Goal: Transaction & Acquisition: Purchase product/service

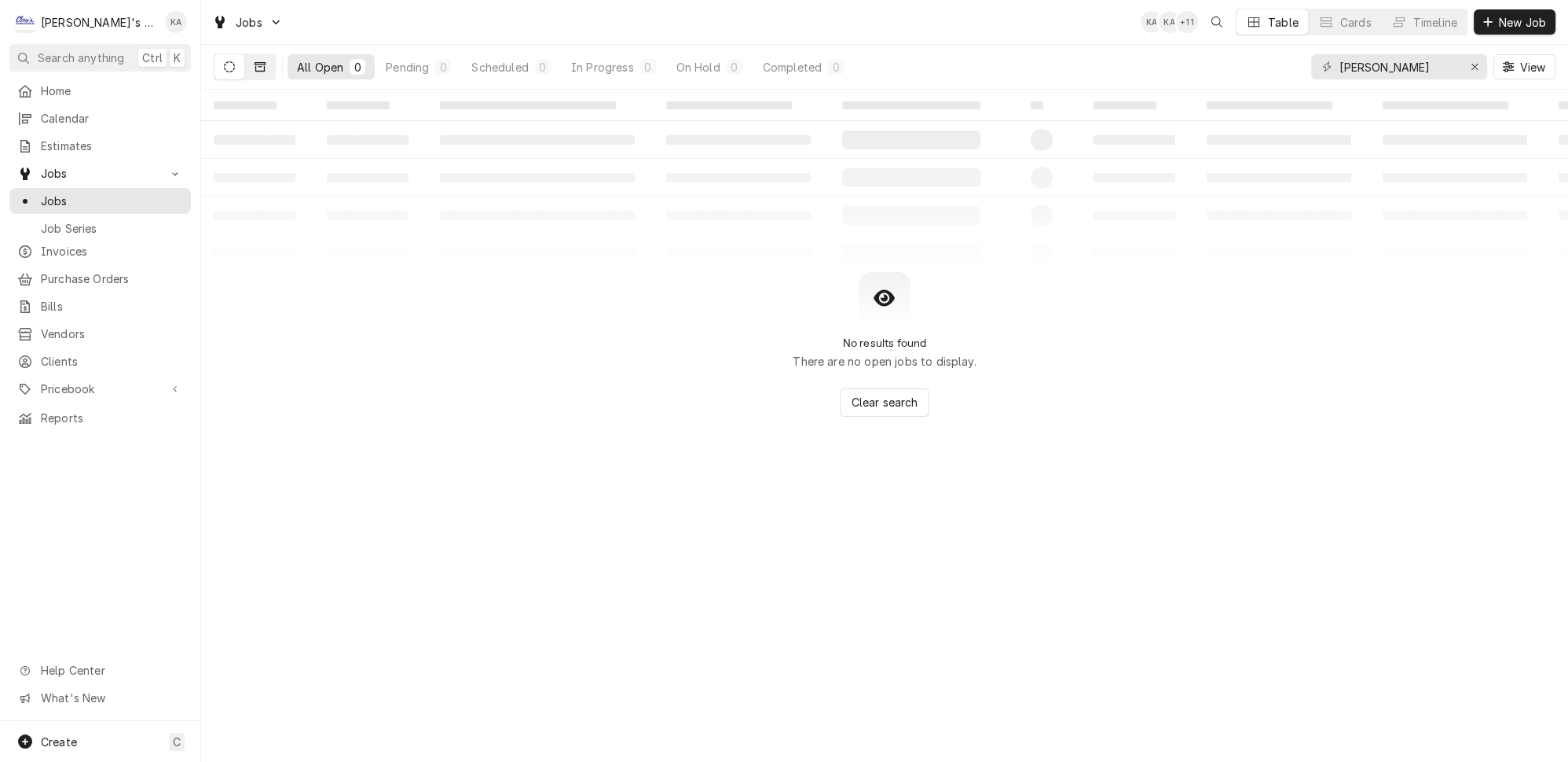
type input "[PERSON_NAME]"
click at [245, 60] on button "Dynamic Content Wrapper" at bounding box center [260, 67] width 30 height 25
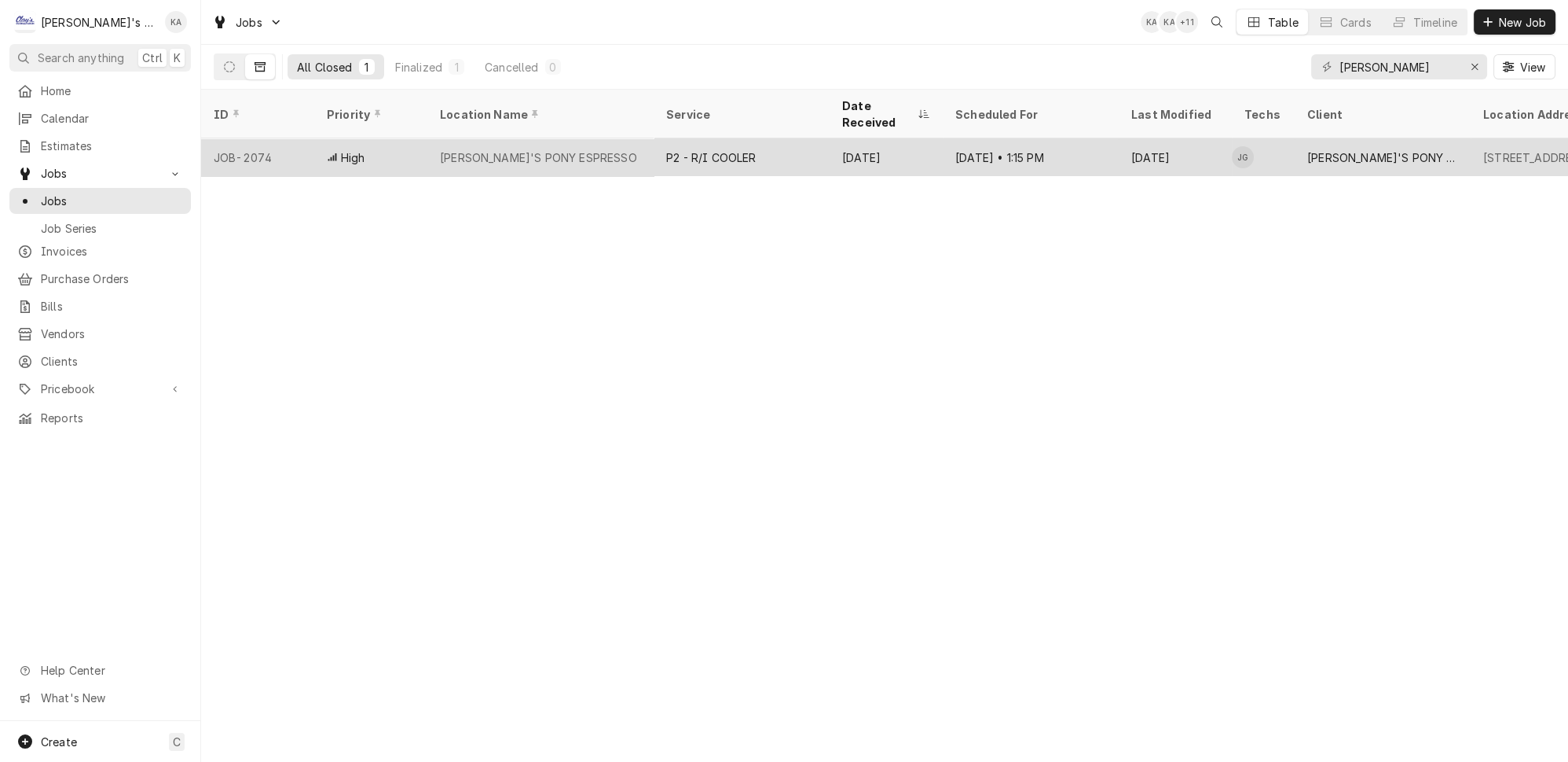
click at [568, 139] on div "[PERSON_NAME]'S PONY ESPRESSO" at bounding box center [540, 157] width 226 height 37
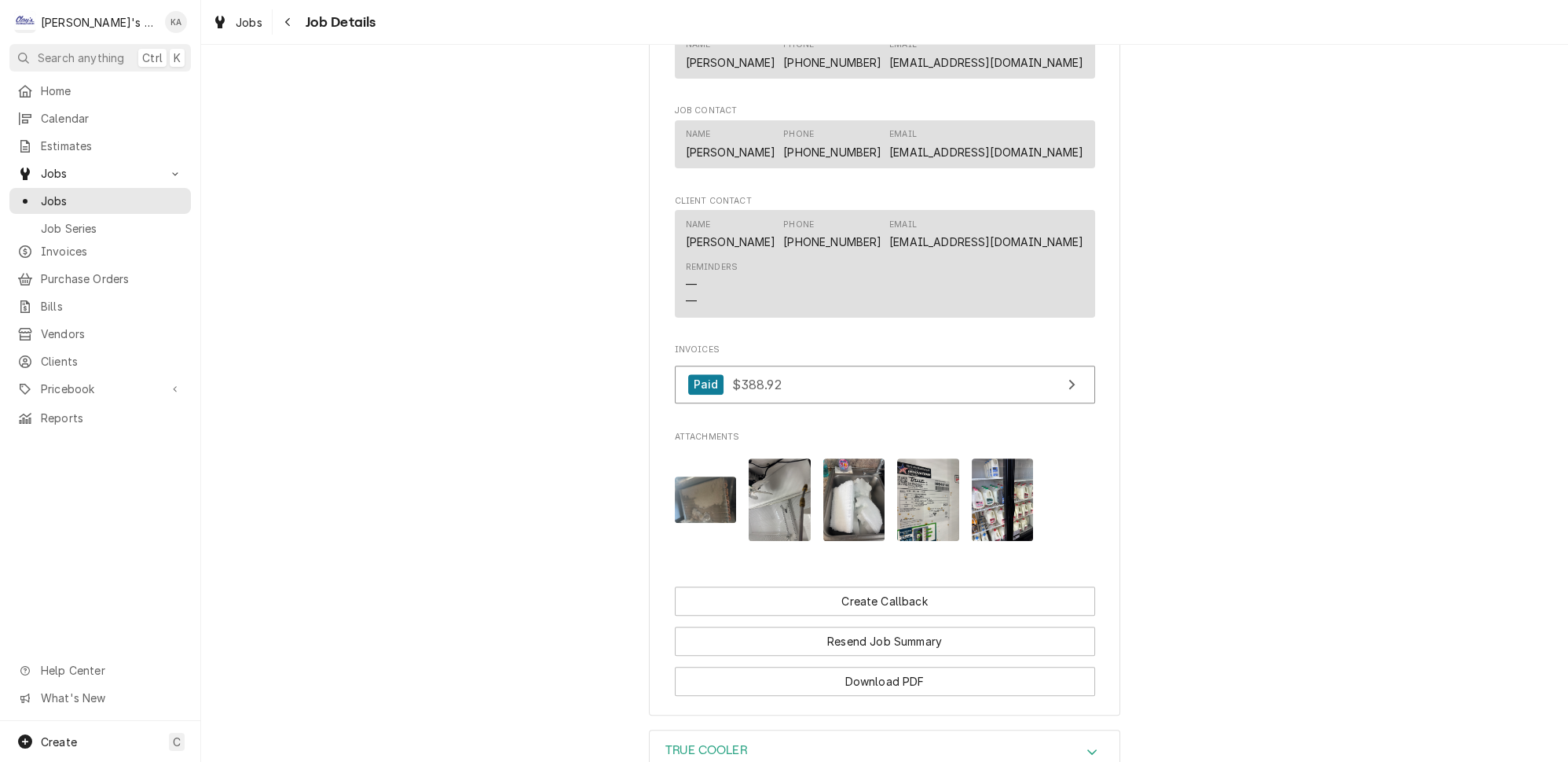
scroll to position [1232, 0]
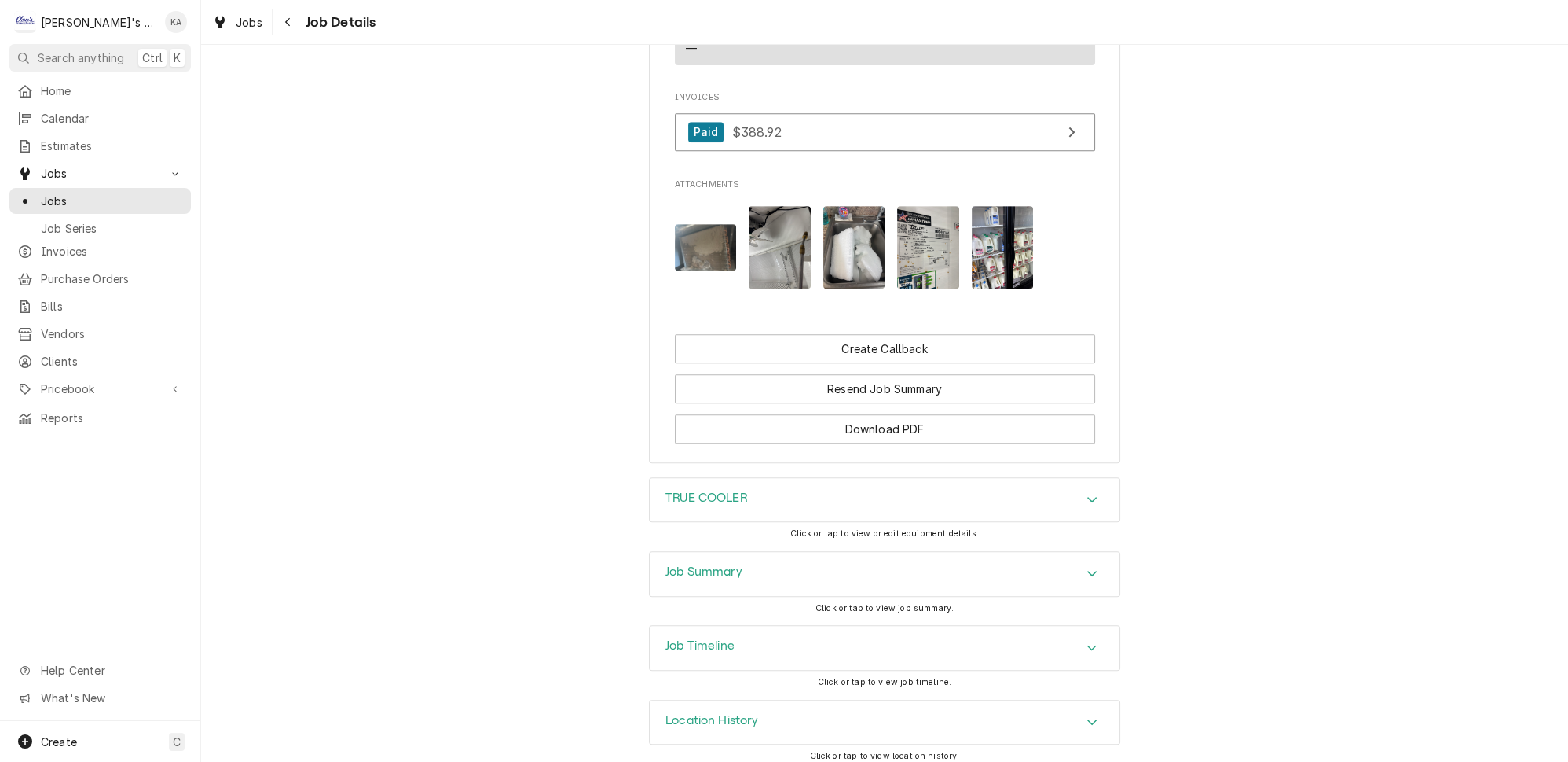
click at [858, 262] on img "Attachments" at bounding box center [854, 247] width 62 height 83
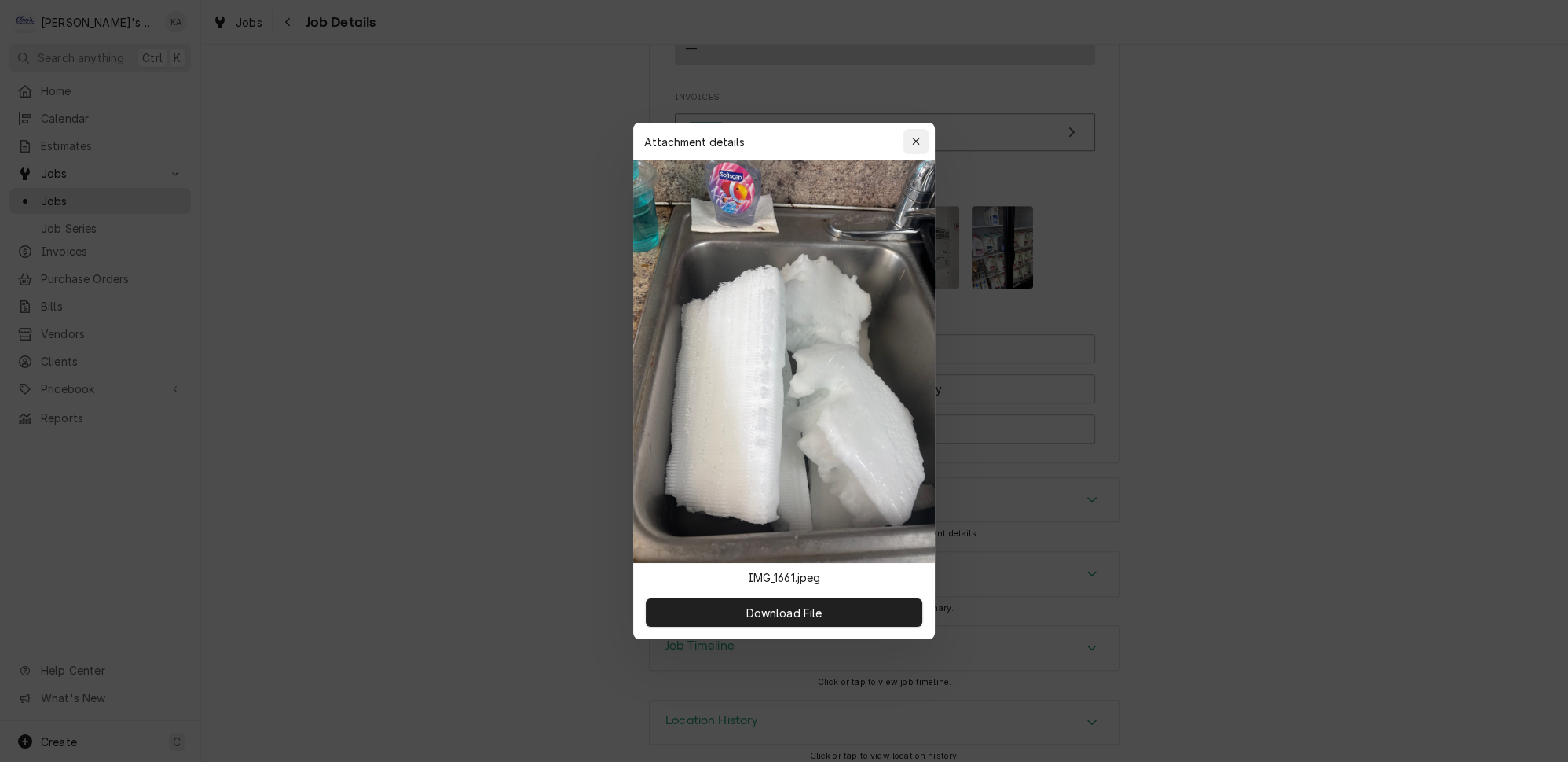
click at [906, 145] on button "button" at bounding box center [916, 141] width 25 height 25
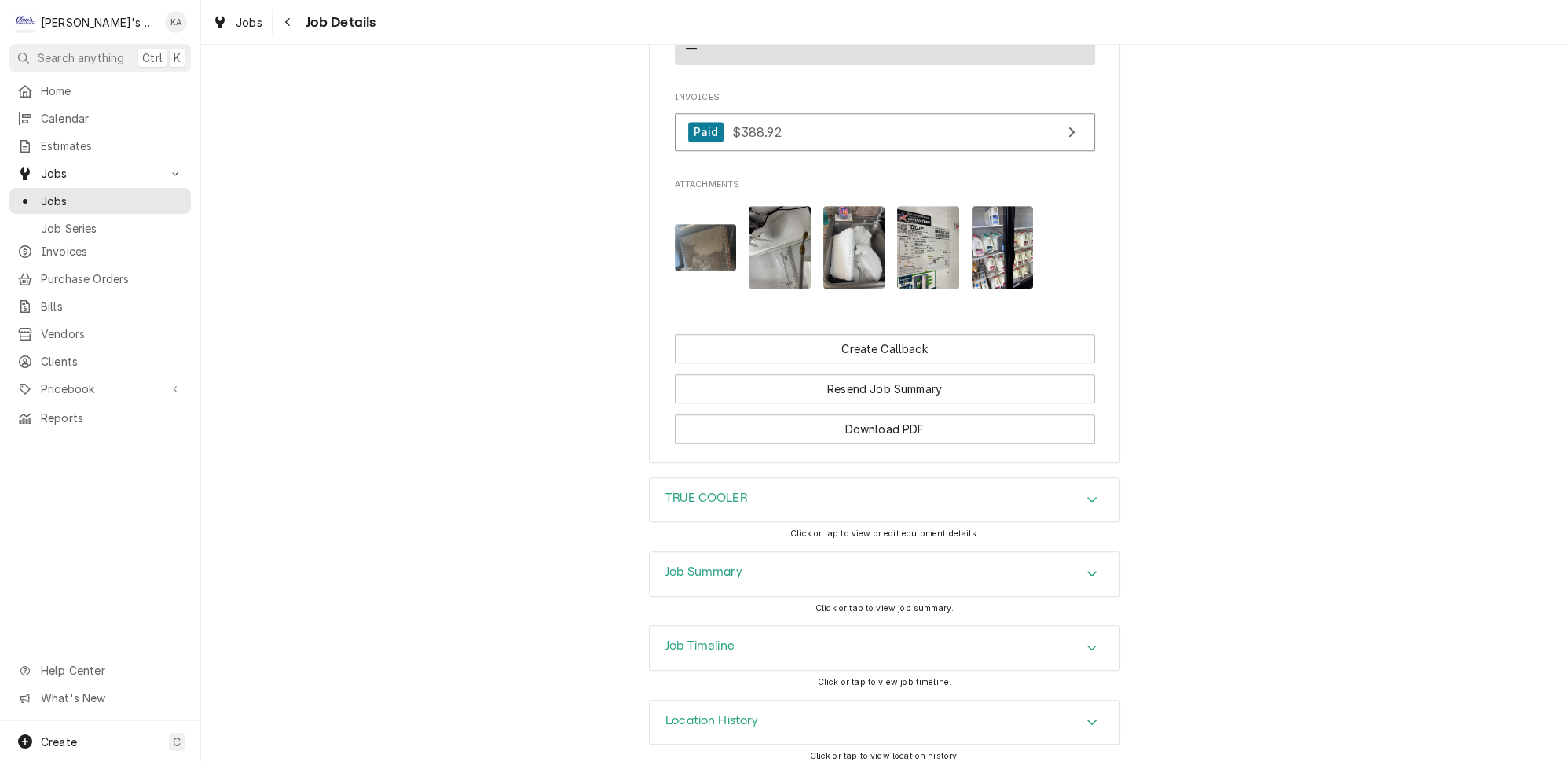
click at [693, 253] on img "Attachments" at bounding box center [706, 247] width 62 height 46
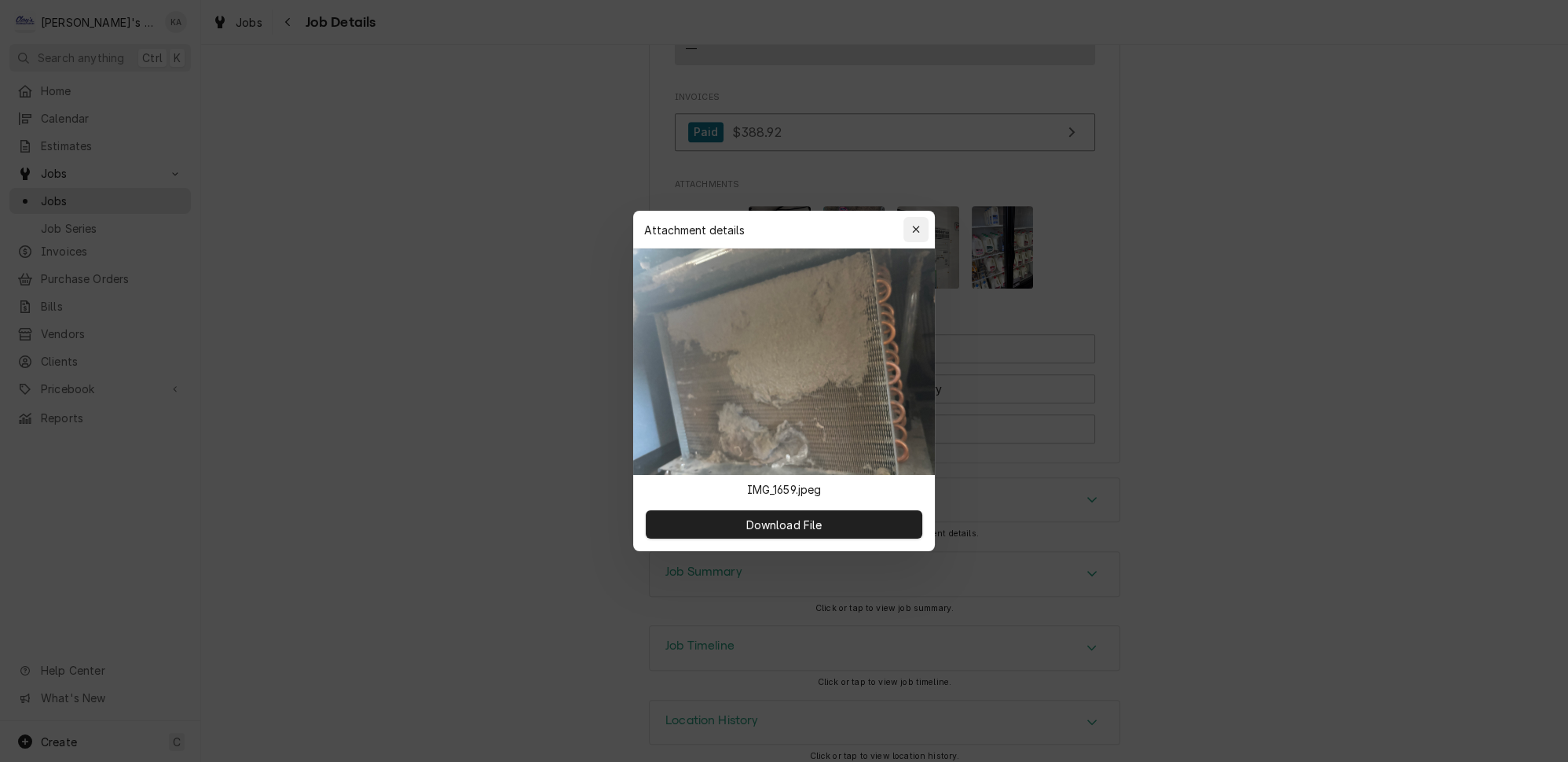
click at [913, 233] on div "button" at bounding box center [916, 230] width 16 height 16
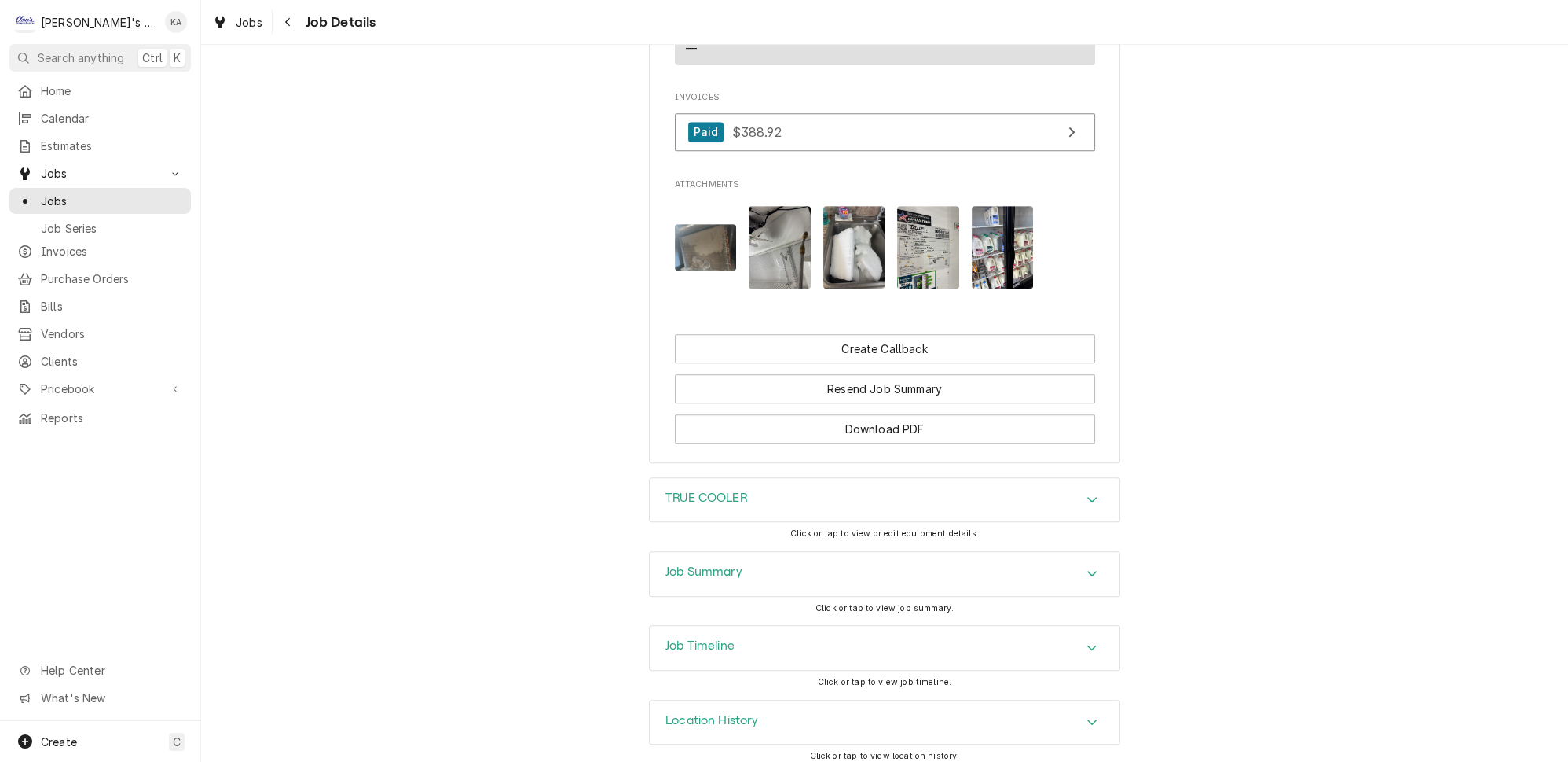
click at [767, 234] on img "Attachments" at bounding box center [780, 247] width 62 height 83
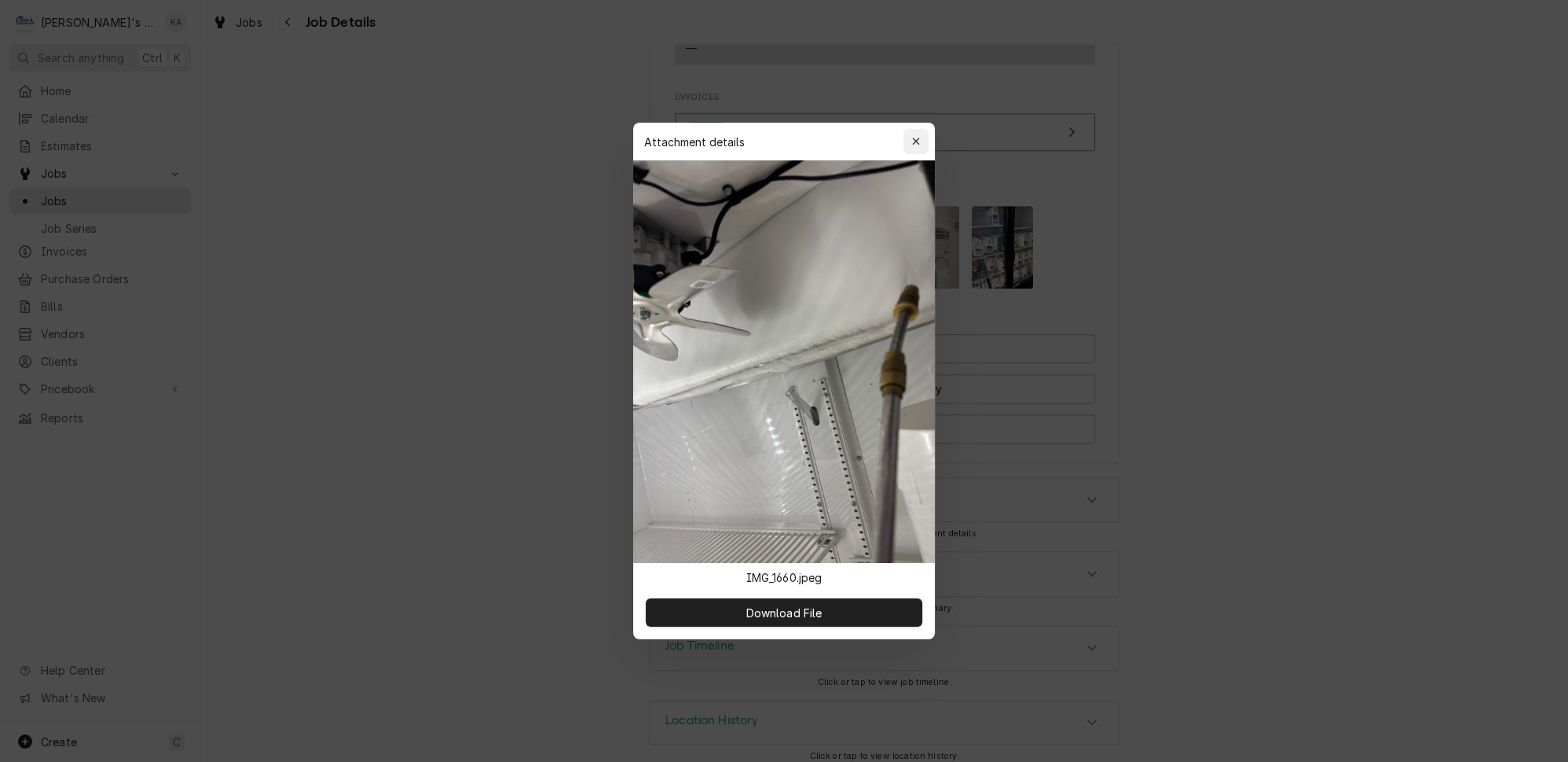
click at [909, 149] on div "button" at bounding box center [916, 141] width 16 height 16
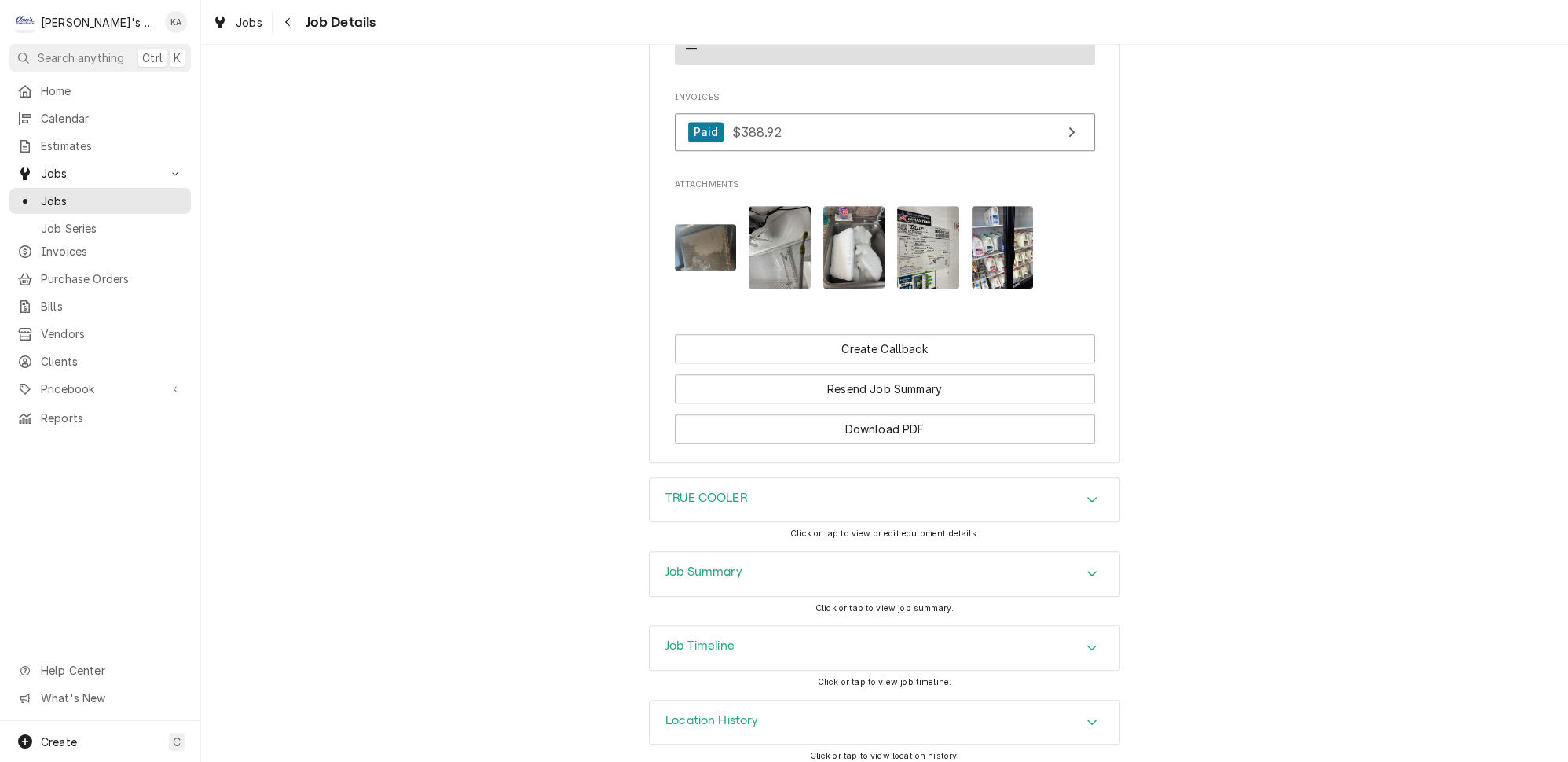
click at [925, 257] on img "Attachments" at bounding box center [929, 247] width 62 height 83
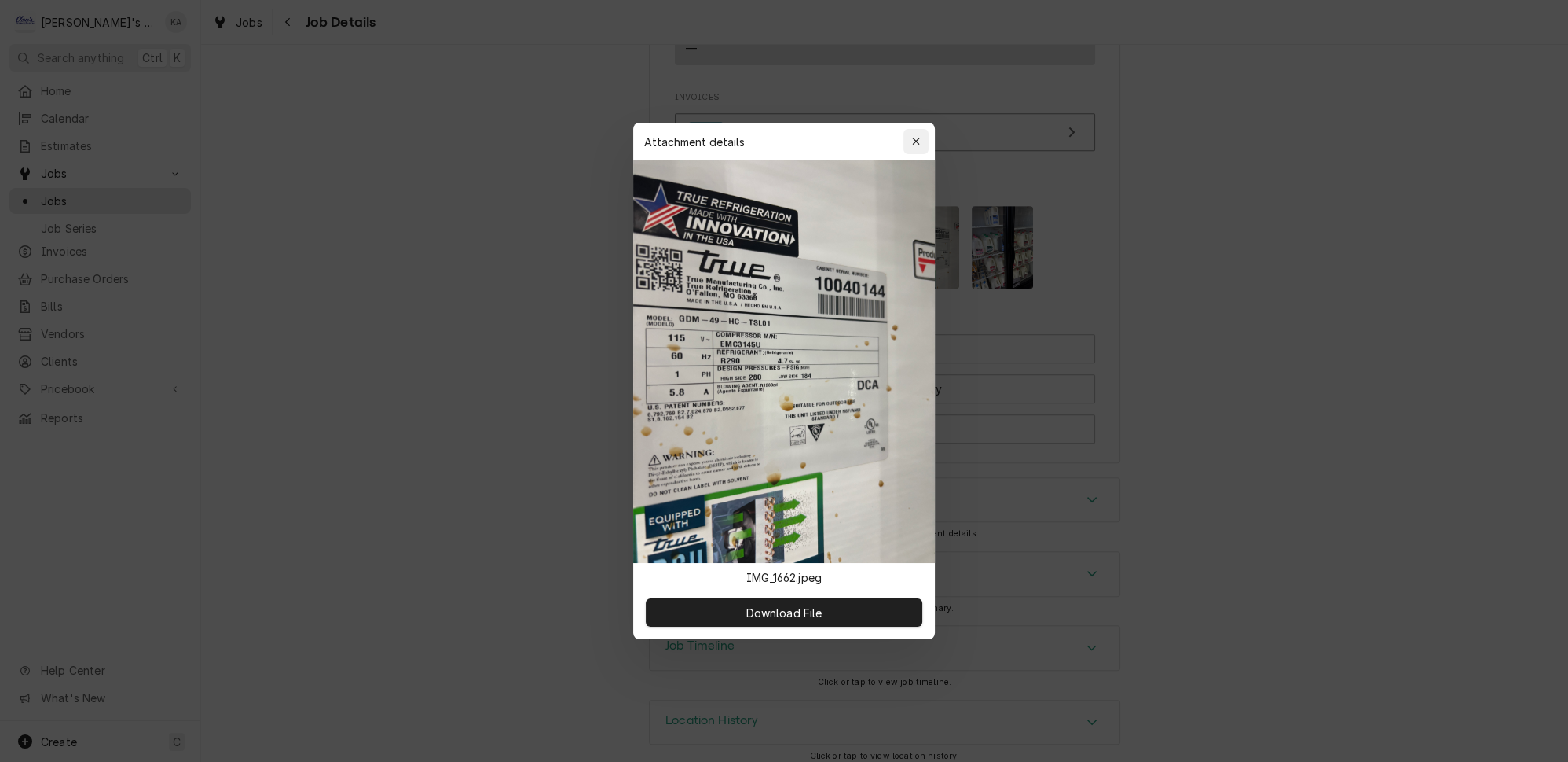
click at [912, 154] on button "button" at bounding box center [916, 141] width 25 height 25
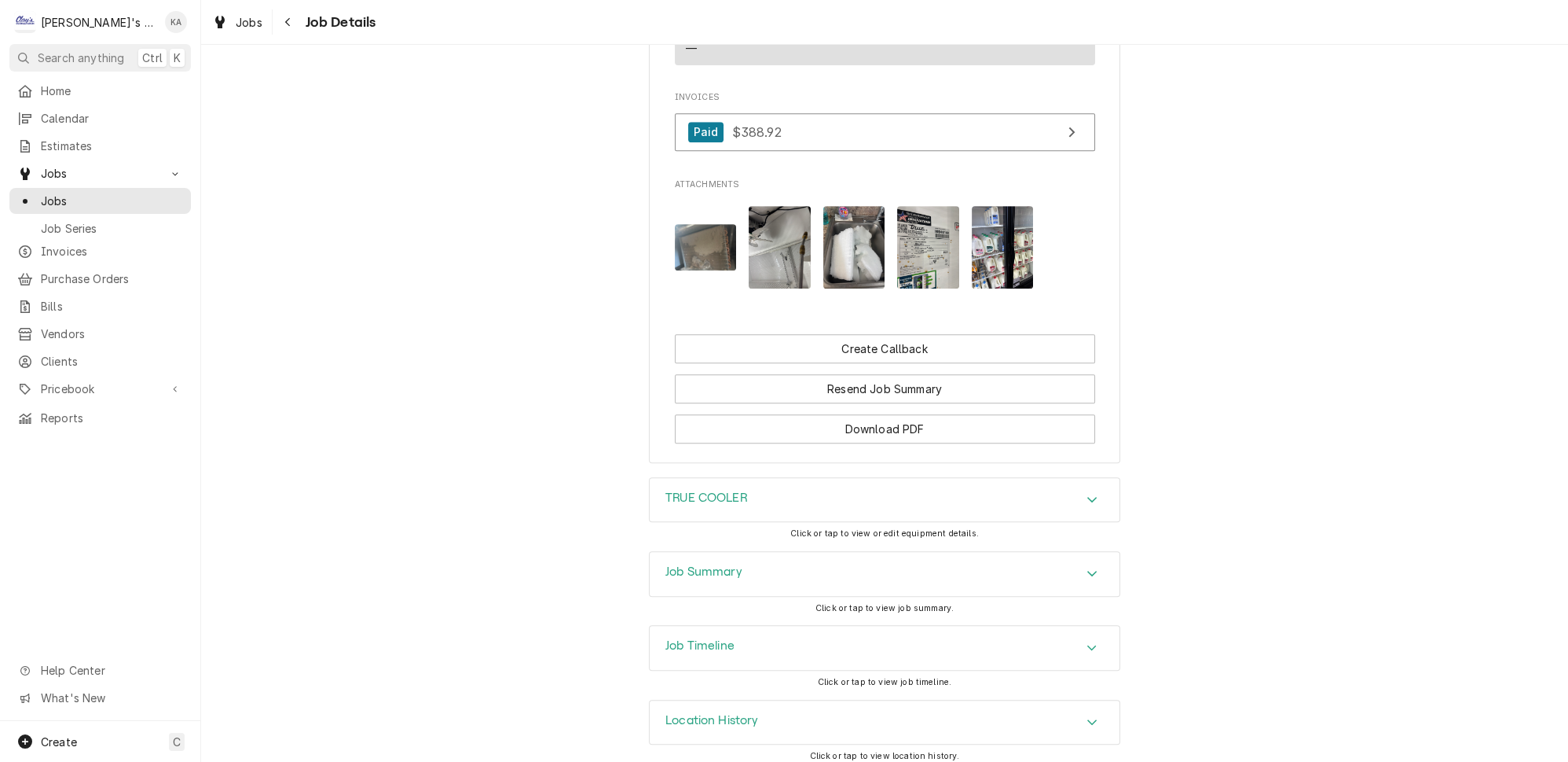
click at [978, 233] on img "Attachments" at bounding box center [1003, 247] width 62 height 83
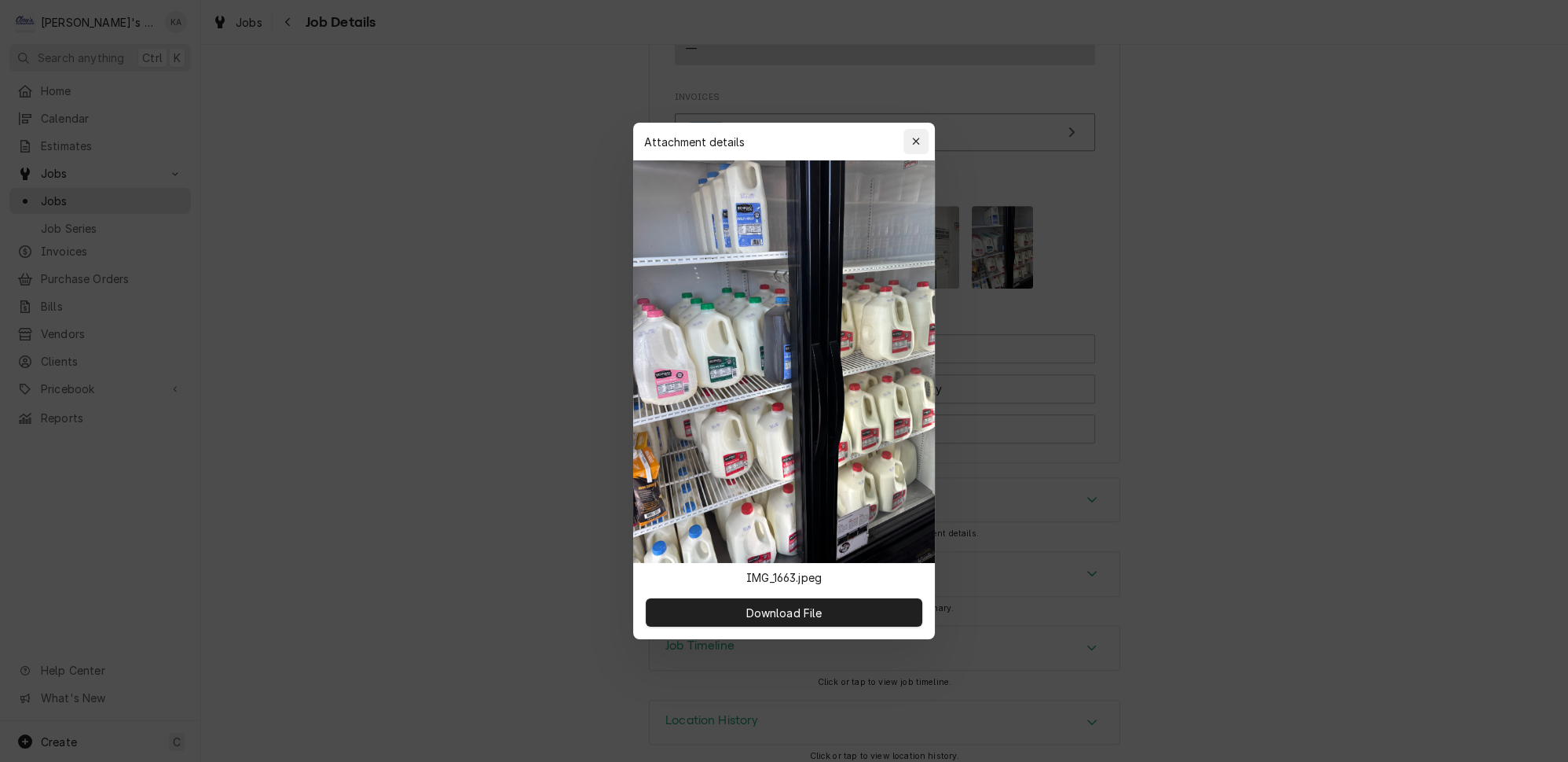
click at [908, 149] on div "button" at bounding box center [916, 141] width 16 height 16
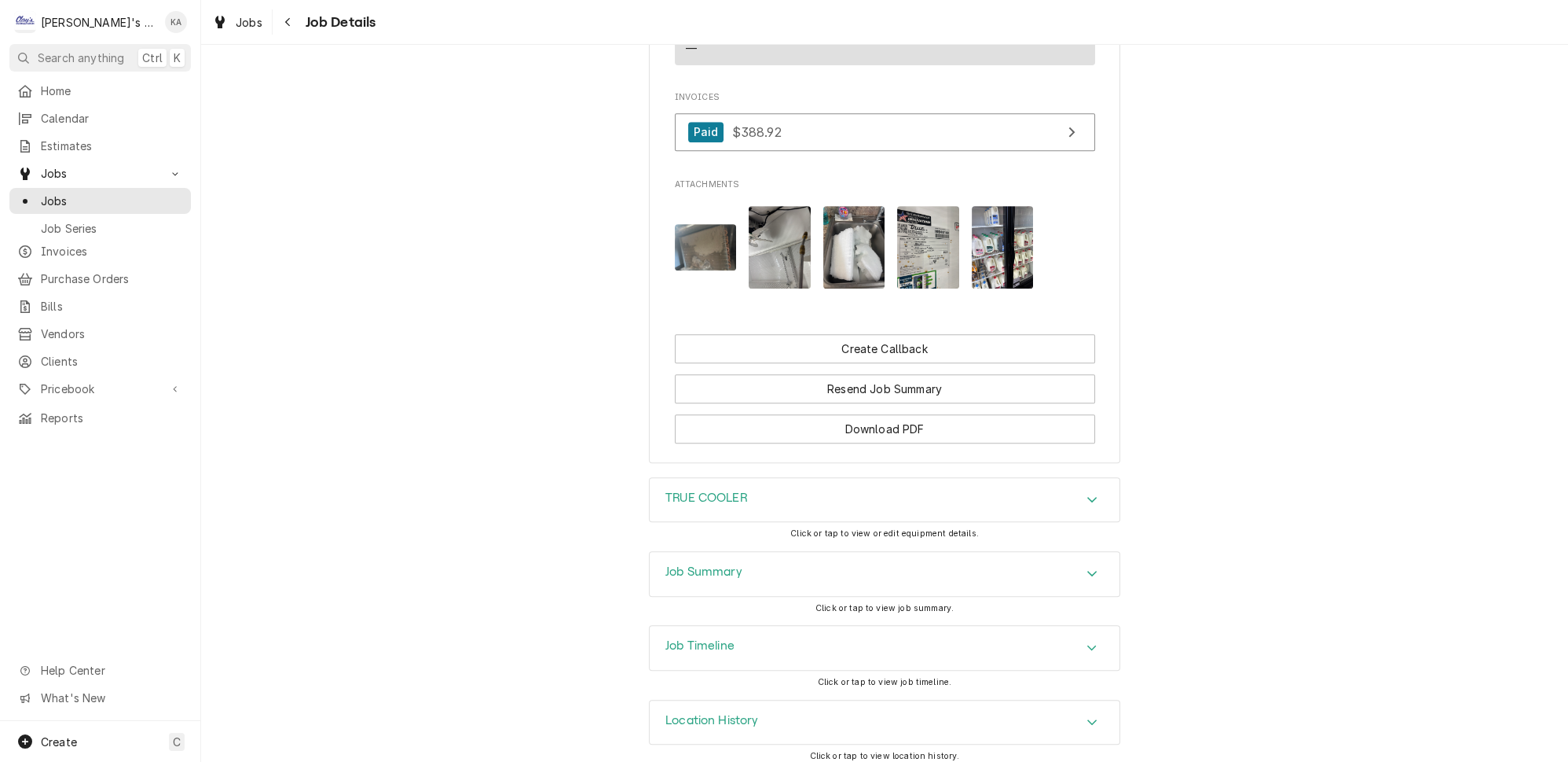
click at [726, 552] on div "Job Summary" at bounding box center [884, 574] width 470 height 44
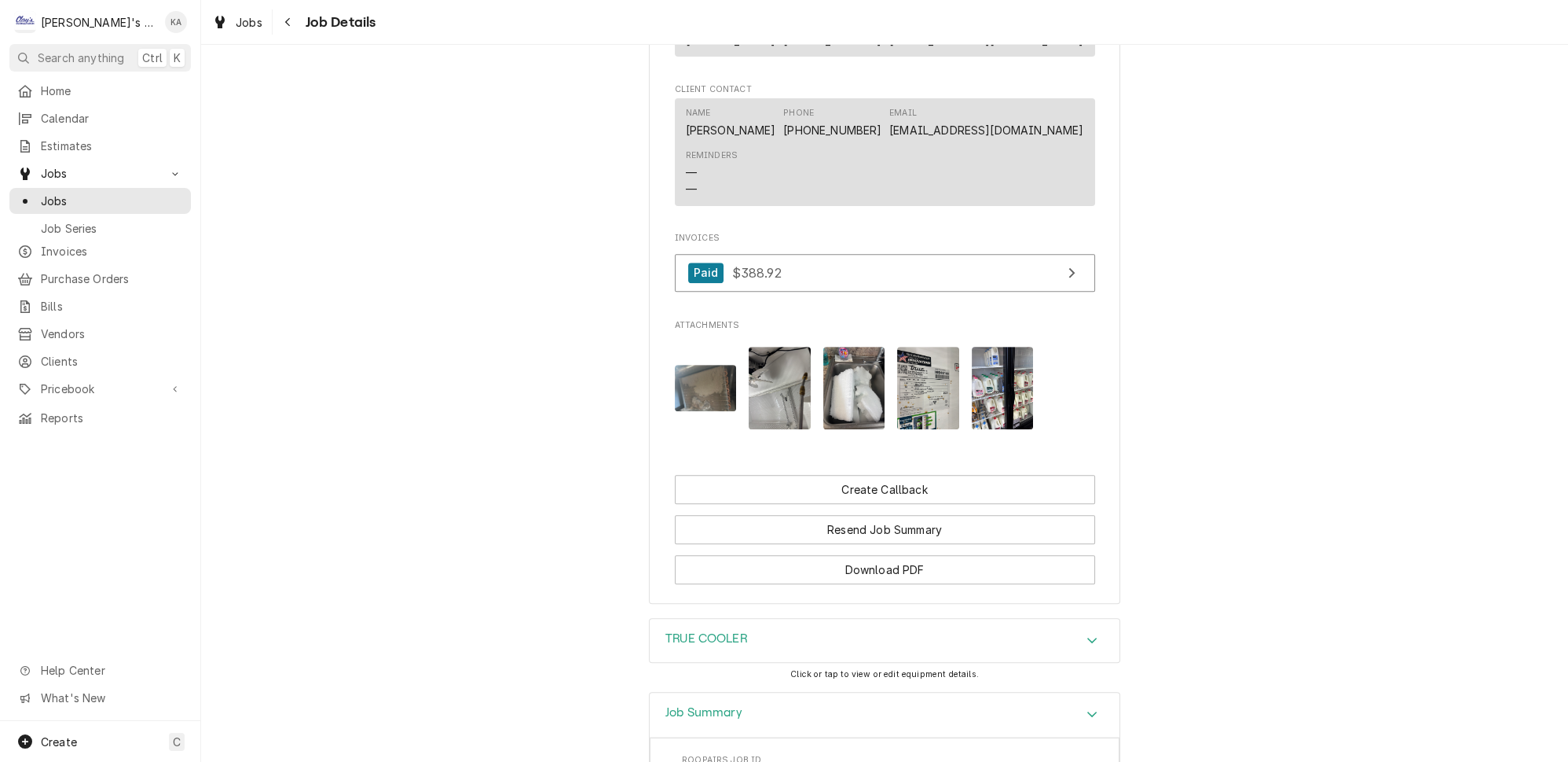
scroll to position [1089, 0]
click at [839, 389] on img "Attachments" at bounding box center [854, 390] width 62 height 83
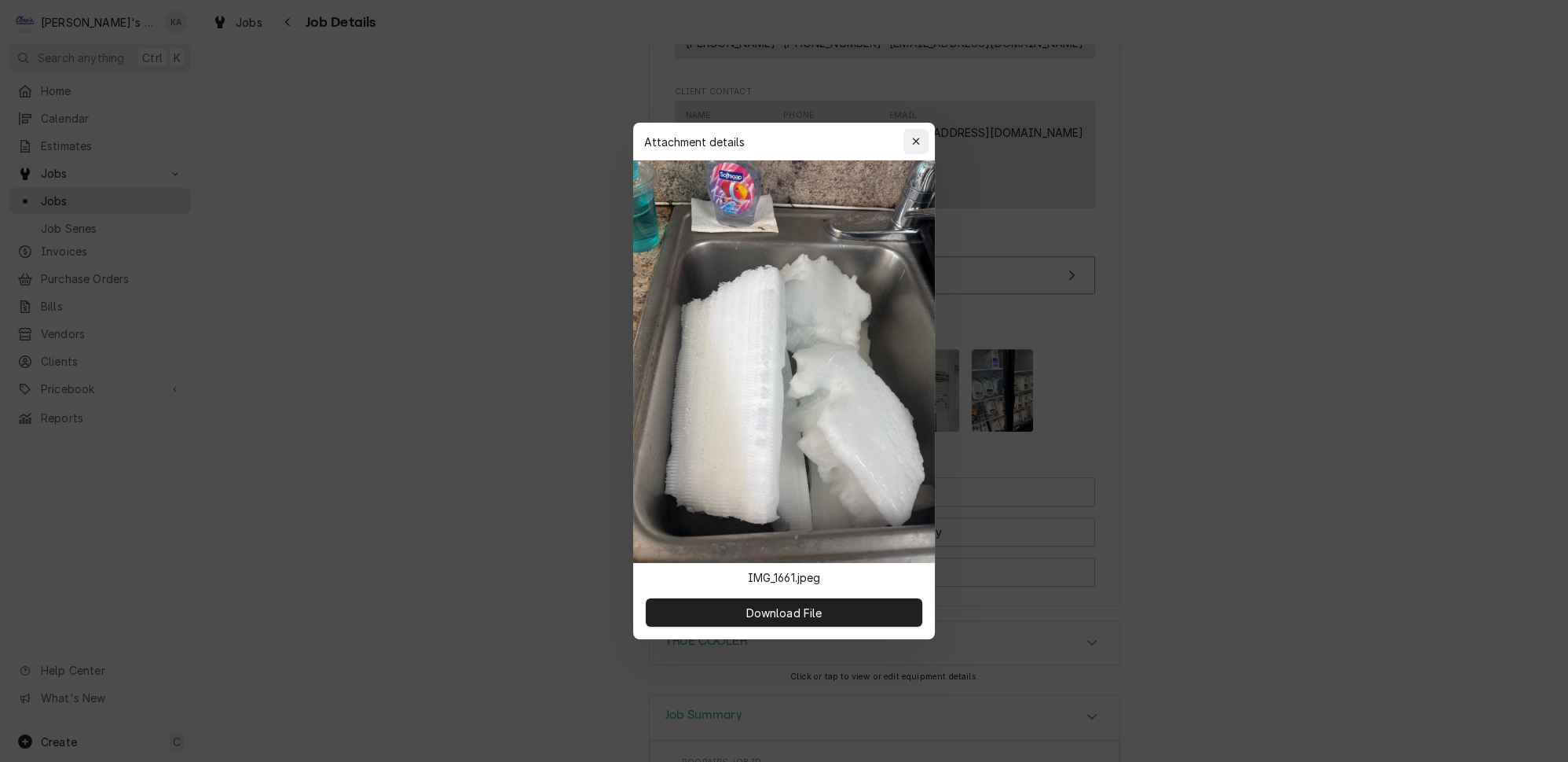
click at [912, 147] on icon "button" at bounding box center [916, 141] width 9 height 11
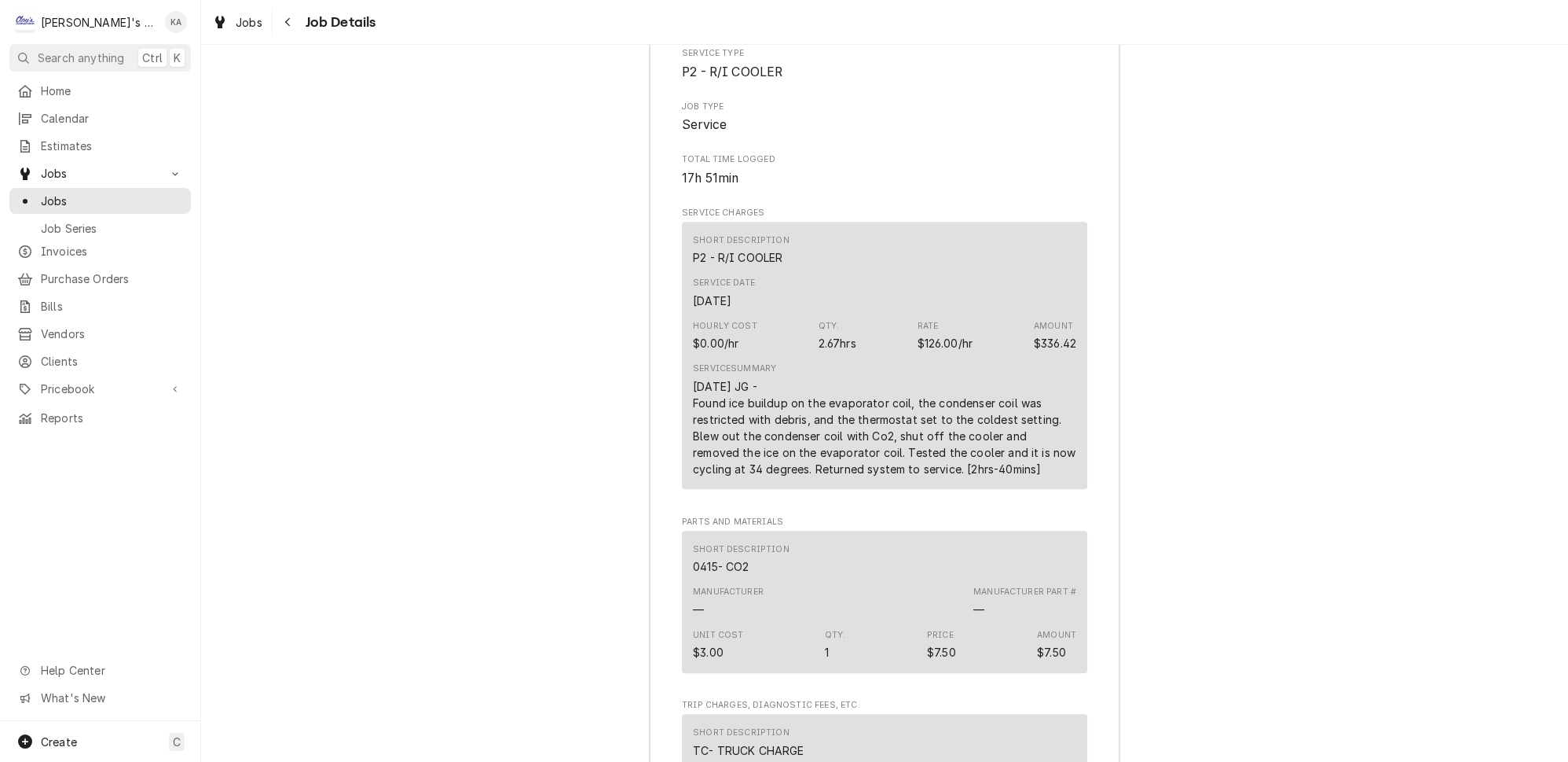
scroll to position [1875, 0]
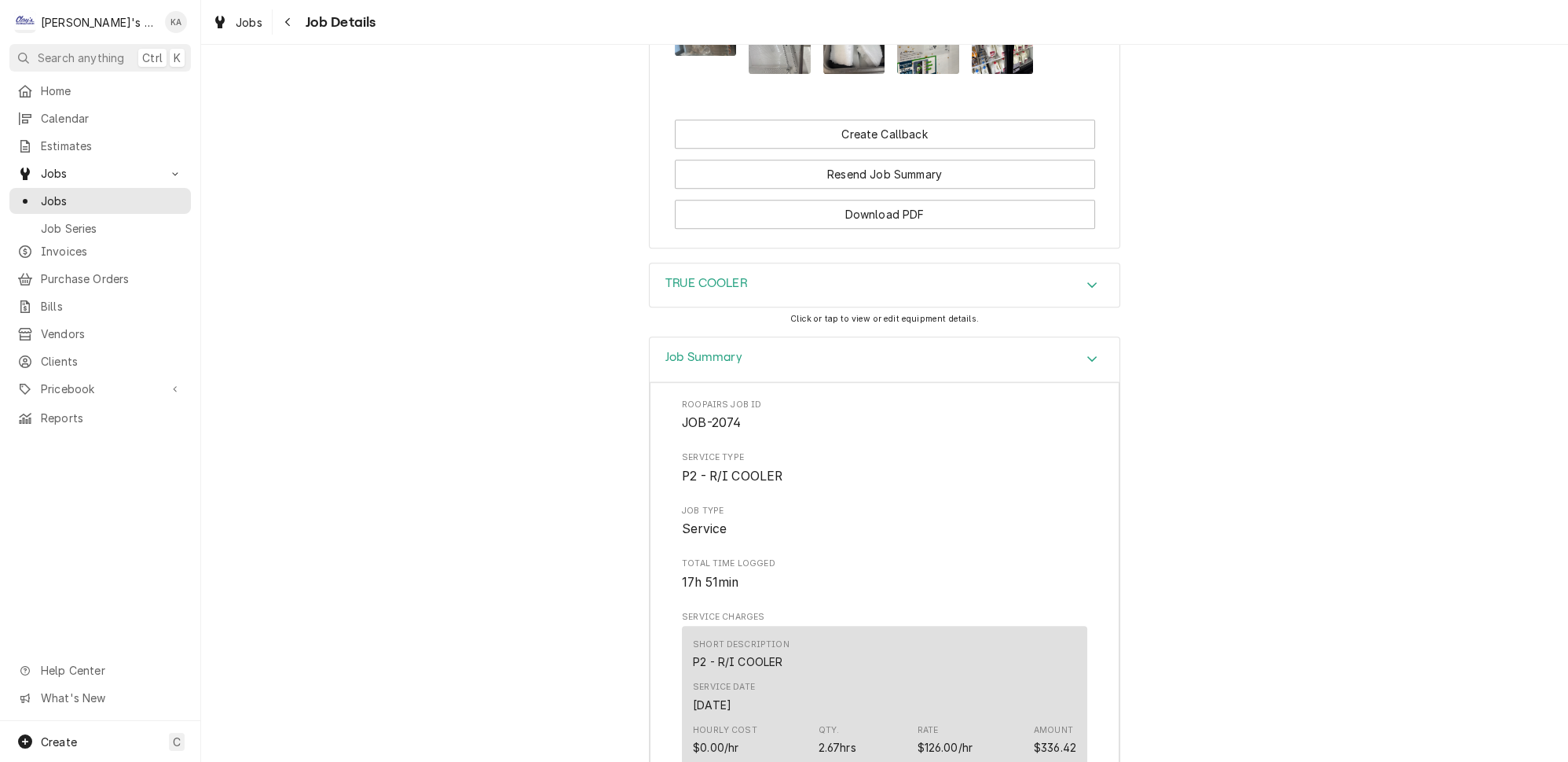
click at [789, 359] on div "Job Summary" at bounding box center [884, 360] width 470 height 44
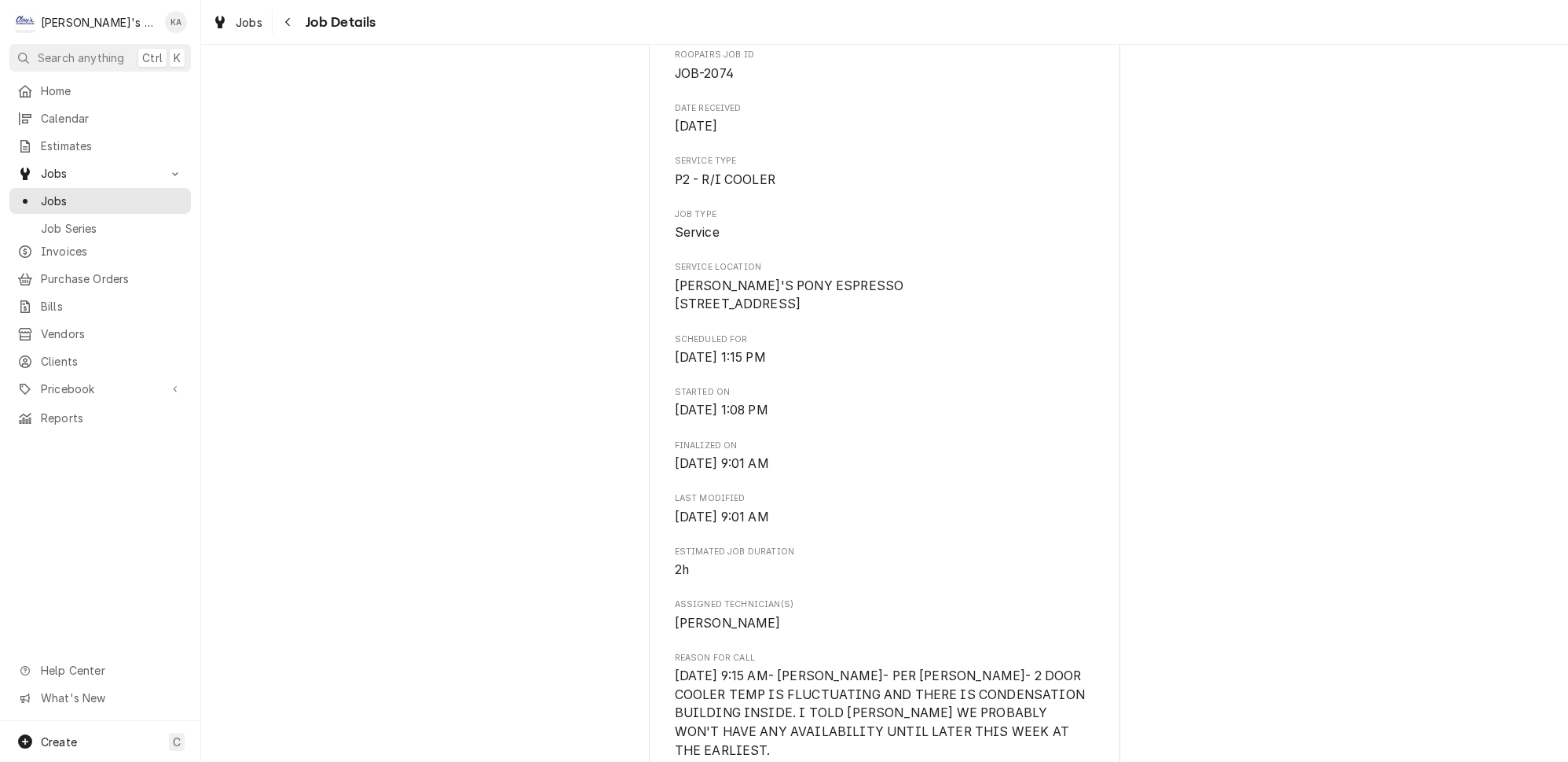
scroll to position [0, 0]
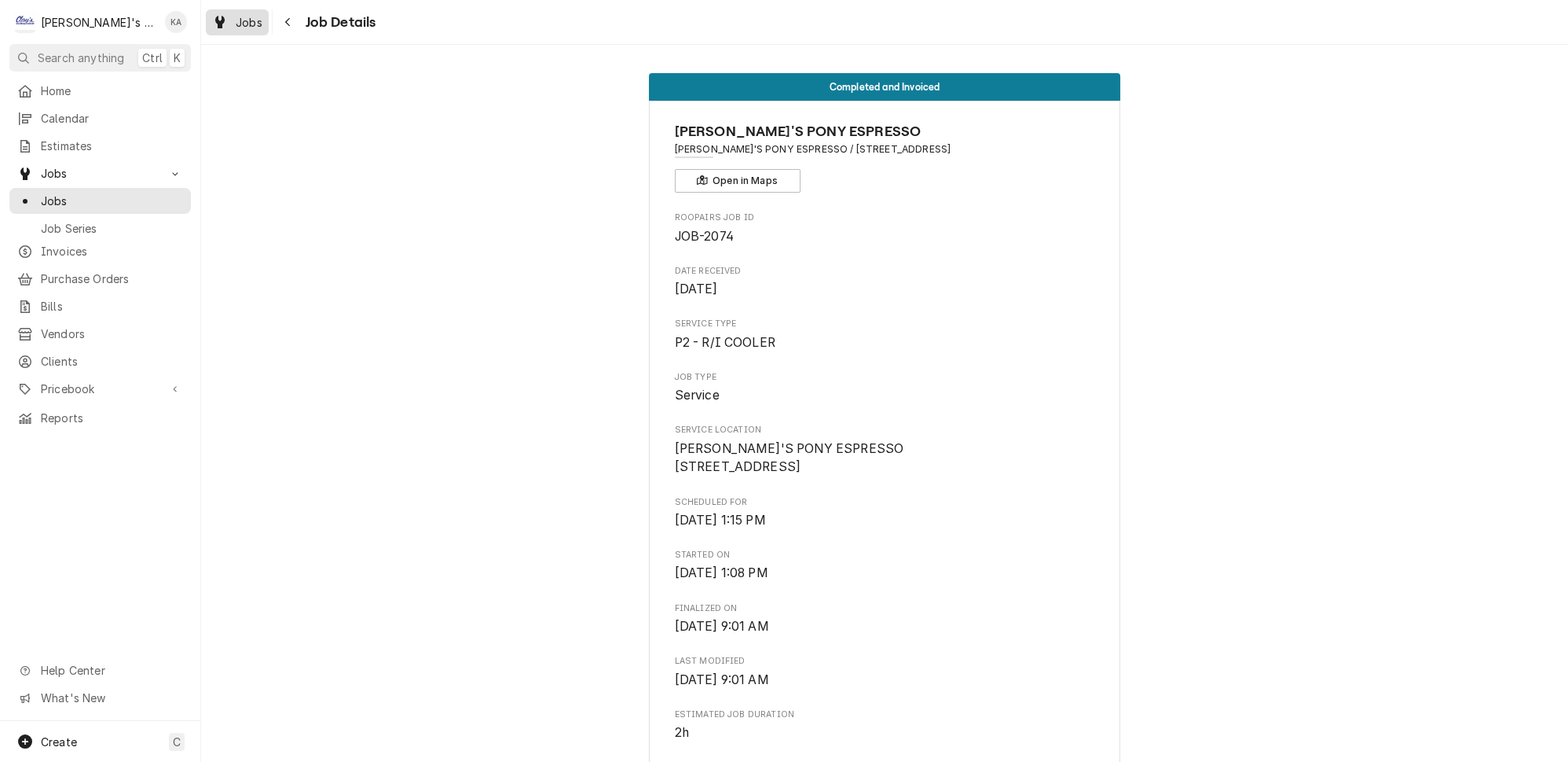
click at [215, 22] on icon "Dynamic Content Wrapper" at bounding box center [219, 22] width 10 height 12
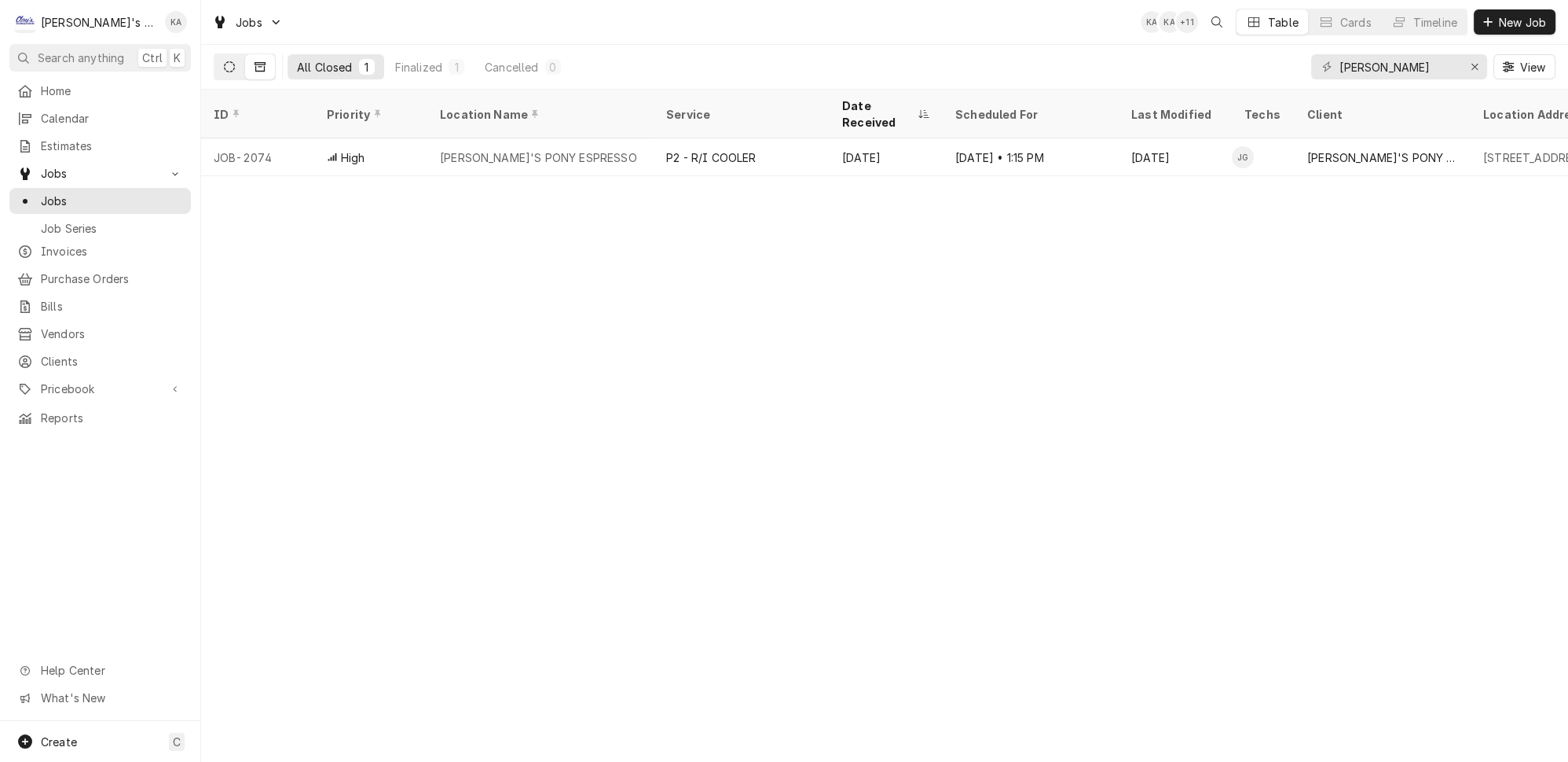
click at [222, 68] on button "Dynamic Content Wrapper" at bounding box center [230, 67] width 30 height 25
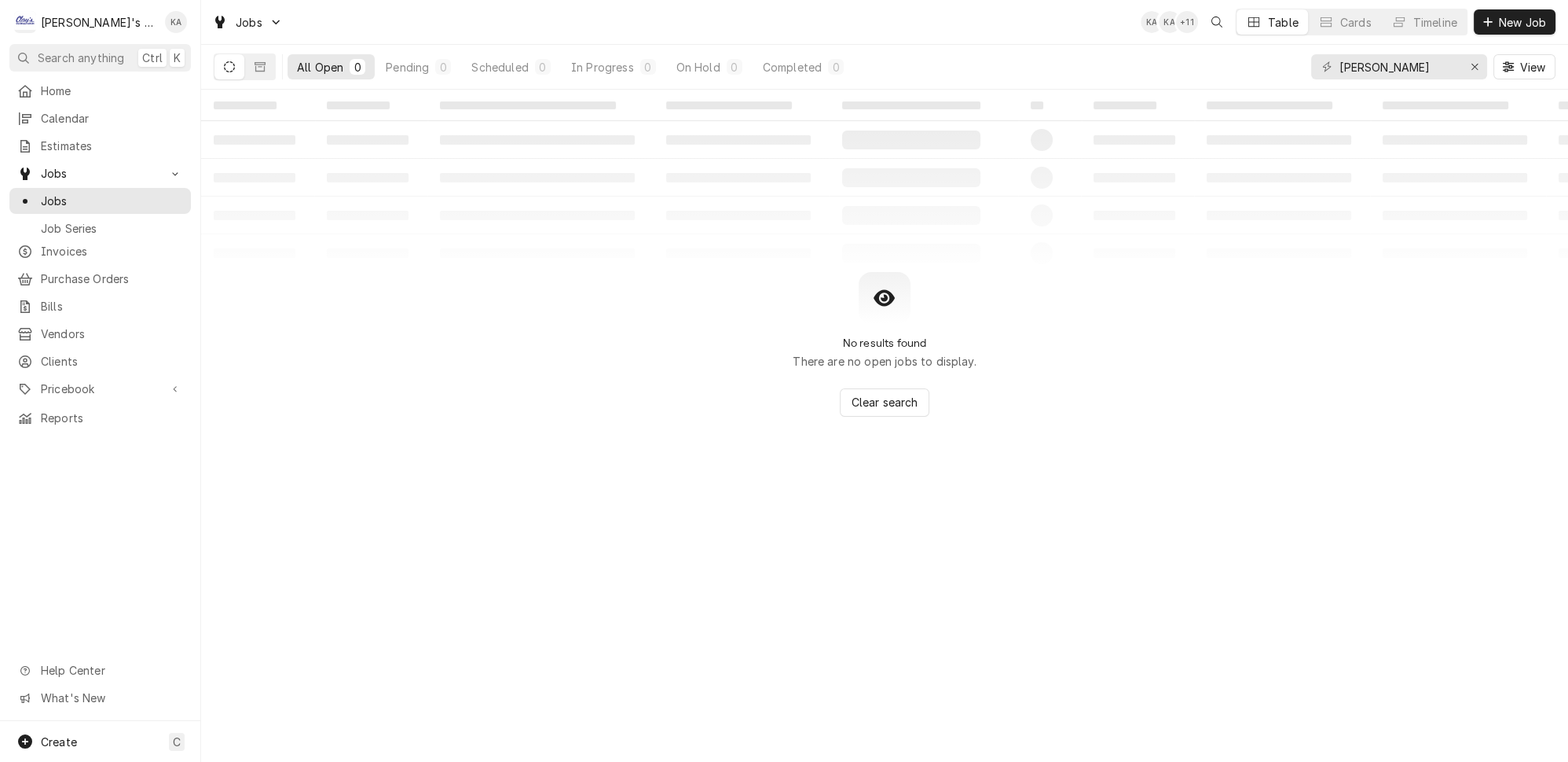
click at [1493, 59] on div "NINA View" at bounding box center [1433, 67] width 244 height 44
click at [1479, 61] on icon "Erase input" at bounding box center [1476, 67] width 9 height 11
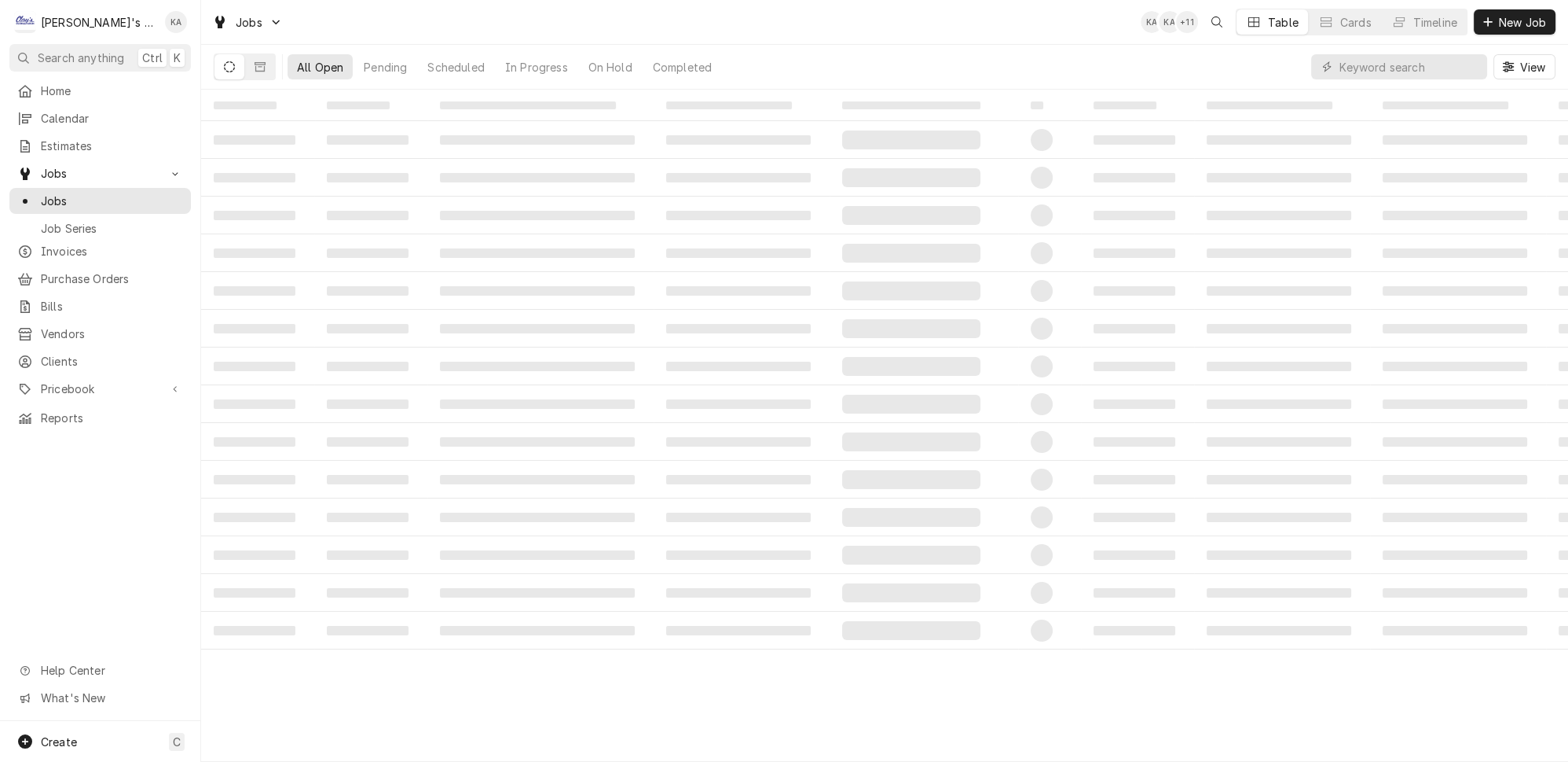
click at [1302, 59] on div "All Open Pending Scheduled In Progress On Hold Completed View" at bounding box center [885, 67] width 1342 height 44
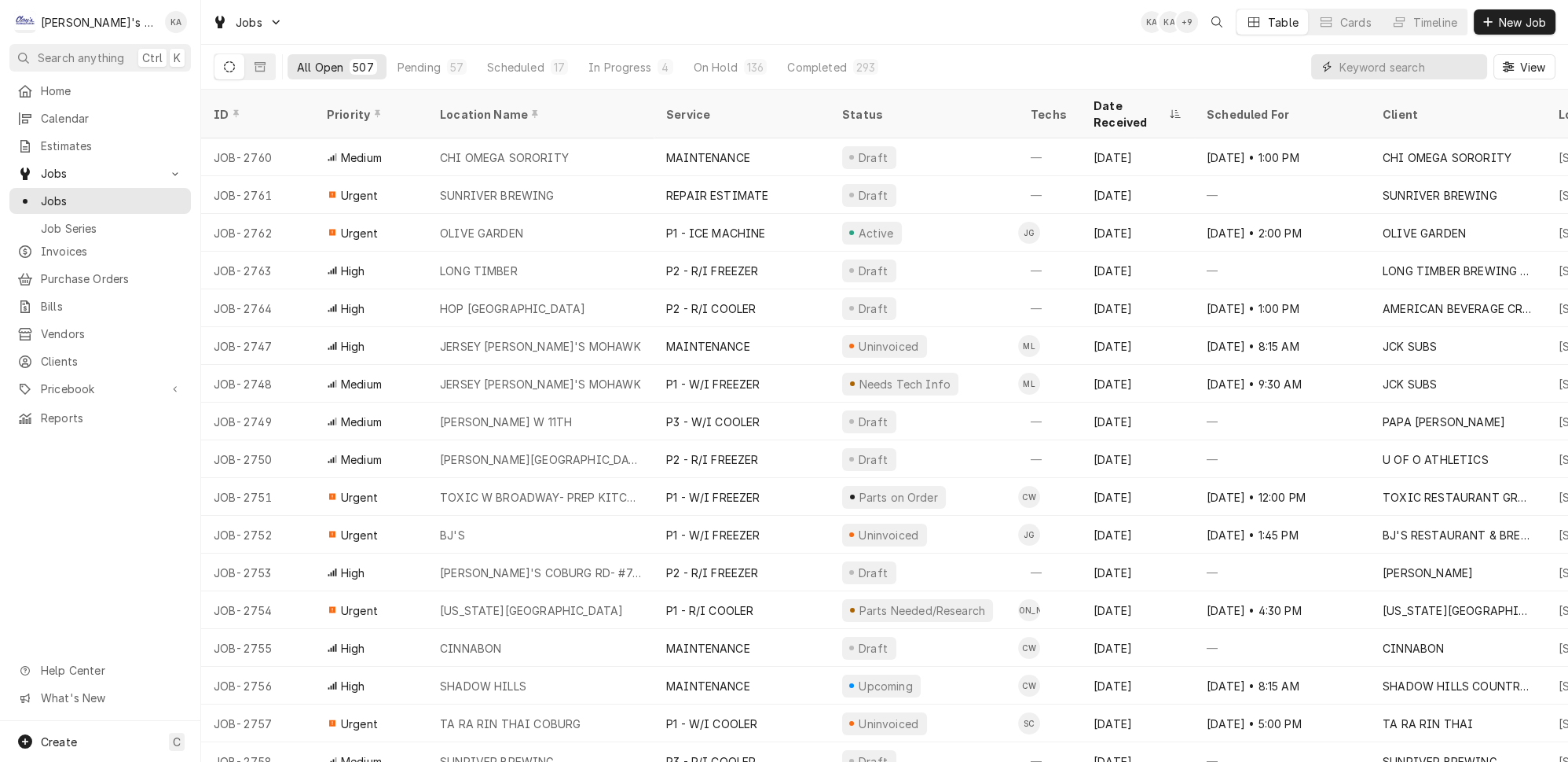
click at [1382, 63] on input "Dynamic Content Wrapper" at bounding box center [1410, 67] width 140 height 25
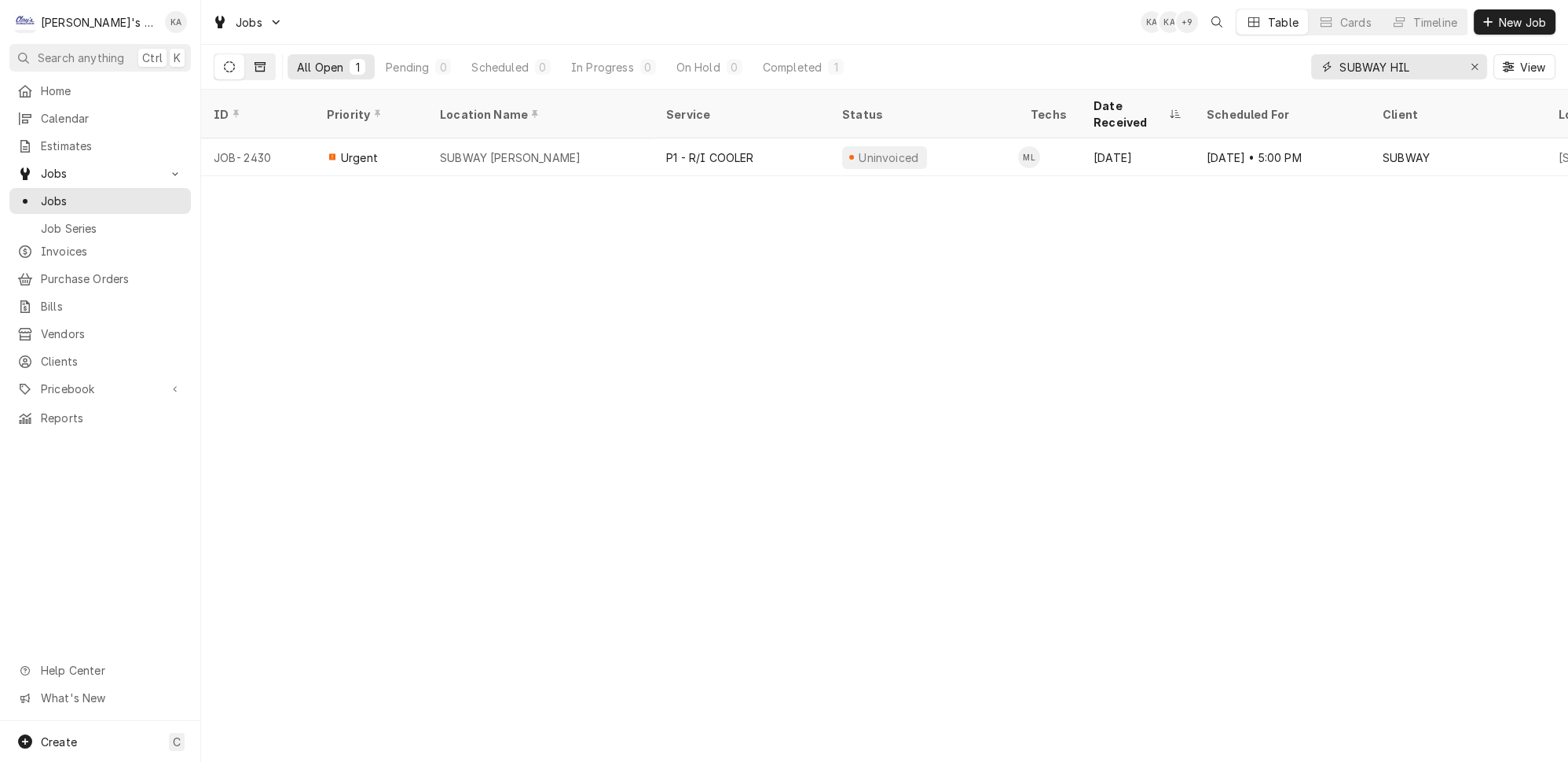
type input "SUBWAY HIL"
click at [255, 62] on icon "Dynamic Content Wrapper" at bounding box center [260, 67] width 11 height 10
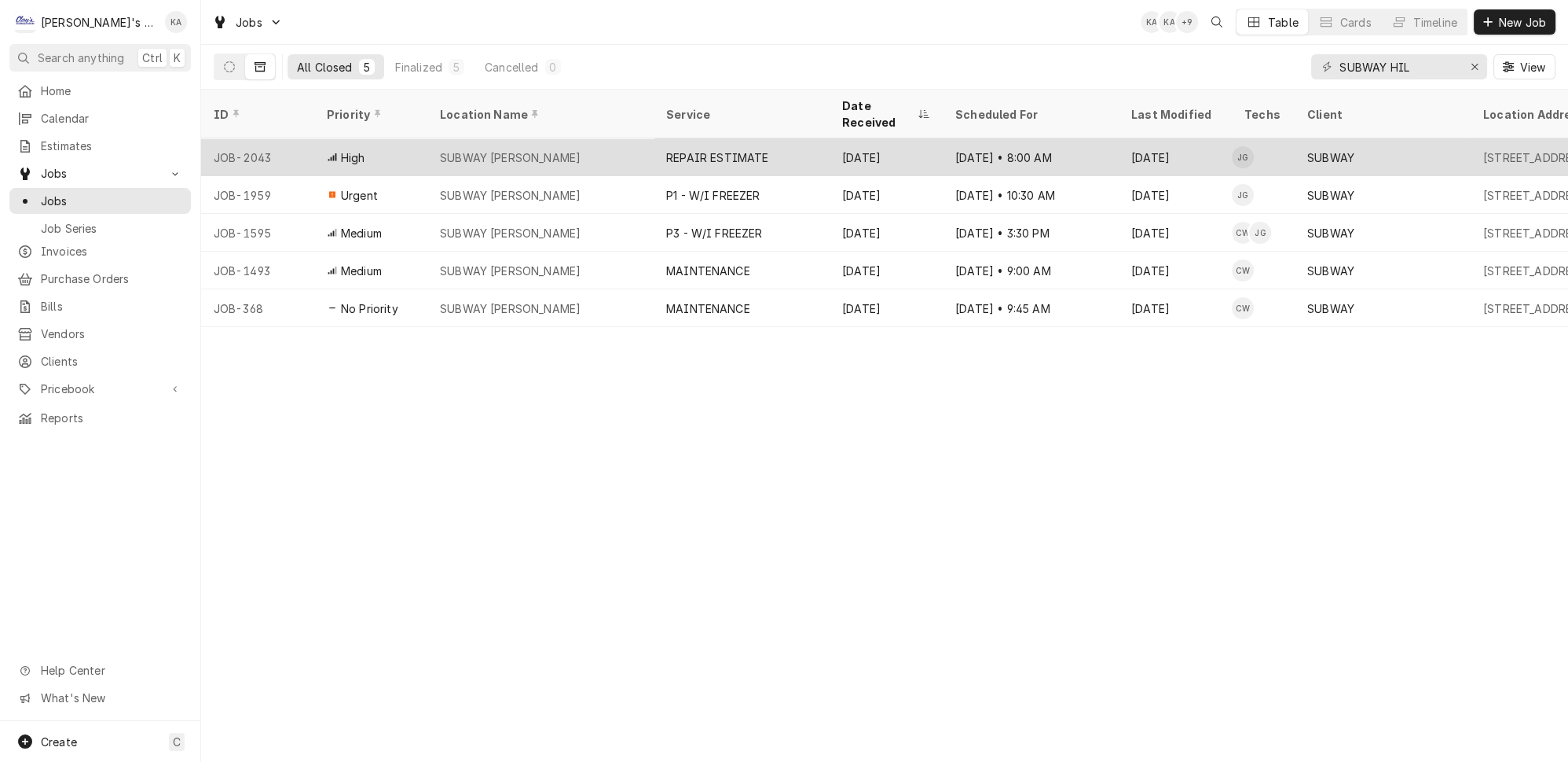
click at [612, 139] on div "SUBWAY HILYARD" at bounding box center [540, 157] width 226 height 37
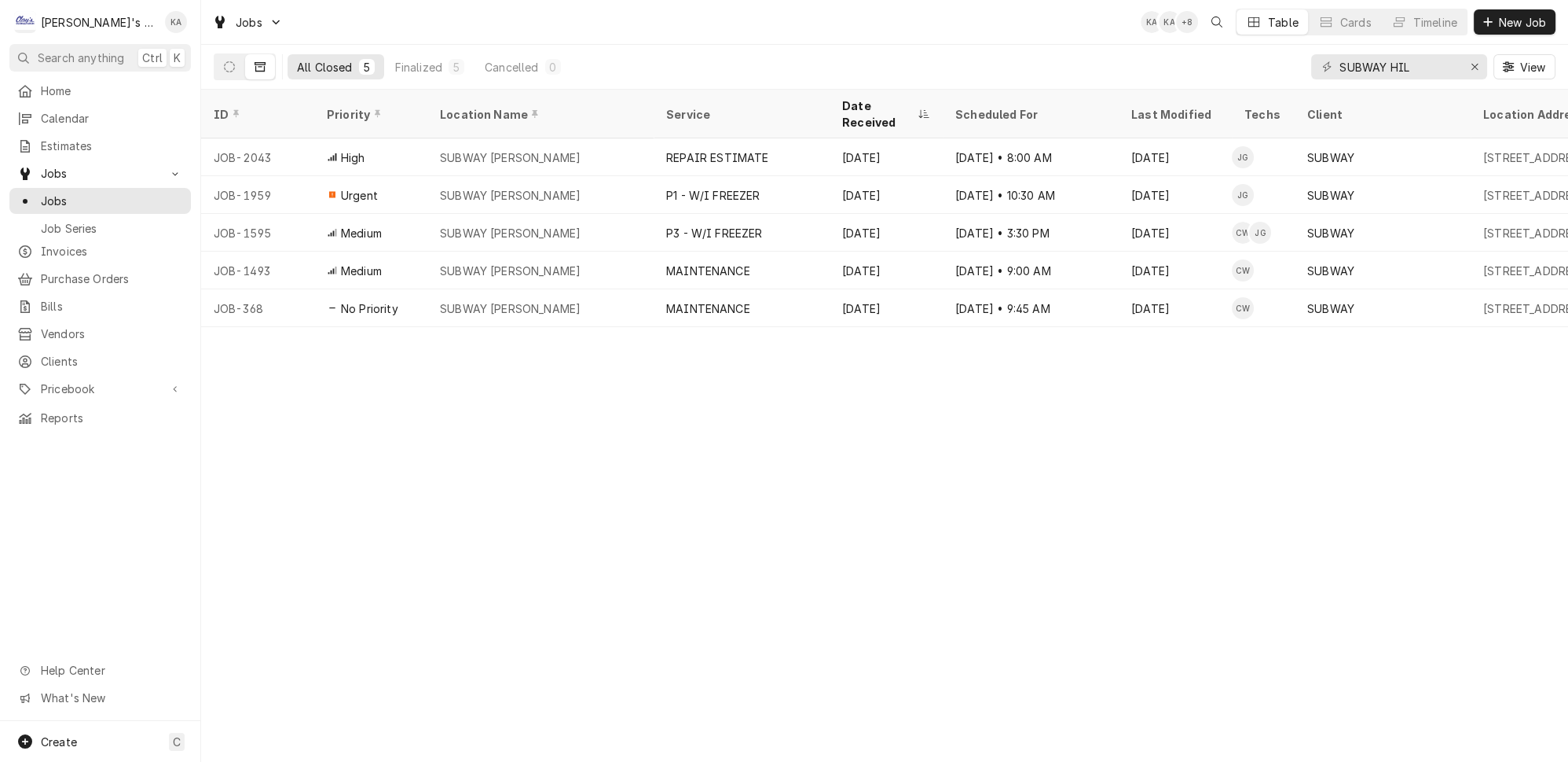
drag, startPoint x: 211, startPoint y: 60, endPoint x: 235, endPoint y: 51, distance: 25.6
click at [224, 61] on icon "Dynamic Content Wrapper" at bounding box center [229, 67] width 11 height 11
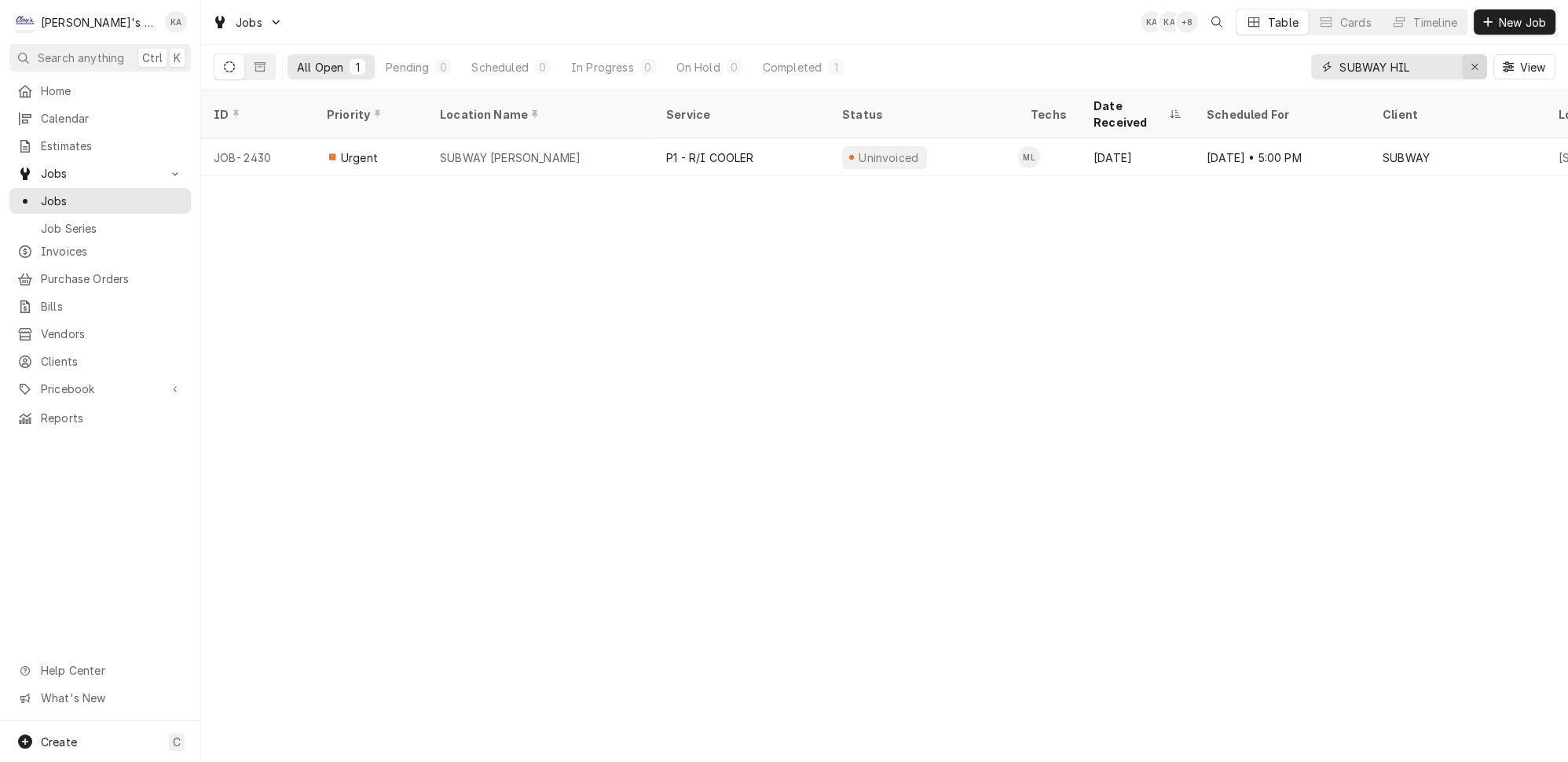
click at [1479, 61] on icon "Erase input" at bounding box center [1476, 67] width 9 height 11
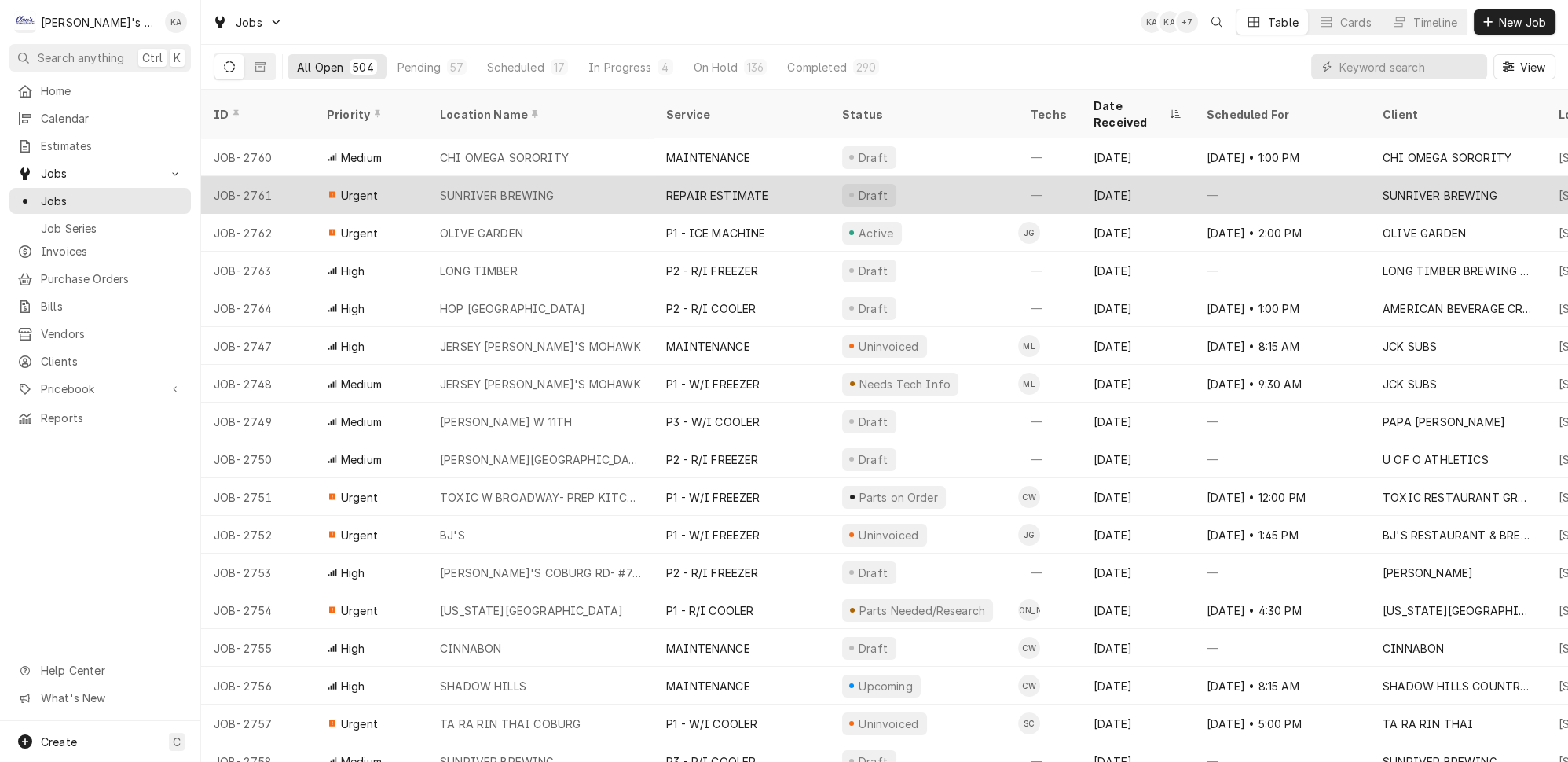
click at [553, 176] on div "SUNRIVER BREWING" at bounding box center [540, 194] width 226 height 37
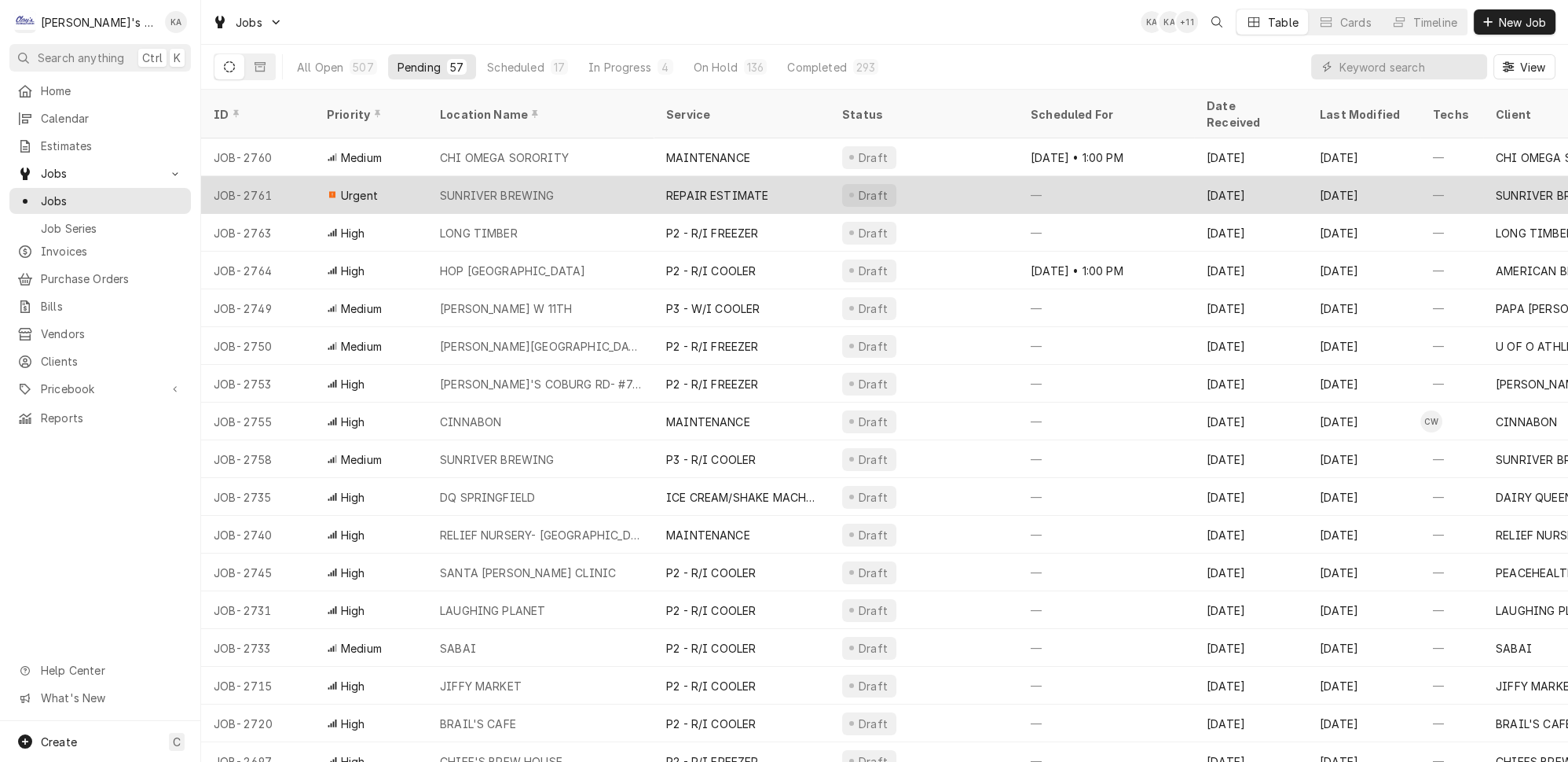
click at [526, 187] on div "SUNRIVER BREWING" at bounding box center [497, 195] width 115 height 17
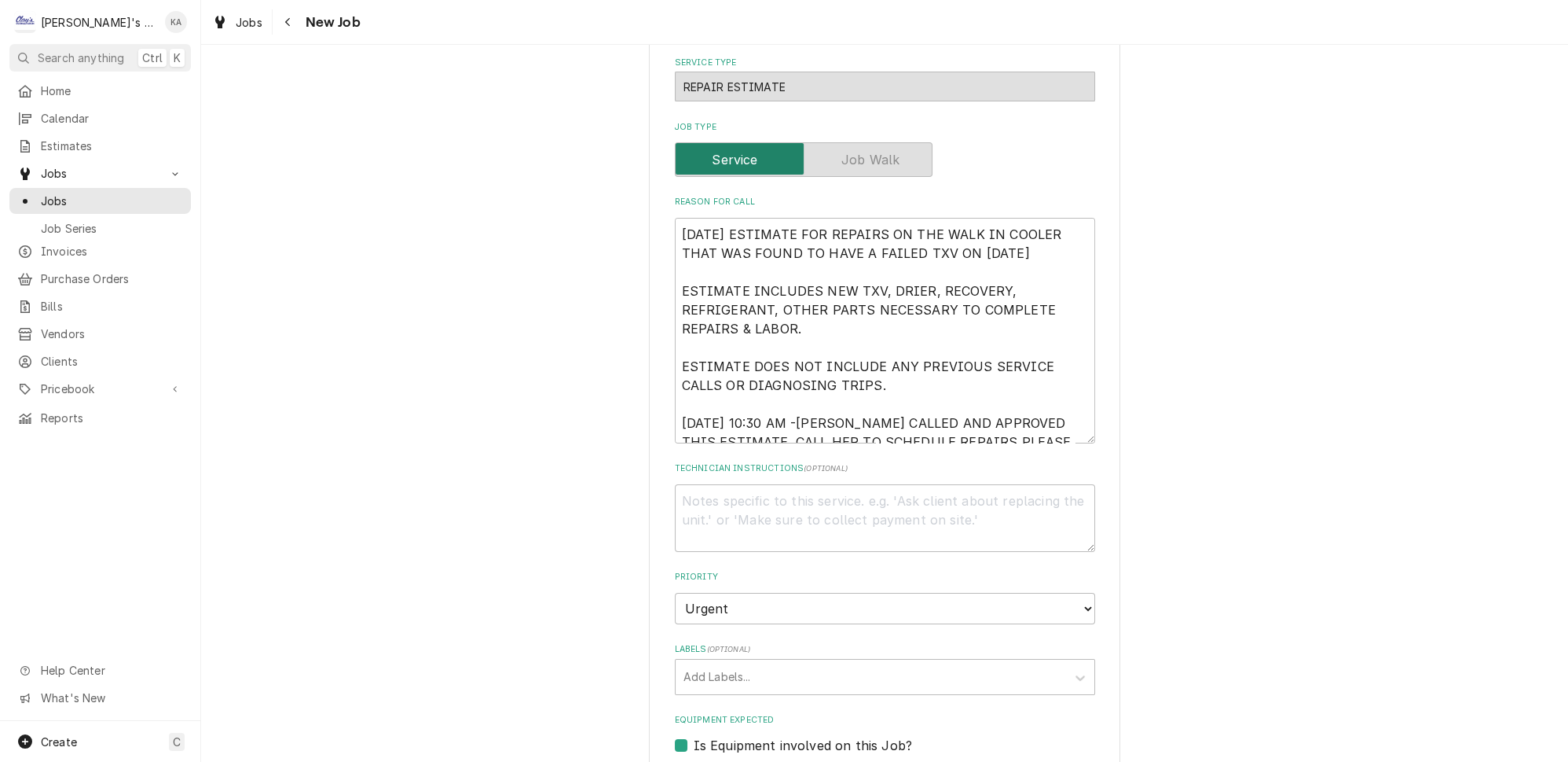
scroll to position [500, 0]
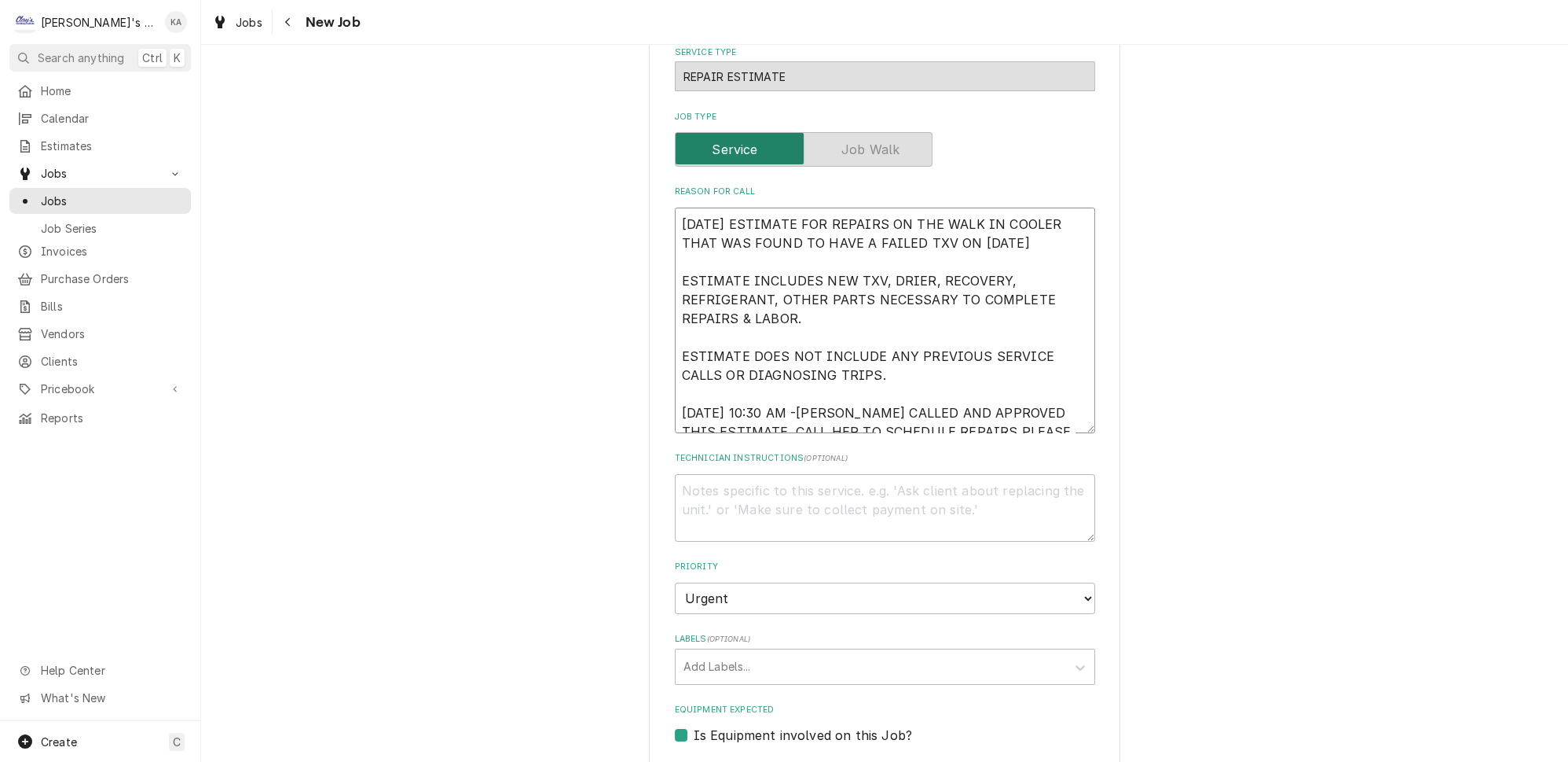
click at [803, 403] on textarea "8/21/2025 ESTIMATE FOR REPAIRS ON THE WALK IN COOLER THAT WAS FOUND TO HAVE A F…" at bounding box center [884, 321] width 420 height 226
type textarea "x"
type textarea "8/21/2025 ESTIMATE FOR REPAIRS ON THE WALK IN COOLER THAT WAS FOUND TO HAVE A F…"
type textarea "x"
type textarea "8/21/2025 ESTIMATE FOR REPAIRS ON THE WALK IN COOLER THAT WAS FOUND TO HAVE A F…"
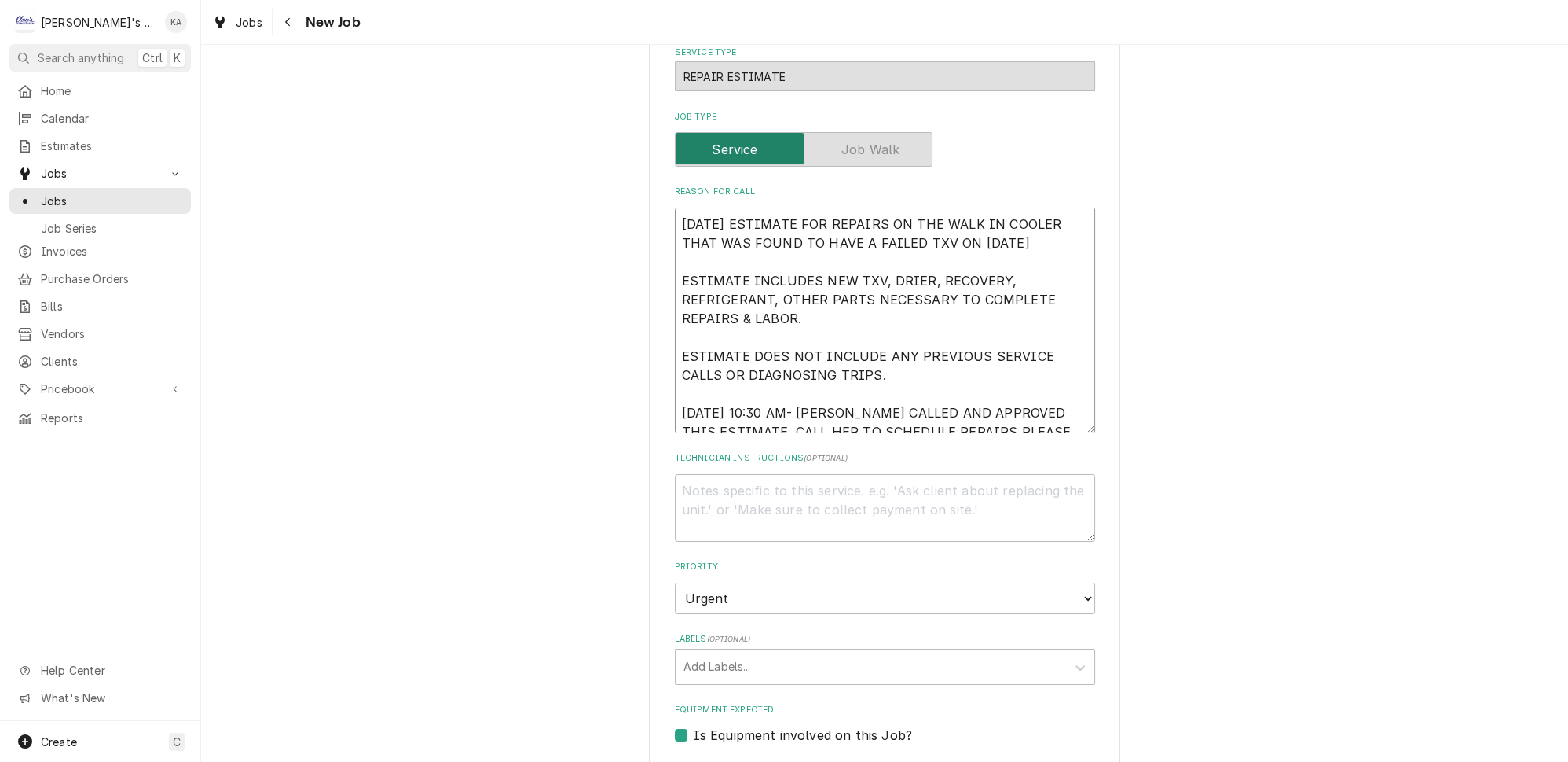
click at [1048, 423] on textarea "8/21/2025 ESTIMATE FOR REPAIRS ON THE WALK IN COOLER THAT WAS FOUND TO HAVE A F…" at bounding box center [884, 321] width 420 height 226
type textarea "x"
type textarea "8/21/2025 ESTIMATE FOR REPAIRS ON THE WALK IN COOLER THAT WAS FOUND TO HAVE A F…"
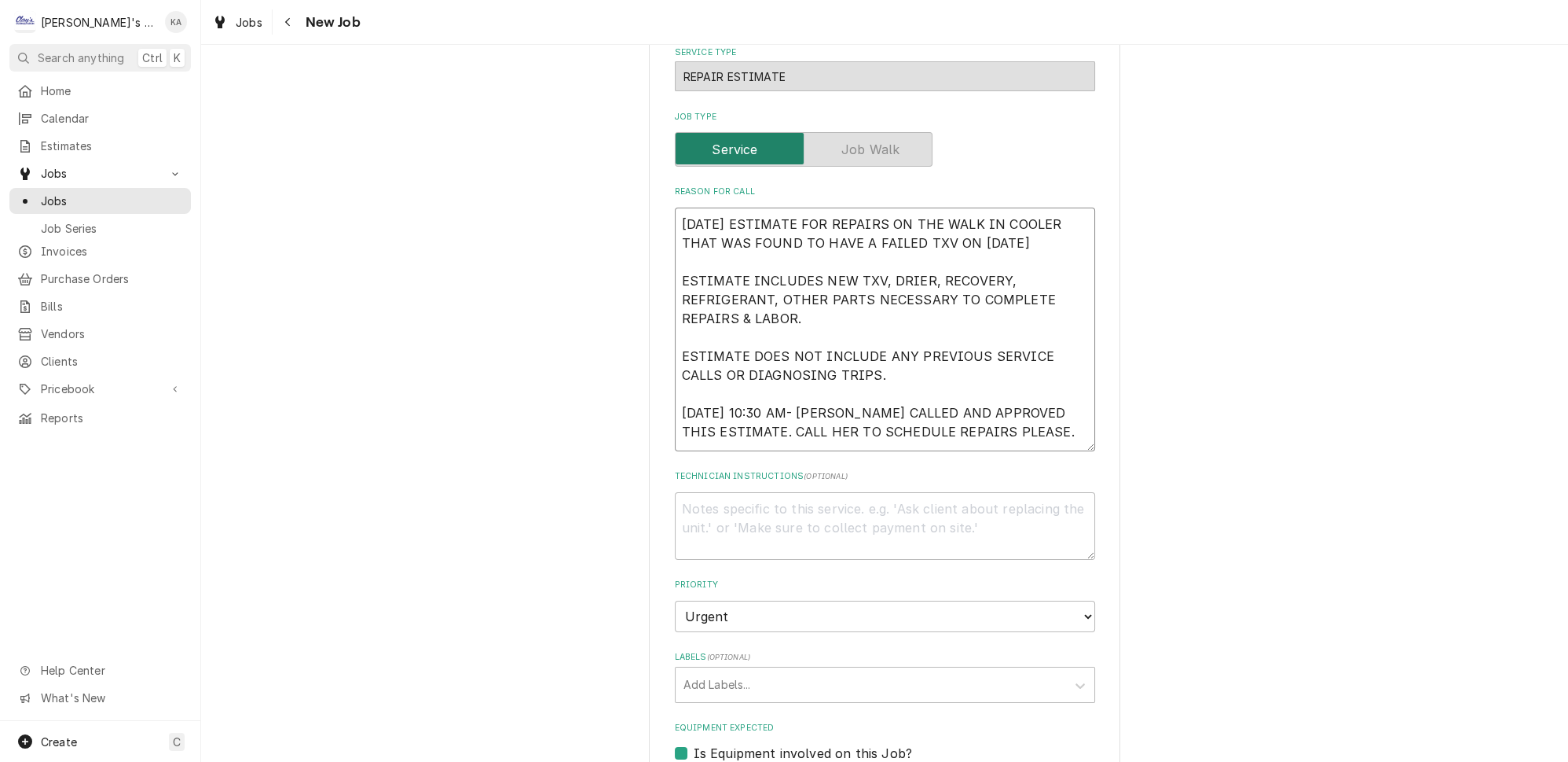
type textarea "x"
type textarea "8/21/2025 ESTIMATE FOR REPAIRS ON THE WALK IN COOLER THAT WAS FOUND TO HAVE A F…"
type textarea "x"
type textarea "8/21/2025 ESTIMATE FOR REPAIRS ON THE WALK IN COOLER THAT WAS FOUND TO HAVE A F…"
type textarea "x"
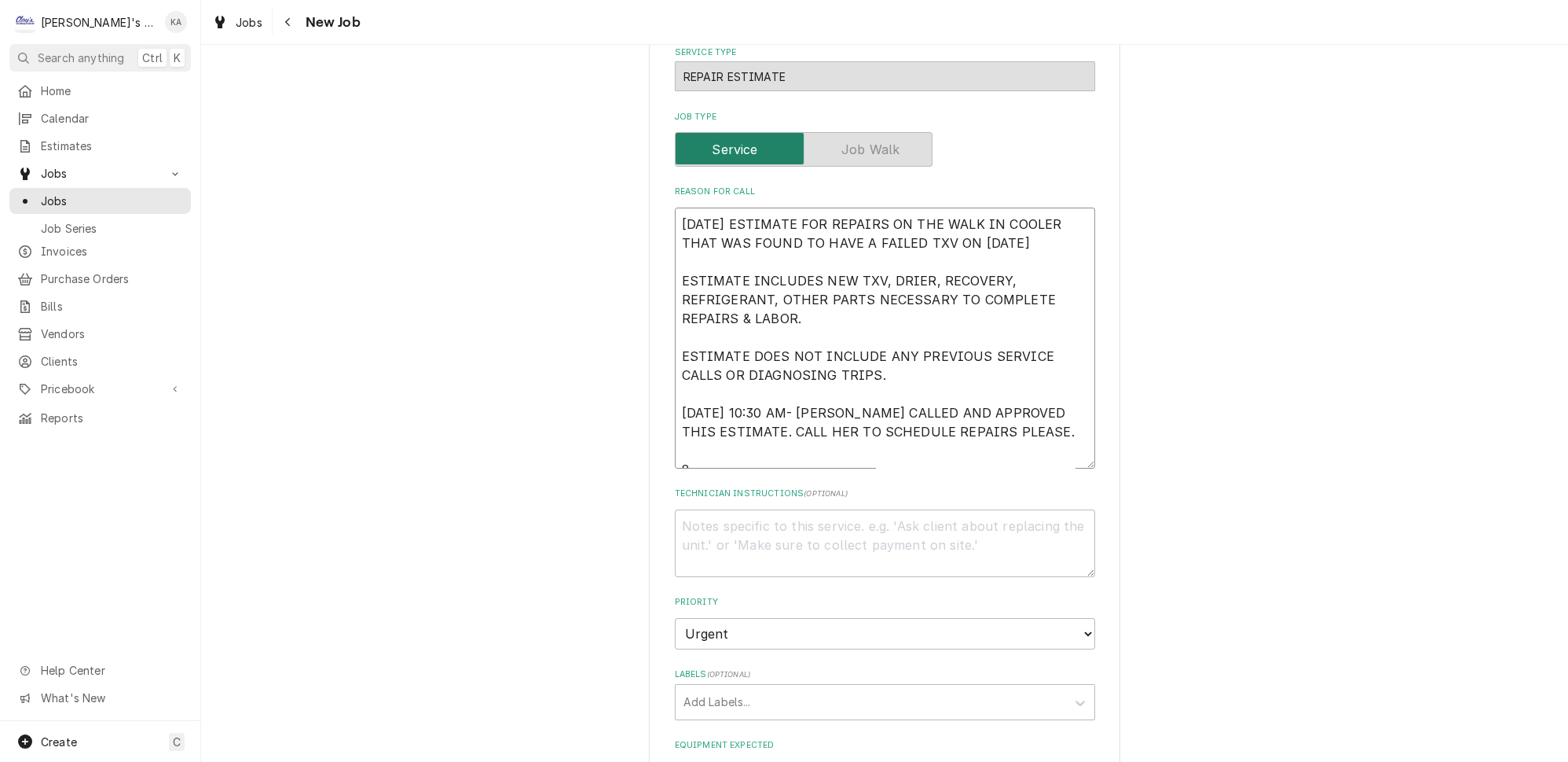
type textarea "8/21/2025 ESTIMATE FOR REPAIRS ON THE WALK IN COOLER THAT WAS FOUND TO HAVE A F…"
type textarea "x"
type textarea "8/21/2025 ESTIMATE FOR REPAIRS ON THE WALK IN COOLER THAT WAS FOUND TO HAVE A F…"
type textarea "x"
type textarea "8/21/2025 ESTIMATE FOR REPAIRS ON THE WALK IN COOLER THAT WAS FOUND TO HAVE A F…"
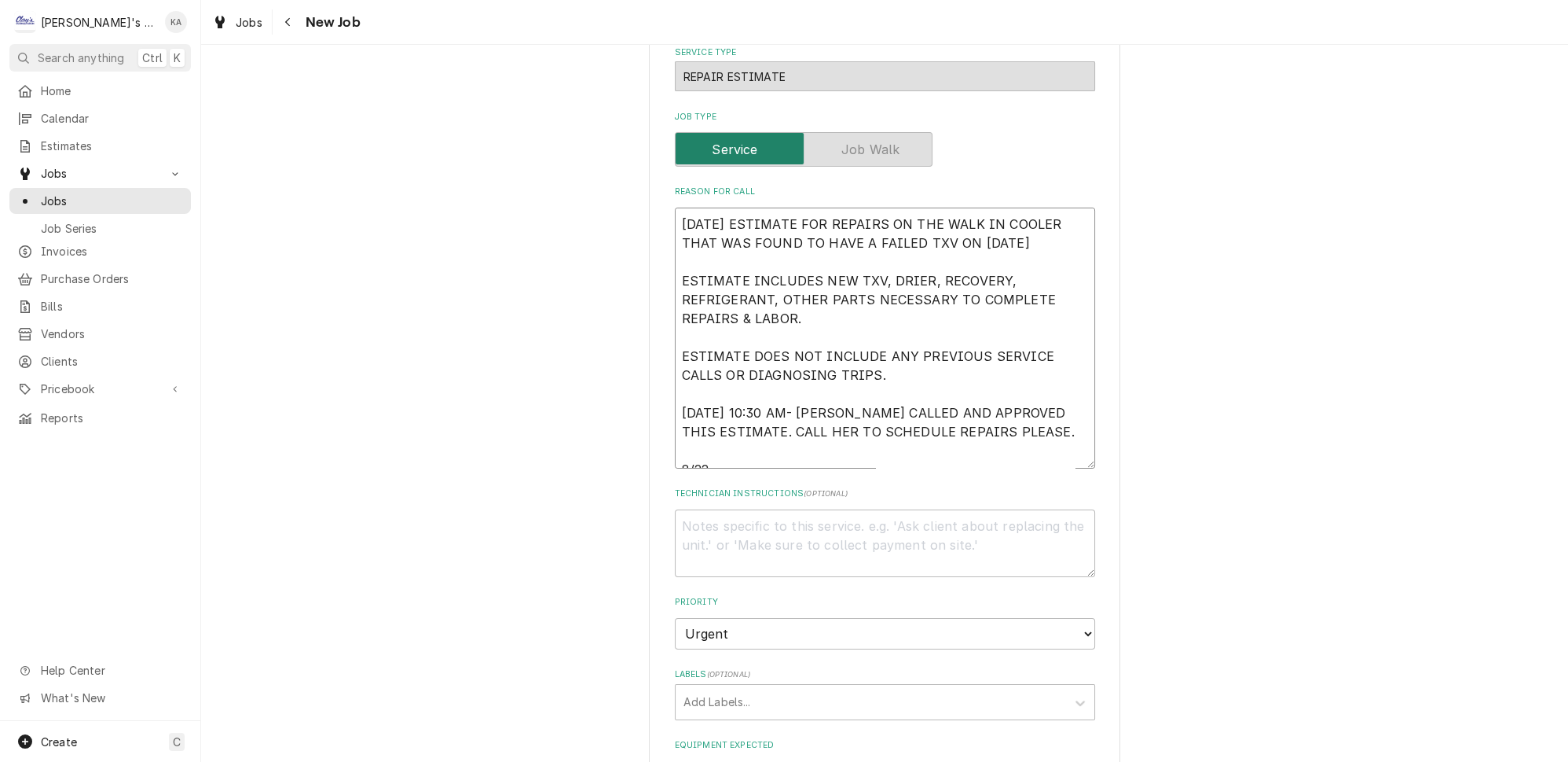
type textarea "x"
type textarea "8/21/2025 ESTIMATE FOR REPAIRS ON THE WALK IN COOLER THAT WAS FOUND TO HAVE A F…"
type textarea "x"
type textarea "8/21/2025 ESTIMATE FOR REPAIRS ON THE WALK IN COOLER THAT WAS FOUND TO HAVE A F…"
type textarea "x"
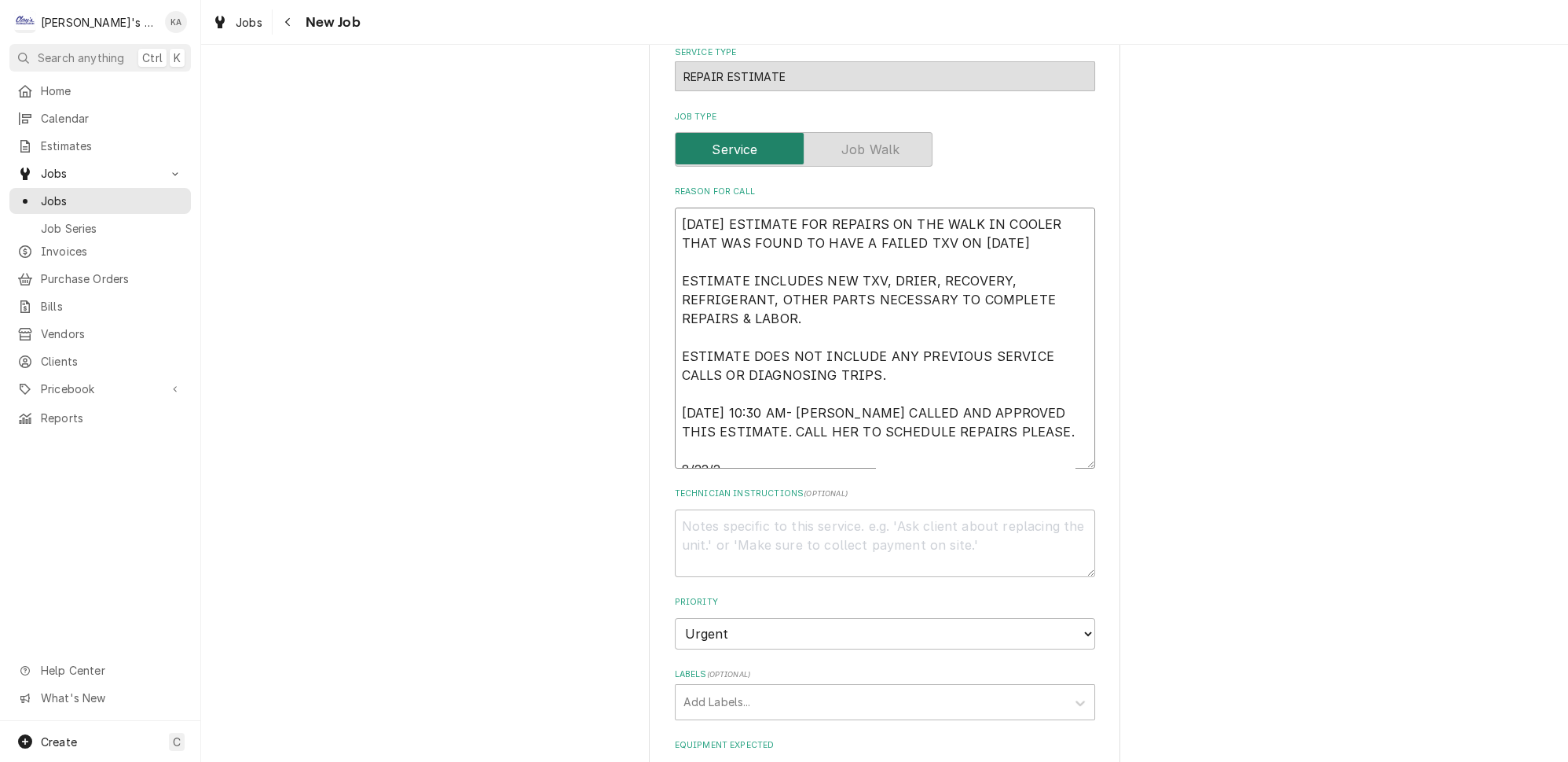
type textarea "8/21/2025 ESTIMATE FOR REPAIRS ON THE WALK IN COOLER THAT WAS FOUND TO HAVE A F…"
type textarea "x"
type textarea "8/21/2025 ESTIMATE FOR REPAIRS ON THE WALK IN COOLER THAT WAS FOUND TO HAVE A F…"
type textarea "x"
type textarea "8/21/2025 ESTIMATE FOR REPAIRS ON THE WALK IN COOLER THAT WAS FOUND TO HAVE A F…"
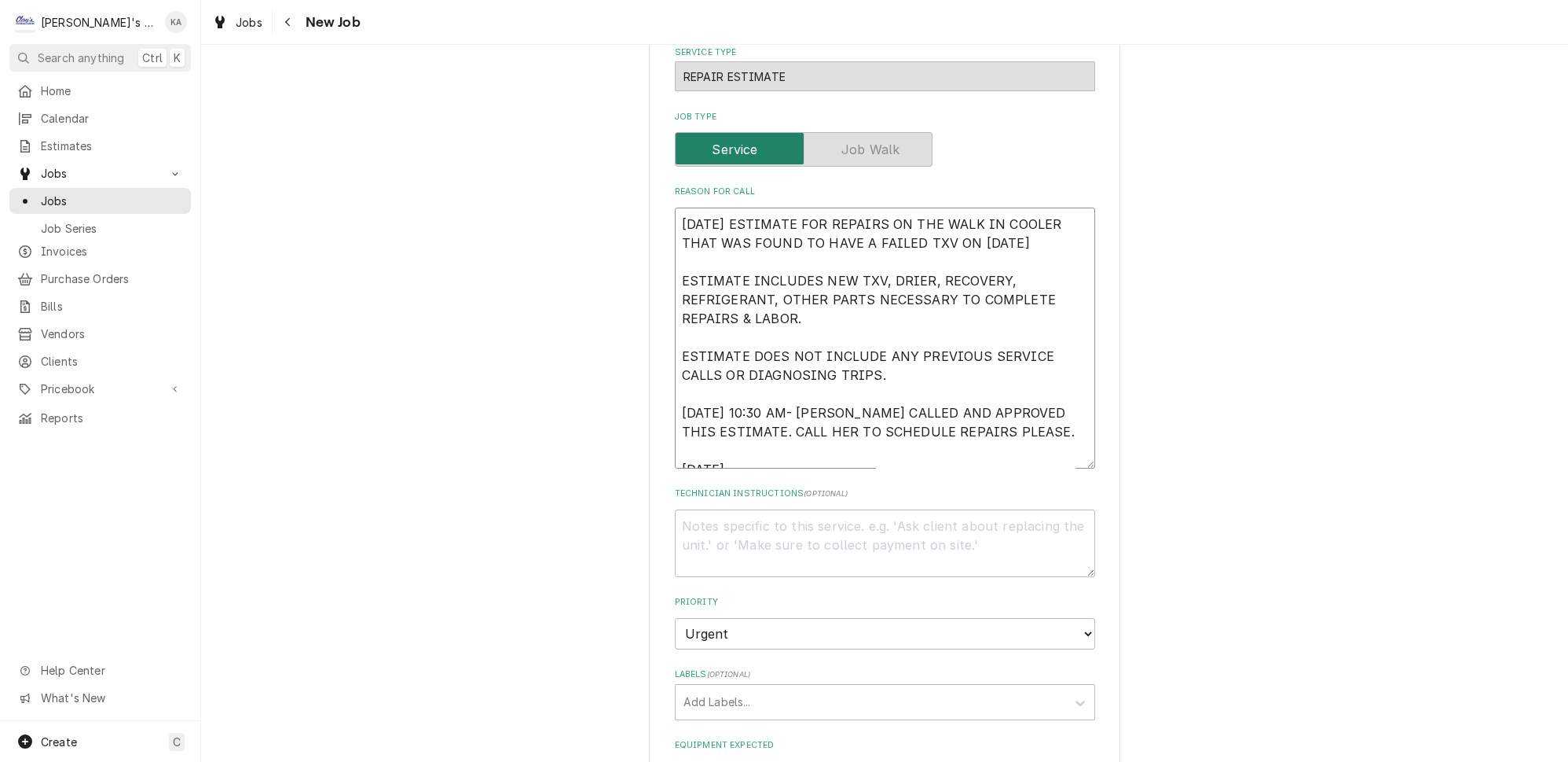
type textarea "x"
type textarea "8/21/2025 ESTIMATE FOR REPAIRS ON THE WALK IN COOLER THAT WAS FOUND TO HAVE A F…"
type textarea "x"
type textarea "8/21/2025 ESTIMATE FOR REPAIRS ON THE WALK IN COOLER THAT WAS FOUND TO HAVE A F…"
type textarea "x"
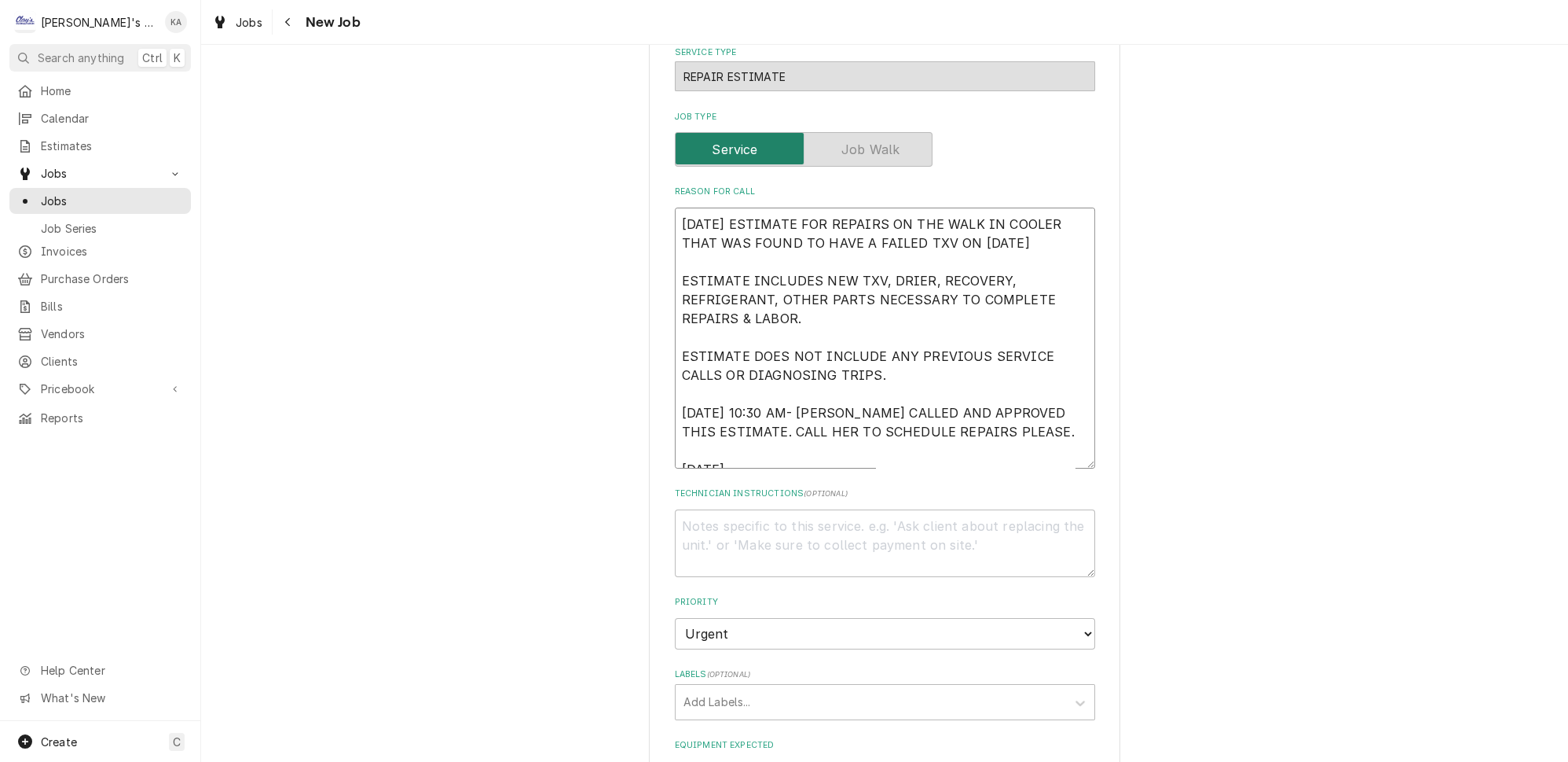
type textarea "8/21/2025 ESTIMATE FOR REPAIRS ON THE WALK IN COOLER THAT WAS FOUND TO HAVE A F…"
type textarea "x"
type textarea "8/21/2025 ESTIMATE FOR REPAIRS ON THE WALK IN COOLER THAT WAS FOUND TO HAVE A F…"
type textarea "x"
type textarea "8/21/2025 ESTIMATE FOR REPAIRS ON THE WALK IN COOLER THAT WAS FOUND TO HAVE A F…"
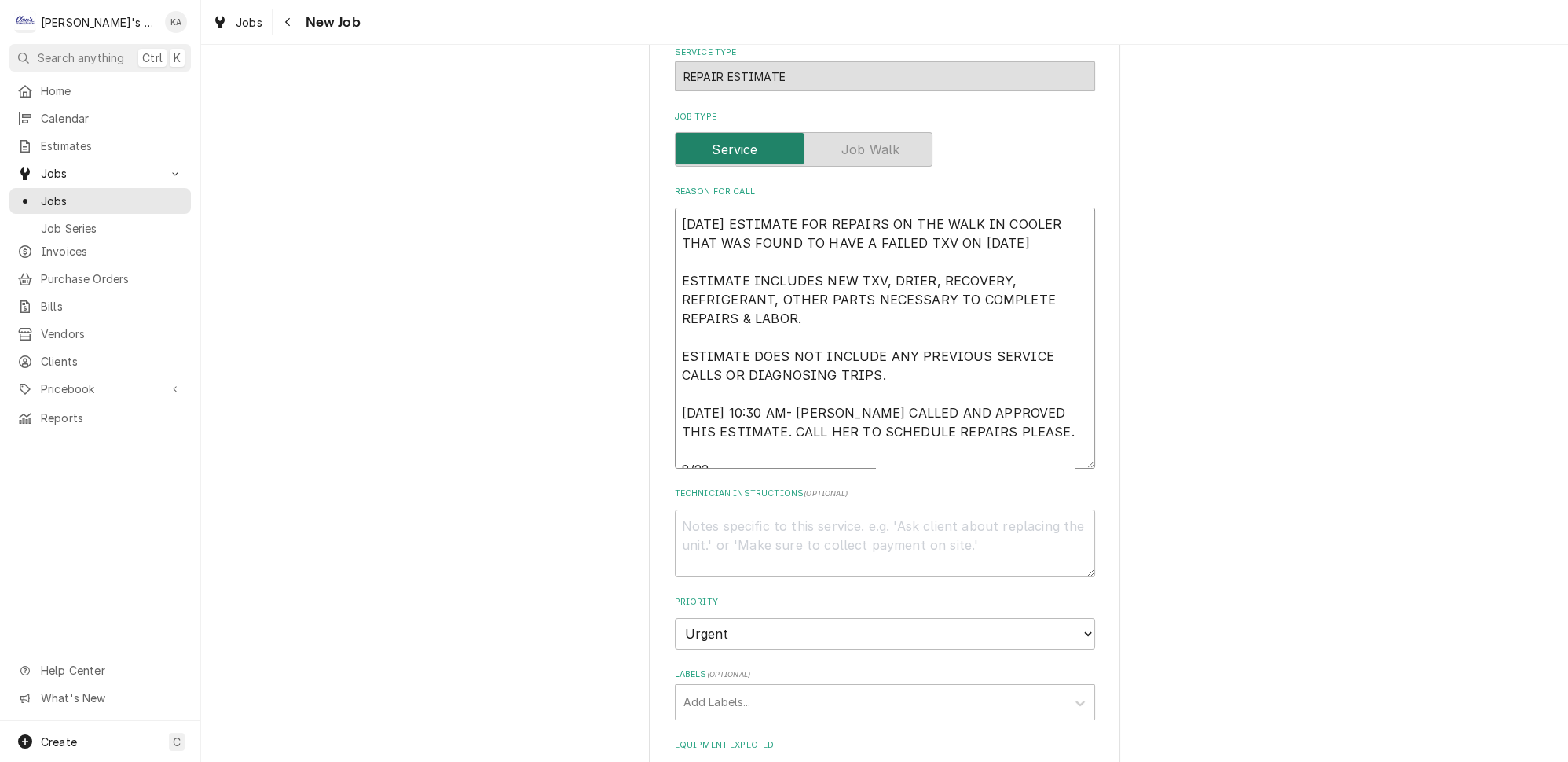
type textarea "x"
type textarea "8/21/2025 ESTIMATE FOR REPAIRS ON THE WALK IN COOLER THAT WAS FOUND TO HAVE A F…"
type textarea "x"
type textarea "8/21/2025 ESTIMATE FOR REPAIRS ON THE WALK IN COOLER THAT WAS FOUND TO HAVE A F…"
type textarea "x"
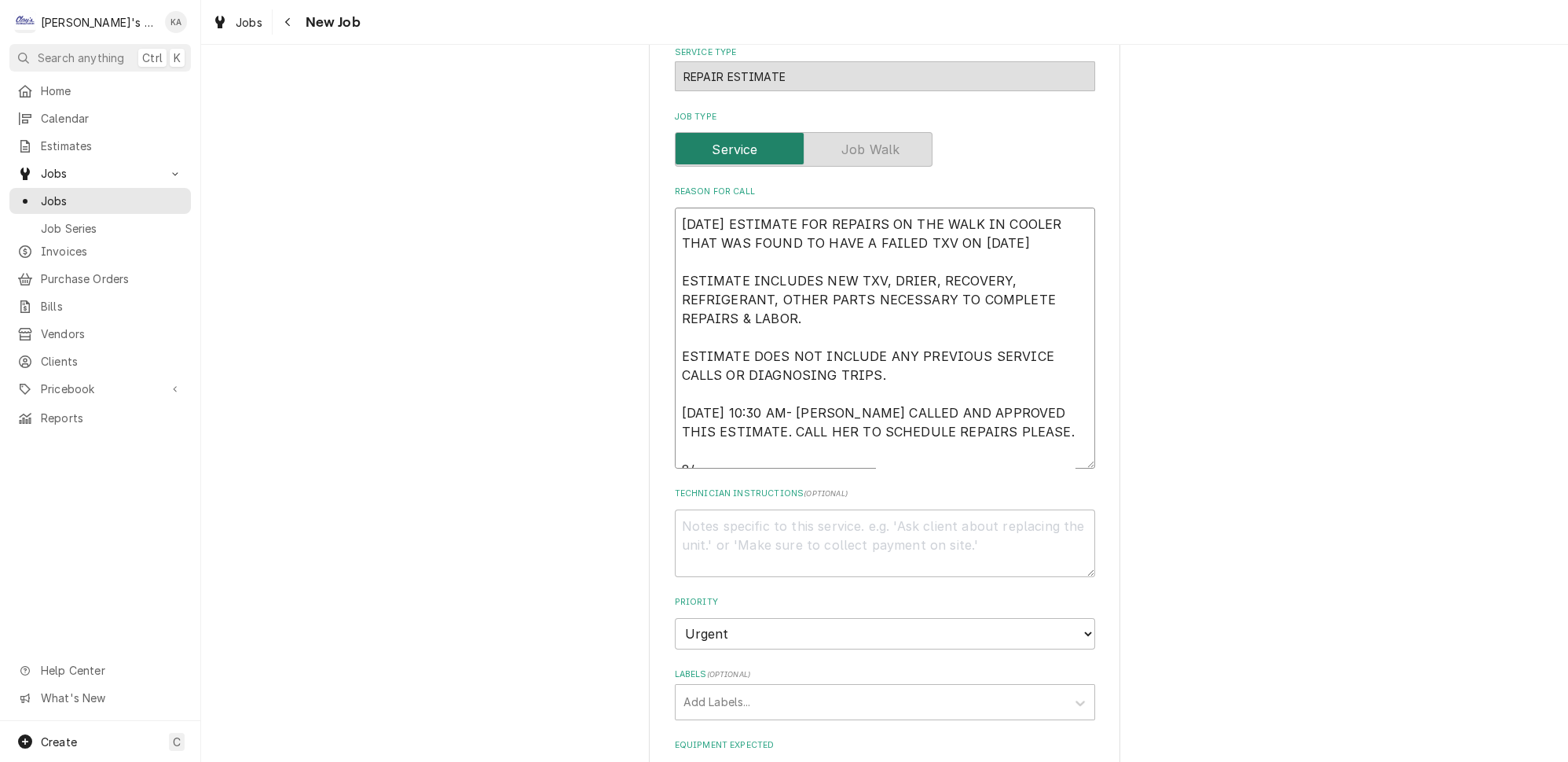
type textarea "8/21/2025 ESTIMATE FOR REPAIRS ON THE WALK IN COOLER THAT WAS FOUND TO HAVE A F…"
type textarea "x"
type textarea "8/21/2025 ESTIMATE FOR REPAIRS ON THE WALK IN COOLER THAT WAS FOUND TO HAVE A F…"
type textarea "x"
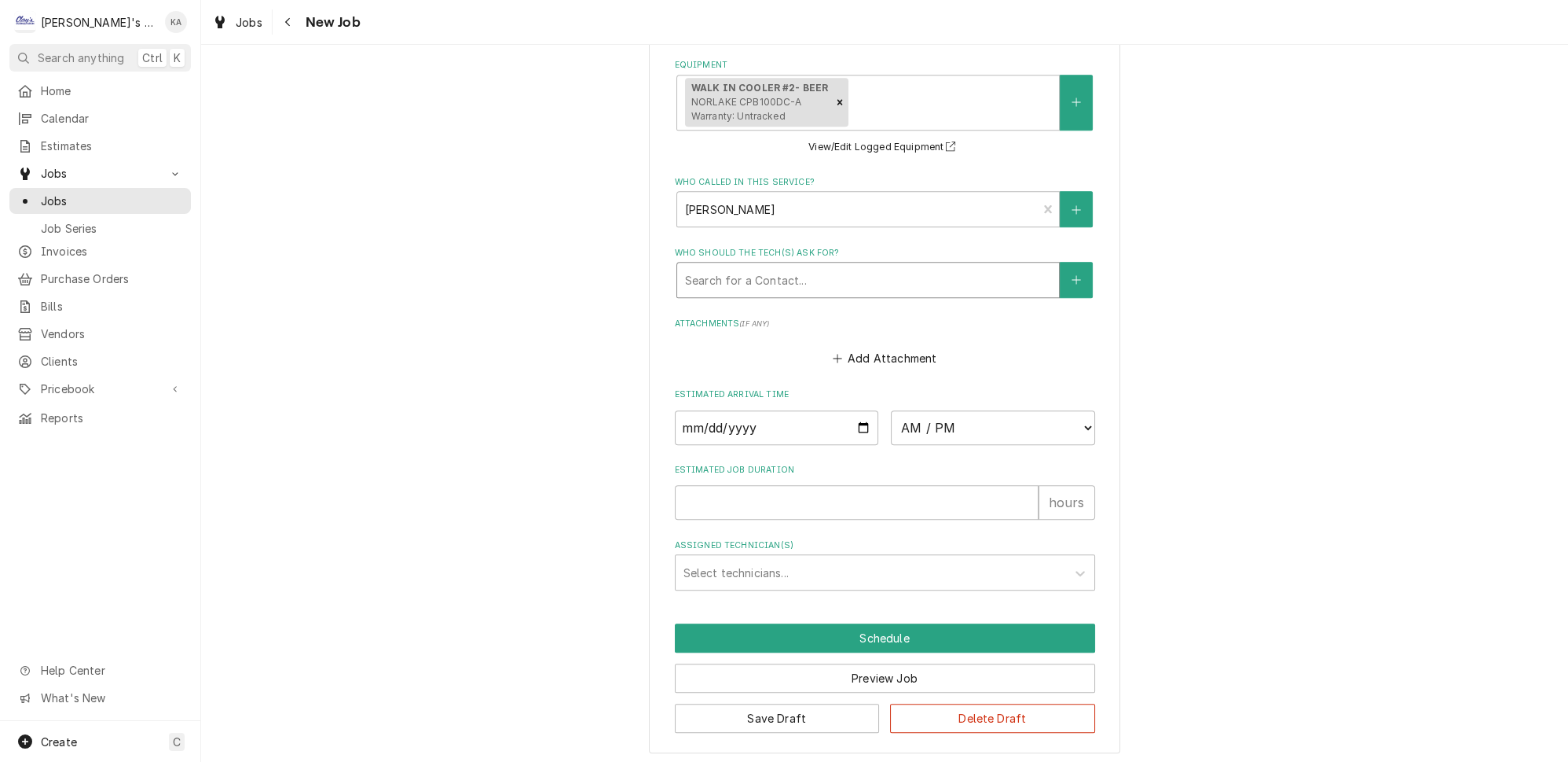
type textarea "8/21/2025 ESTIMATE FOR REPAIRS ON THE WALK IN COOLER THAT WAS FOUND TO HAVE A F…"
click at [784, 286] on div "Who should the tech(s) ask for?" at bounding box center [868, 280] width 366 height 28
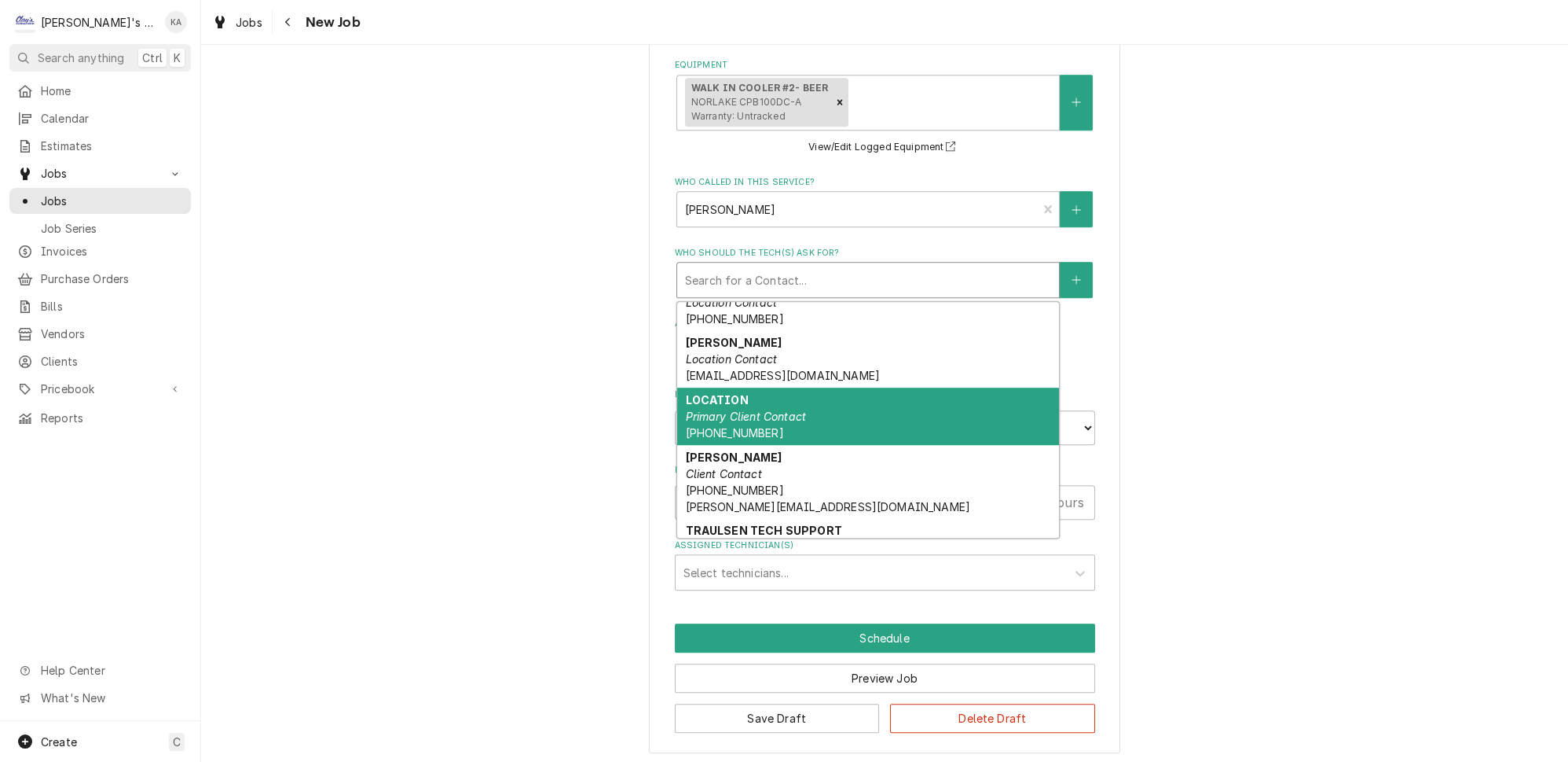
scroll to position [154, 0]
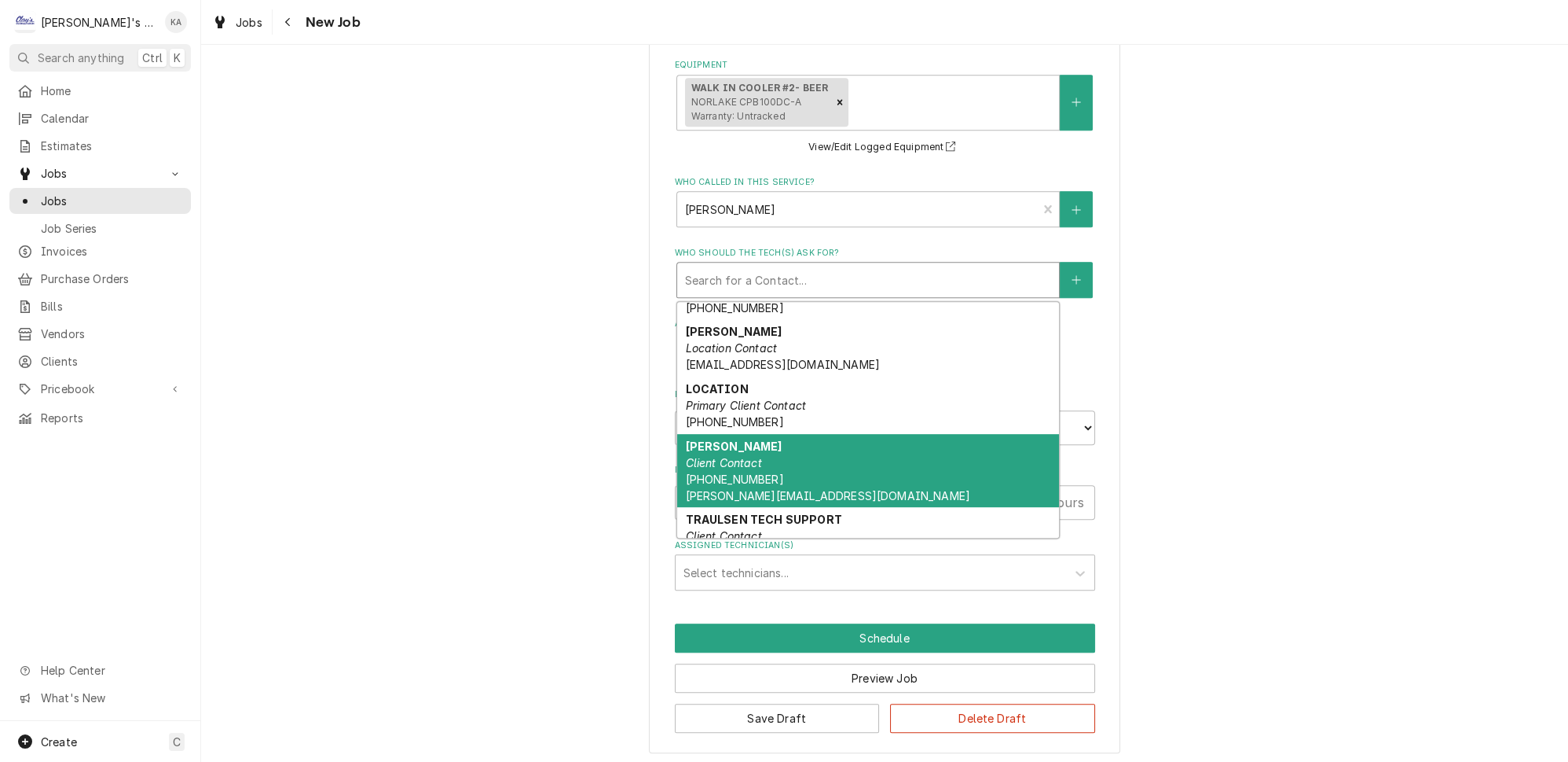
click at [782, 459] on div "SARAH Client Contact (541) 556-3259 SARAH@SUNRIVERBREWINGCOMPANY.COM" at bounding box center [868, 471] width 382 height 74
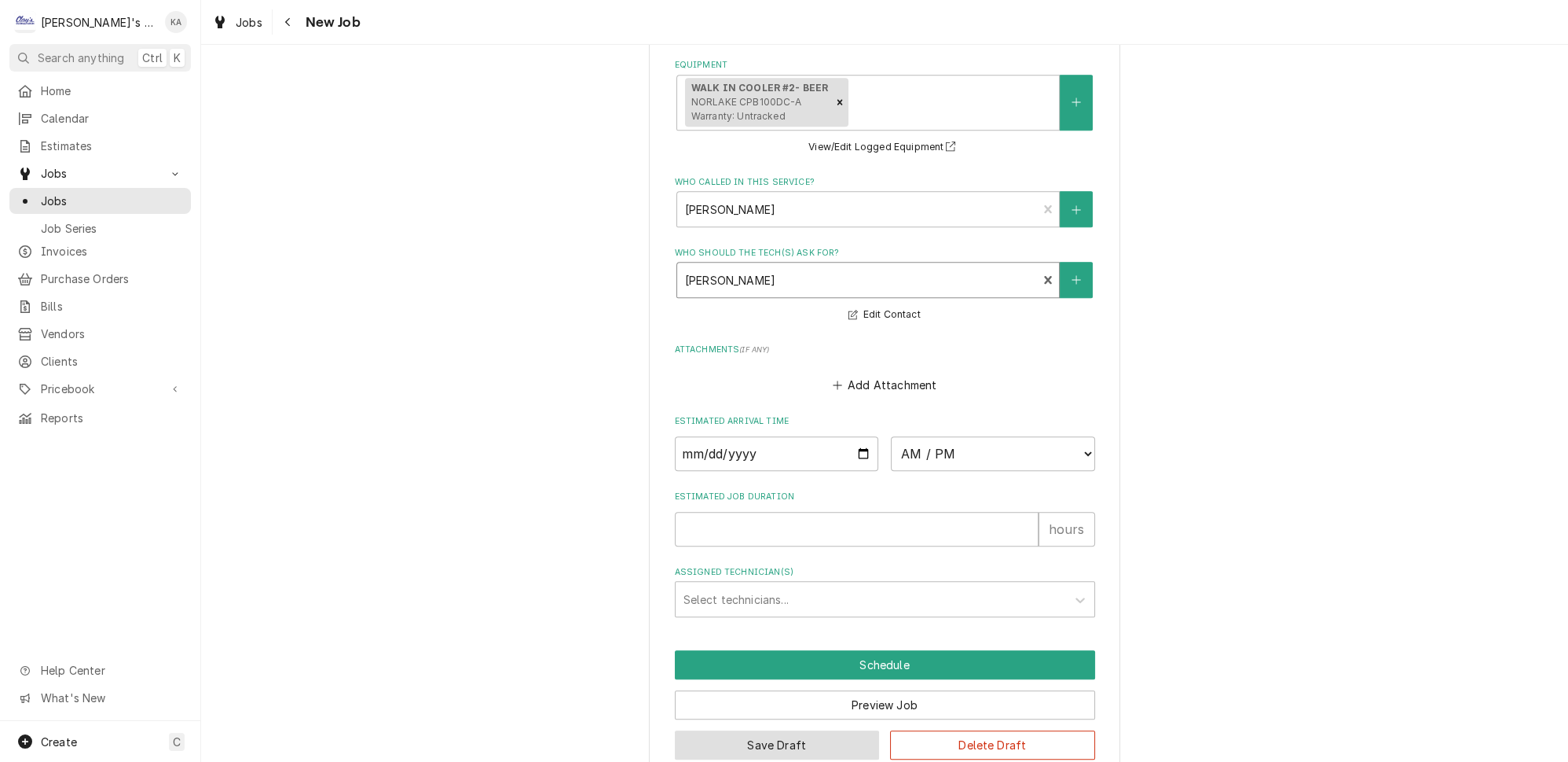
click at [777, 749] on button "Save Draft" at bounding box center [777, 744] width 205 height 29
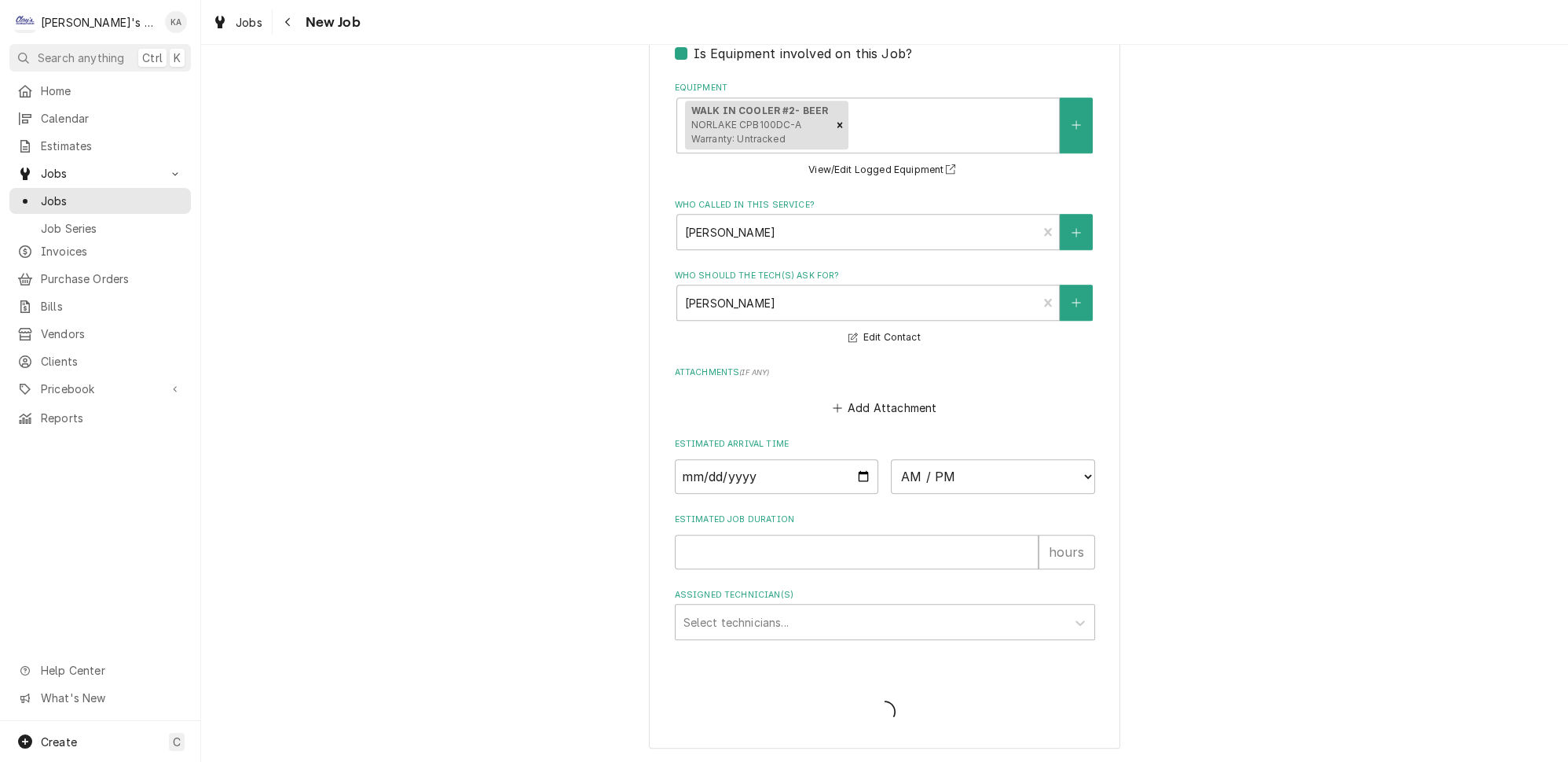
scroll to position [1214, 0]
type textarea "x"
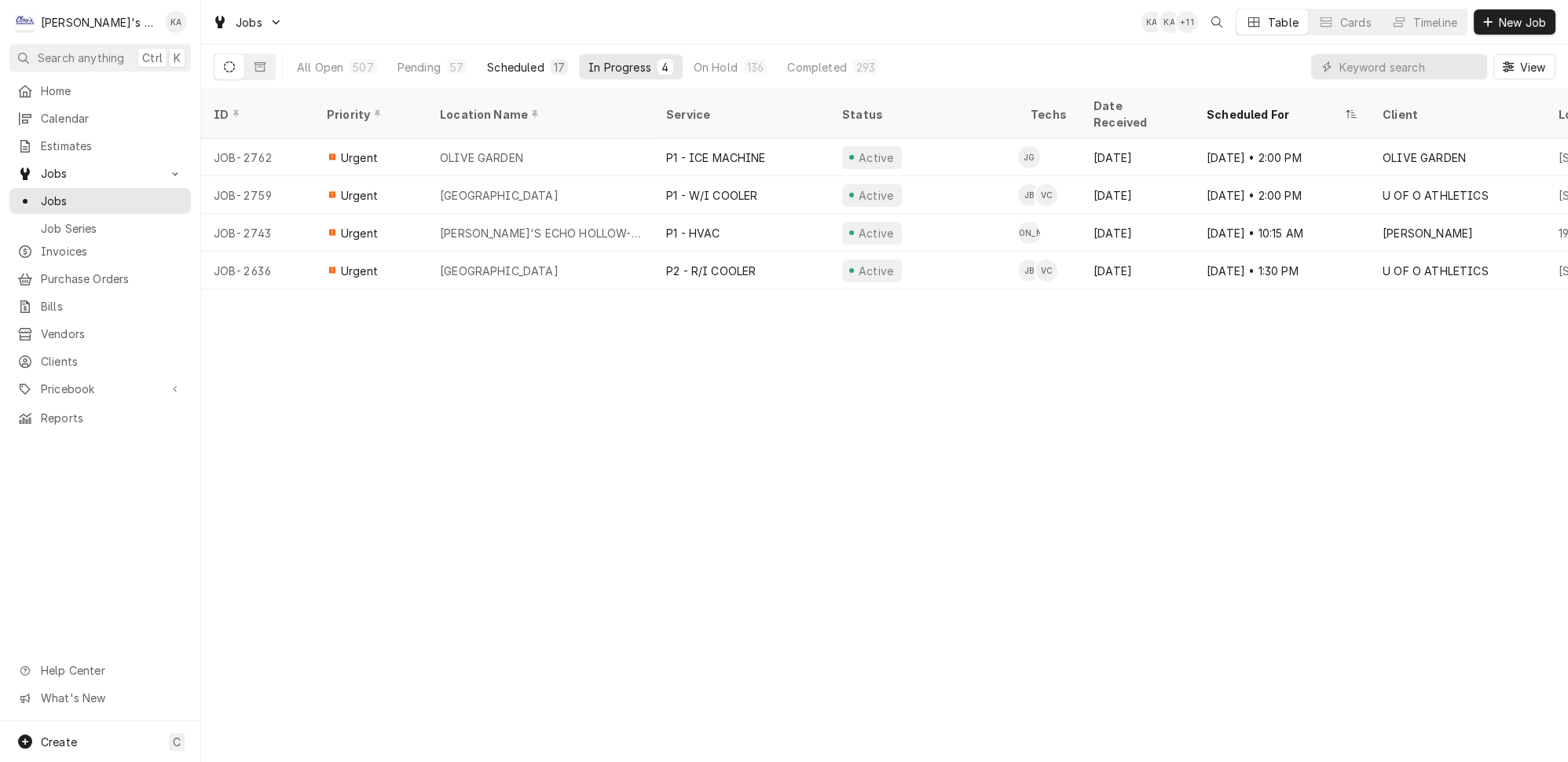
click at [487, 60] on div "Scheduled" at bounding box center [516, 67] width 57 height 17
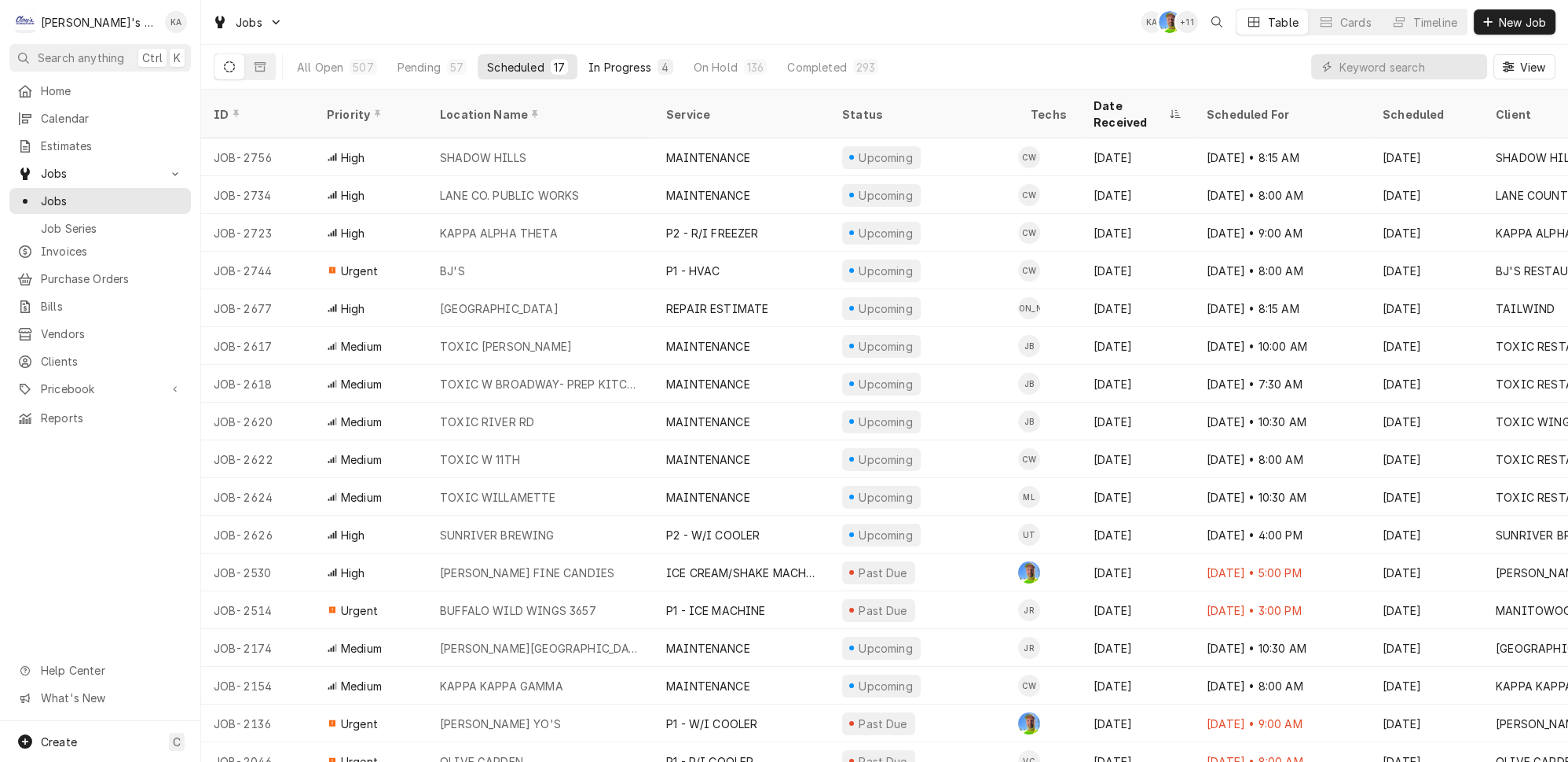
click at [591, 59] on div "In Progress" at bounding box center [620, 67] width 63 height 17
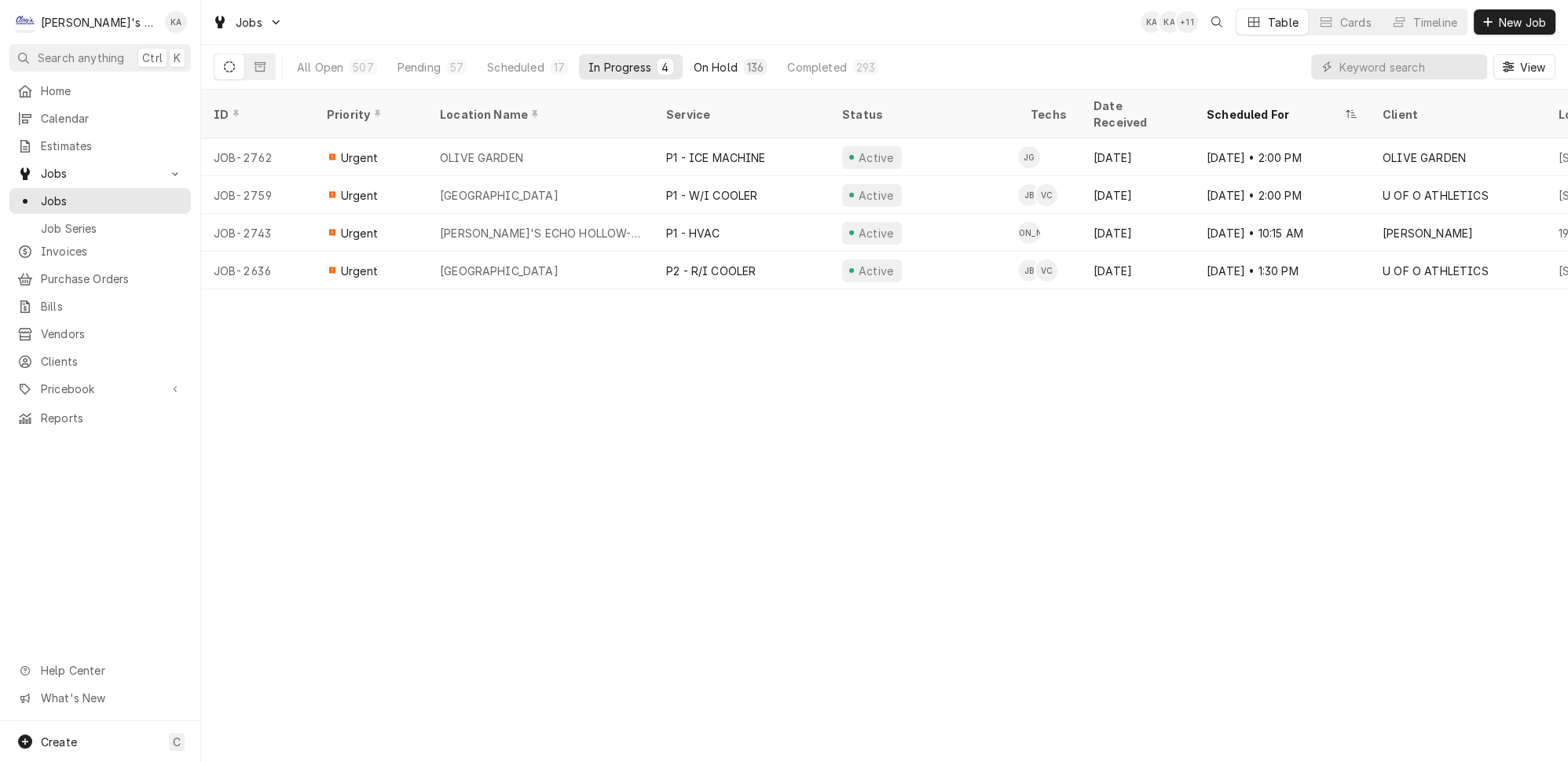
click at [693, 66] on div "On Hold" at bounding box center [716, 67] width 44 height 17
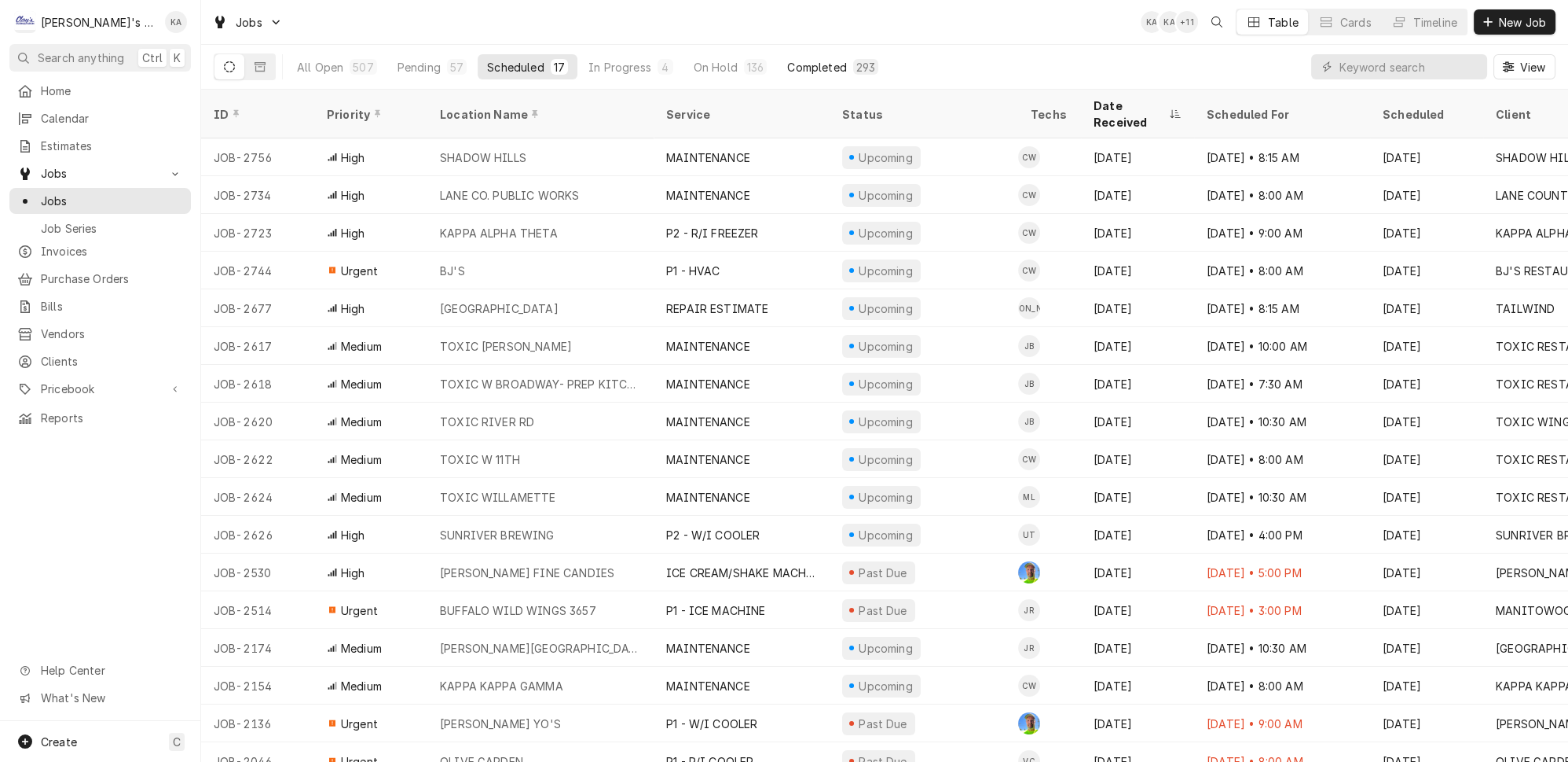
scroll to position [1, 0]
click at [788, 62] on div "Completed" at bounding box center [817, 67] width 59 height 17
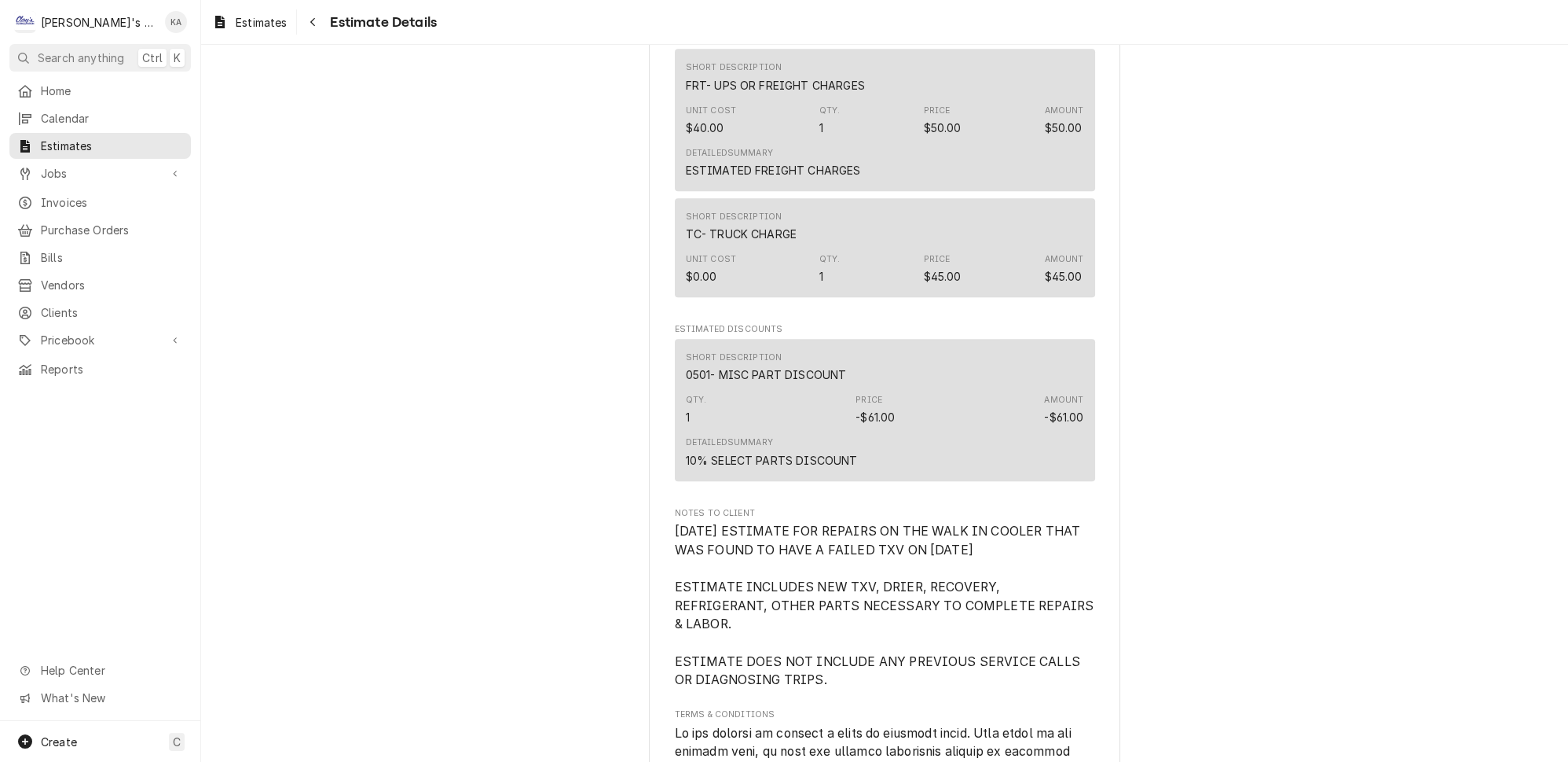
scroll to position [1786, 0]
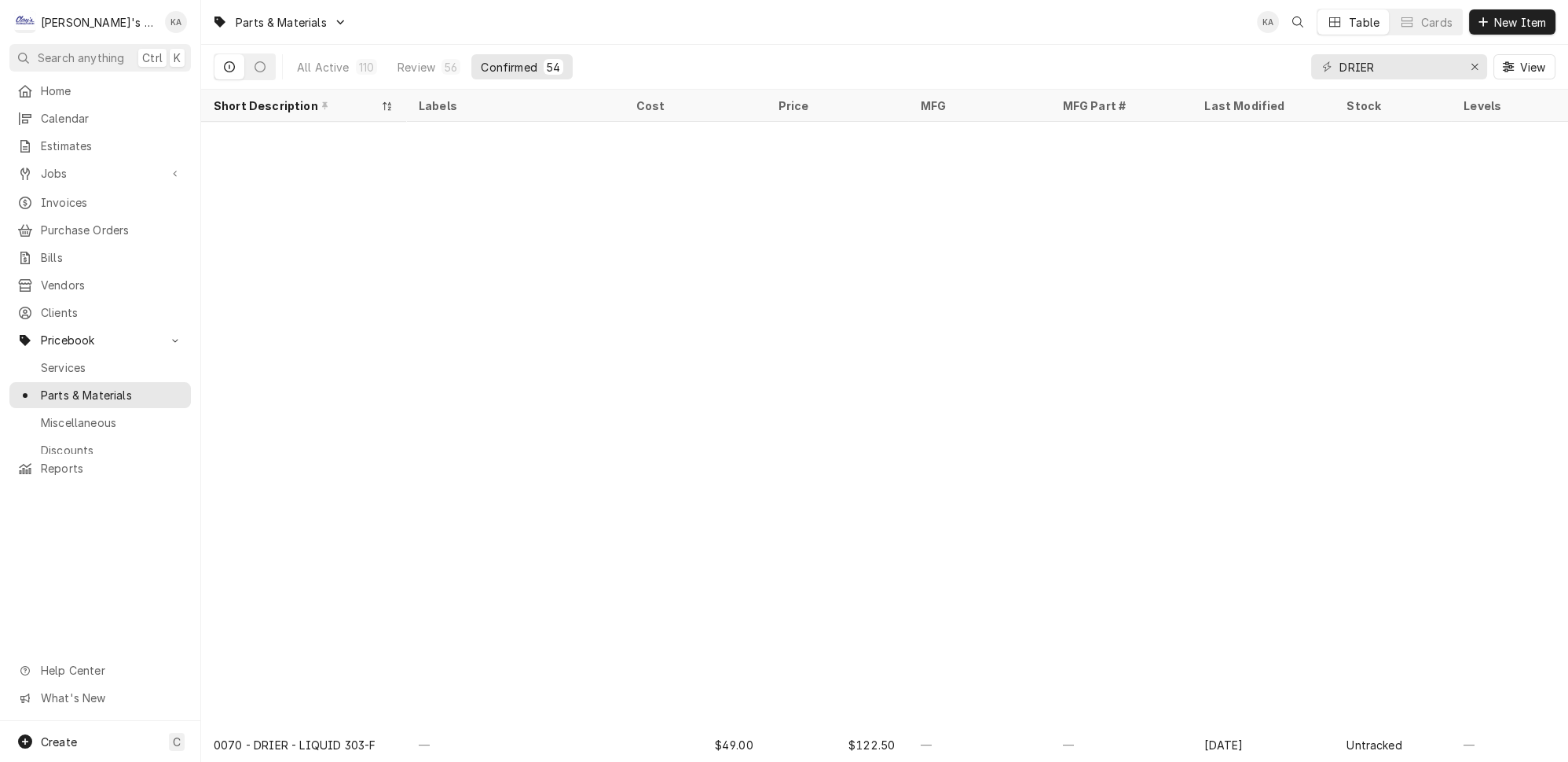
scroll to position [662, 0]
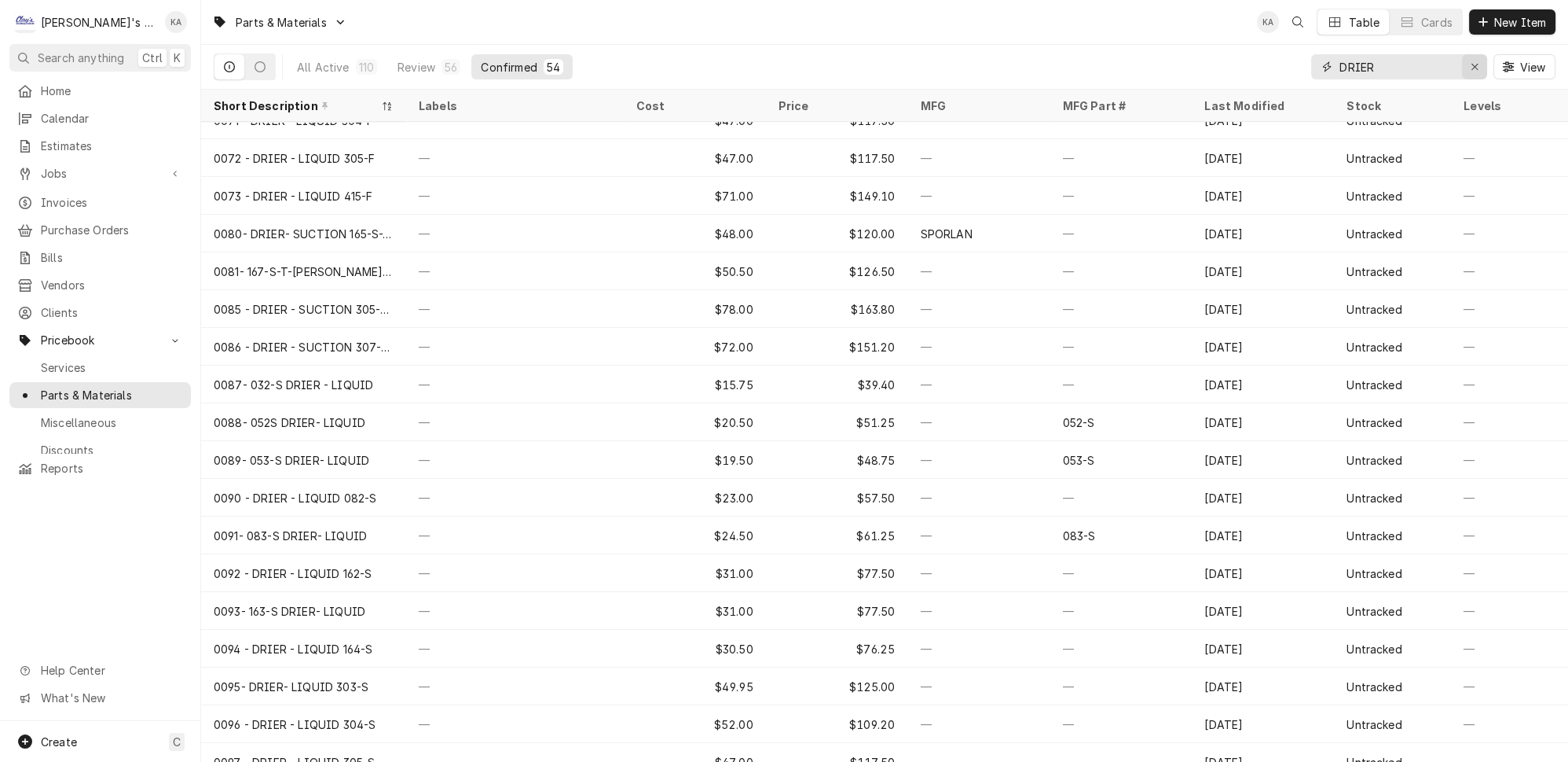
click at [1479, 65] on icon "Erase input" at bounding box center [1476, 67] width 9 height 11
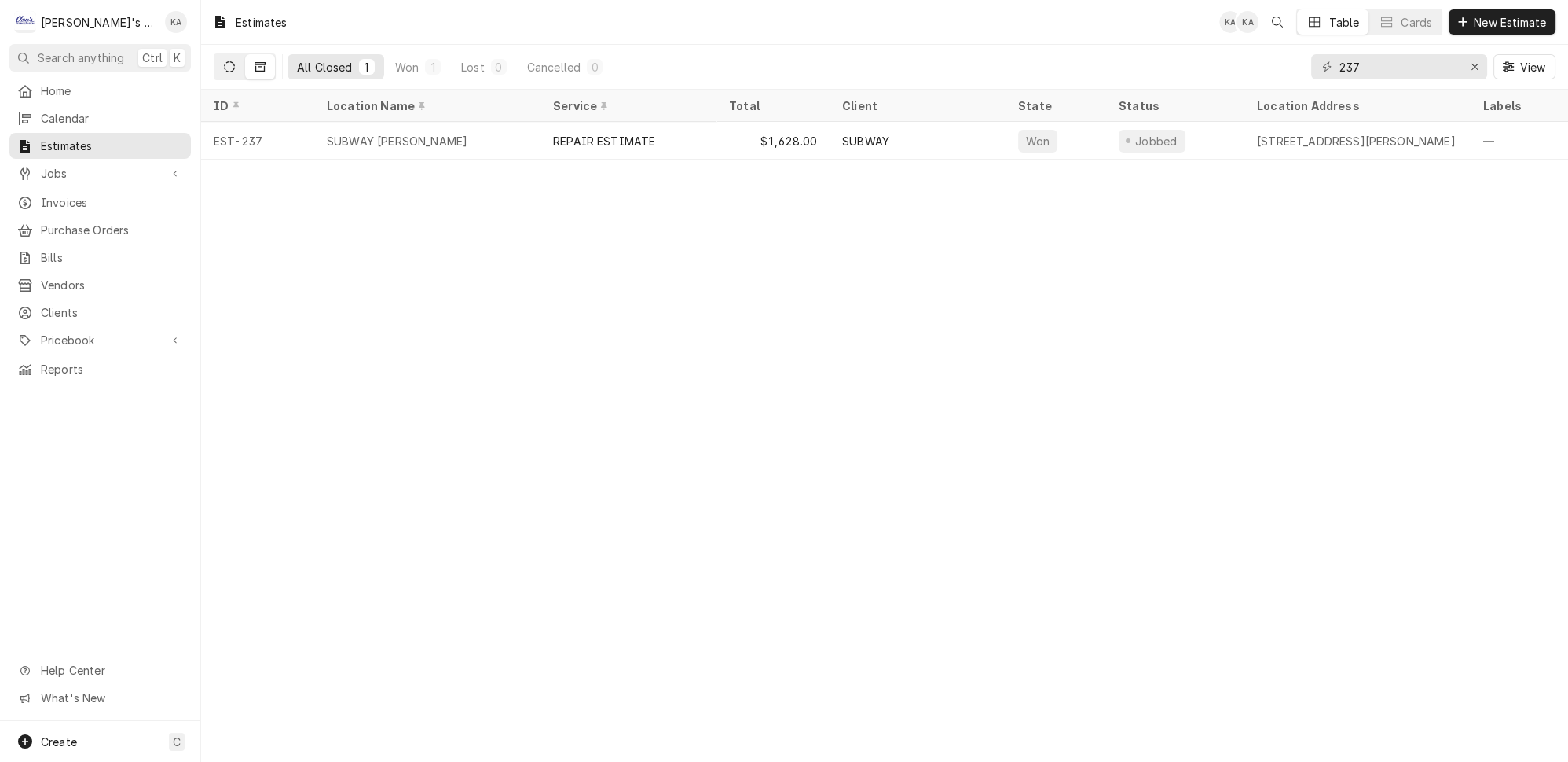
click at [224, 62] on icon "Dynamic Content Wrapper" at bounding box center [229, 67] width 11 height 11
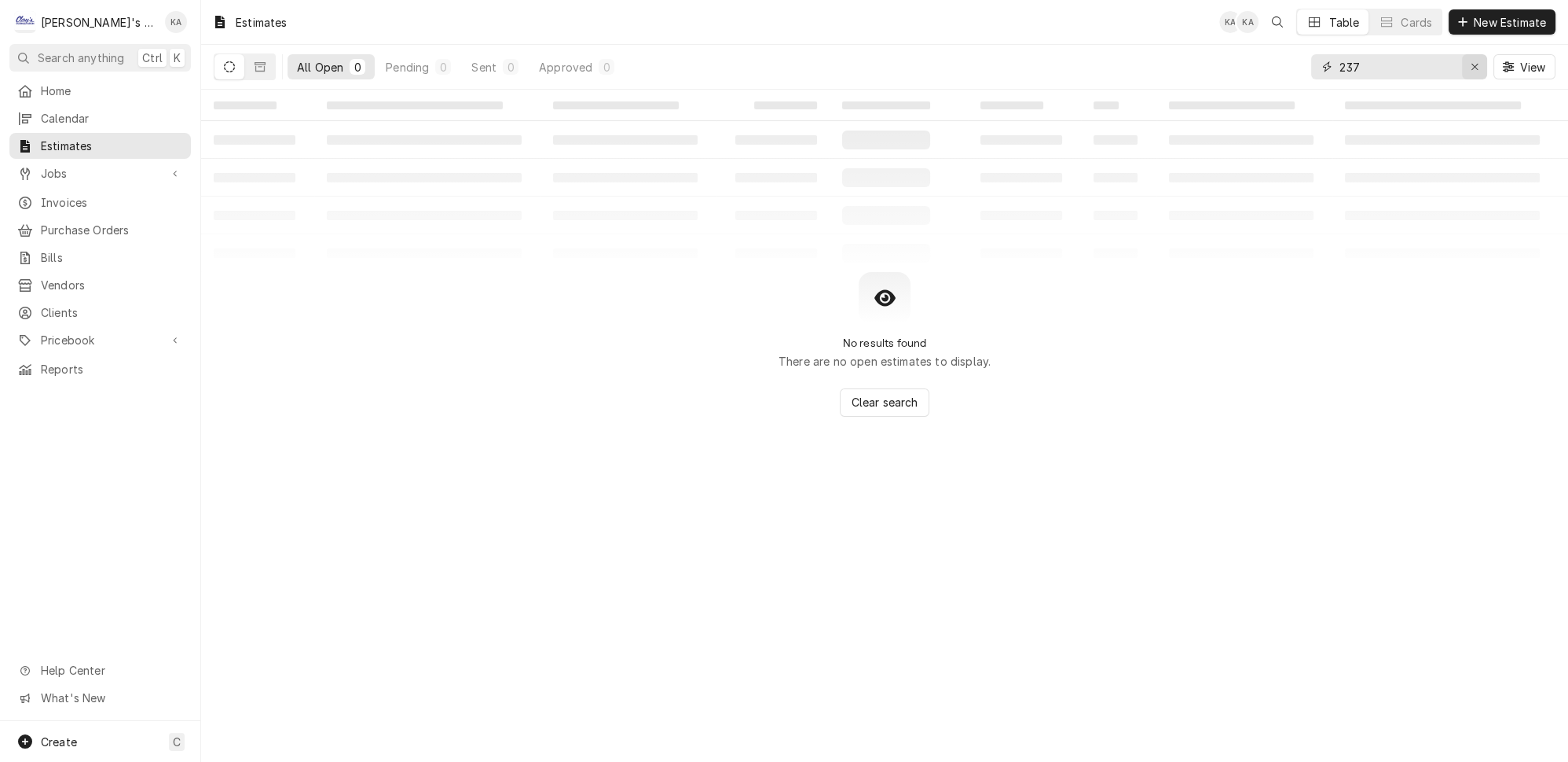
click at [1479, 61] on icon "Erase input" at bounding box center [1476, 67] width 9 height 11
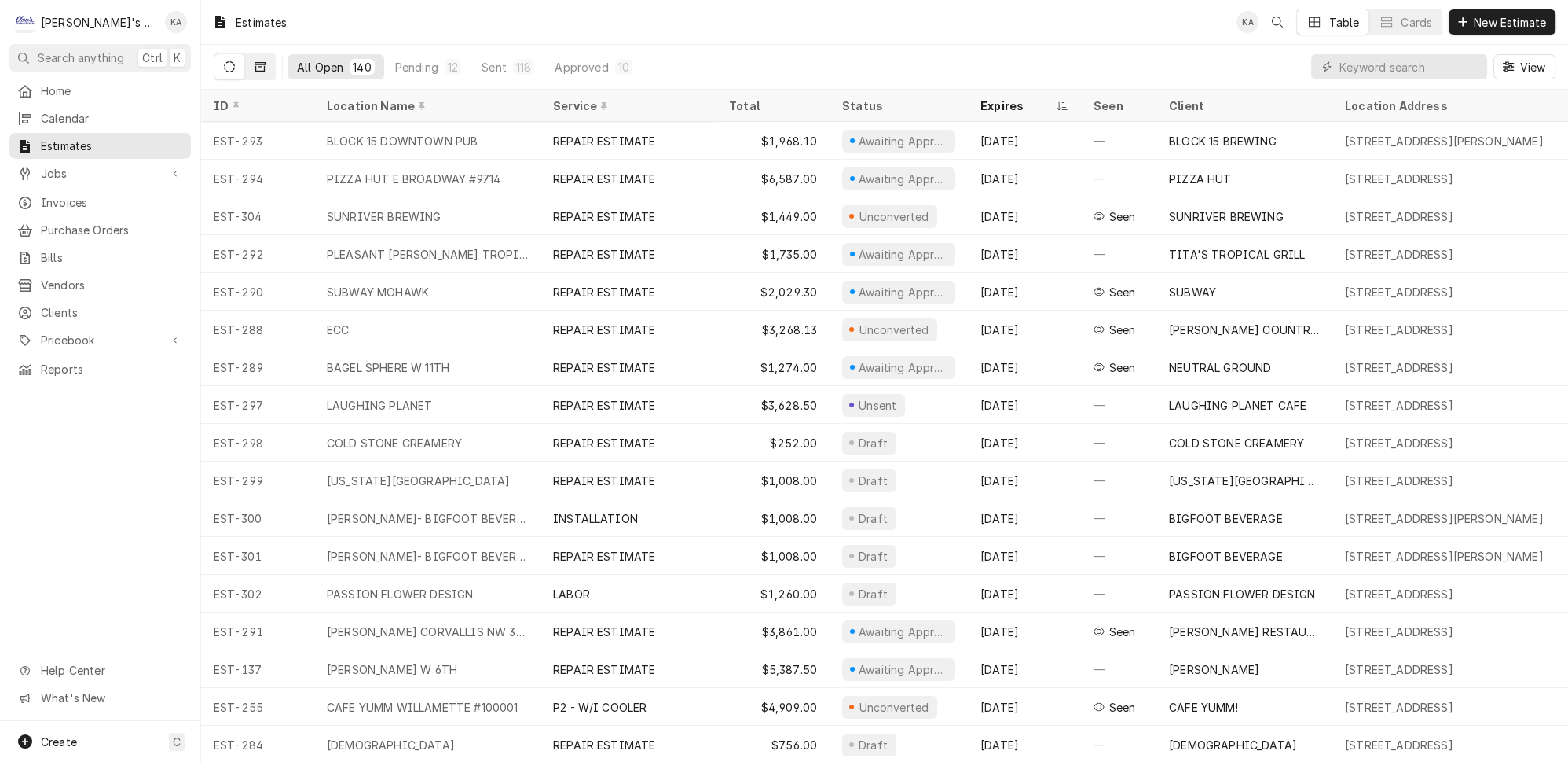
click at [255, 62] on icon "Dynamic Content Wrapper" at bounding box center [260, 67] width 11 height 11
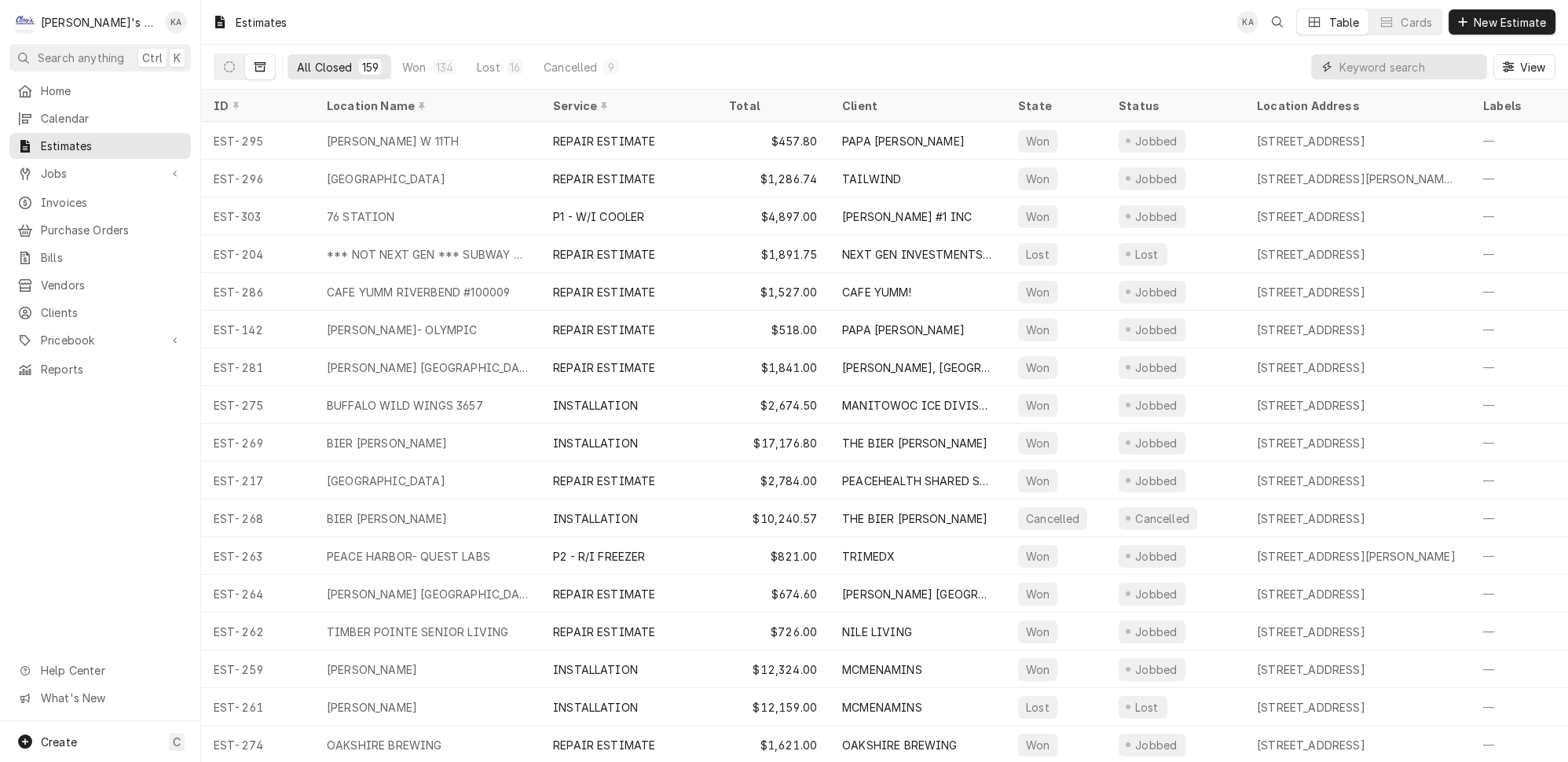
click at [1378, 63] on input "Dynamic Content Wrapper" at bounding box center [1410, 67] width 140 height 25
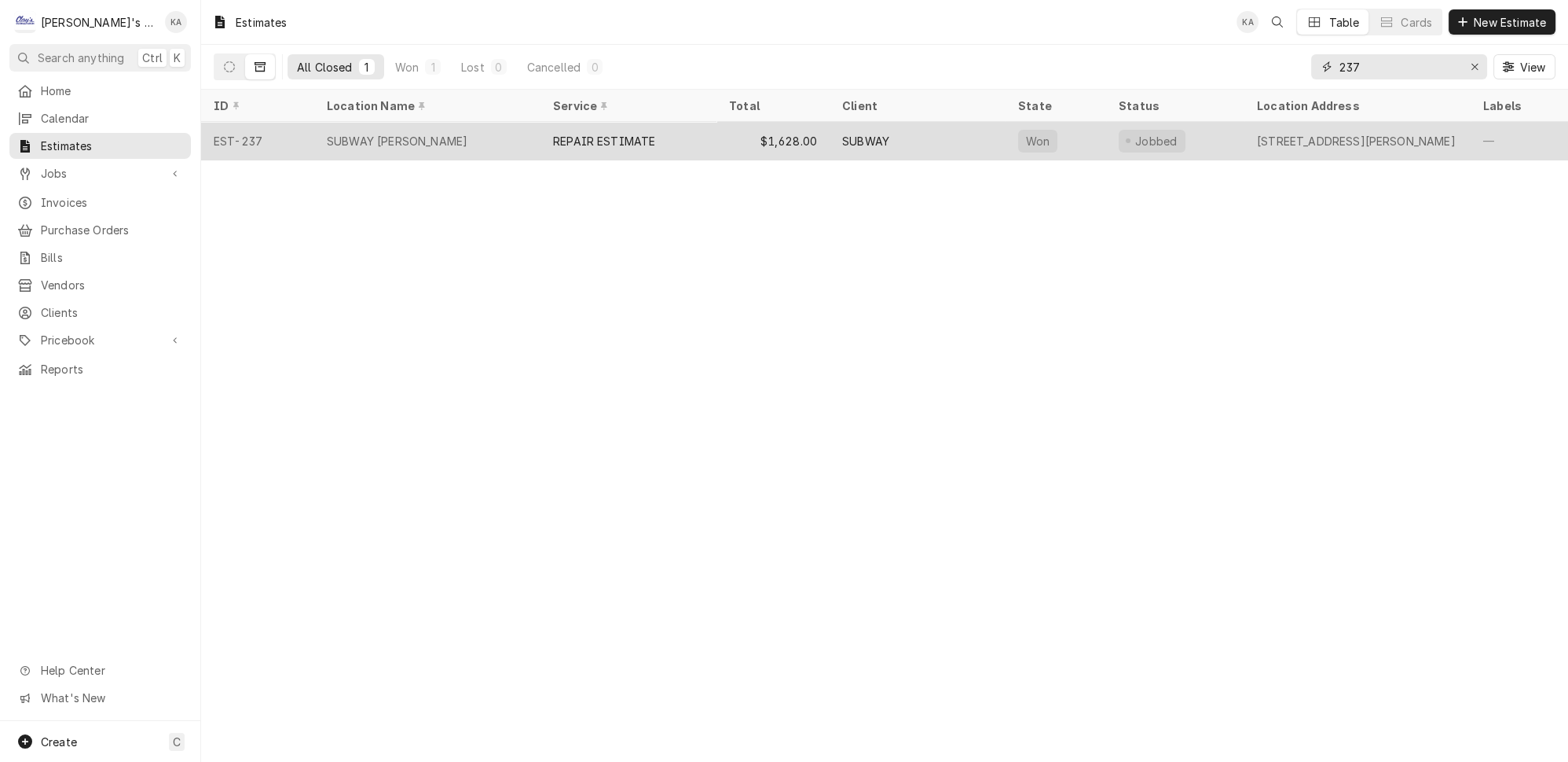
type input "237"
click at [449, 138] on div "SUBWAY HILYARD" at bounding box center [427, 140] width 226 height 37
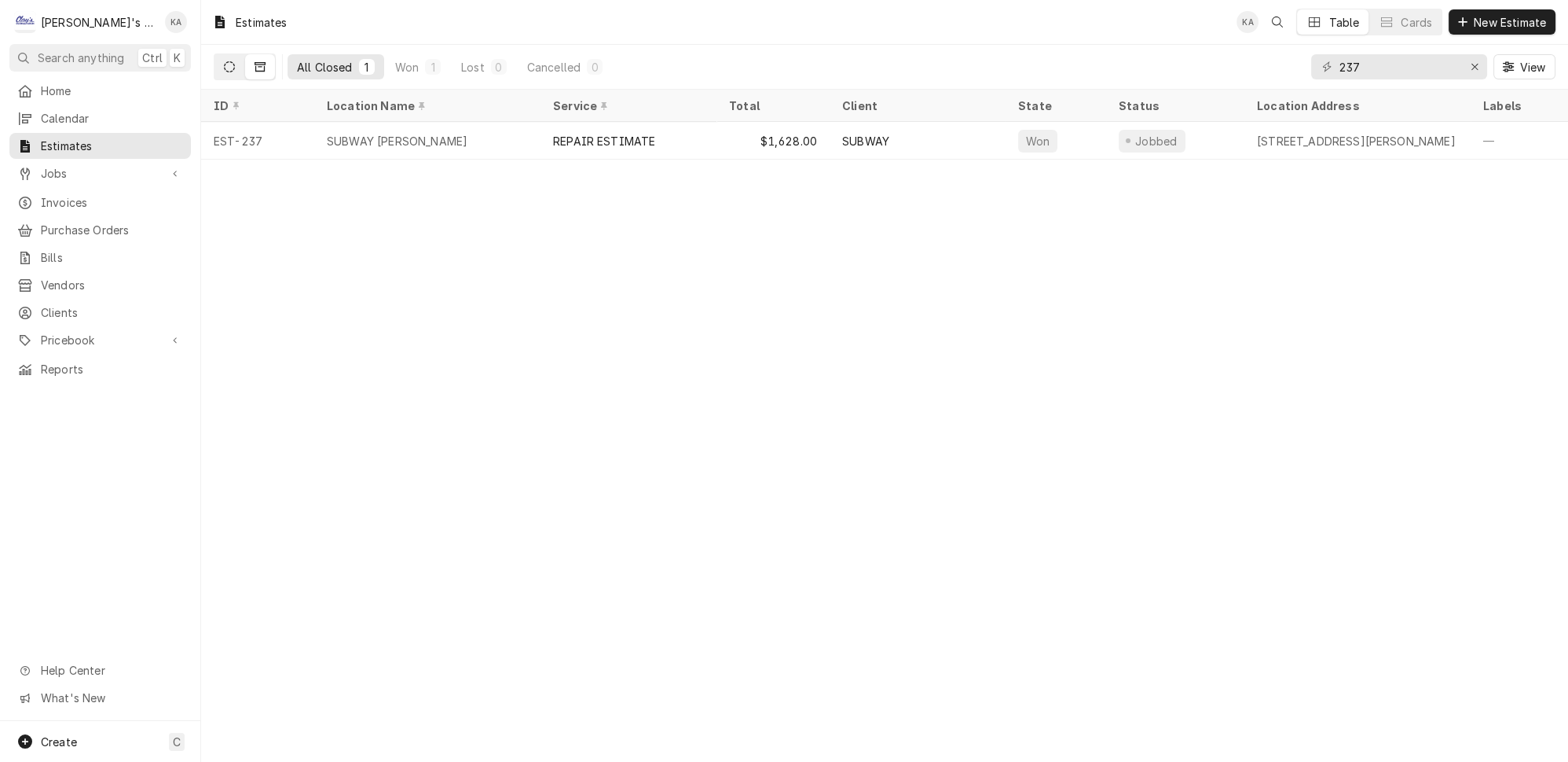
click at [224, 67] on icon "Dynamic Content Wrapper" at bounding box center [229, 67] width 11 height 11
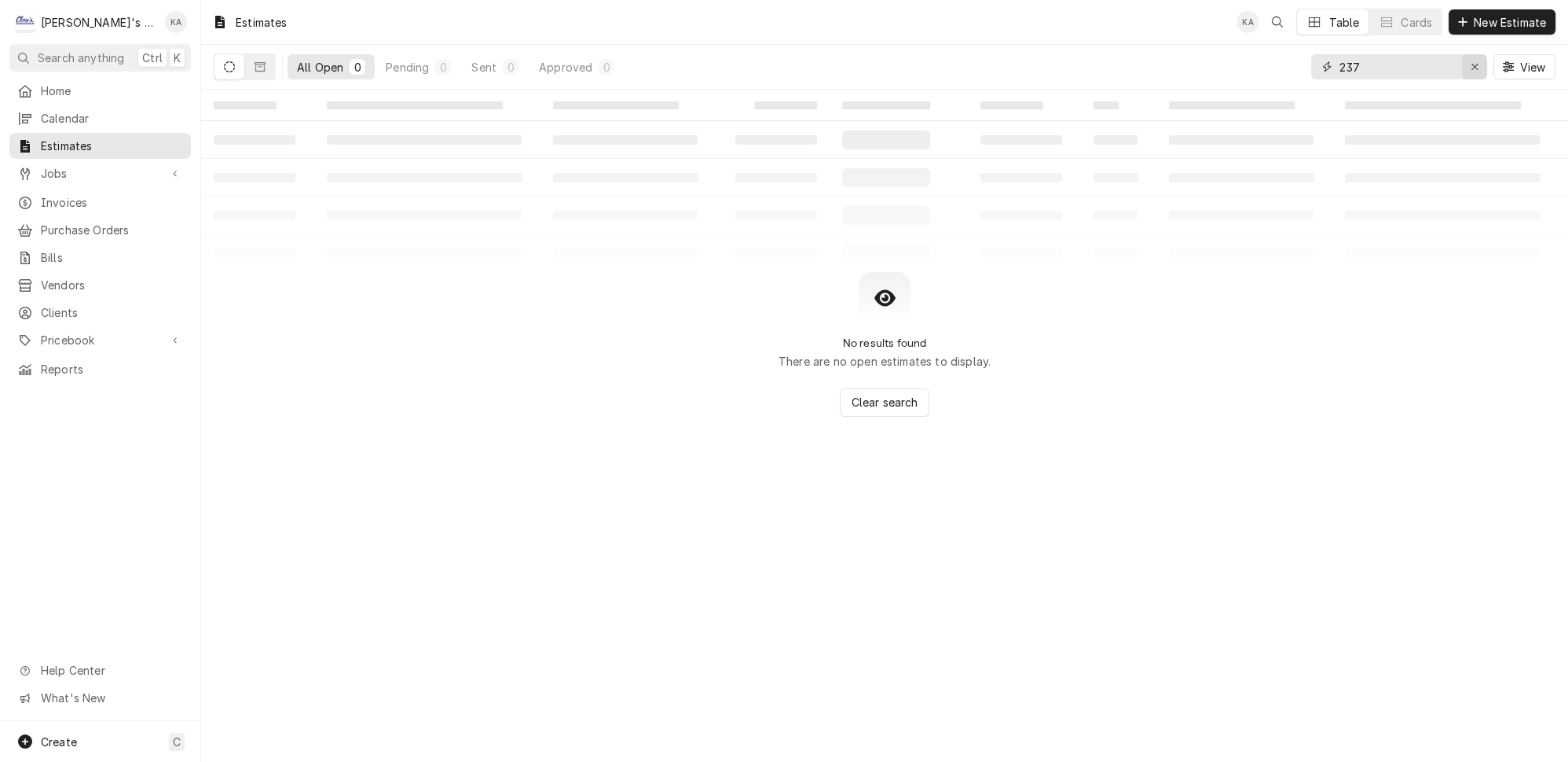
click at [1478, 64] on icon "Erase input" at bounding box center [1475, 67] width 6 height 6
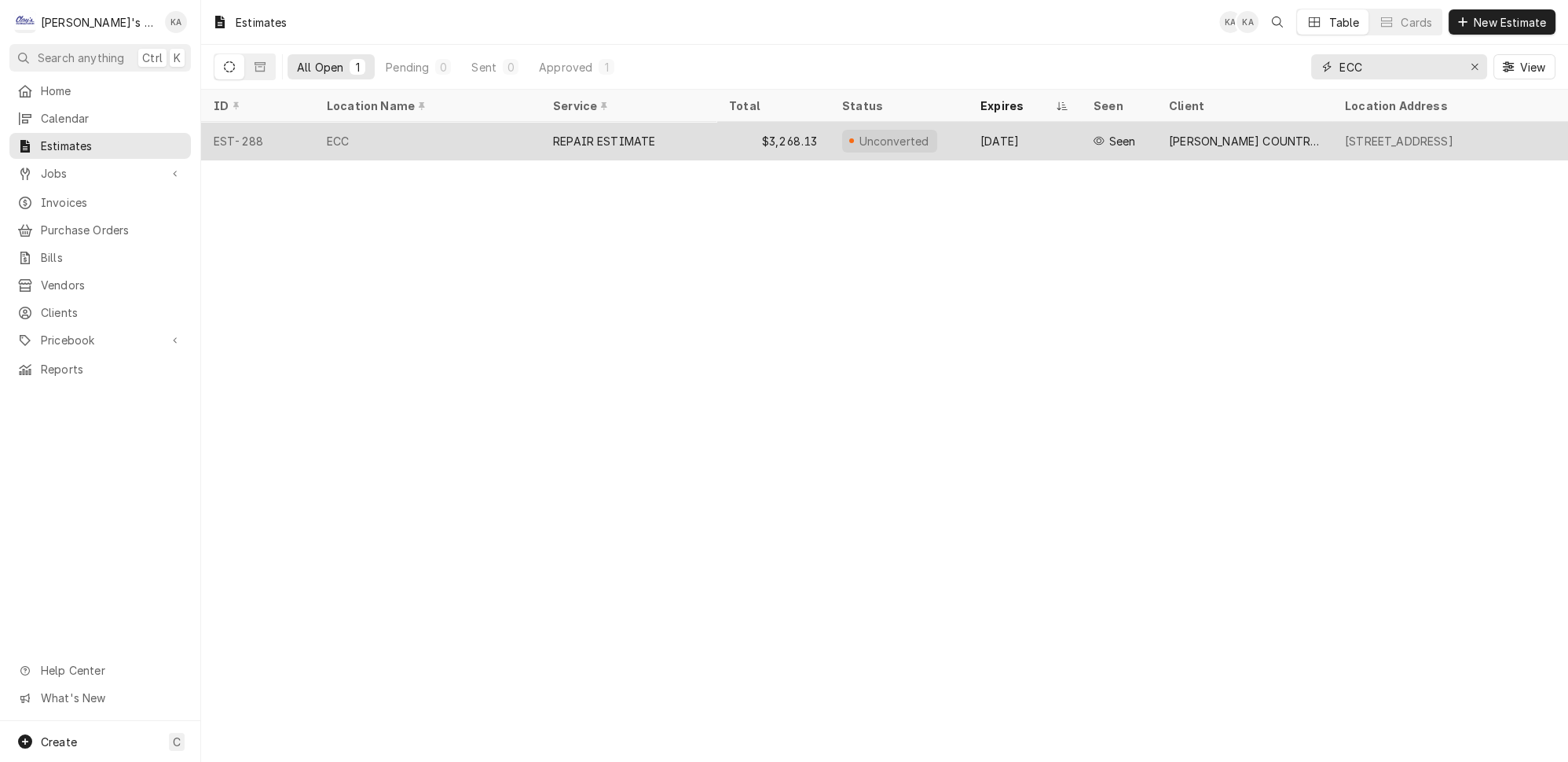
type input "ECC"
click at [658, 135] on div "REPAIR ESTIMATE" at bounding box center [629, 140] width 176 height 37
click at [584, 135] on div "REPAIR ESTIMATE" at bounding box center [604, 141] width 102 height 17
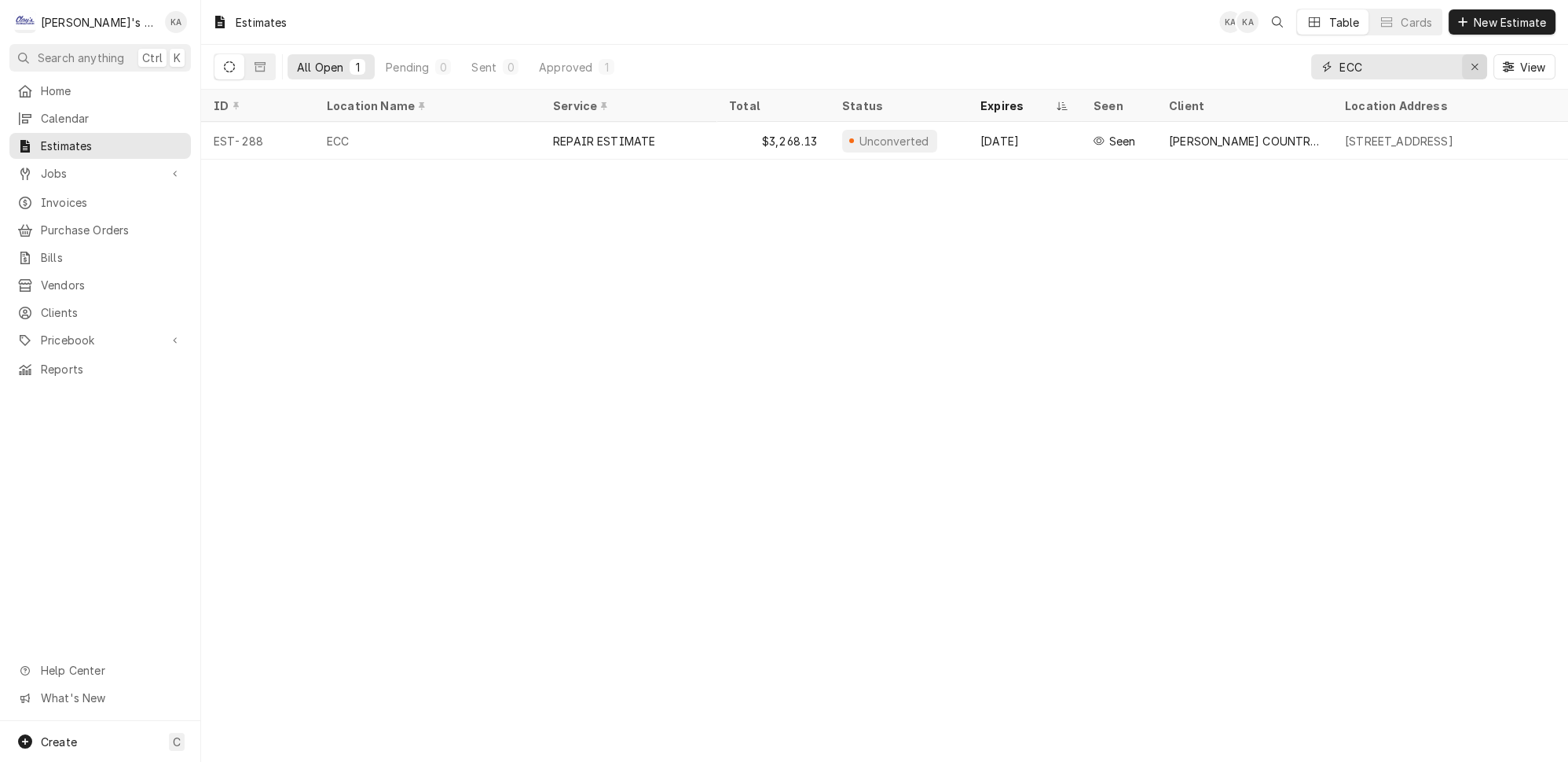
click at [1479, 61] on icon "Erase input" at bounding box center [1476, 67] width 9 height 11
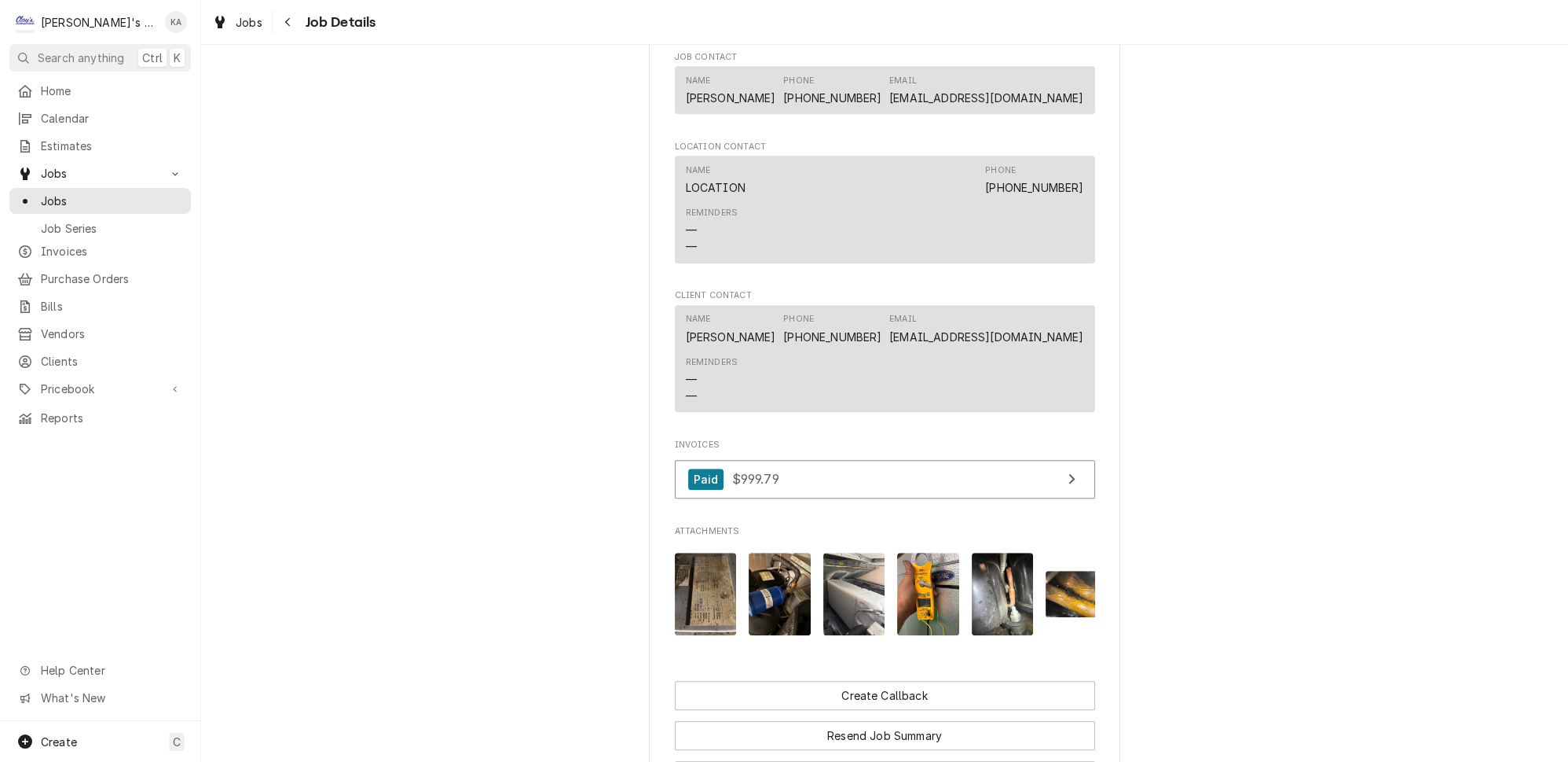
scroll to position [1643, 0]
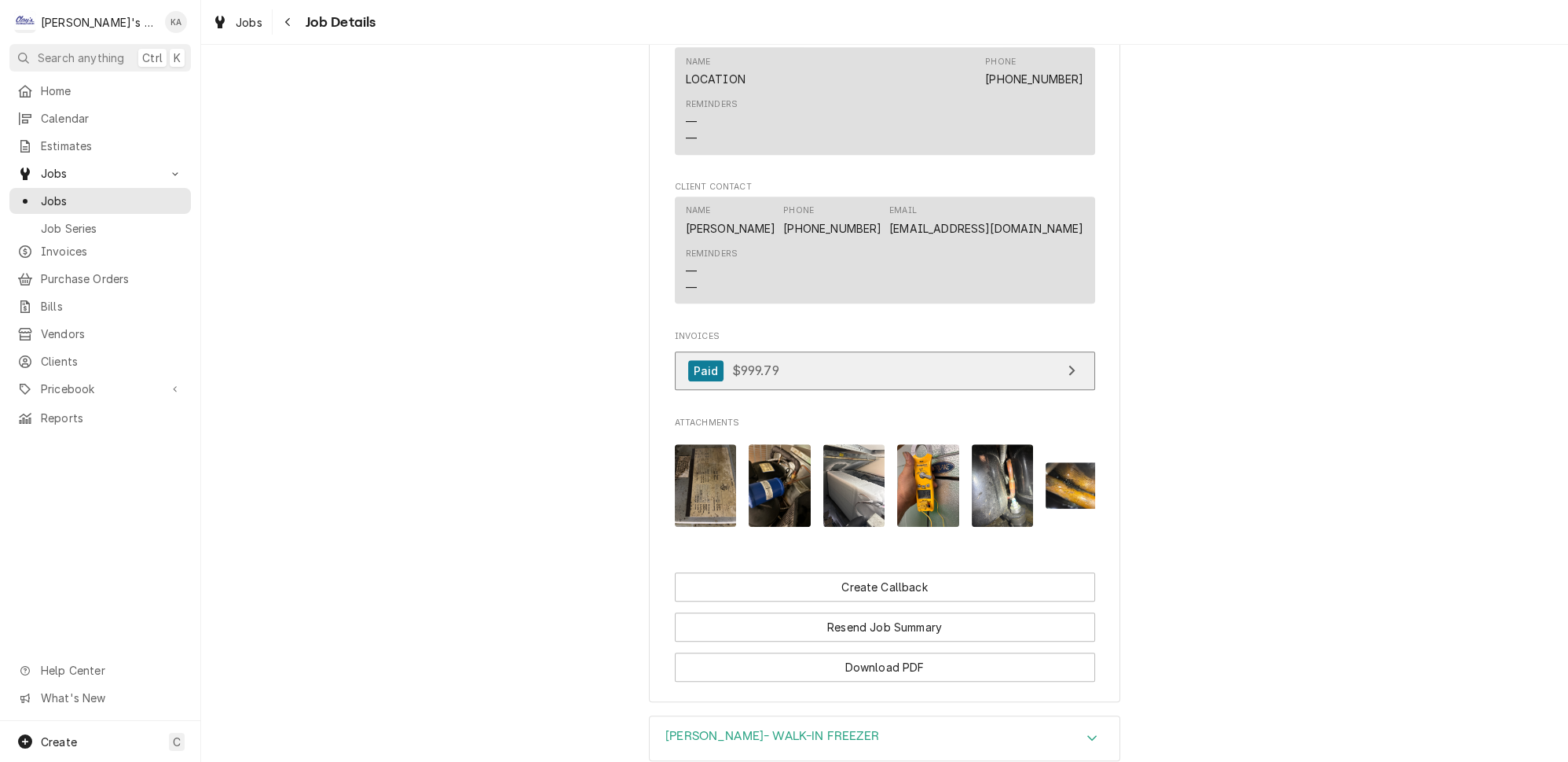
click at [1068, 364] on icon "View Invoice" at bounding box center [1072, 370] width 8 height 12
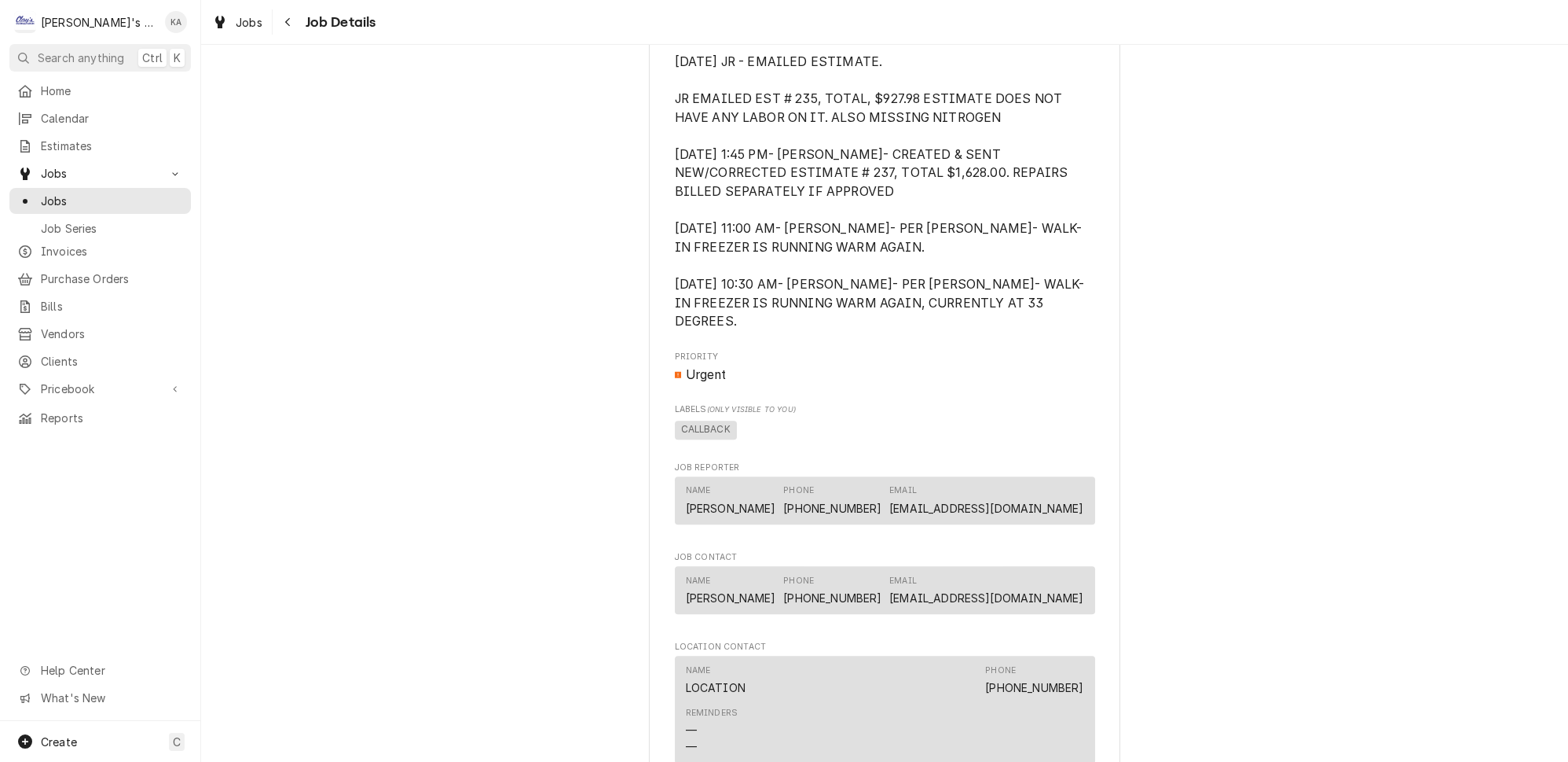
scroll to position [1000, 0]
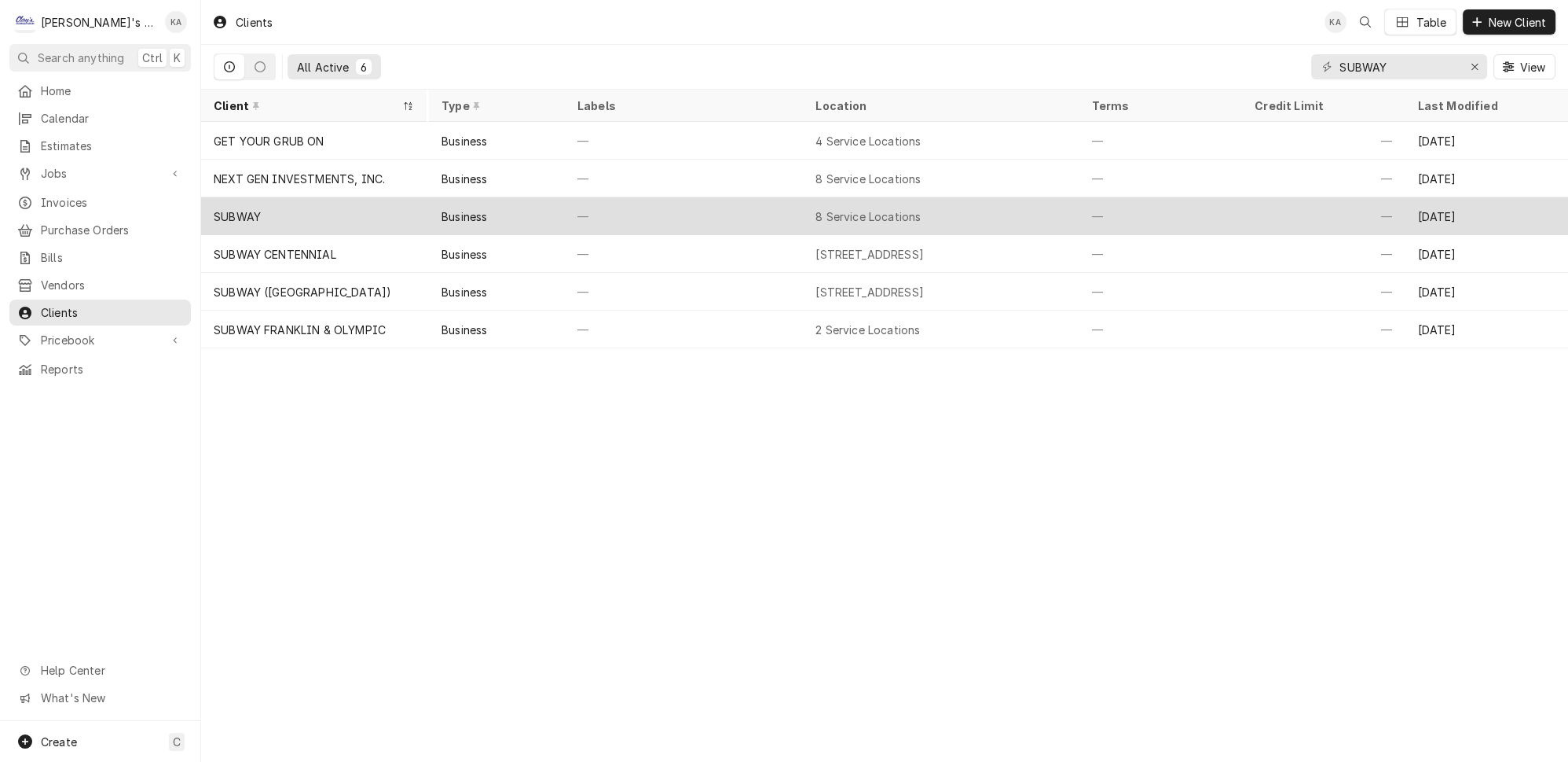
type input "SUBWAY"
click at [360, 215] on div "SUBWAY" at bounding box center [314, 216] width 226 height 37
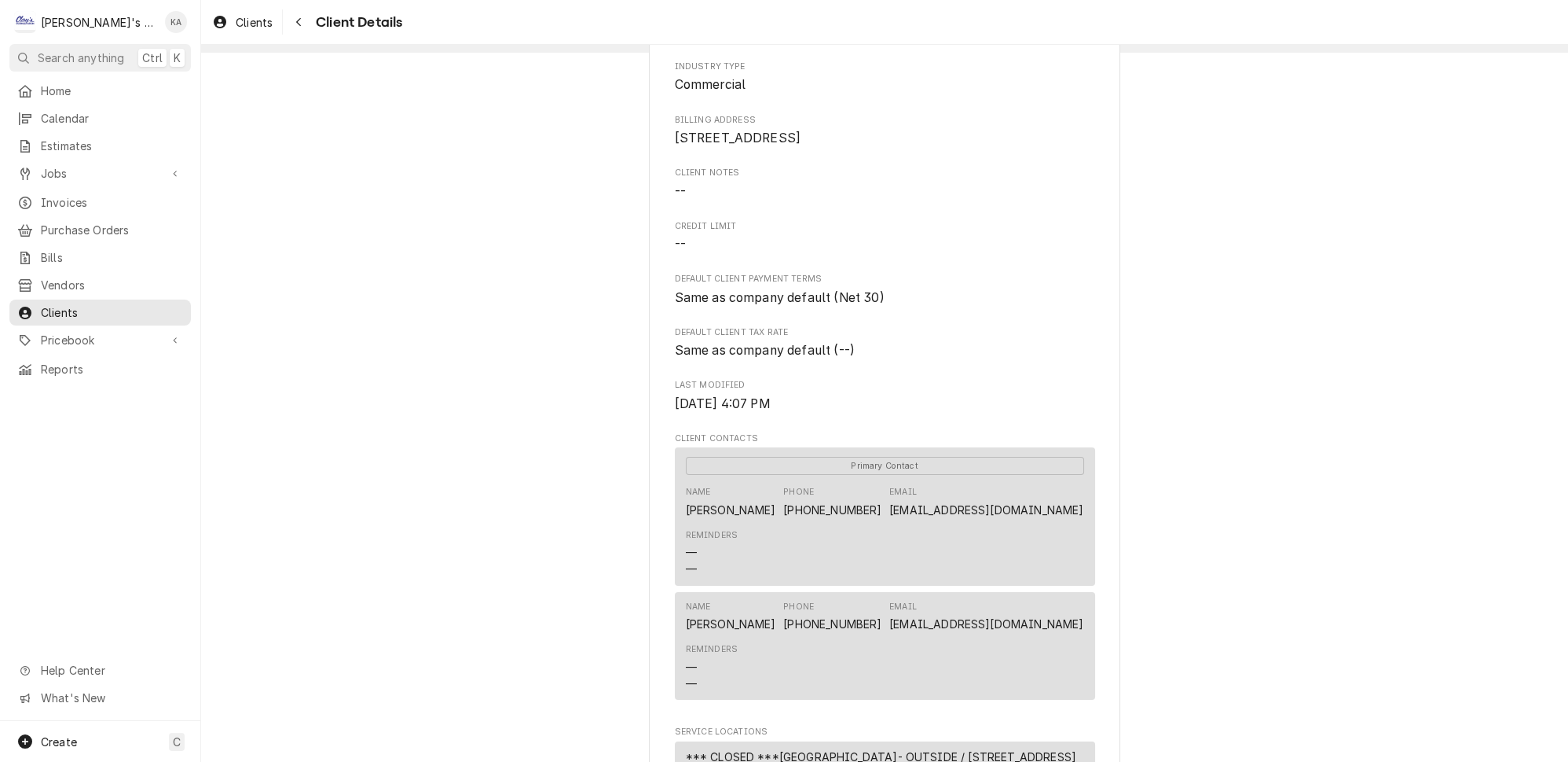
scroll to position [285, 0]
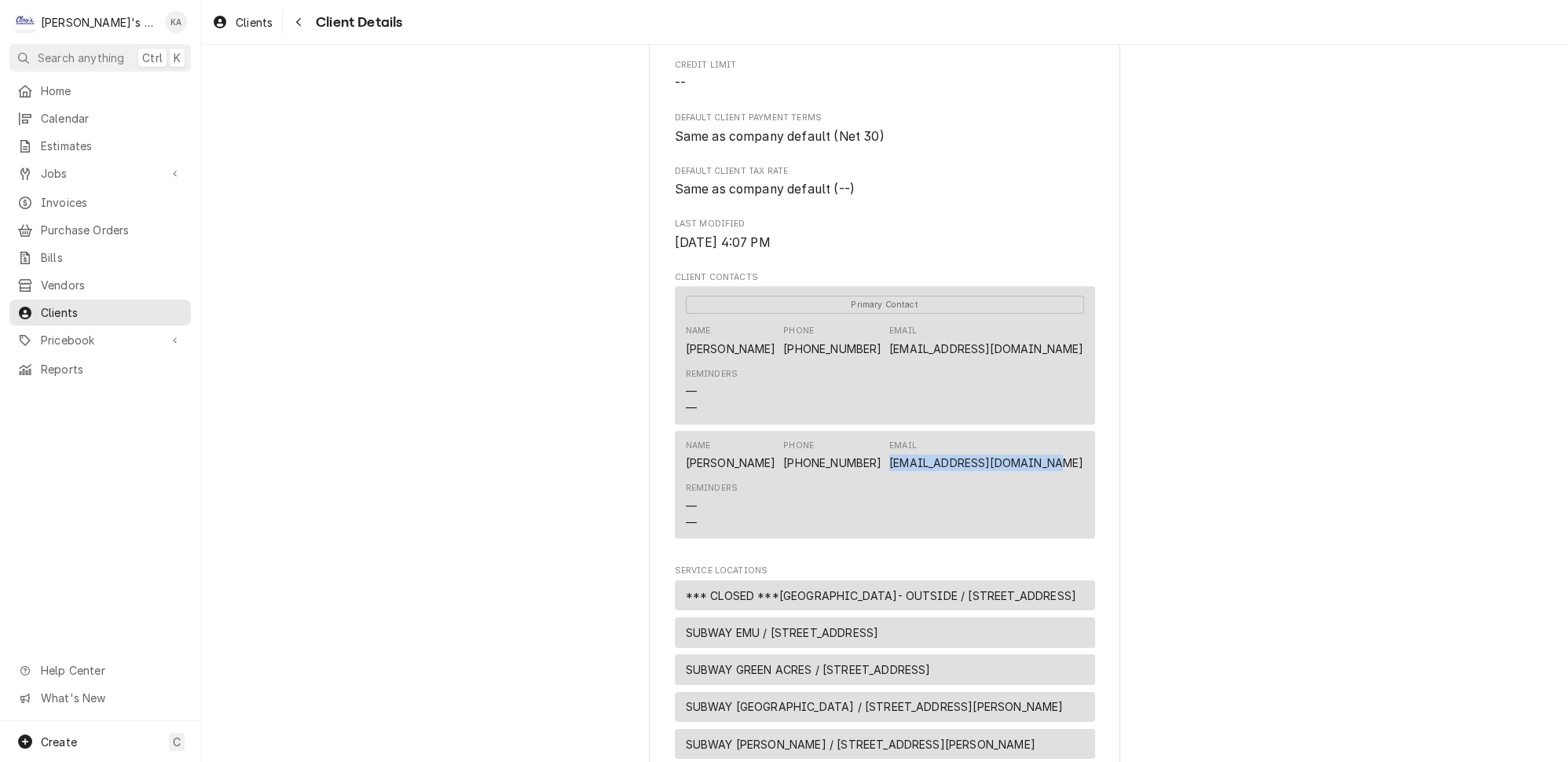
drag, startPoint x: 1065, startPoint y: 476, endPoint x: 884, endPoint y: 487, distance: 181.3
click at [884, 487] on div "Name RAVINDER Phone (541) 915-9307 Email RAVINDERSHEILDS@GMAIL.COM Reminders — —" at bounding box center [884, 484] width 420 height 107
copy link "RAVINDERSHEILDS@GMAIL.COM"
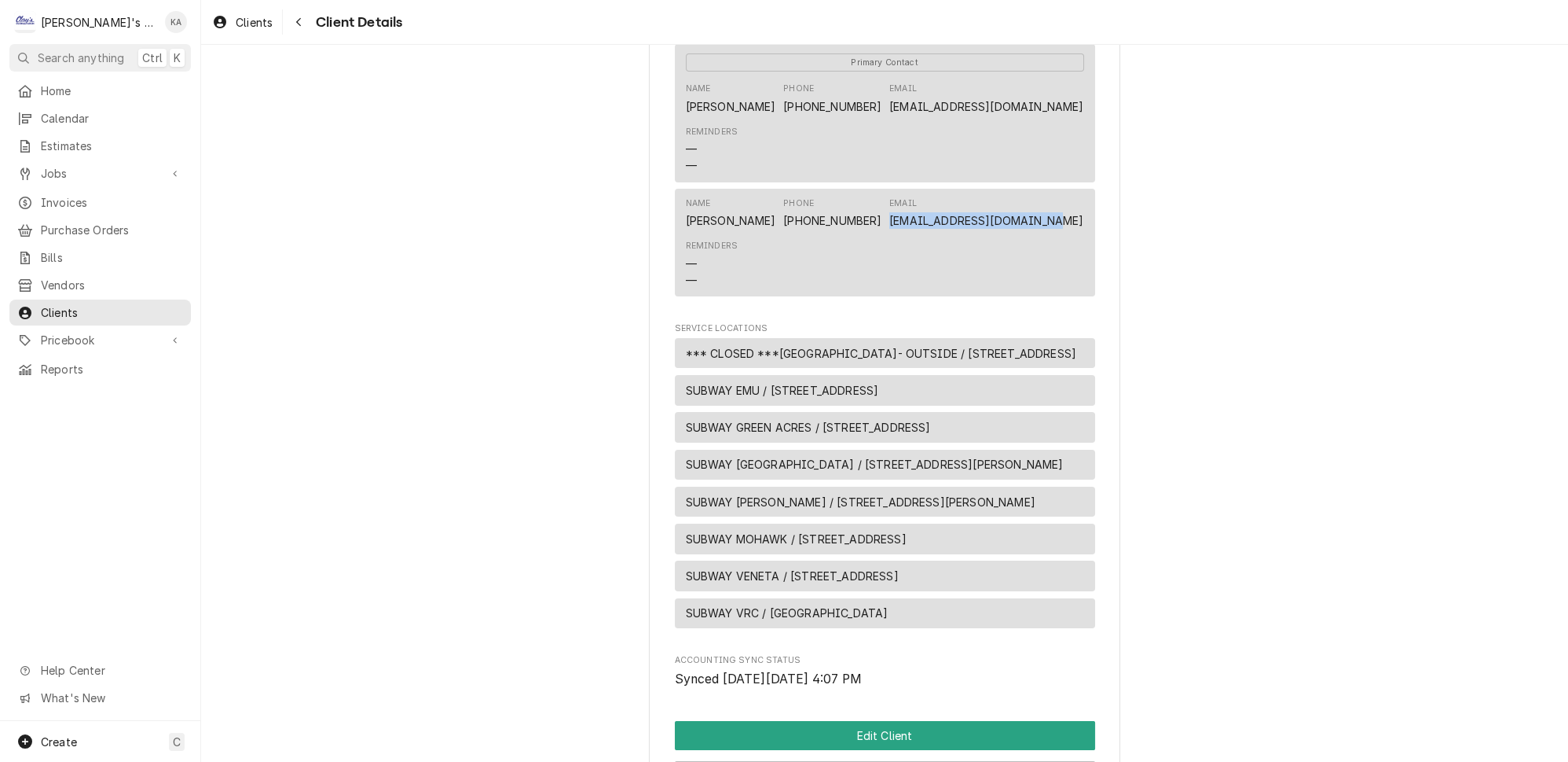
scroll to position [818, 0]
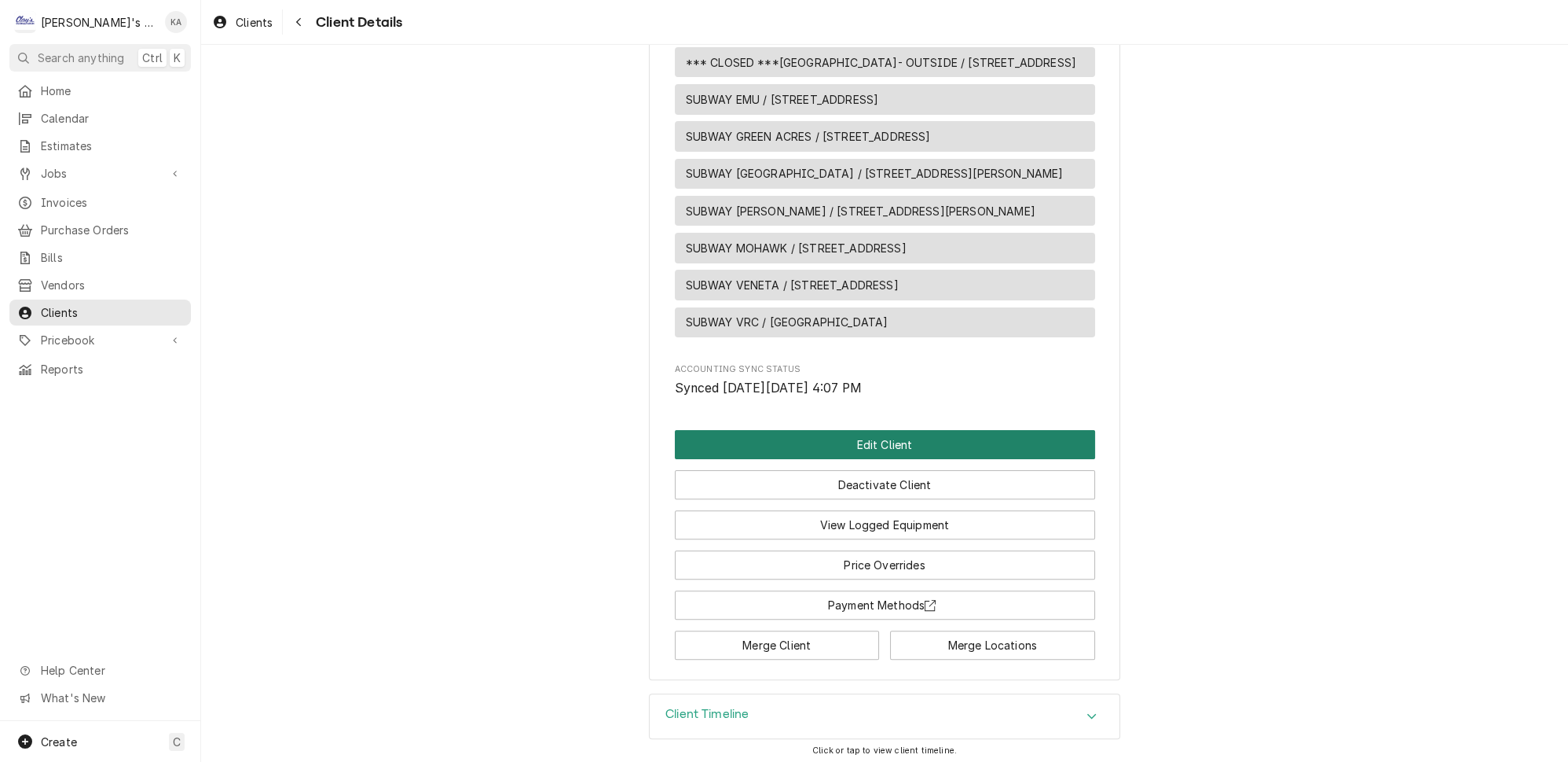
click at [874, 451] on button "Edit Client" at bounding box center [884, 444] width 420 height 29
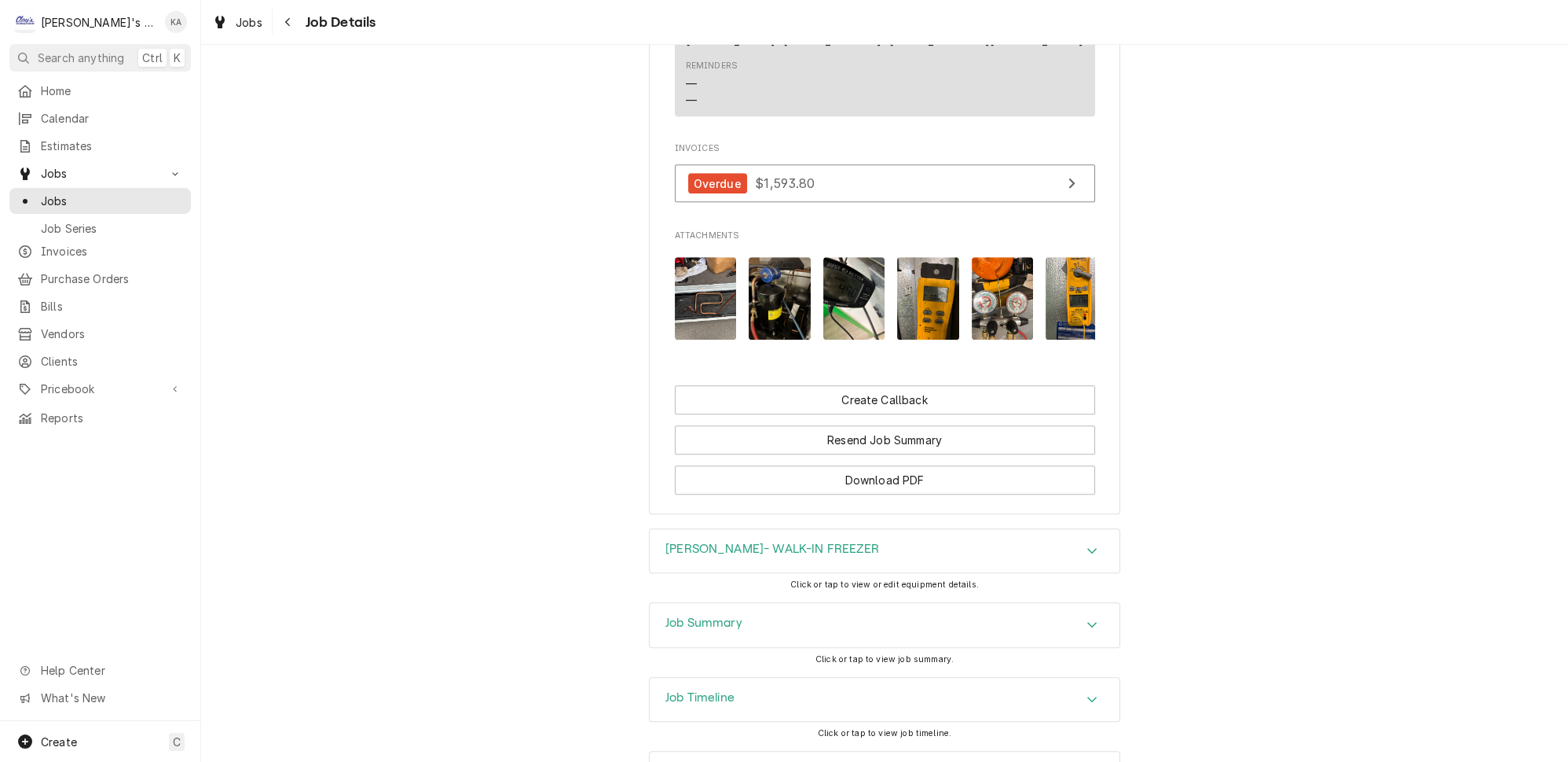
scroll to position [1664, 0]
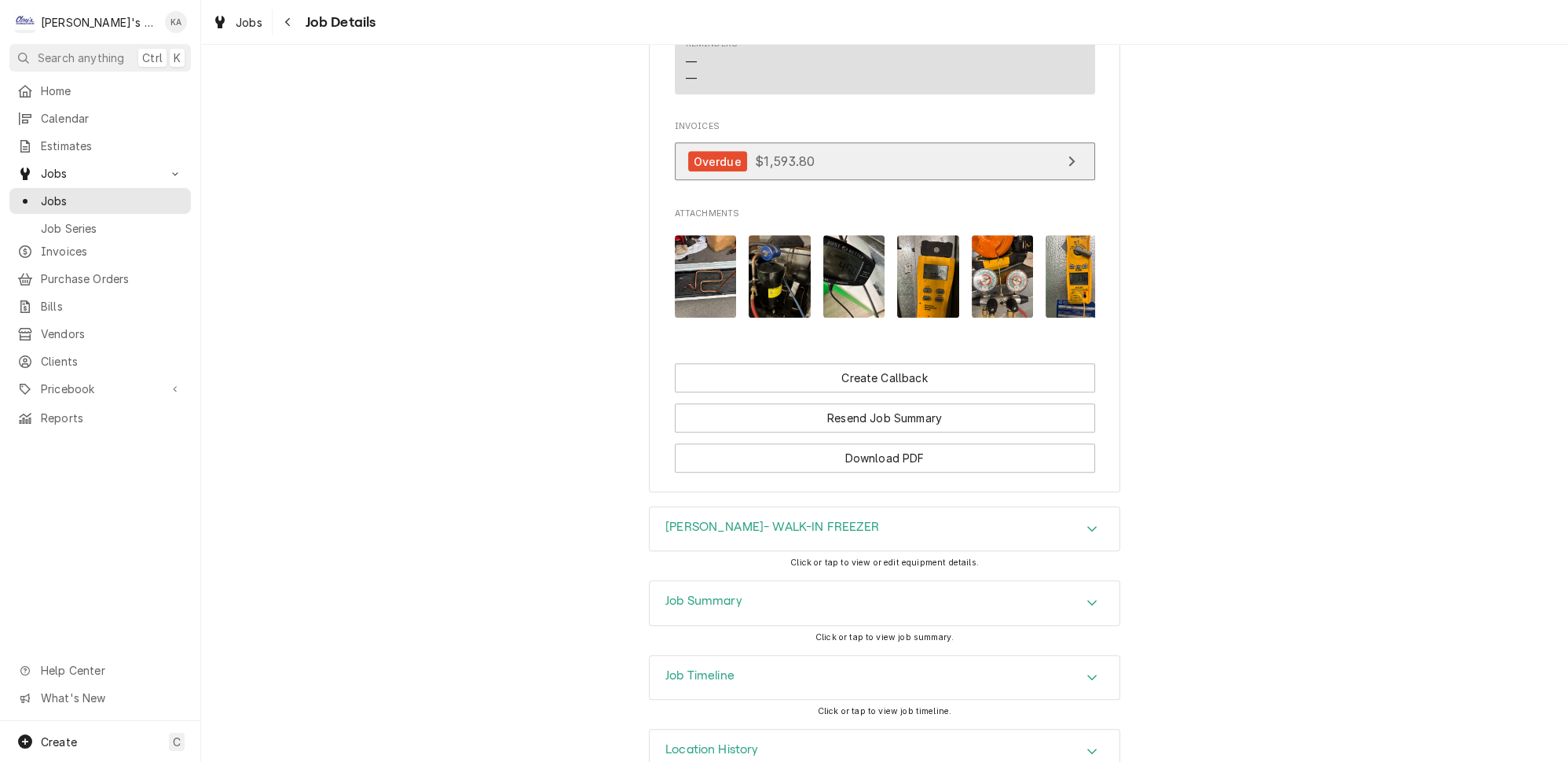
click at [1069, 156] on icon "View Invoice" at bounding box center [1072, 162] width 6 height 11
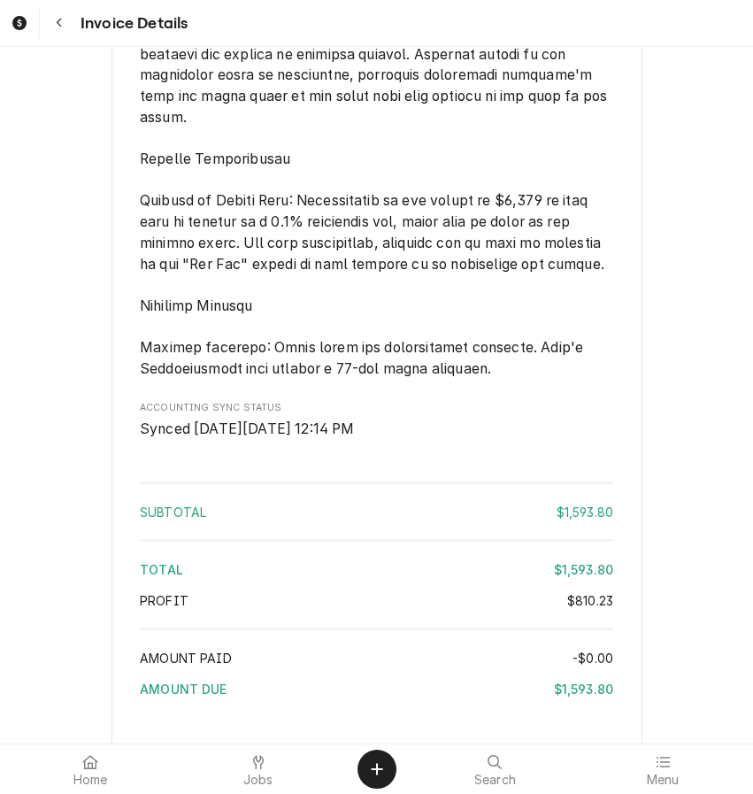
scroll to position [3540, 0]
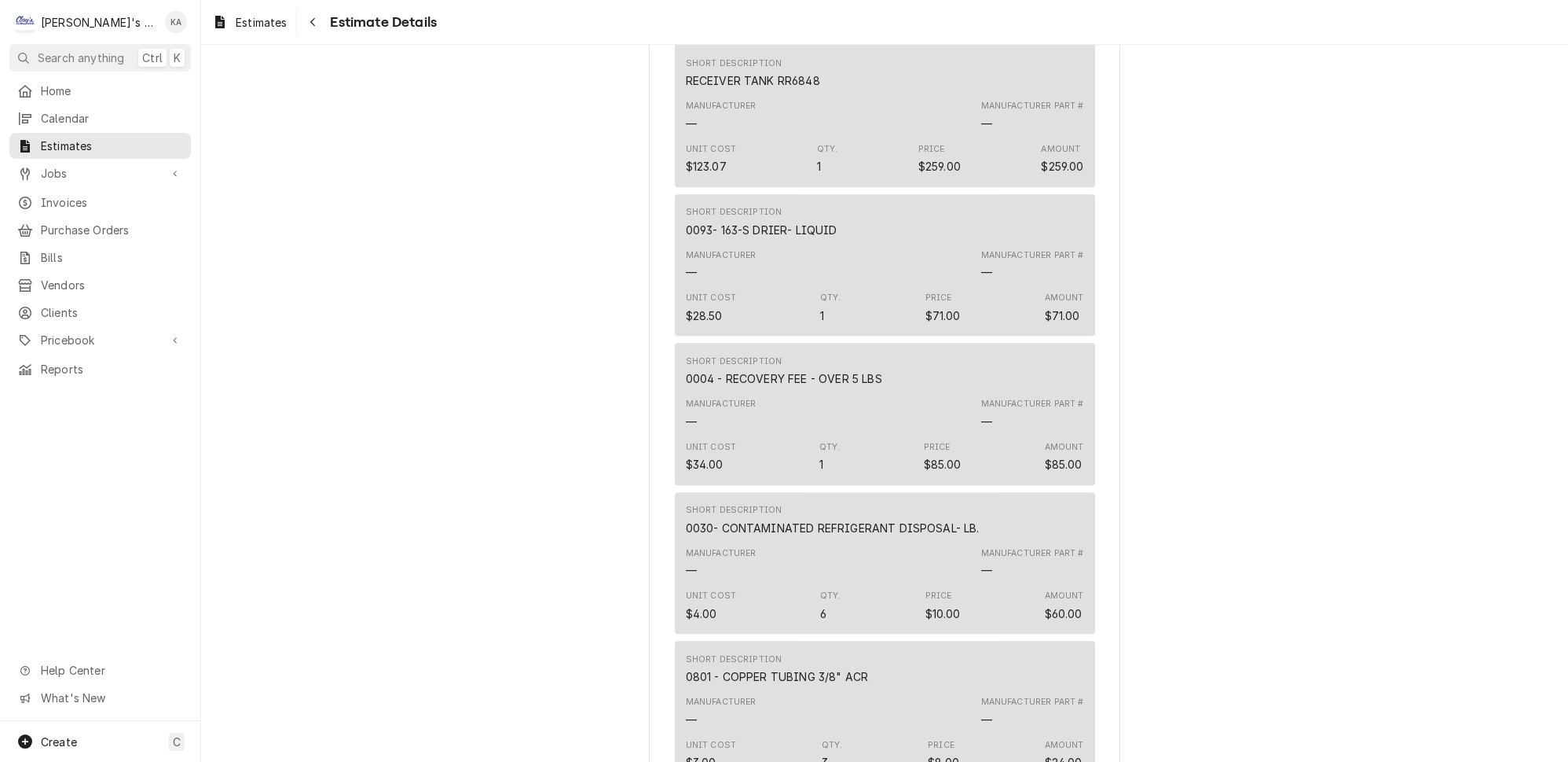
scroll to position [1429, 0]
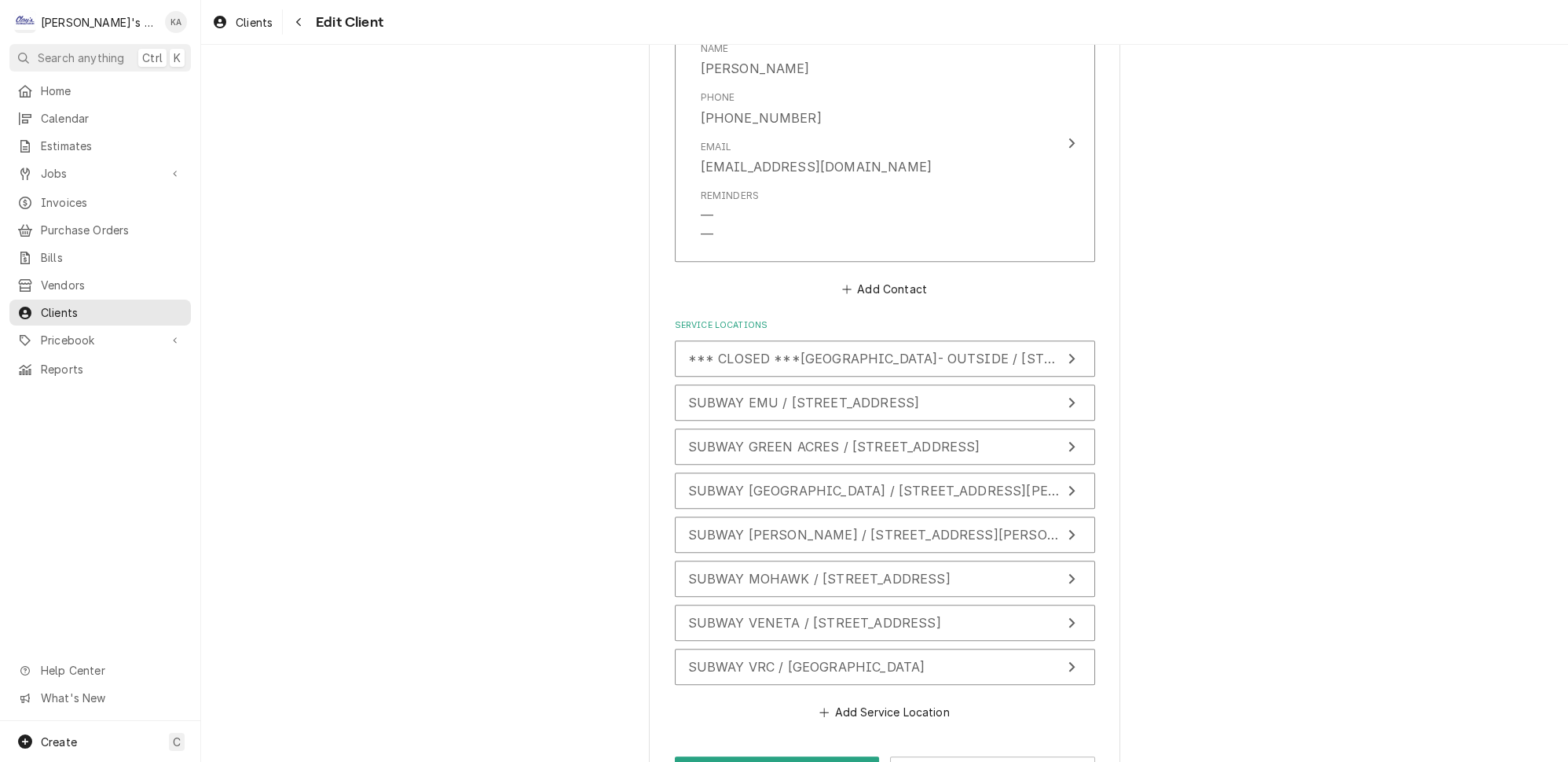
scroll to position [1388, 0]
click at [1069, 396] on icon "Update Service Location" at bounding box center [1072, 401] width 6 height 11
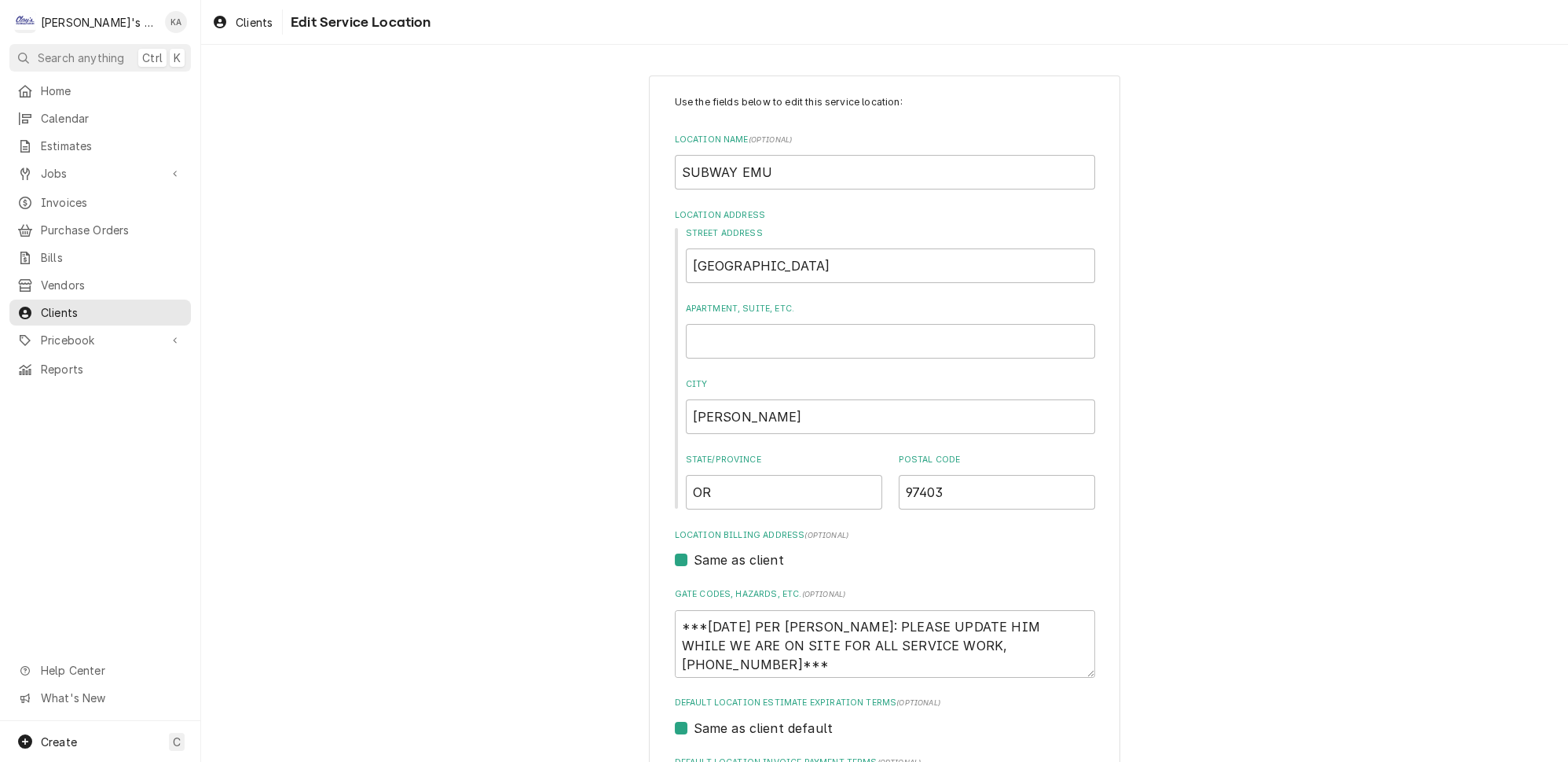
scroll to position [187, 0]
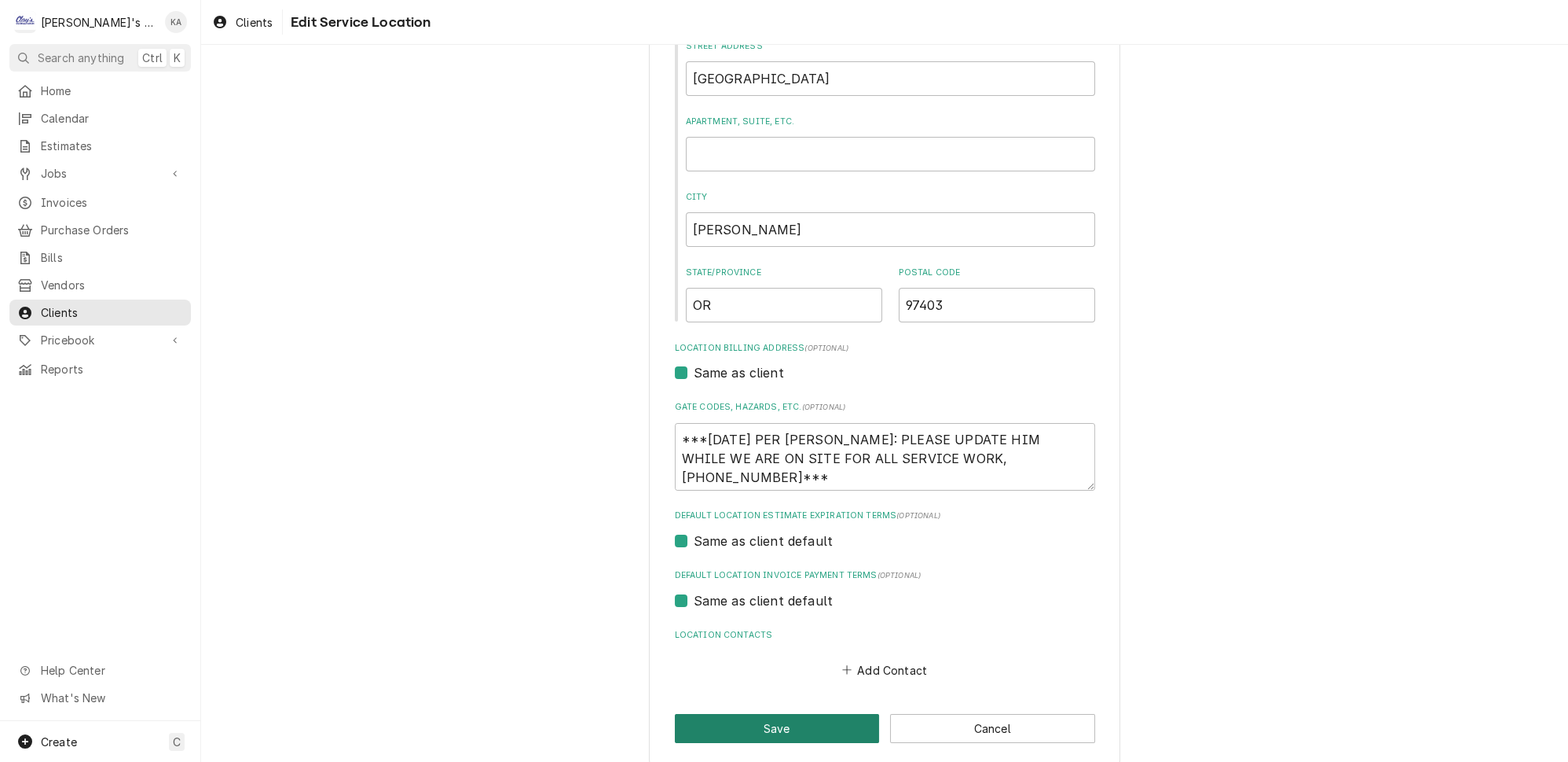
click at [772, 714] on button "Save" at bounding box center [777, 728] width 205 height 29
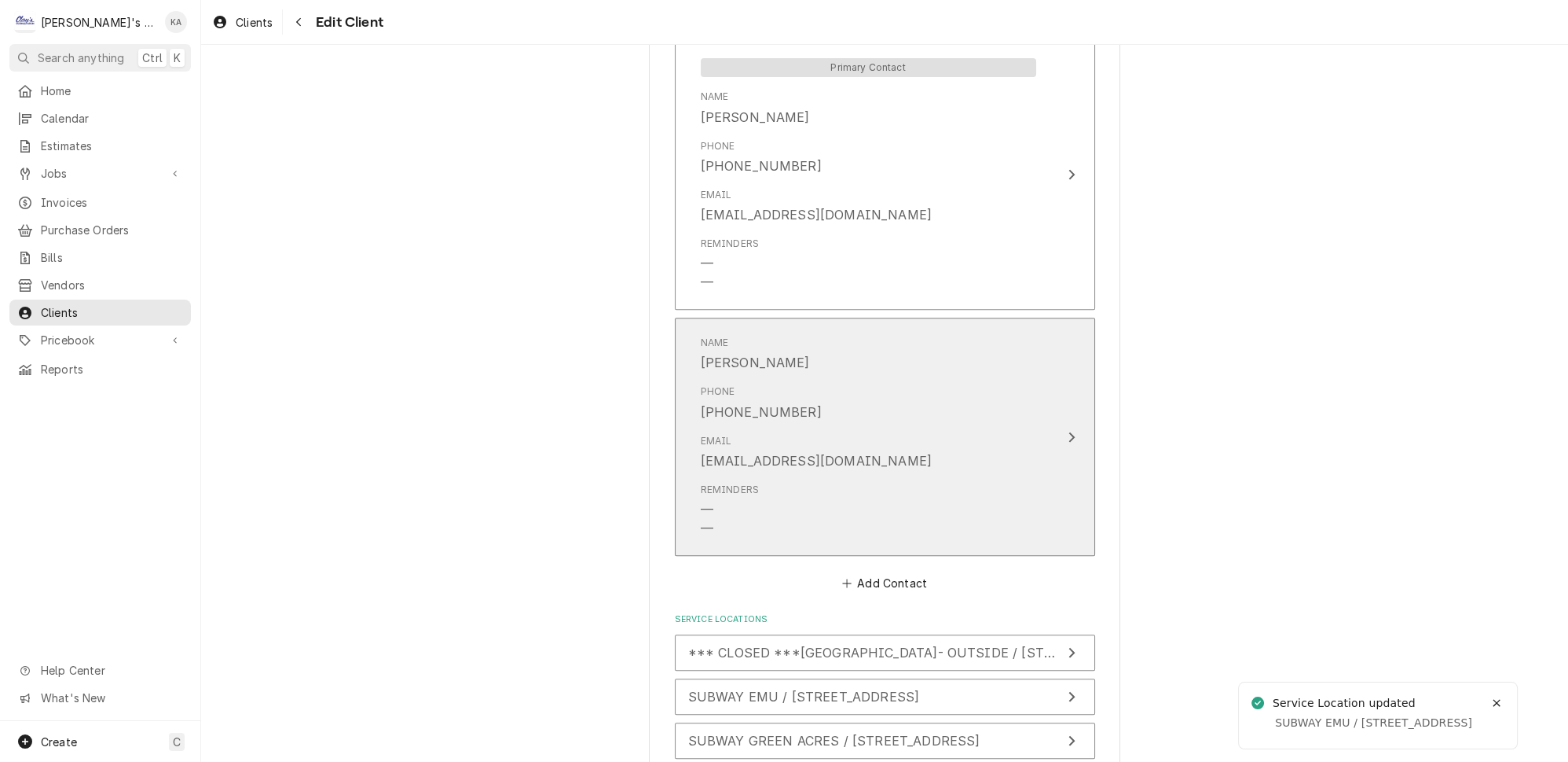
scroll to position [1092, 0]
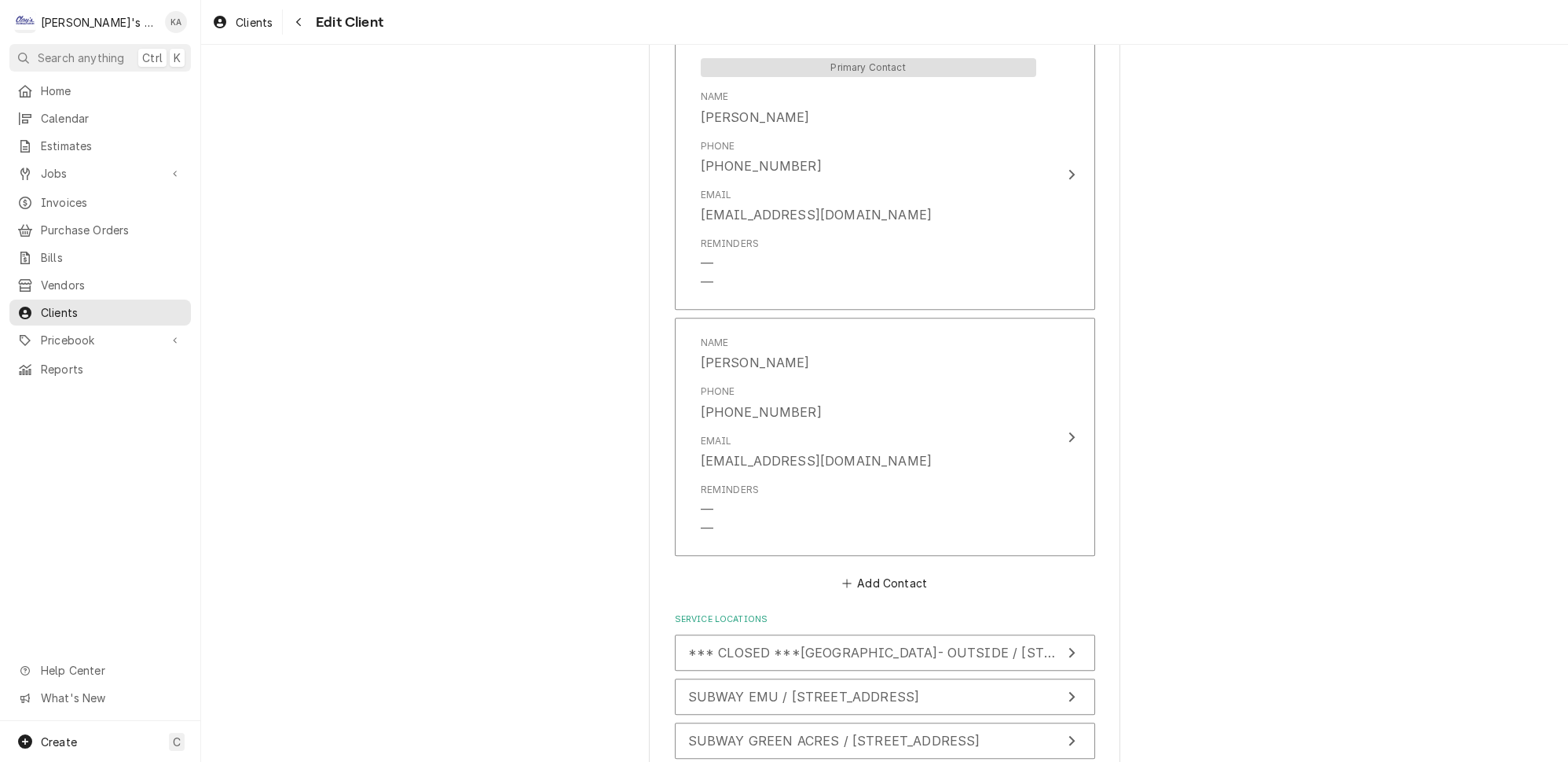
type textarea "x"
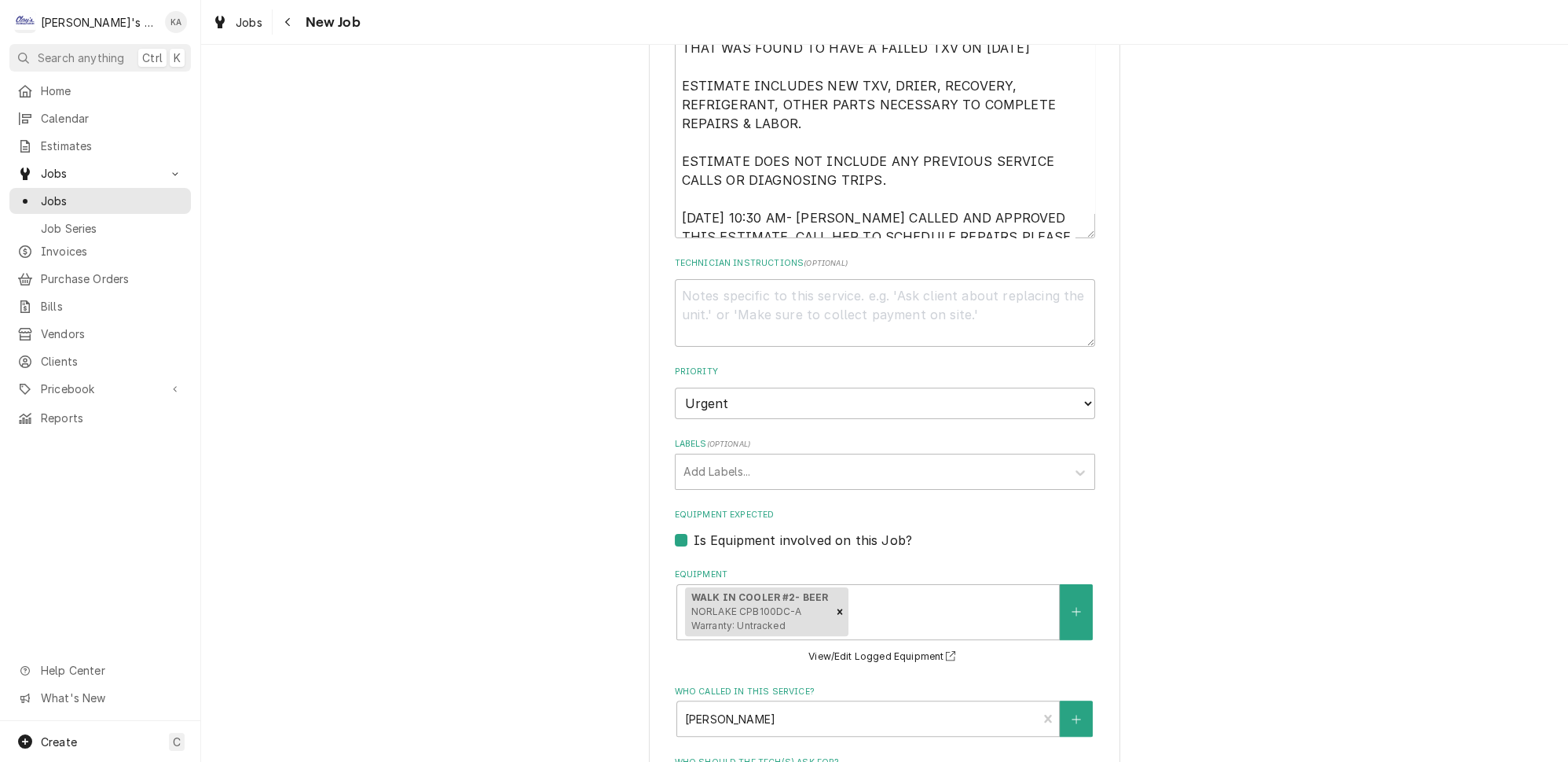
scroll to position [785, 0]
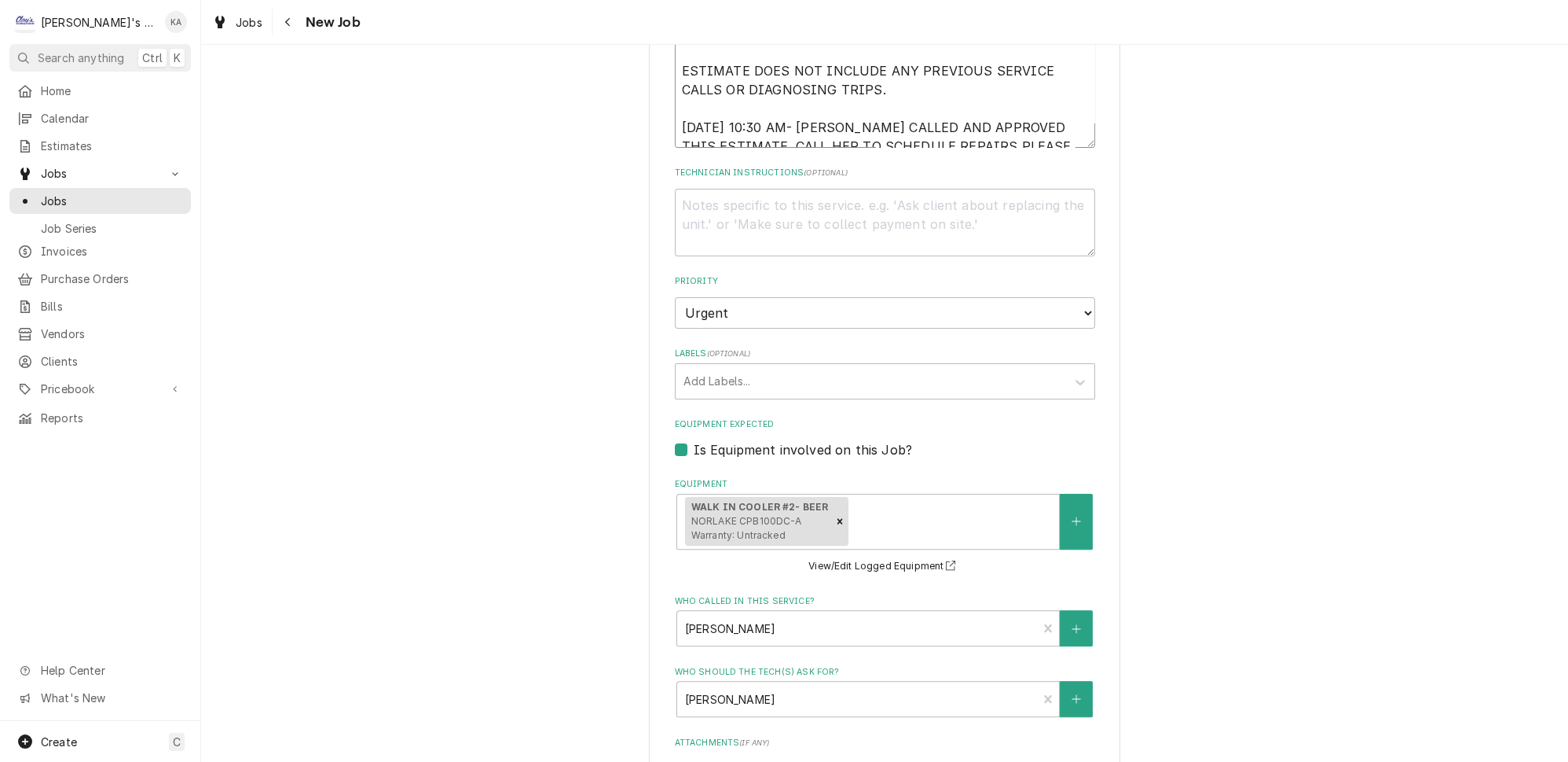
click at [1049, 134] on textarea "[DATE] ESTIMATE FOR REPAIRS ON THE WALK IN COOLER THAT WAS FOUND TO HAVE A FAIL…" at bounding box center [884, 35] width 420 height 226
type textarea "x"
type textarea "[DATE] ESTIMATE FOR REPAIRS ON THE WALK IN COOLER THAT WAS FOUND TO HAVE A FAIL…"
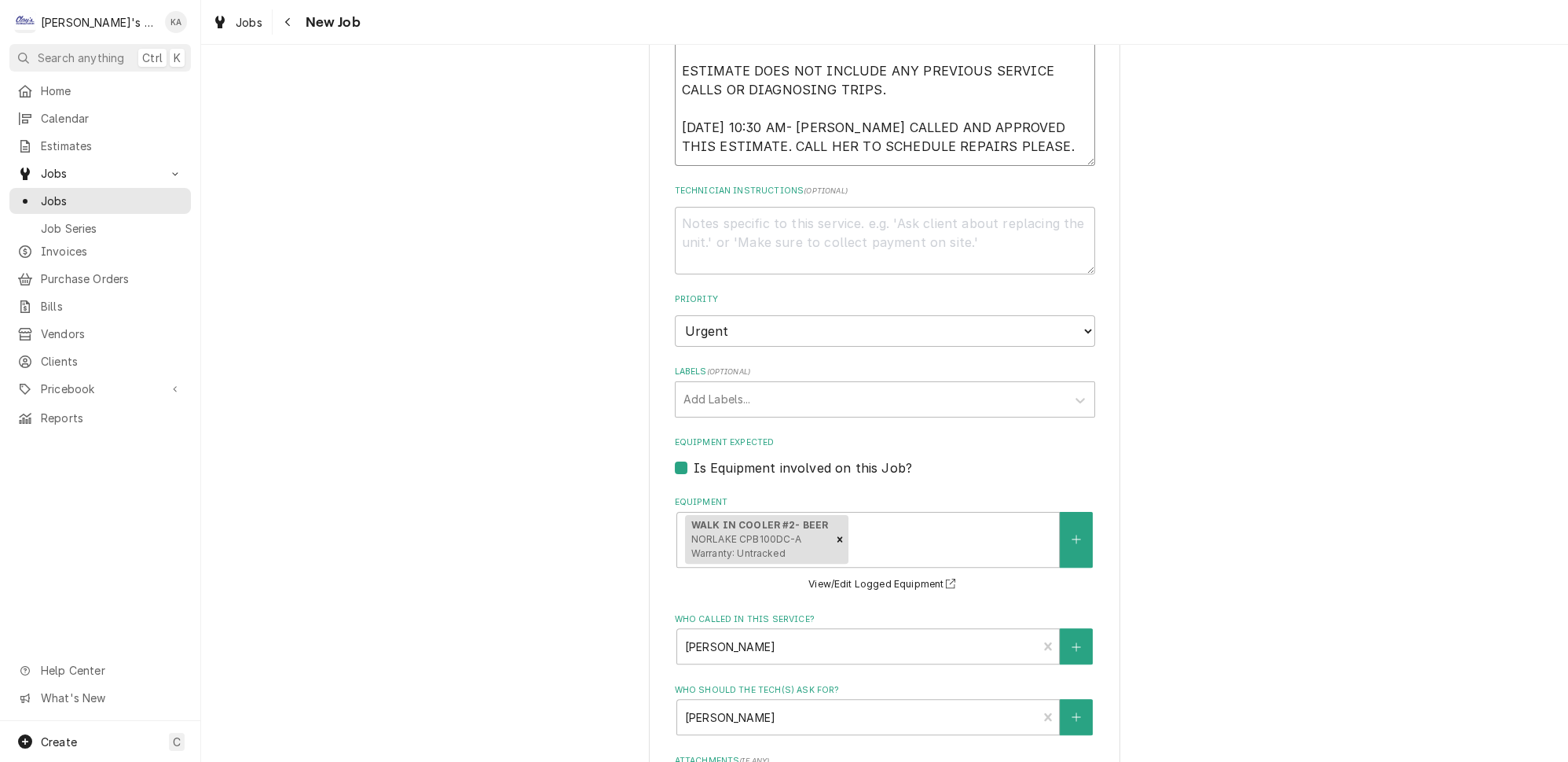
type textarea "x"
type textarea "[DATE] ESTIMATE FOR REPAIRS ON THE WALK IN COOLER THAT WAS FOUND TO HAVE A FAIL…"
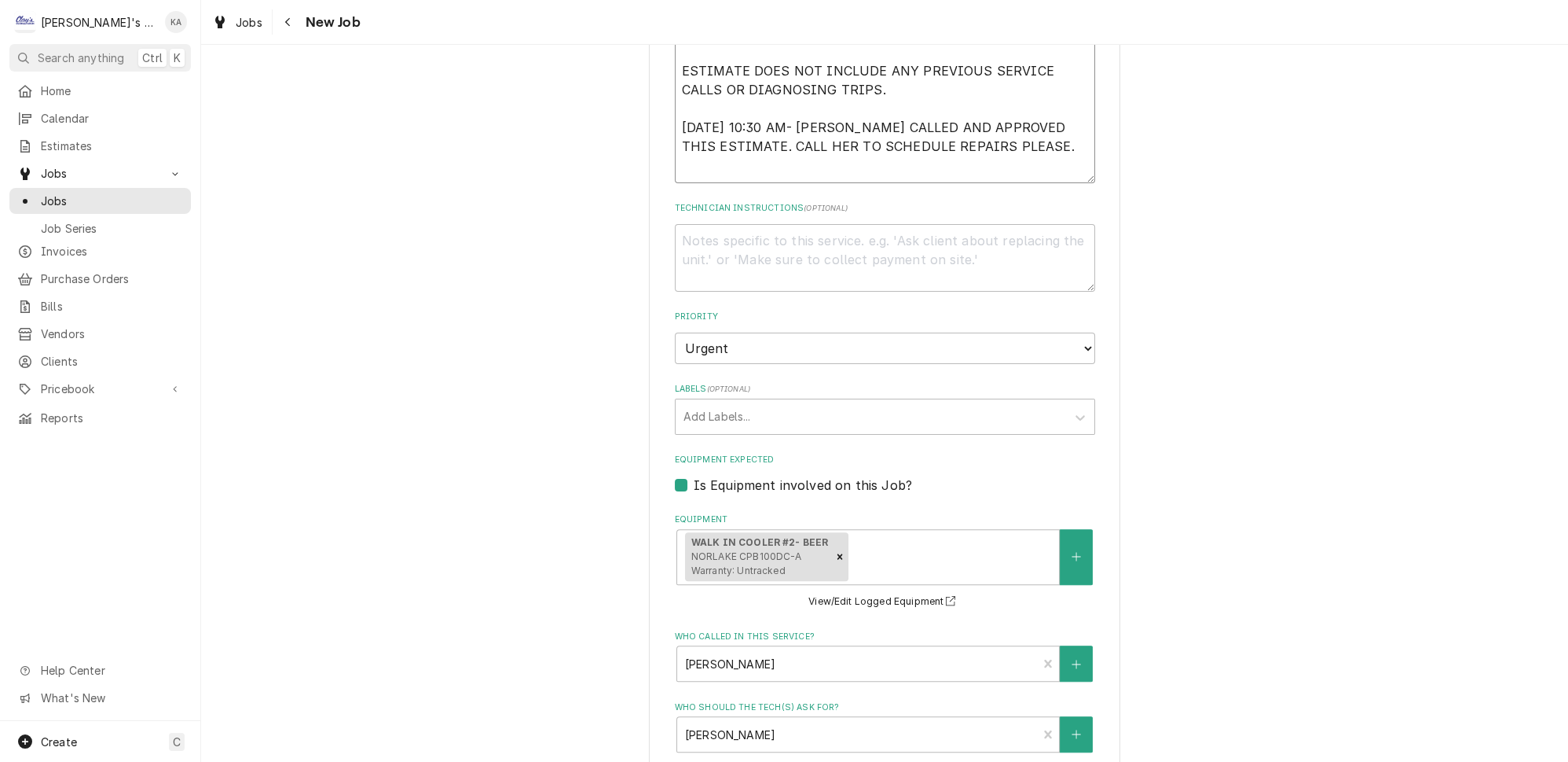
type textarea "x"
type textarea "[DATE] ESTIMATE FOR REPAIRS ON THE WALK IN COOLER THAT WAS FOUND TO HAVE A FAIL…"
type textarea "x"
type textarea "[DATE] ESTIMATE FOR REPAIRS ON THE WALK IN COOLER THAT WAS FOUND TO HAVE A FAIL…"
type textarea "x"
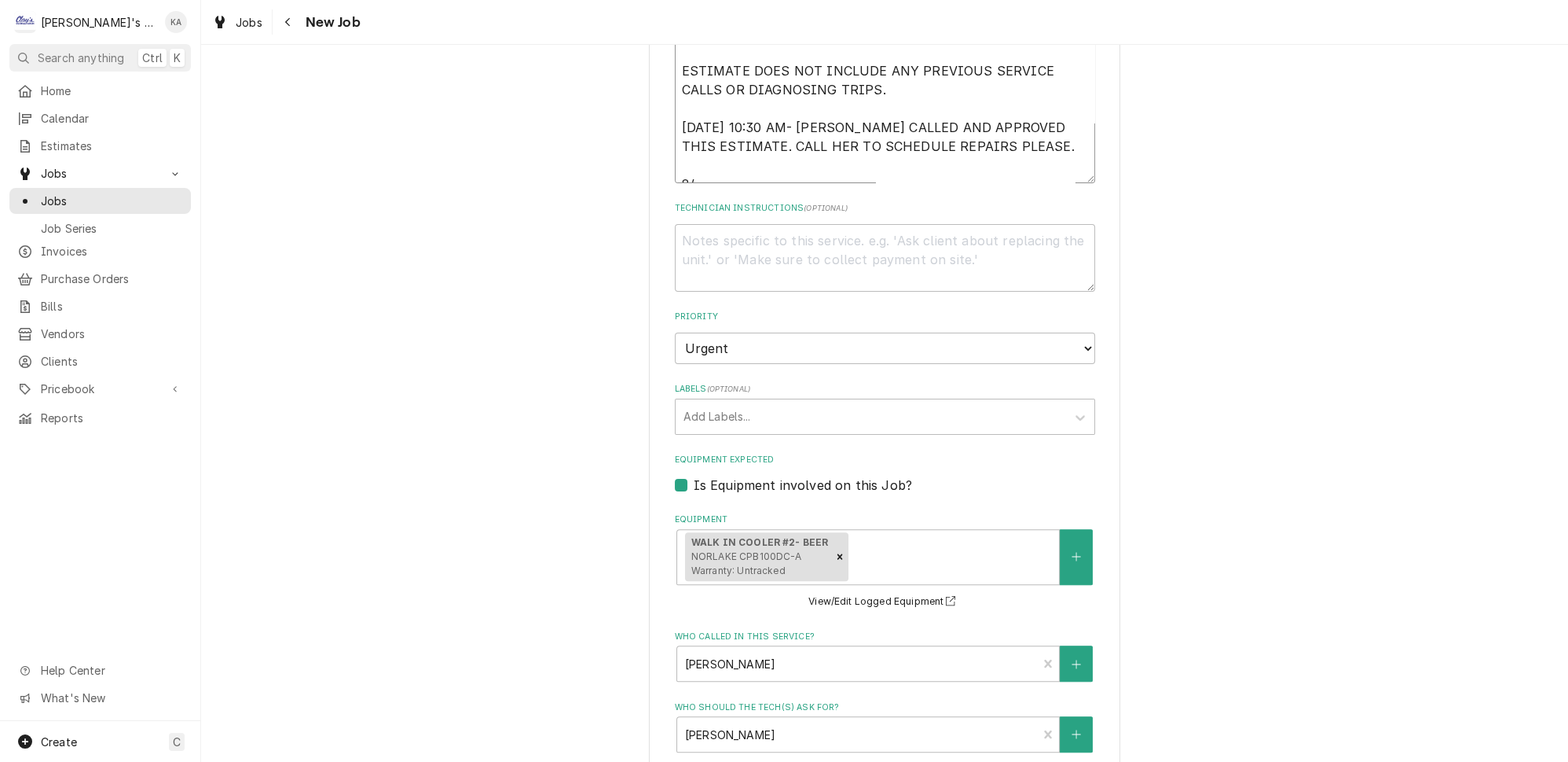
type textarea "[DATE] ESTIMATE FOR REPAIRS ON THE WALK IN COOLER THAT WAS FOUND TO HAVE A FAIL…"
type textarea "x"
type textarea "[DATE] ESTIMATE FOR REPAIRS ON THE WALK IN COOLER THAT WAS FOUND TO HAVE A FAIL…"
type textarea "x"
type textarea "[DATE] ESTIMATE FOR REPAIRS ON THE WALK IN COOLER THAT WAS FOUND TO HAVE A FAIL…"
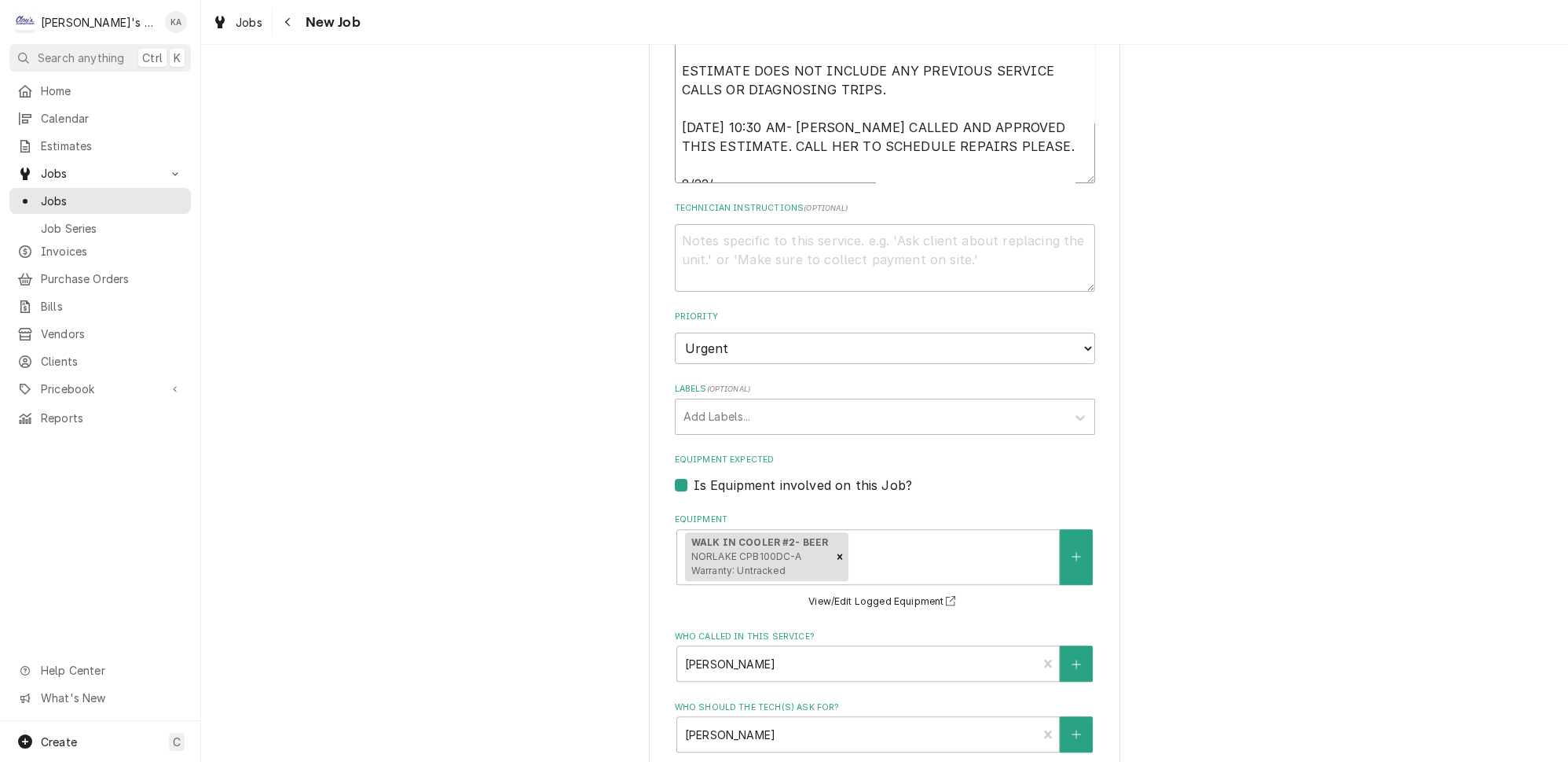
type textarea "x"
type textarea "[DATE] ESTIMATE FOR REPAIRS ON THE WALK IN COOLER THAT WAS FOUND TO HAVE A FAIL…"
type textarea "x"
type textarea "[DATE] ESTIMATE FOR REPAIRS ON THE WALK IN COOLER THAT WAS FOUND TO HAVE A FAIL…"
type textarea "x"
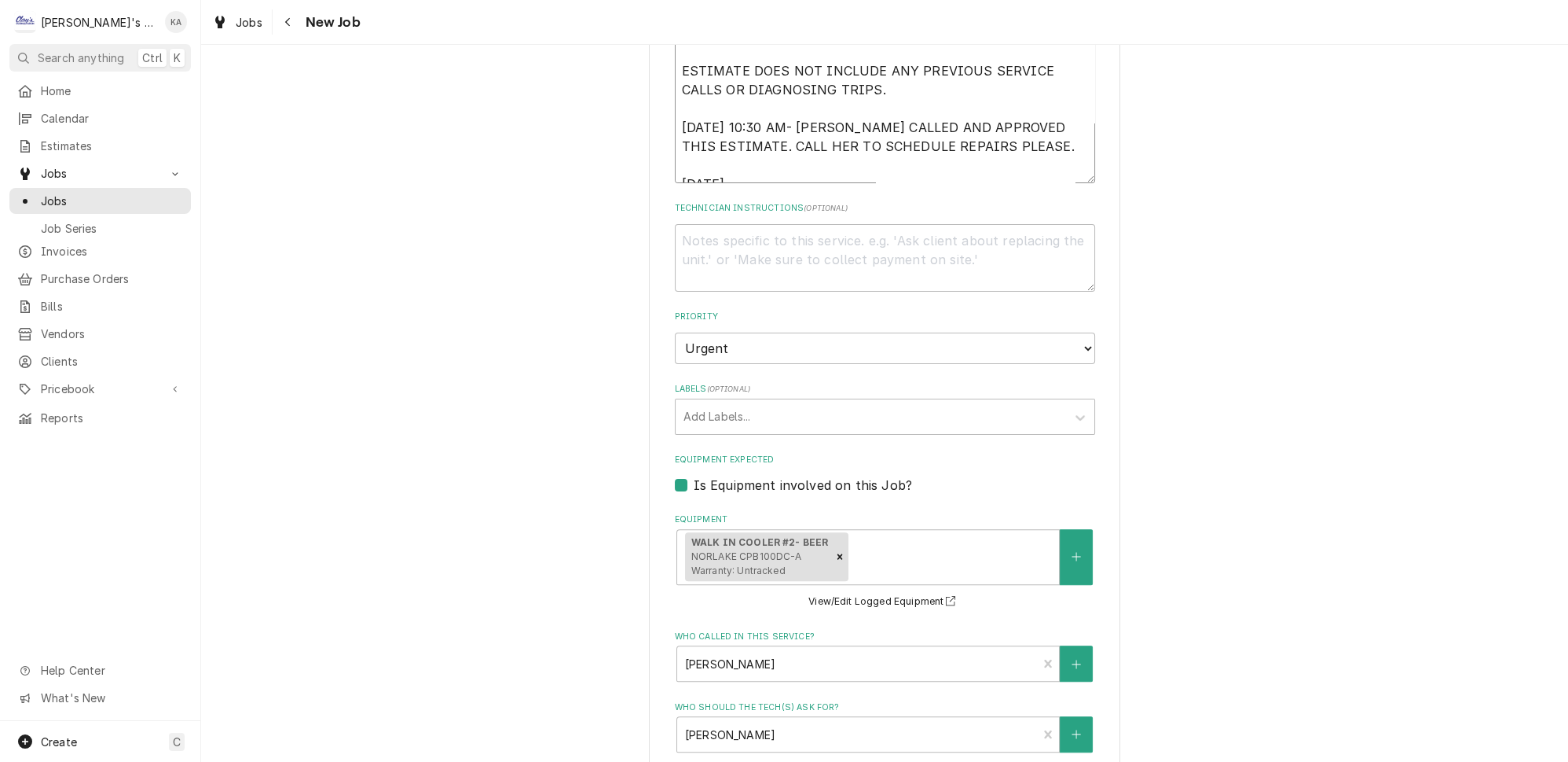
type textarea "[DATE] ESTIMATE FOR REPAIRS ON THE WALK IN COOLER THAT WAS FOUND TO HAVE A FAIL…"
type textarea "x"
type textarea "[DATE] ESTIMATE FOR REPAIRS ON THE WALK IN COOLER THAT WAS FOUND TO HAVE A FAIL…"
type textarea "x"
type textarea "[DATE] ESTIMATE FOR REPAIRS ON THE WALK IN COOLER THAT WAS FOUND TO HAVE A FAIL…"
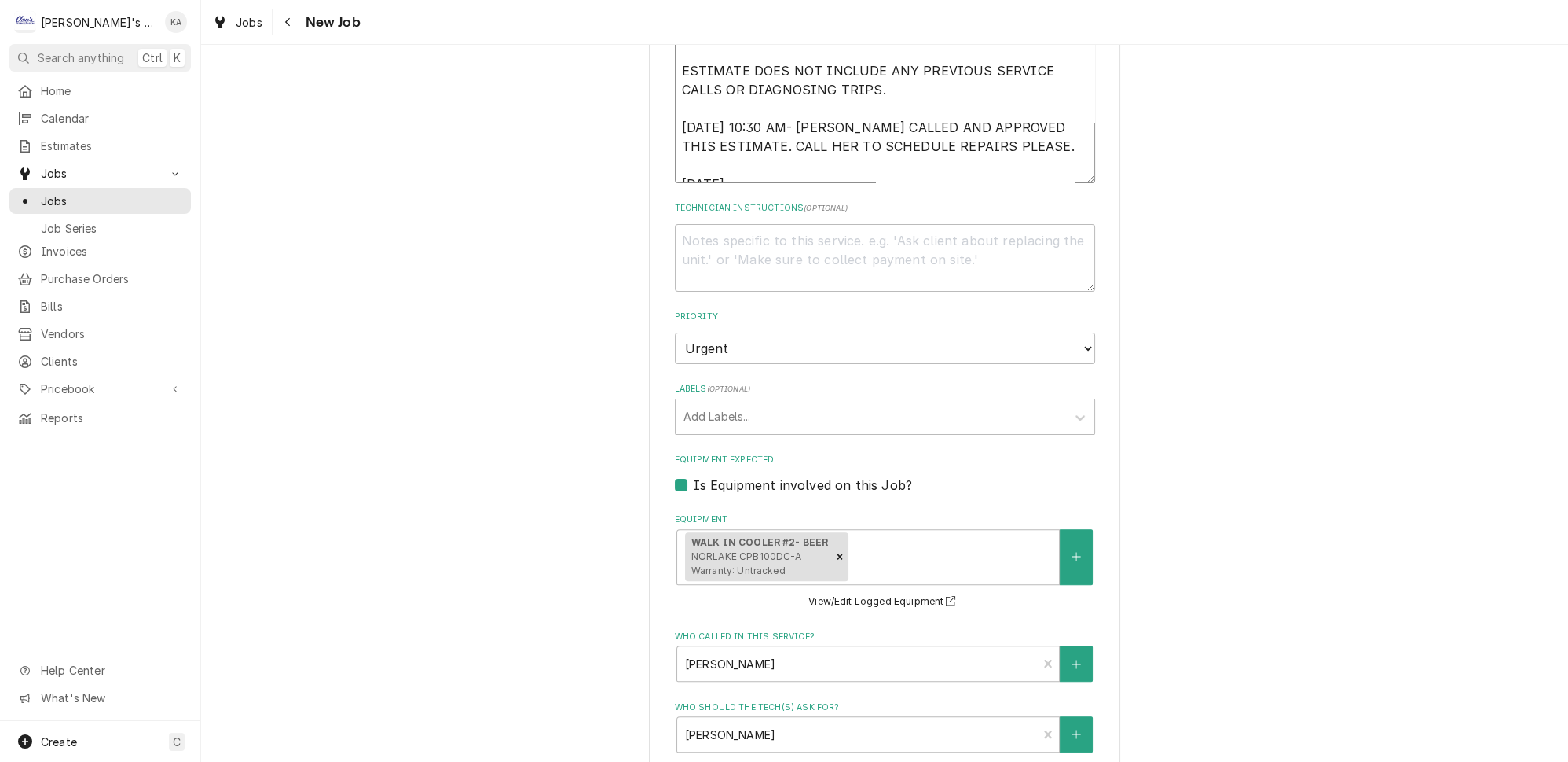
type textarea "x"
type textarea "[DATE] ESTIMATE FOR REPAIRS ON THE WALK IN COOLER THAT WAS FOUND TO HAVE A FAIL…"
type textarea "x"
type textarea "[DATE] ESTIMATE FOR REPAIRS ON THE WALK IN COOLER THAT WAS FOUND TO HAVE A FAIL…"
type textarea "x"
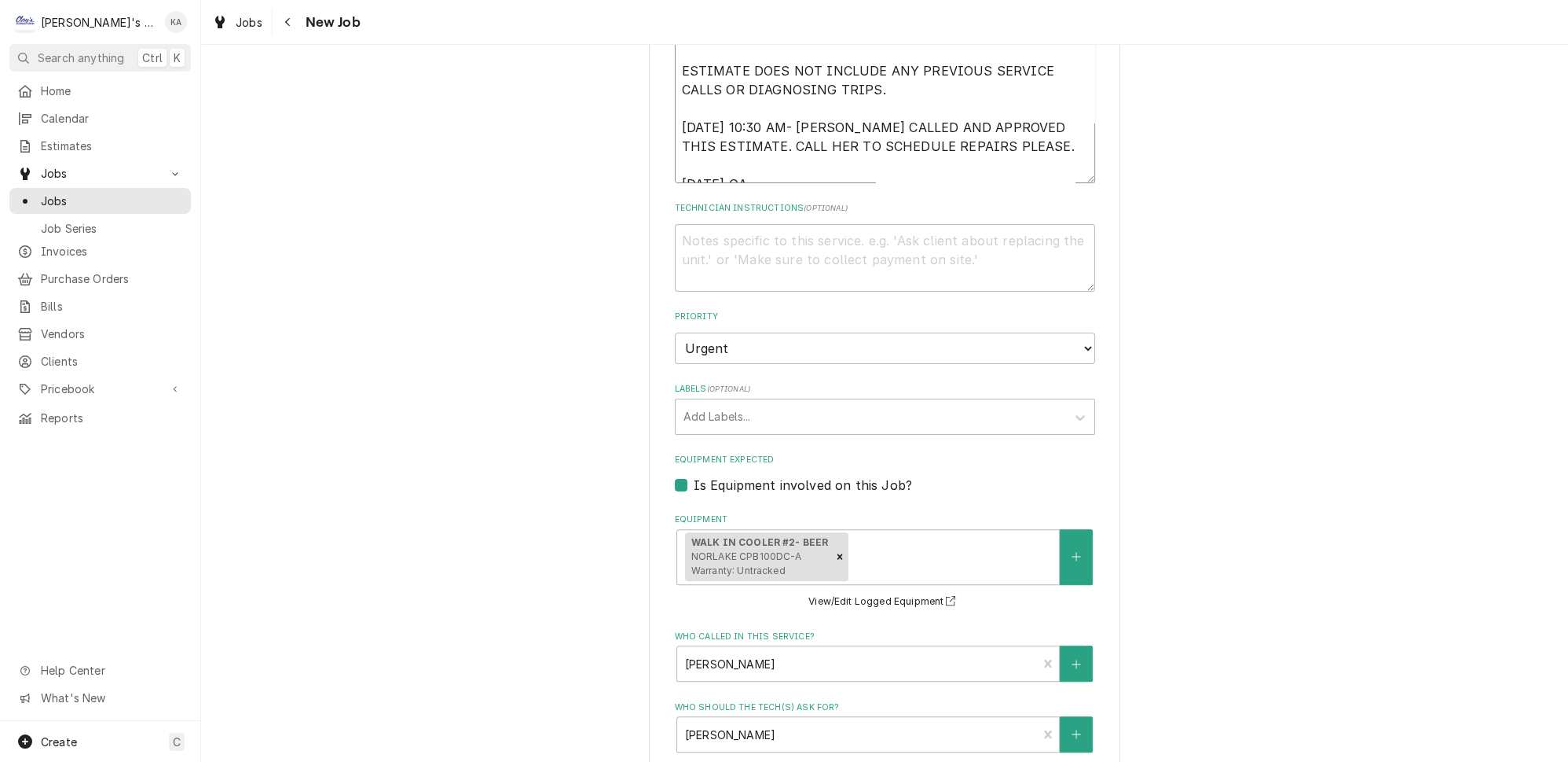
type textarea "[DATE] ESTIMATE FOR REPAIRS ON THE WALK IN COOLER THAT WAS FOUND TO HAVE A FAIL…"
type textarea "x"
type textarea "[DATE] ESTIMATE FOR REPAIRS ON THE WALK IN COOLER THAT WAS FOUND TO HAVE A FAIL…"
type textarea "x"
type textarea "[DATE] ESTIMATE FOR REPAIRS ON THE WALK IN COOLER THAT WAS FOUND TO HAVE A FAIL…"
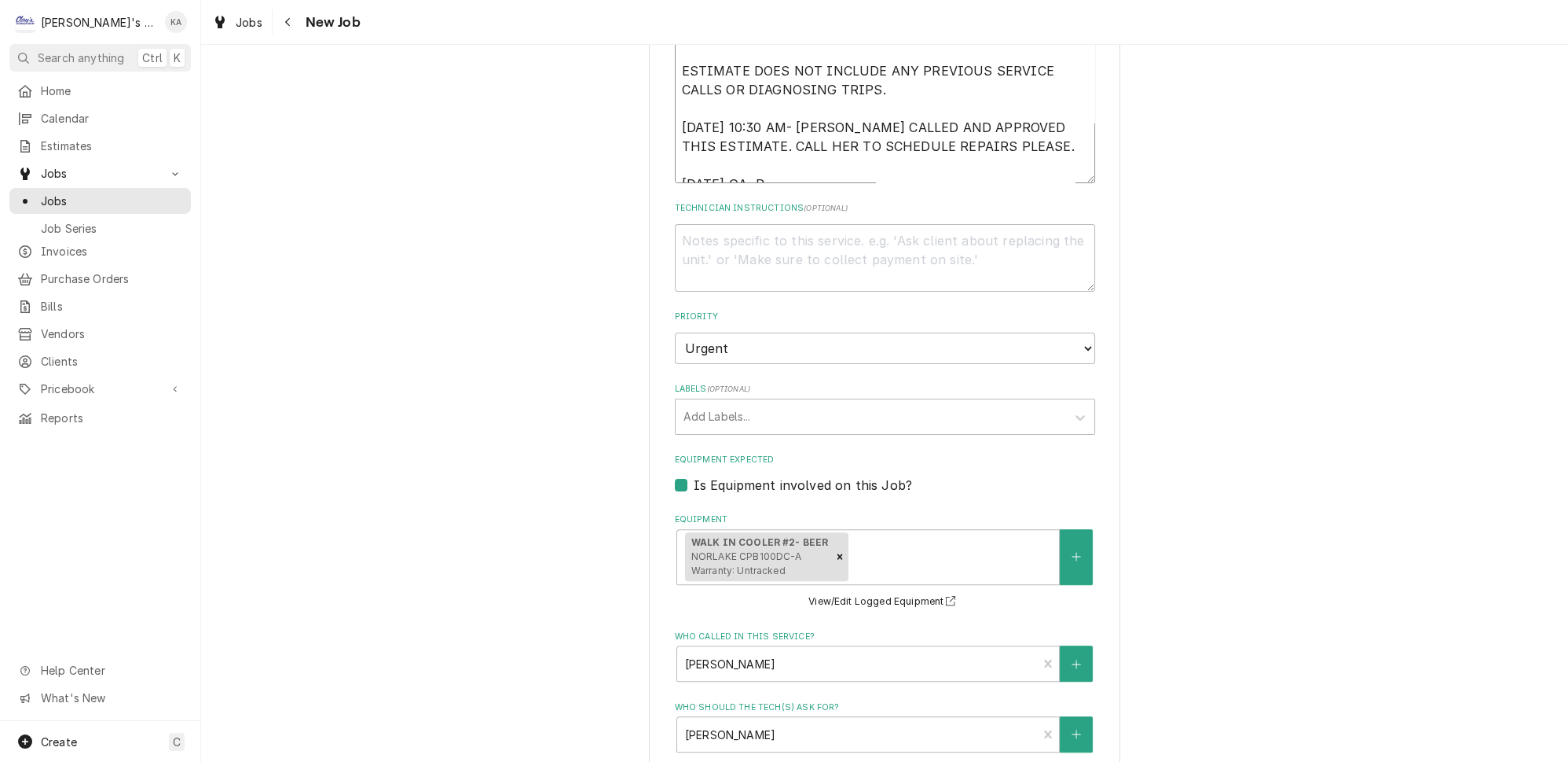
type textarea "x"
type textarea "[DATE] ESTIMATE FOR REPAIRS ON THE WALK IN COOLER THAT WAS FOUND TO HAVE A FAIL…"
type textarea "x"
type textarea "[DATE] ESTIMATE FOR REPAIRS ON THE WALK IN COOLER THAT WAS FOUND TO HAVE A FAIL…"
type textarea "x"
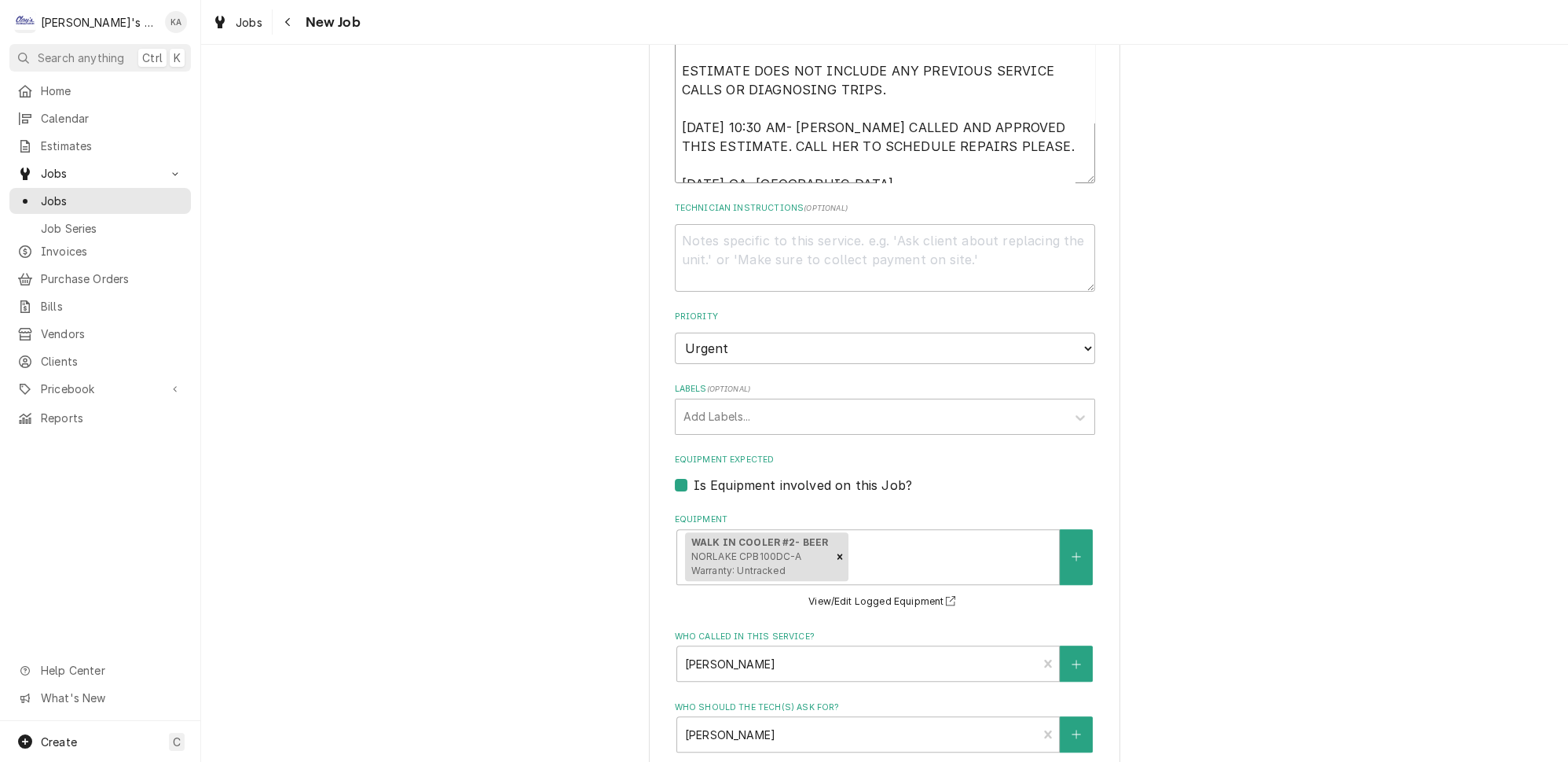
type textarea "[DATE] ESTIMATE FOR REPAIRS ON THE WALK IN COOLER THAT WAS FOUND TO HAVE A FAIL…"
type textarea "x"
type textarea "[DATE] ESTIMATE FOR REPAIRS ON THE WALK IN COOLER THAT WAS FOUND TO HAVE A FAIL…"
type textarea "x"
type textarea "[DATE] ESTIMATE FOR REPAIRS ON THE WALK IN COOLER THAT WAS FOUND TO HAVE A FAIL…"
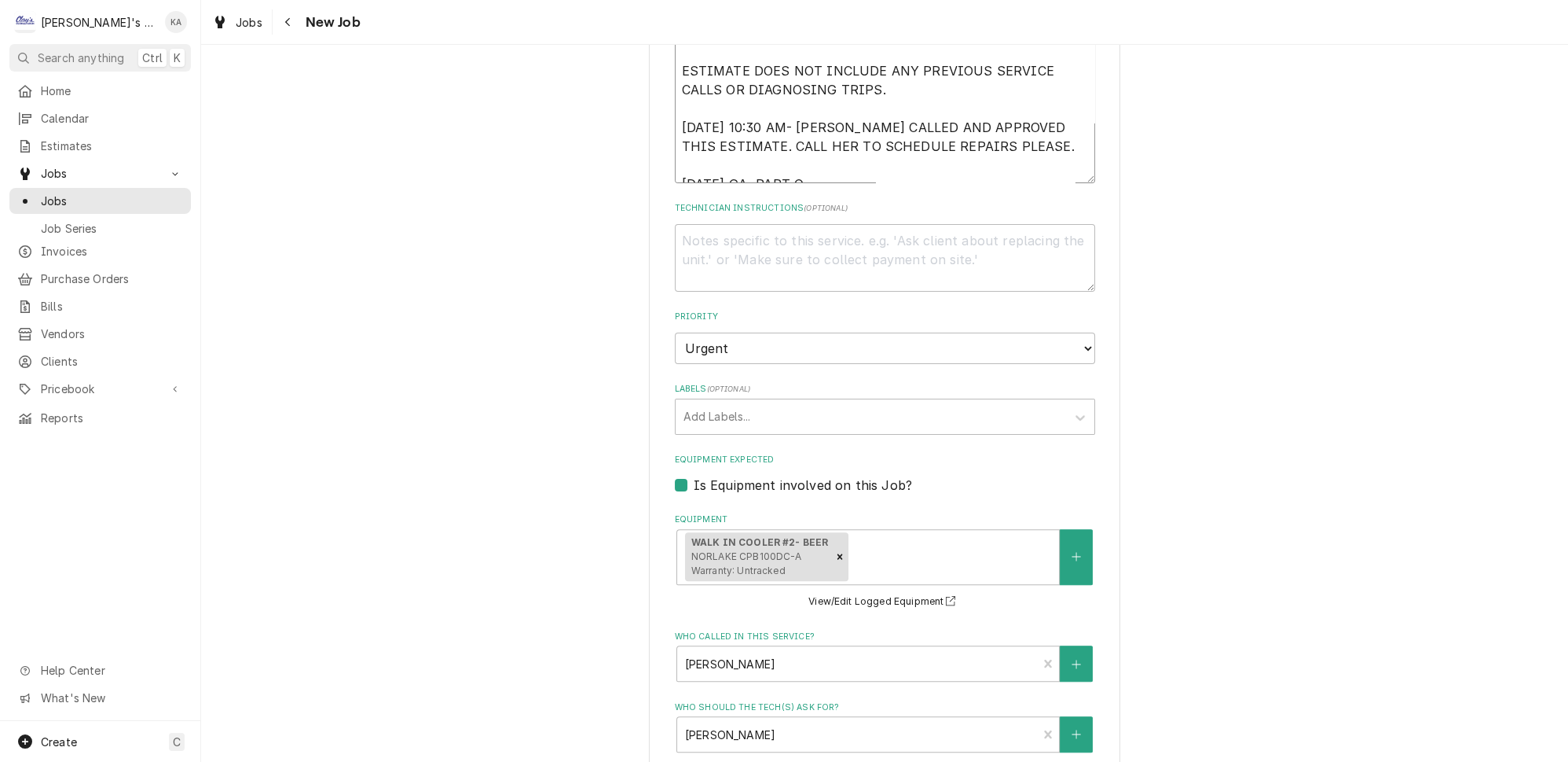
type textarea "x"
type textarea "[DATE] ESTIMATE FOR REPAIRS ON THE WALK IN COOLER THAT WAS FOUND TO HAVE A FAIL…"
type textarea "x"
type textarea "[DATE] ESTIMATE FOR REPAIRS ON THE WALK IN COOLER THAT WAS FOUND TO HAVE A FAIL…"
type textarea "x"
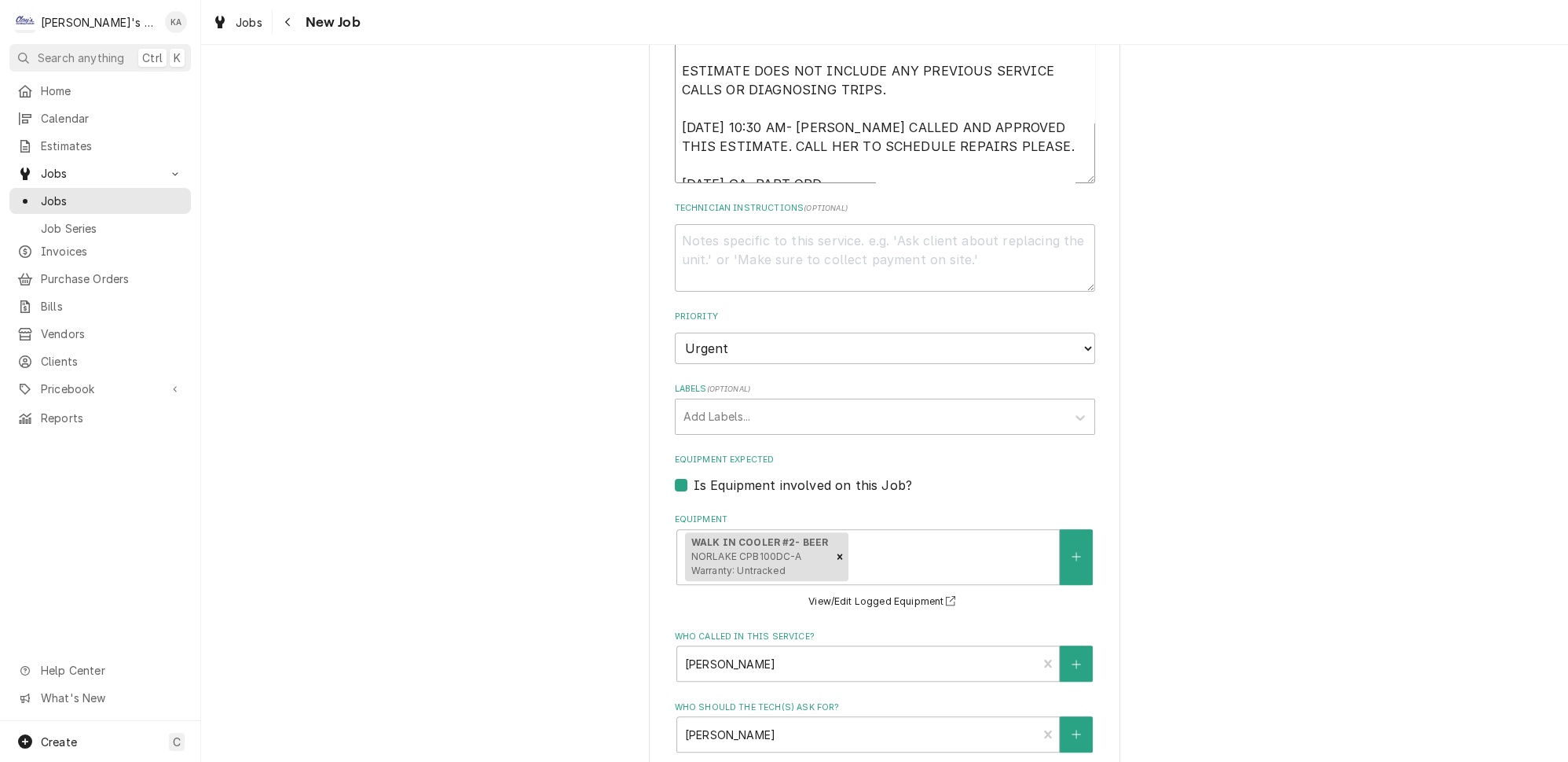
type textarea "[DATE] ESTIMATE FOR REPAIRS ON THE WALK IN COOLER THAT WAS FOUND TO HAVE A FAIL…"
type textarea "x"
type textarea "8/21/2025 ESTIMATE FOR REPAIRS ON THE WALK IN COOLER THAT WAS FOUND TO HAVE A F…"
type textarea "x"
type textarea "8/21/2025 ESTIMATE FOR REPAIRS ON THE WALK IN COOLER THAT WAS FOUND TO HAVE A F…"
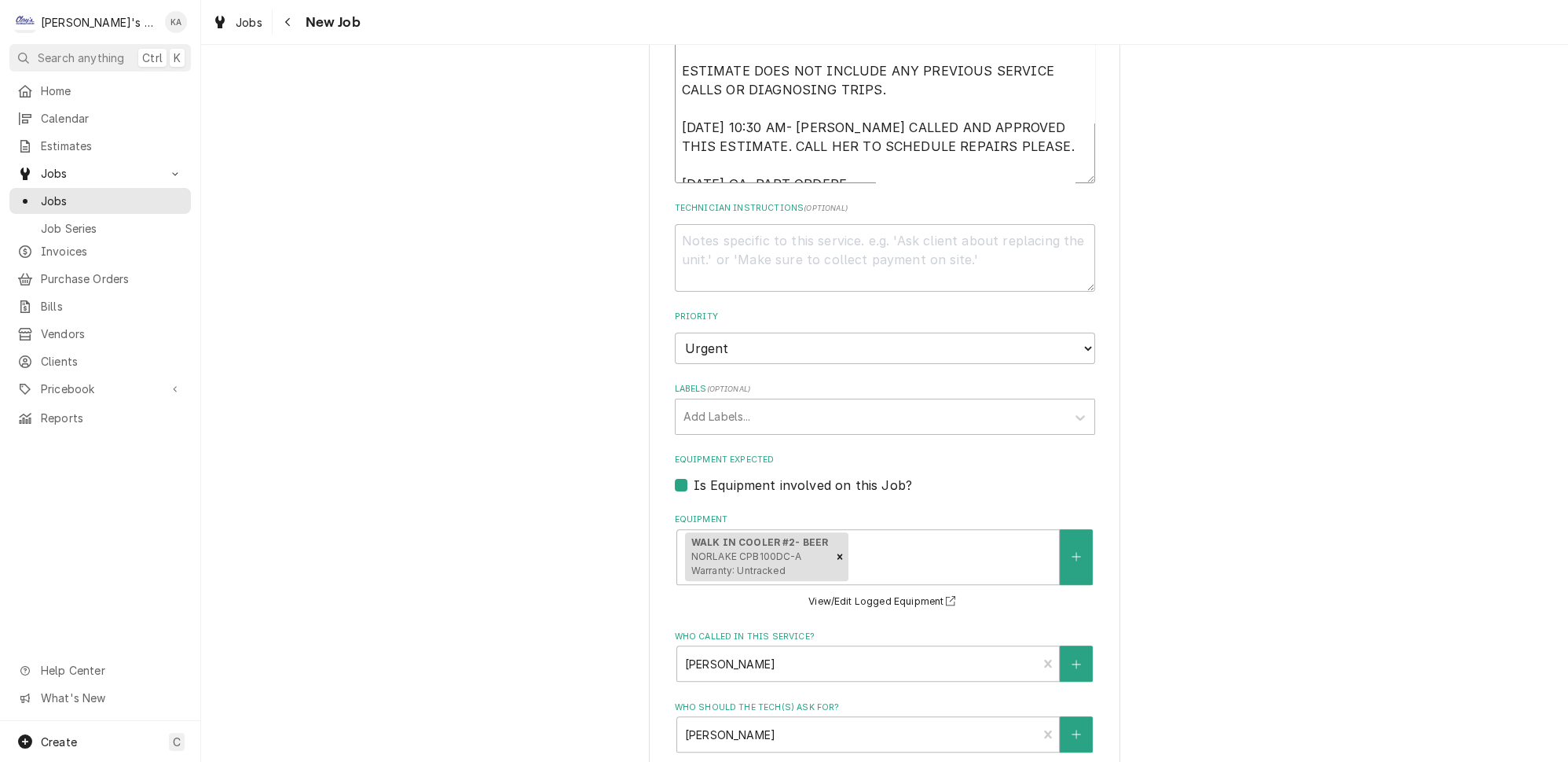
type textarea "x"
type textarea "8/21/2025 ESTIMATE FOR REPAIRS ON THE WALK IN COOLER THAT WAS FOUND TO HAVE A F…"
type textarea "x"
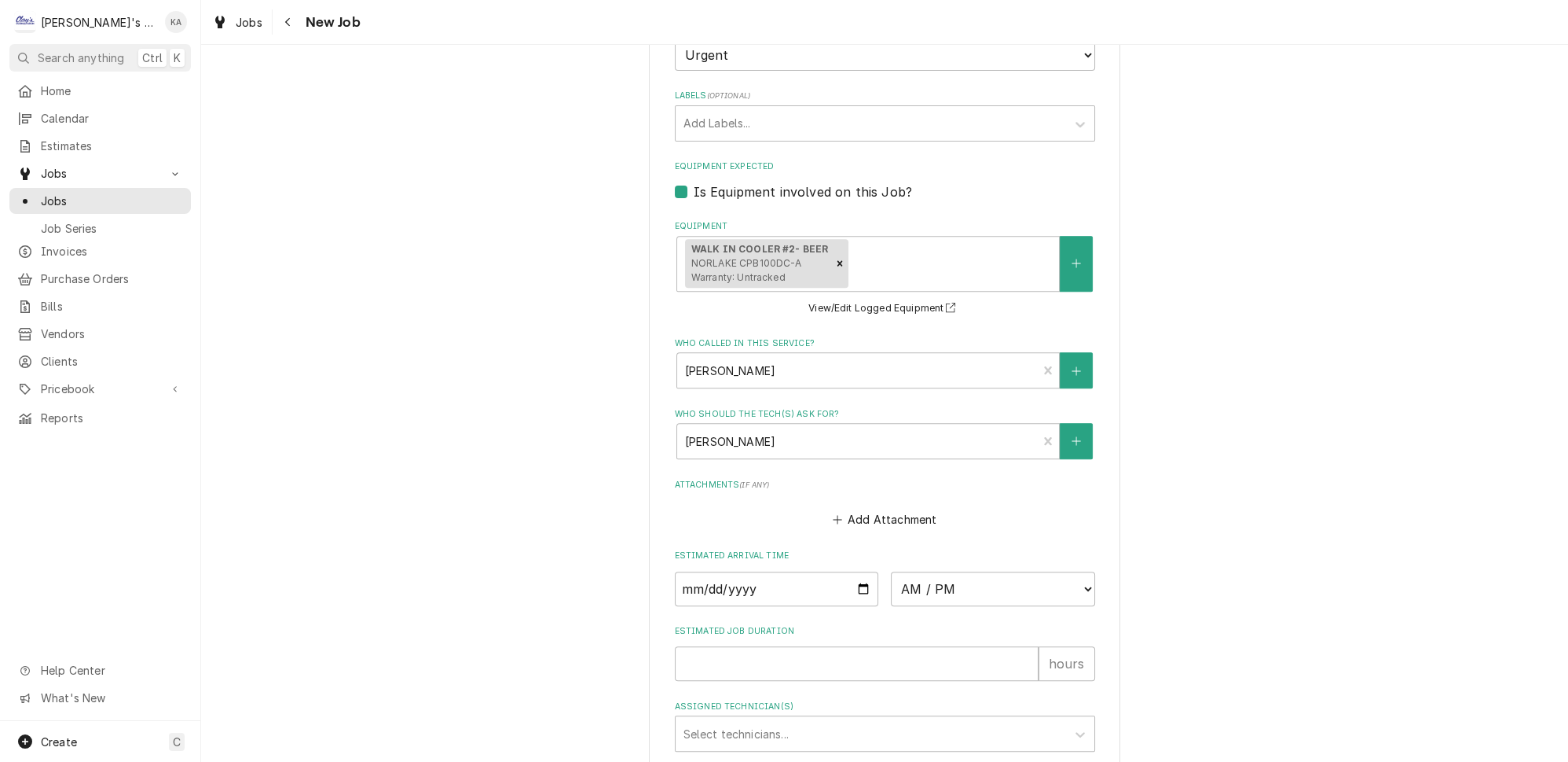
scroll to position [1240, 0]
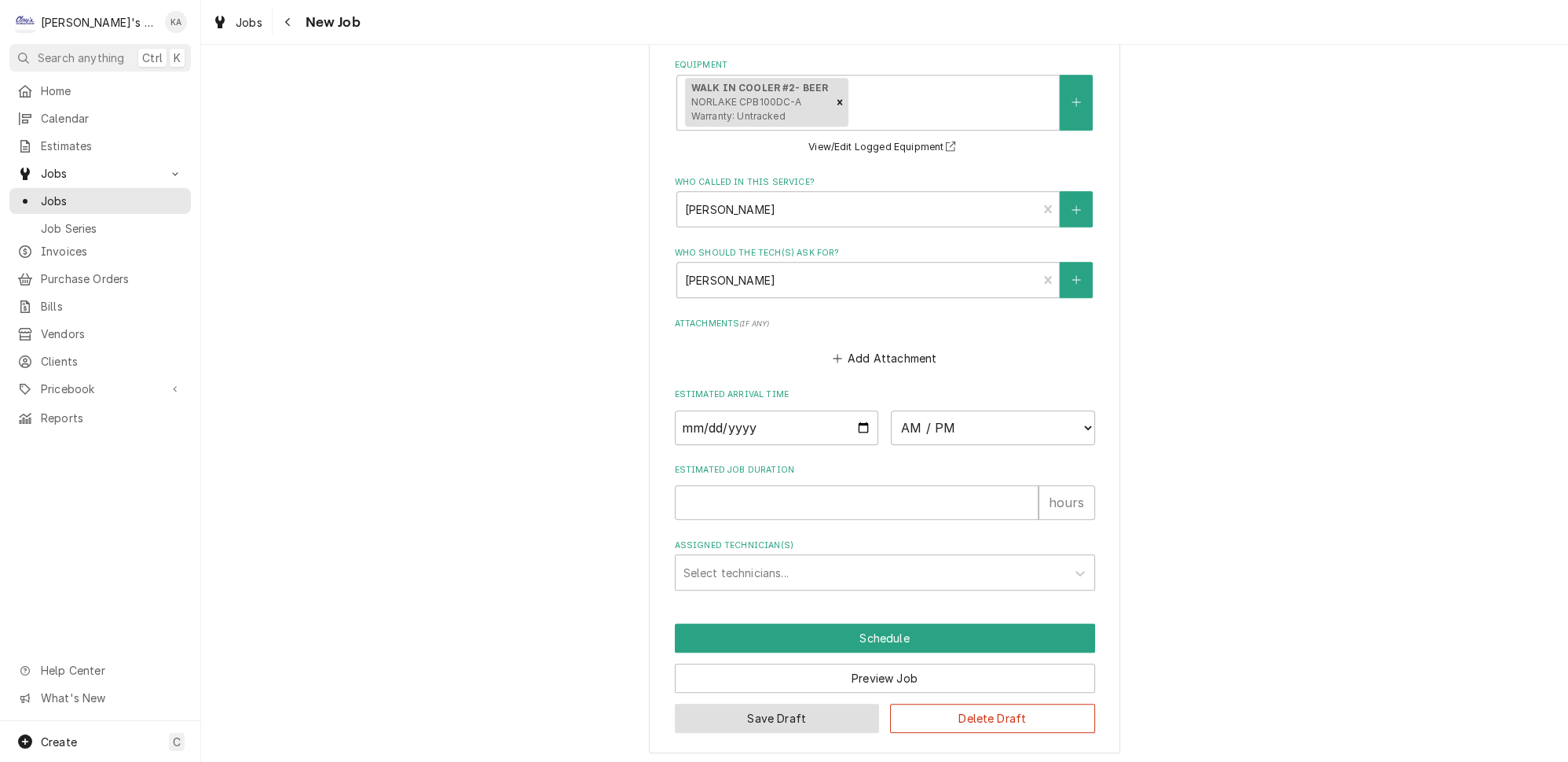
type textarea "8/21/2025 ESTIMATE FOR REPAIRS ON THE WALK IN COOLER THAT WAS FOUND TO HAVE A F…"
click at [775, 718] on button "Save Draft" at bounding box center [777, 718] width 205 height 29
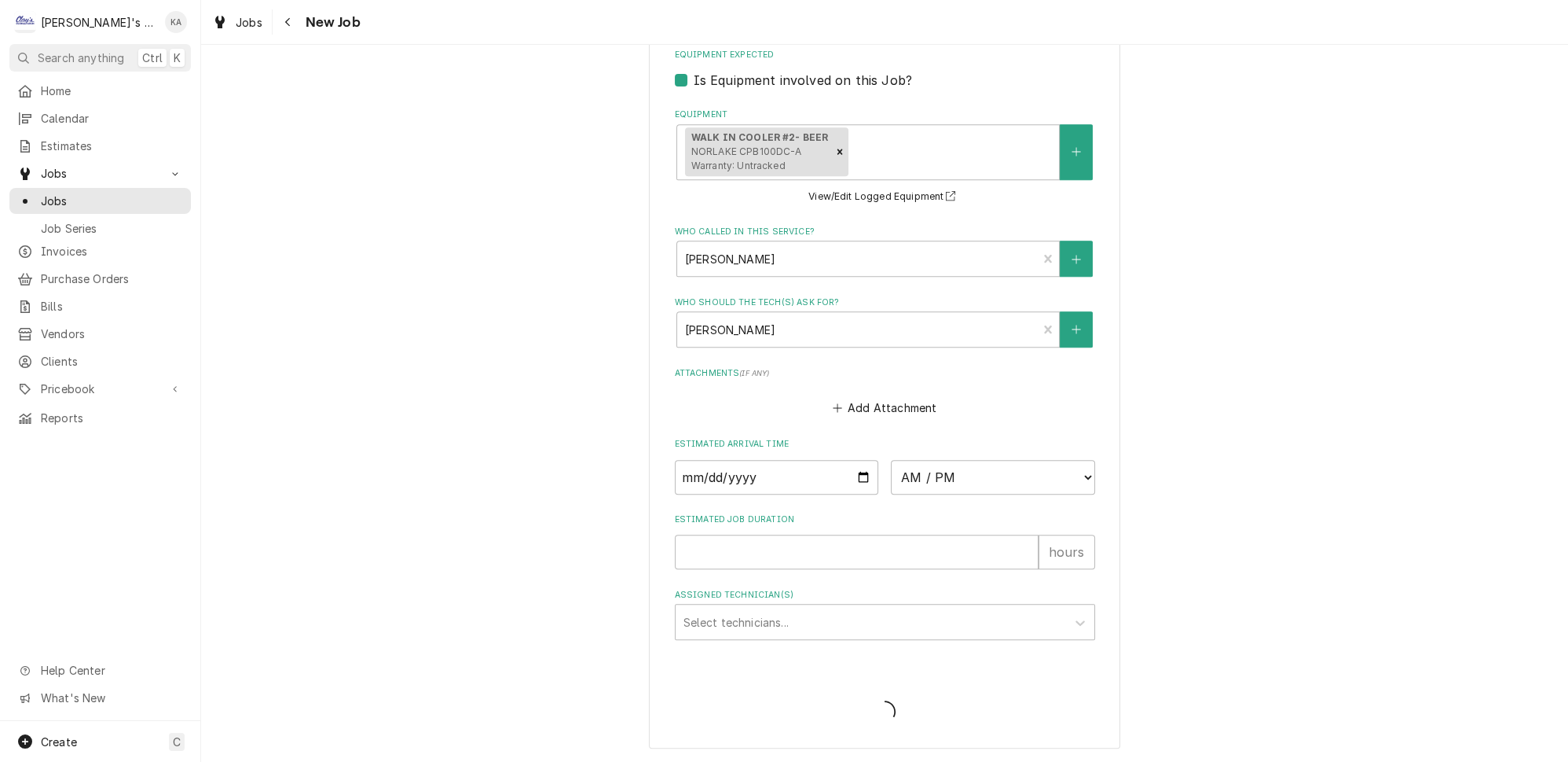
scroll to position [1188, 0]
type textarea "x"
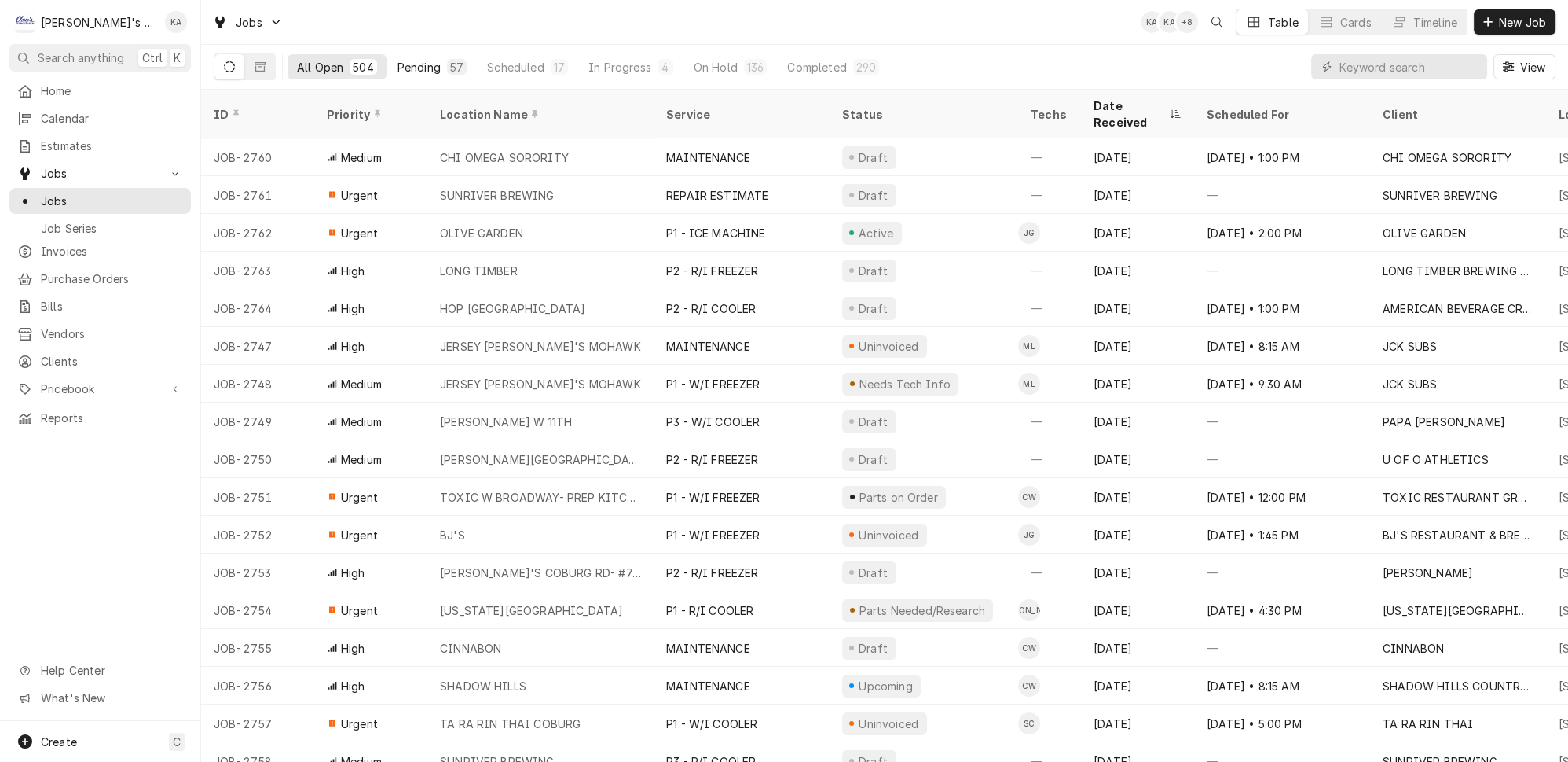
click at [402, 59] on div "Pending" at bounding box center [419, 67] width 44 height 17
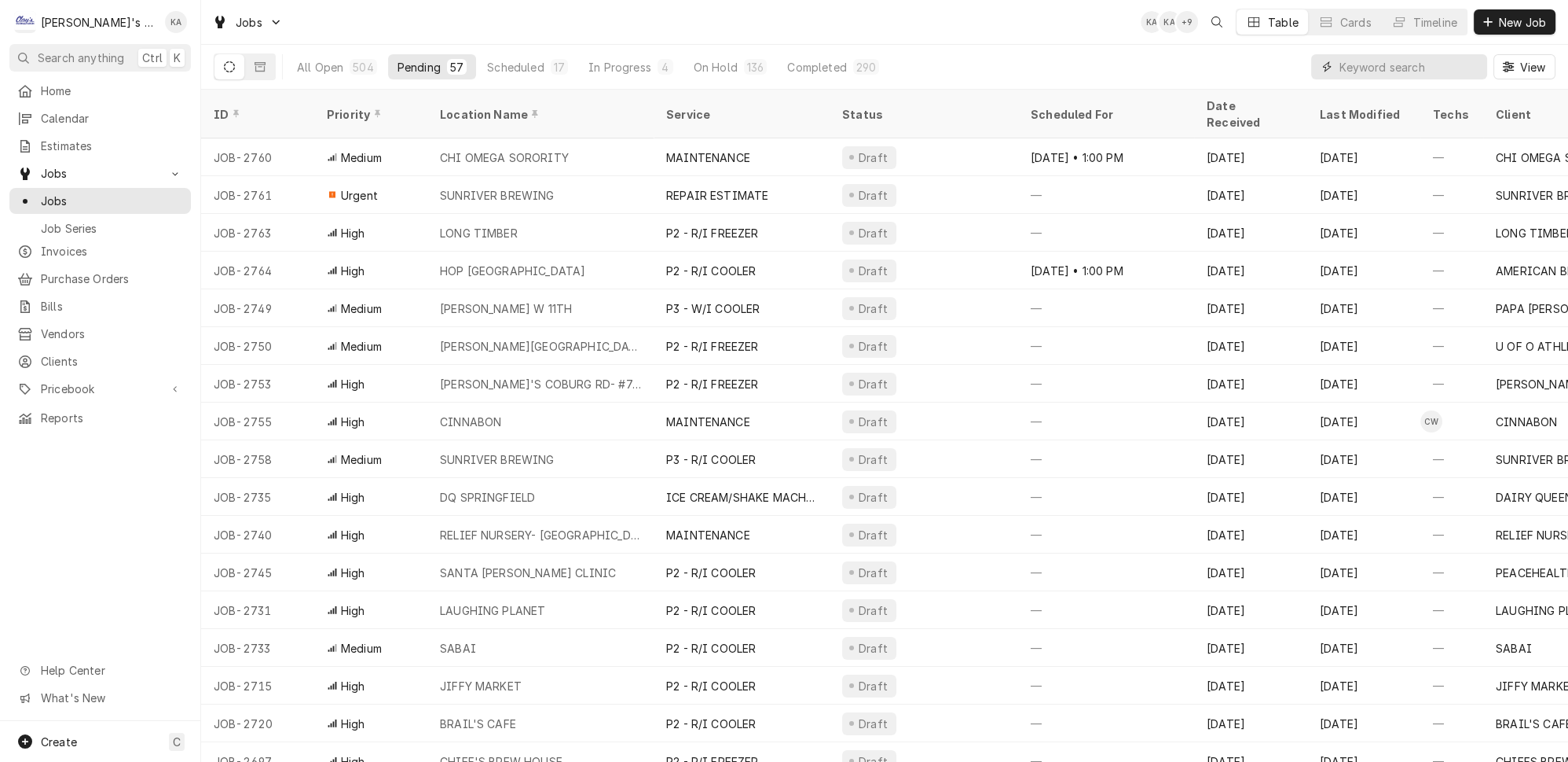
click at [1411, 63] on input "Dynamic Content Wrapper" at bounding box center [1410, 67] width 140 height 25
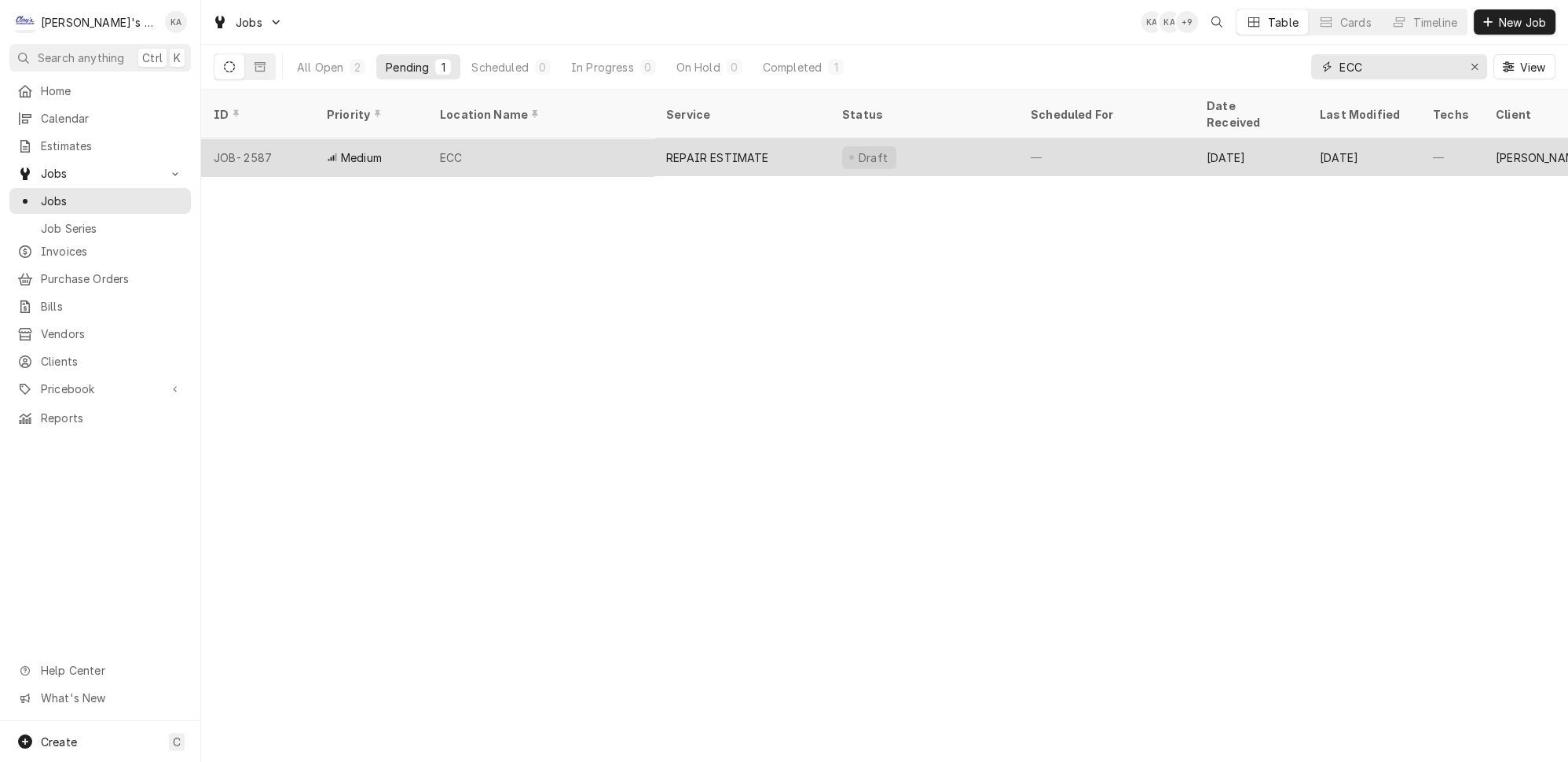
type input "ECC"
click at [536, 139] on div "ECC" at bounding box center [540, 157] width 226 height 37
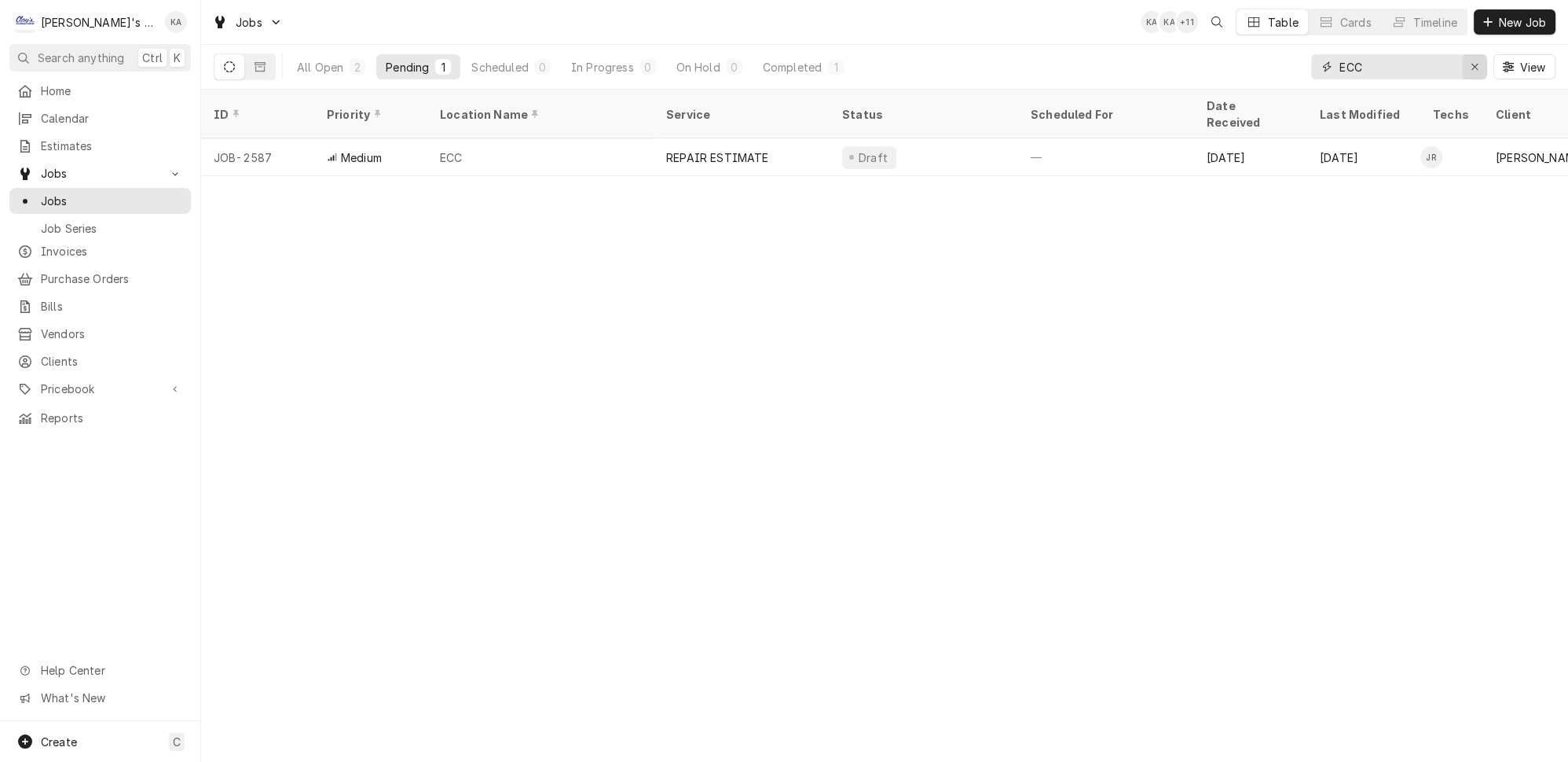
click at [1479, 64] on icon "Erase input" at bounding box center [1476, 67] width 9 height 11
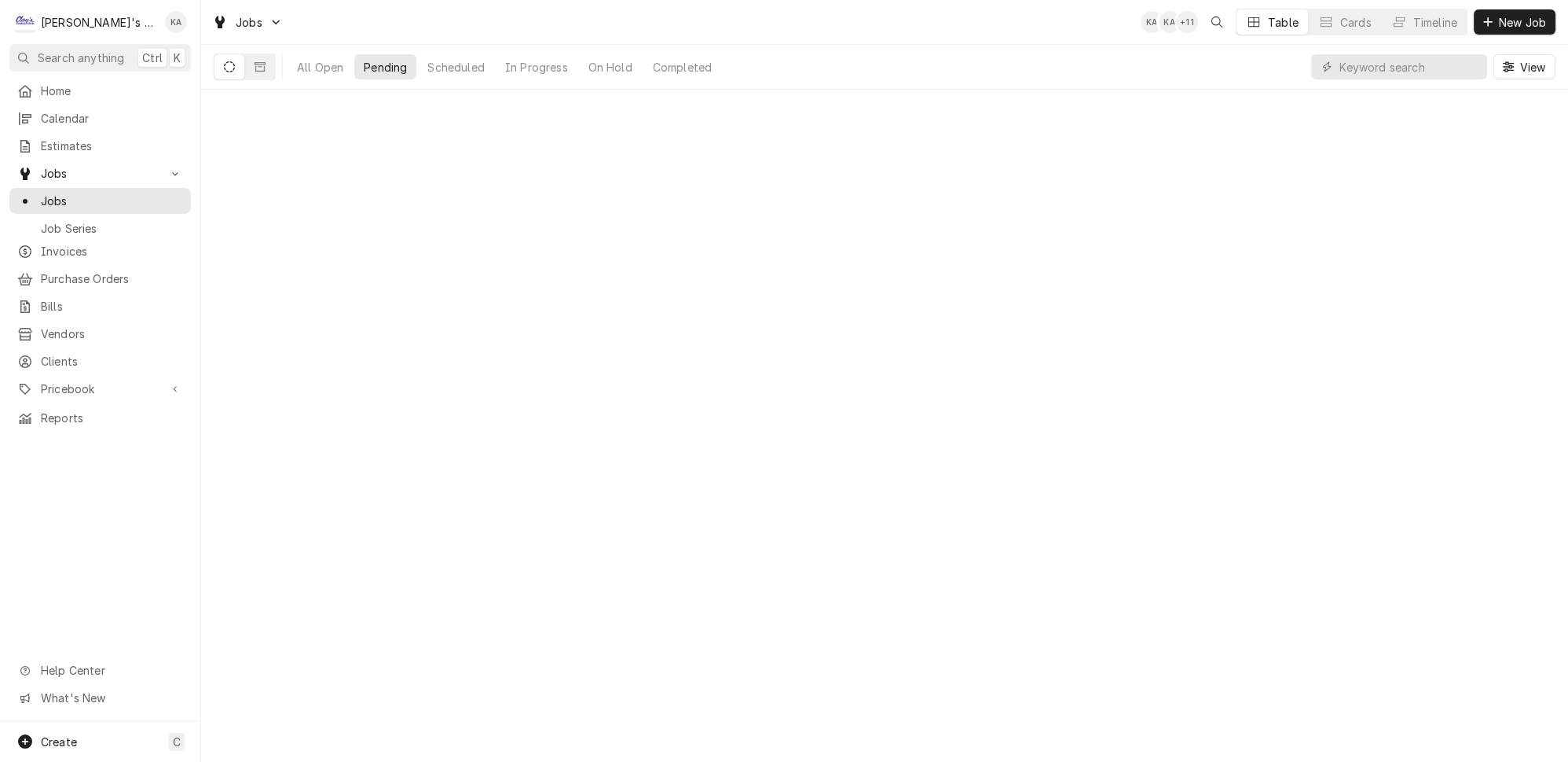
click at [1279, 56] on div "All Open Pending Scheduled In Progress On Hold Completed View" at bounding box center [885, 67] width 1342 height 44
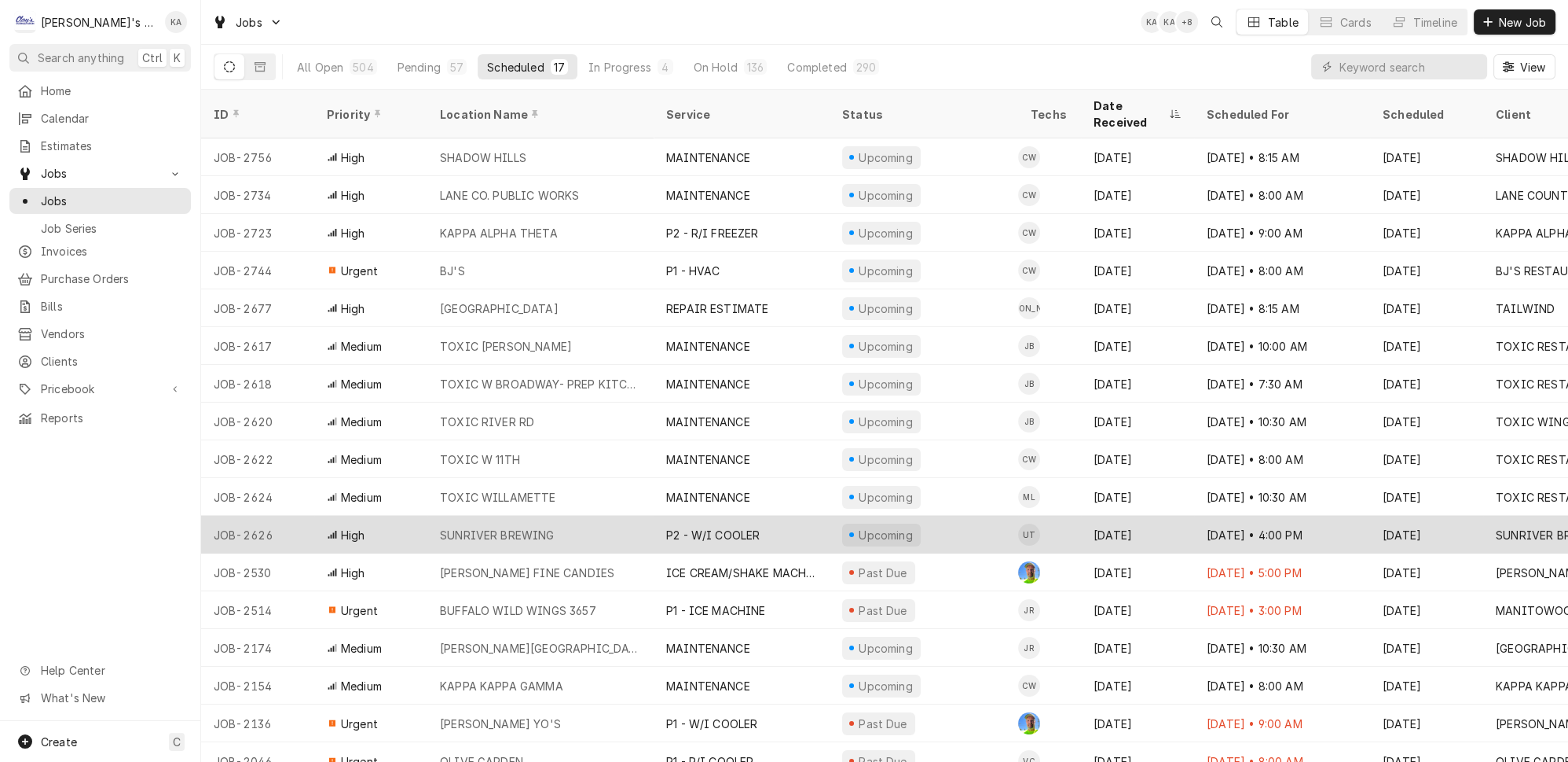
click at [584, 516] on div "SUNRIVER BREWING" at bounding box center [540, 535] width 226 height 37
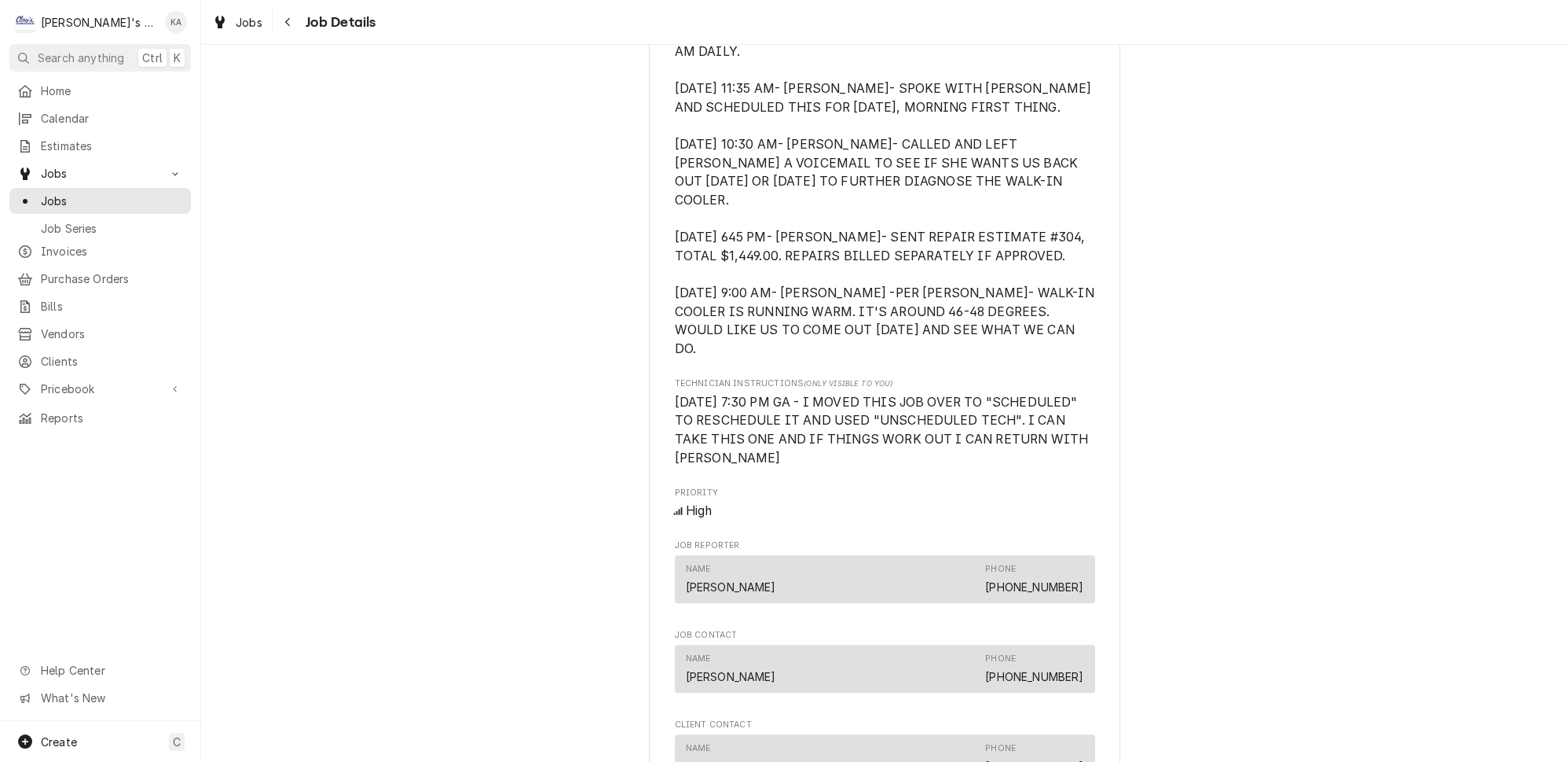
scroll to position [1214, 0]
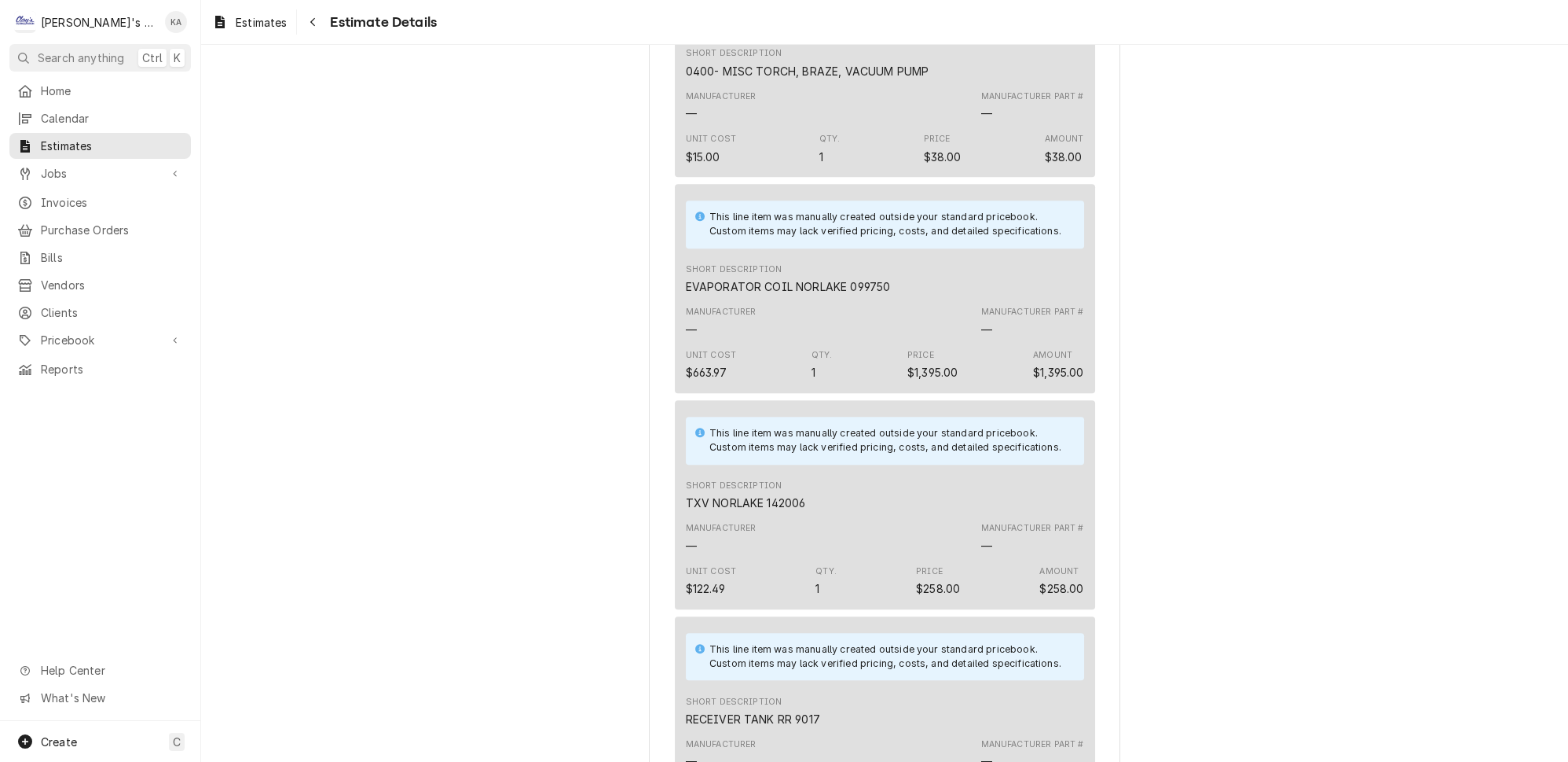
scroll to position [1357, 0]
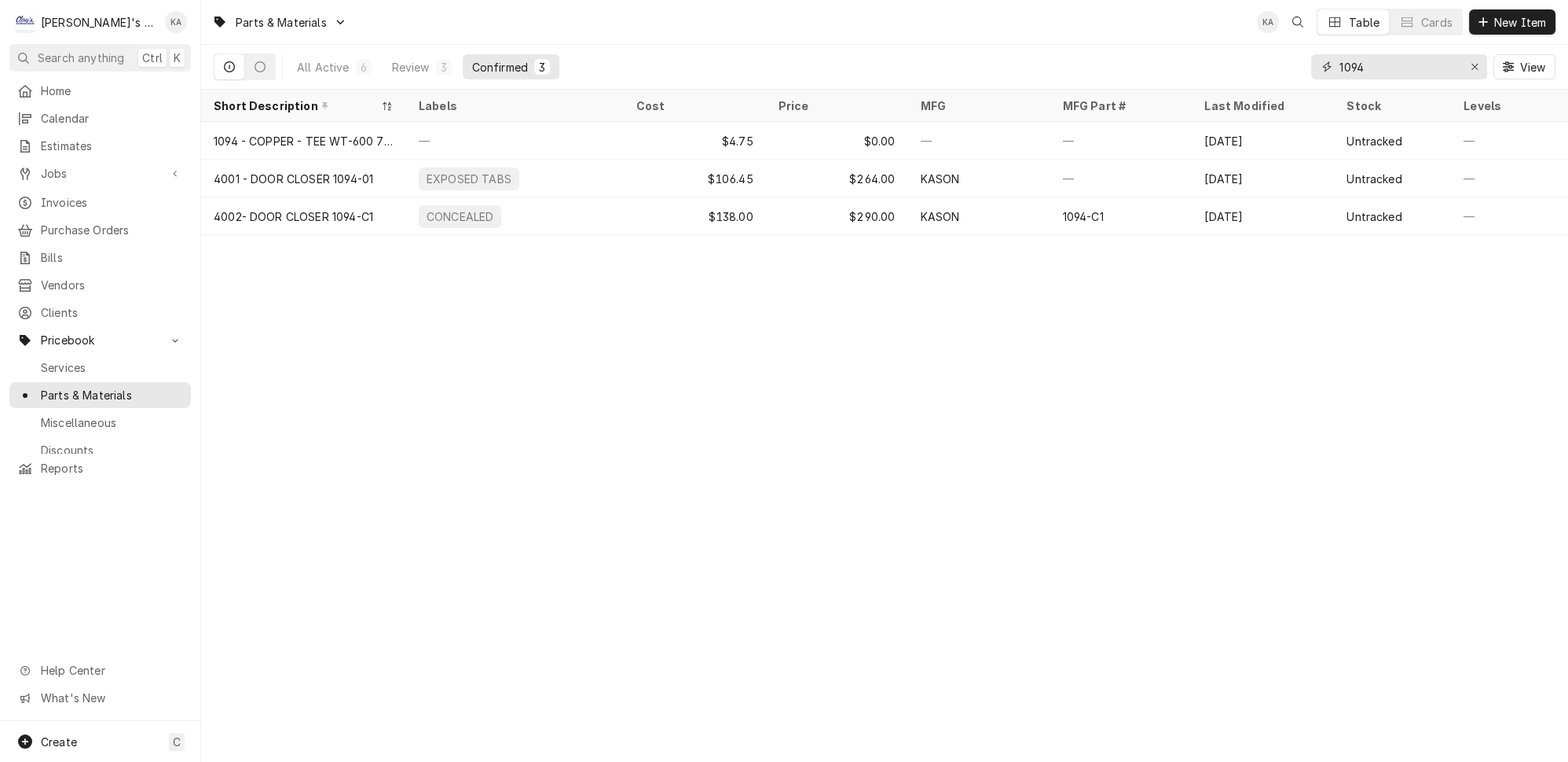
type input "1094"
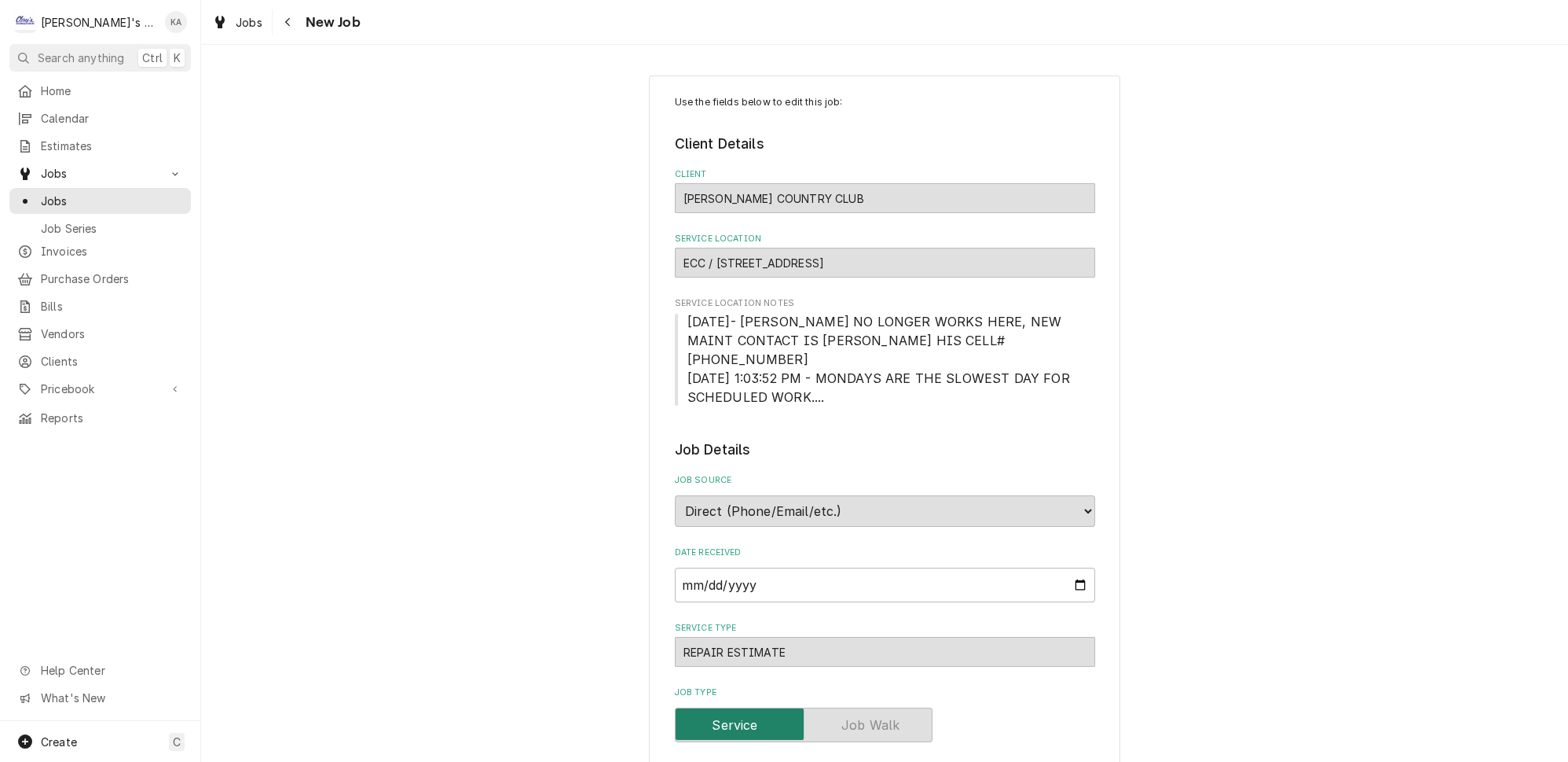
type textarea "x"
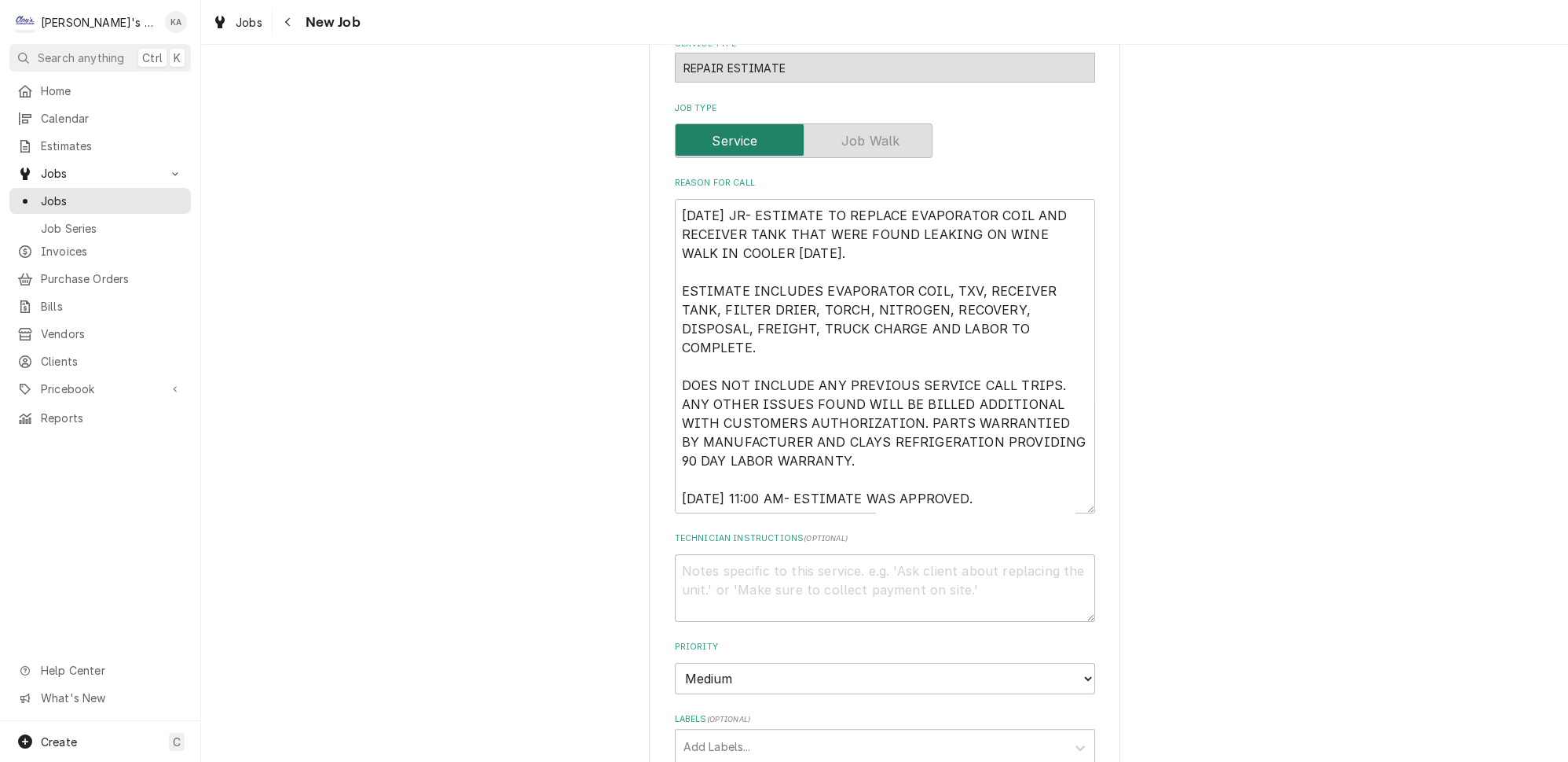
scroll to position [714, 0]
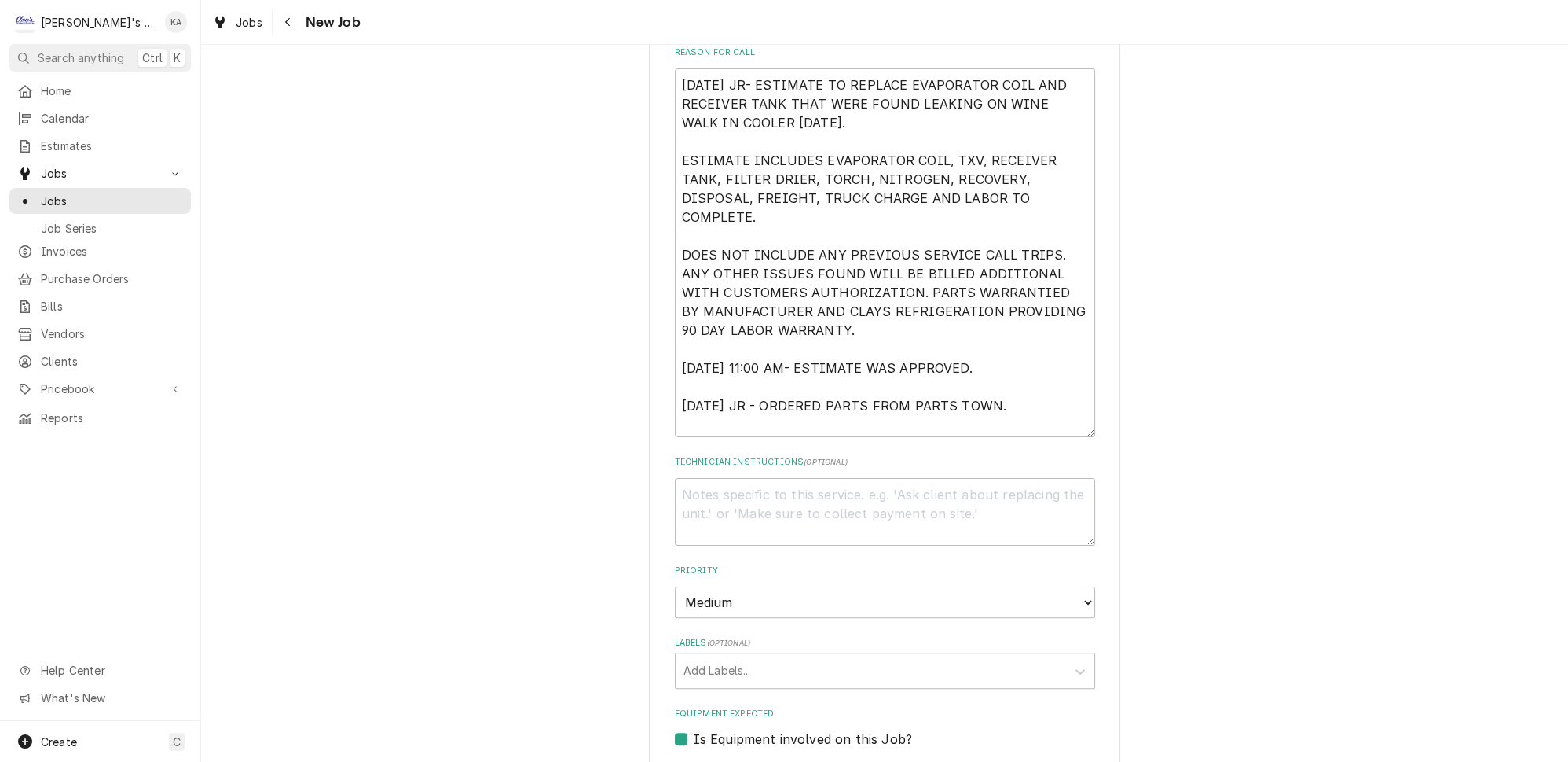
drag, startPoint x: 1065, startPoint y: 345, endPoint x: 1059, endPoint y: 399, distance: 54.3
click at [1059, 399] on textarea "[DATE] JR- ESTIMATE TO REPLACE EVAPORATOR COIL AND RECEIVER TANK THAT WERE FOUN…" at bounding box center [884, 252] width 420 height 369
click at [1008, 329] on textarea "[DATE] JR- ESTIMATE TO REPLACE EVAPORATOR COIL AND RECEIVER TANK THAT WERE FOUN…" at bounding box center [884, 252] width 420 height 369
type textarea "[DATE] JR- ESTIMATE TO REPLACE EVAPORATOR COIL AND RECEIVER TANK THAT WERE FOUN…"
type textarea "x"
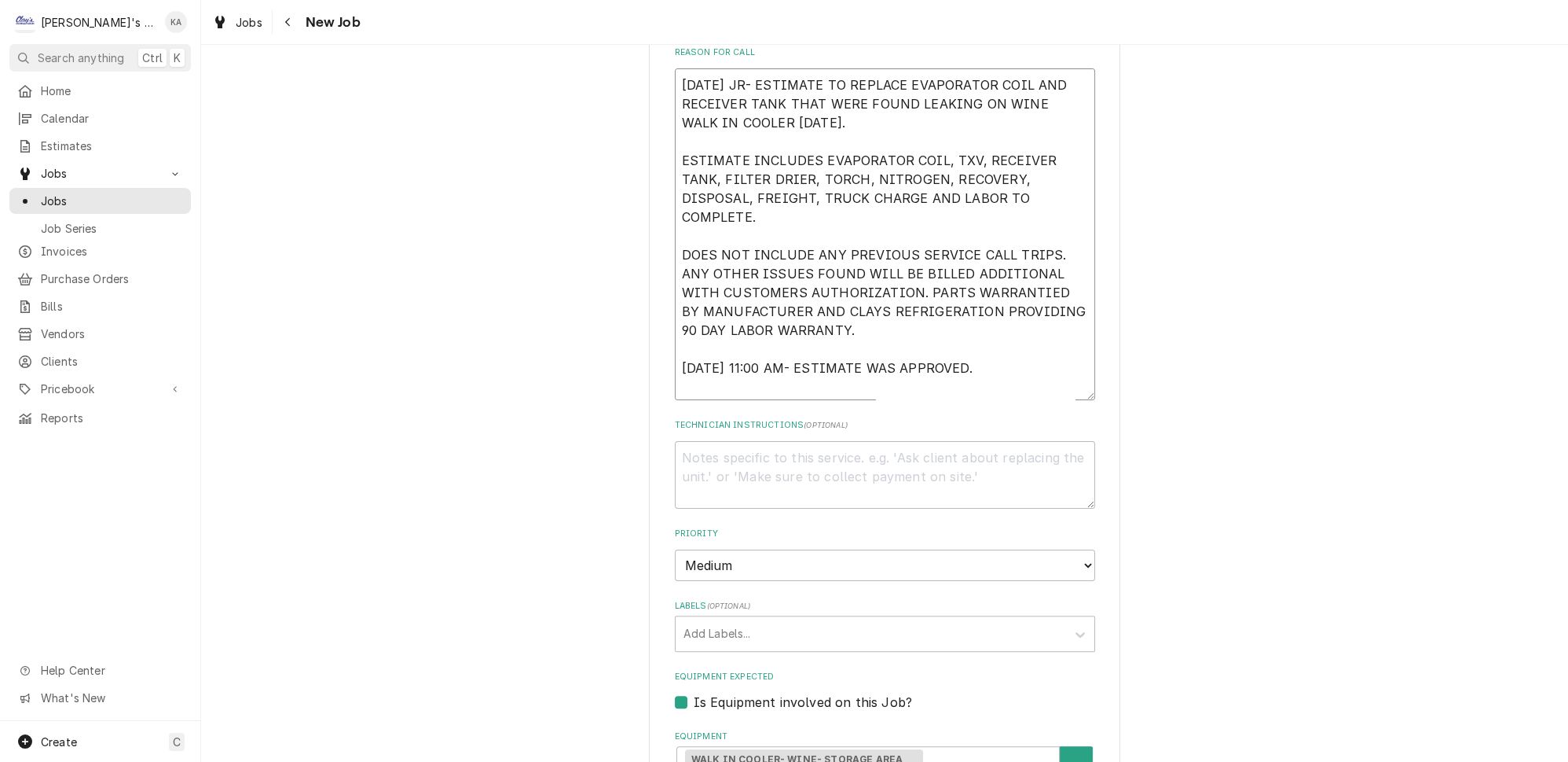
type textarea "[DATE] JR- ESTIMATE TO REPLACE EVAPORATOR COIL AND RECEIVER TANK THAT WERE FOUN…"
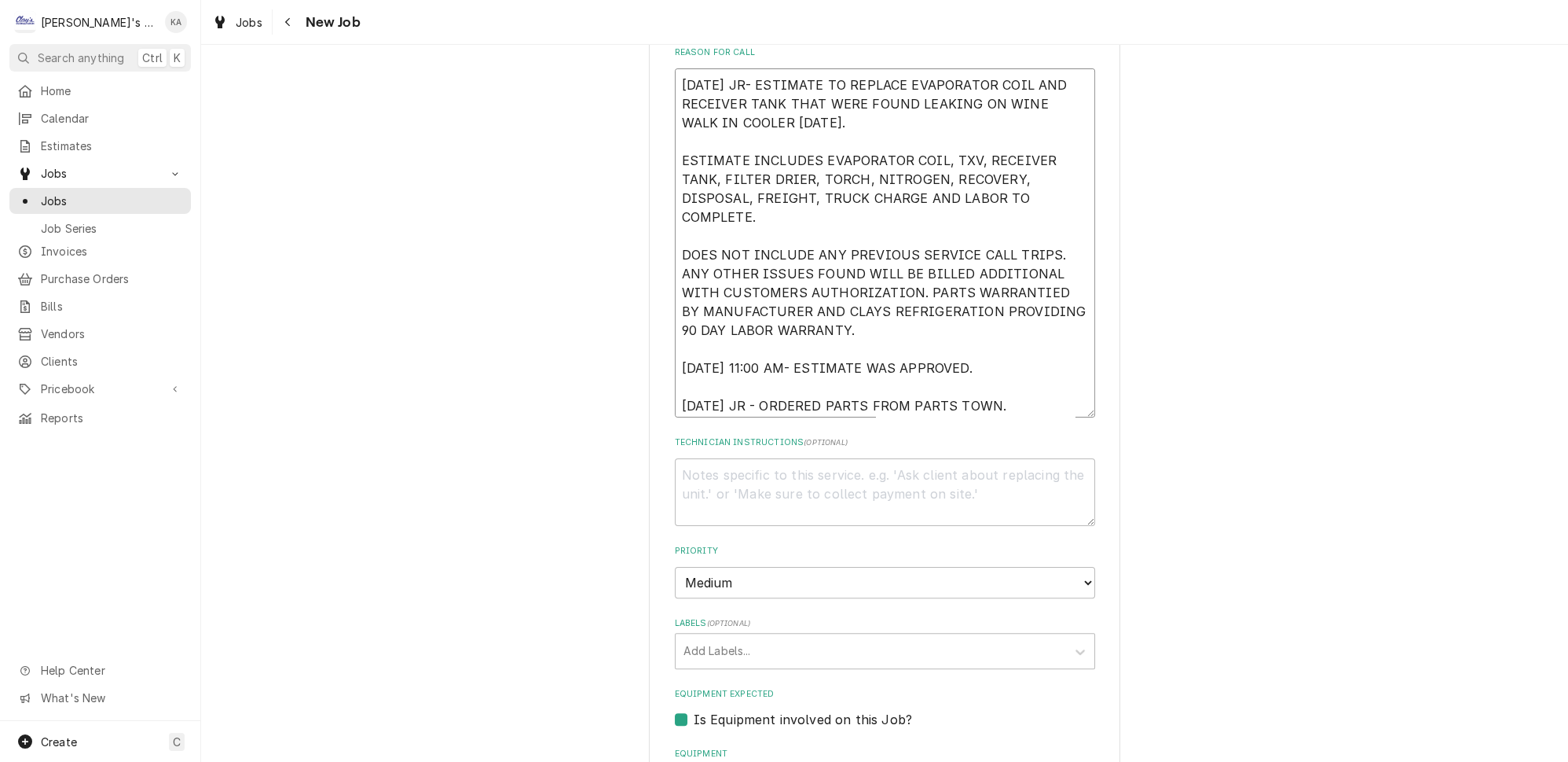
scroll to position [11, 0]
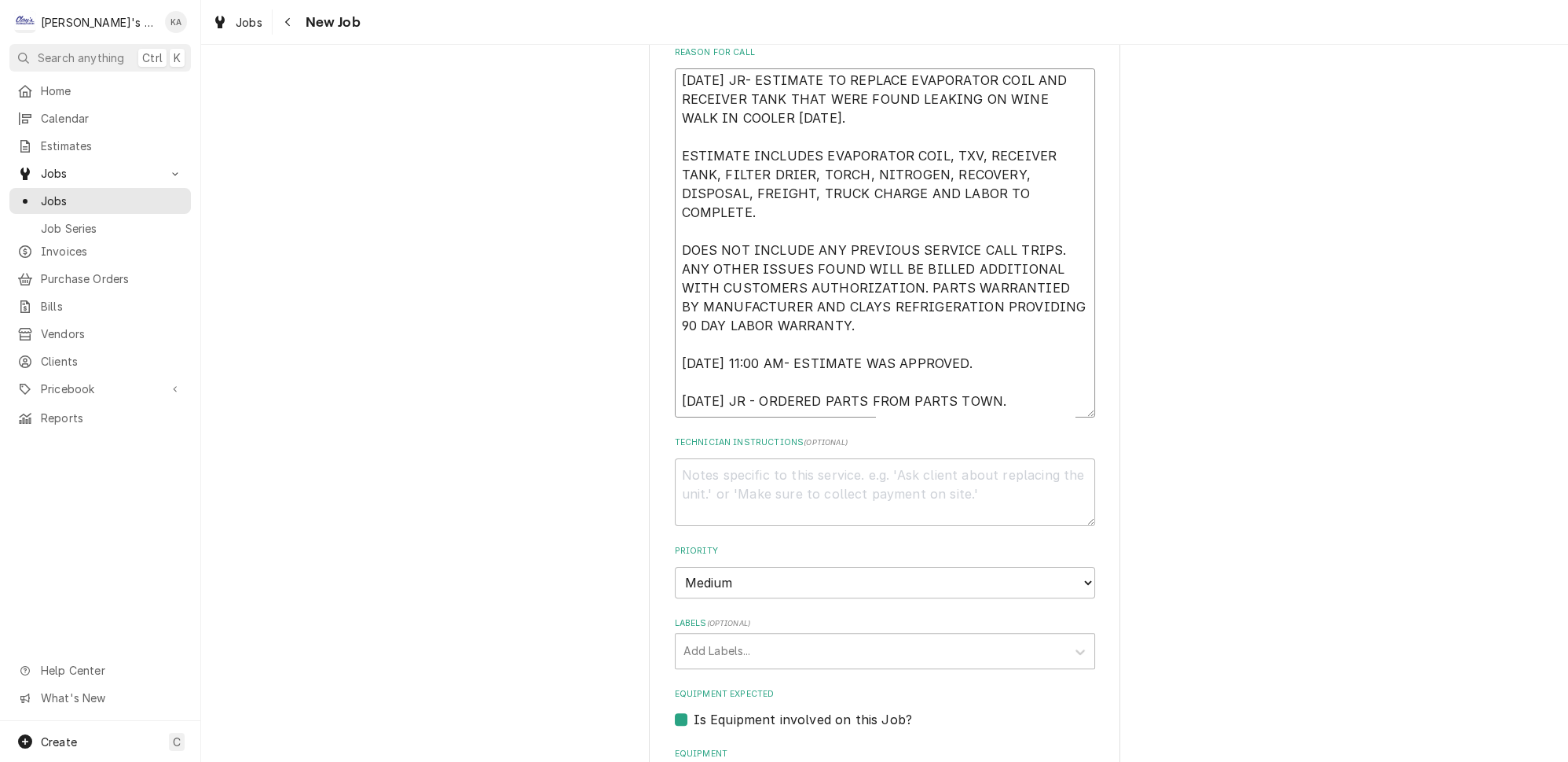
type textarea "x"
type textarea "[DATE] JR- ESTIMATE TO REPLACE EVAPORATOR COIL AND RECEIVER TANK THAT WERE FOUN…"
type textarea "x"
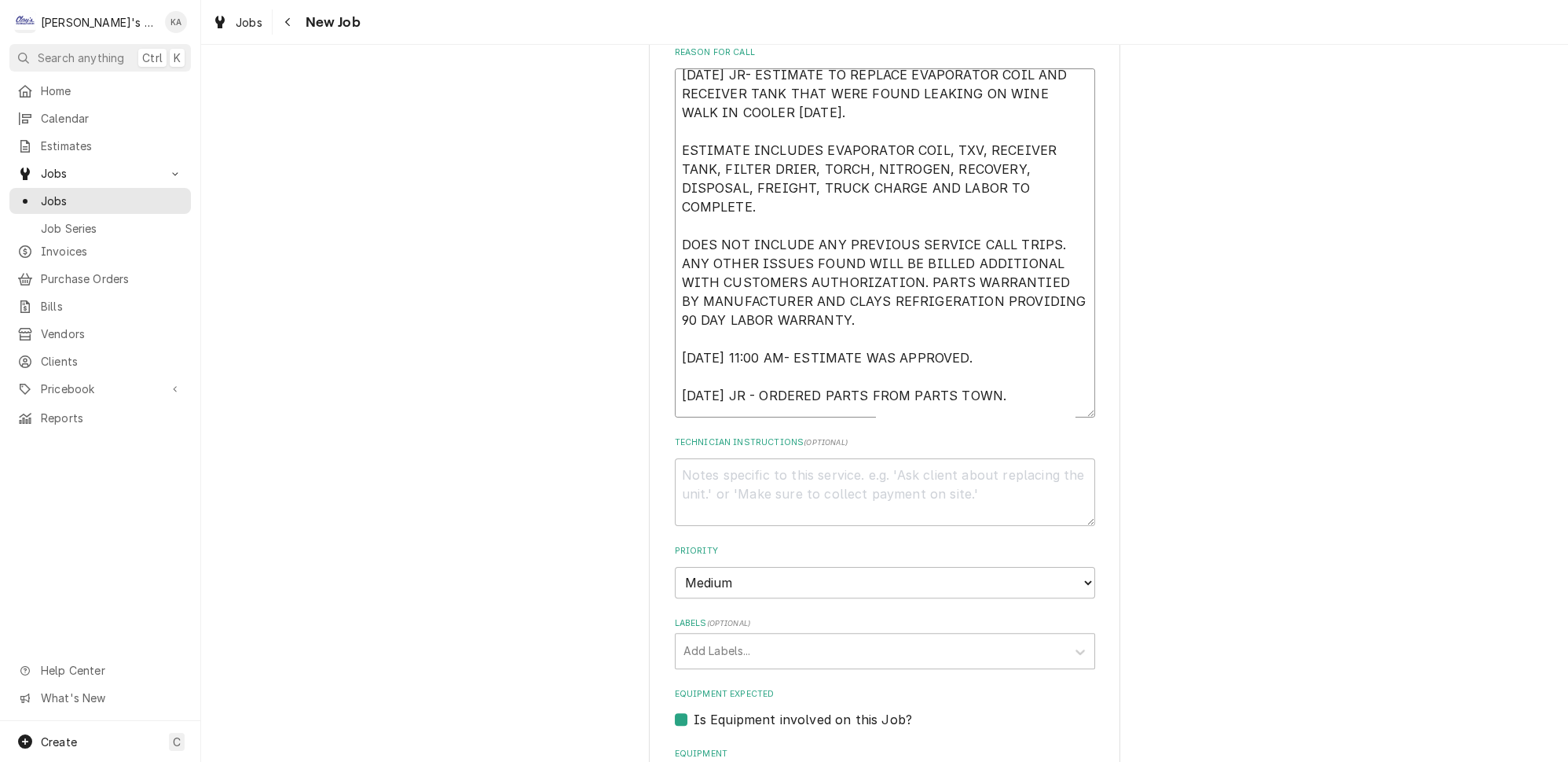
type textarea "[DATE] JR- ESTIMATE TO REPLACE EVAPORATOR COIL AND RECEIVER TANK THAT WERE FOUN…"
type textarea "x"
type textarea "[DATE] JR- ESTIMATE TO REPLACE EVAPORATOR COIL AND RECEIVER TANK THAT WERE FOUN…"
type textarea "x"
type textarea "[DATE] JR- ESTIMATE TO REPLACE EVAPORATOR COIL AND RECEIVER TANK THAT WERE FOUN…"
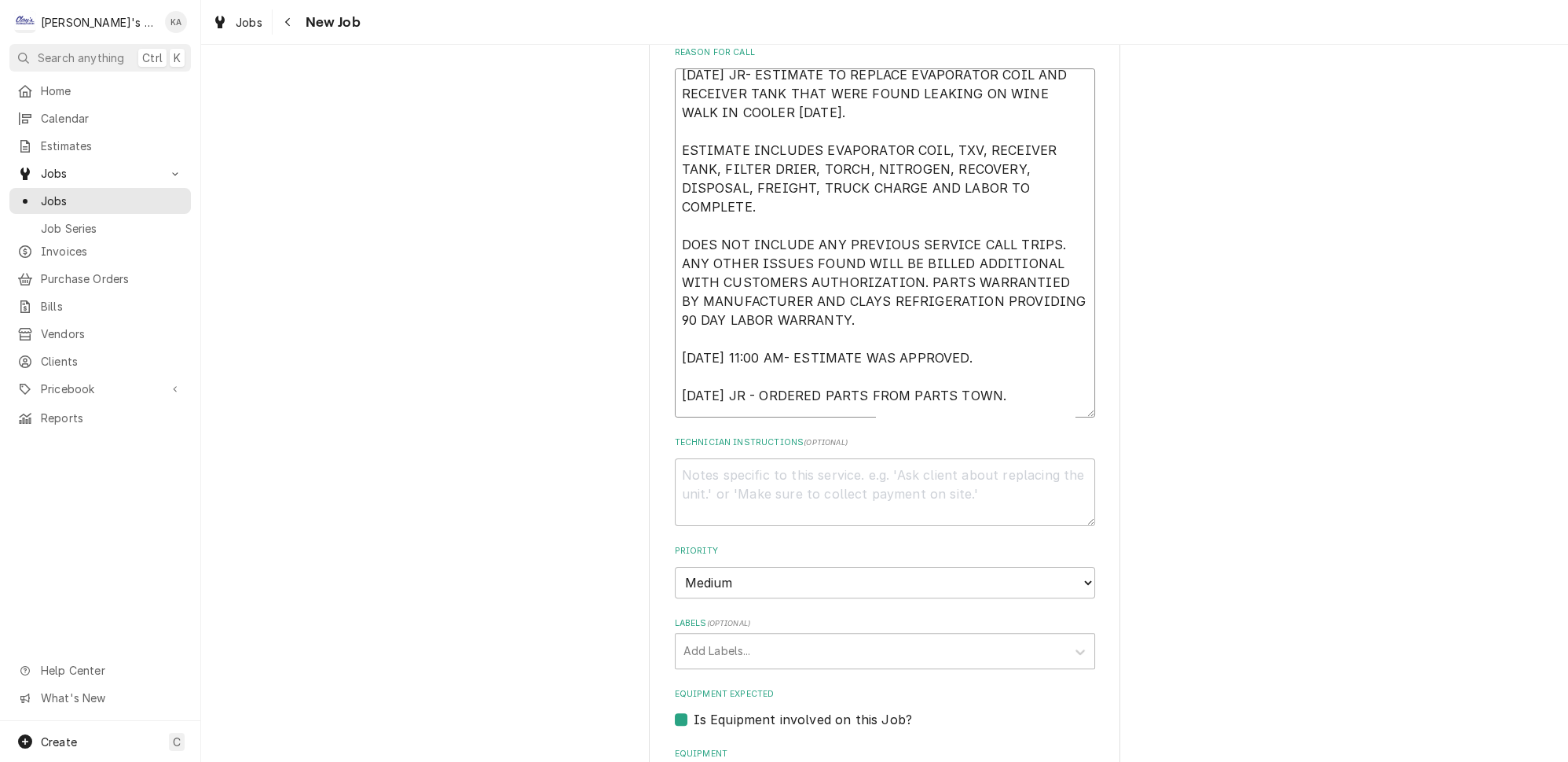
type textarea "x"
type textarea "[DATE] JR- ESTIMATE TO REPLACE EVAPORATOR COIL AND RECEIVER TANK THAT WERE FOUN…"
type textarea "x"
type textarea "[DATE] JR- ESTIMATE TO REPLACE EVAPORATOR COIL AND RECEIVER TANK THAT WERE FOUN…"
type textarea "x"
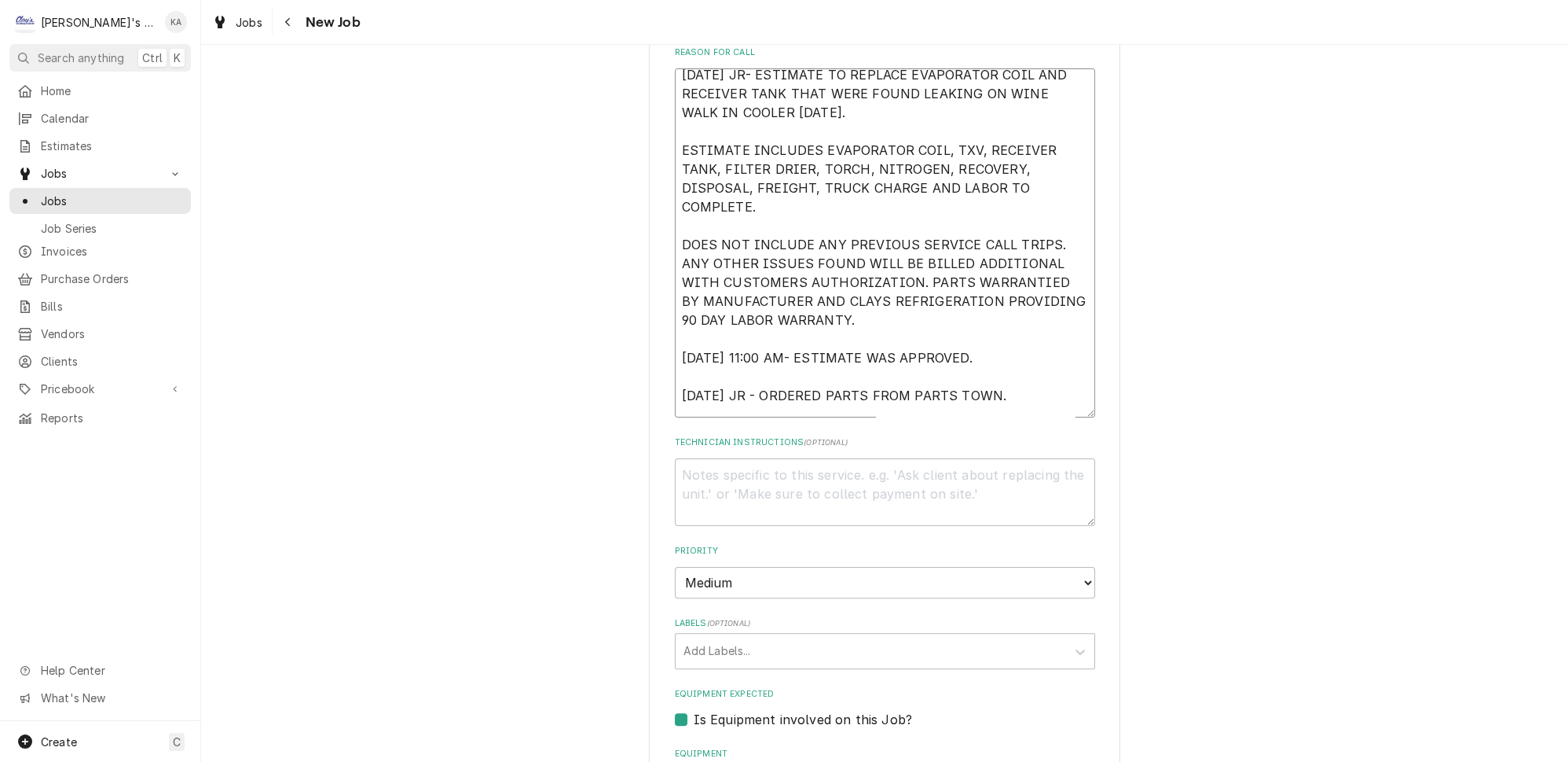
type textarea "[DATE] JR- ESTIMATE TO REPLACE EVAPORATOR COIL AND RECEIVER TANK THAT WERE FOUN…"
type textarea "x"
type textarea "[DATE] JR- ESTIMATE TO REPLACE EVAPORATOR COIL AND RECEIVER TANK THAT WERE FOUN…"
type textarea "x"
type textarea "[DATE] JR- ESTIMATE TO REPLACE EVAPORATOR COIL AND RECEIVER TANK THAT WERE FOUN…"
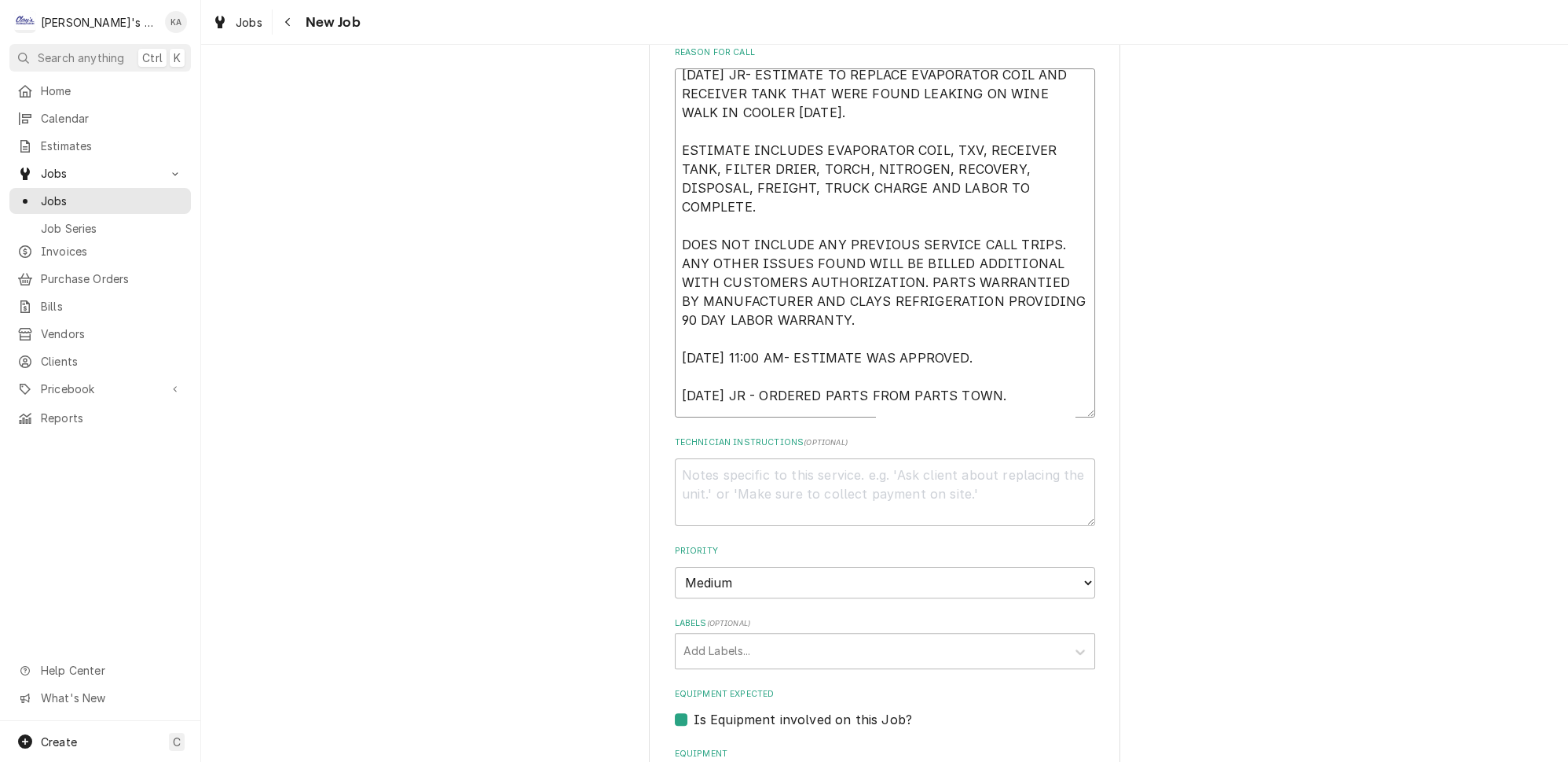
type textarea "x"
type textarea "[DATE] JR- ESTIMATE TO REPLACE EVAPORATOR COIL AND RECEIVER TANK THAT WERE FOUN…"
type textarea "x"
type textarea "[DATE] JR- ESTIMATE TO REPLACE EVAPORATOR COIL AND RECEIVER TANK THAT WERE FOUN…"
type textarea "x"
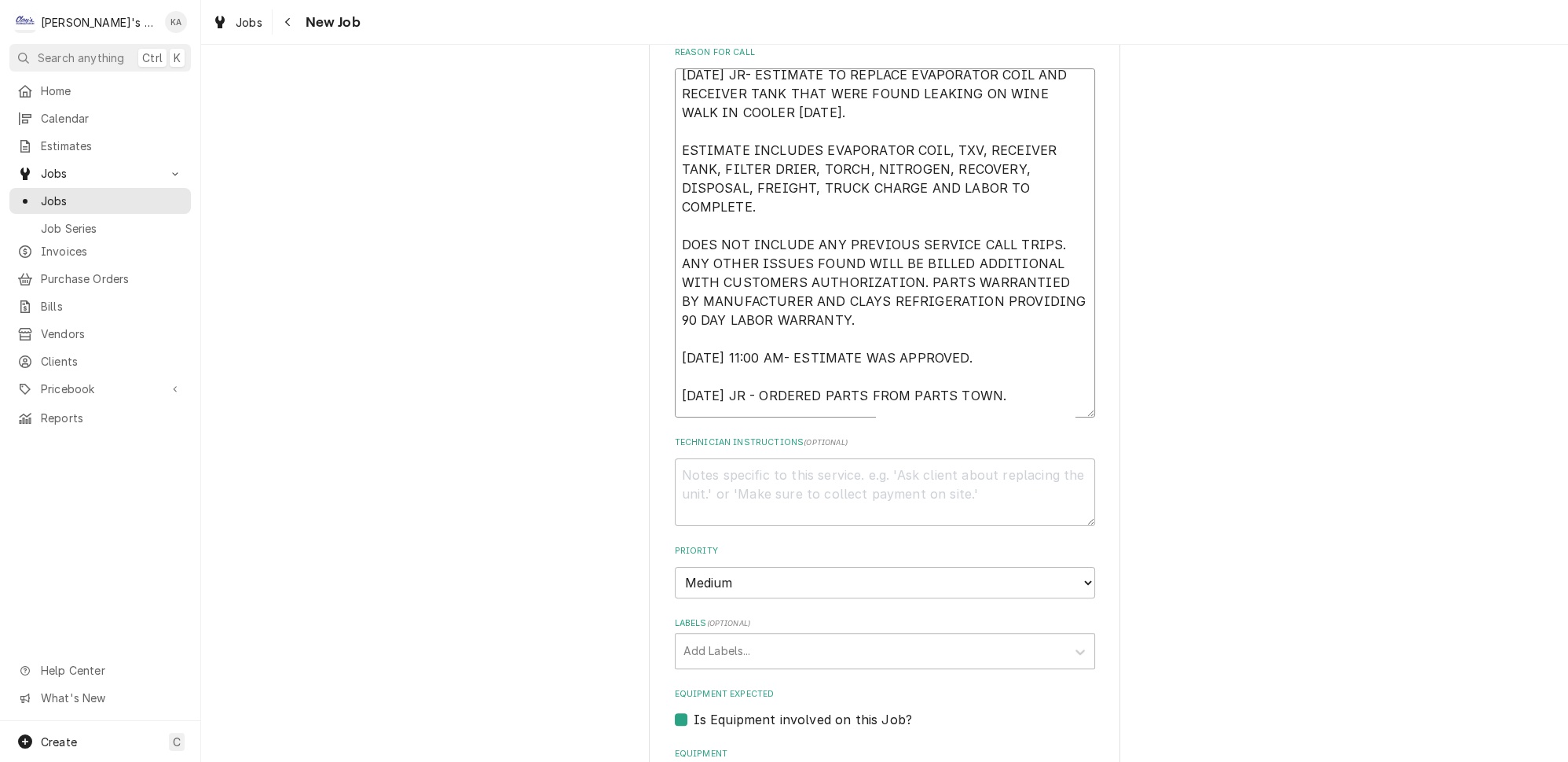
type textarea "[DATE] JR- ESTIMATE TO REPLACE EVAPORATOR COIL AND RECEIVER TANK THAT WERE FOUN…"
type textarea "x"
type textarea "[DATE] JR- ESTIMATE TO REPLACE EVAPORATOR COIL AND RECEIVER TANK THAT WERE FOUN…"
type textarea "x"
type textarea "[DATE] JR- ESTIMATE TO REPLACE EVAPORATOR COIL AND RECEIVER TANK THAT WERE FOUN…"
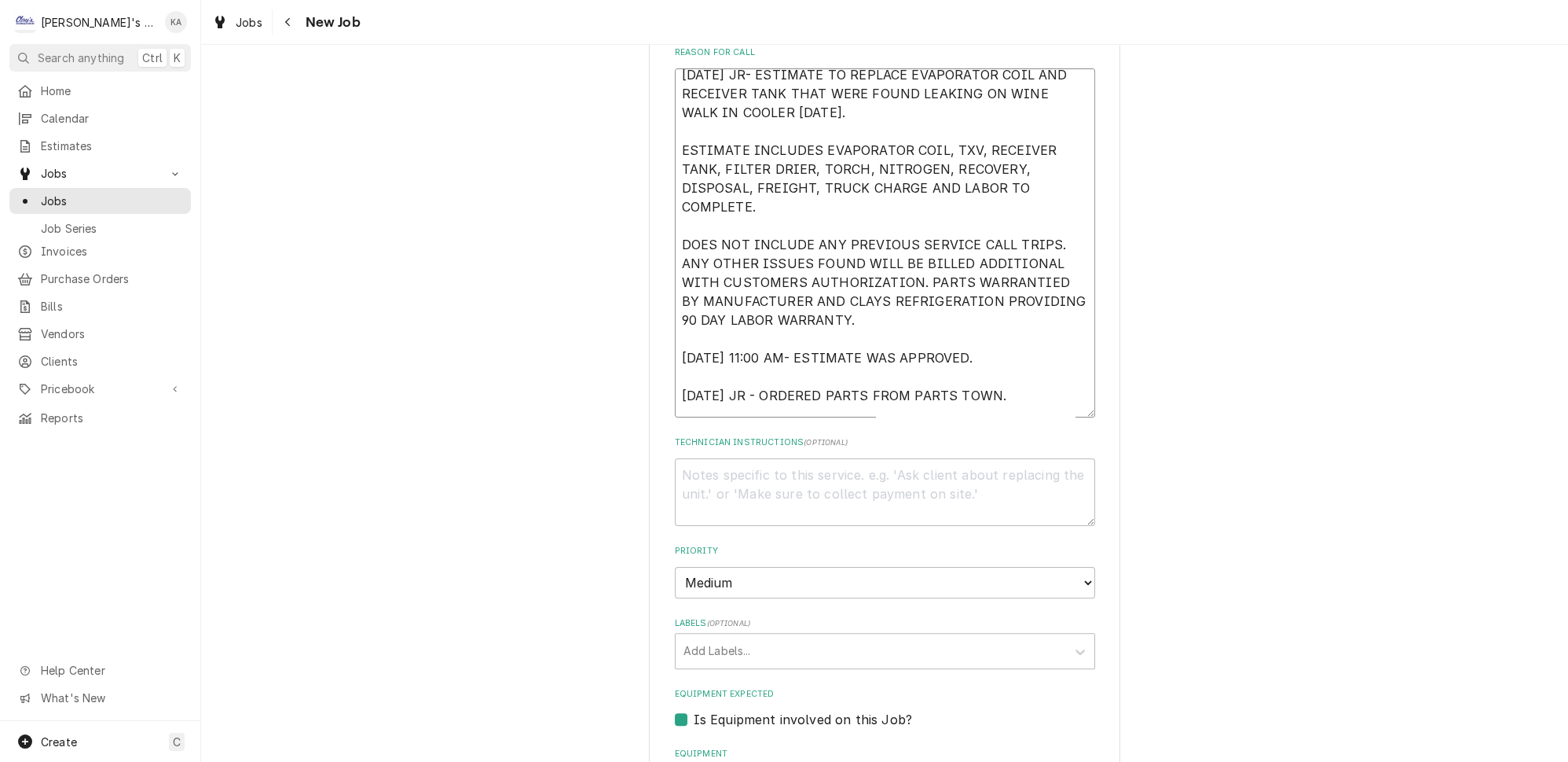
type textarea "x"
type textarea "[DATE] JR- ESTIMATE TO REPLACE EVAPORATOR COIL AND RECEIVER TANK THAT WERE FOUN…"
type textarea "x"
type textarea "8/4/2025 JR- ESTIMATE TO REPLACE EVAPORATOR COIL AND RECEIVER TANK THAT WERE FO…"
type textarea "x"
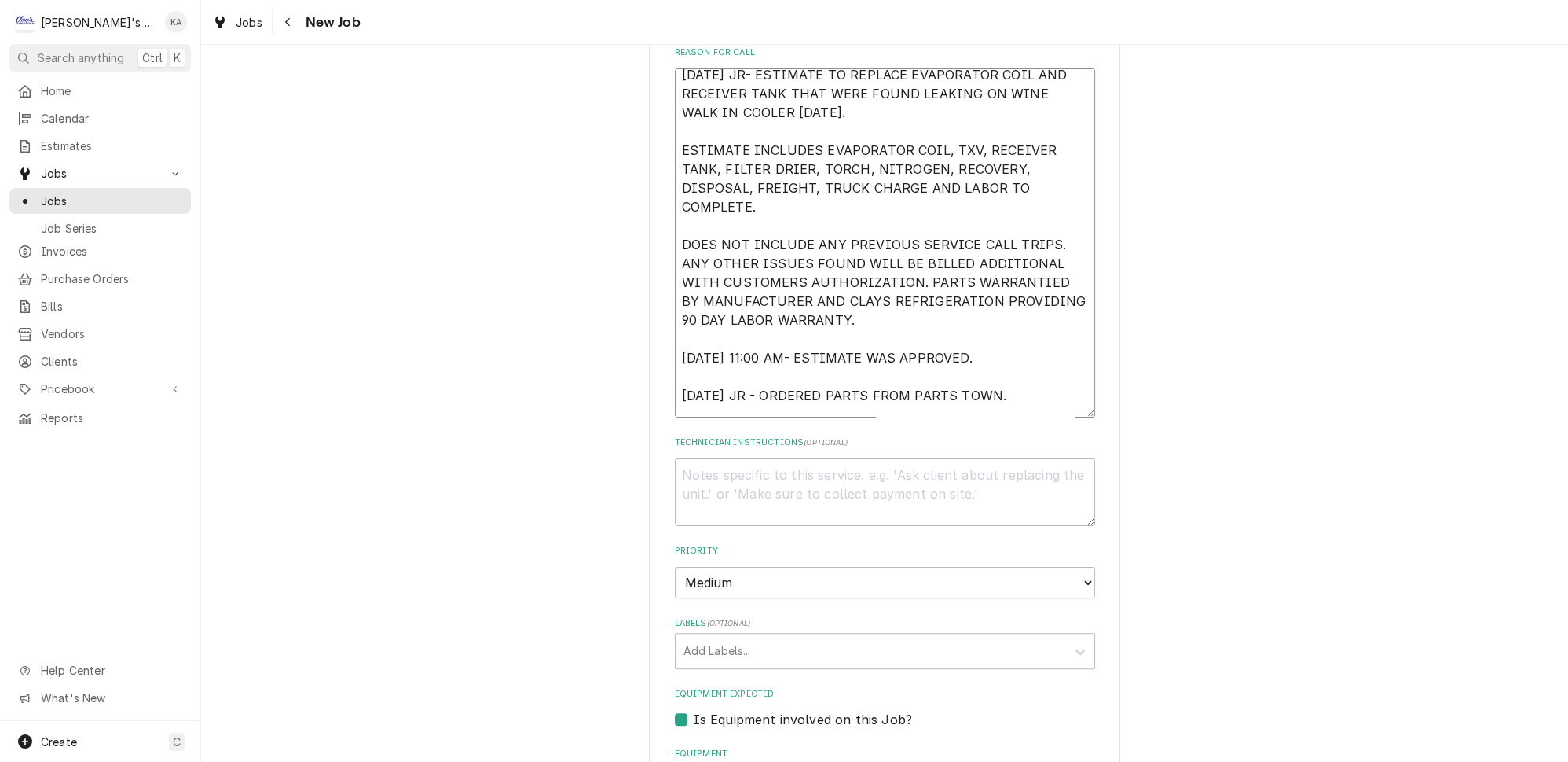
type textarea "8/4/2025 JR- ESTIMATE TO REPLACE EVAPORATOR COIL AND RECEIVER TANK THAT WERE FO…"
type textarea "x"
type textarea "8/4/2025 JR- ESTIMATE TO REPLACE EVAPORATOR COIL AND RECEIVER TANK THAT WERE FO…"
type textarea "x"
type textarea "8/4/2025 JR- ESTIMATE TO REPLACE EVAPORATOR COIL AND RECEIVER TANK THAT WERE FO…"
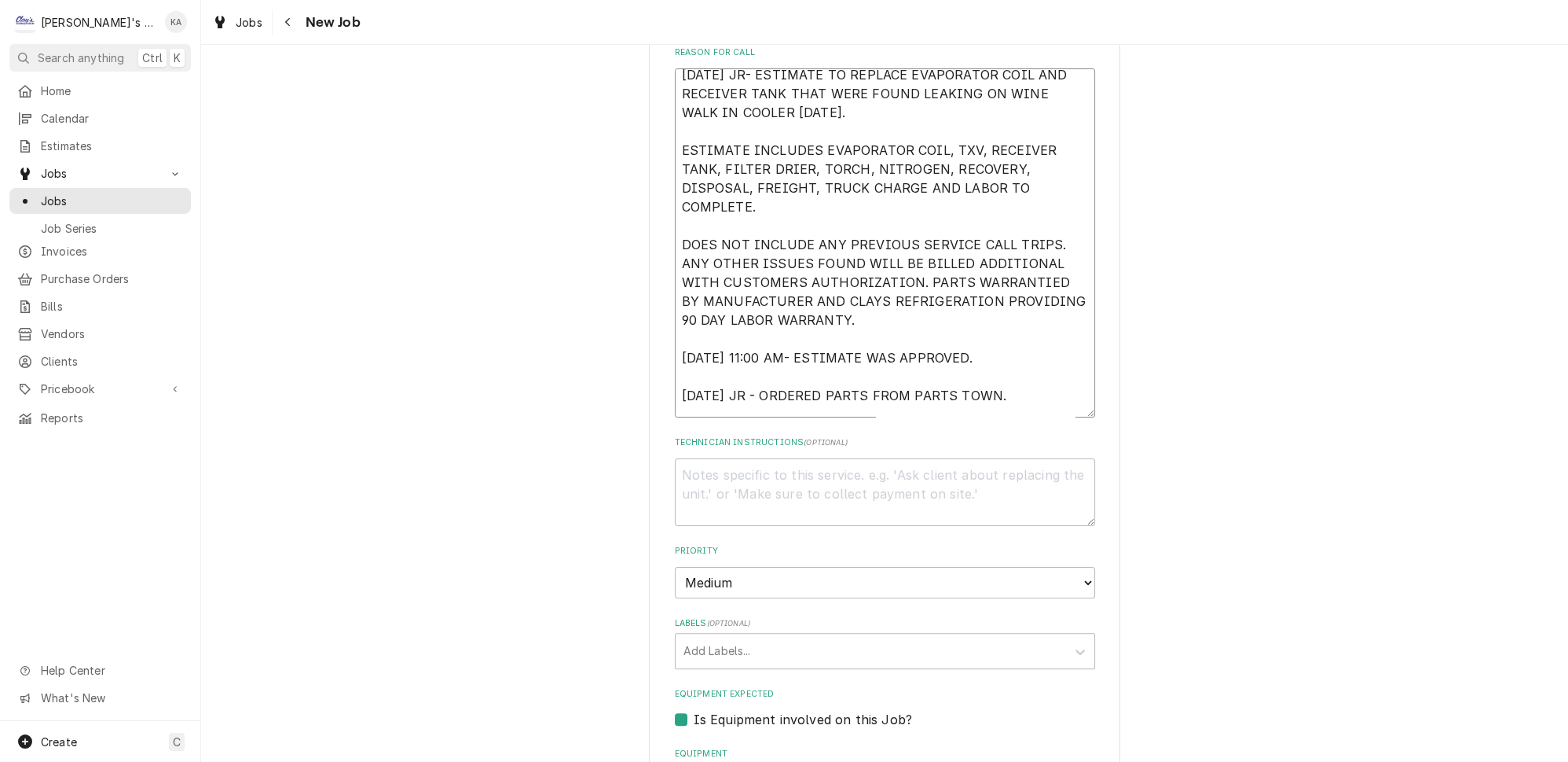
type textarea "x"
type textarea "8/4/2025 JR- ESTIMATE TO REPLACE EVAPORATOR COIL AND RECEIVER TANK THAT WERE FO…"
type textarea "x"
type textarea "8/4/2025 JR- ESTIMATE TO REPLACE EVAPORATOR COIL AND RECEIVER TANK THAT WERE FO…"
type textarea "x"
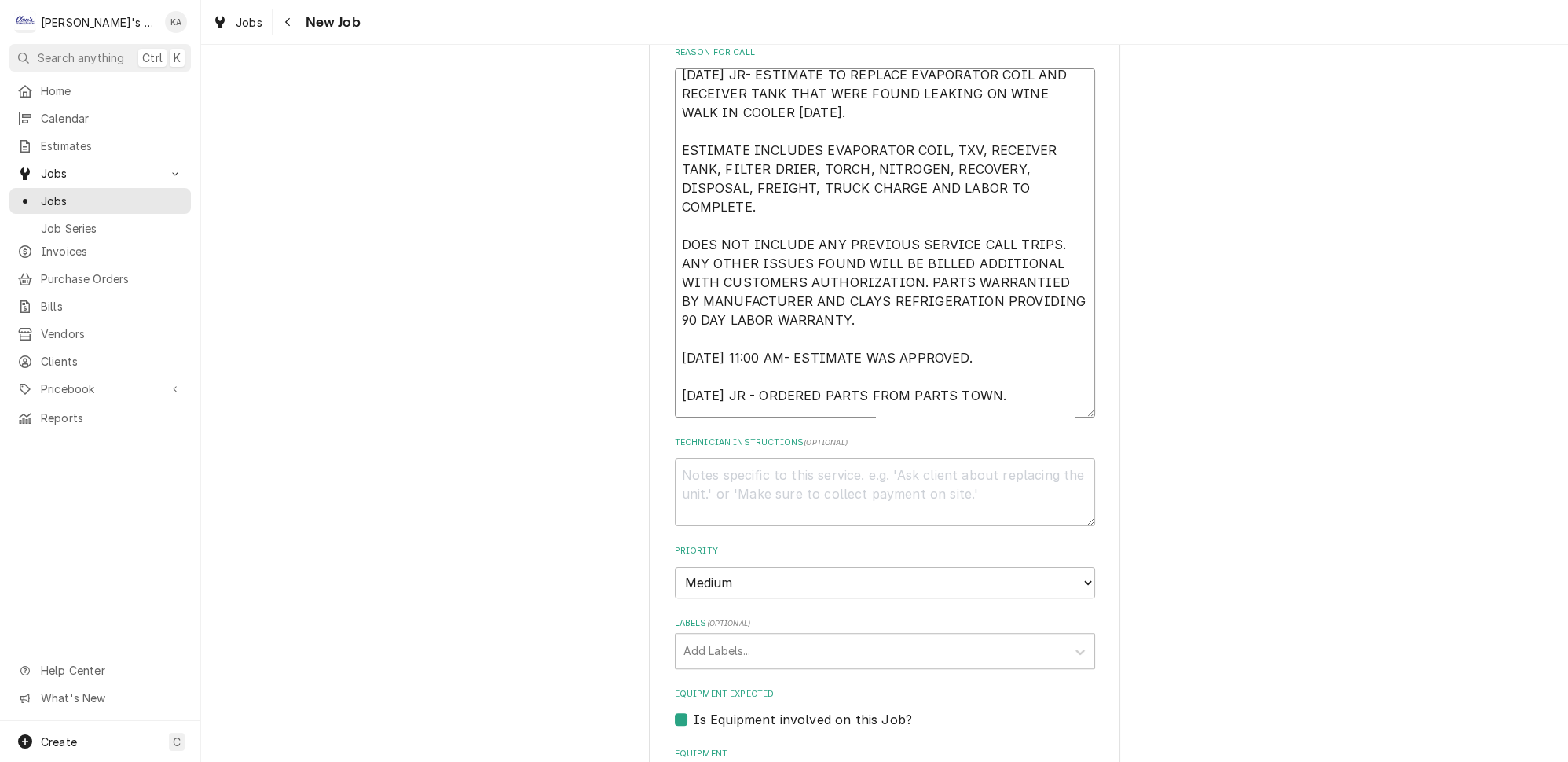
type textarea "8/4/2025 JR- ESTIMATE TO REPLACE EVAPORATOR COIL AND RECEIVER TANK THAT WERE FO…"
type textarea "x"
type textarea "8/4/2025 JR- ESTIMATE TO REPLACE EVAPORATOR COIL AND RECEIVER TANK THAT WERE FO…"
type textarea "x"
type textarea "8/4/2025 JR- ESTIMATE TO REPLACE EVAPORATOR COIL AND RECEIVER TANK THAT WERE FO…"
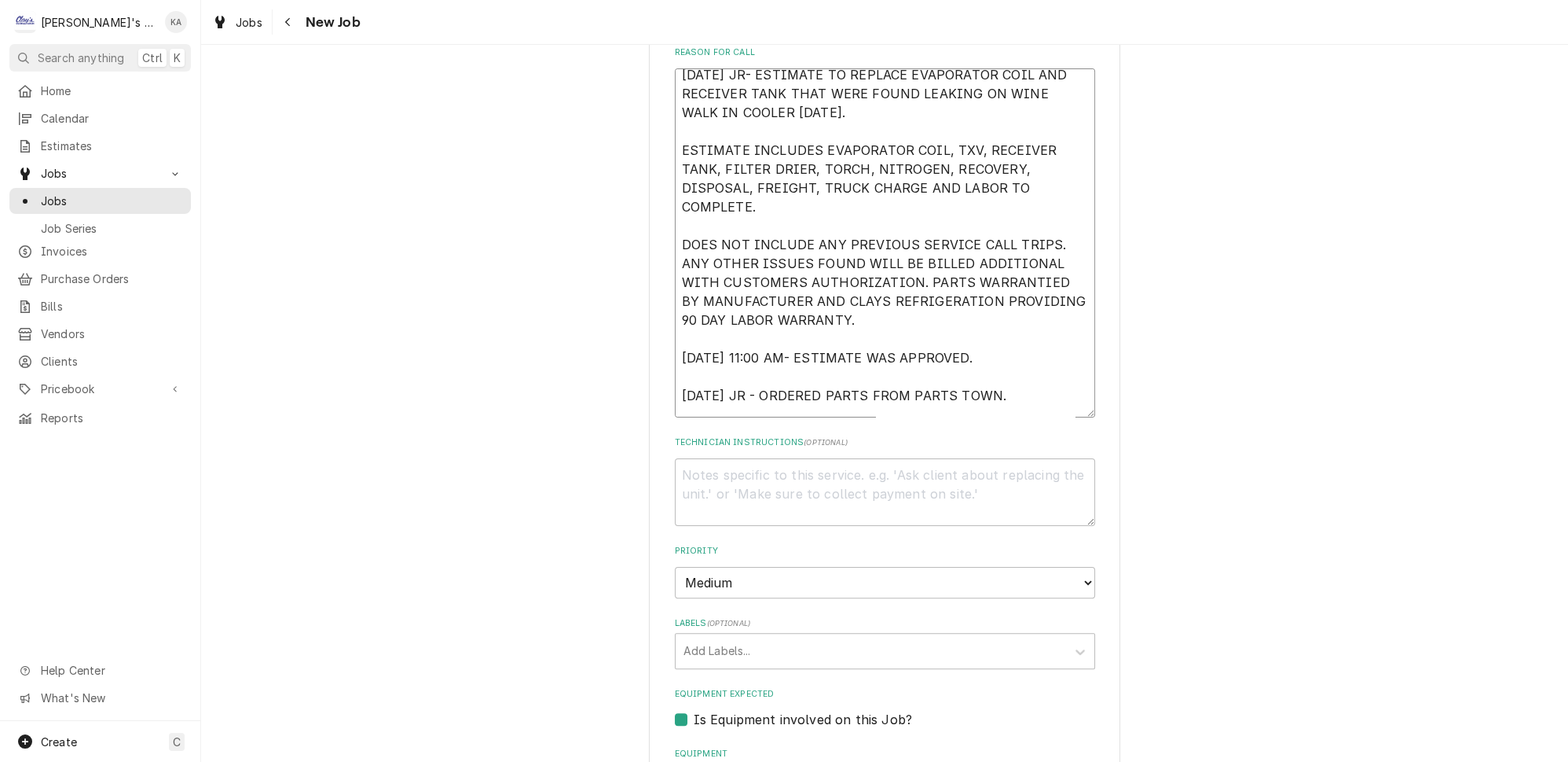
type textarea "x"
type textarea "8/4/2025 JR- ESTIMATE TO REPLACE EVAPORATOR COIL AND RECEIVER TANK THAT WERE FO…"
type textarea "x"
type textarea "8/4/2025 JR- ESTIMATE TO REPLACE EVAPORATOR COIL AND RECEIVER TANK THAT WERE FO…"
type textarea "x"
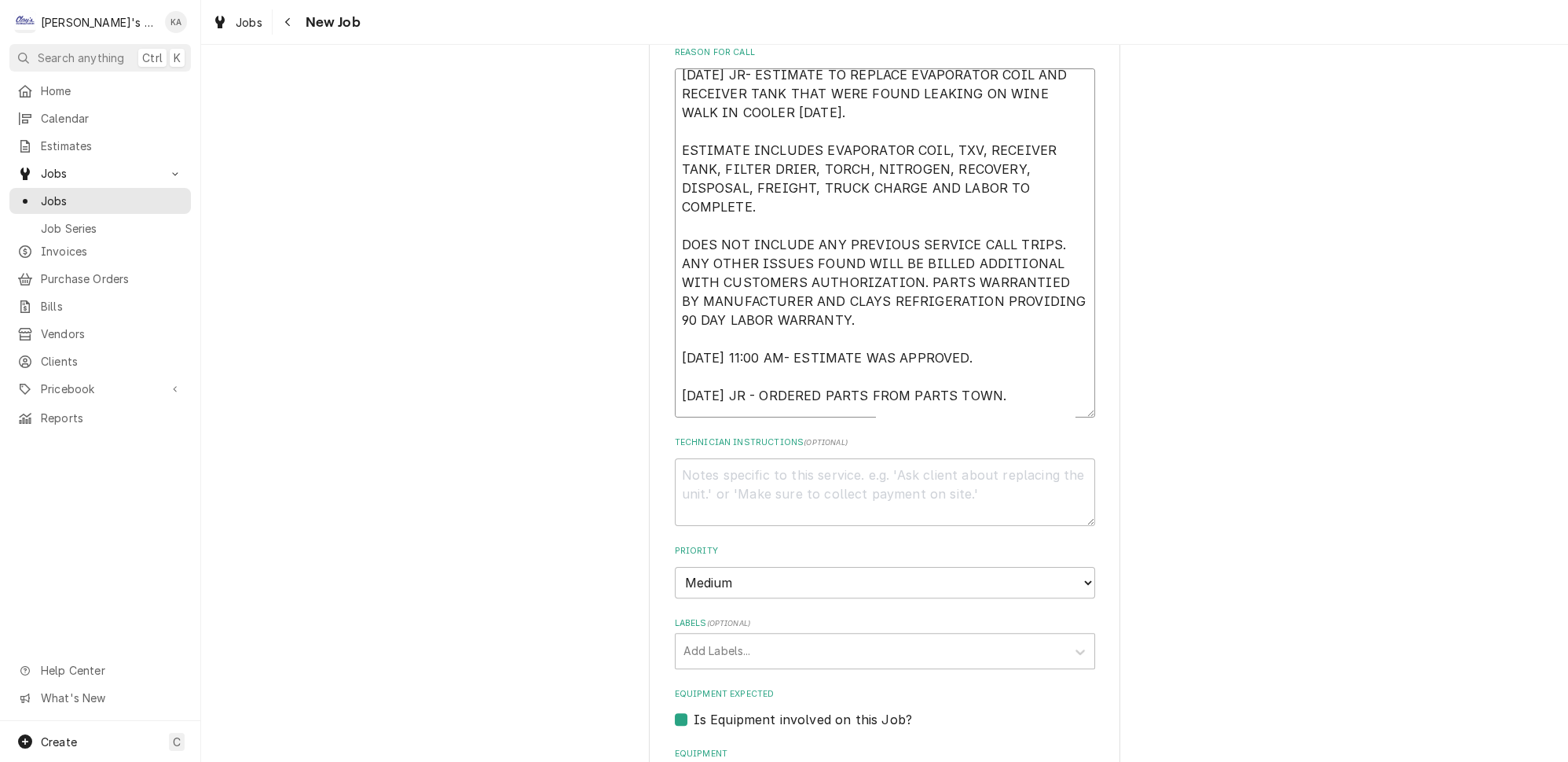
type textarea "8/4/2025 JR- ESTIMATE TO REPLACE EVAPORATOR COIL AND RECEIVER TANK THAT WERE FO…"
type textarea "x"
type textarea "8/4/2025 JR- ESTIMATE TO REPLACE EVAPORATOR COIL AND RECEIVER TANK THAT WERE FO…"
type textarea "x"
type textarea "8/4/2025 JR- ESTIMATE TO REPLACE EVAPORATOR COIL AND RECEIVER TANK THAT WERE FO…"
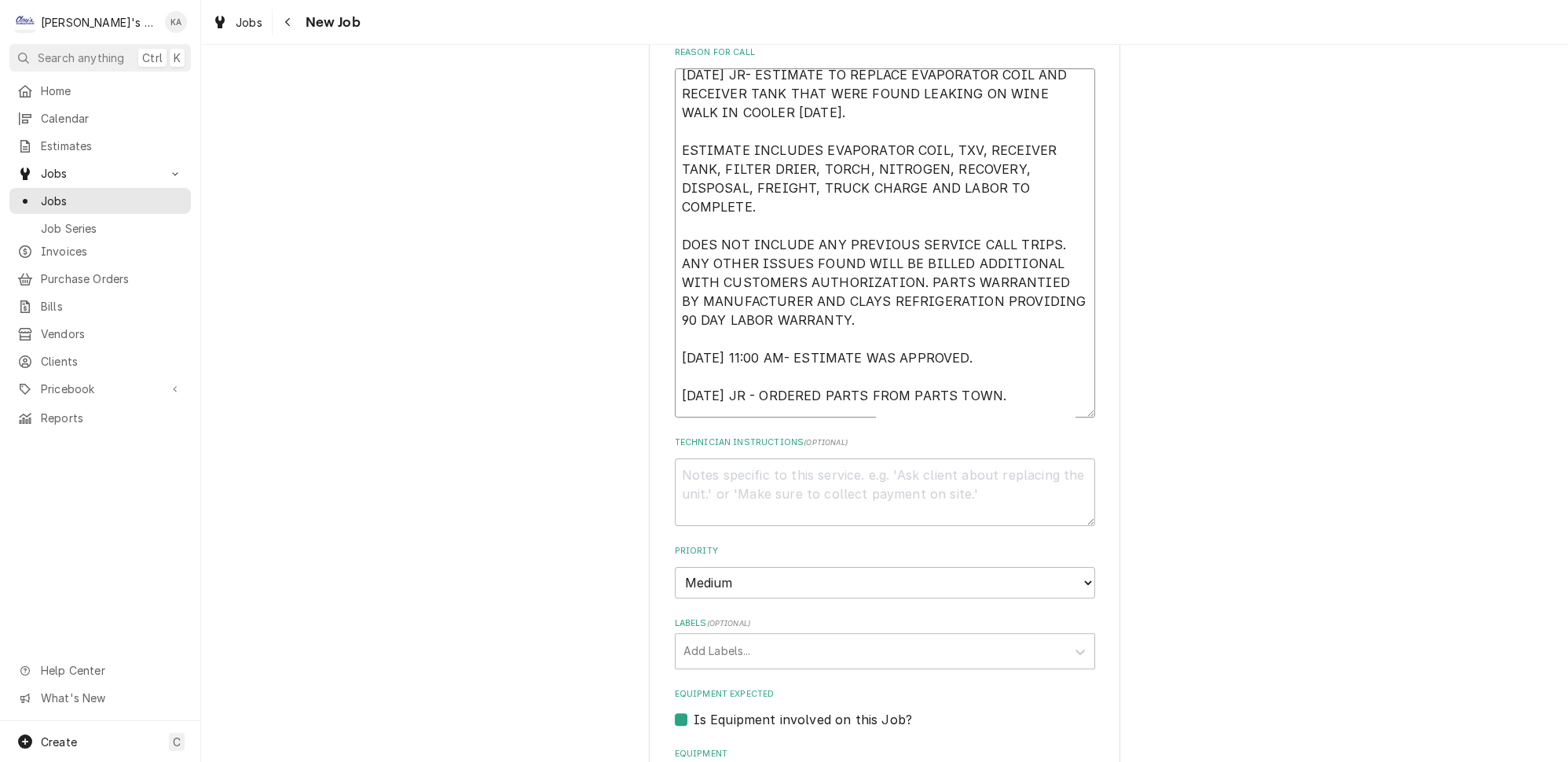
type textarea "x"
type textarea "8/4/2025 JR- ESTIMATE TO REPLACE EVAPORATOR COIL AND RECEIVER TANK THAT WERE FO…"
type textarea "x"
type textarea "8/4/2025 JR- ESTIMATE TO REPLACE EVAPORATOR COIL AND RECEIVER TANK THAT WERE FO…"
type textarea "x"
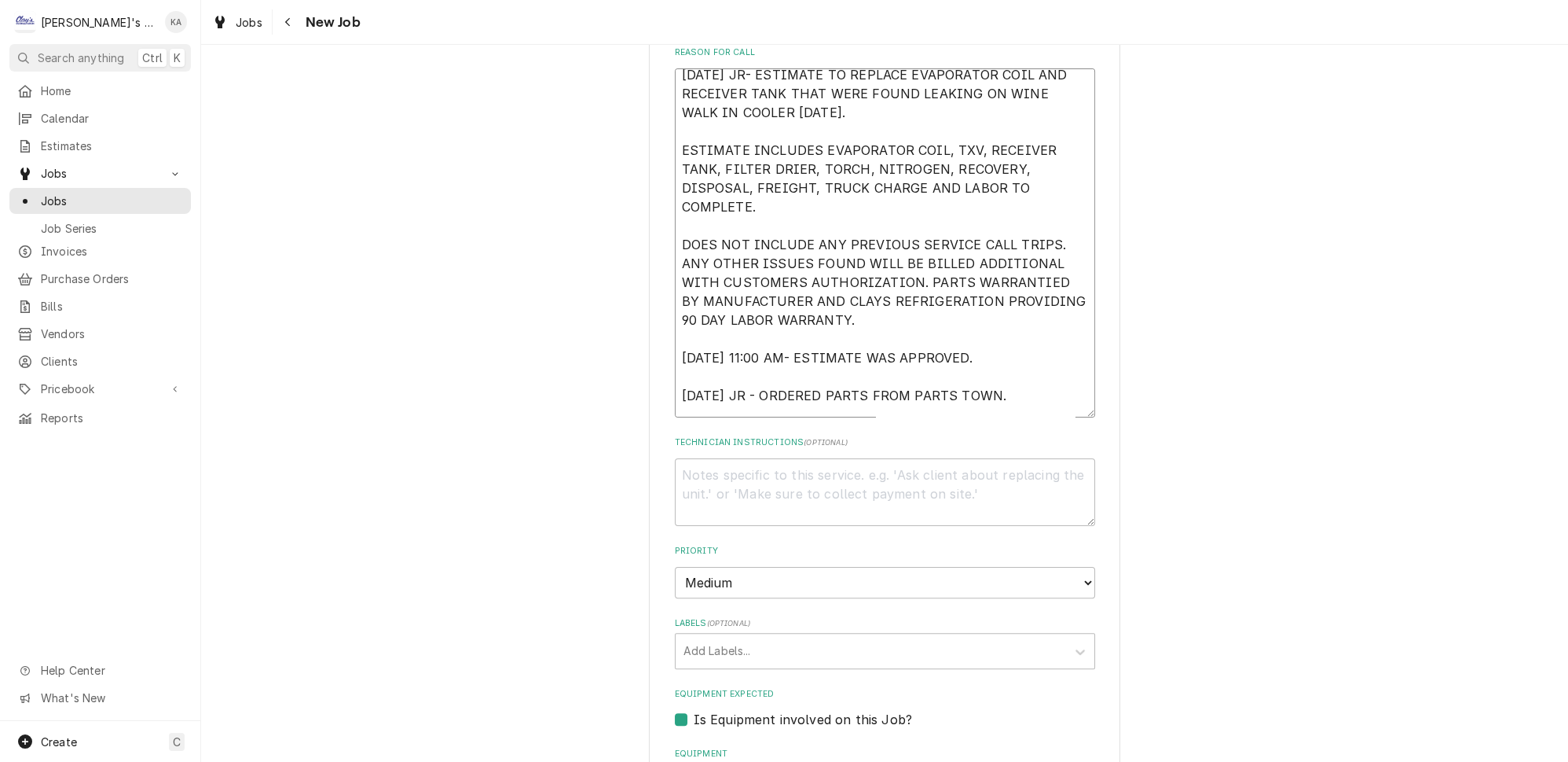
type textarea "8/4/2025 JR- ESTIMATE TO REPLACE EVAPORATOR COIL AND RECEIVER TANK THAT WERE FO…"
type textarea "x"
type textarea "8/4/2025 JR- ESTIMATE TO REPLACE EVAPORATOR COIL AND RECEIVER TANK THAT WERE FO…"
type textarea "x"
type textarea "8/4/2025 JR- ESTIMATE TO REPLACE EVAPORATOR COIL AND RECEIVER TANK THAT WERE FO…"
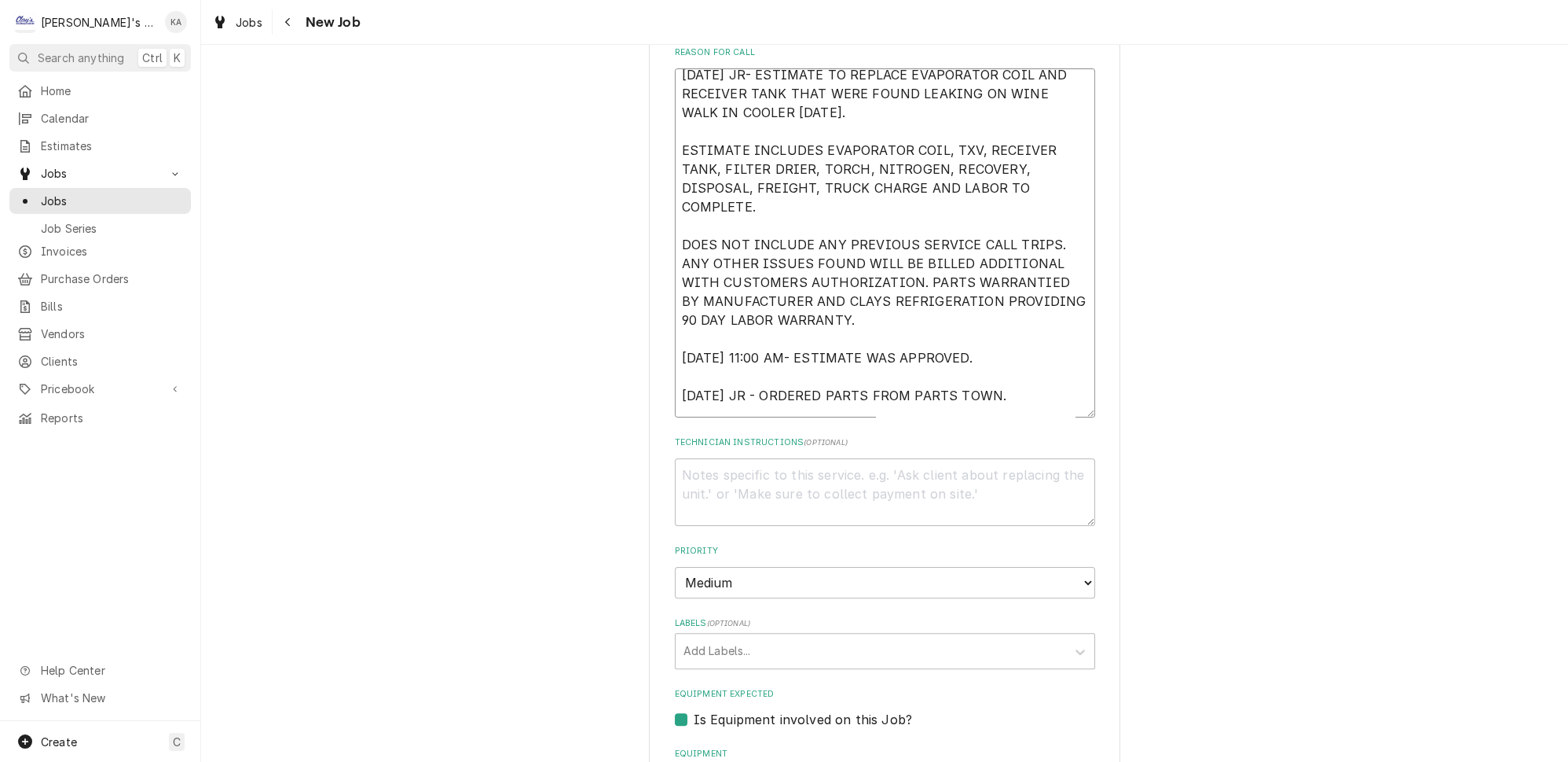
type textarea "x"
type textarea "8/4/2025 JR- ESTIMATE TO REPLACE EVAPORATOR COIL AND RECEIVER TANK THAT WERE FO…"
type textarea "x"
type textarea "8/4/2025 JR- ESTIMATE TO REPLACE EVAPORATOR COIL AND RECEIVER TANK THAT WERE FO…"
type textarea "x"
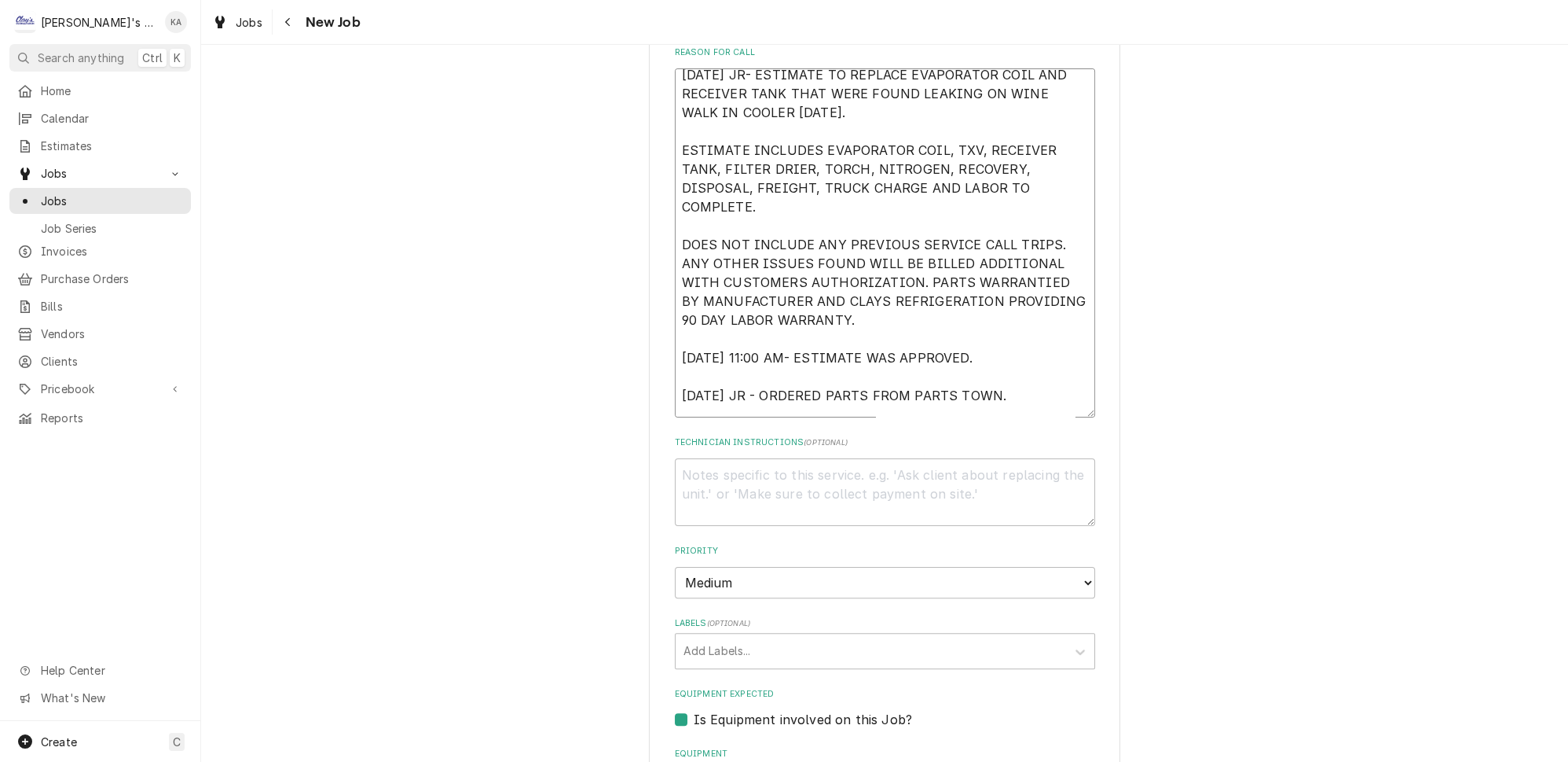
type textarea "8/4/2025 JR- ESTIMATE TO REPLACE EVAPORATOR COIL AND RECEIVER TANK THAT WERE FO…"
type textarea "x"
type textarea "8/4/2025 JR- ESTIMATE TO REPLACE EVAPORATOR COIL AND RECEIVER TANK THAT WERE FO…"
type textarea "x"
type textarea "8/4/2025 JR- ESTIMATE TO REPLACE EVAPORATOR COIL AND RECEIVER TANK THAT WERE FO…"
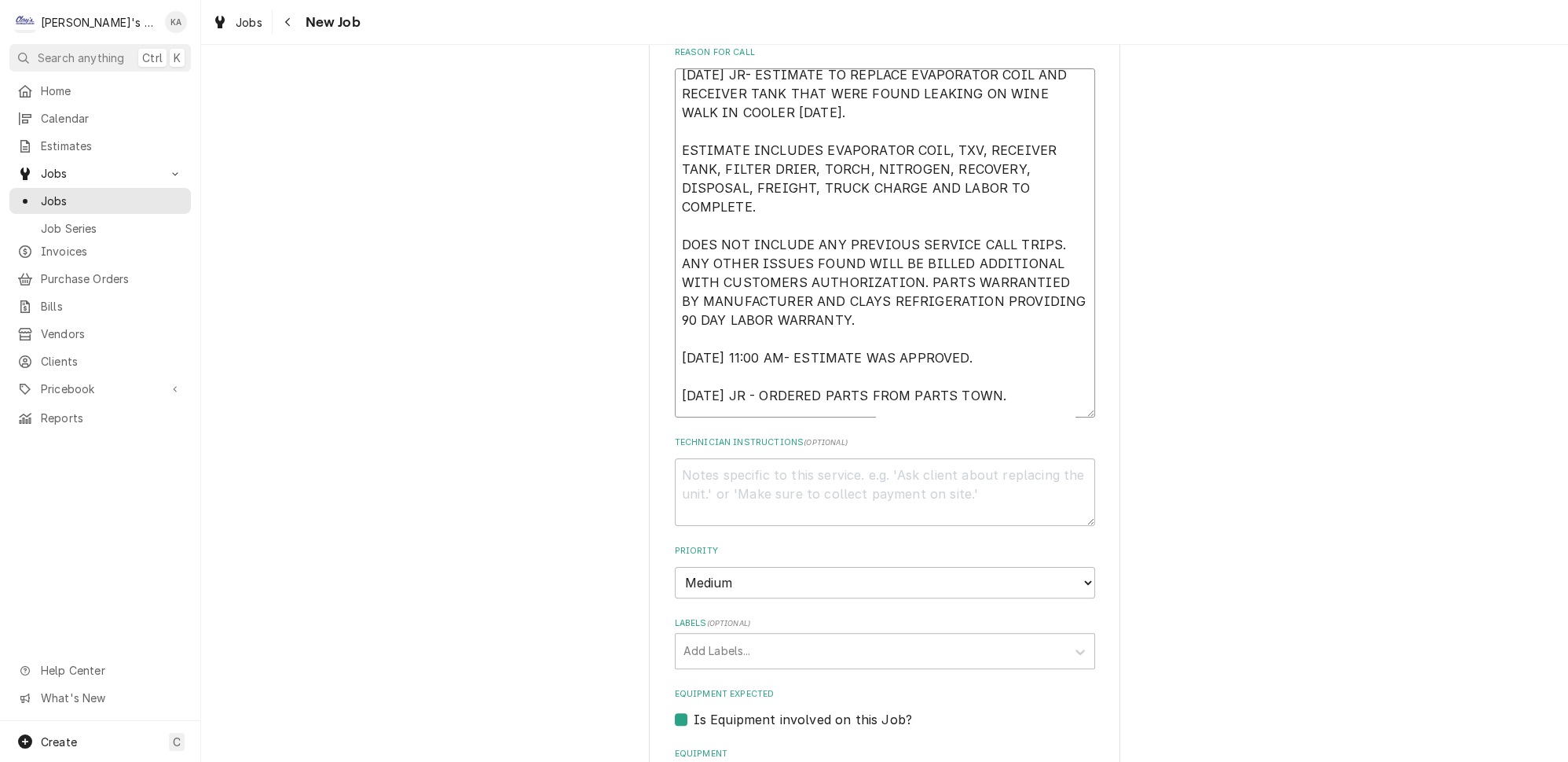
type textarea "x"
type textarea "8/4/2025 JR- ESTIMATE TO REPLACE EVAPORATOR COIL AND RECEIVER TANK THAT WERE FO…"
type textarea "x"
type textarea "8/4/2025 JR- ESTIMATE TO REPLACE EVAPORATOR COIL AND RECEIVER TANK THAT WERE FO…"
type textarea "x"
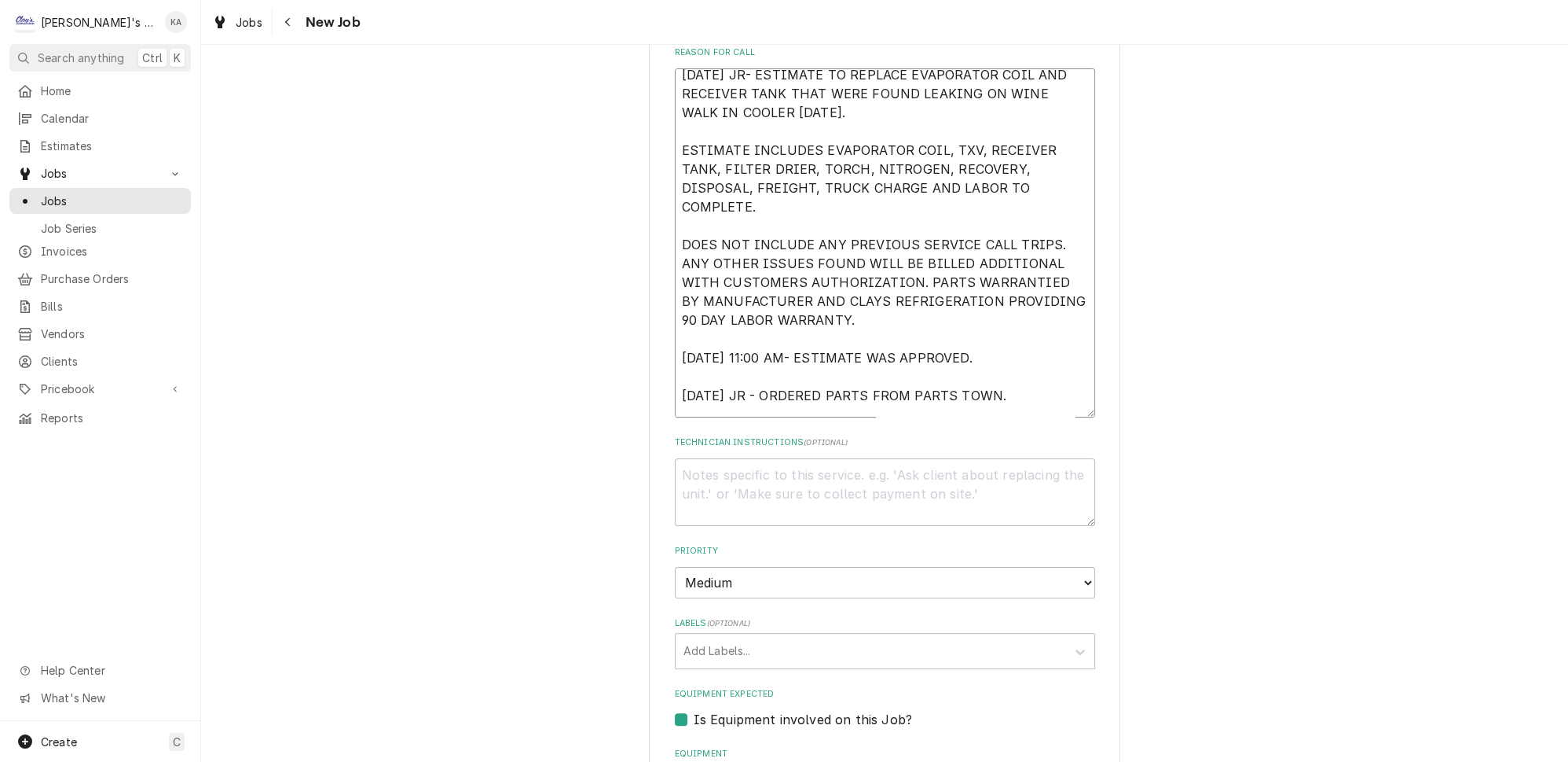
type textarea "8/4/2025 JR- ESTIMATE TO REPLACE EVAPORATOR COIL AND RECEIVER TANK THAT WERE FO…"
type textarea "x"
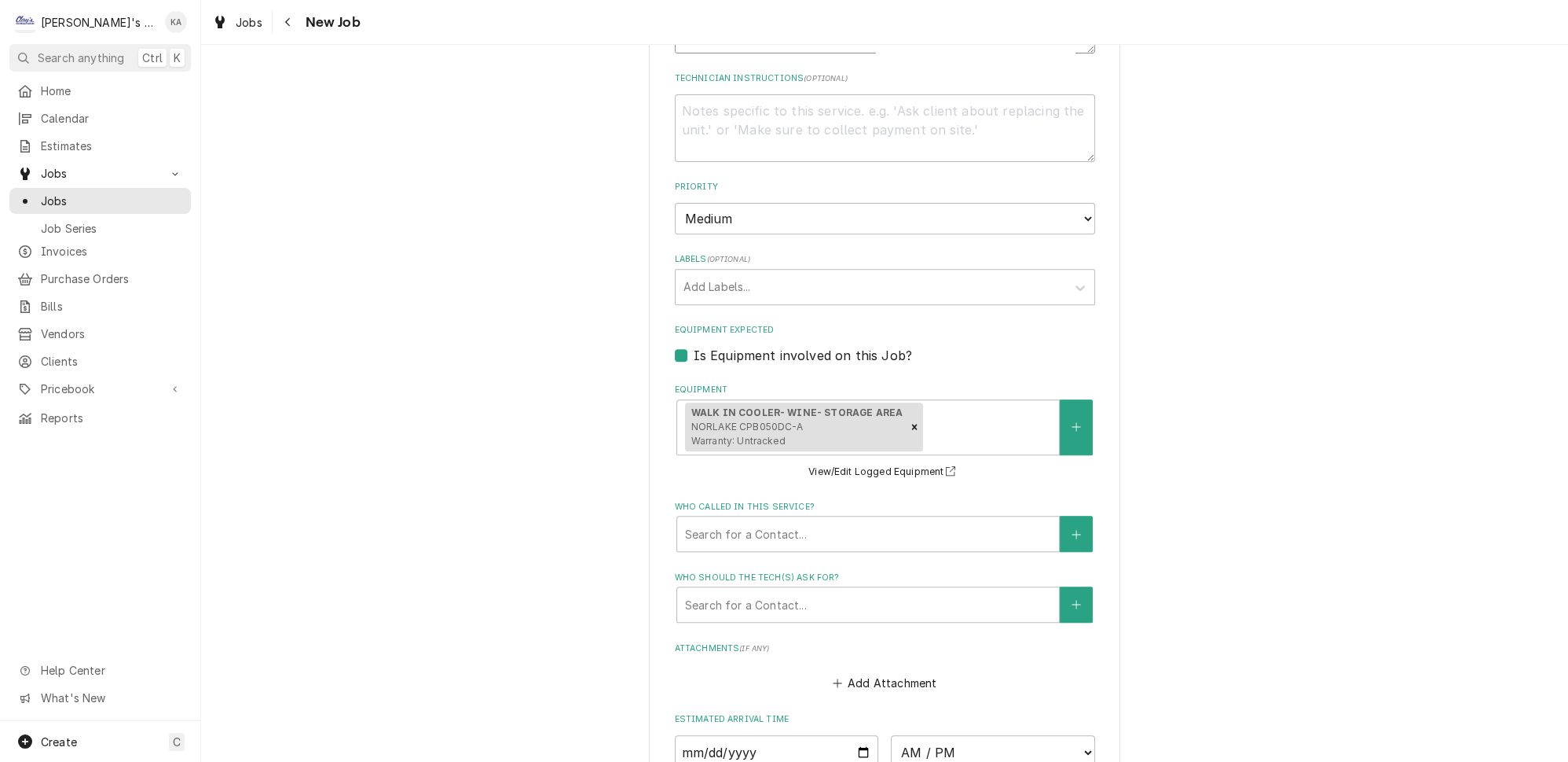
scroll to position [1143, 0]
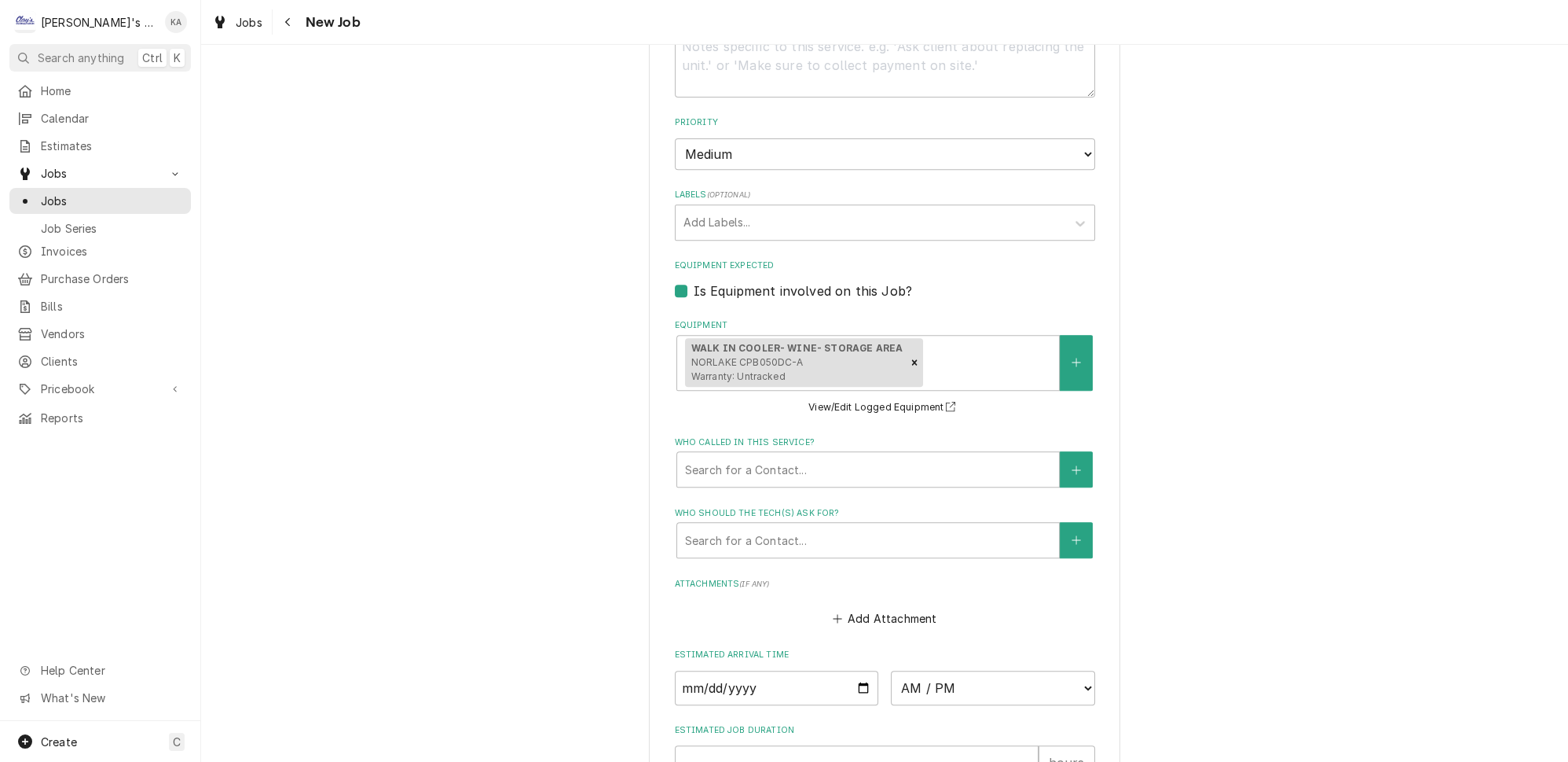
type textarea "8/4/2025 JR- ESTIMATE TO REPLACE EVAPORATOR COIL AND RECEIVER TANK THAT WERE FO…"
click at [817, 455] on div "Who called in this service?" at bounding box center [868, 469] width 366 height 28
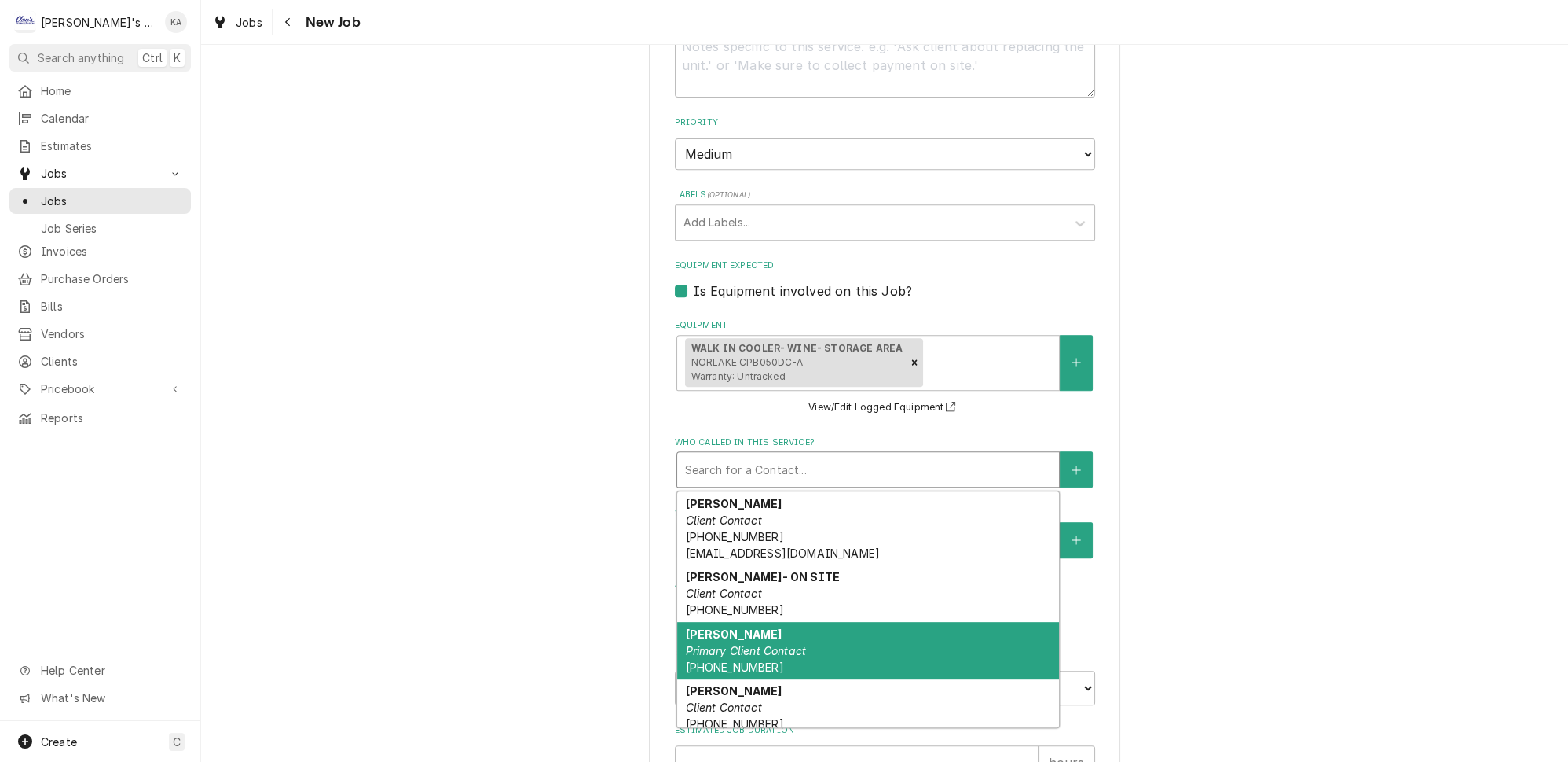
click at [797, 622] on div "KARL Primary Client Contact (503) 327-4834" at bounding box center [868, 650] width 382 height 58
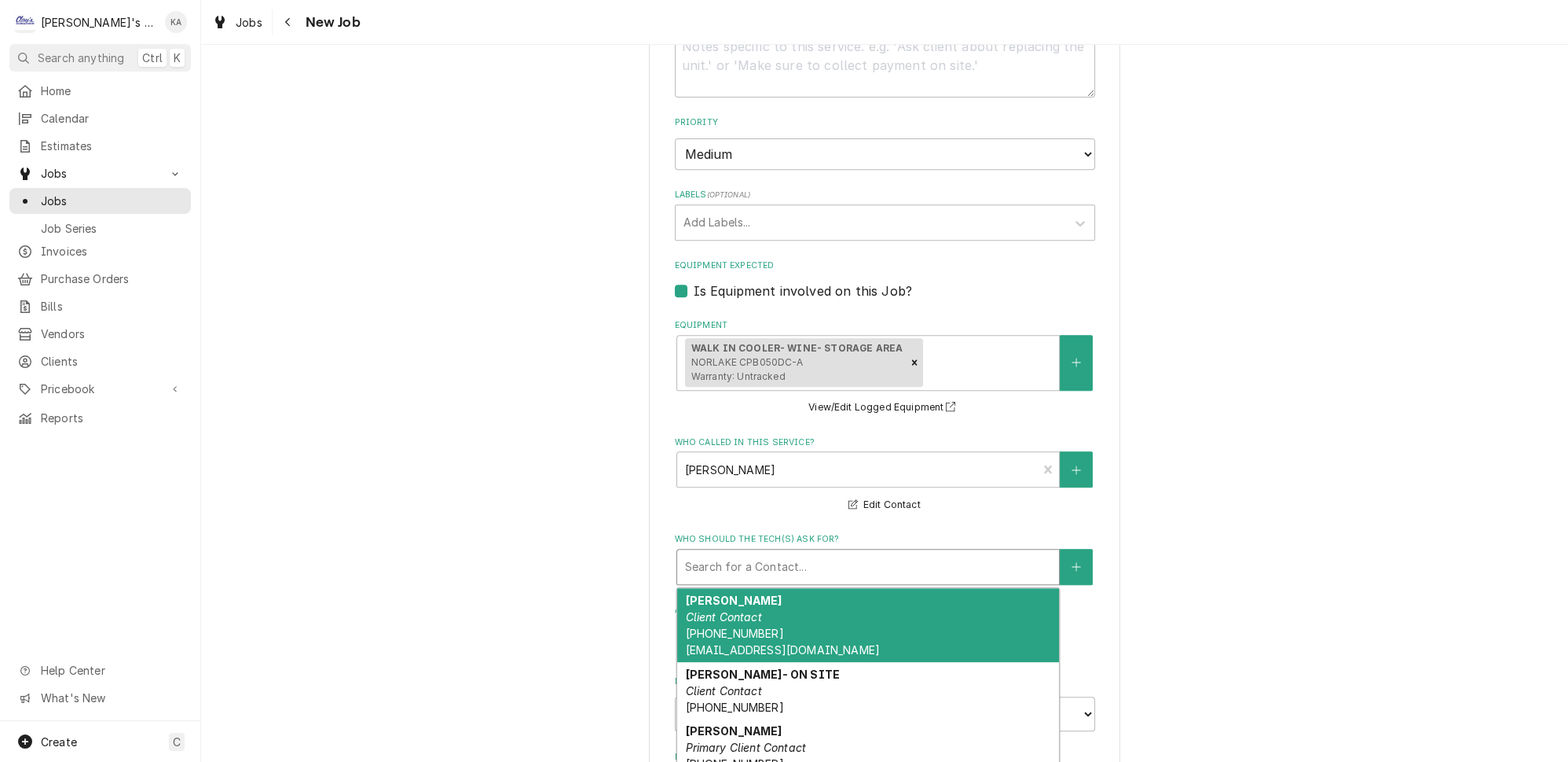
click at [829, 552] on div "Who should the tech(s) ask for?" at bounding box center [868, 567] width 366 height 28
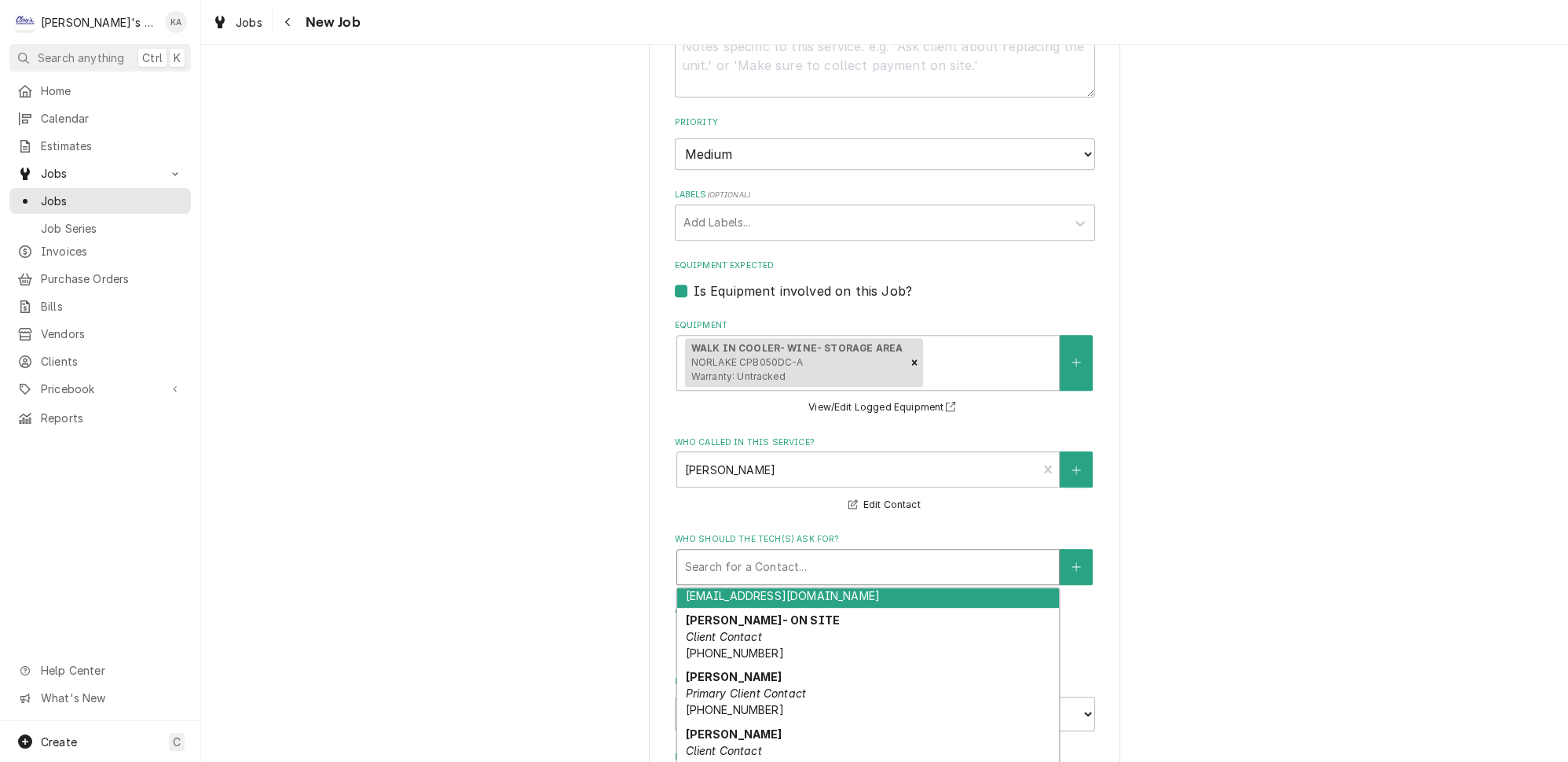
scroll to position [94, 0]
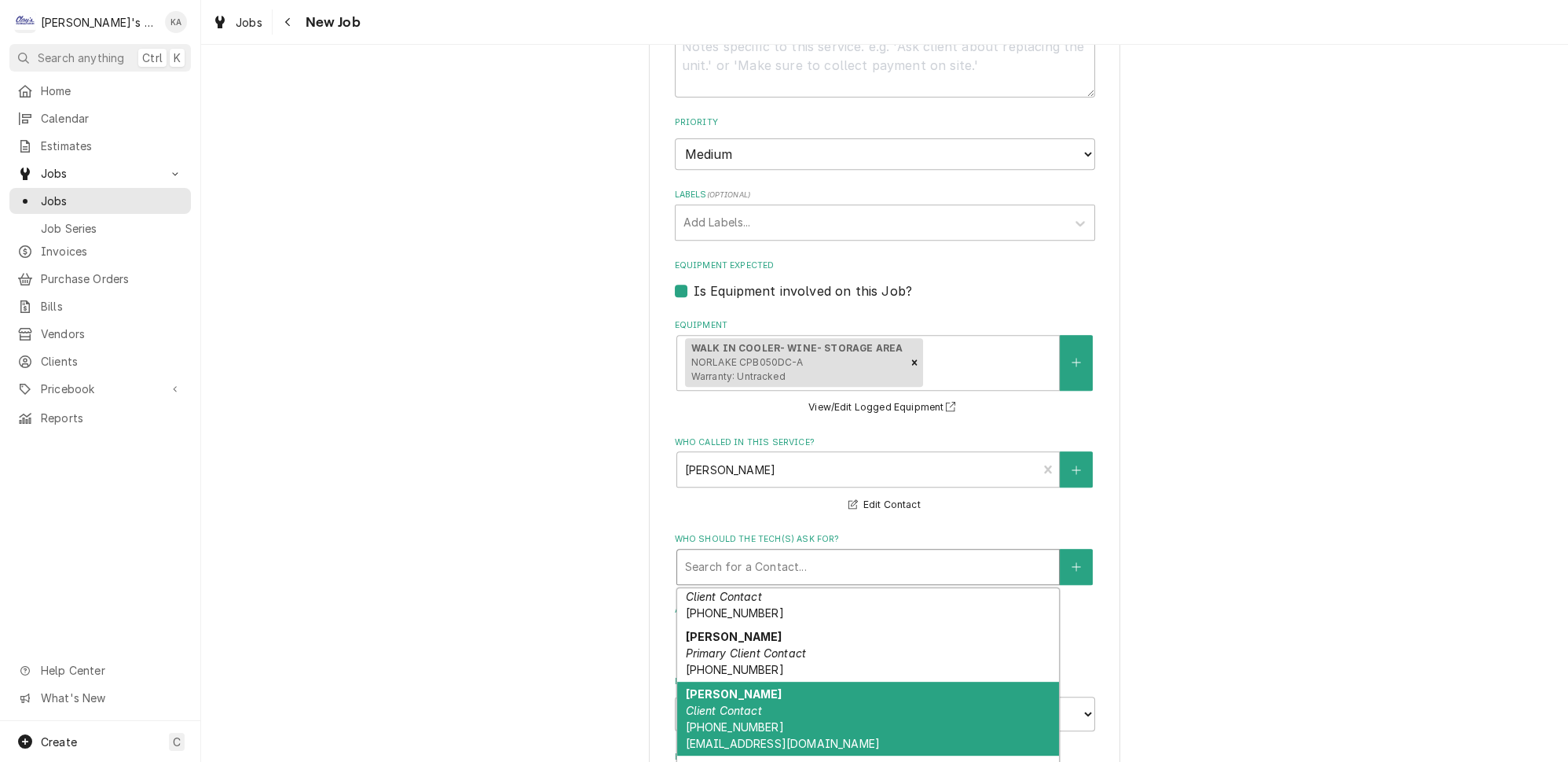
click at [780, 681] on div "KARL Client Contact (503) 327-4834 KZENK@EUGENECOUNTRYCLUB.COM" at bounding box center [868, 718] width 382 height 74
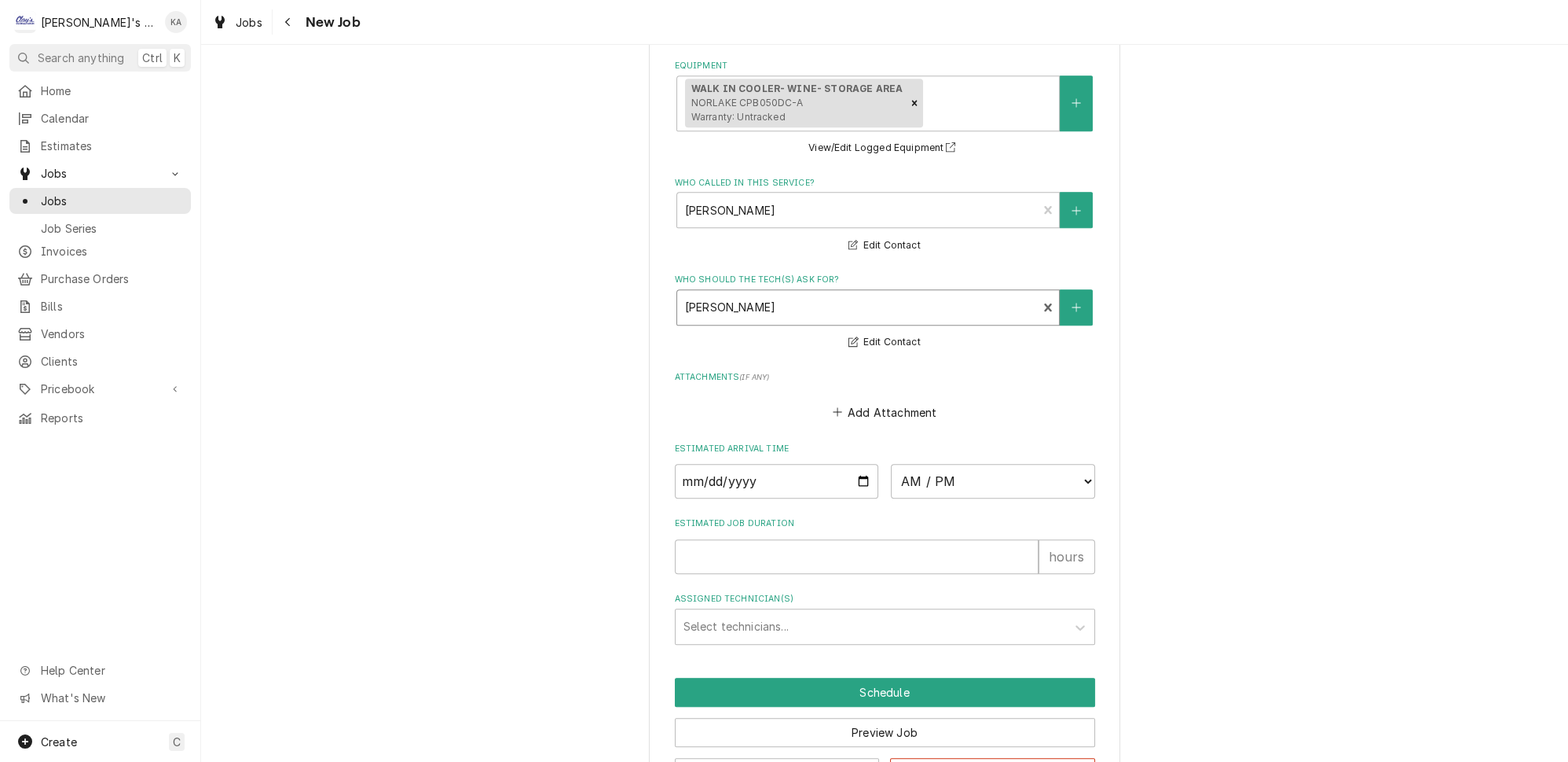
scroll to position [1417, 0]
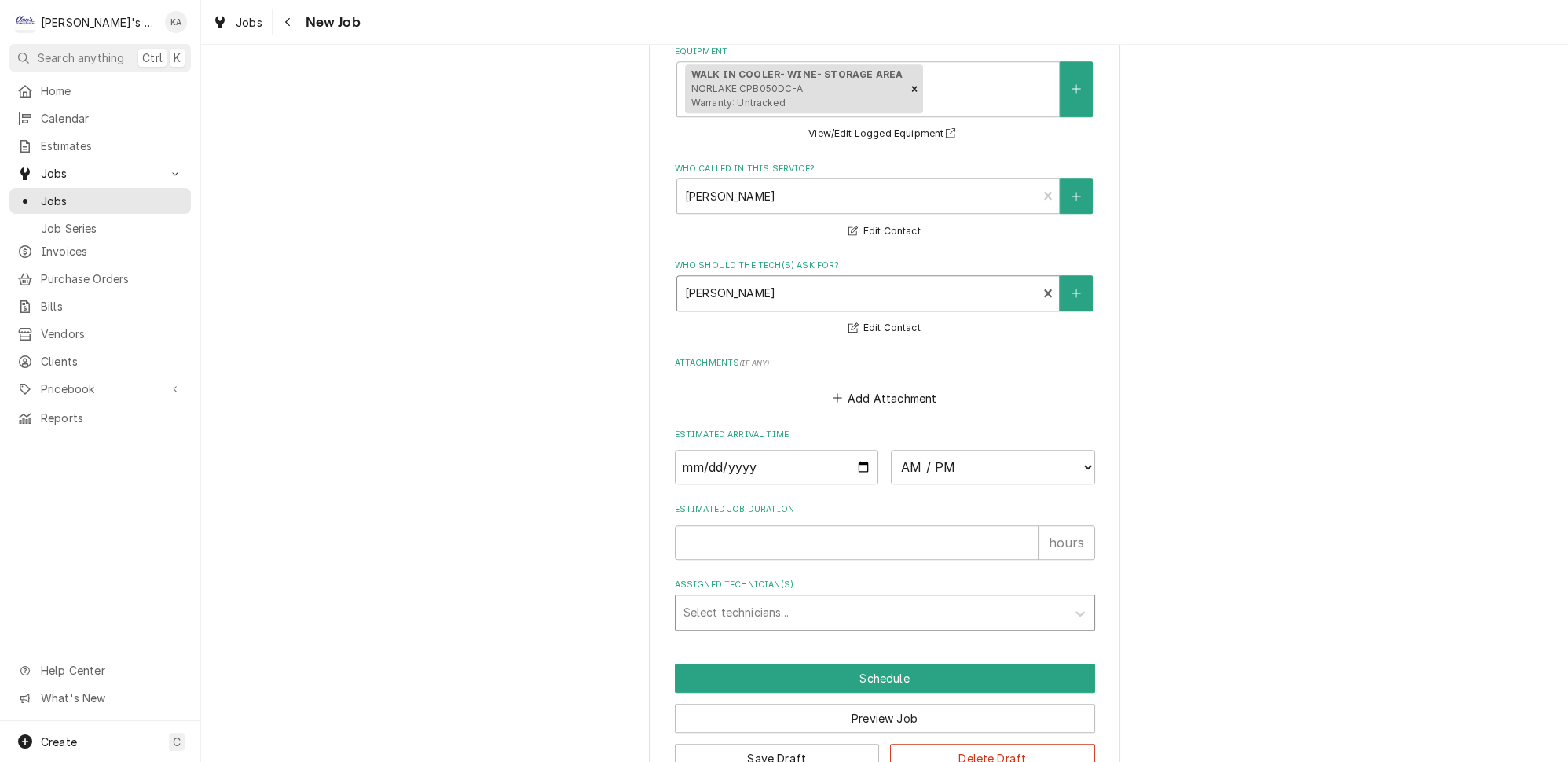
click at [912, 598] on div "Assigned Technician(s)" at bounding box center [871, 612] width 375 height 28
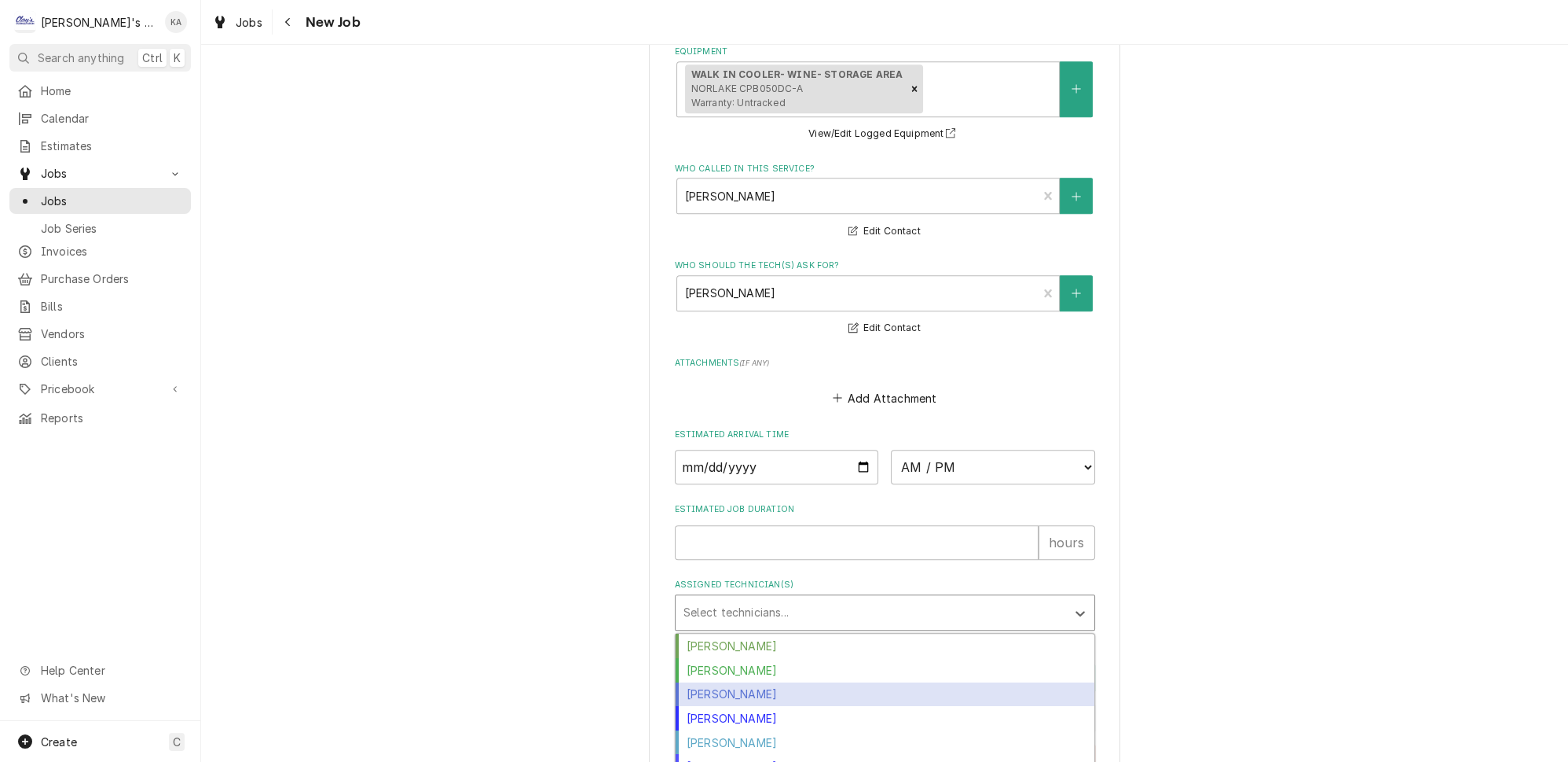
click at [710, 682] on div "Jeff Rue" at bounding box center [885, 694] width 419 height 24
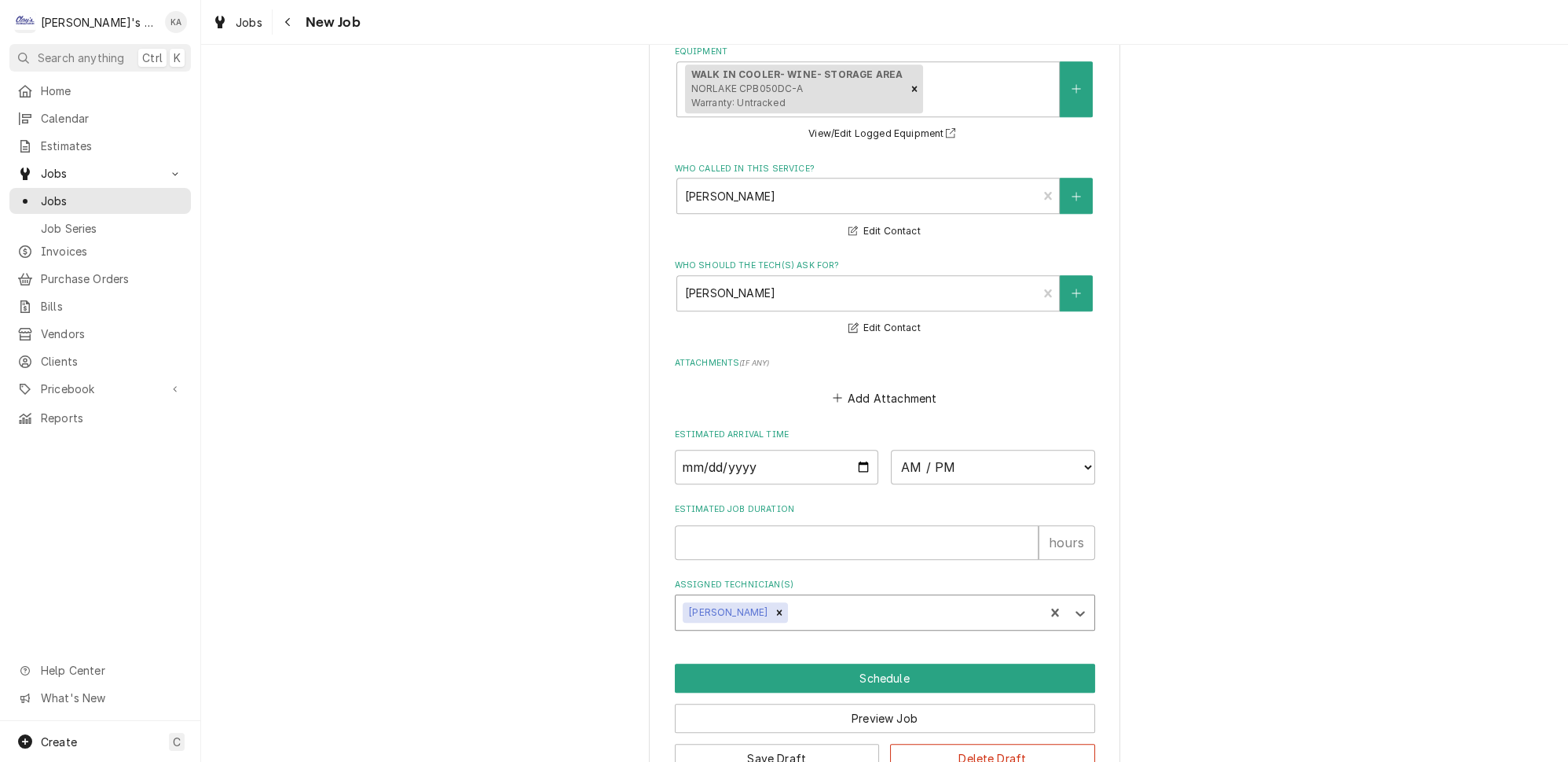
type textarea "x"
type input "1"
type textarea "x"
click at [1007, 525] on input "1" at bounding box center [857, 542] width 364 height 35
type input "2"
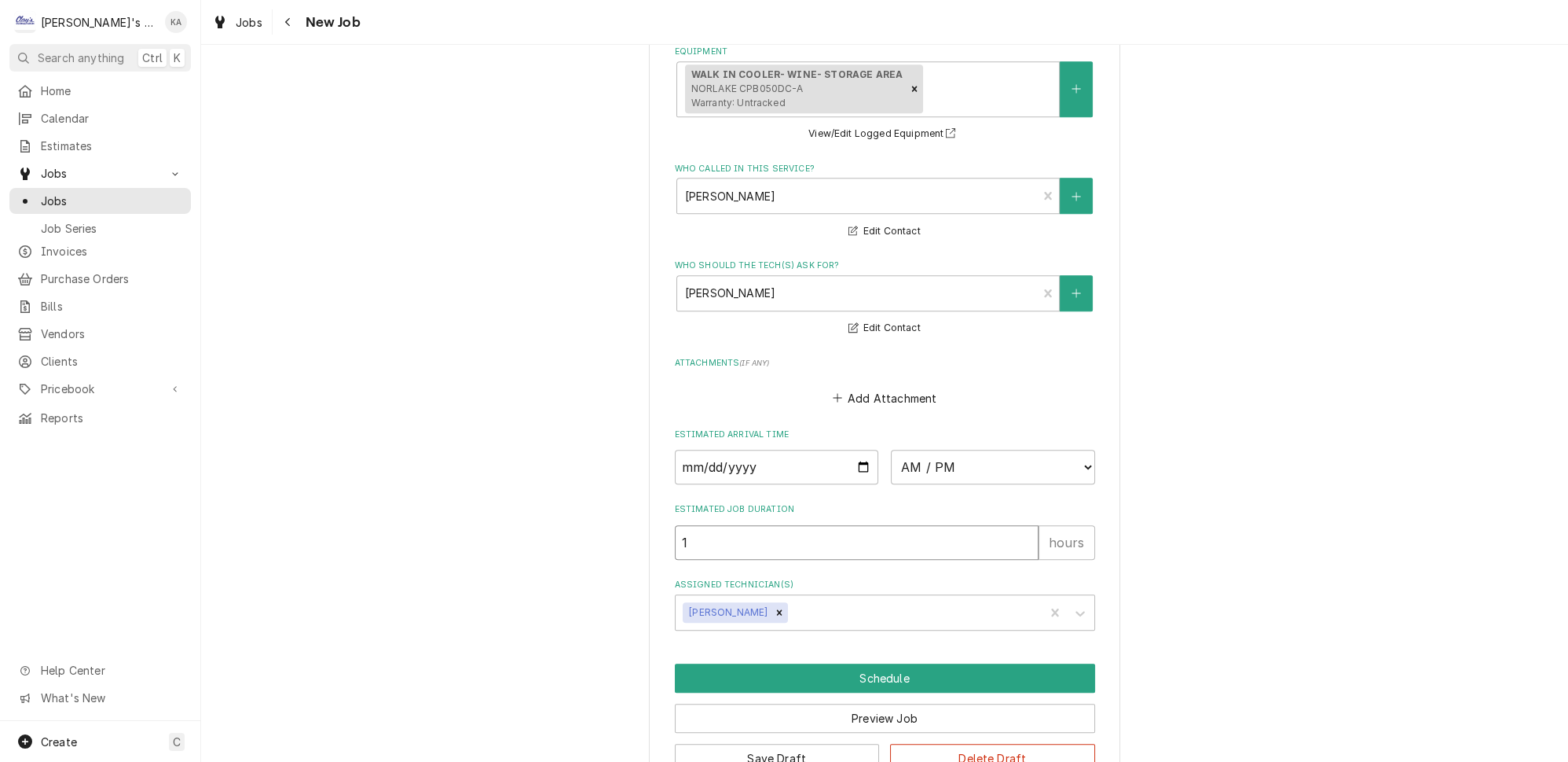
type textarea "x"
click at [1007, 525] on input "2" at bounding box center [857, 542] width 364 height 35
type input "3"
type textarea "x"
click at [1007, 525] on input "3" at bounding box center [857, 542] width 364 height 35
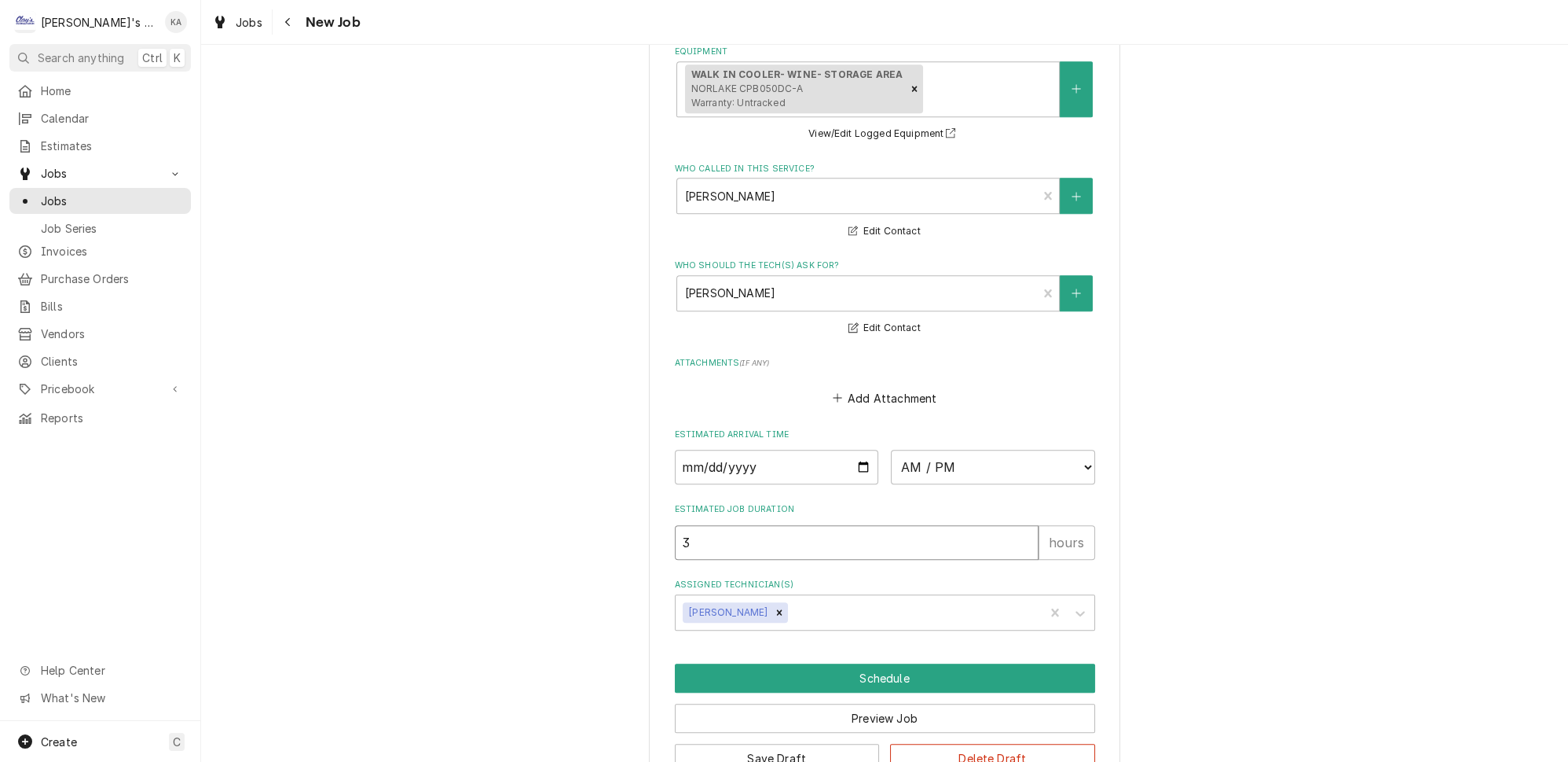
type input "4"
type textarea "x"
click at [1007, 525] on input "4" at bounding box center [857, 542] width 364 height 35
type input "5"
type textarea "x"
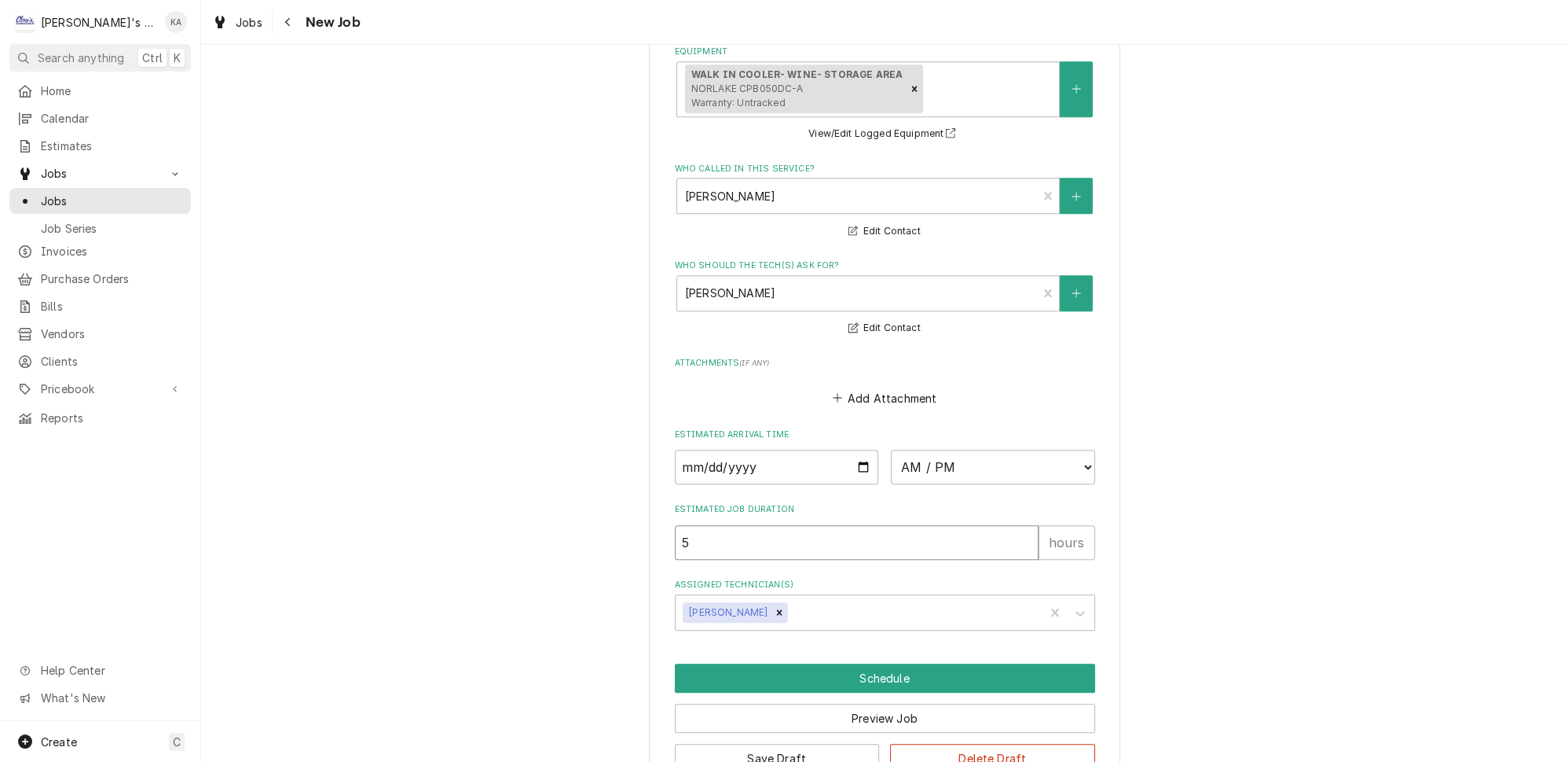
click at [1007, 525] on input "5" at bounding box center [857, 542] width 364 height 35
type input "6"
type textarea "x"
click at [1007, 525] on input "6" at bounding box center [857, 542] width 364 height 35
type input "7"
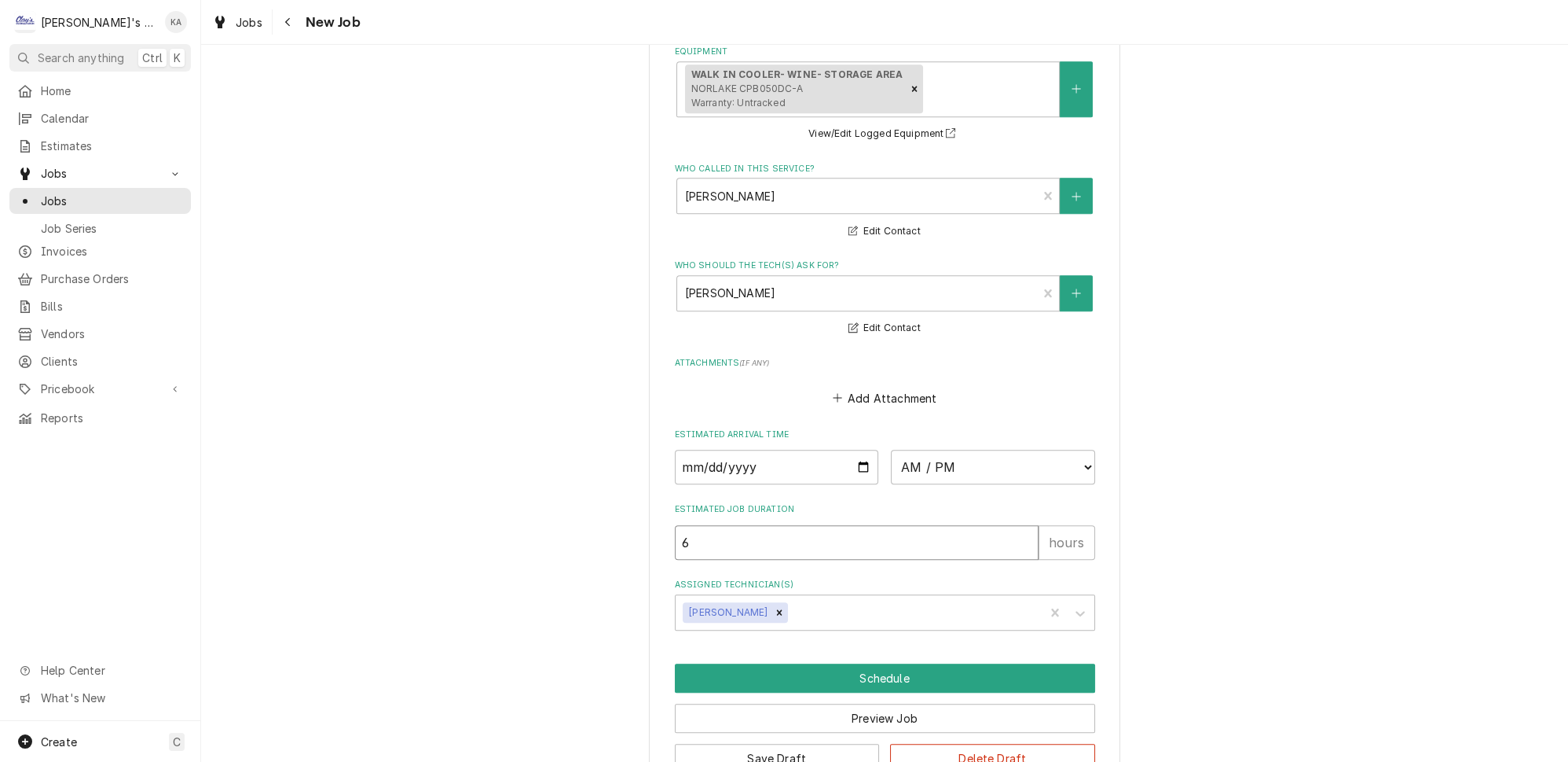
type textarea "x"
type input "7"
click at [1007, 525] on input "7" at bounding box center [857, 542] width 364 height 35
click at [791, 743] on button "Save Draft" at bounding box center [777, 758] width 205 height 29
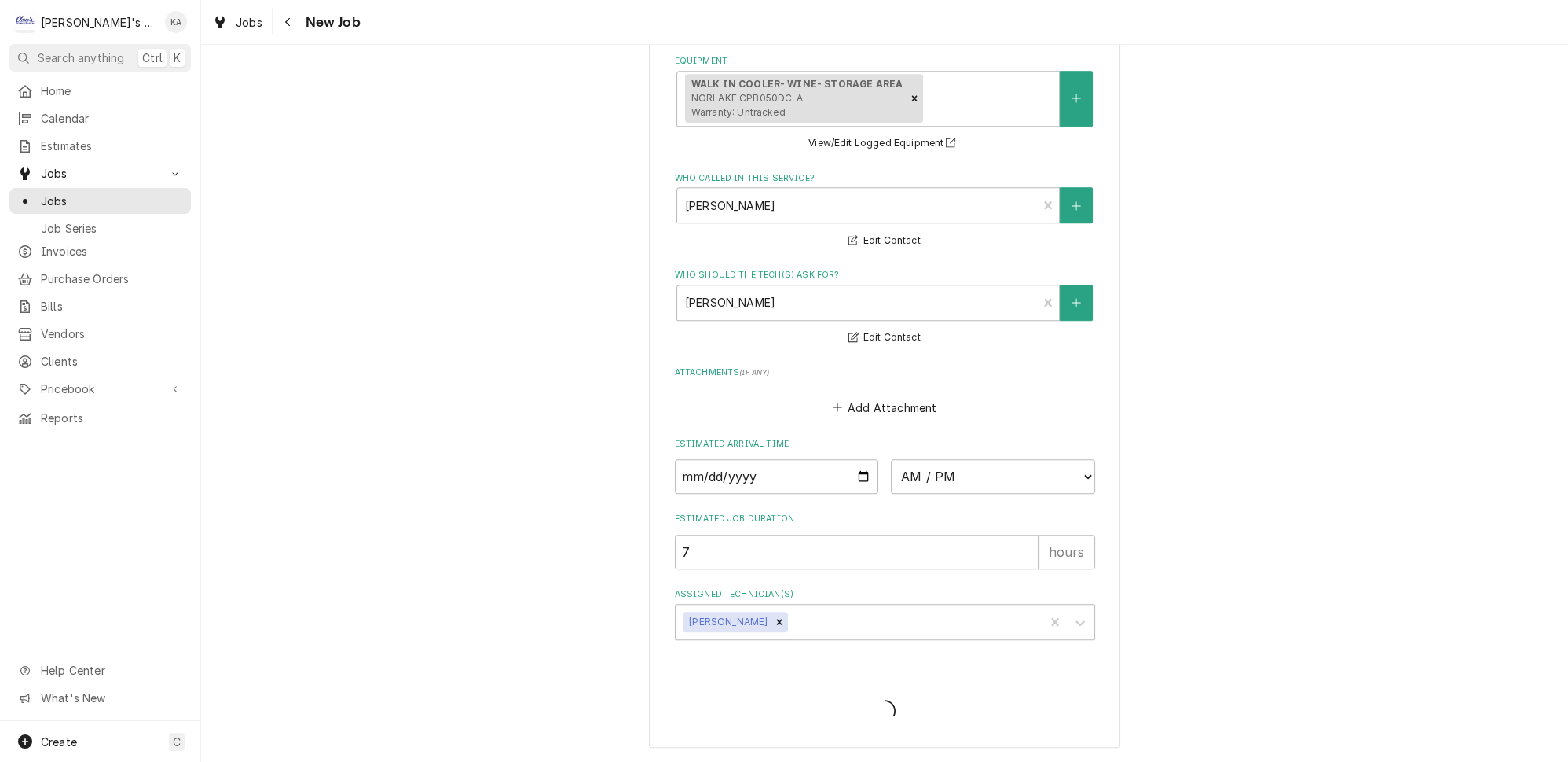
scroll to position [1364, 0]
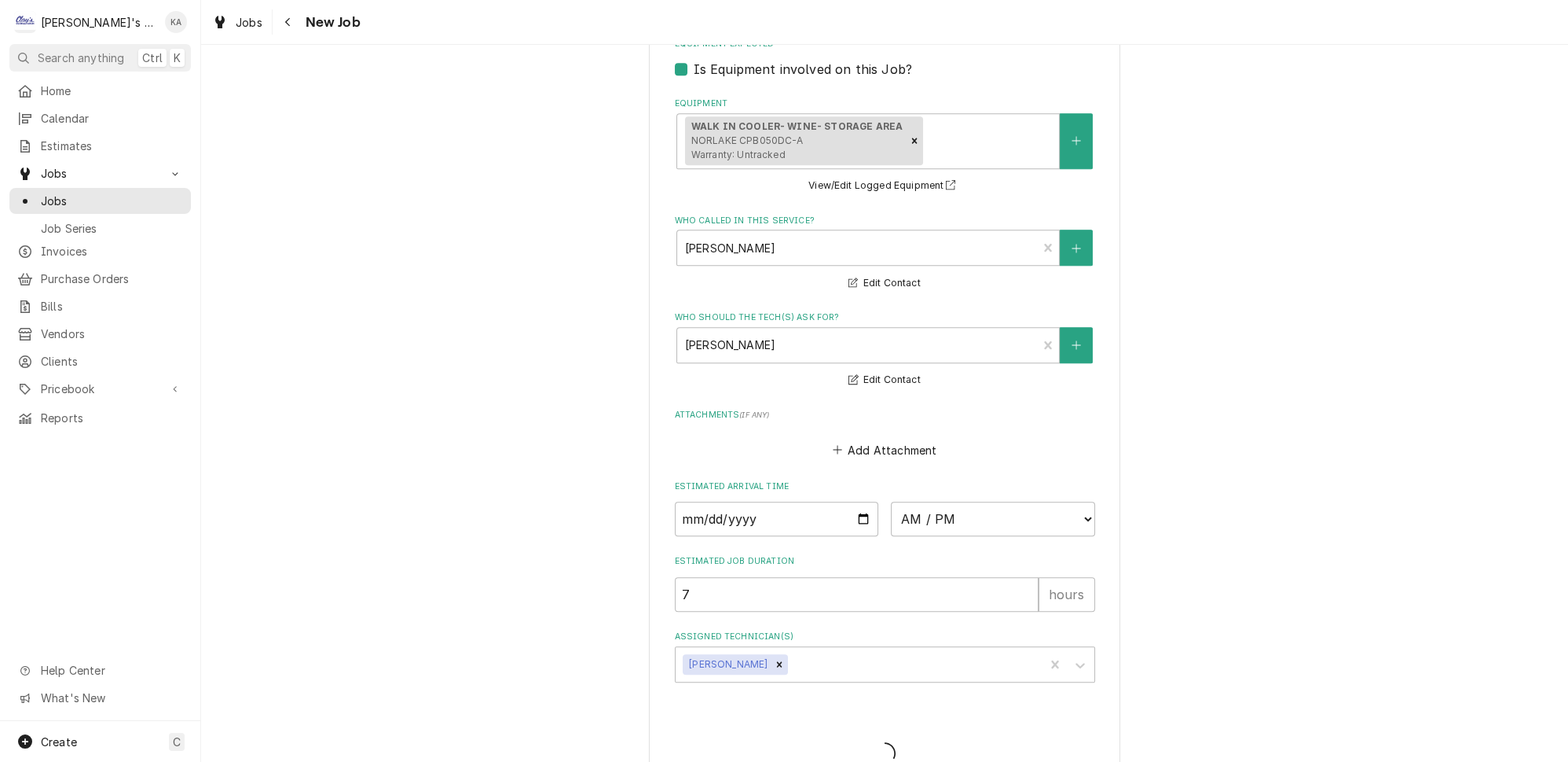
type textarea "x"
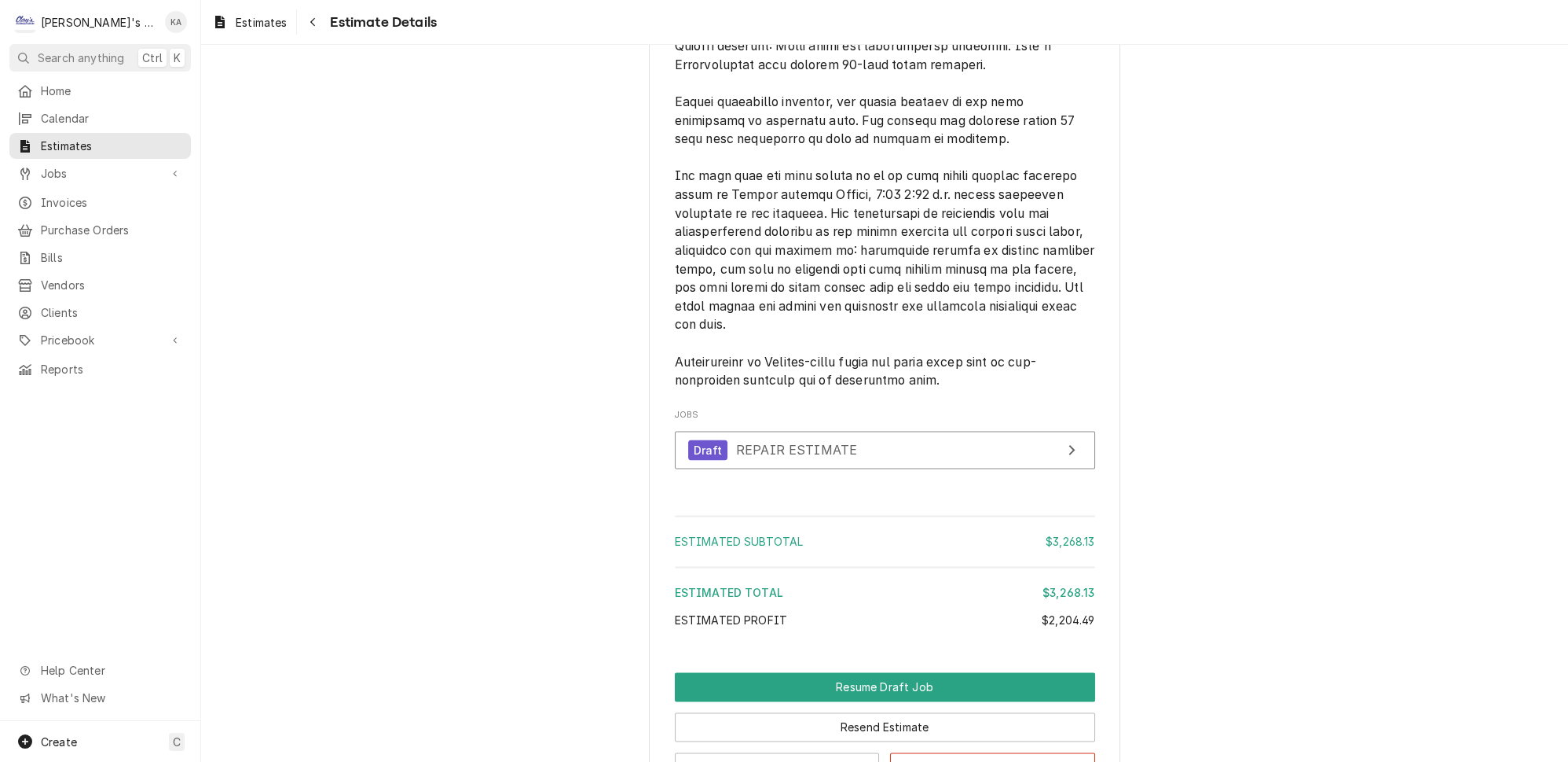
scroll to position [3830, 0]
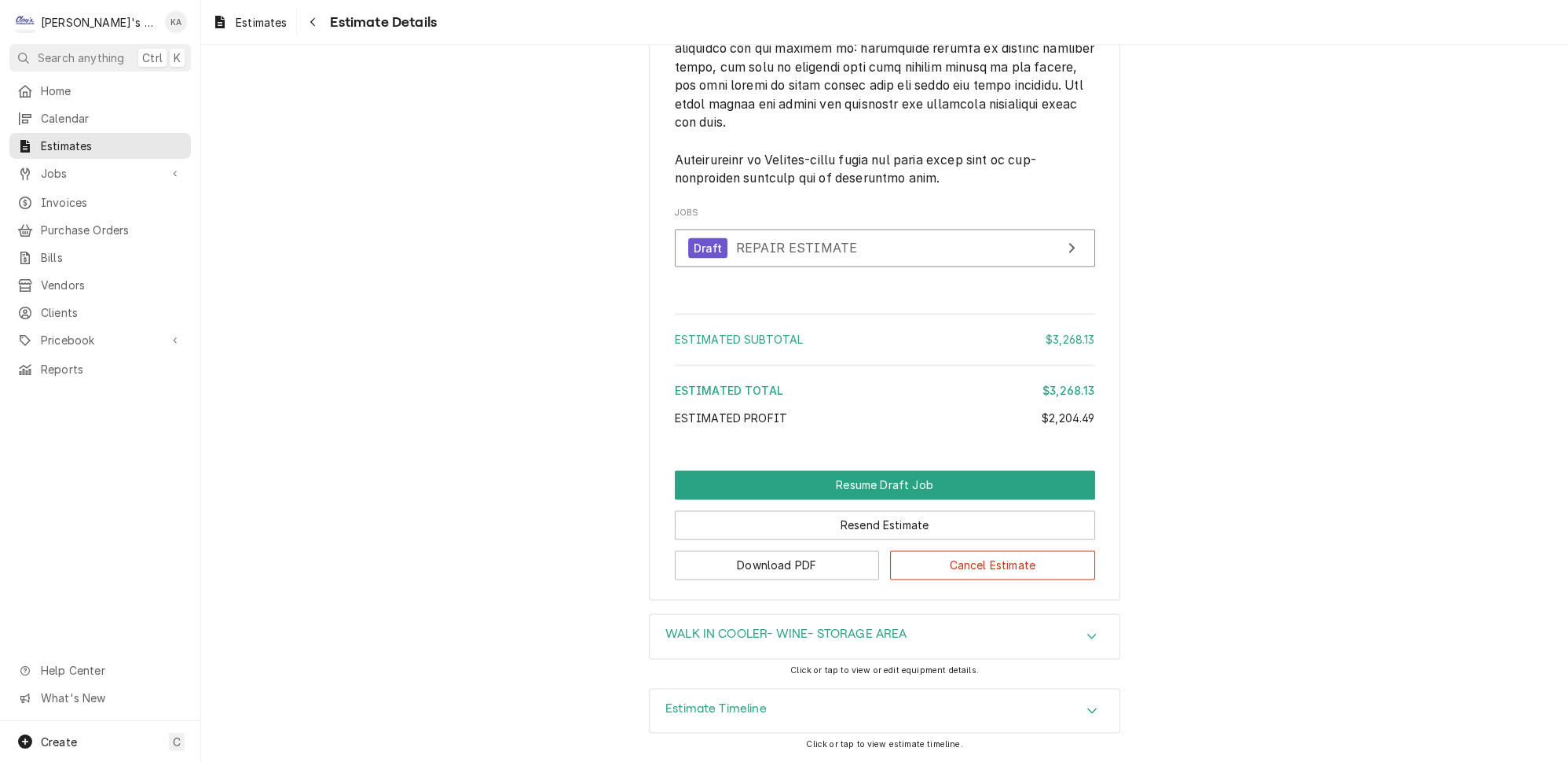
click at [1088, 710] on icon "Accordion Header" at bounding box center [1092, 710] width 10 height 5
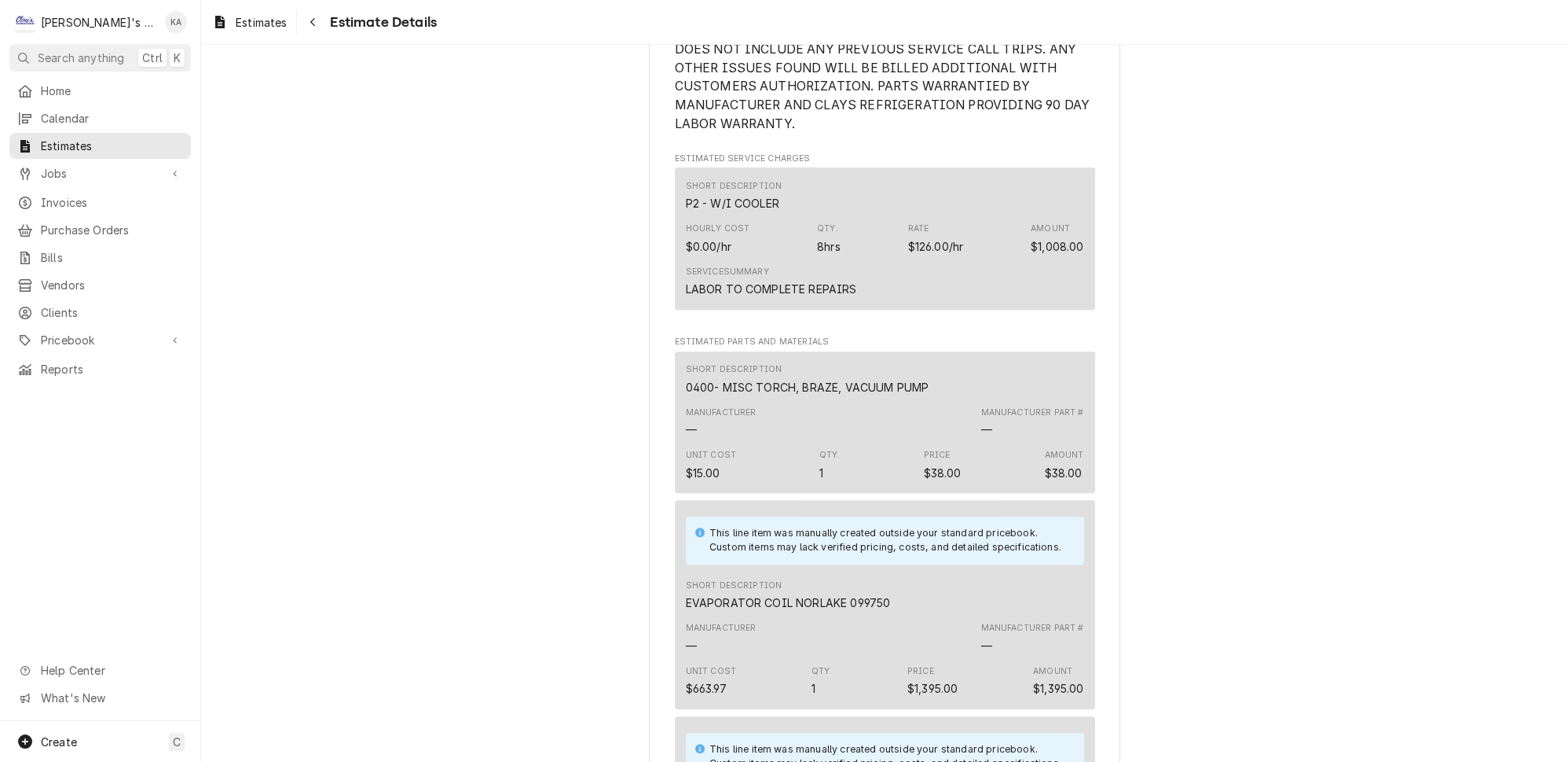
scroll to position [1004, 0]
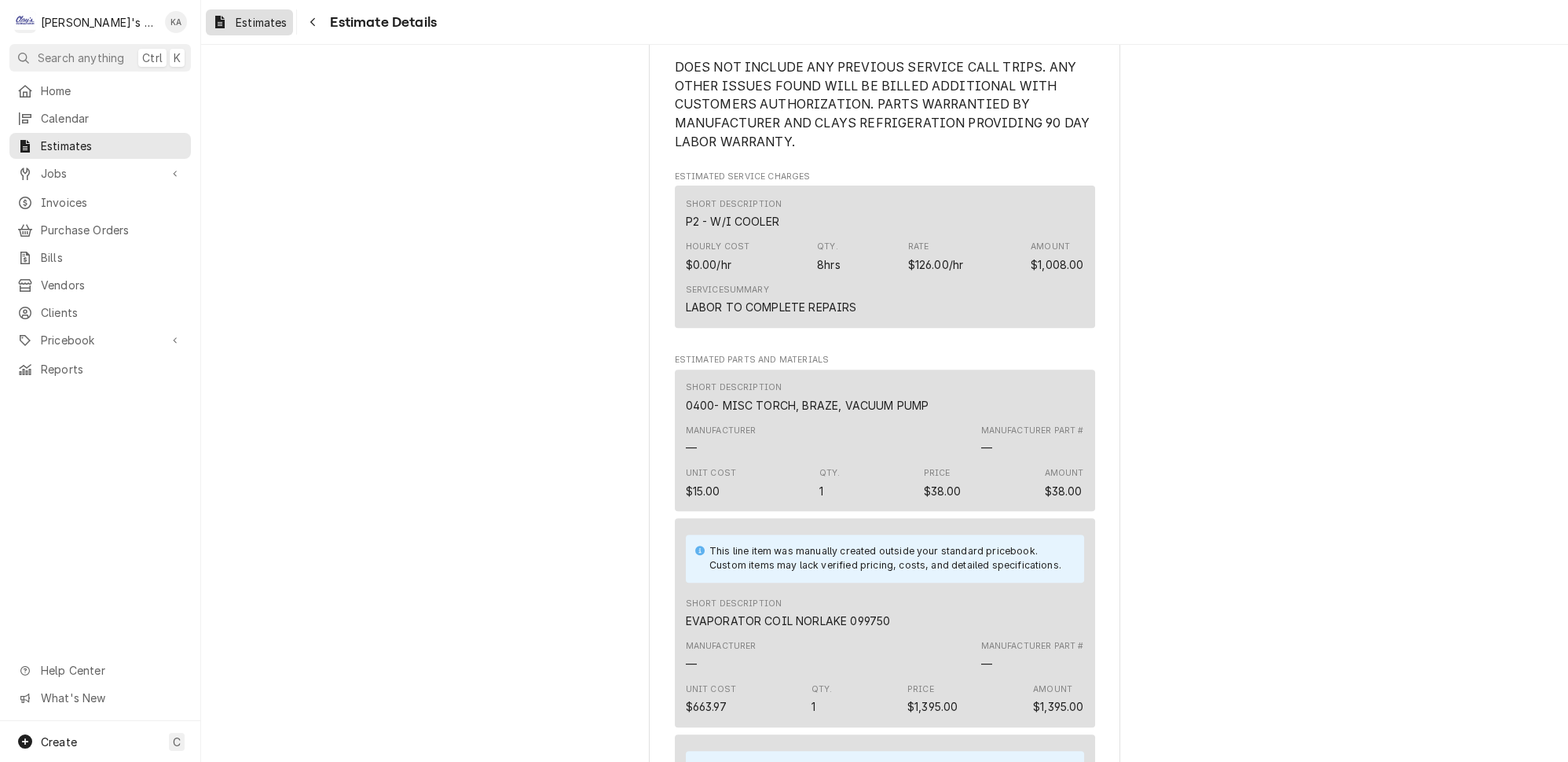
click at [243, 23] on span "Estimates" at bounding box center [261, 22] width 51 height 17
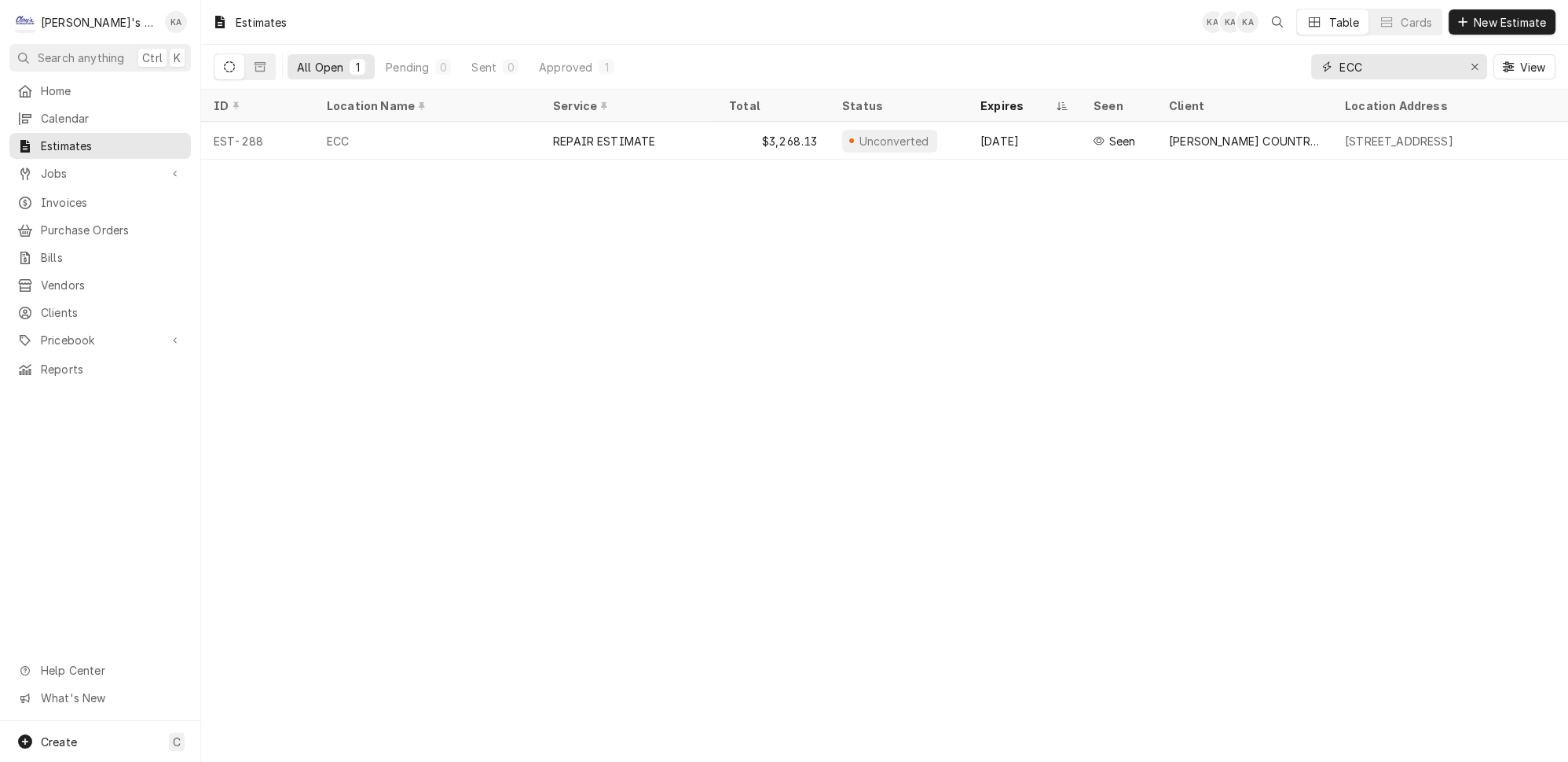
click at [1483, 62] on div "Erase input" at bounding box center [1475, 67] width 16 height 16
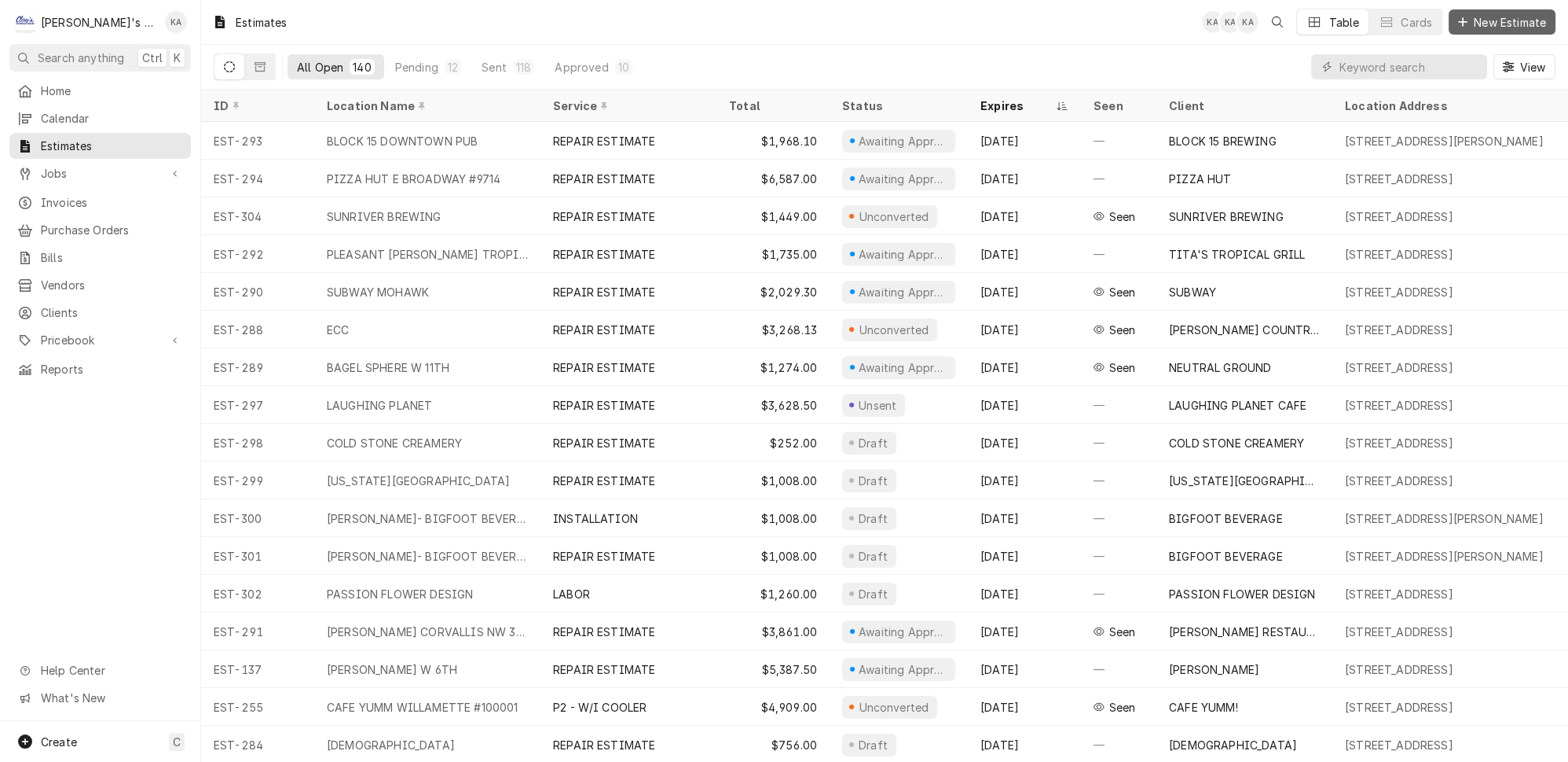
click at [1492, 20] on span "New Estimate" at bounding box center [1510, 22] width 78 height 17
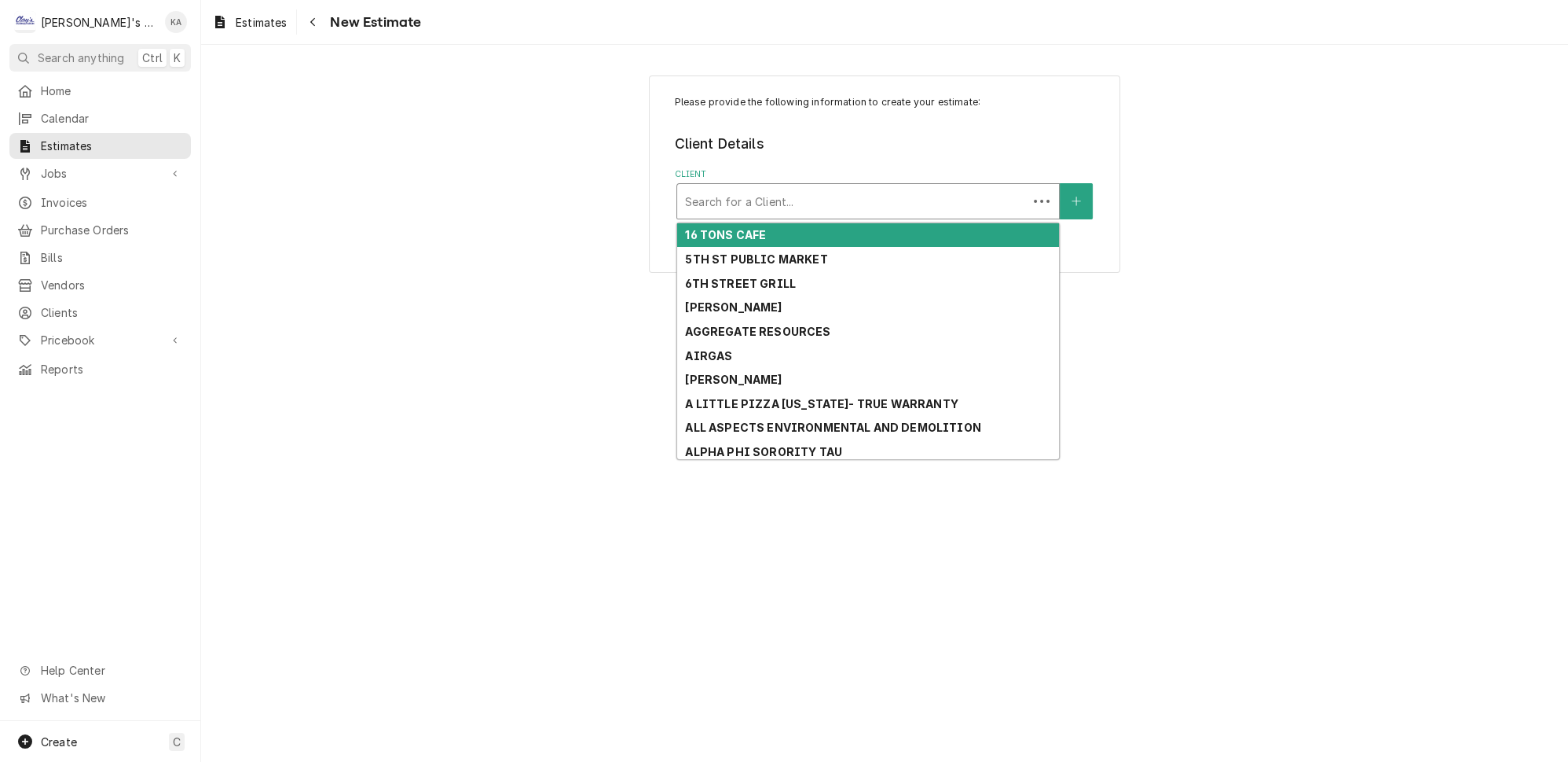
click at [742, 202] on div "Client" at bounding box center [852, 202] width 335 height 28
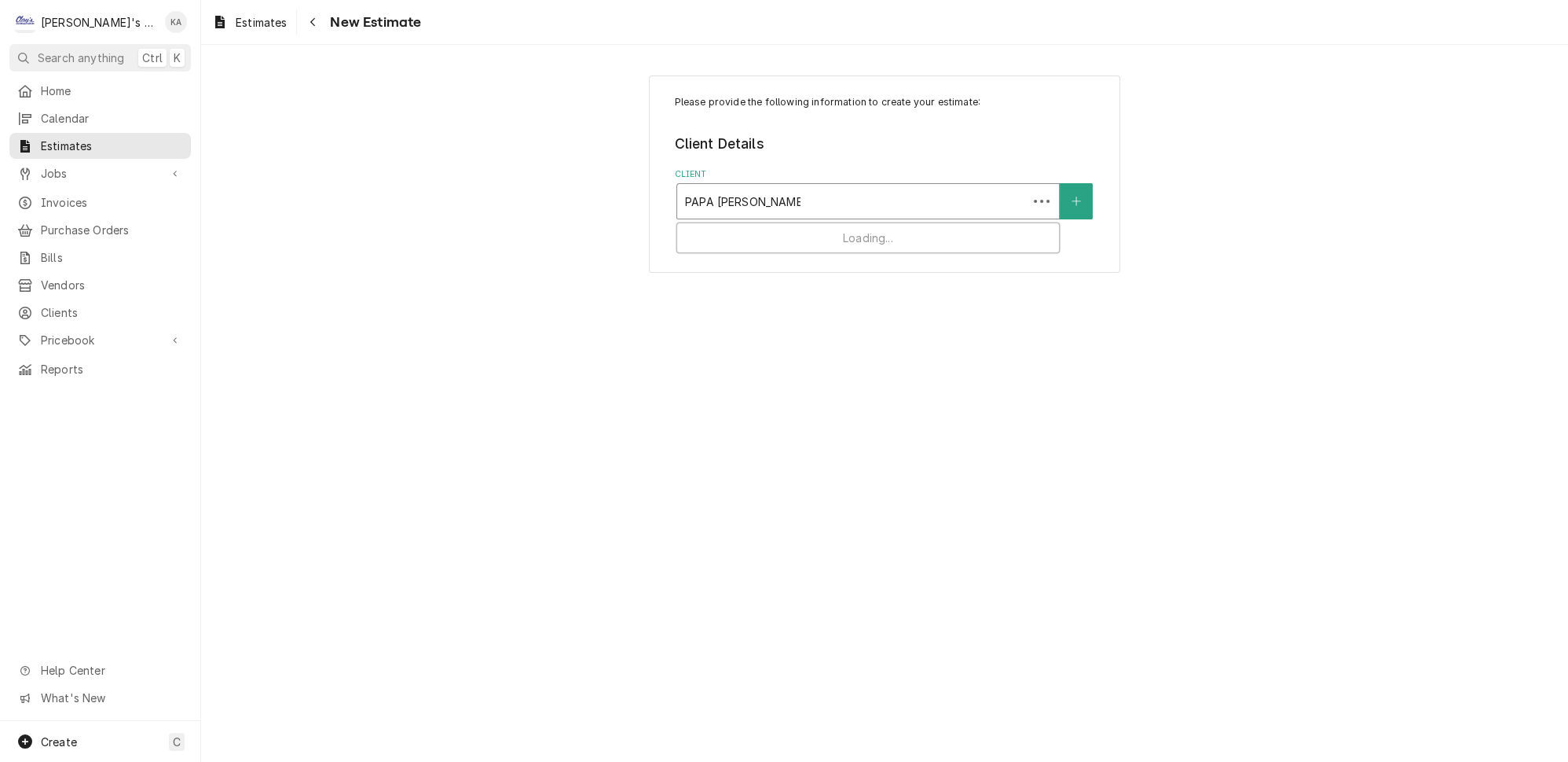
type input "PAPA MURPHY'S W 11"
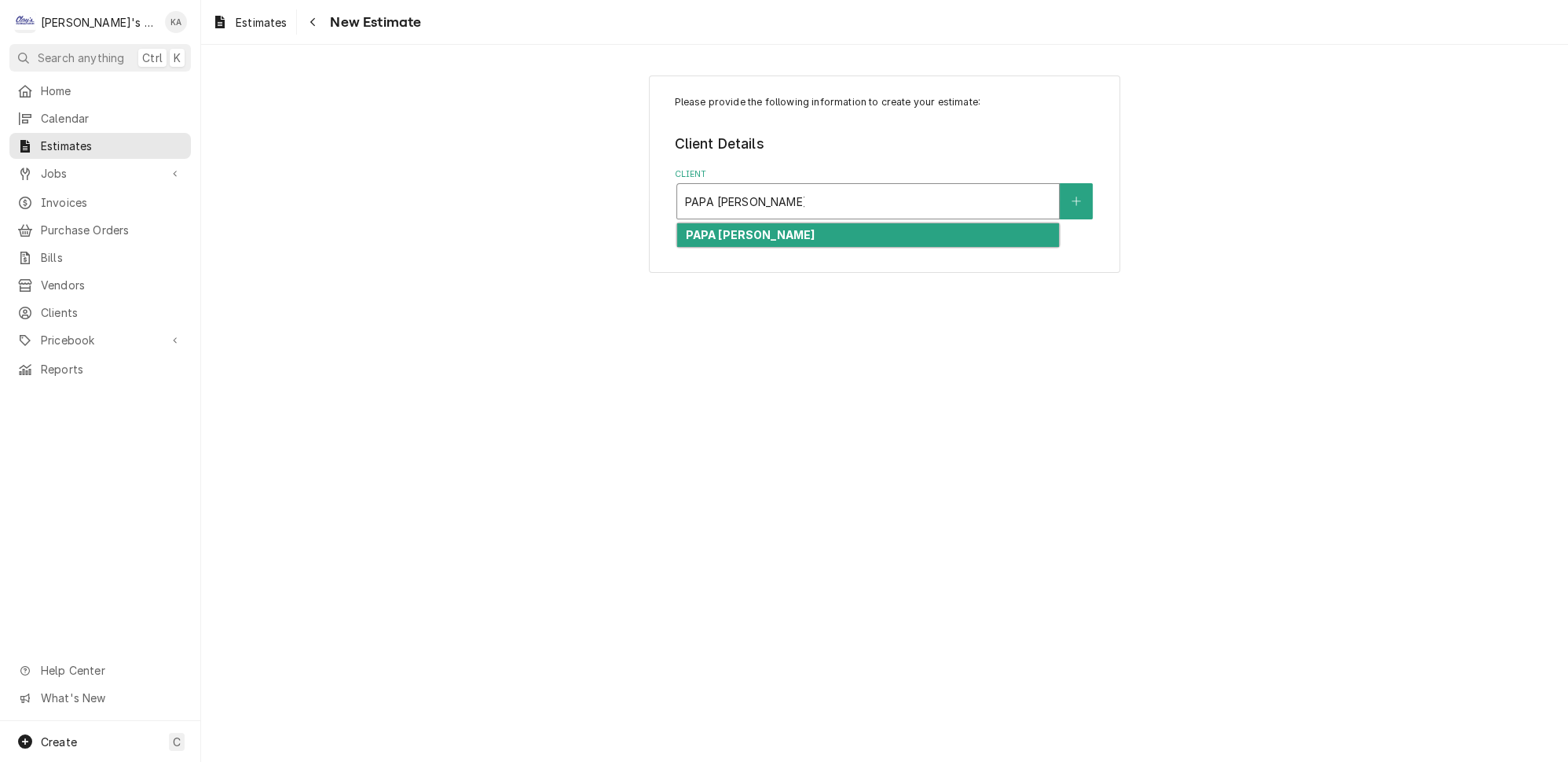
click at [763, 228] on strong "PAPA [PERSON_NAME]" at bounding box center [750, 234] width 130 height 13
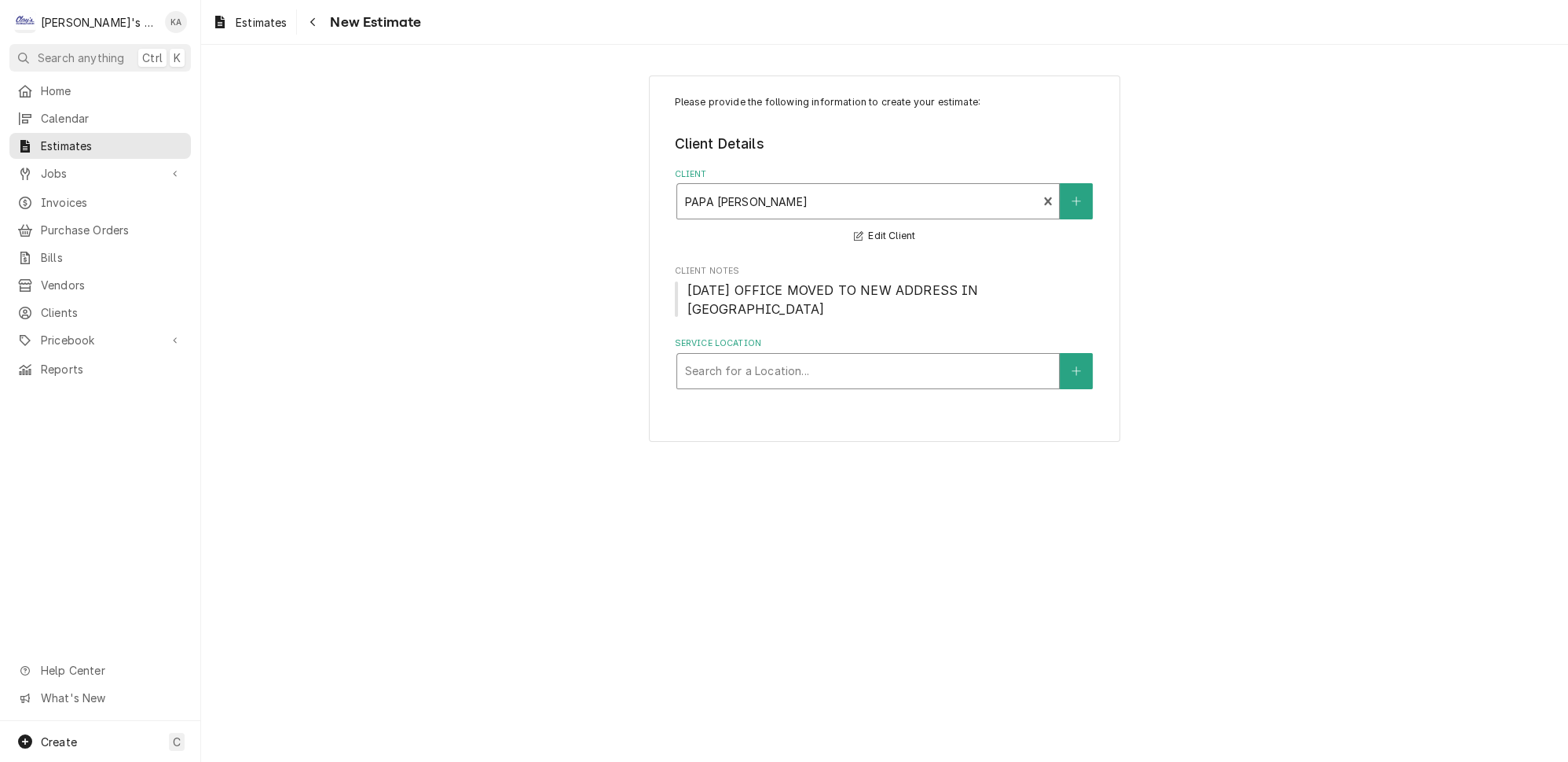
click at [816, 357] on div "Service Location" at bounding box center [868, 371] width 366 height 28
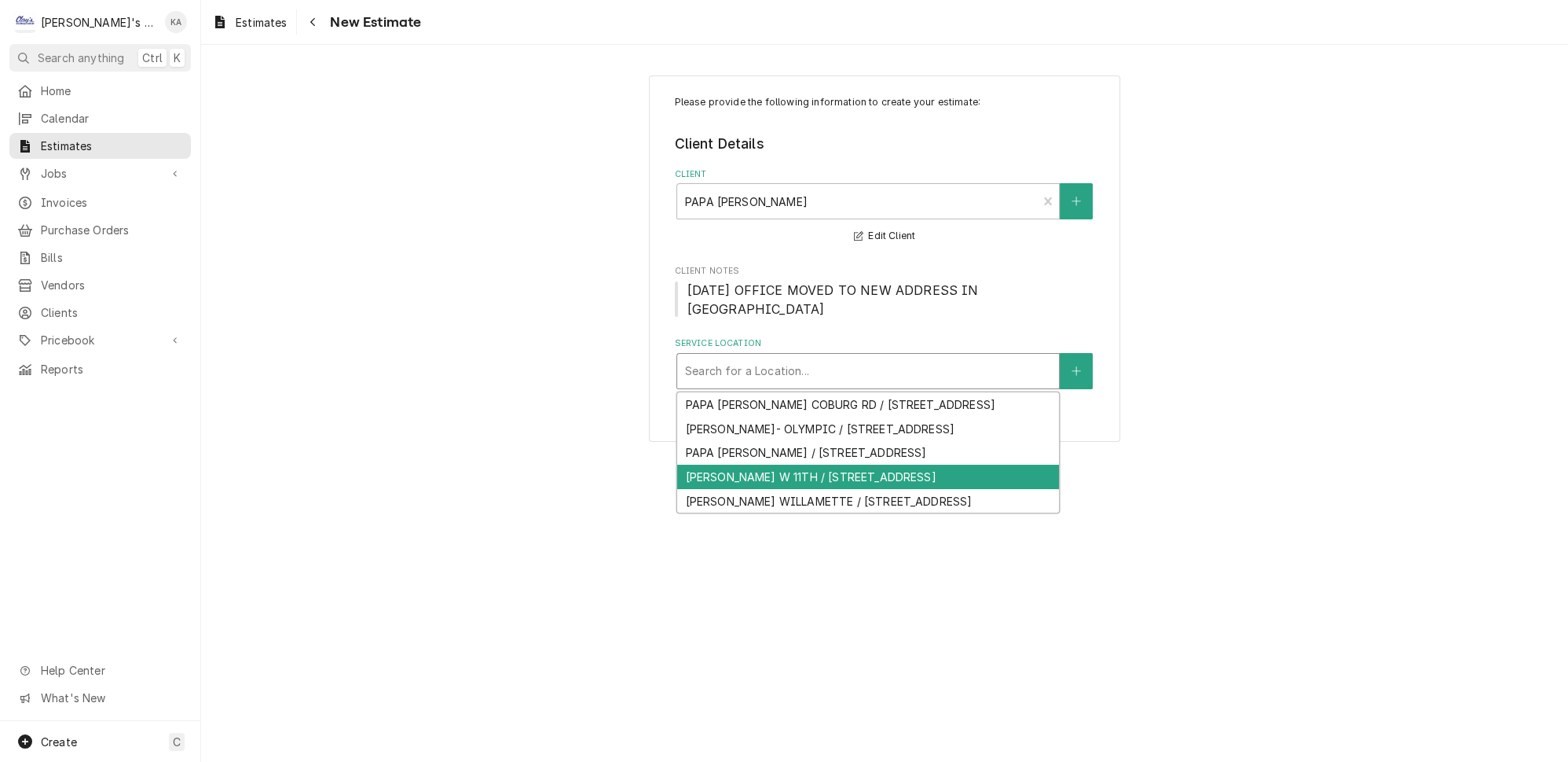
click at [875, 488] on div "PAPA MURPHY'S W 11TH / 2911 W 11TH, EUGENE, OR 97402" at bounding box center [868, 476] width 382 height 24
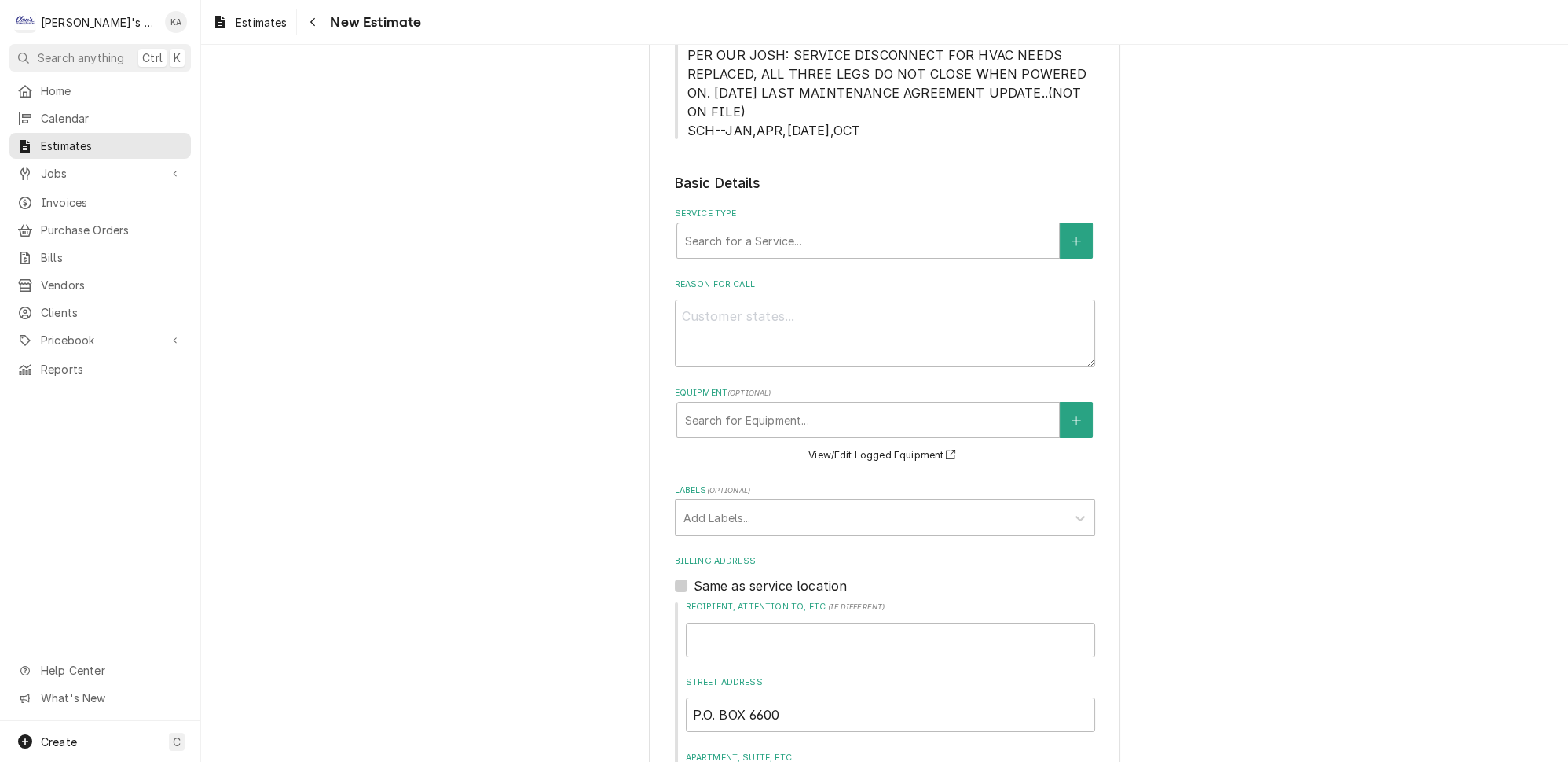
scroll to position [428, 0]
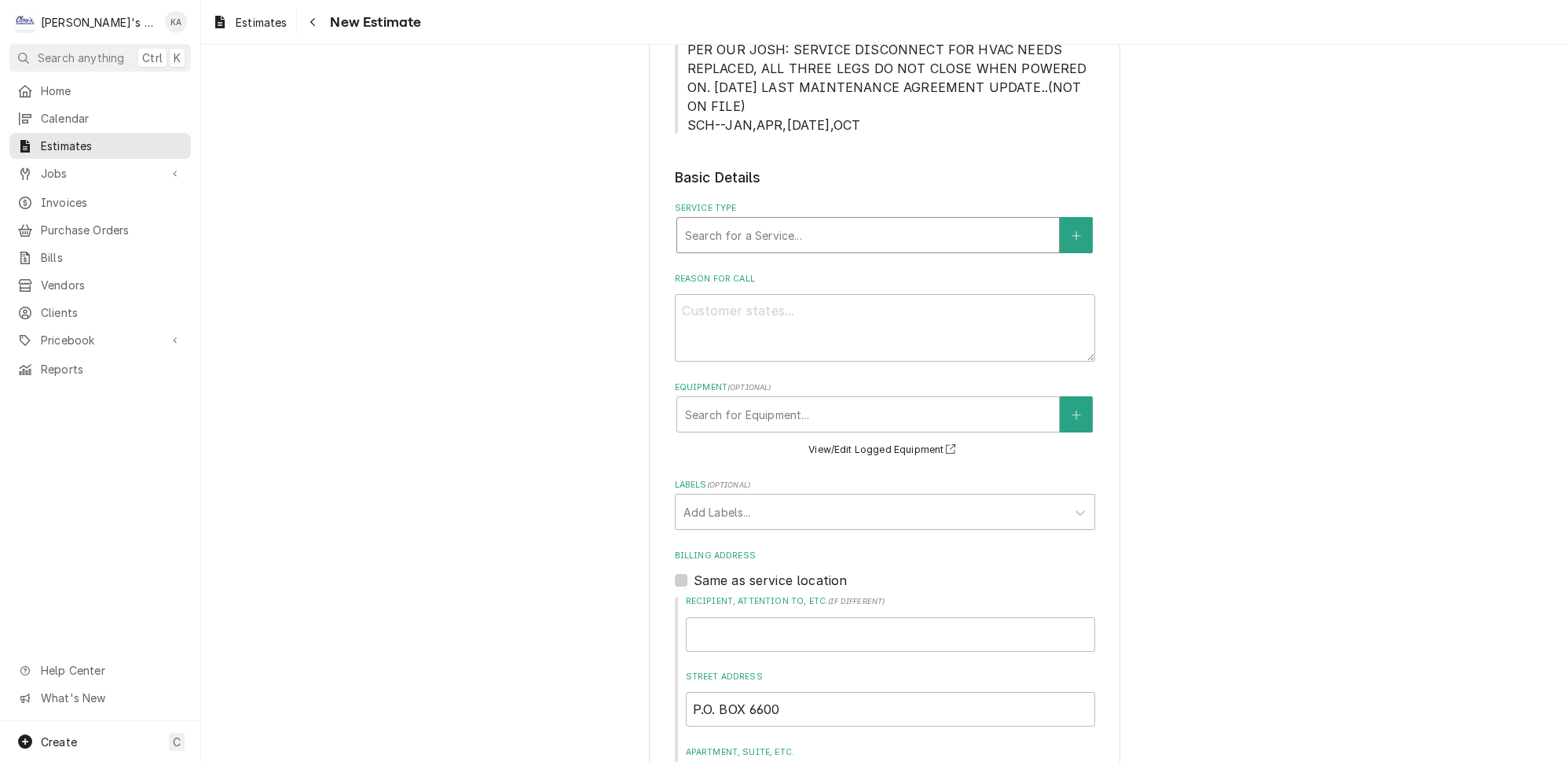
click at [838, 221] on div "Service Type" at bounding box center [868, 235] width 366 height 28
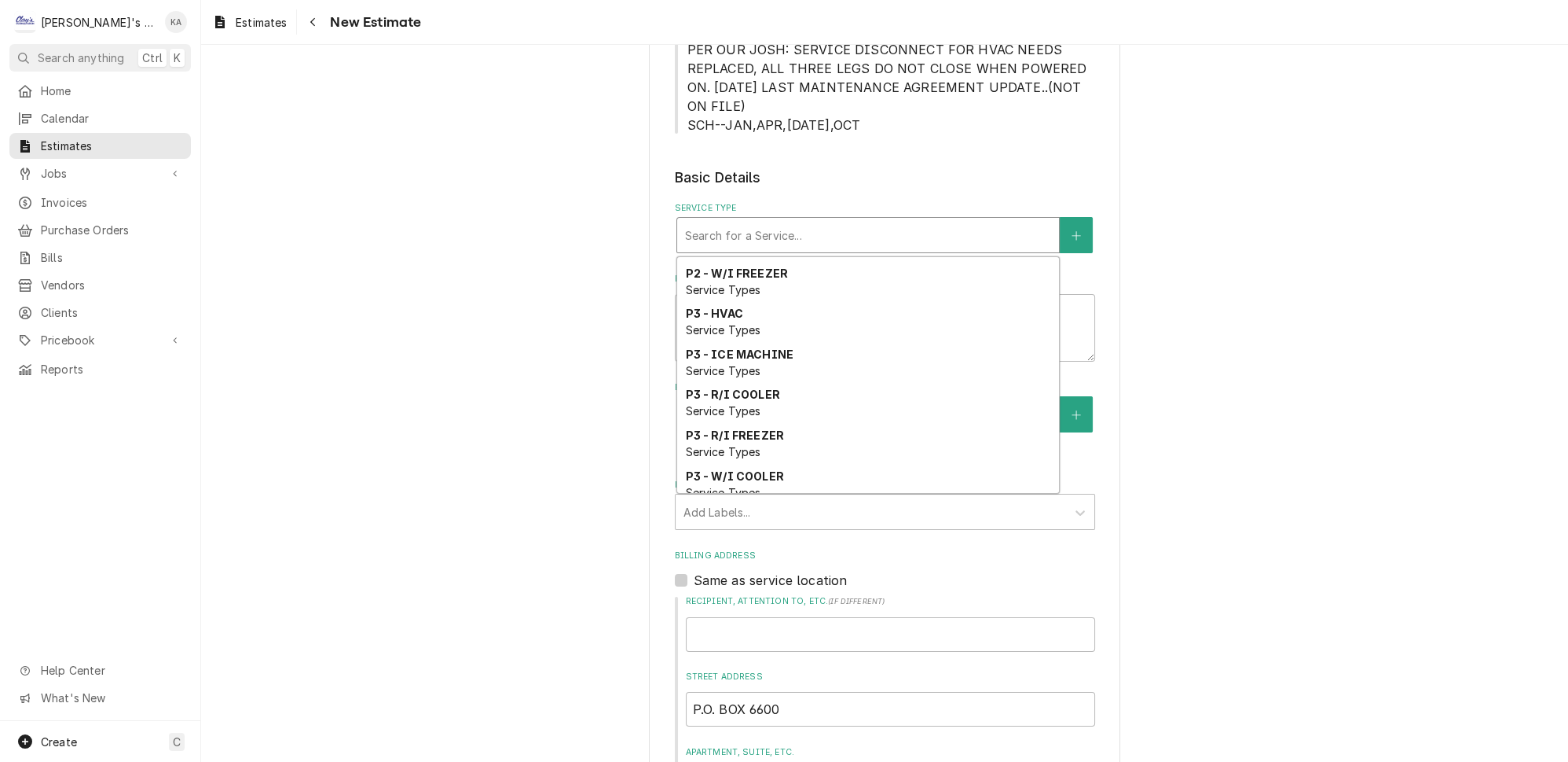
scroll to position [1086, 0]
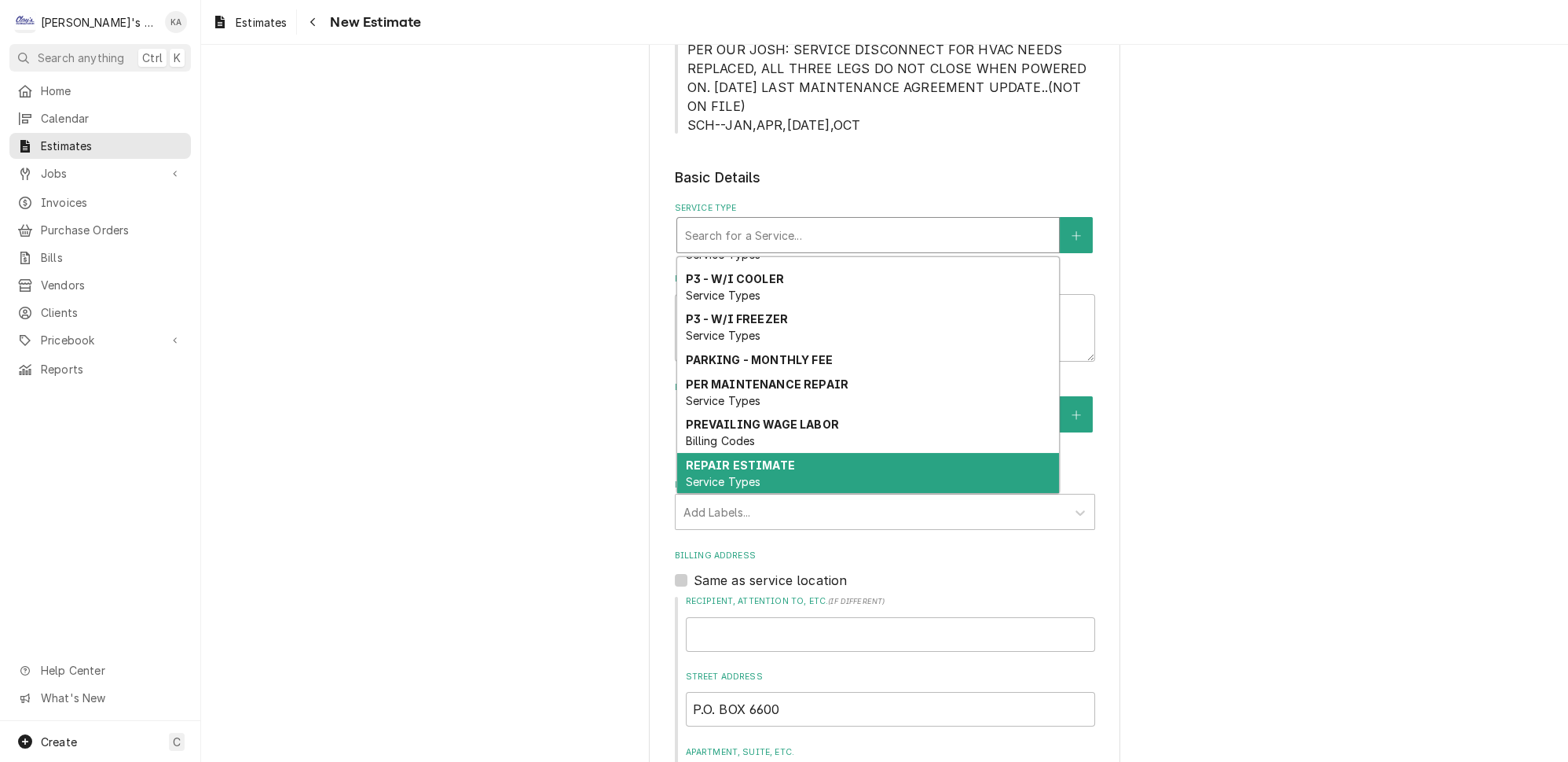
click at [739, 453] on div "REPAIR ESTIMATE Service Types" at bounding box center [868, 473] width 382 height 41
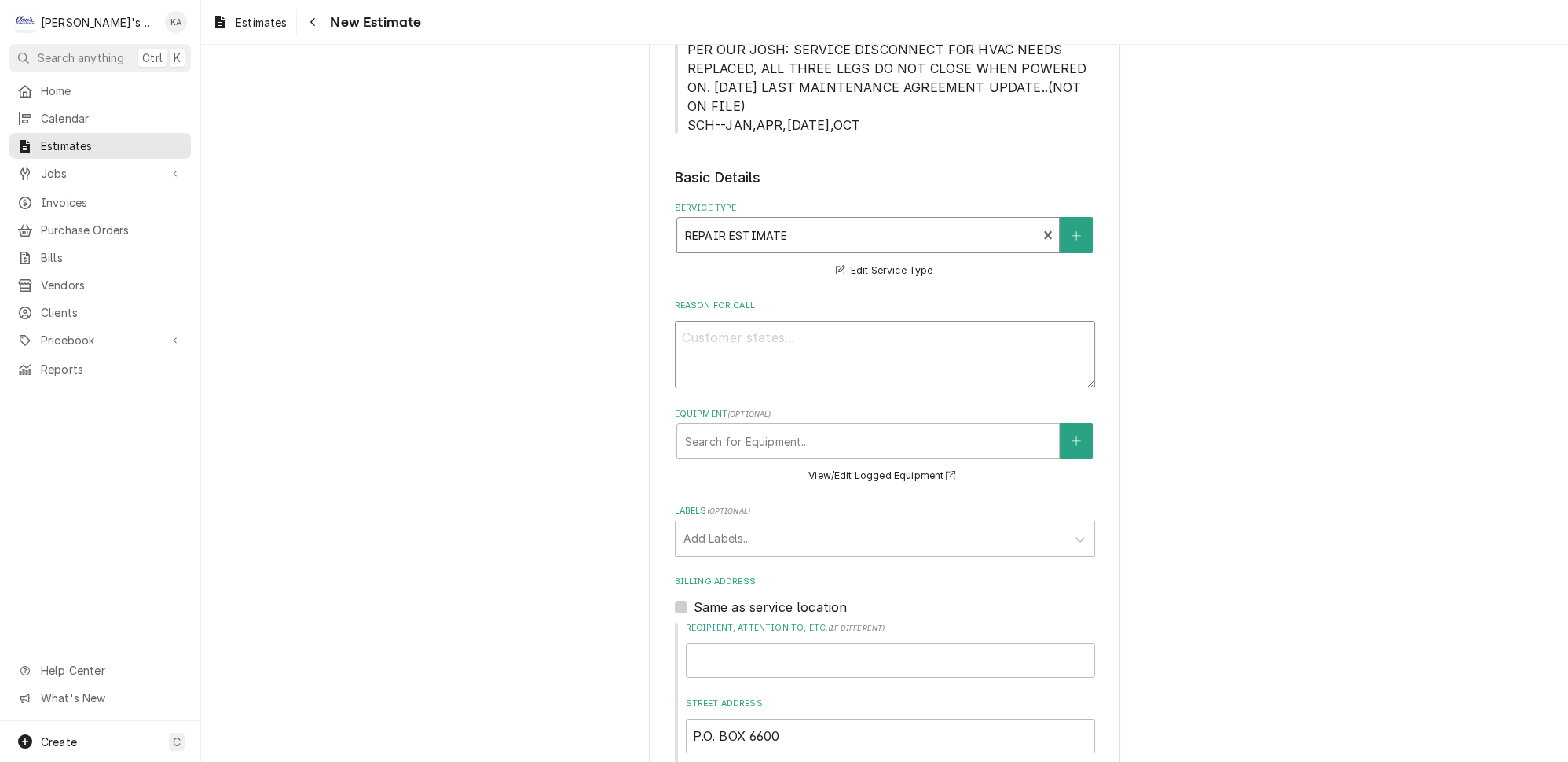
click at [693, 321] on textarea "Reason For Call" at bounding box center [884, 354] width 420 height 67
type textarea "x"
type textarea "8"
type textarea "x"
type textarea "8/"
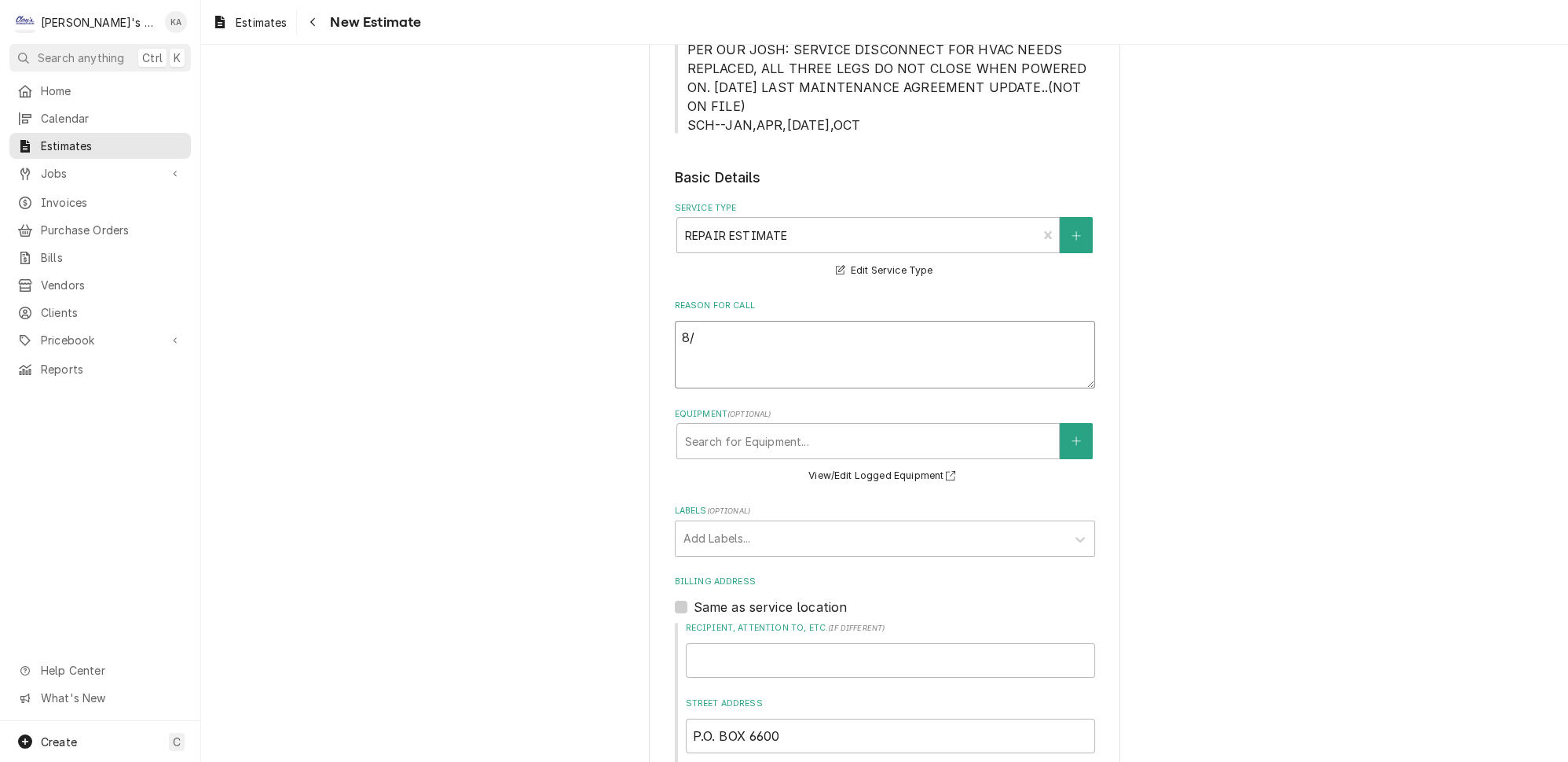
type textarea "x"
type textarea "8/2"
type textarea "x"
type textarea "8/22"
type textarea "x"
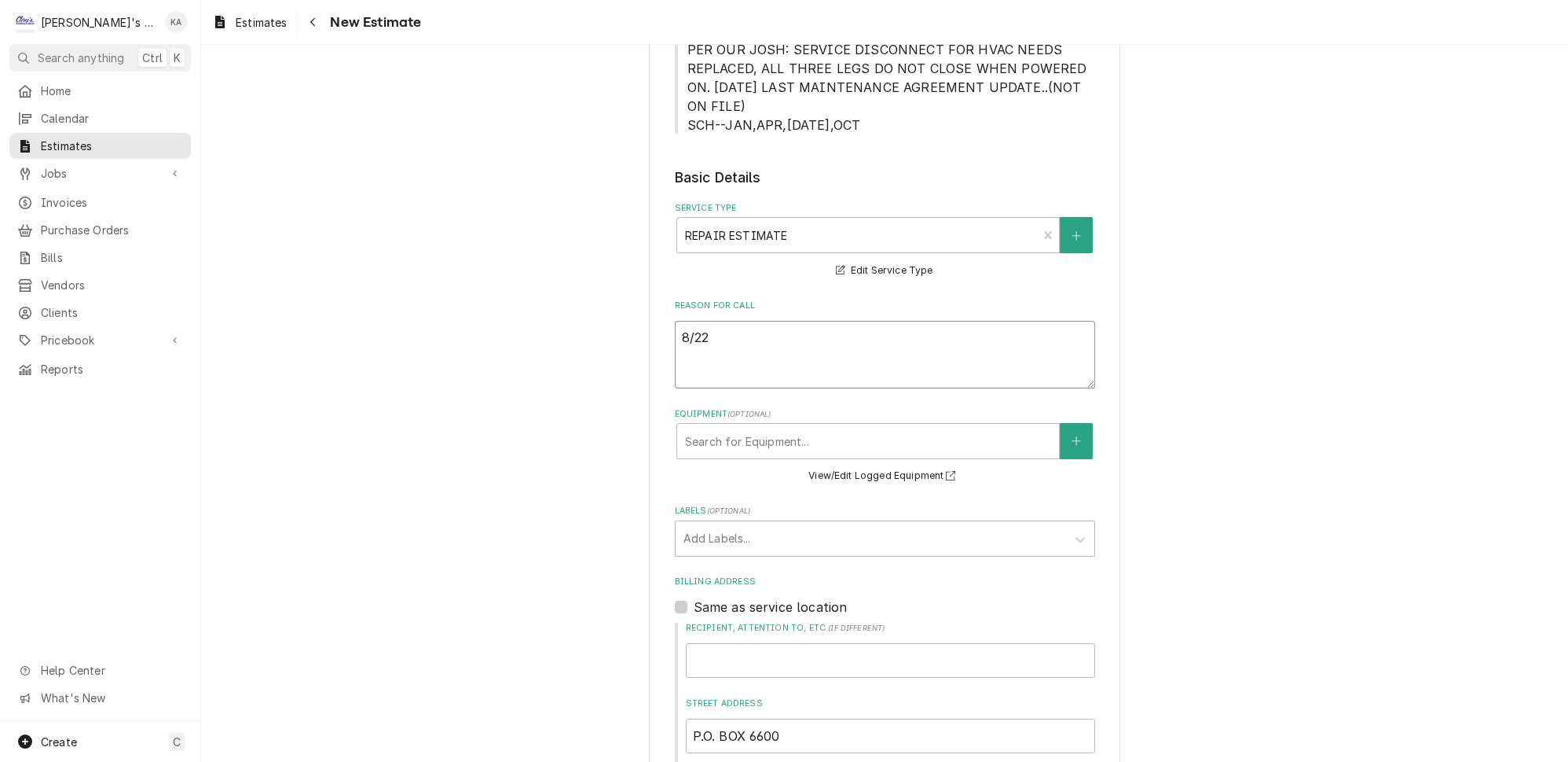
type textarea "8/22/"
type textarea "x"
type textarea "8/22/2"
type textarea "x"
type textarea "8/22/20"
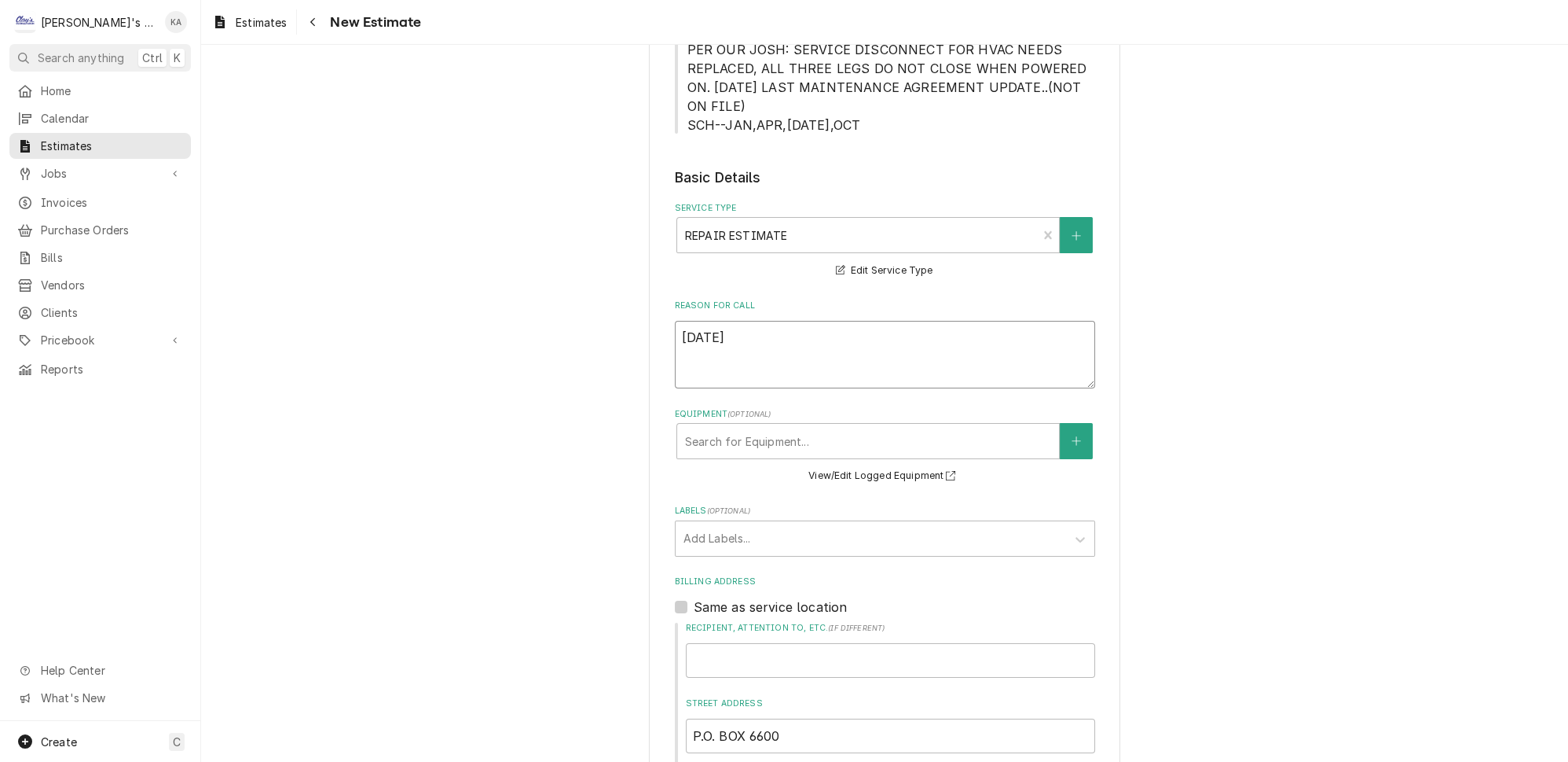
type textarea "x"
type textarea "8/22/202"
type textarea "x"
type textarea "8/22/2025"
type textarea "x"
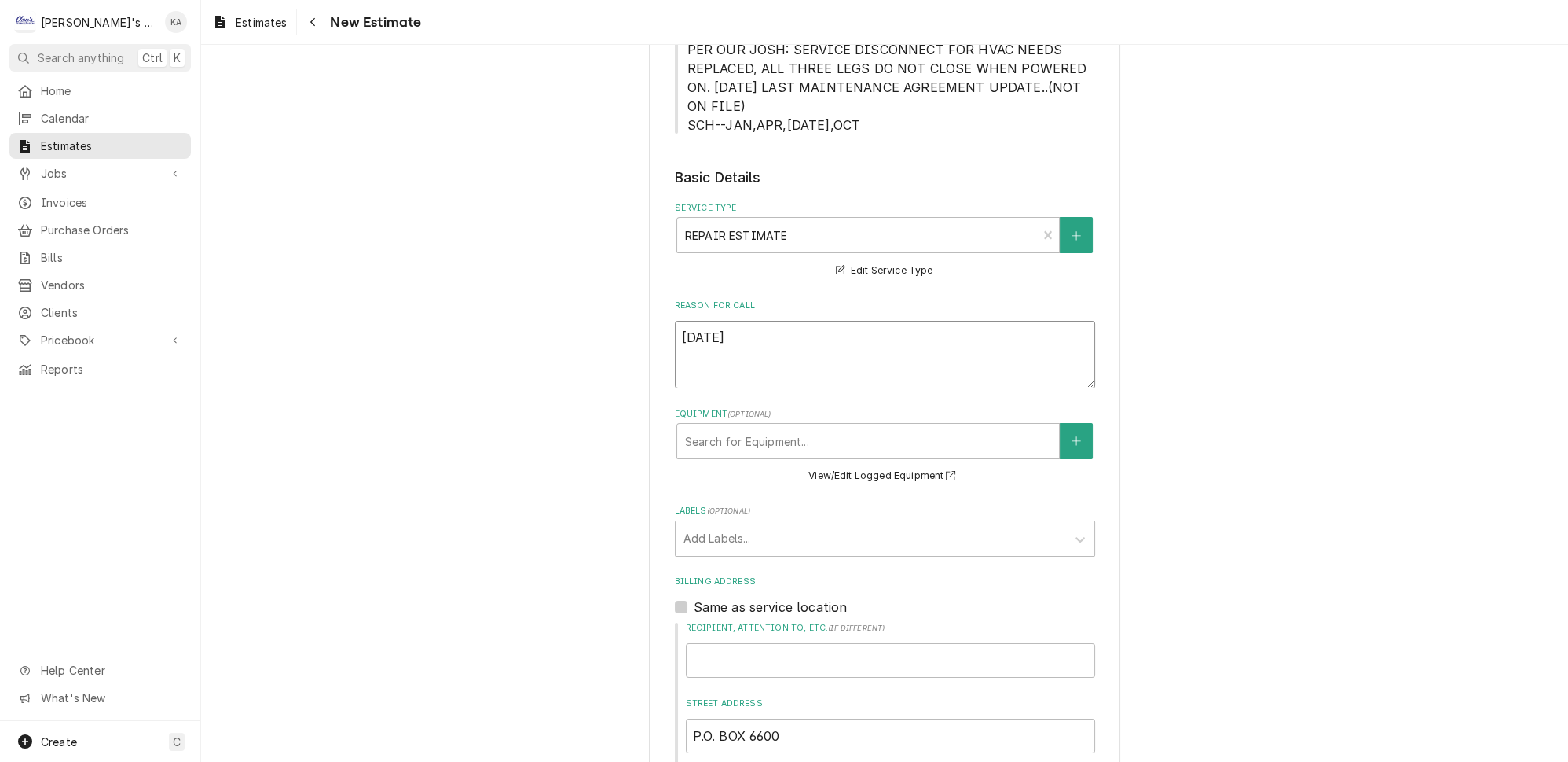
type textarea "8/22/2025"
type textarea "x"
type textarea "8/22/2025 E"
type textarea "x"
type textarea "8/22/2025 ES"
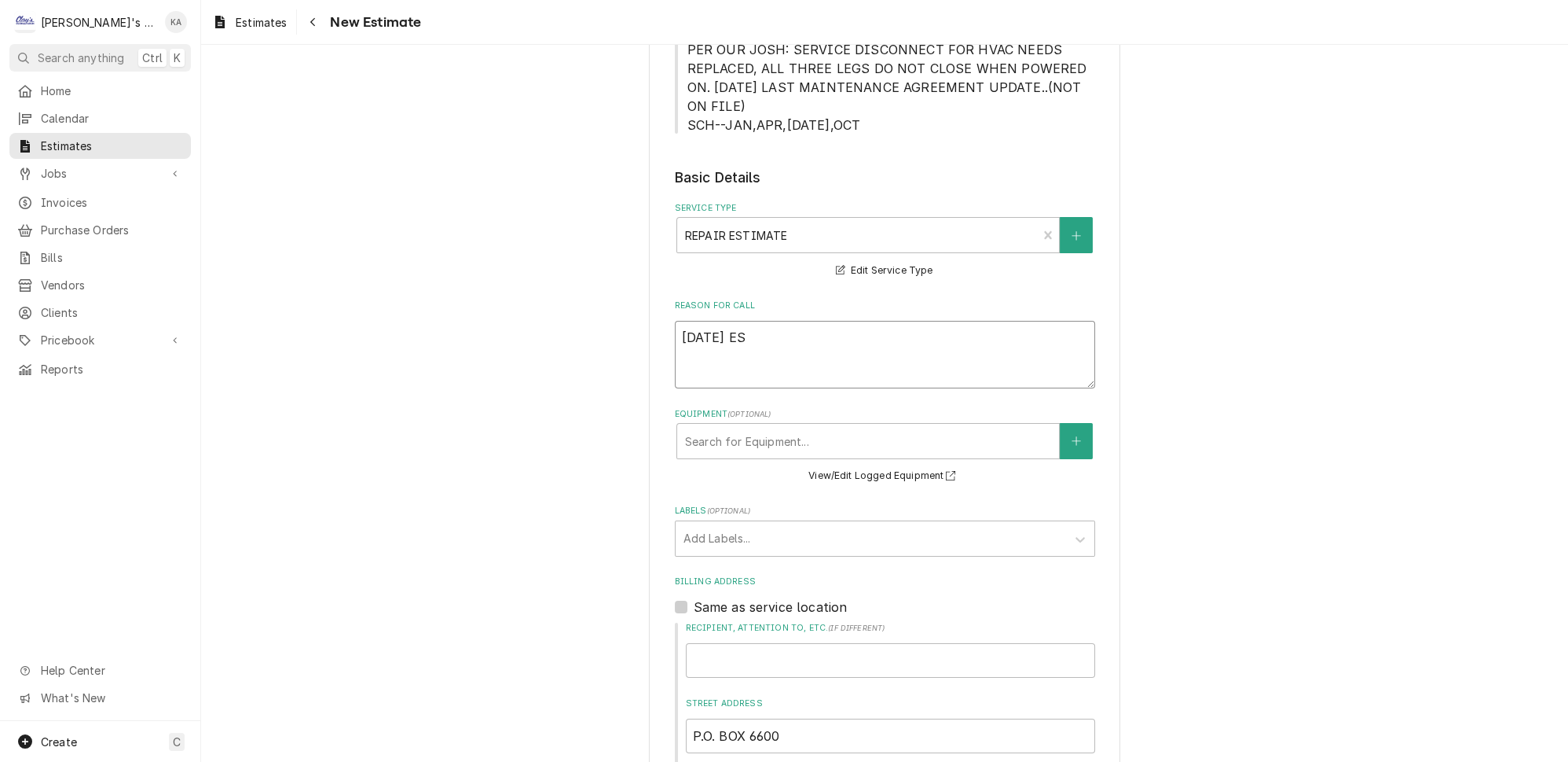
type textarea "x"
type textarea "8/22/2025 EST"
type textarea "x"
type textarea "8/22/2025 ESTI"
type textarea "x"
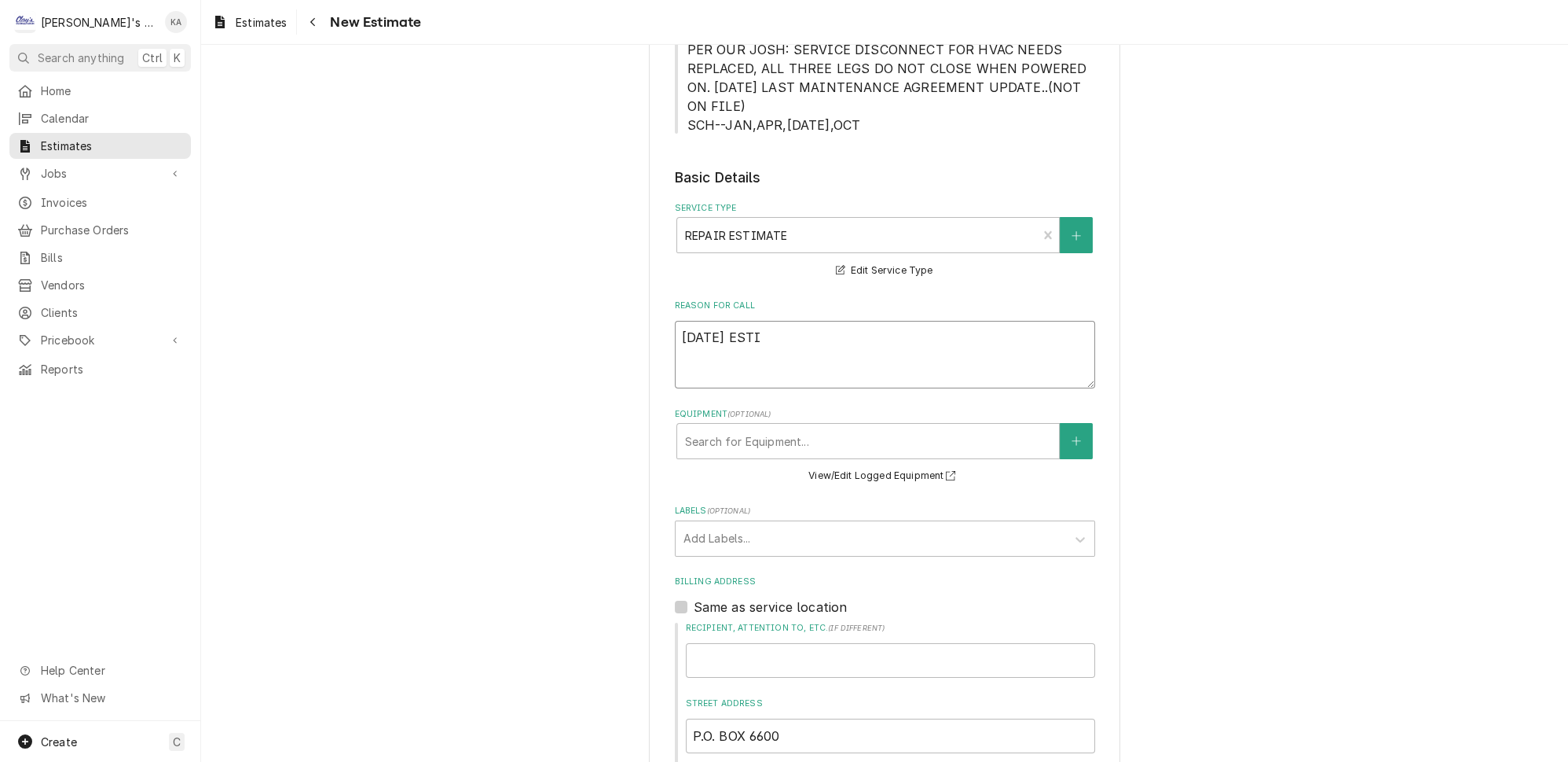
type textarea "8/22/2025 ESTIM"
type textarea "x"
type textarea "8/22/2025 ESTIMA"
type textarea "x"
type textarea "8/22/2025 ESTIMAT"
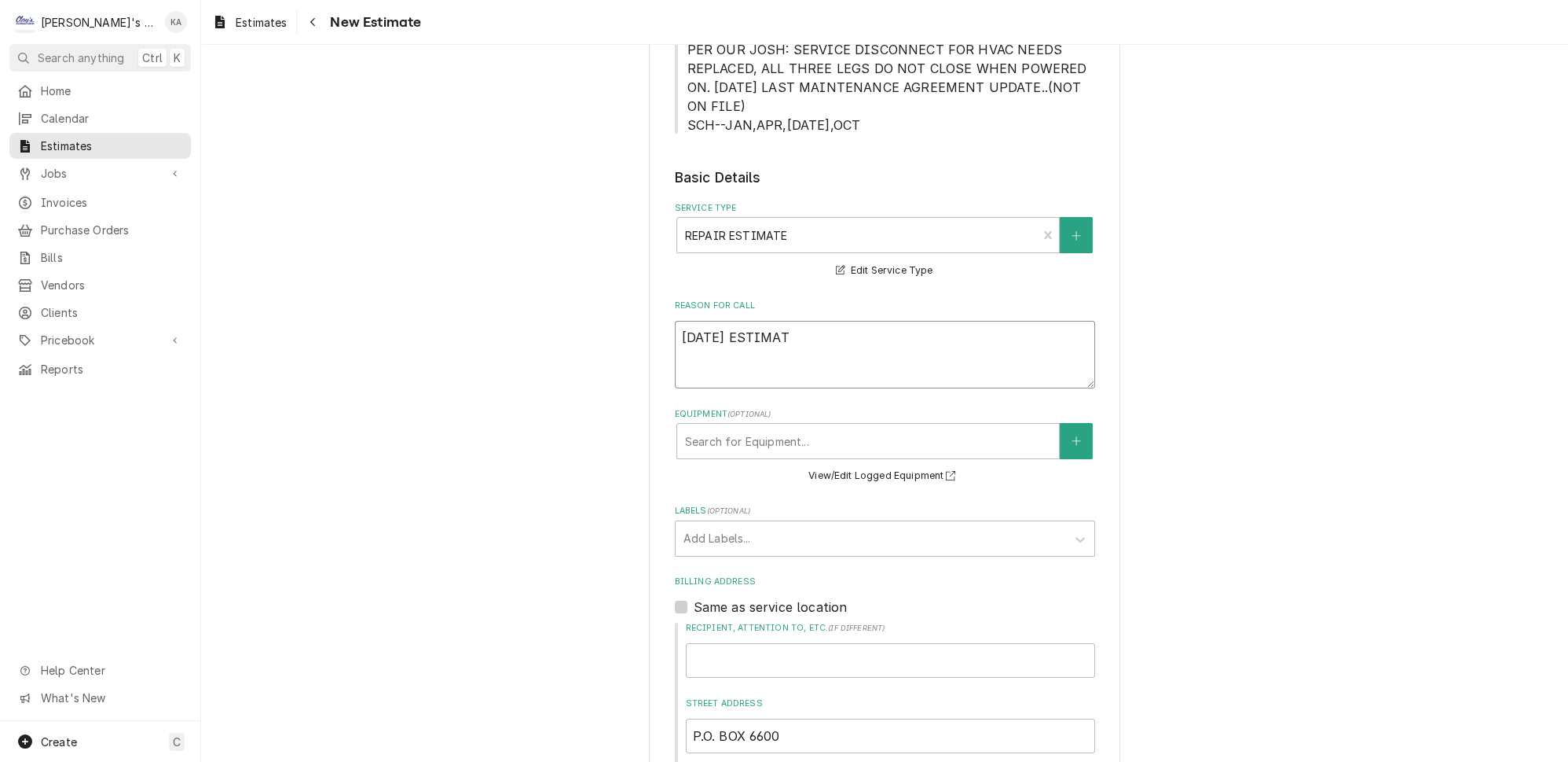
type textarea "x"
type textarea "8/22/2025 ESTIMATE"
type textarea "x"
type textarea "8/22/2025 ESTIMATE"
type textarea "x"
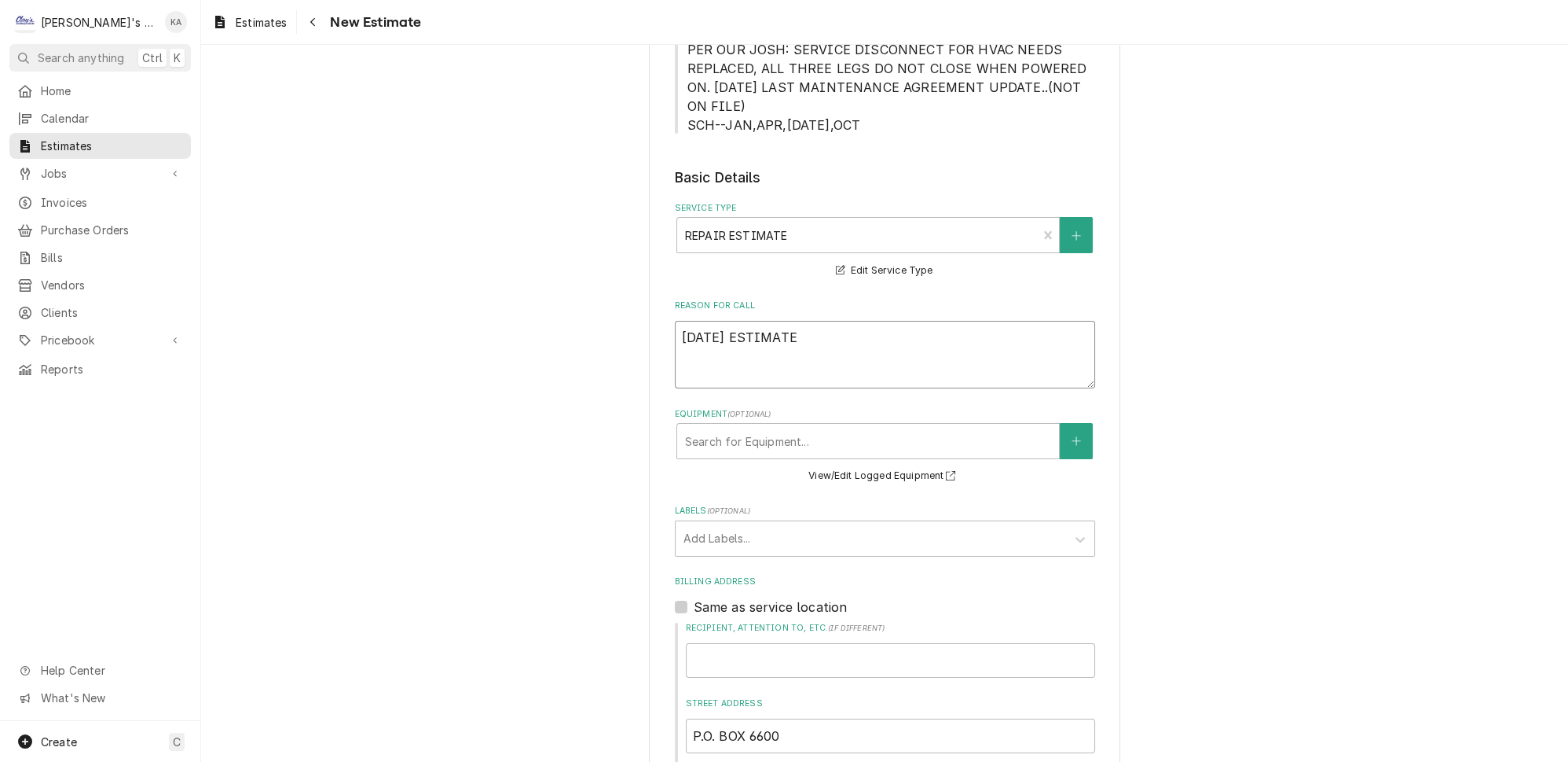
type textarea "8/22/2025 ESTIMATE F"
type textarea "x"
type textarea "8/22/2025 ESTIMATE FO"
type textarea "x"
type textarea "8/22/2025 ESTIMATE FOR"
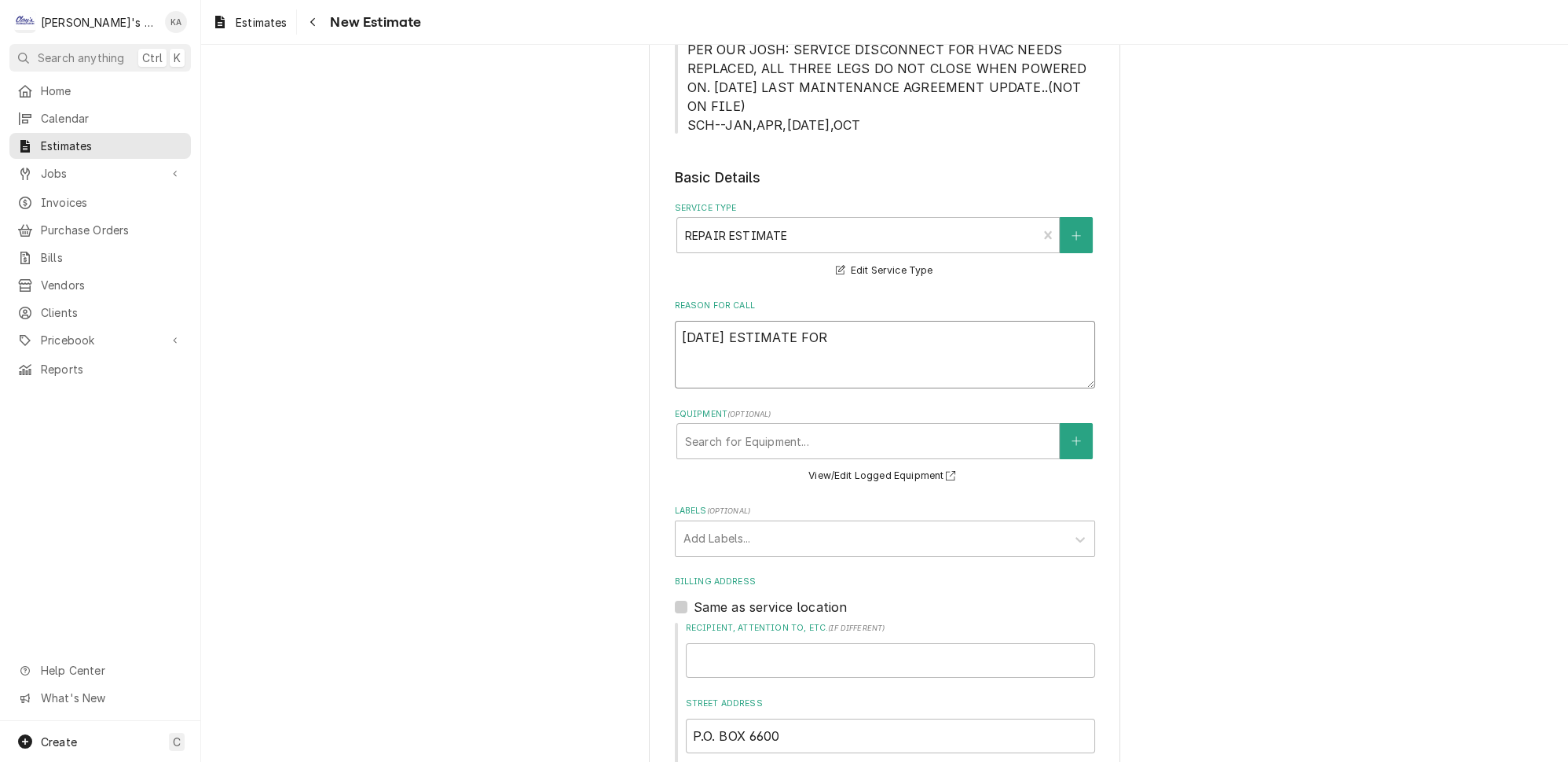
type textarea "x"
type textarea "8/22/2025 ESTIMATE FOR"
type textarea "x"
type textarea "8/22/2025 ESTIMATE FOR R"
type textarea "x"
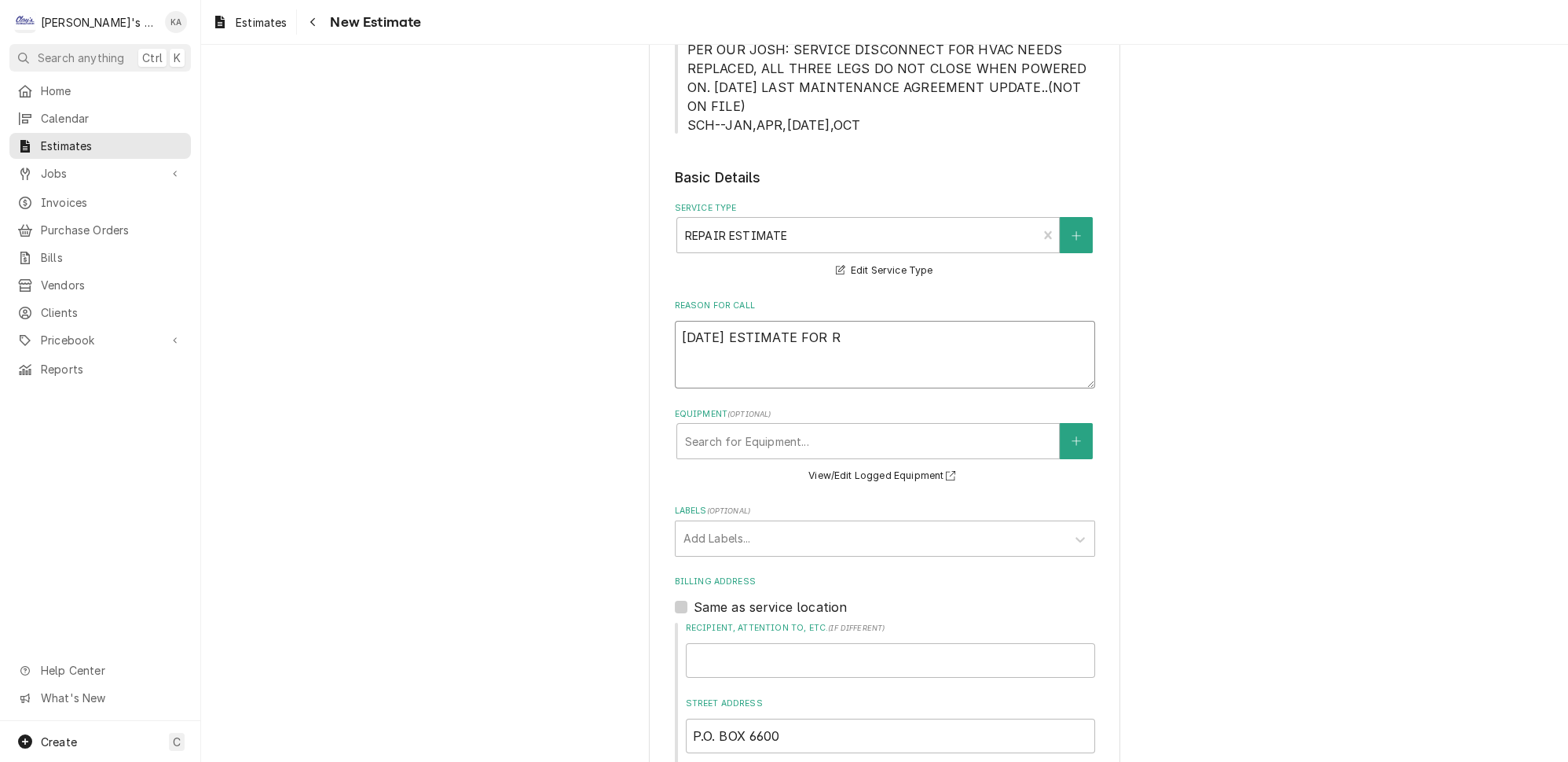
type textarea "8/22/2025 ESTIMATE FOR RE"
type textarea "x"
type textarea "8/22/2025 ESTIMATE FOR REP"
type textarea "x"
type textarea "8/22/2025 ESTIMATE FOR REPL"
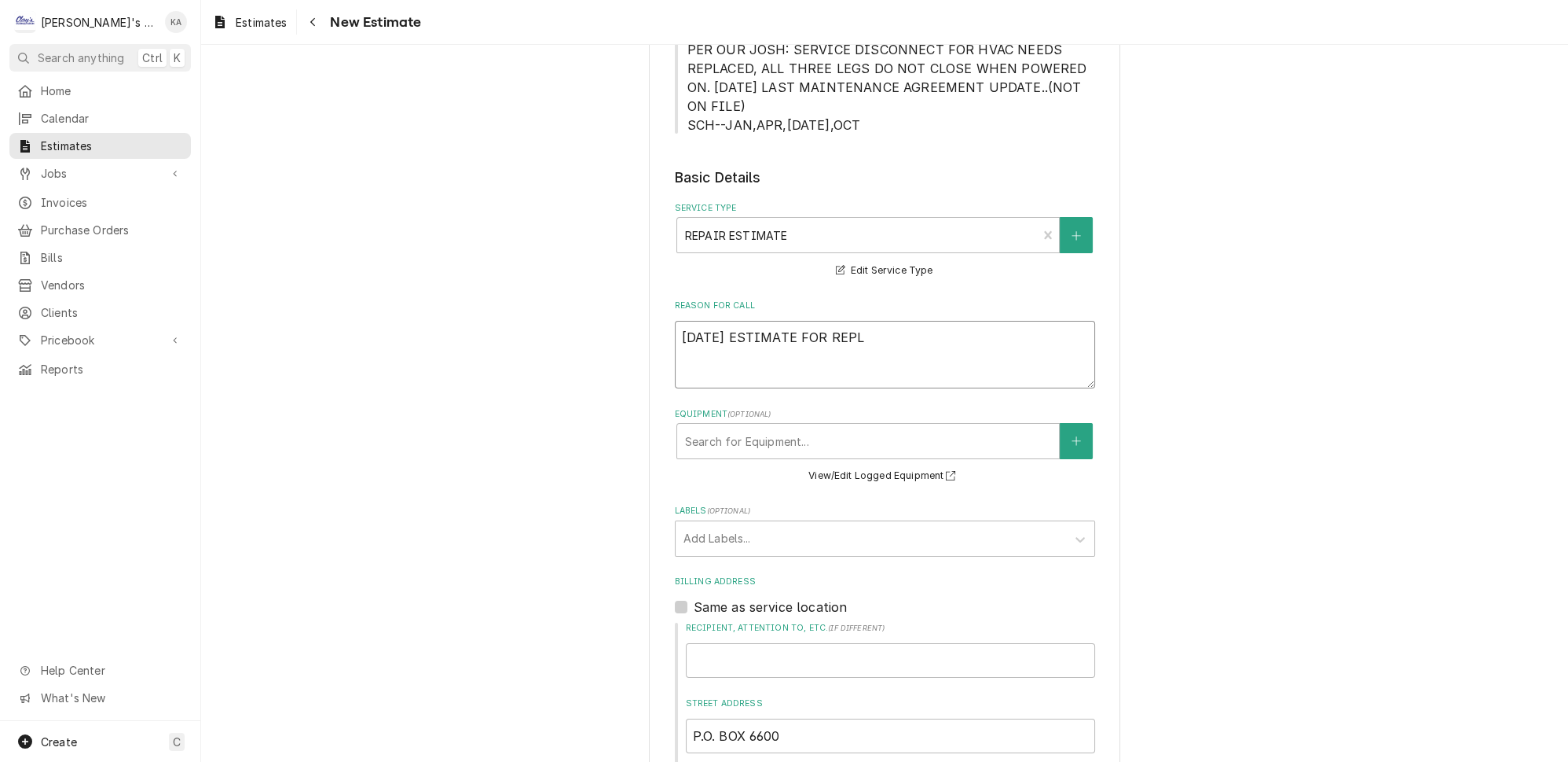
type textarea "x"
type textarea "8/22/2025 ESTIMATE FOR REPLA"
type textarea "x"
type textarea "8/22/2025 ESTIMATE FOR REPLAC"
type textarea "x"
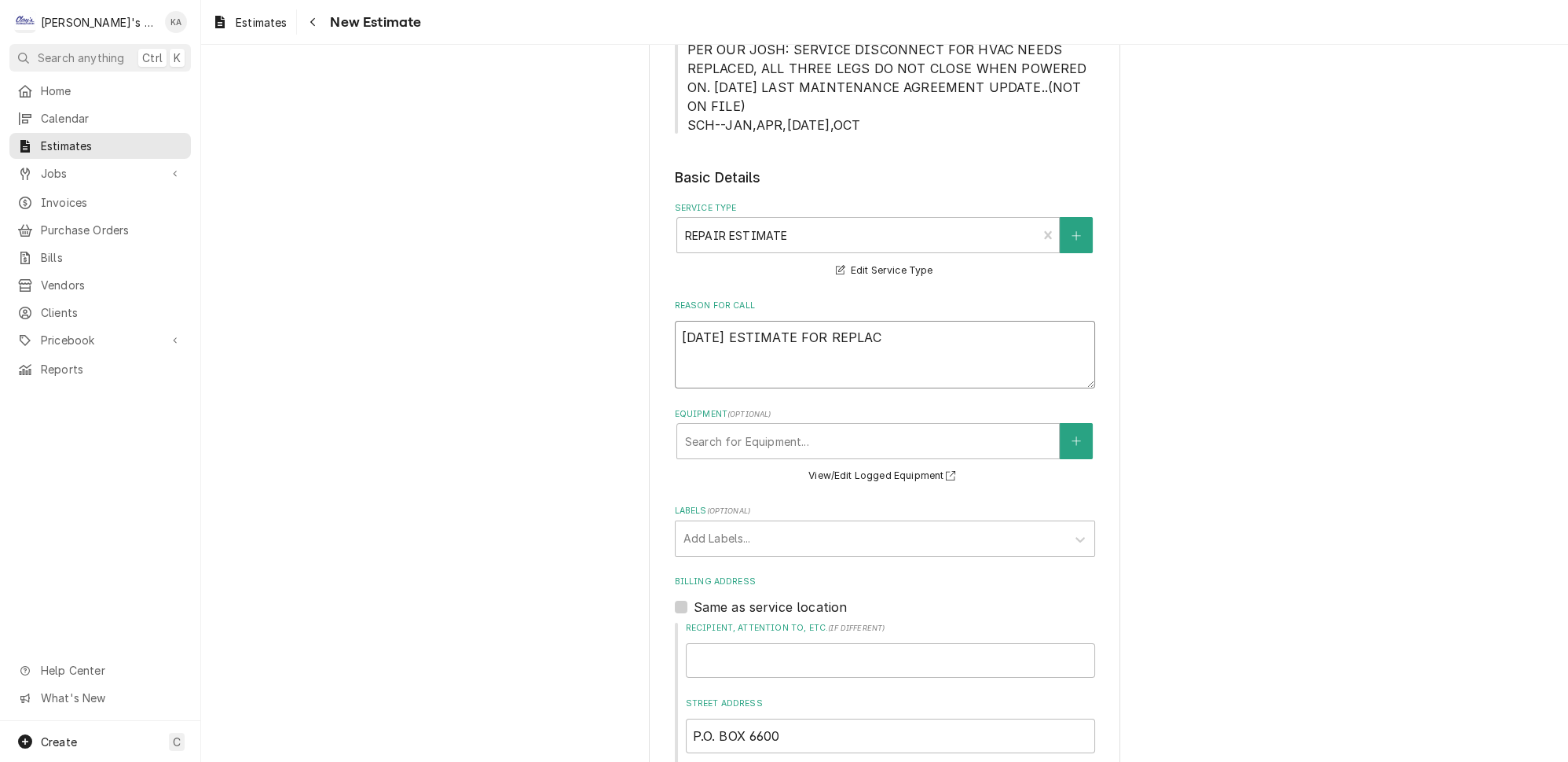
type textarea "8/22/2025 ESTIMATE FOR REPLACI"
type textarea "x"
type textarea "8/22/2025 ESTIMATE FOR REPLACIN"
type textarea "x"
type textarea "8/22/2025 ESTIMATE FOR REPLACING"
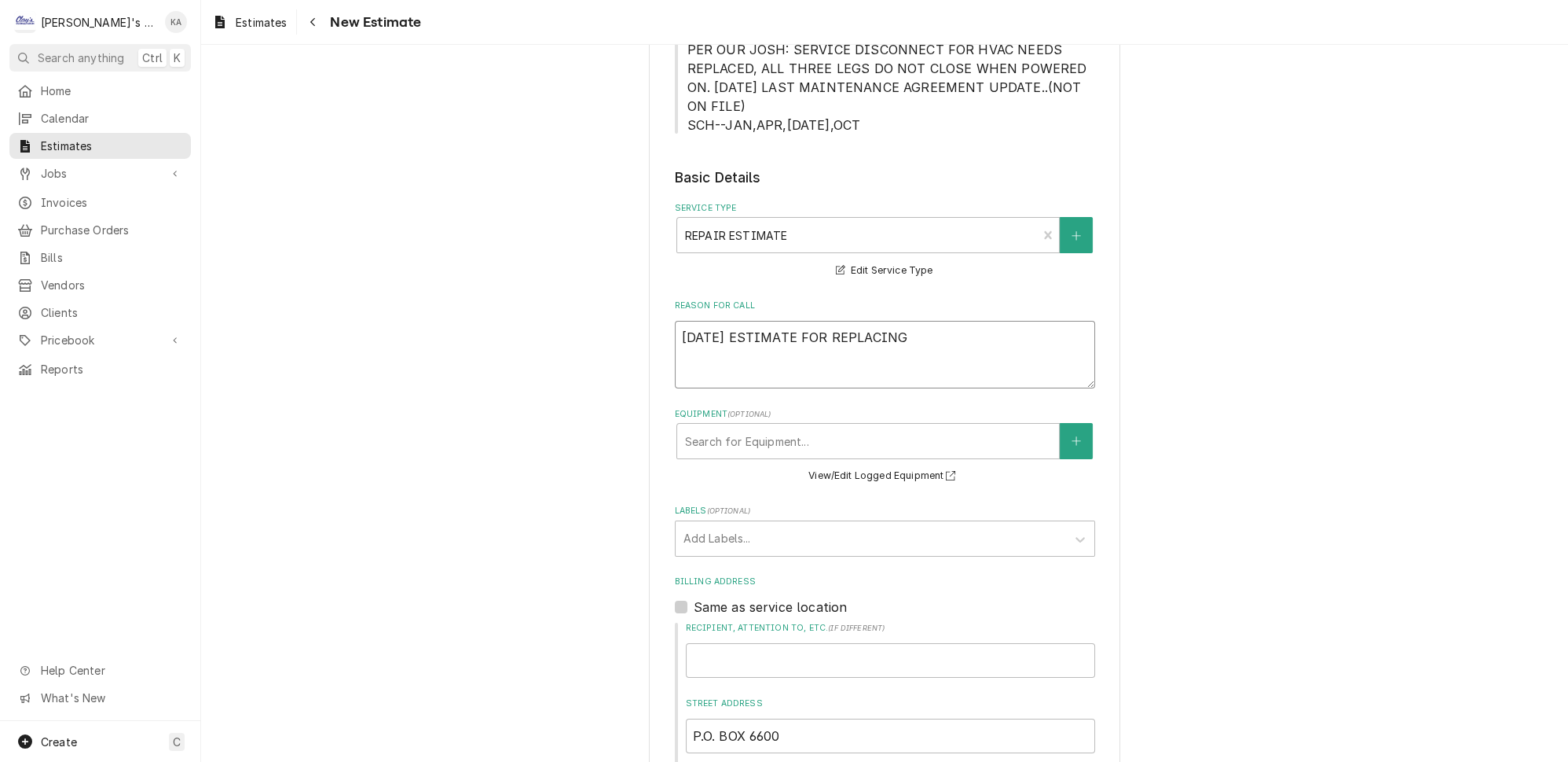
type textarea "x"
type textarea "8/22/2025 ESTIMATE FOR REPLACING"
type textarea "x"
type textarea "8/22/2025 ESTIMATE FOR REPLACING T"
type textarea "x"
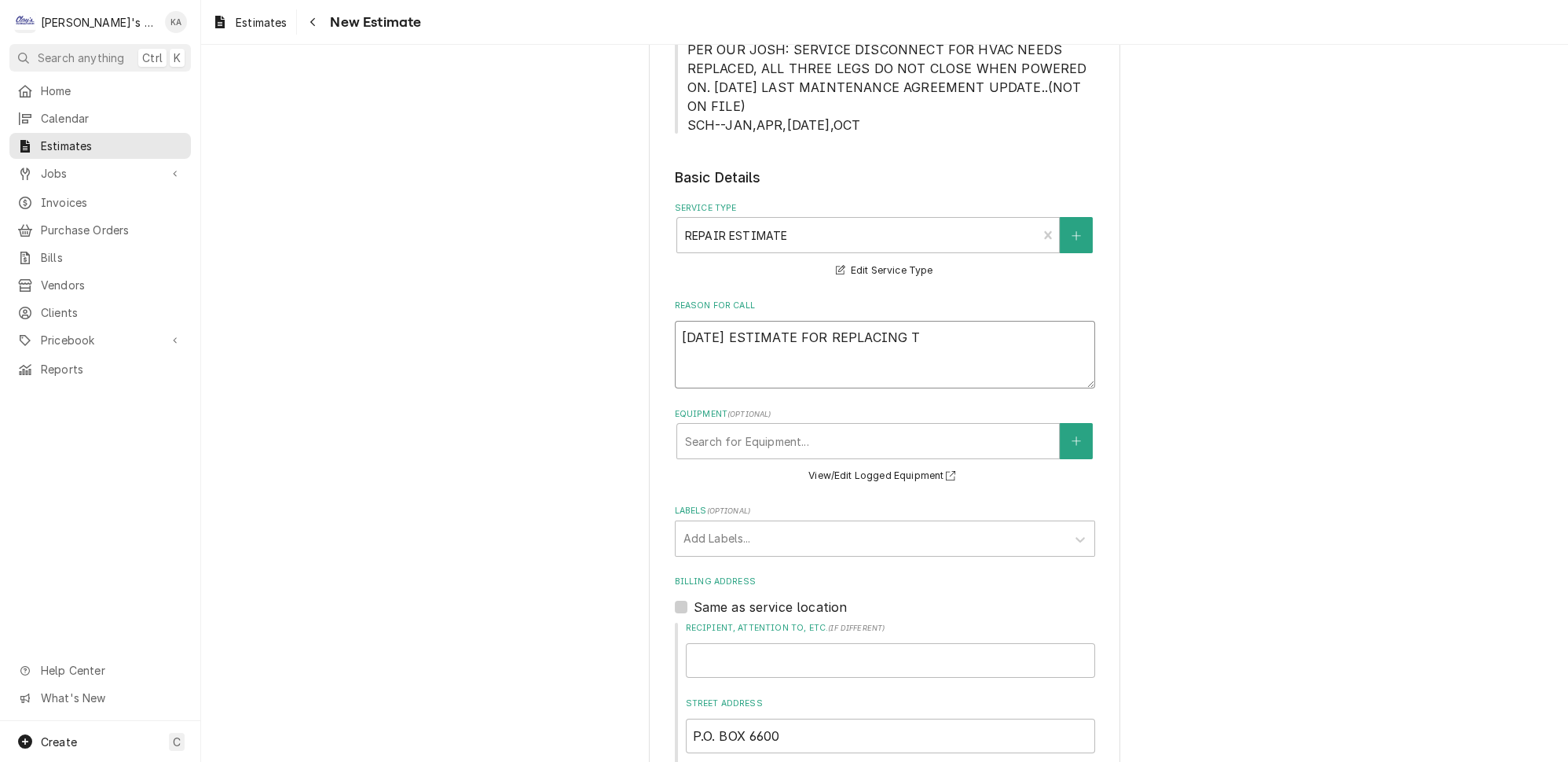
type textarea "8/22/2025 ESTIMATE FOR REPLACING TH"
type textarea "x"
type textarea "8/22/2025 ESTIMATE FOR REPLACING THE"
type textarea "x"
type textarea "8/22/2025 ESTIMATE FOR REPLACING THE"
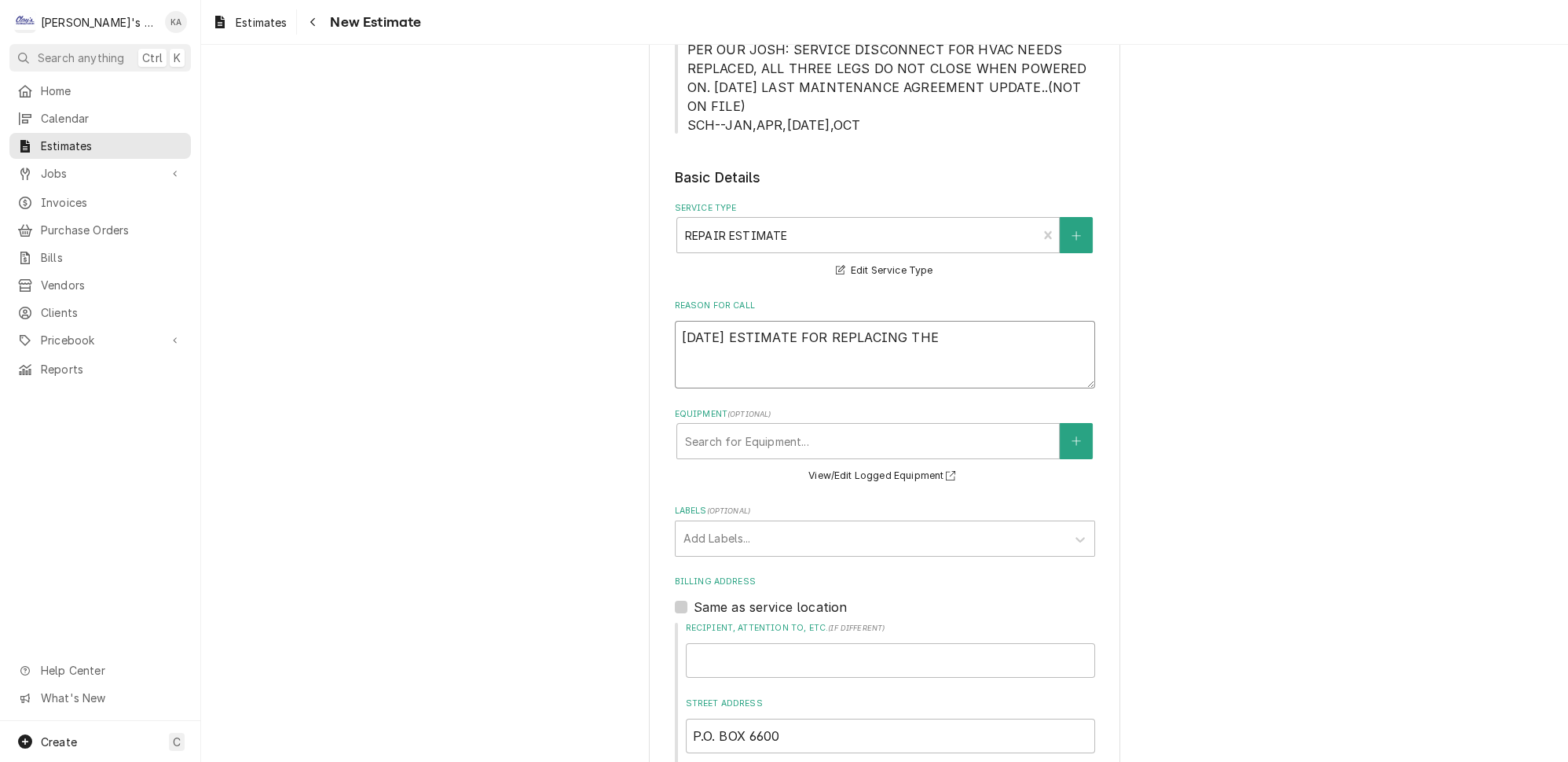
type textarea "x"
type textarea "8/22/2025 ESTIMATE FOR REPLACING THE D"
type textarea "x"
type textarea "8/22/2025 ESTIMATE FOR REPLACING THE DO"
type textarea "x"
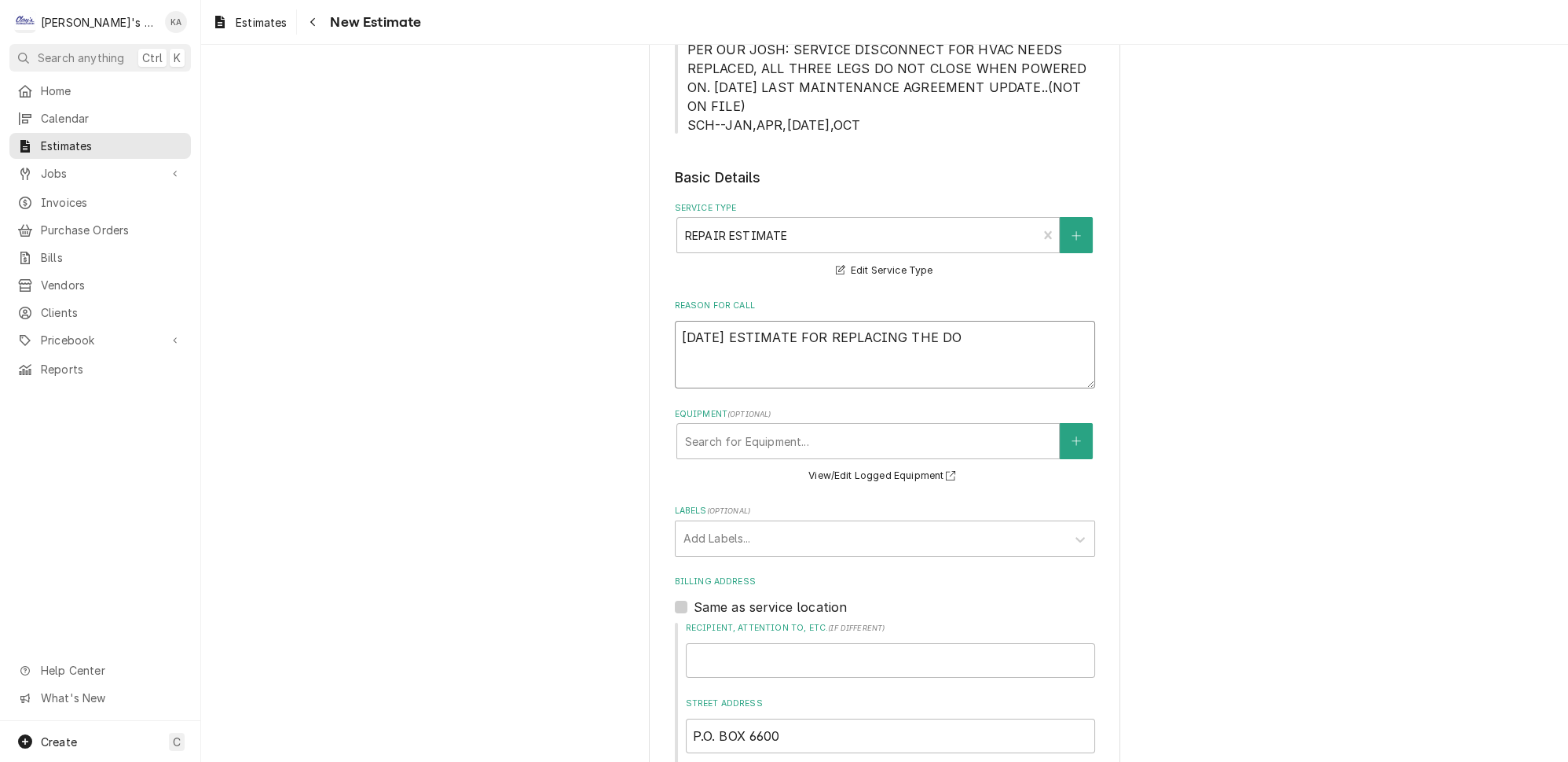
type textarea "8/22/2025 ESTIMATE FOR REPLACING THE DOO"
type textarea "x"
type textarea "8/22/2025 ESTIMATE FOR REPLACING THE DOOR"
type textarea "x"
type textarea "8/22/2025 ESTIMATE FOR REPLACING THE DOOR"
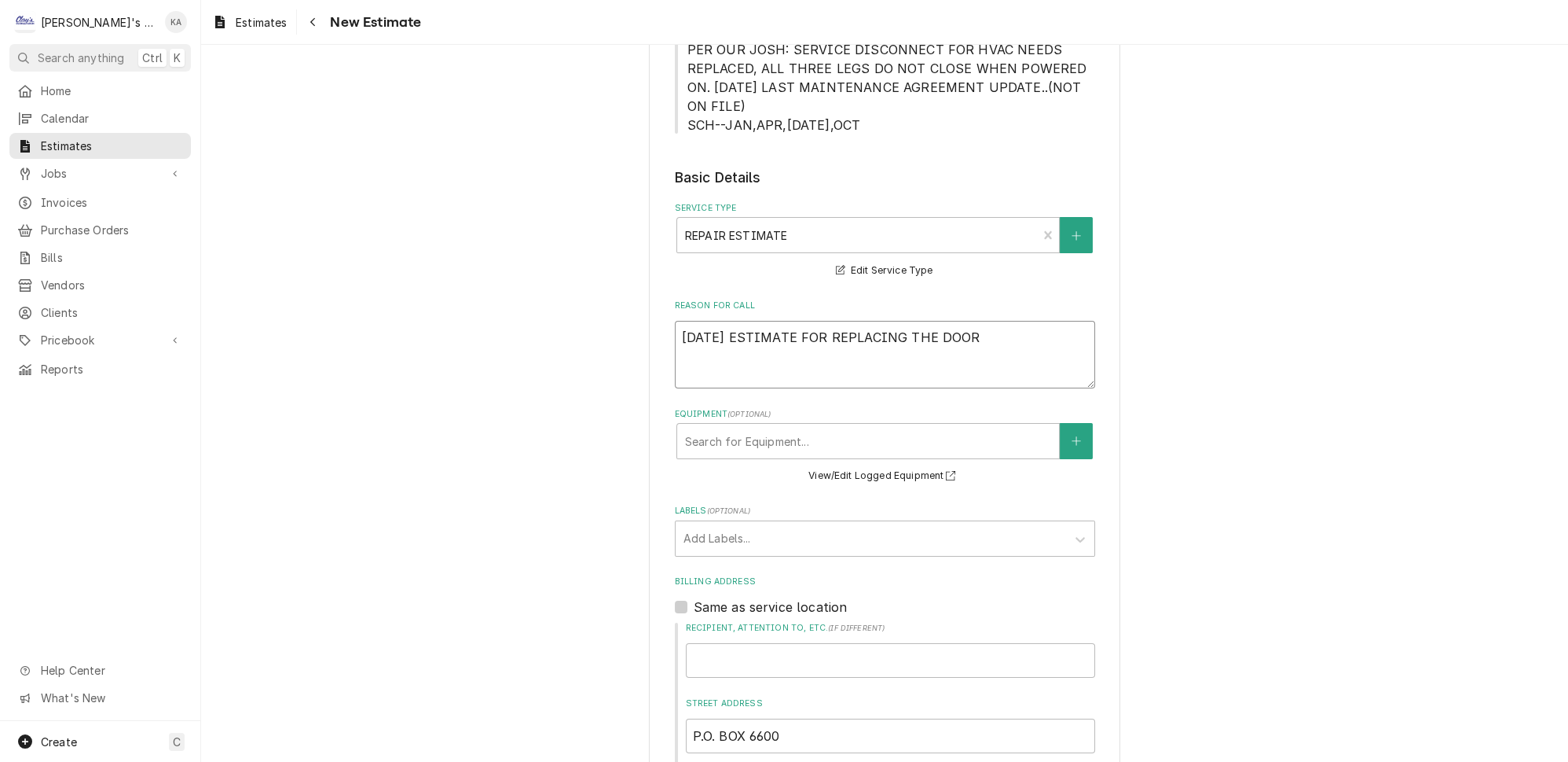
type textarea "x"
type textarea "8/22/2025 ESTIMATE FOR REPLACING THE DOOR C"
type textarea "x"
type textarea "8/22/2025 ESTIMATE FOR REPLACING THE DOOR CL"
type textarea "x"
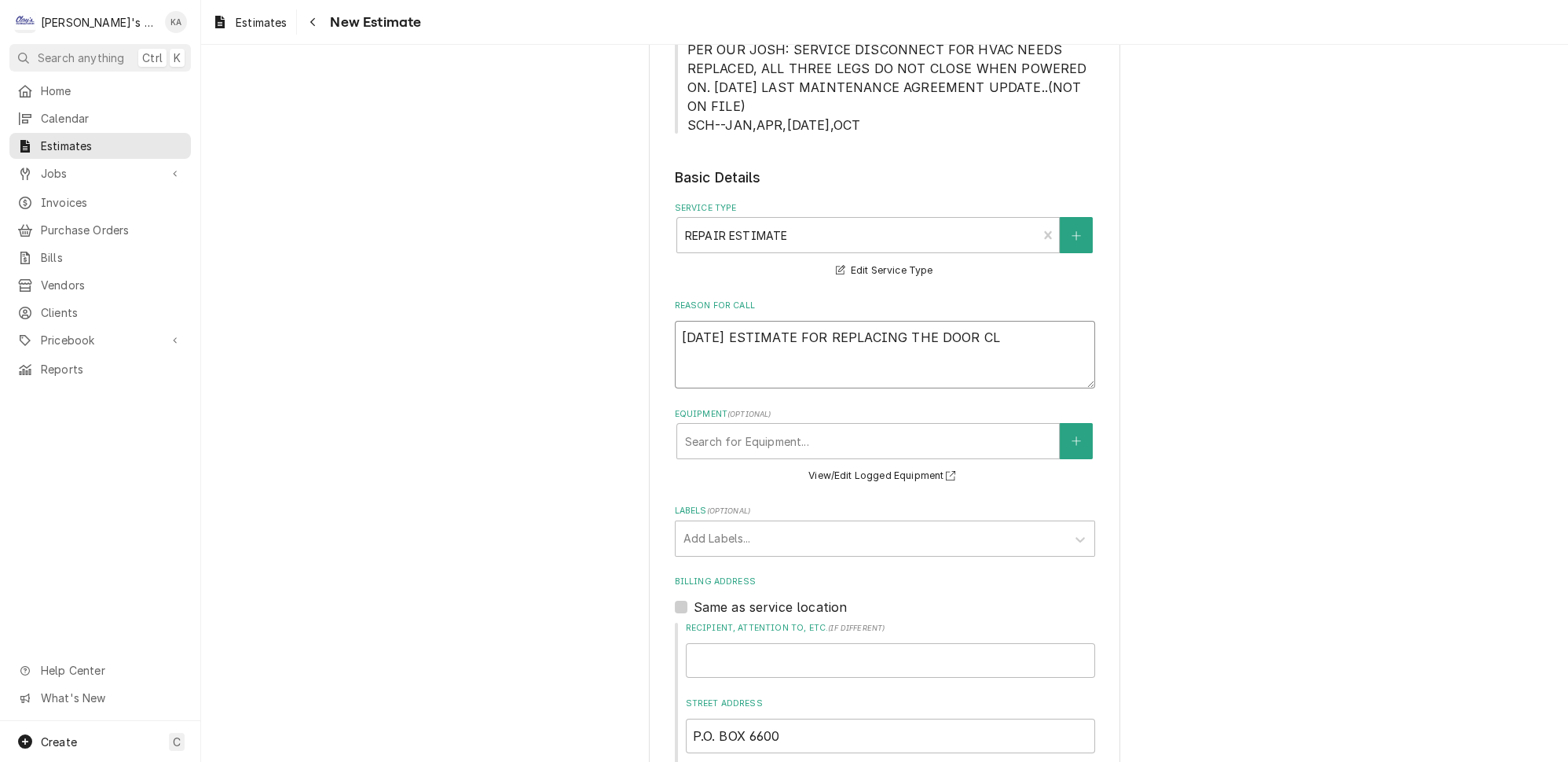
type textarea "8/22/2025 ESTIMATE FOR REPLACING THE DOOR CLO"
type textarea "x"
type textarea "8/22/2025 ESTIMATE FOR REPLACING THE DOOR CLOS"
type textarea "x"
type textarea "8/22/2025 ESTIMATE FOR REPLACING THE DOOR CLOSE"
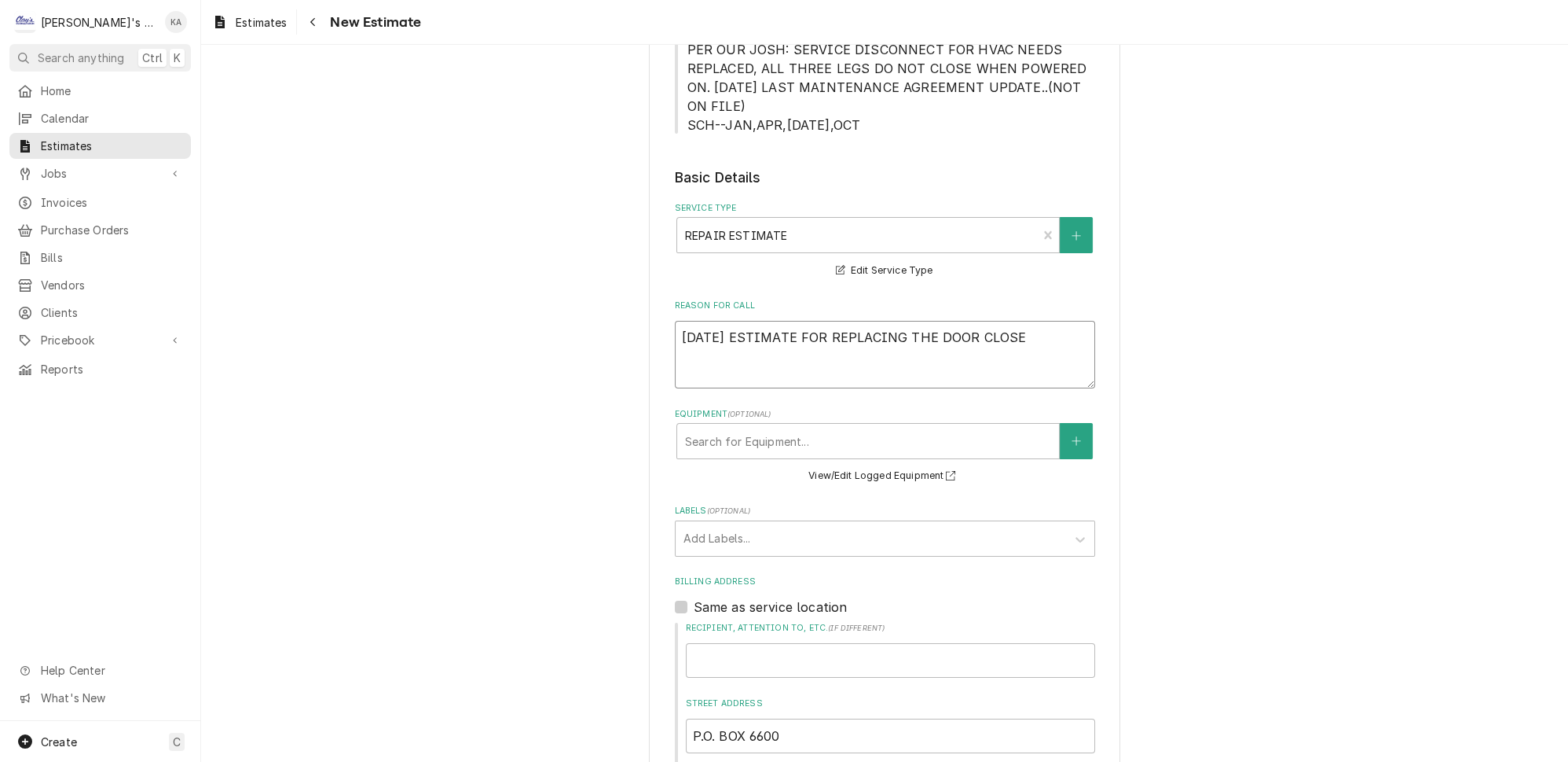
type textarea "x"
type textarea "8/22/2025 ESTIMATE FOR REPLACING THE DOOR CLOSER"
type textarea "x"
type textarea "8/22/2025 ESTIMATE FOR REPLACING THE DOOR CLOSER"
type textarea "x"
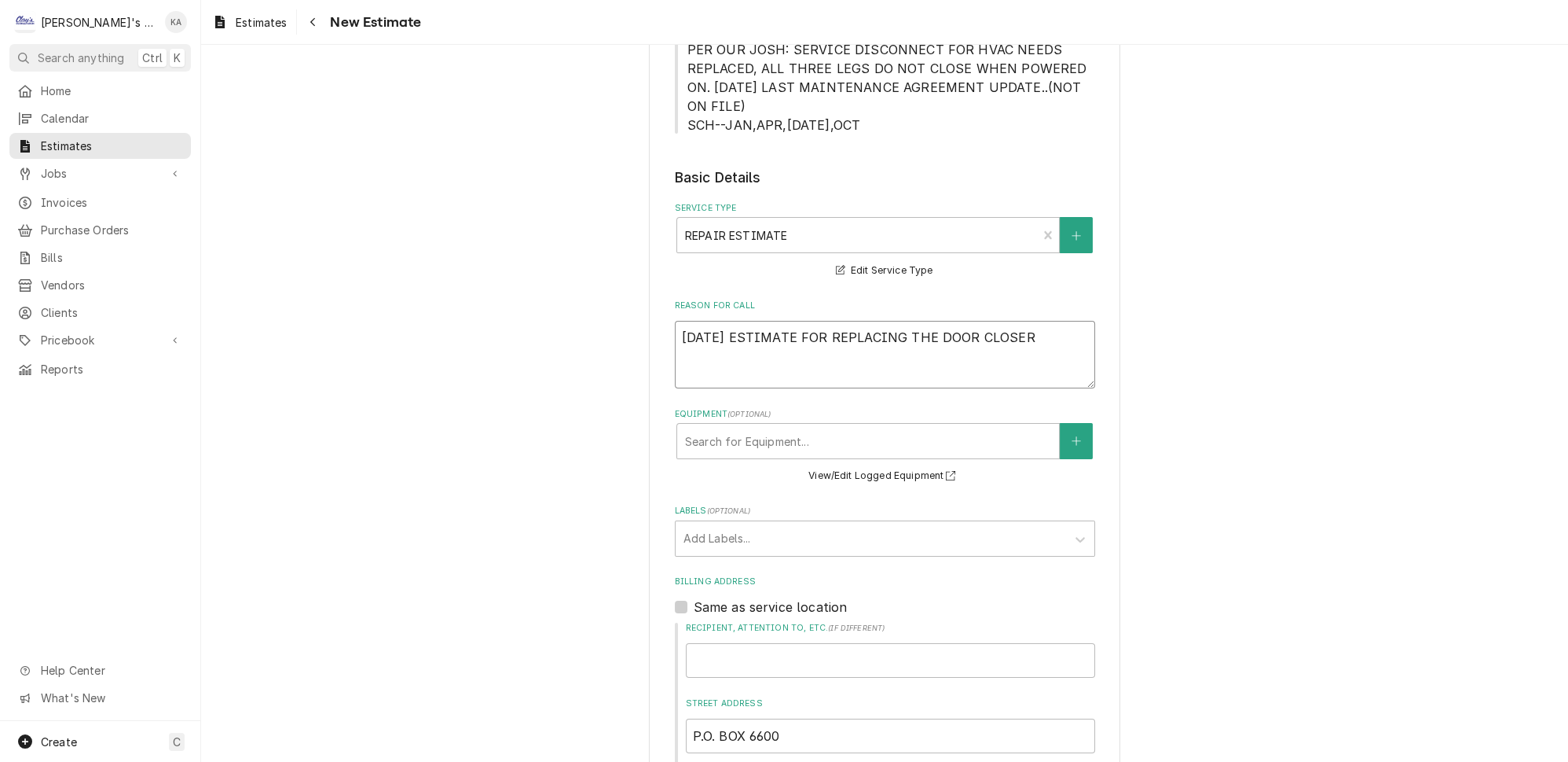
type textarea "8/22/2025 ESTIMATE FOR REPLACING THE DOOR CLOSER O"
type textarea "x"
type textarea "8/22/2025 ESTIMATE FOR REPLACING THE DOOR CLOSER ON"
type textarea "x"
type textarea "8/22/2025 ESTIMATE FOR REPLACING THE DOOR CLOSER ON"
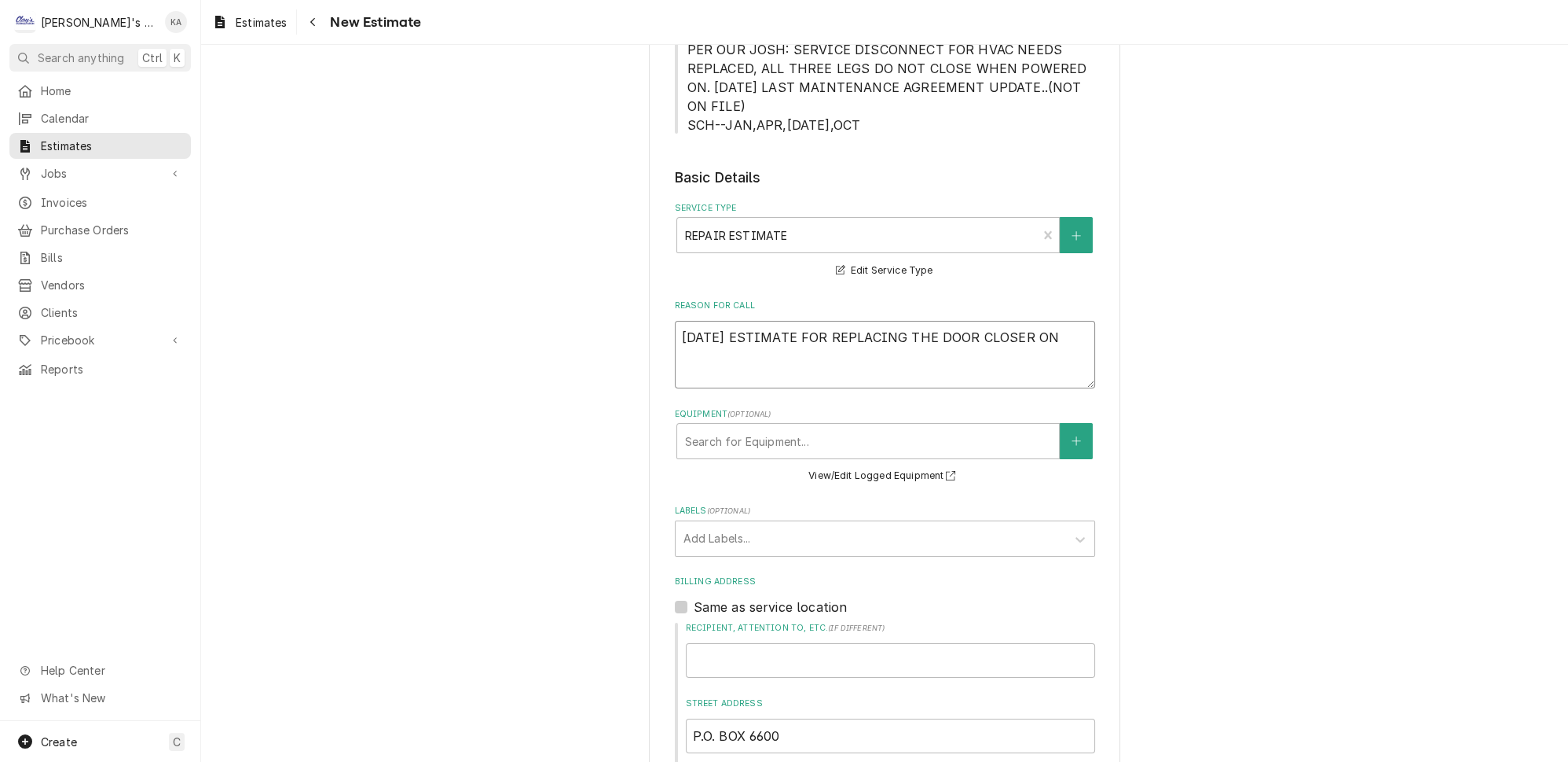
type textarea "x"
type textarea "8/22/2025 ESTIMATE FOR REPLACING THE DOOR CLOSER ON T"
type textarea "x"
type textarea "8/22/2025 ESTIMATE FOR REPLACING THE DOOR CLOSER ON TH"
type textarea "x"
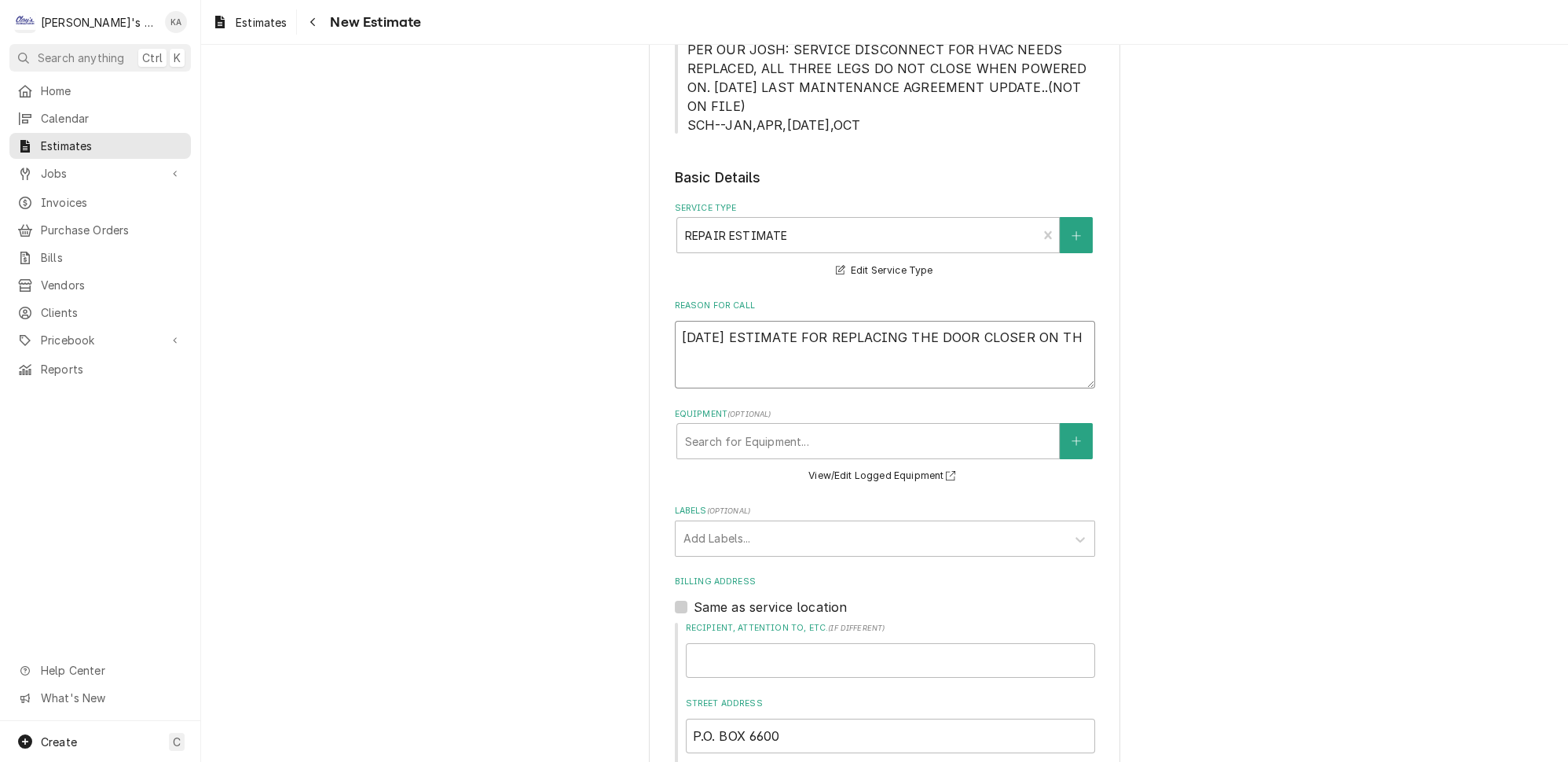
type textarea "8/22/2025 ESTIMATE FOR REPLACING THE DOOR CLOSER ON THE"
type textarea "x"
type textarea "8/22/2025 ESTIMATE FOR REPLACING THE DOOR CLOSER ON THE"
type textarea "x"
type textarea "8/22/2025 ESTIMATE FOR REPLACING THE DOOR CLOSER ON THE W"
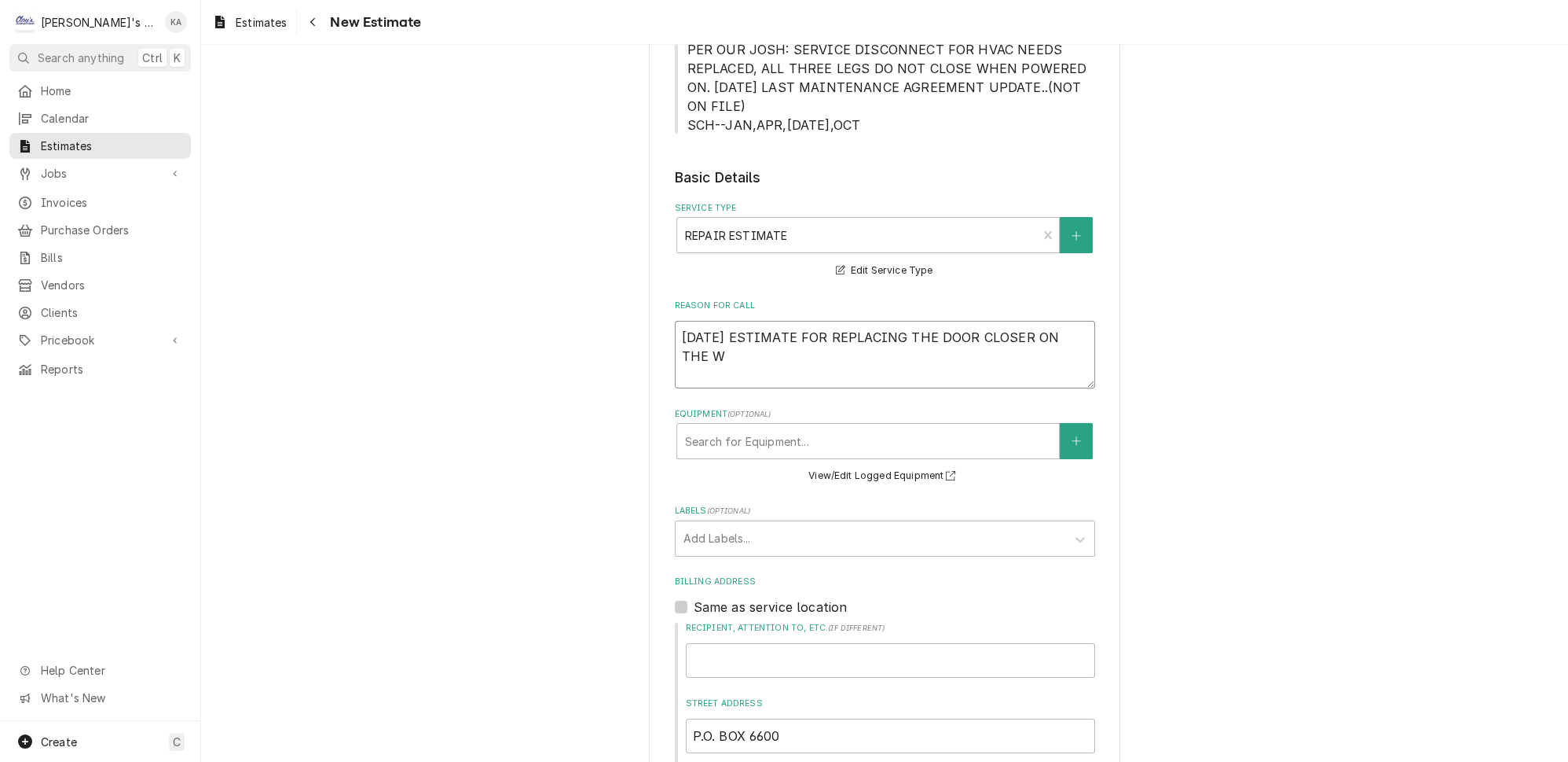
type textarea "x"
type textarea "8/22/2025 ESTIMATE FOR REPLACING THE DOOR CLOSER ON THE WA"
type textarea "x"
type textarea "8/22/2025 ESTIMATE FOR REPLACING THE DOOR CLOSER ON THE WAL"
type textarea "x"
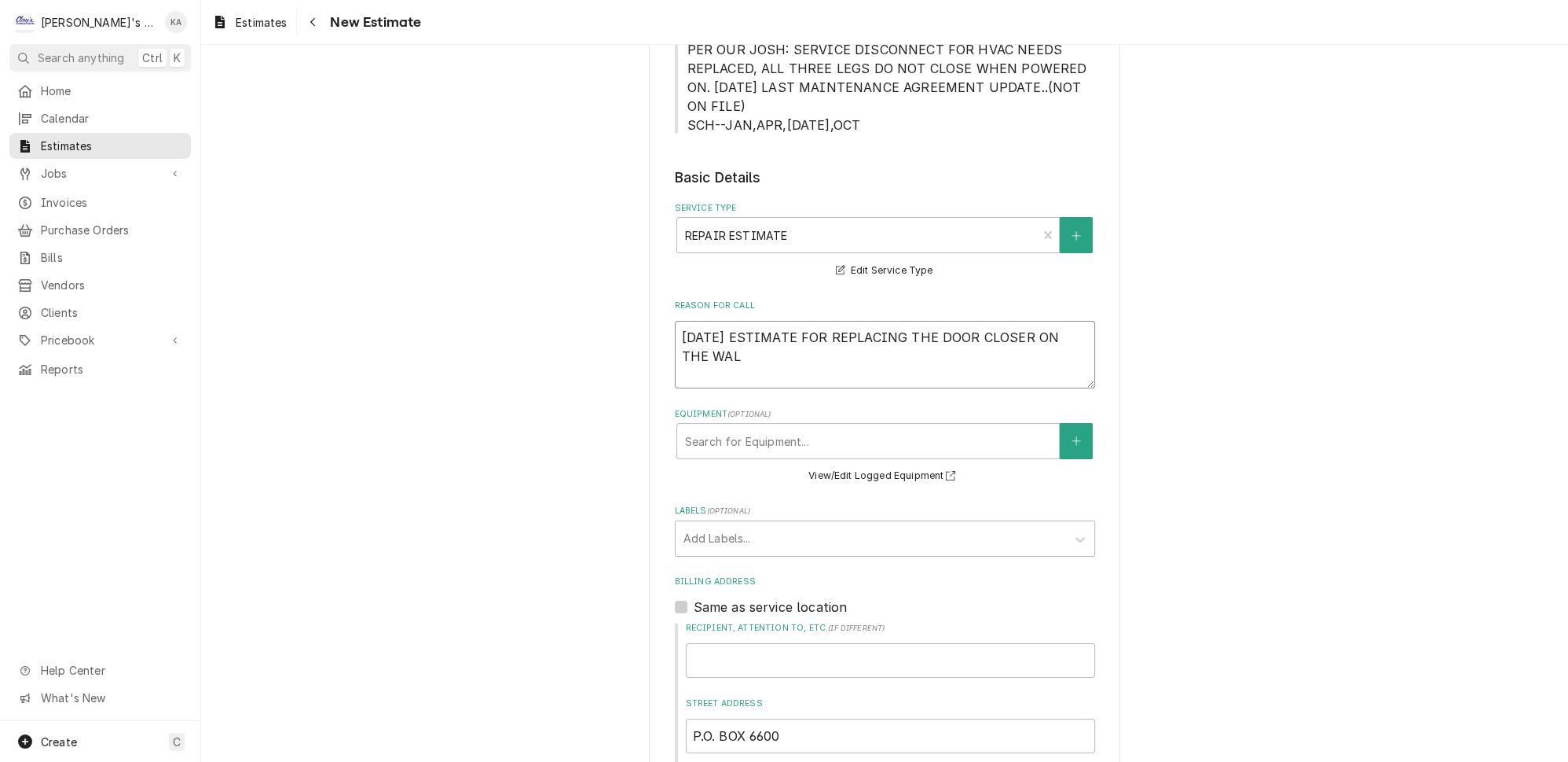
type textarea "8/22/2025 ESTIMATE FOR REPLACING THE DOOR CLOSER ON THE WALK"
type textarea "x"
type textarea "8/22/2025 ESTIMATE FOR REPLACING THE DOOR CLOSER ON THE WALK"
type textarea "x"
type textarea "8/22/2025 ESTIMATE FOR REPLACING THE DOOR CLOSER ON THE WALK I"
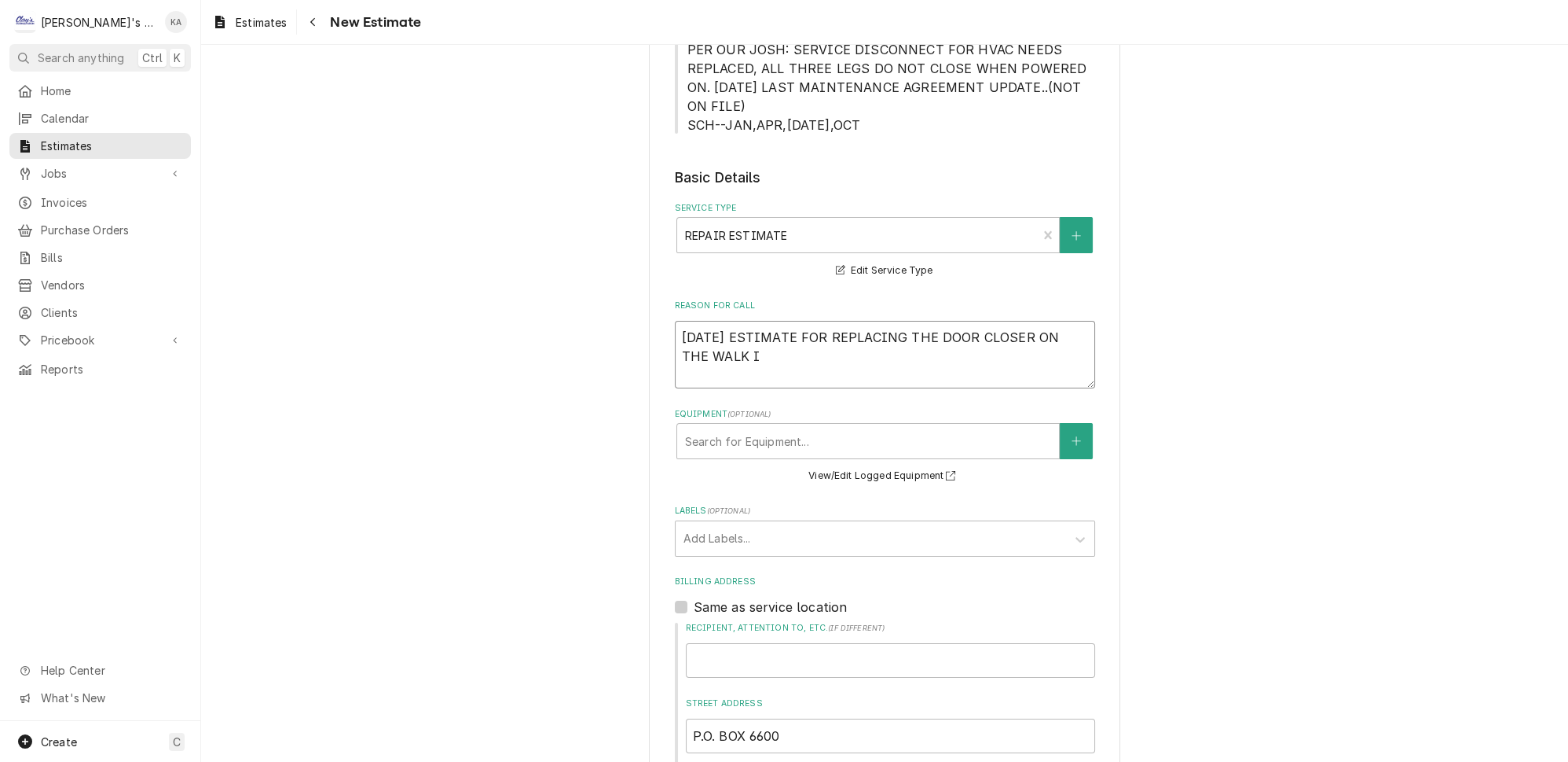
type textarea "x"
type textarea "8/22/2025 ESTIMATE FOR REPLACING THE DOOR CLOSER ON THE WALK IN"
type textarea "x"
type textarea "8/22/2025 ESTIMATE FOR REPLACING THE DOOR CLOSER ON THE WALK IN"
type textarea "x"
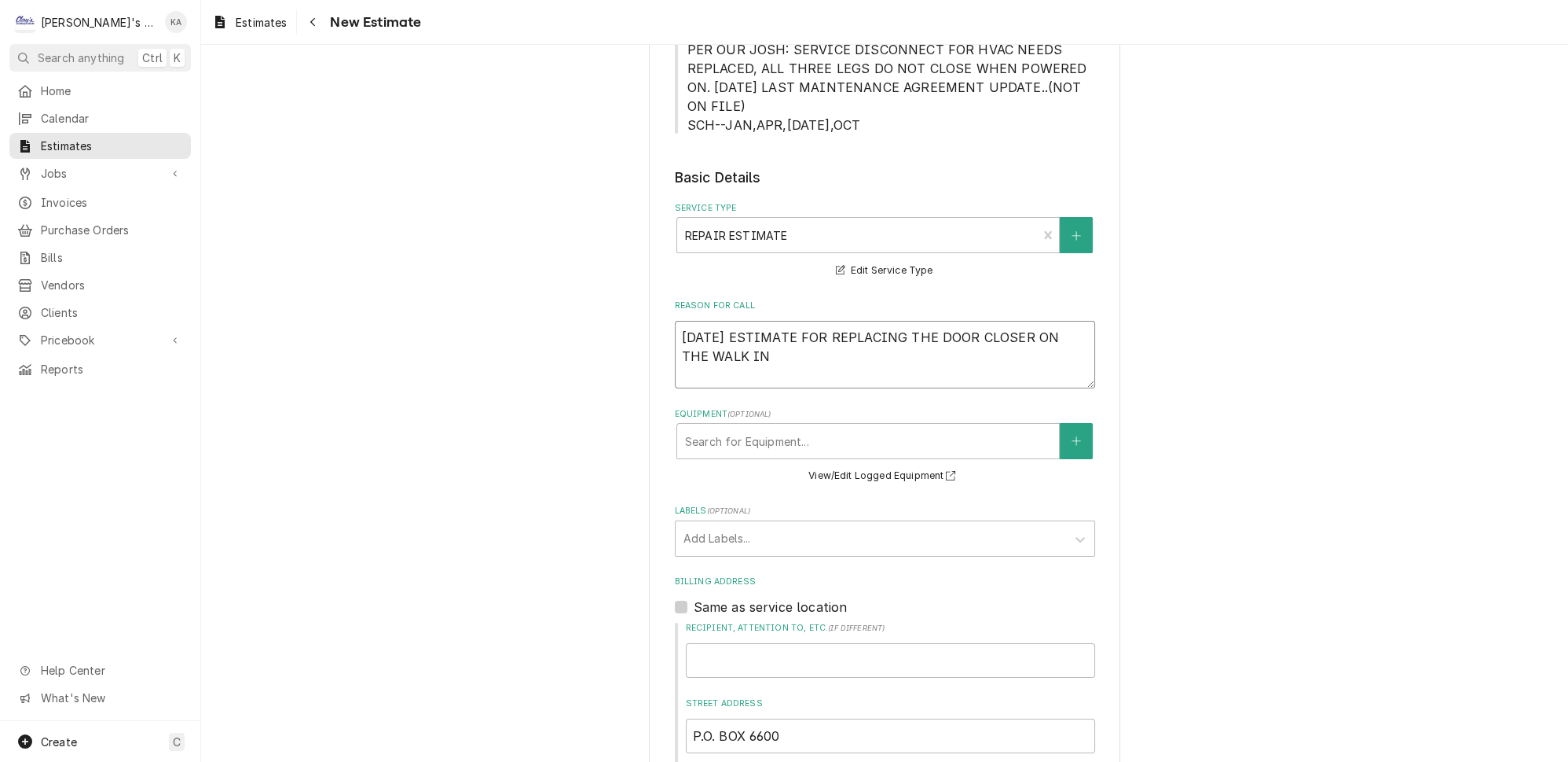
type textarea "8/22/2025 ESTIMATE FOR REPLACING THE DOOR CLOSER ON THE WALK IN C"
type textarea "x"
type textarea "8/22/2025 ESTIMATE FOR REPLACING THE DOOR CLOSER ON THE WALK IN CO"
type textarea "x"
type textarea "8/22/2025 ESTIMATE FOR REPLACING THE DOOR CLOSER ON THE WALK IN COO"
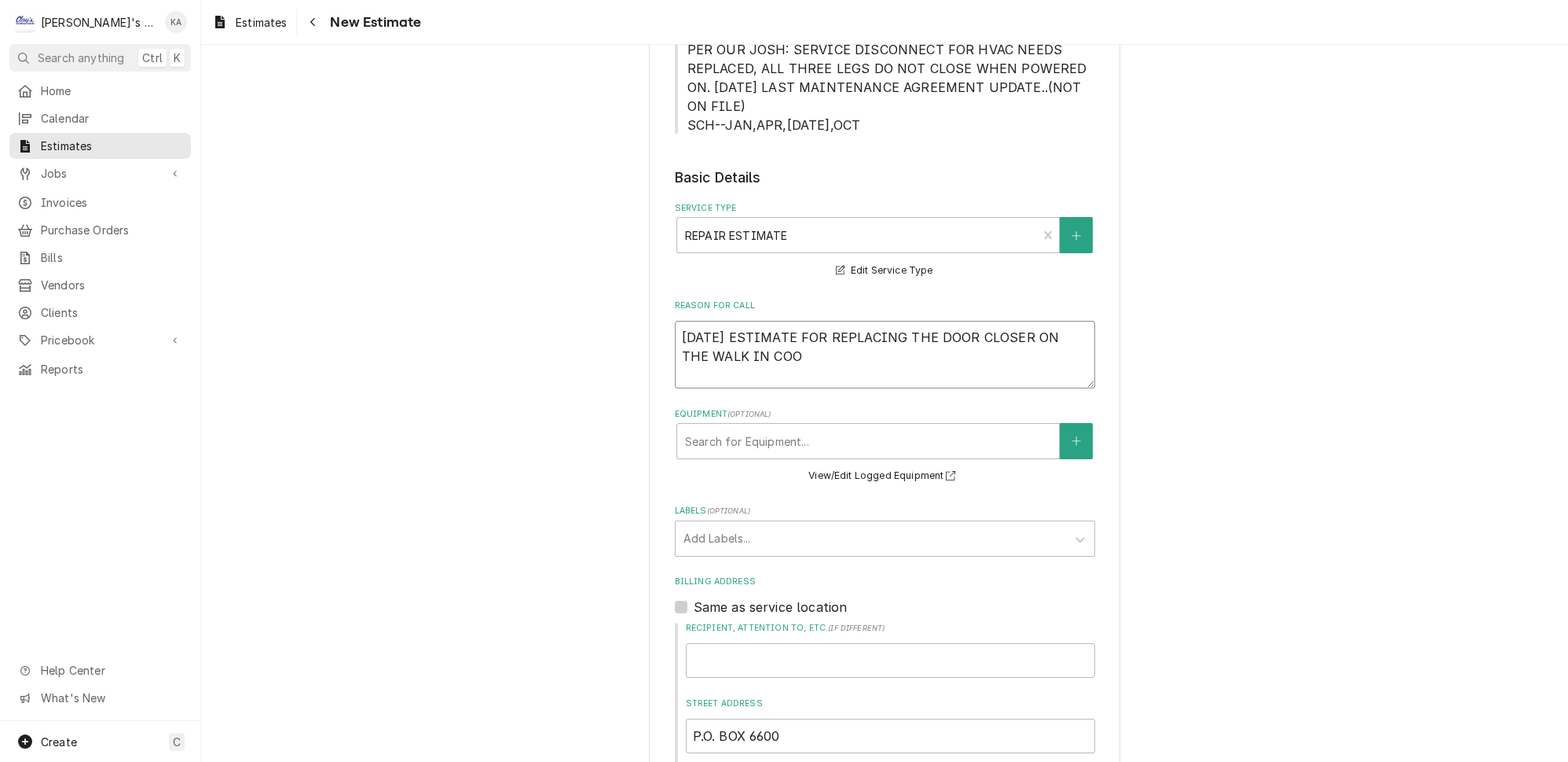
type textarea "x"
type textarea "8/22/2025 ESTIMATE FOR REPLACING THE DOOR CLOSER ON THE WALK IN COOL"
type textarea "x"
type textarea "8/22/2025 ESTIMATE FOR REPLACING THE DOOR CLOSER ON THE WALK IN COOLE"
type textarea "x"
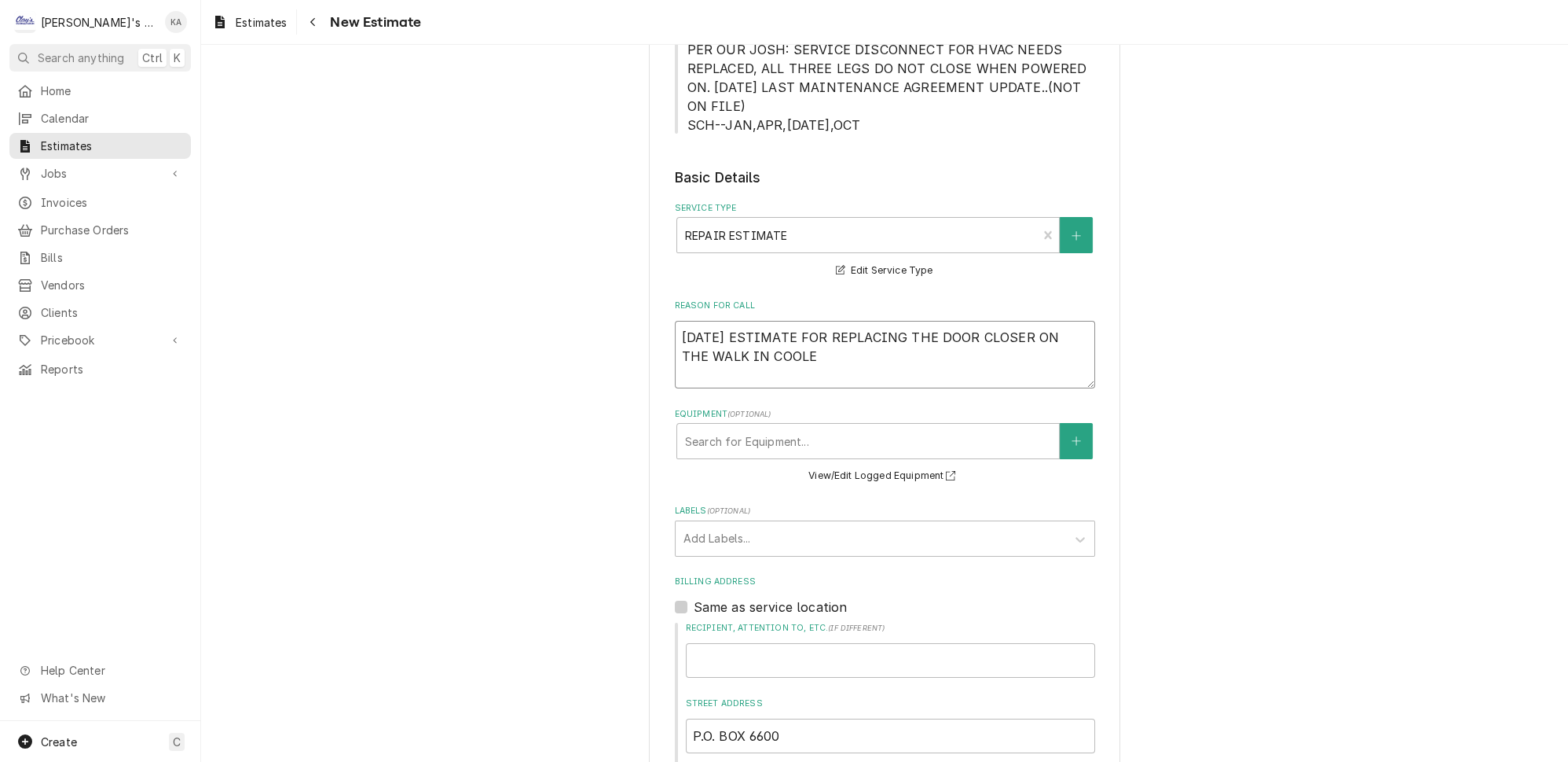
type textarea "8/22/2025 ESTIMATE FOR REPLACING THE DOOR CLOSER ON THE WALK IN COOLER"
type textarea "x"
type textarea "8/22/2025 ESTIMATE FOR REPLACING THE DOOR CLOSER ON THE WALK IN COOLER"
type textarea "x"
type textarea "8/22/2025 ESTIMATE FOR REPLACING THE DOOR CLOSER ON THE WALK IN COOLER"
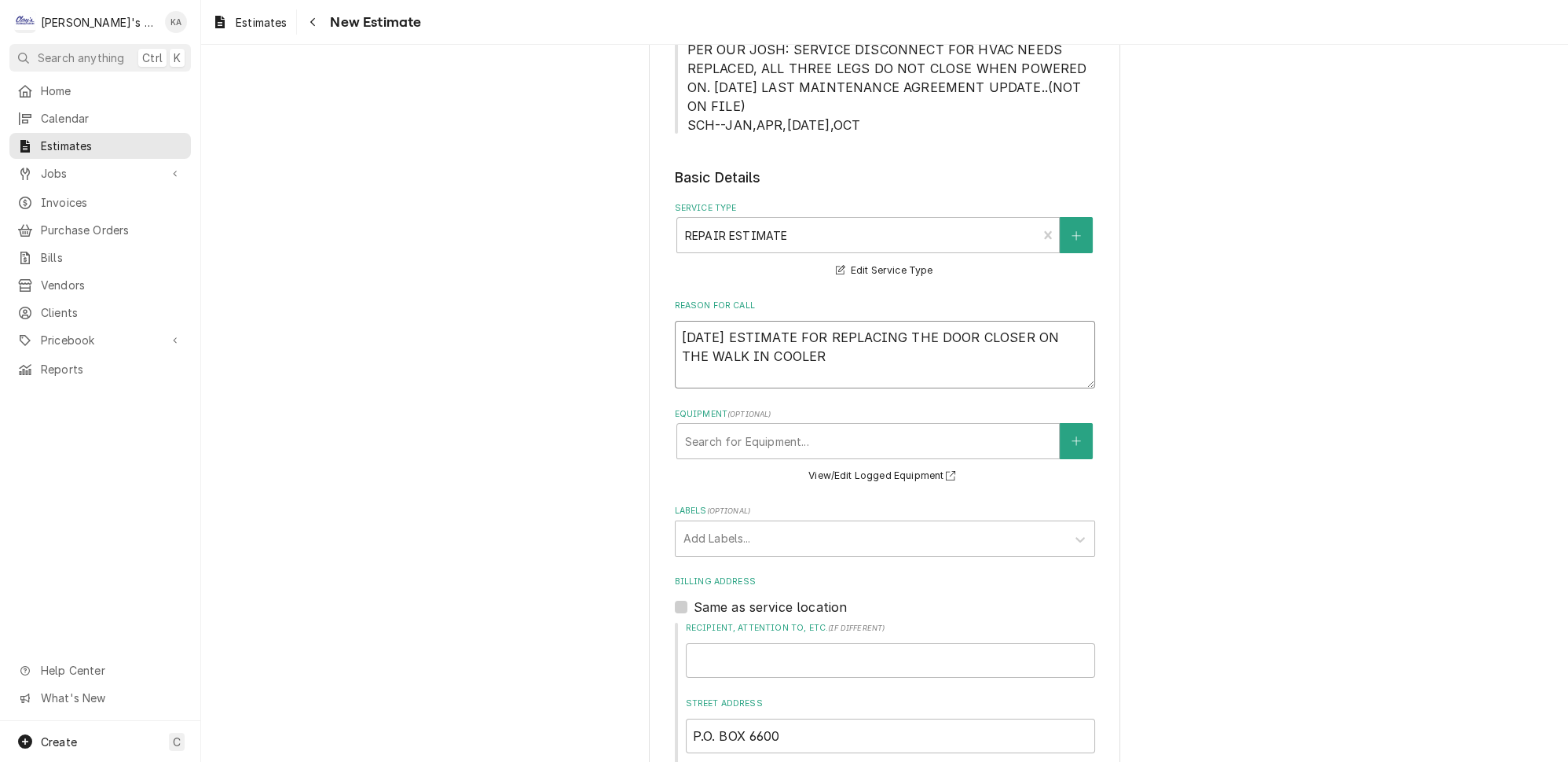
type textarea "x"
type textarea "8/22/2025 ESTIMATE FOR REPLACING THE DOOR CLOSER ON THE WALK IN COOLER"
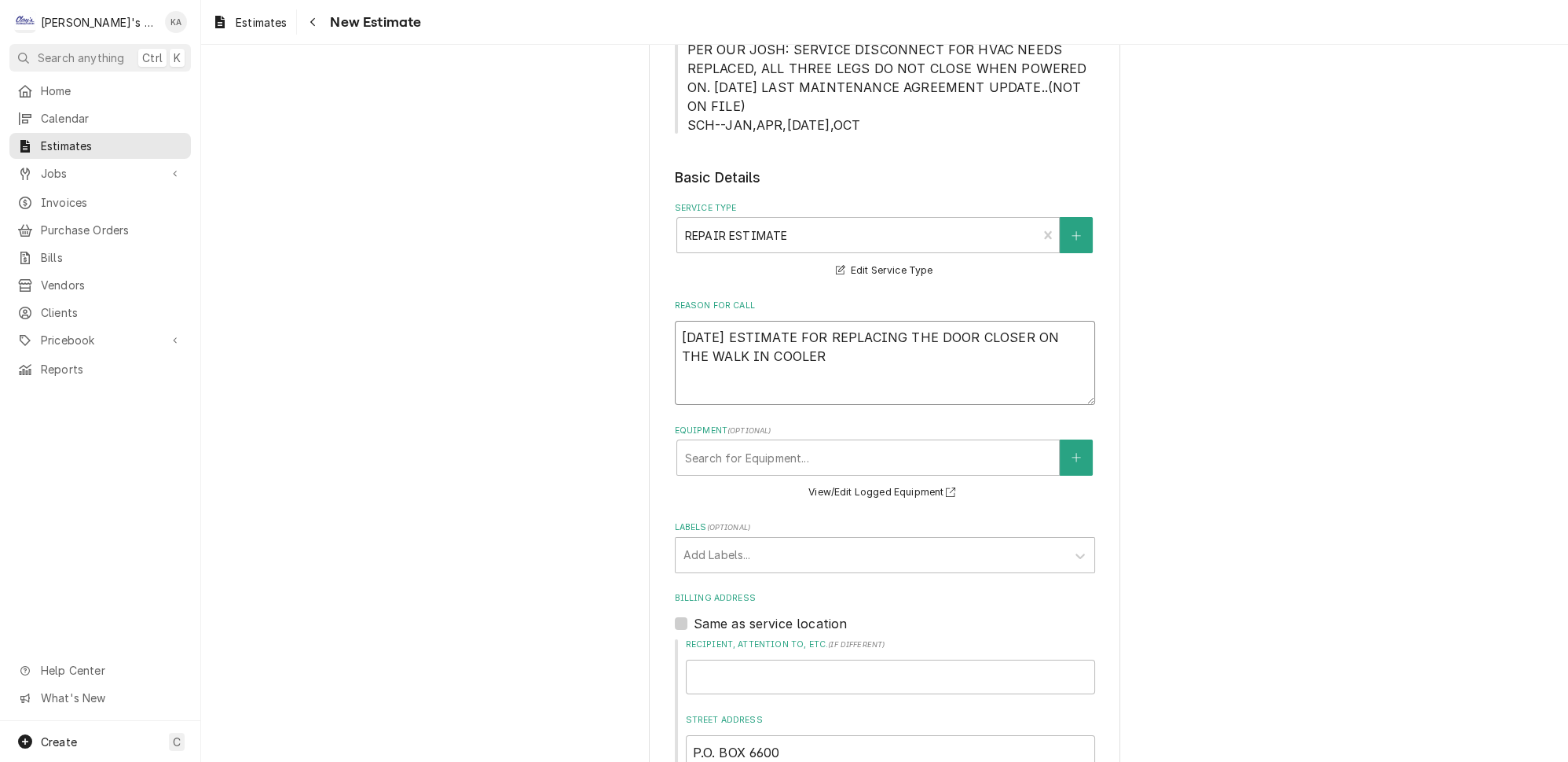
type textarea "x"
type textarea "8/22/2025 ESTIMATE FOR REPLACING THE DOOR CLOSER ON THE WALK IN COOLER E"
type textarea "x"
type textarea "8/22/2025 ESTIMATE FOR REPLACING THE DOOR CLOSER ON THE WALK IN COOLER ES"
type textarea "x"
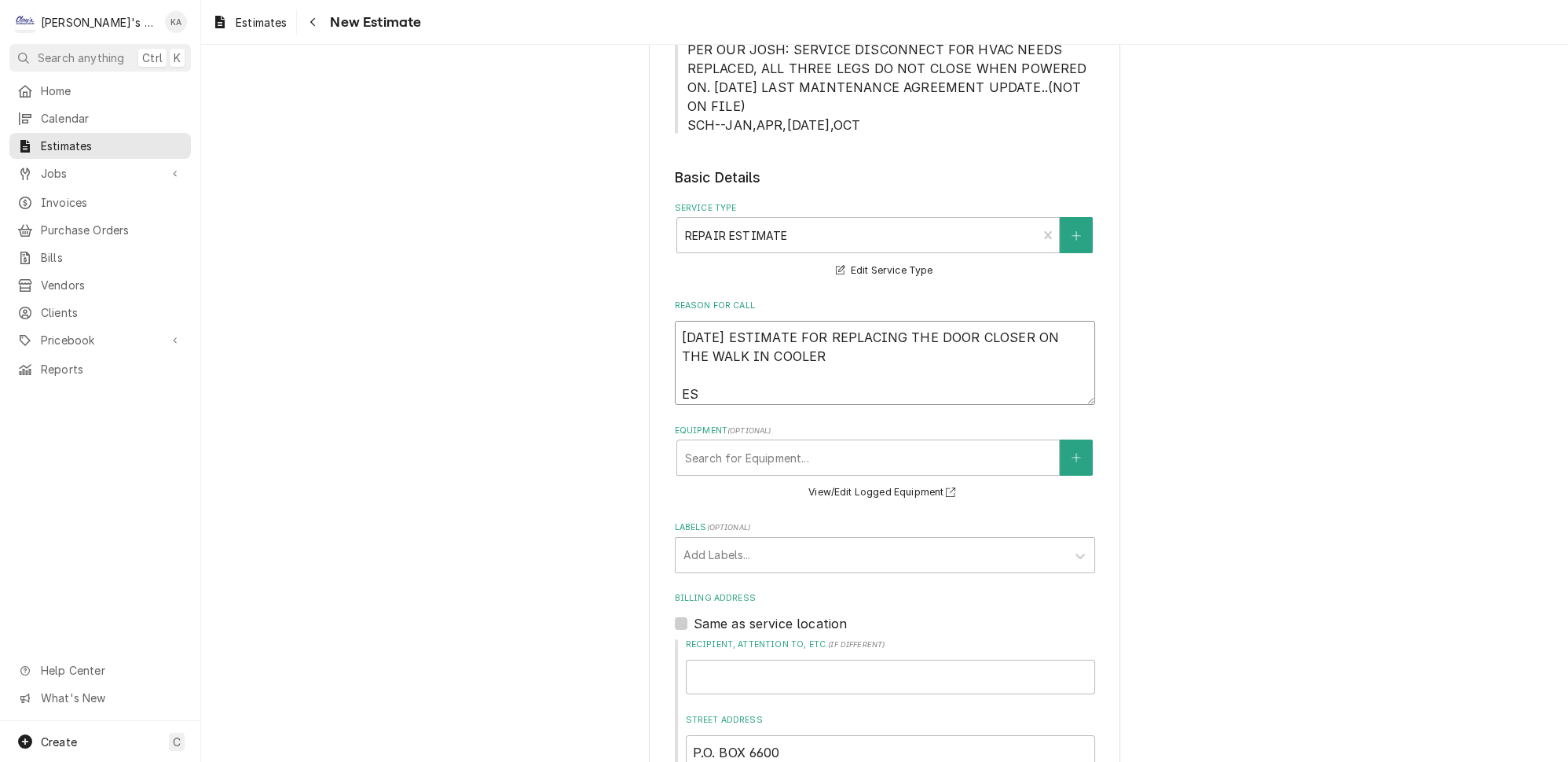
type textarea "8/22/2025 ESTIMATE FOR REPLACING THE DOOR CLOSER ON THE WALK IN COOLER EST"
type textarea "x"
type textarea "8/22/2025 ESTIMATE FOR REPLACING THE DOOR CLOSER ON THE WALK IN COOLER ESTI"
type textarea "x"
type textarea "8/22/2025 ESTIMATE FOR REPLACING THE DOOR CLOSER ON THE WALK IN COOLER ESTIM"
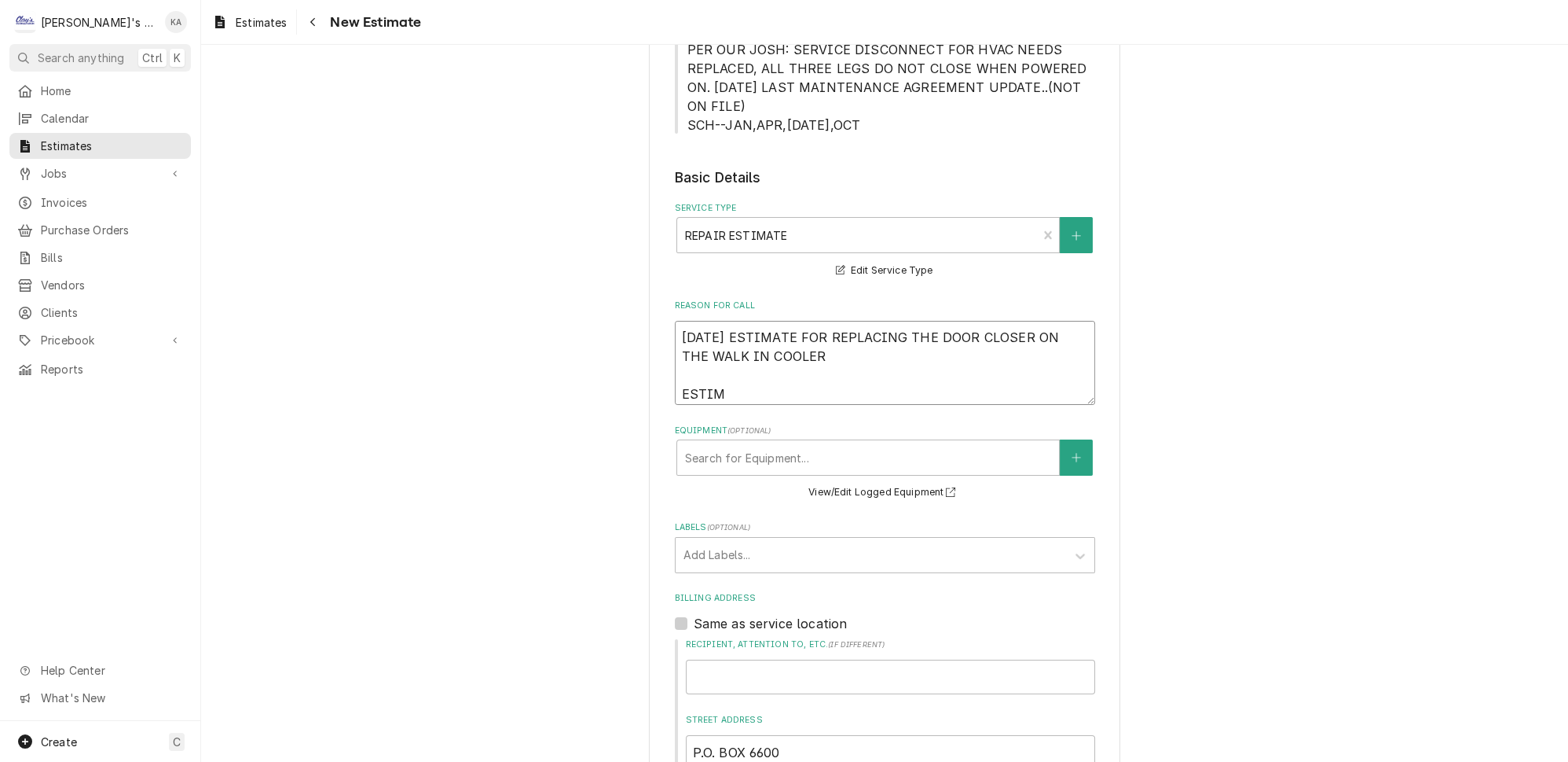
type textarea "x"
type textarea "8/22/2025 ESTIMATE FOR REPLACING THE DOOR CLOSER ON THE WALK IN COOLER ESTIMA"
type textarea "x"
type textarea "8/22/2025 ESTIMATE FOR REPLACING THE DOOR CLOSER ON THE WALK IN COOLER ESTIMAT"
type textarea "x"
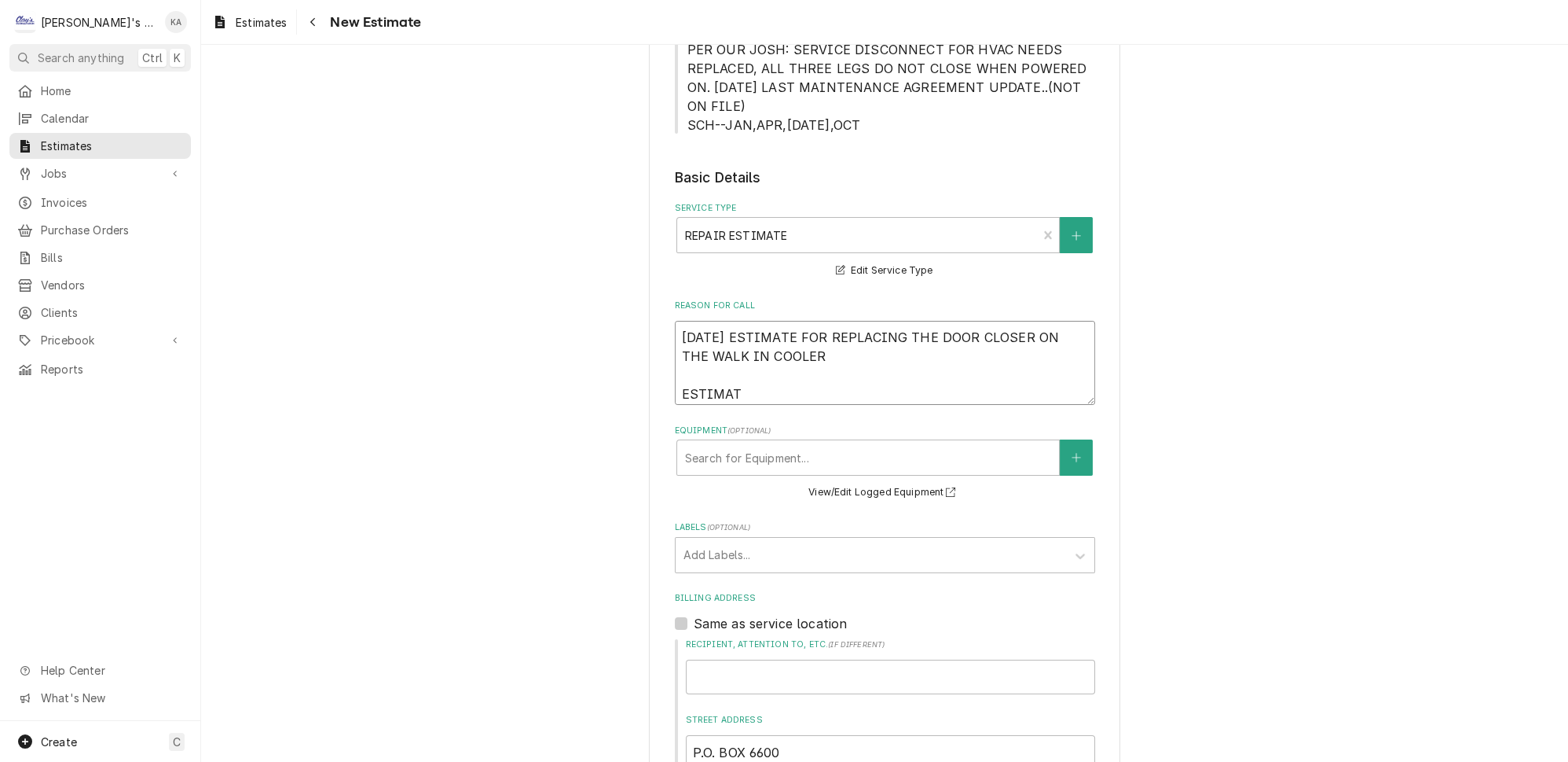
type textarea "8/22/2025 ESTIMATE FOR REPLACING THE DOOR CLOSER ON THE WALK IN COOLER ESTIMATE"
type textarea "x"
type textarea "8/22/2025 ESTIMATE FOR REPLACING THE DOOR CLOSER ON THE WALK IN COOLER ESTIMATE"
type textarea "x"
type textarea "8/22/2025 ESTIMATE FOR REPLACING THE DOOR CLOSER ON THE WALK IN COOLER ESTIMATE…"
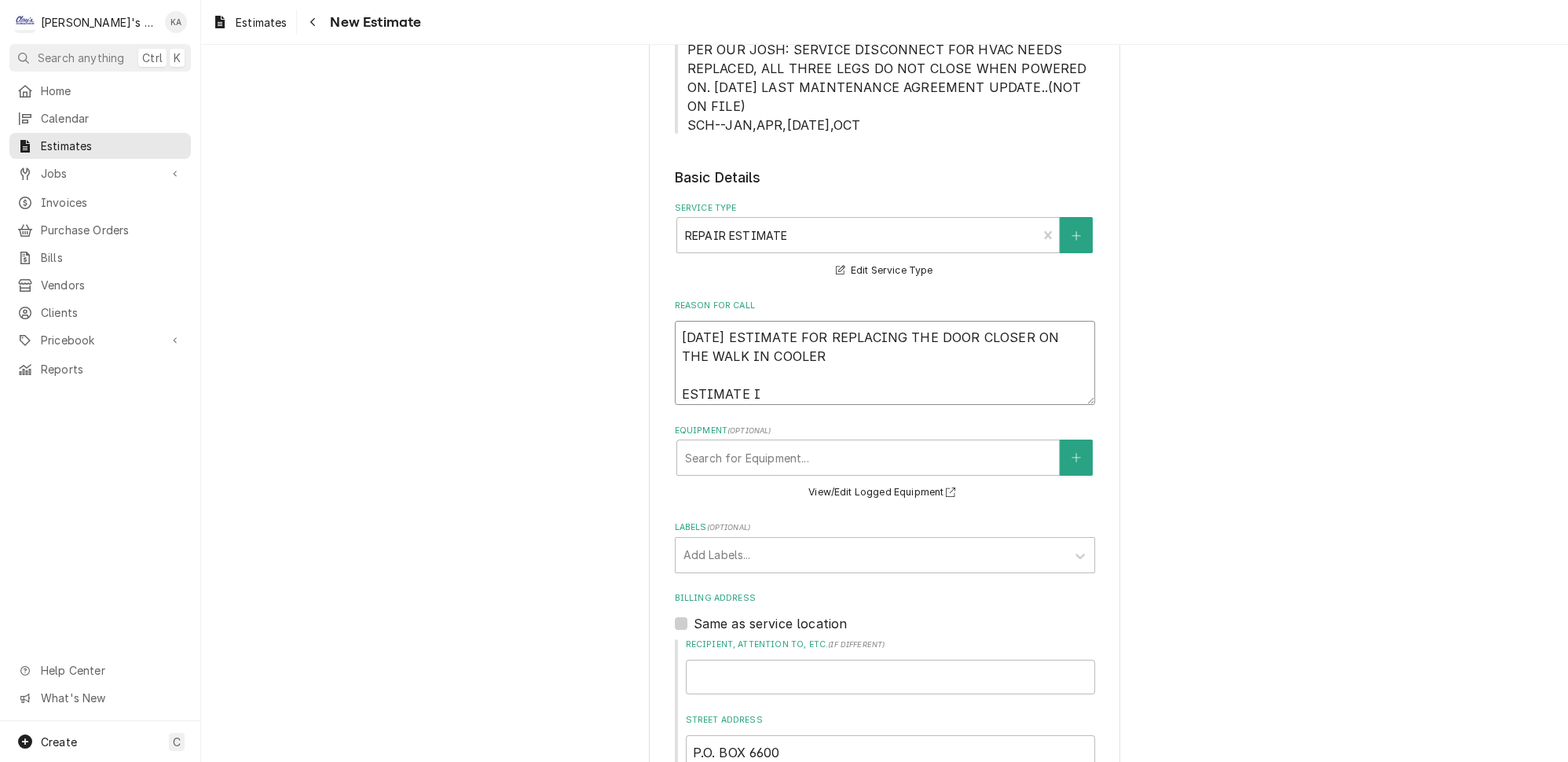
type textarea "x"
type textarea "8/22/2025 ESTIMATE FOR REPLACING THE DOOR CLOSER ON THE WALK IN COOLER ESTIMATE…"
type textarea "x"
type textarea "8/22/2025 ESTIMATE FOR REPLACING THE DOOR CLOSER ON THE WALK IN COOLER ESTIMATE…"
type textarea "x"
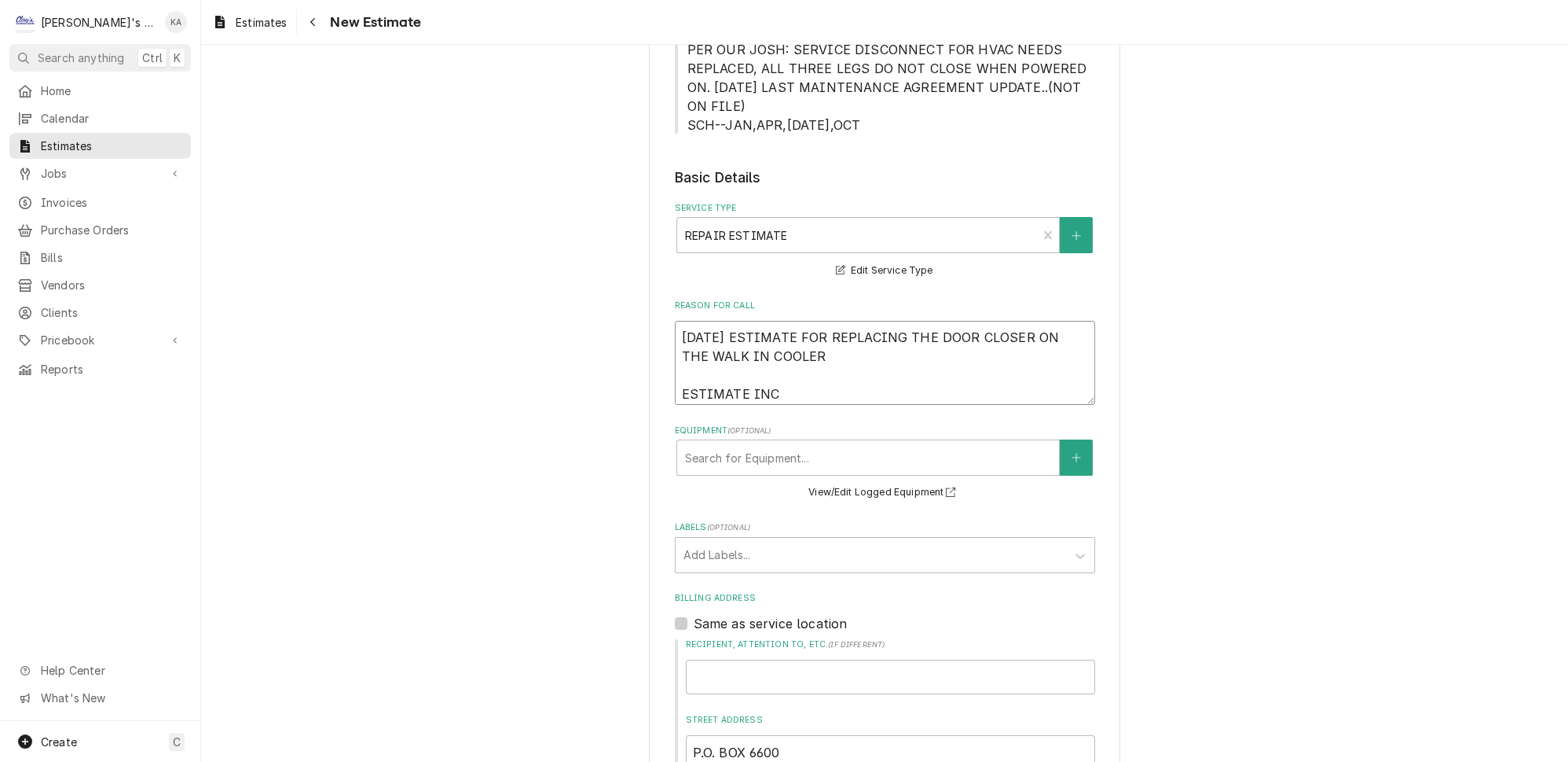
type textarea "8/22/2025 ESTIMATE FOR REPLACING THE DOOR CLOSER ON THE WALK IN COOLER ESTIMATE…"
type textarea "x"
type textarea "8/22/2025 ESTIMATE FOR REPLACING THE DOOR CLOSER ON THE WALK IN COOLER ESTIMATE…"
type textarea "x"
type textarea "8/22/2025 ESTIMATE FOR REPLACING THE DOOR CLOSER ON THE WALK IN COOLER ESTIMATE…"
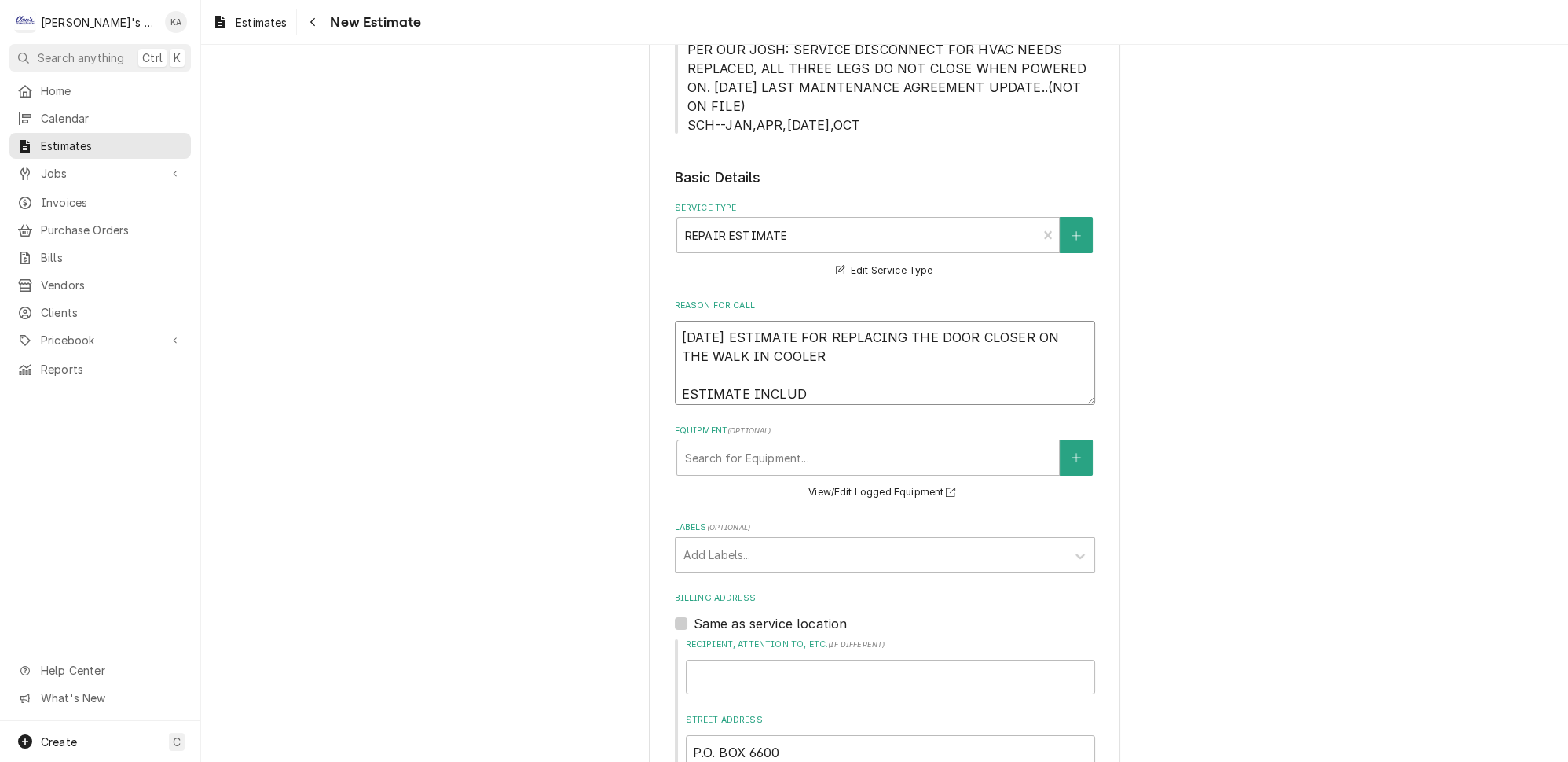
type textarea "x"
type textarea "8/22/2025 ESTIMATE FOR REPLACING THE DOOR CLOSER ON THE WALK IN COOLER ESTIMATE…"
type textarea "x"
type textarea "8/22/2025 ESTIMATE FOR REPLACING THE DOOR CLOSER ON THE WALK IN COOLER ESTIMATE…"
type textarea "x"
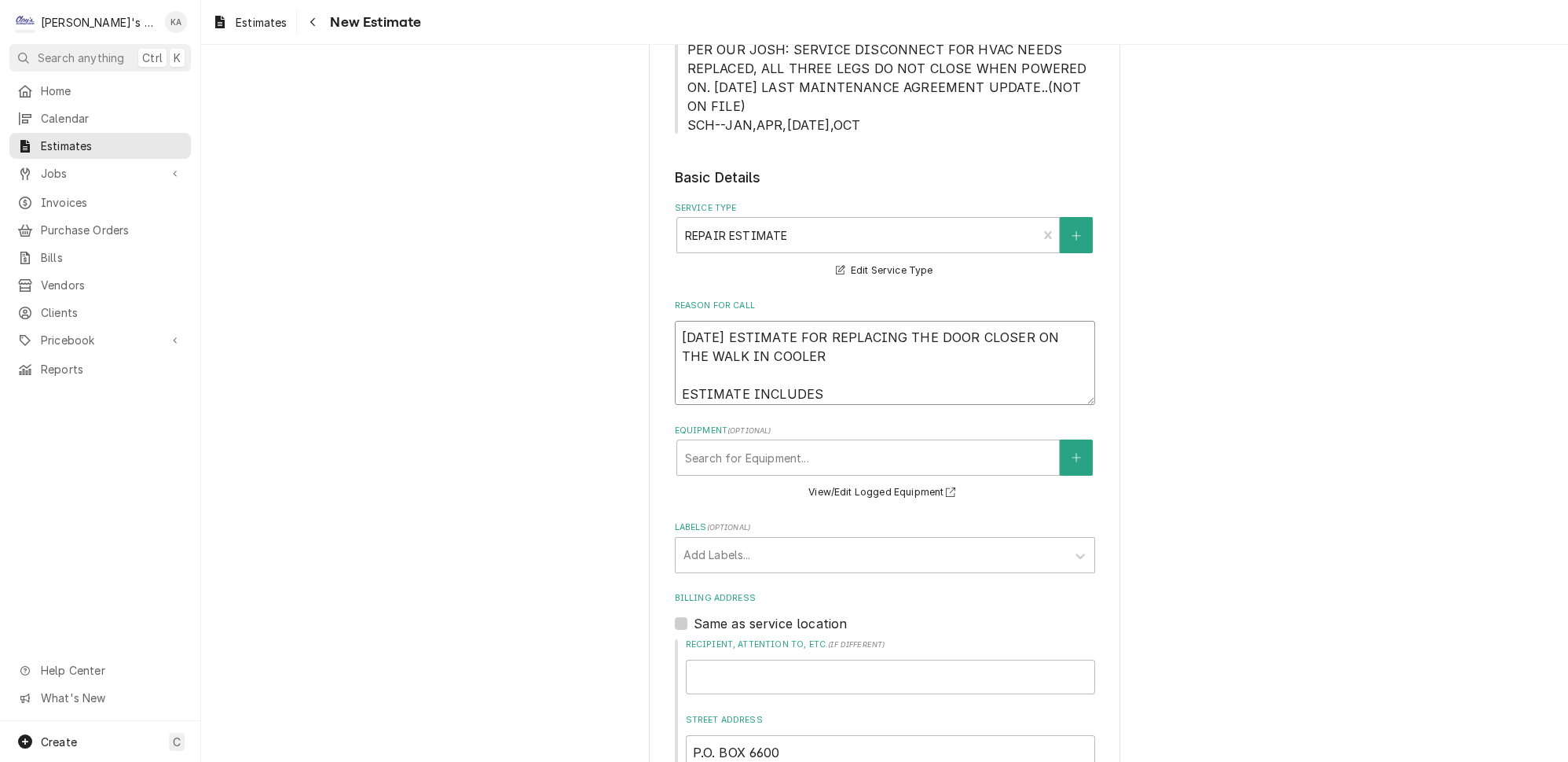
type textarea "8/22/2025 ESTIMATE FOR REPLACING THE DOOR CLOSER ON THE WALK IN COOLER ESTIMATE…"
type textarea "x"
type textarea "8/22/2025 ESTIMATE FOR REPLACING THE DOOR CLOSER ON THE WALK IN COOLER ESTIMATE…"
type textarea "x"
type textarea "8/22/2025 ESTIMATE FOR REPLACING THE DOOR CLOSER ON THE WALK IN COOLER ESTIMATE…"
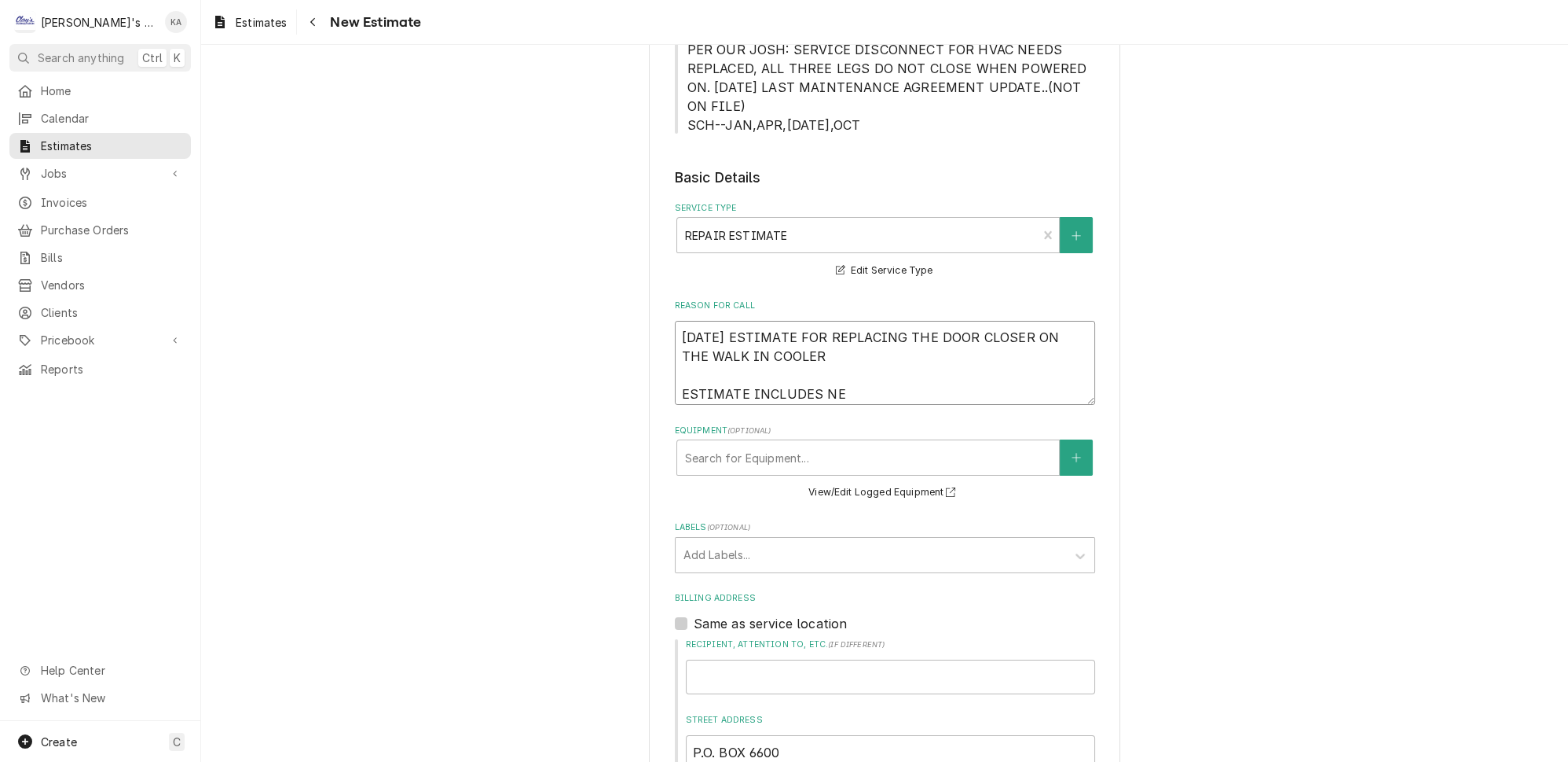
type textarea "x"
type textarea "8/22/2025 ESTIMATE FOR REPLACING THE DOOR CLOSER ON THE WALK IN COOLER ESTIMATE…"
type textarea "x"
type textarea "8/22/2025 ESTIMATE FOR REPLACING THE DOOR CLOSER ON THE WALK IN COOLER ESTIMATE…"
type textarea "x"
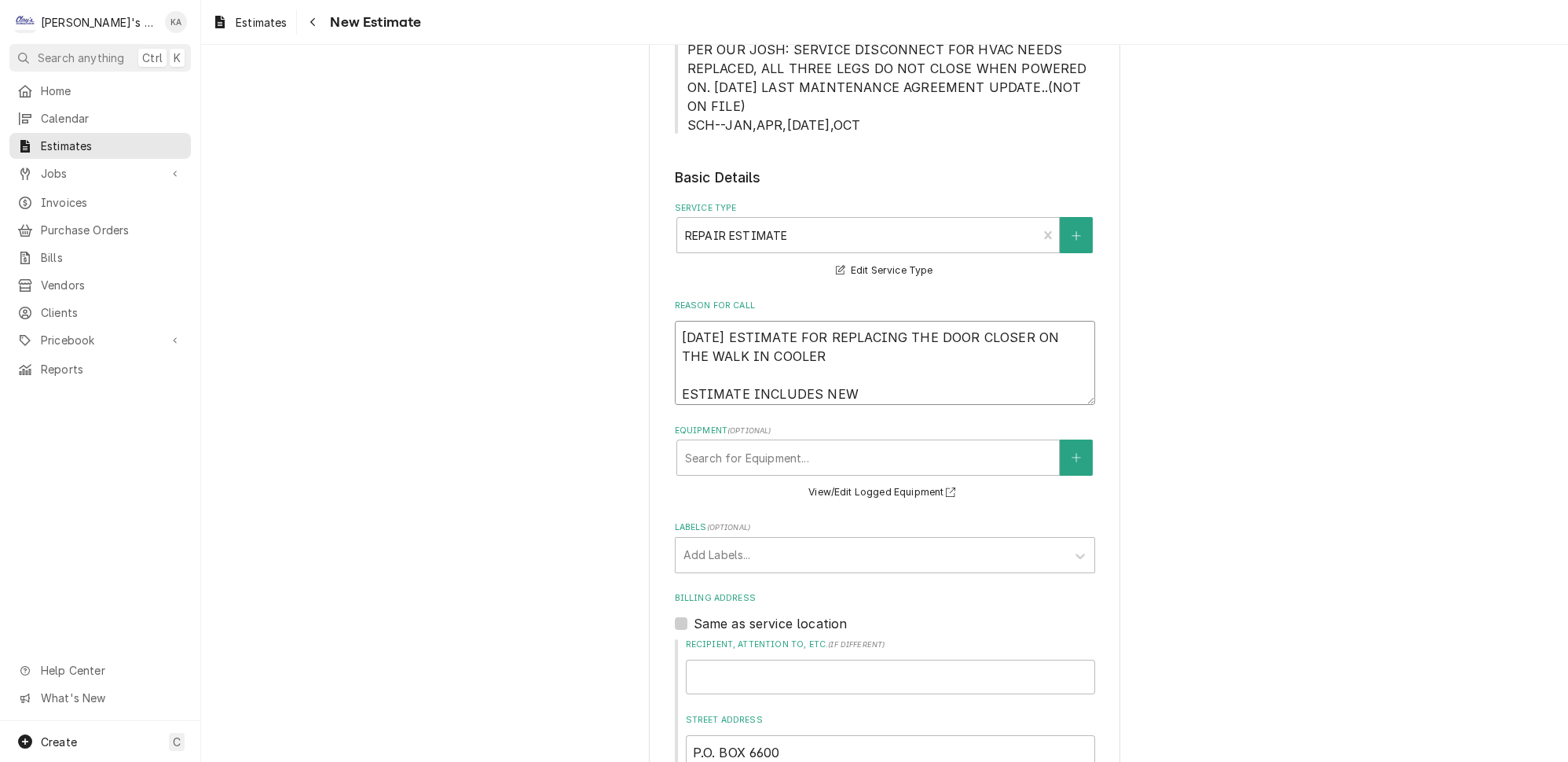
type textarea "8/22/2025 ESTIMATE FOR REPLACING THE DOOR CLOSER ON THE WALK IN COOLER ESTIMATE…"
type textarea "x"
type textarea "8/22/2025 ESTIMATE FOR REPLACING THE DOOR CLOSER ON THE WALK IN COOLER ESTIMATE…"
type textarea "x"
type textarea "8/22/2025 ESTIMATE FOR REPLACING THE DOOR CLOSER ON THE WALK IN COOLER ESTIMATE…"
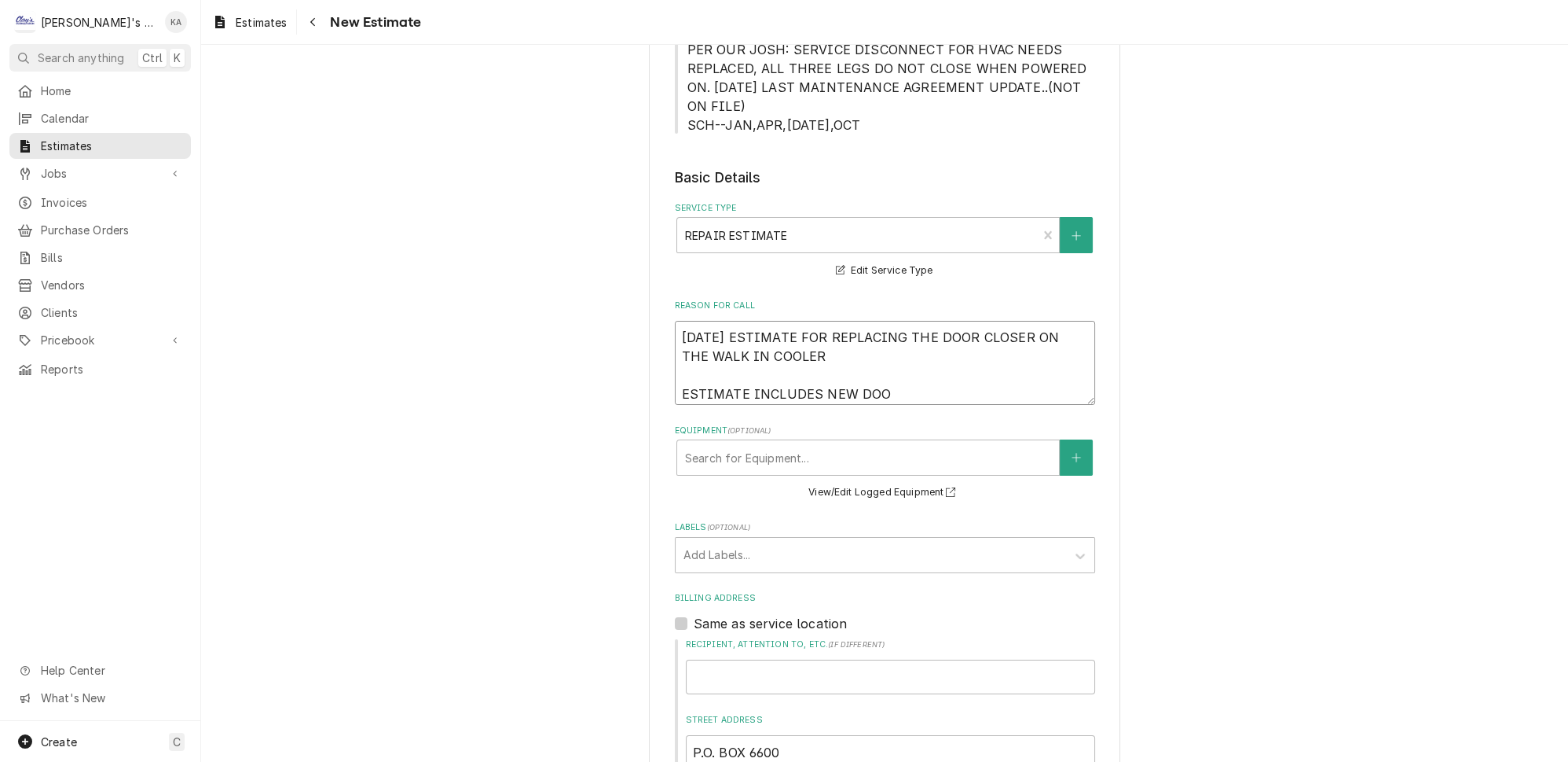
type textarea "x"
type textarea "8/22/2025 ESTIMATE FOR REPLACING THE DOOR CLOSER ON THE WALK IN COOLER ESTIMATE…"
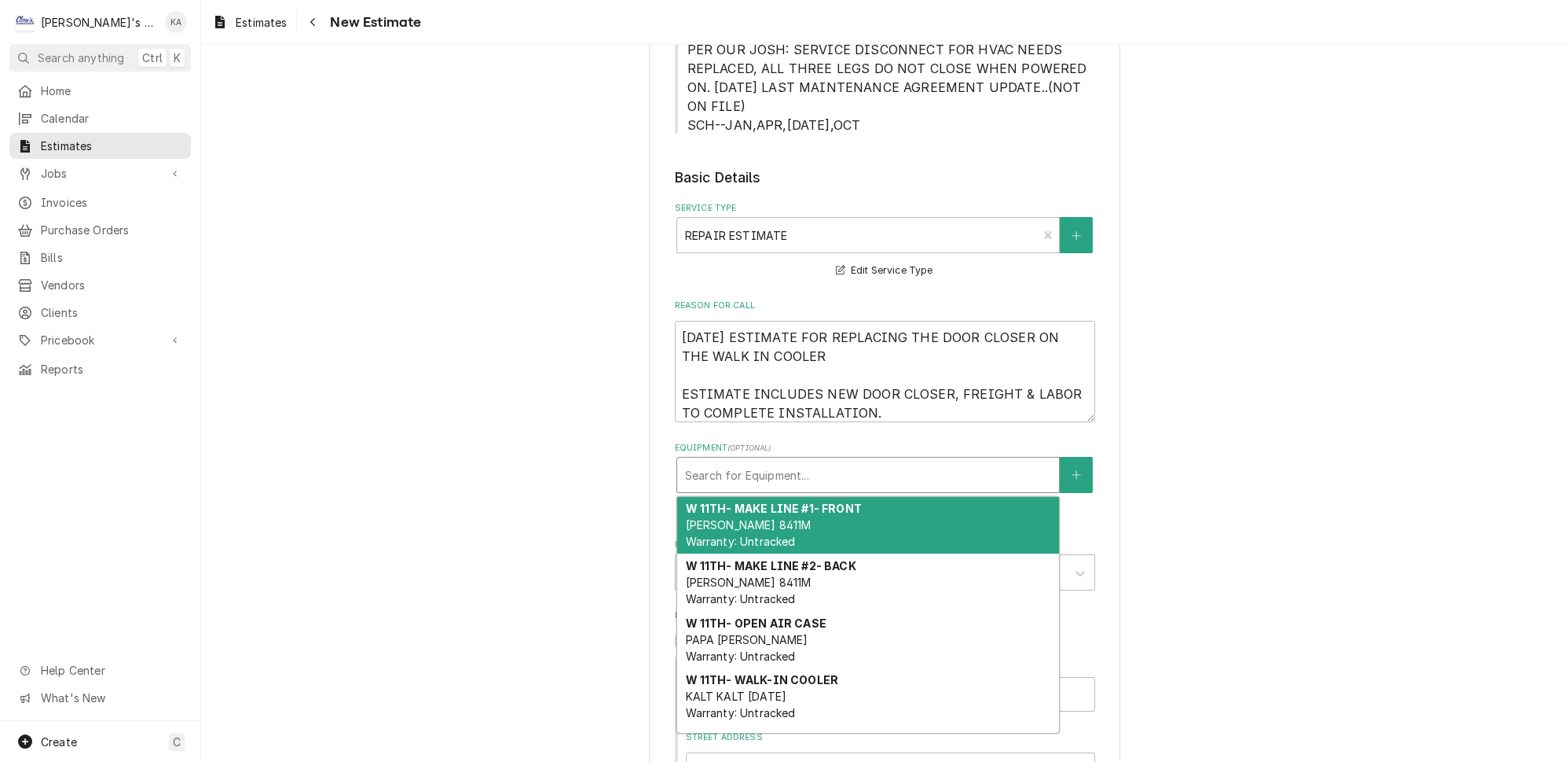
click at [748, 461] on div "Equipment" at bounding box center [868, 475] width 366 height 28
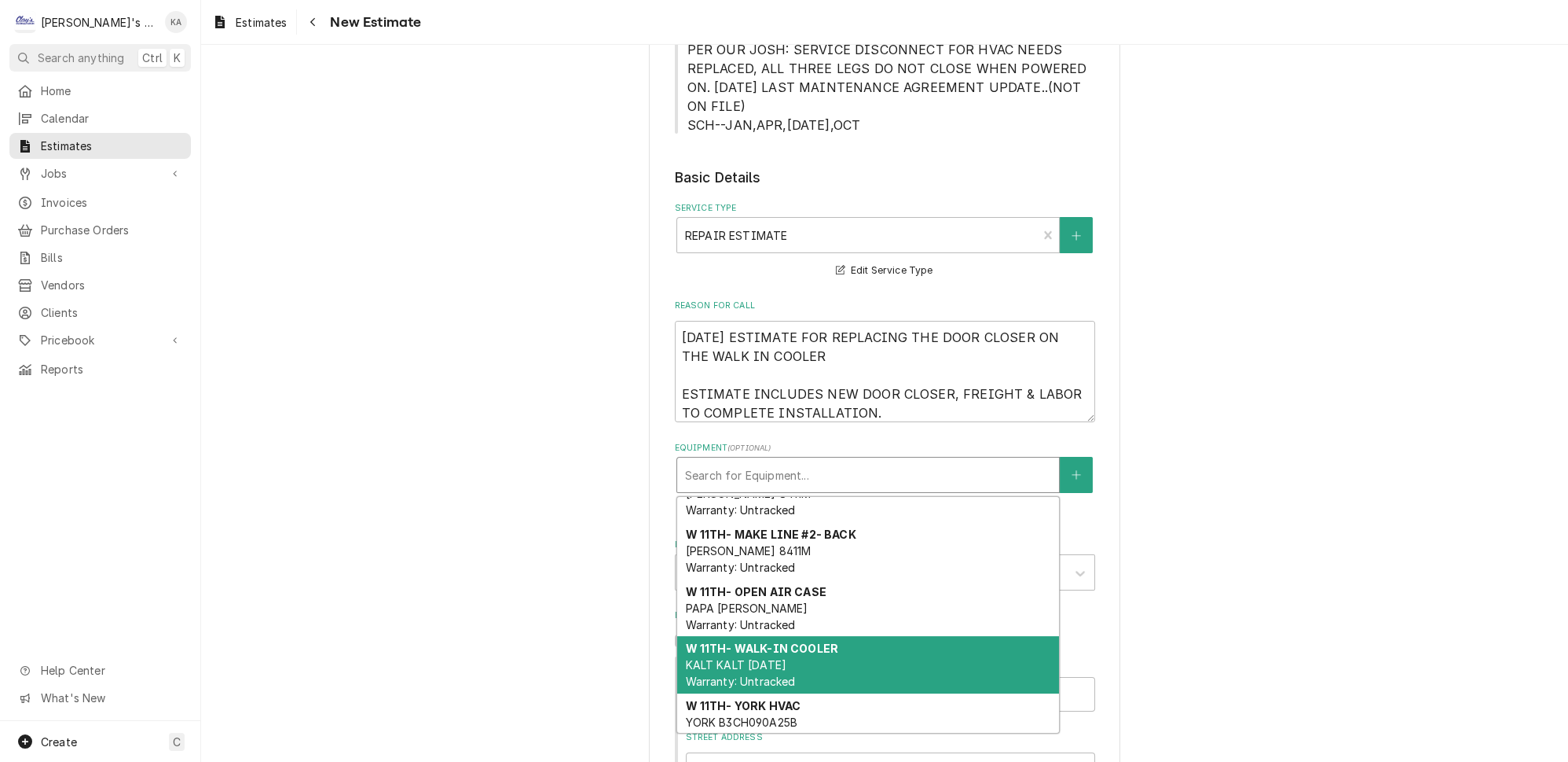
scroll to position [0, 0]
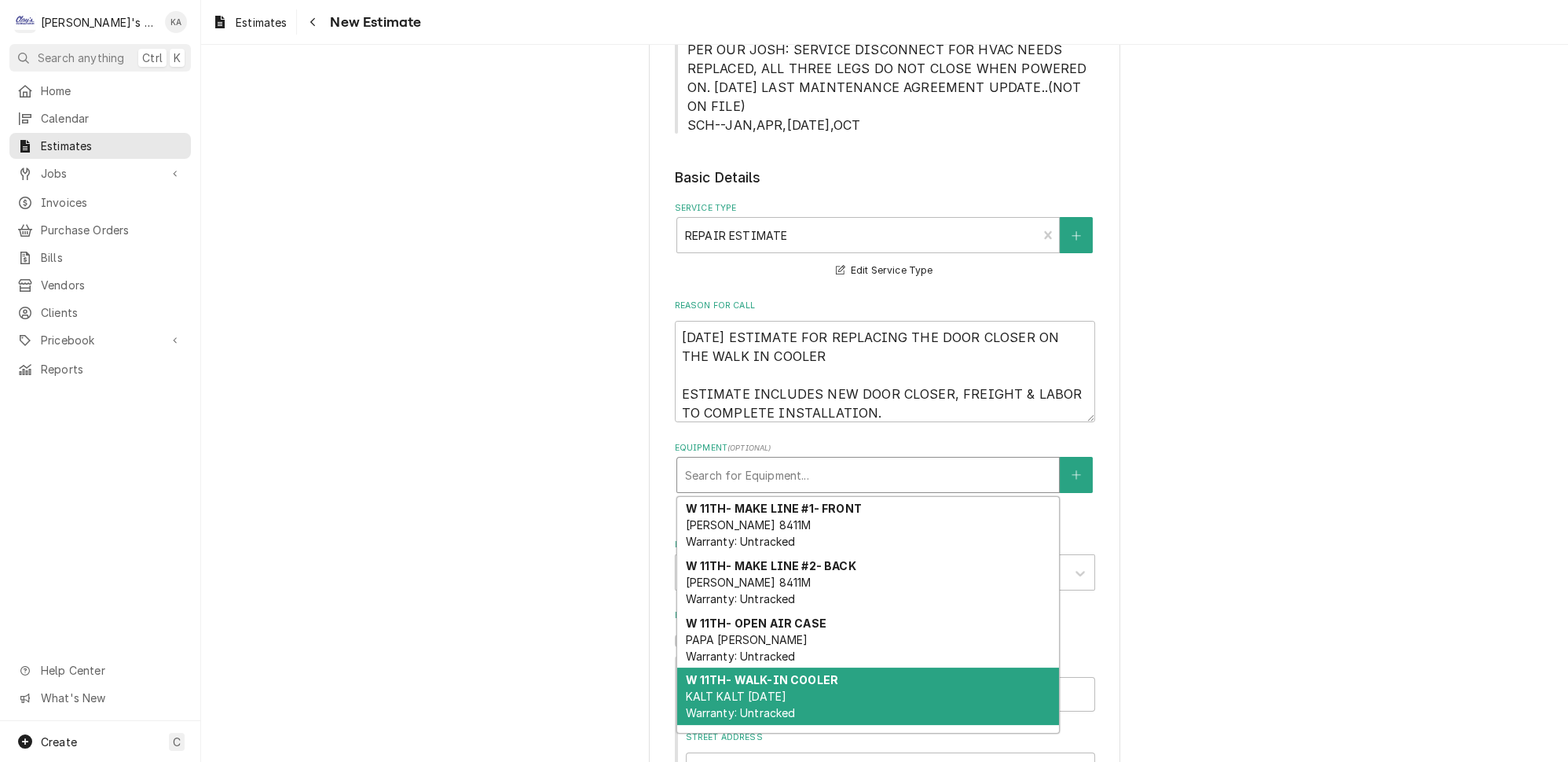
click at [801, 667] on div "W 11TH- WALK-IN COOLER KALT KALT 10-20-98 Warranty: Untracked" at bounding box center [868, 695] width 382 height 58
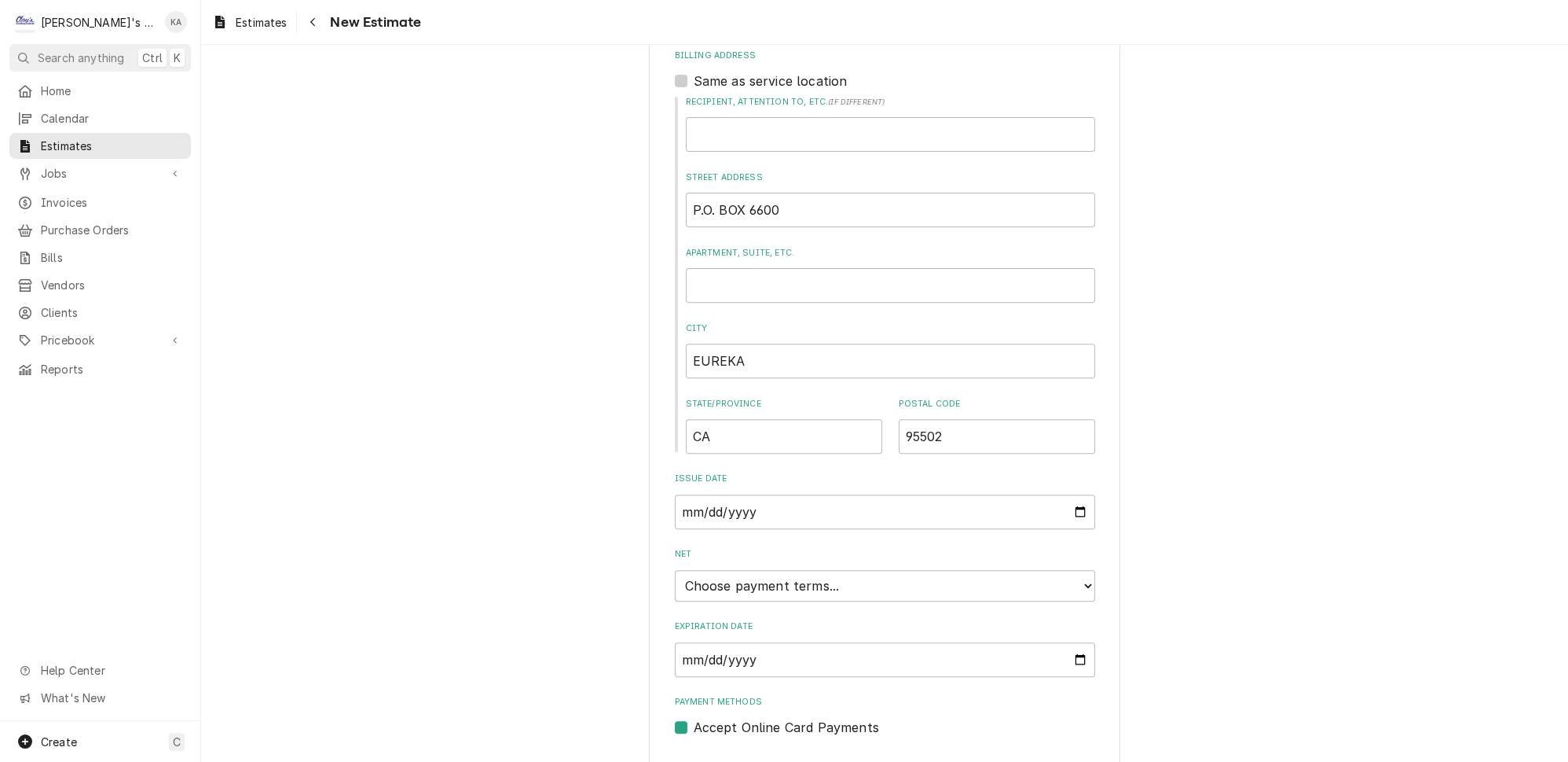
scroll to position [1008, 0]
click at [1065, 570] on select "Choose payment terms... Same Day Net 7 Net 14 Net 21 Net 30 Net 45 Net 60 Net 90" at bounding box center [884, 585] width 420 height 31
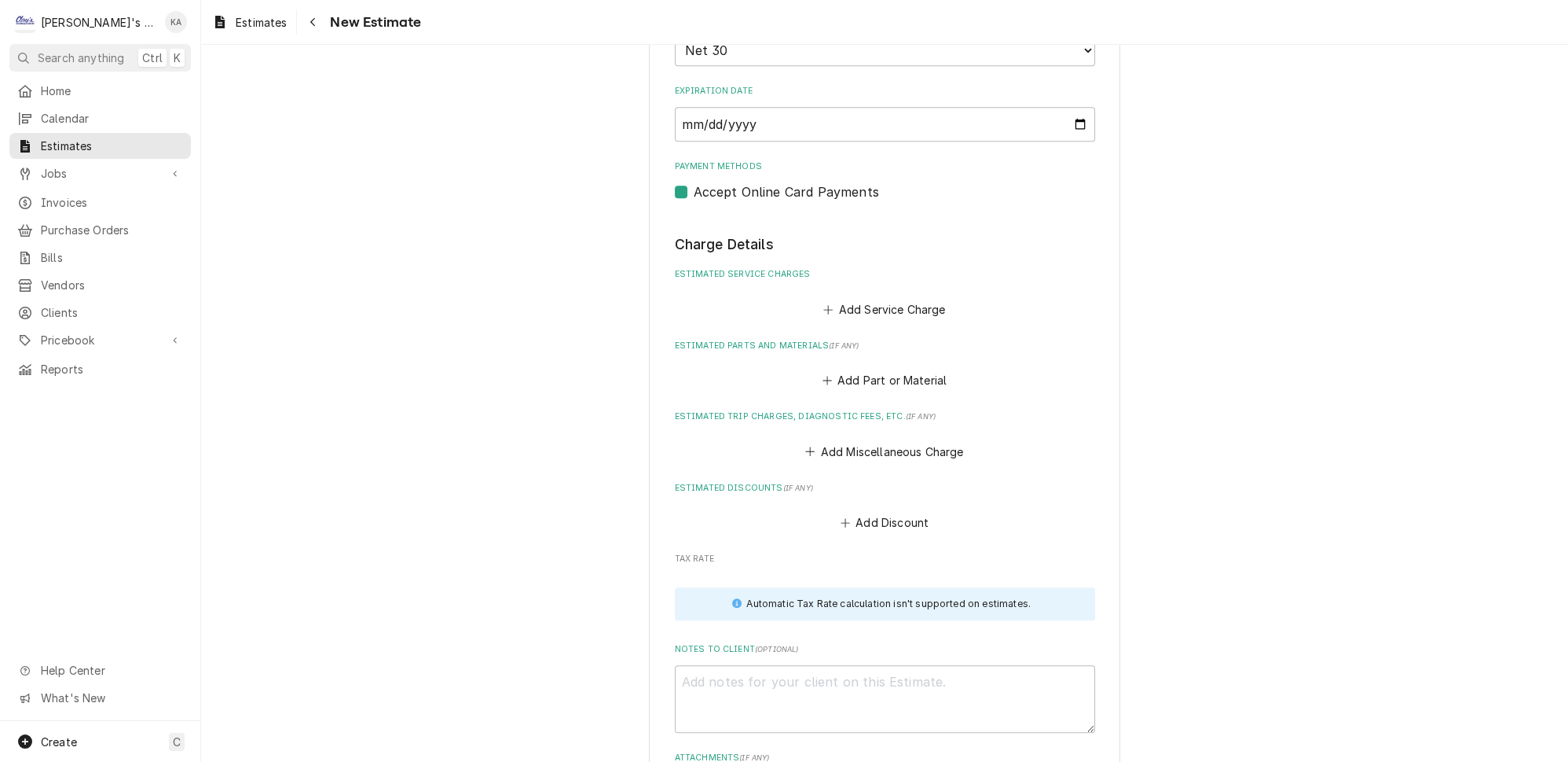
scroll to position [1507, 0]
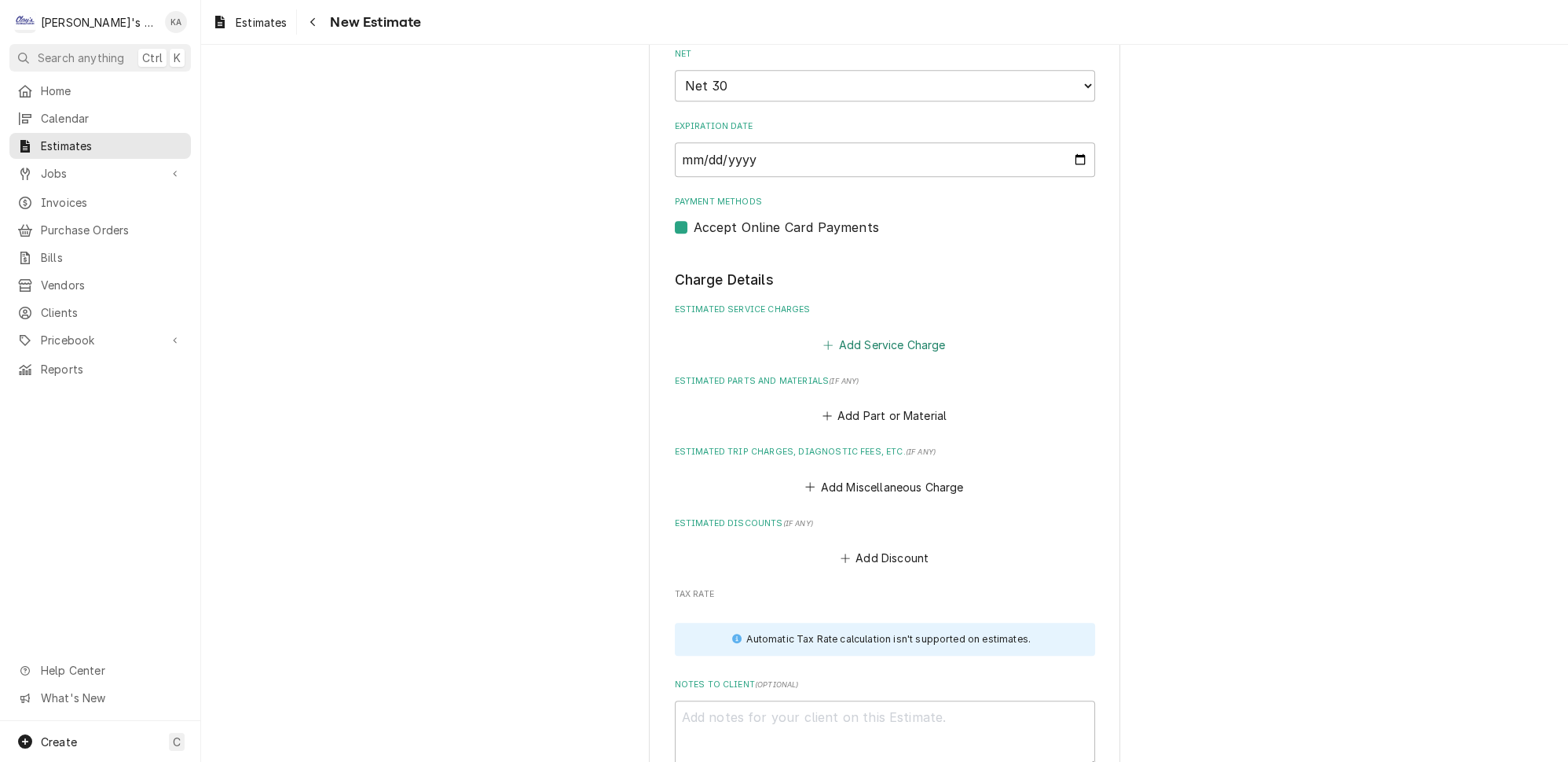
click at [904, 333] on button "Add Service Charge" at bounding box center [884, 344] width 127 height 22
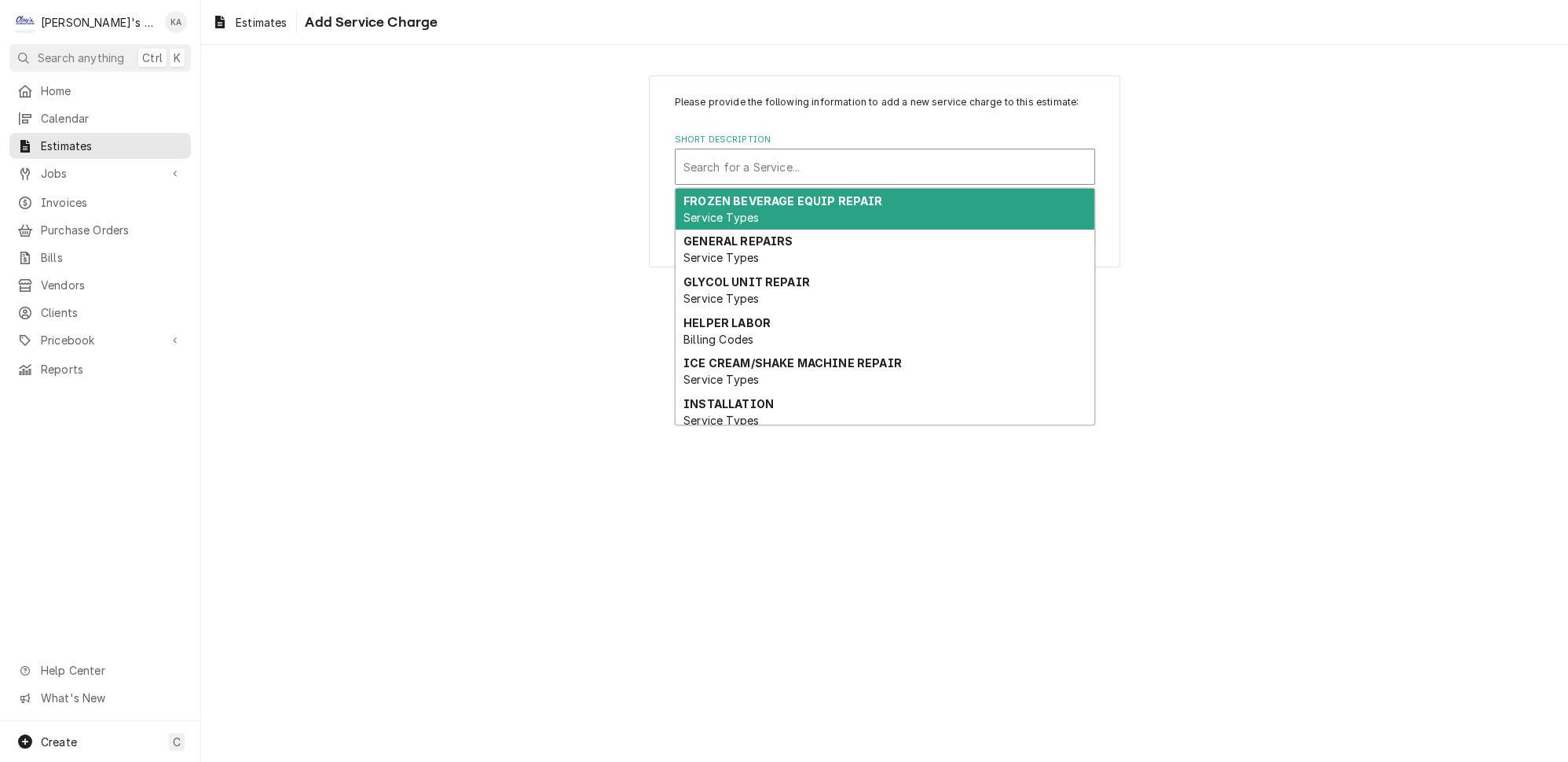
click at [791, 174] on div "Short Description" at bounding box center [885, 167] width 403 height 28
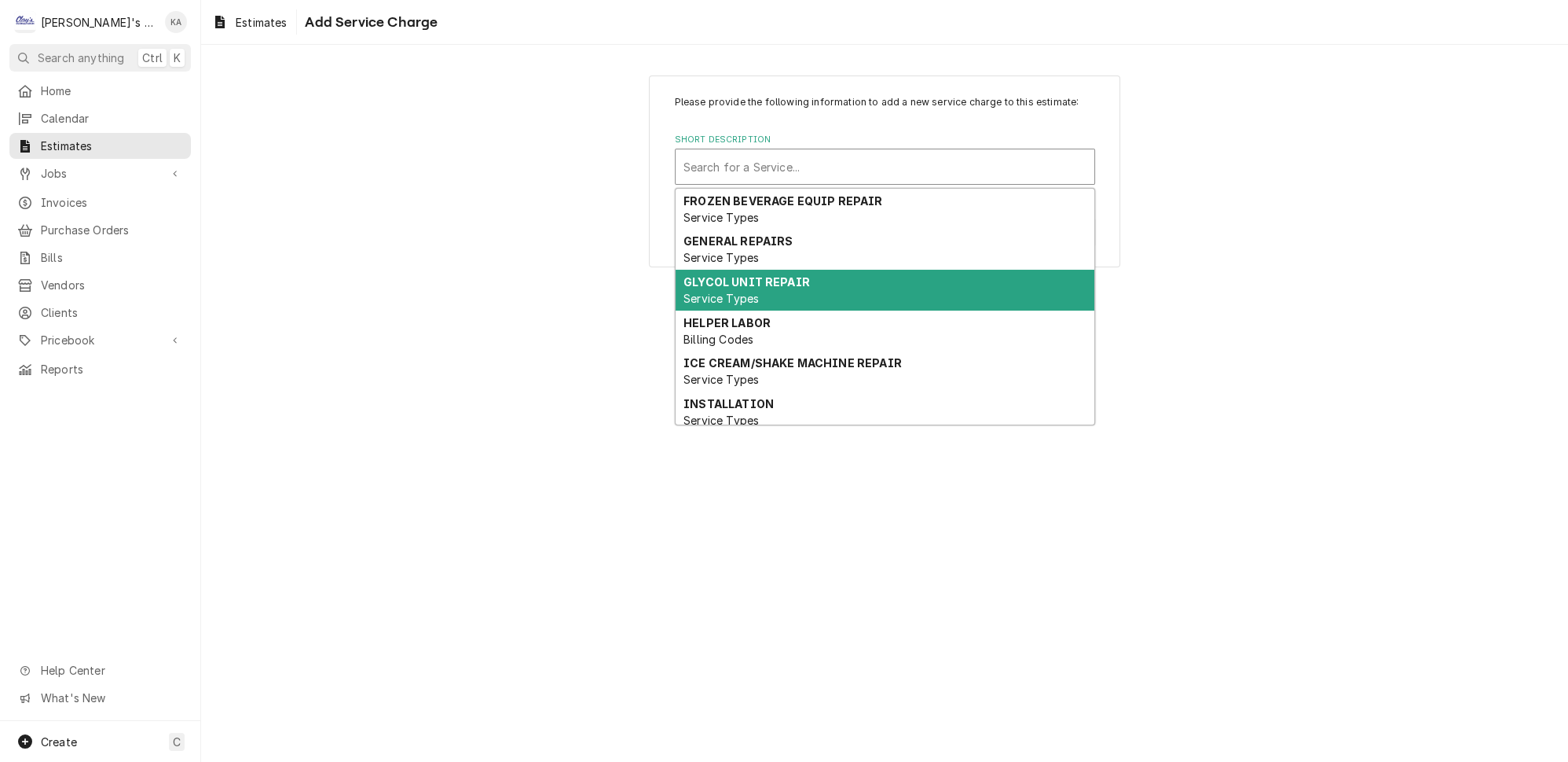
scroll to position [71, 0]
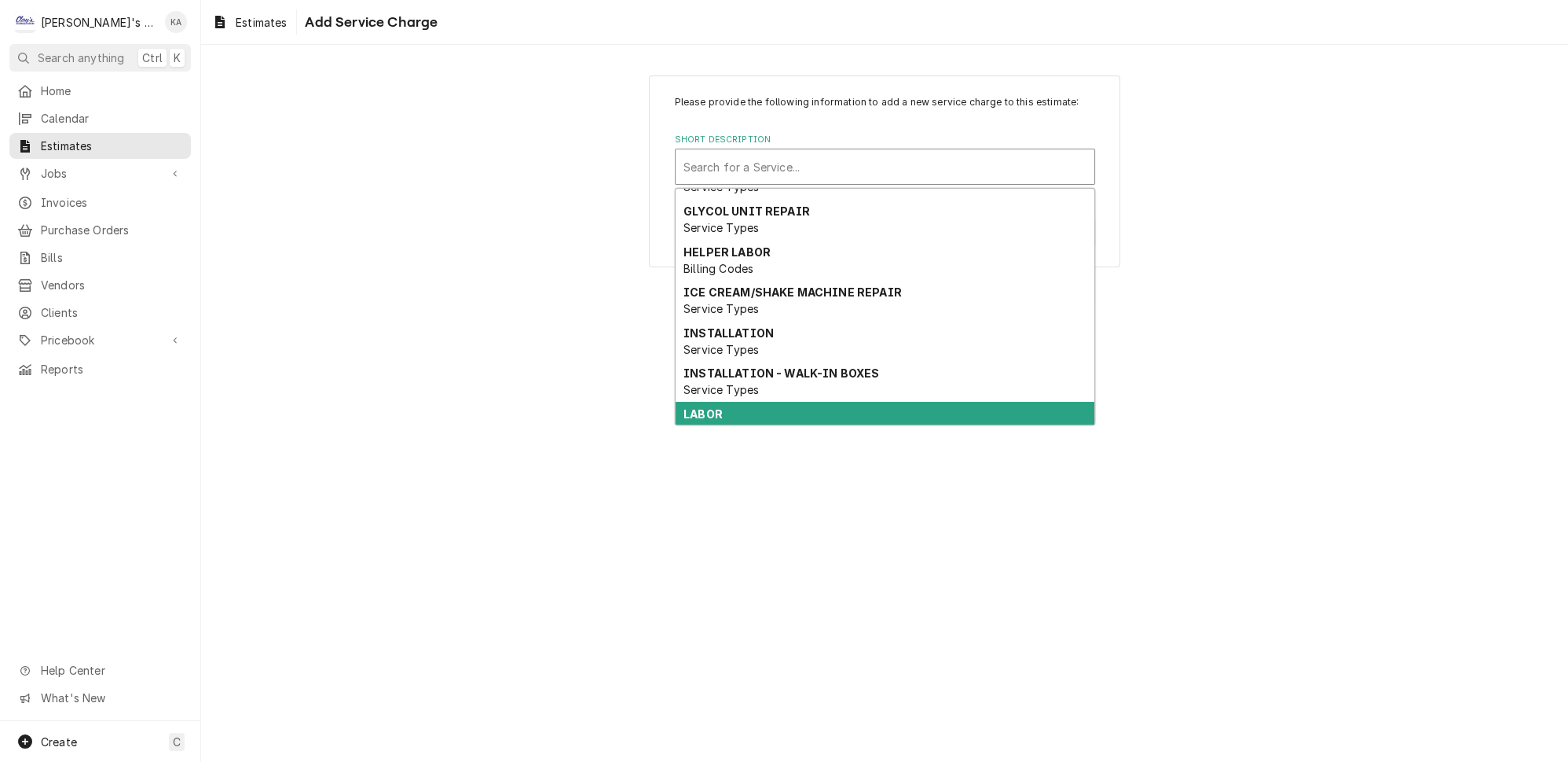
click at [738, 408] on div "LABOR Billing Codes" at bounding box center [885, 422] width 419 height 41
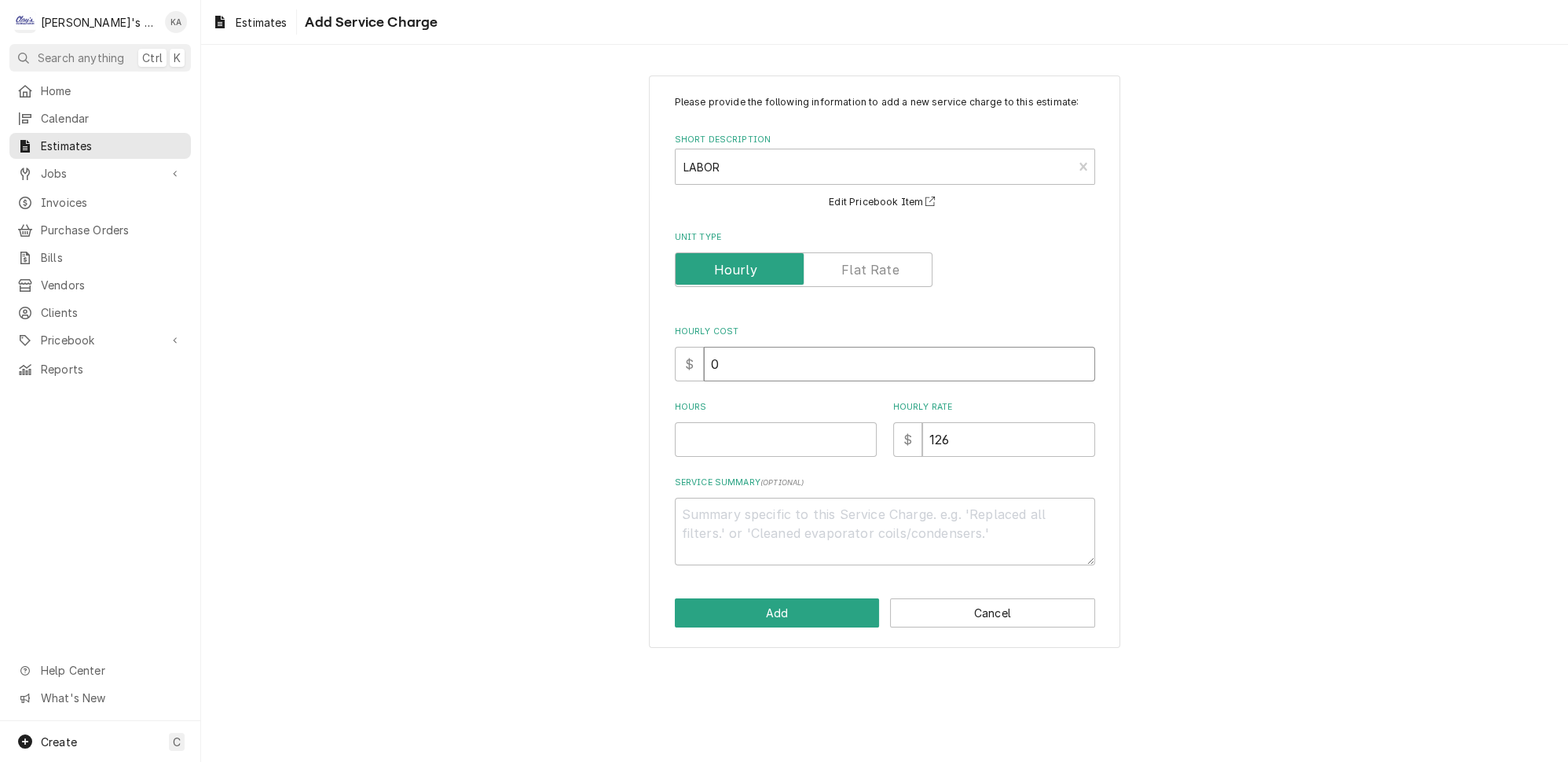
click at [731, 366] on input "0" at bounding box center [899, 363] width 392 height 35
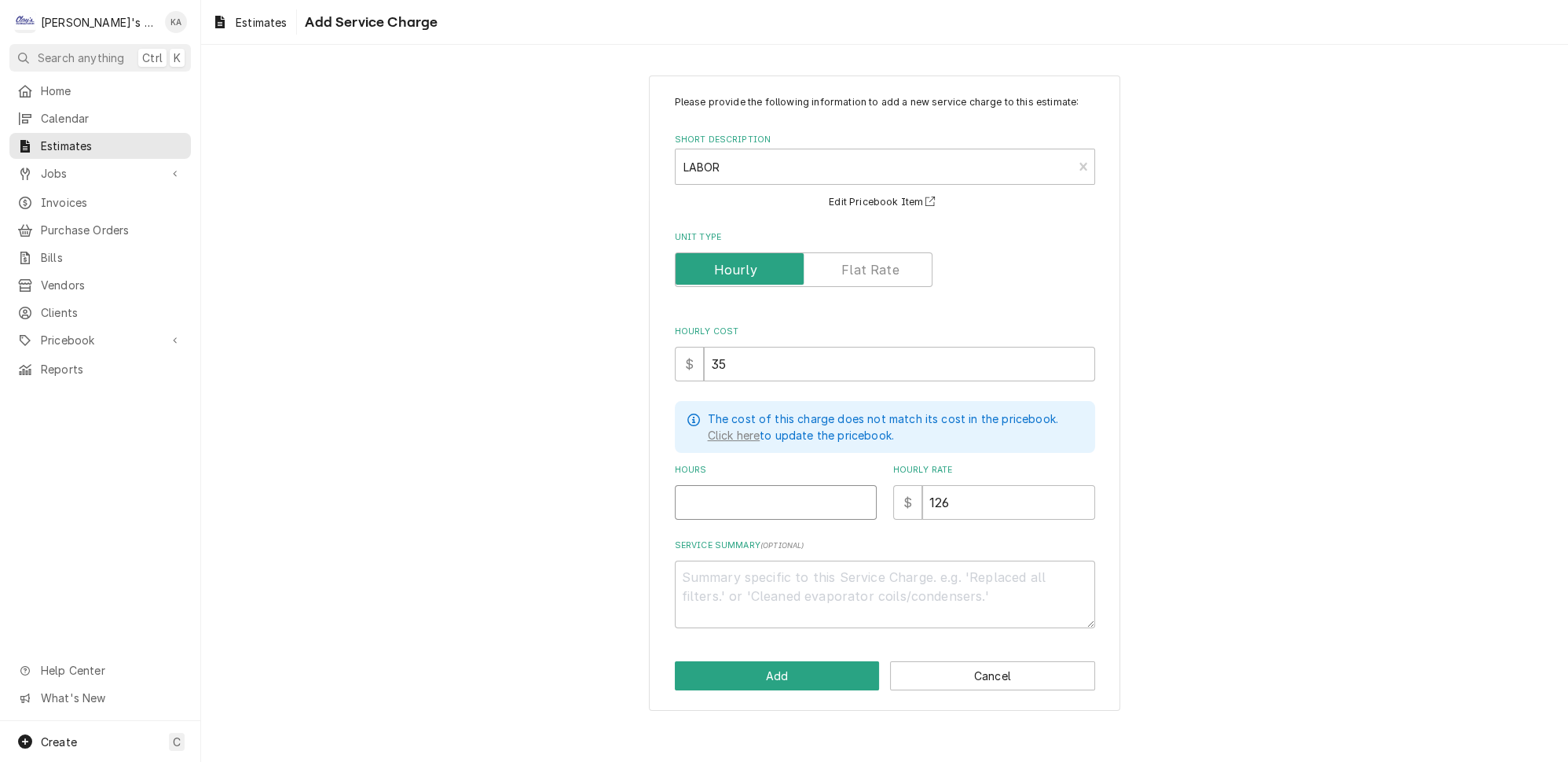
click at [718, 504] on input "Hours" at bounding box center [775, 502] width 202 height 35
click at [696, 575] on textarea "Service Summary ( optional )" at bounding box center [884, 594] width 420 height 67
click at [767, 667] on button "Add" at bounding box center [777, 675] width 205 height 29
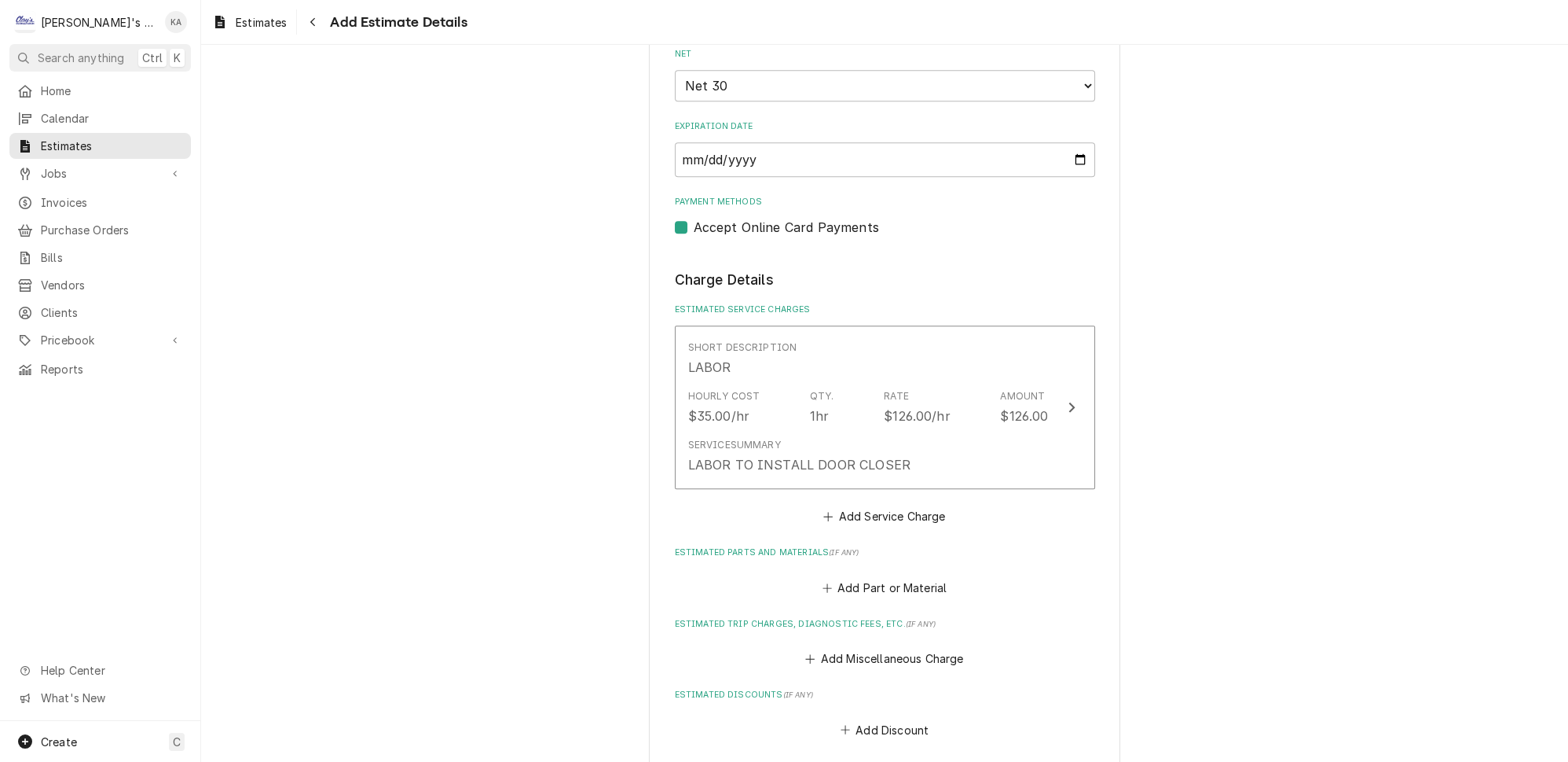
scroll to position [1491, 0]
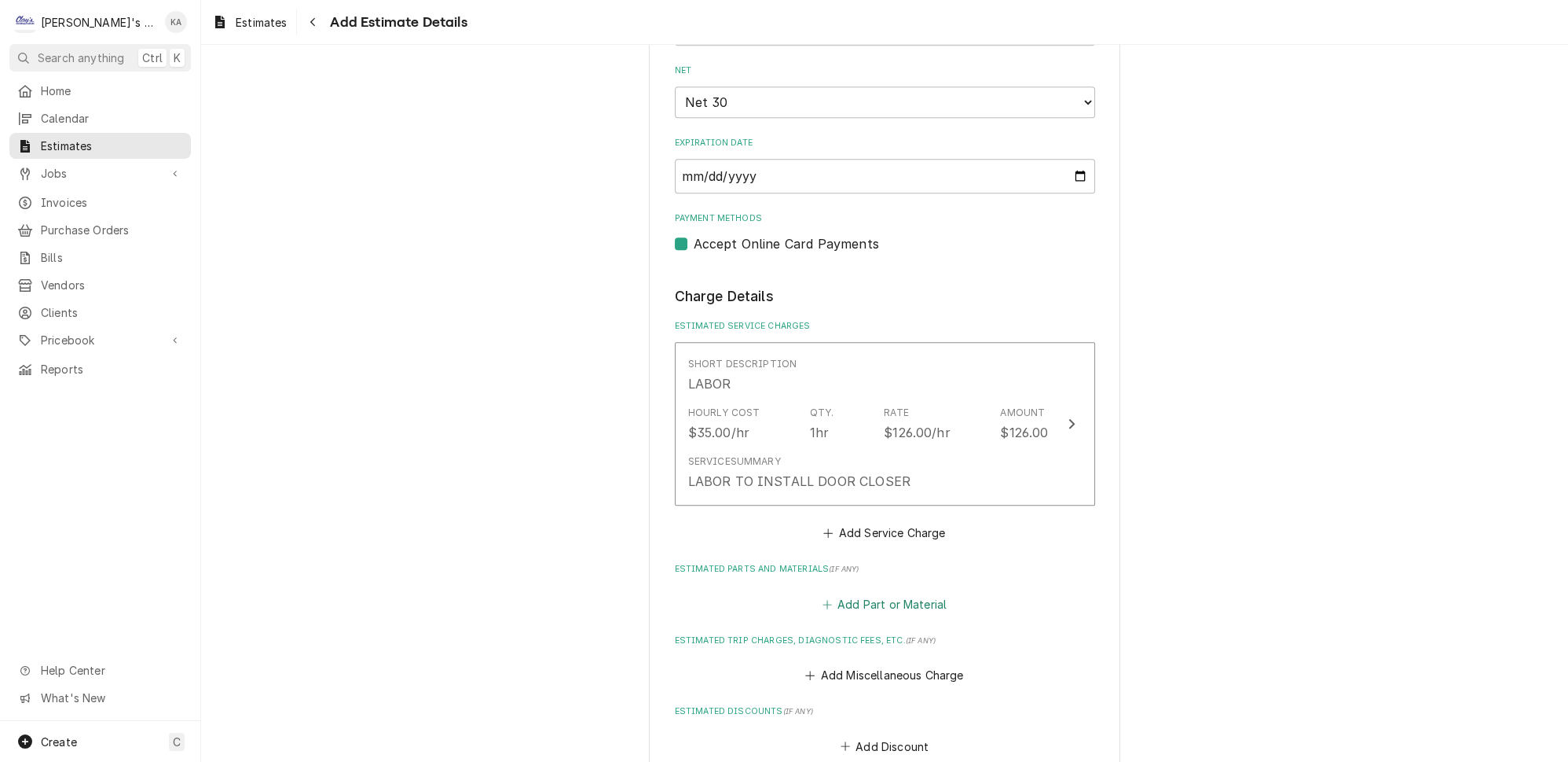
click at [919, 592] on button "Add Part or Material" at bounding box center [884, 603] width 130 height 22
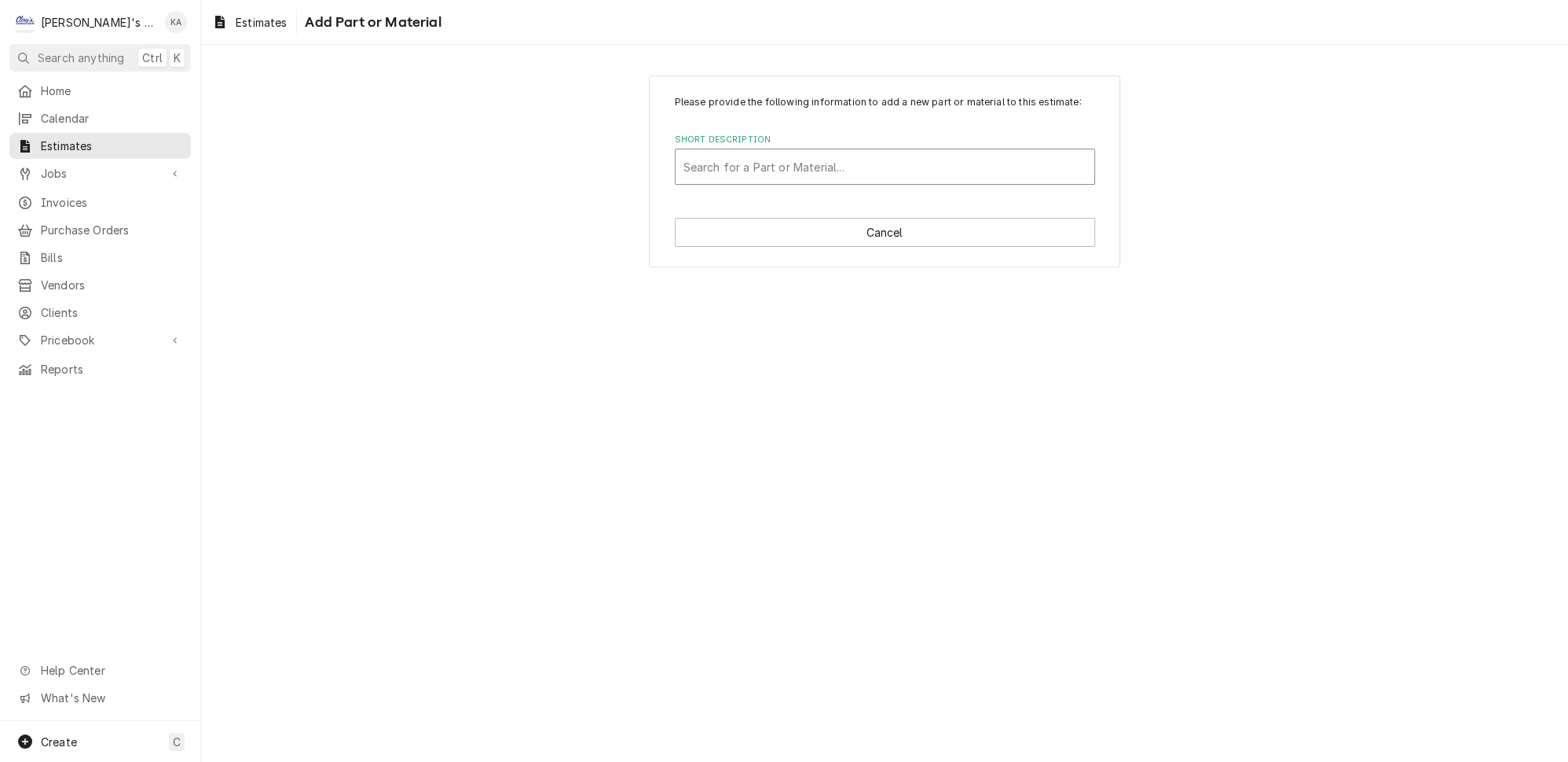
click at [789, 172] on div "Short Description" at bounding box center [885, 167] width 403 height 28
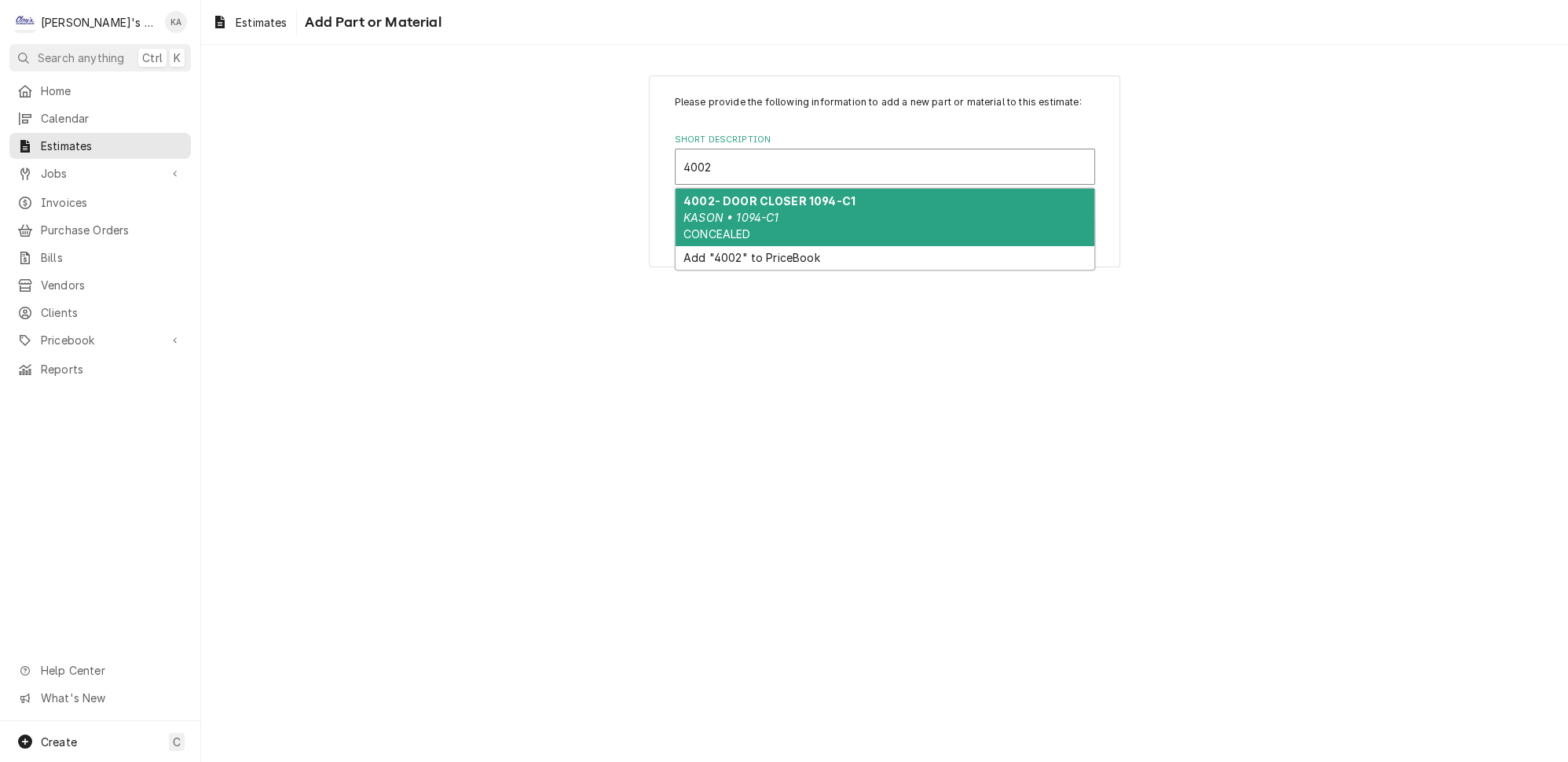
click at [789, 208] on strong "4002- DOOR CLOSER 1094-C1" at bounding box center [770, 201] width 172 height 13
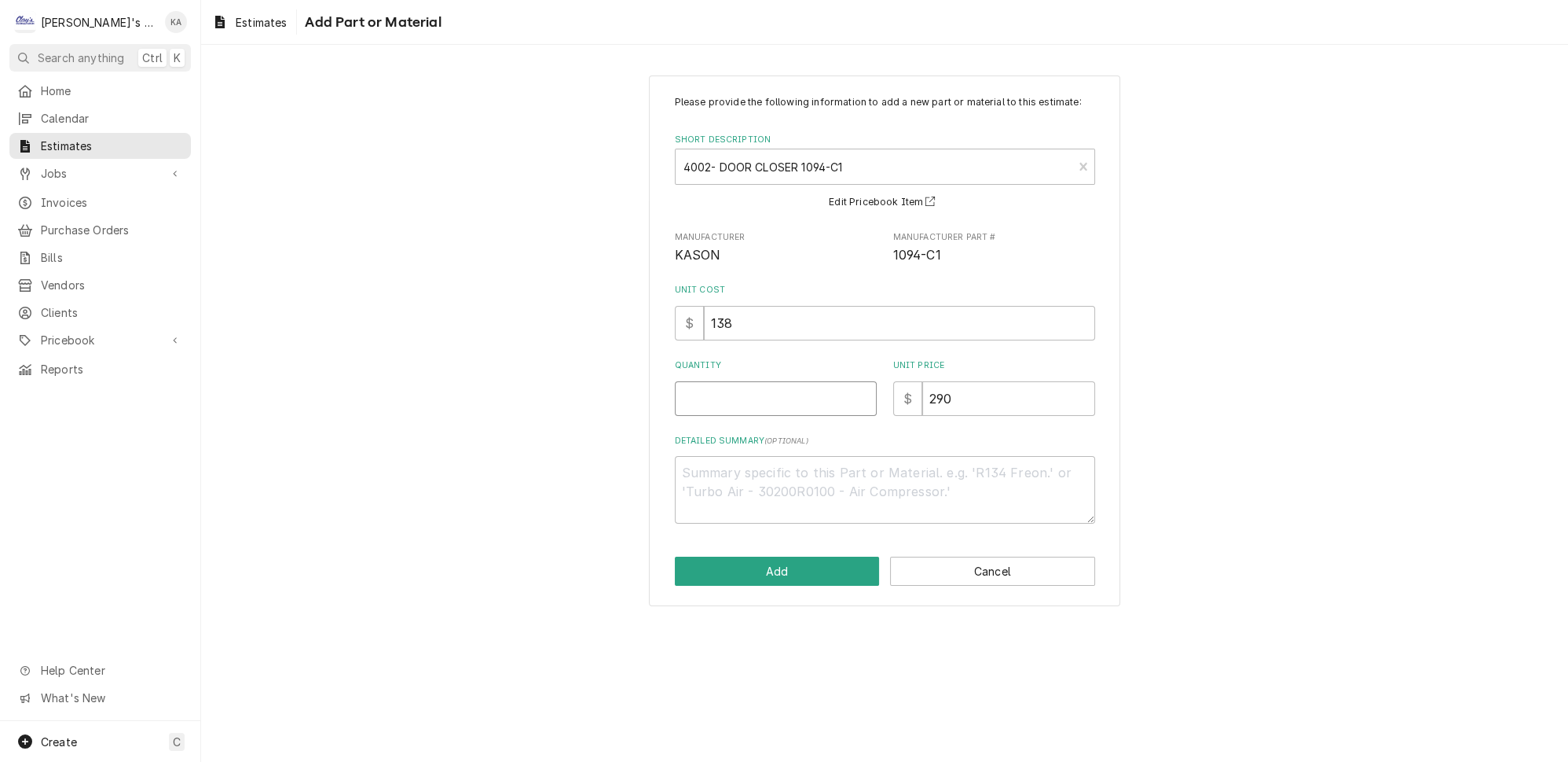
click at [778, 404] on input "Quantity" at bounding box center [775, 398] width 202 height 35
click at [791, 578] on button "Add" at bounding box center [777, 571] width 205 height 29
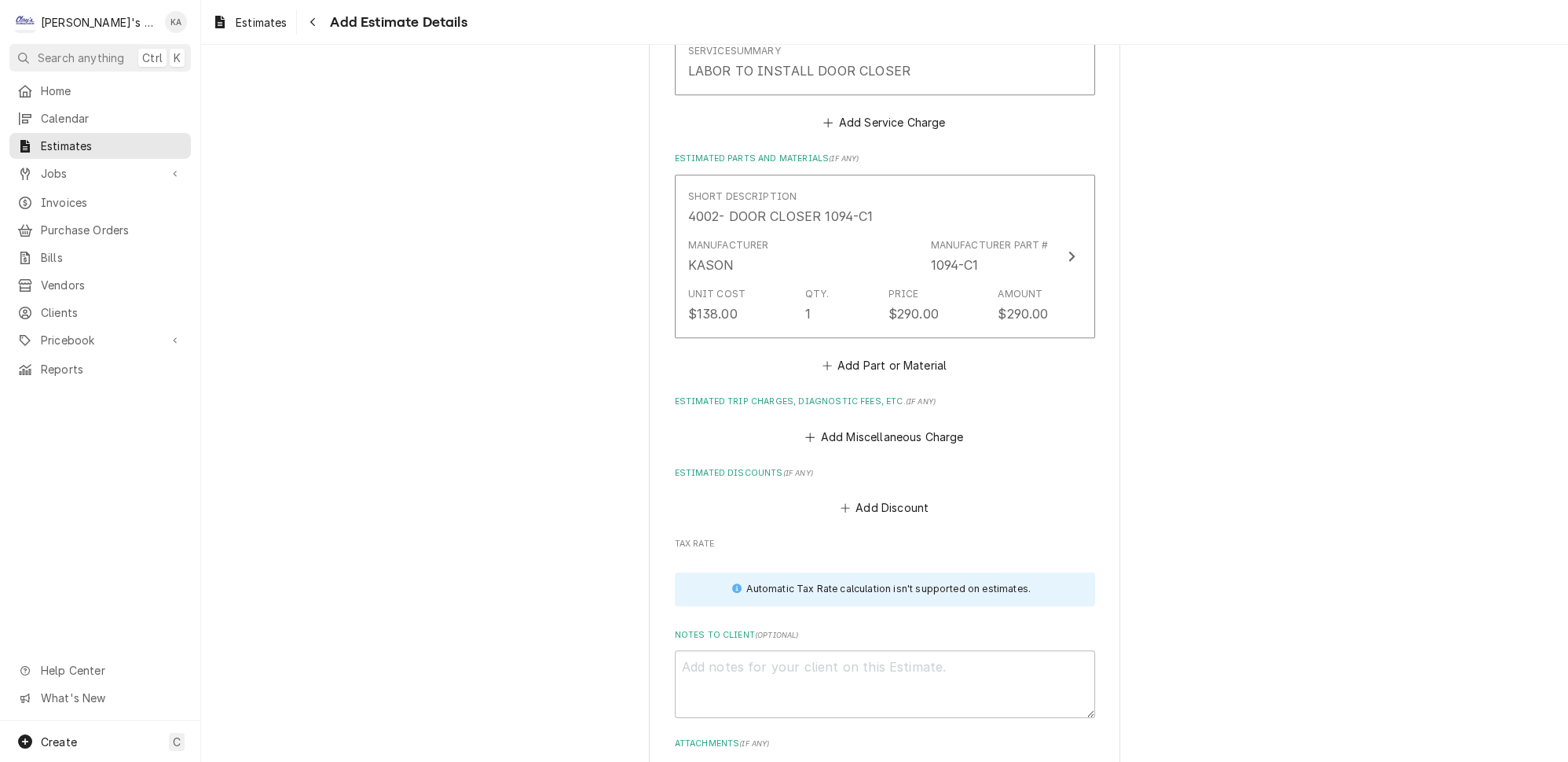
scroll to position [1902, 0]
click at [886, 425] on button "Add Miscellaneous Charge" at bounding box center [884, 435] width 163 height 22
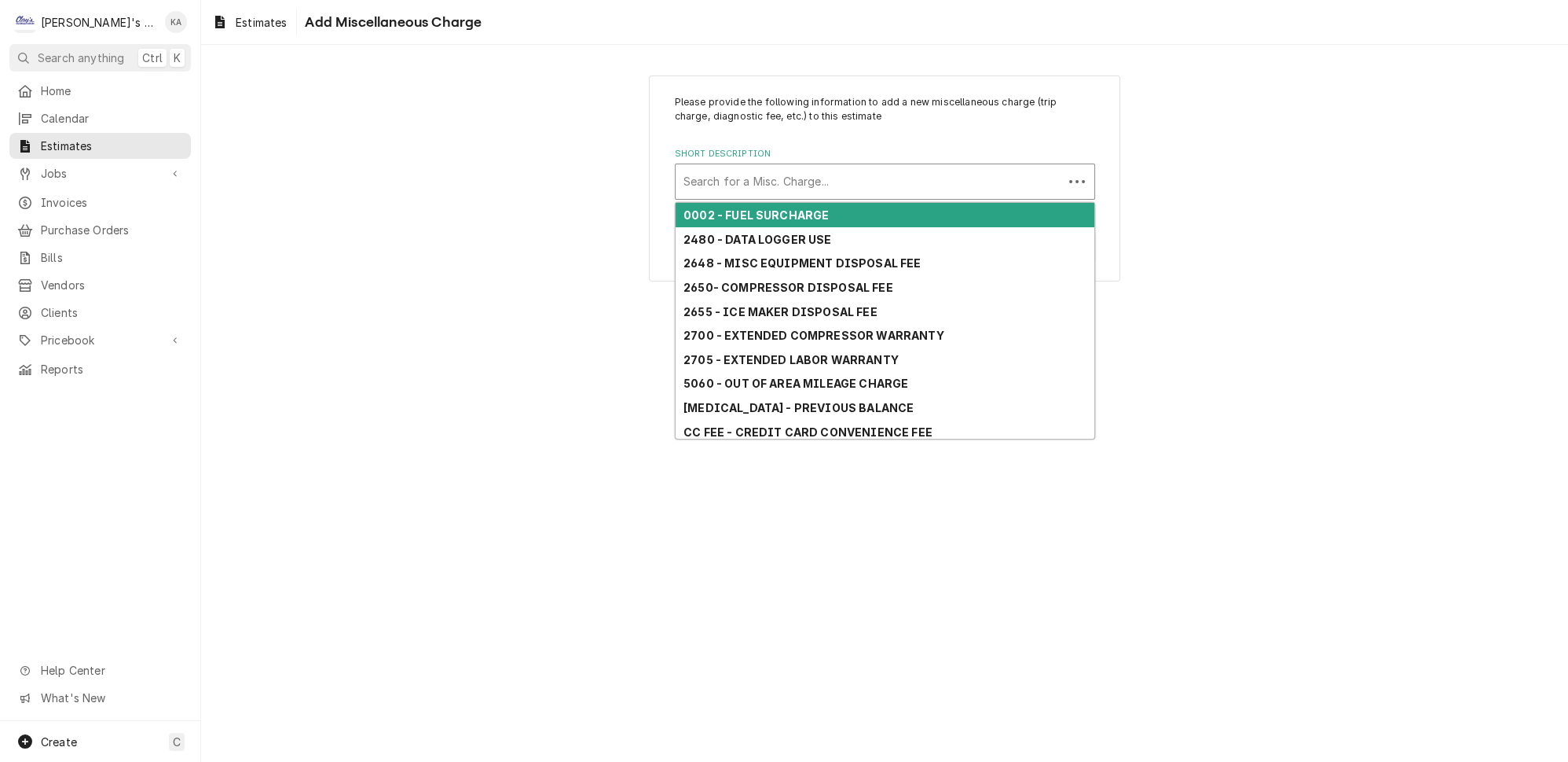
click at [798, 182] on div "Short Description" at bounding box center [869, 182] width 372 height 28
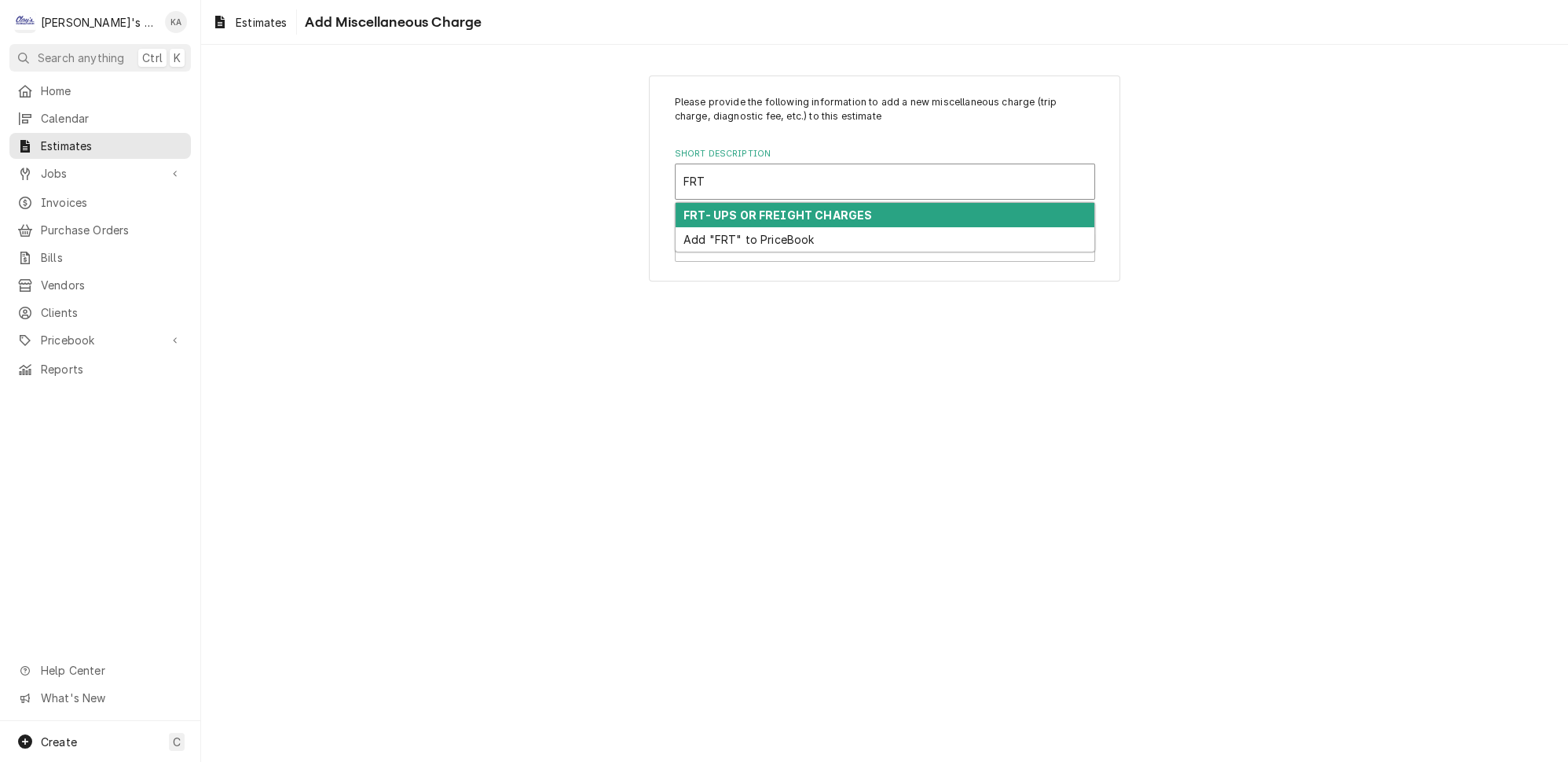
click at [816, 209] on strong "FRT- UPS OR FREIGHT CHARGES" at bounding box center [778, 215] width 188 height 13
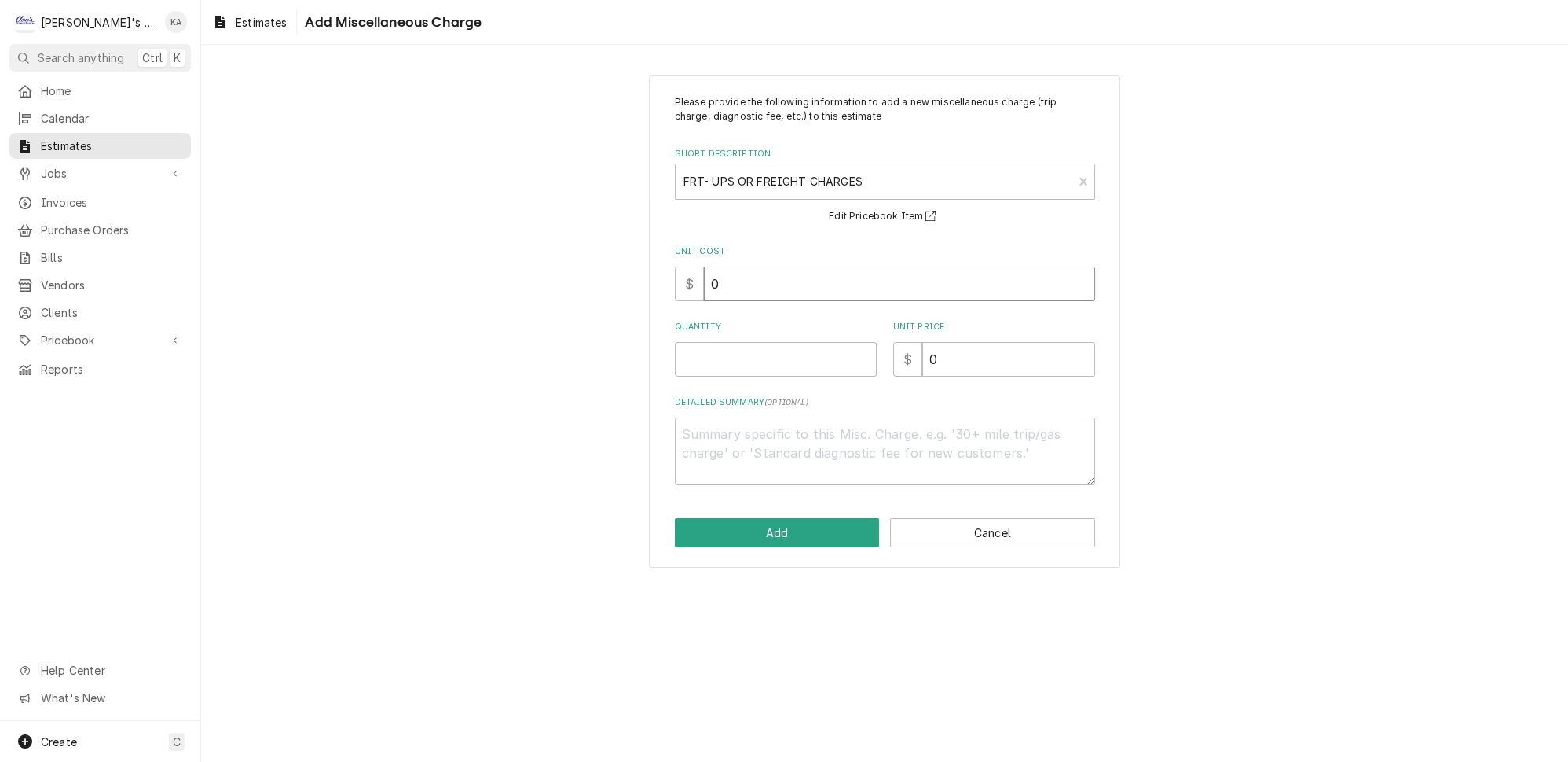
click at [714, 278] on input "0" at bounding box center [899, 283] width 392 height 35
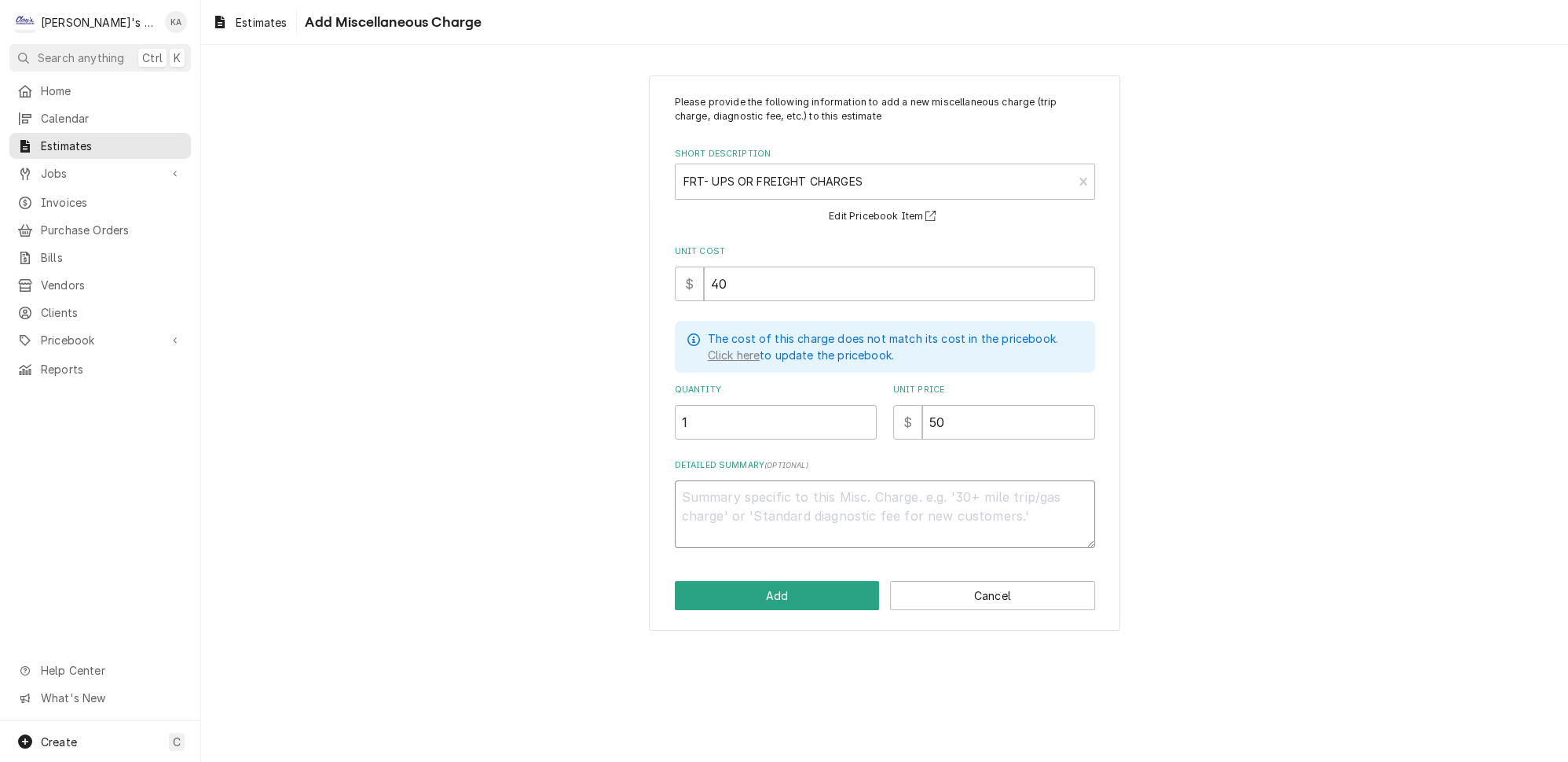
click at [697, 493] on textarea "Detailed Summary ( optional )" at bounding box center [884, 514] width 420 height 67
click at [780, 581] on button "Add" at bounding box center [777, 595] width 205 height 29
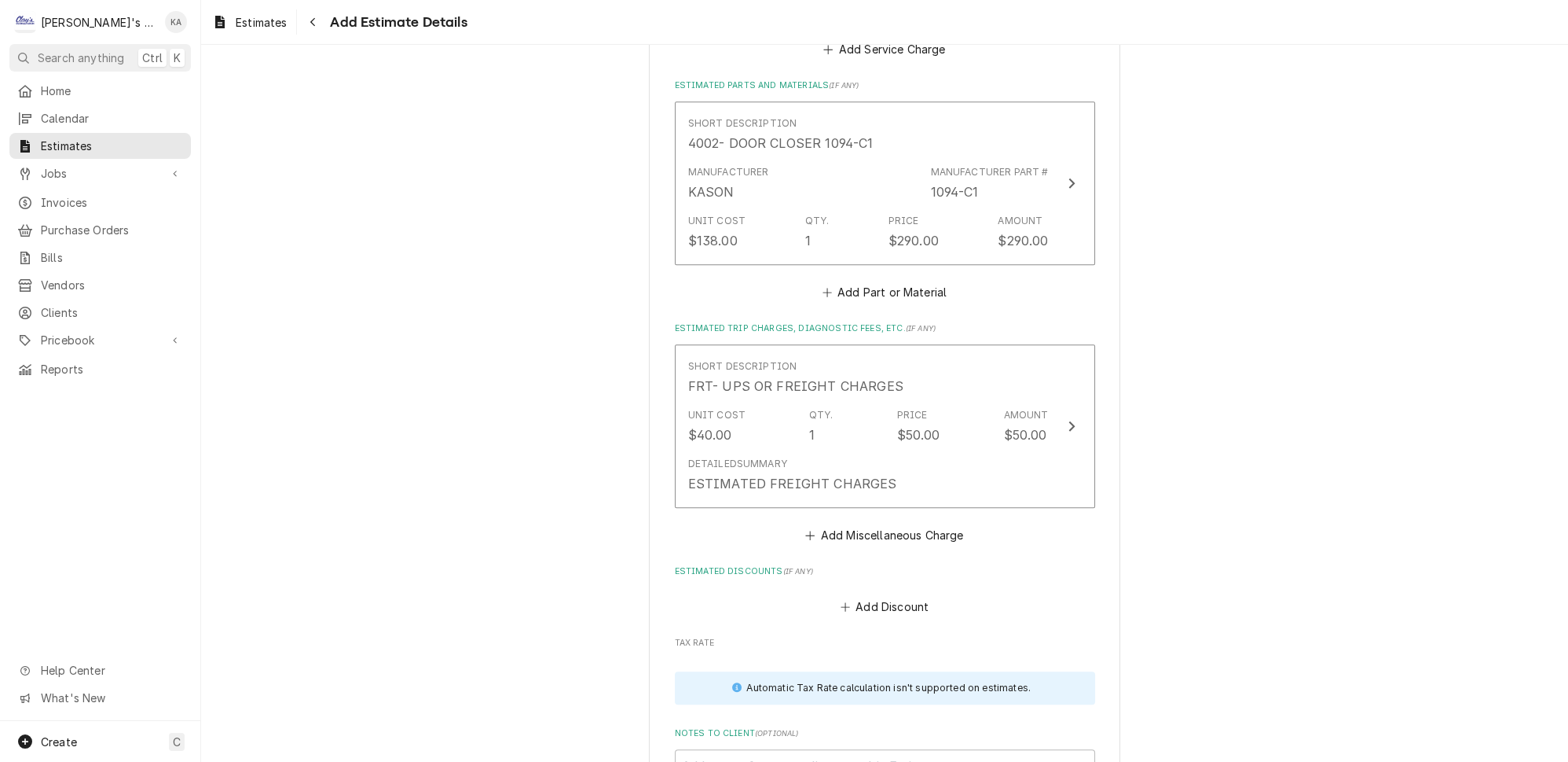
scroll to position [2100, 0]
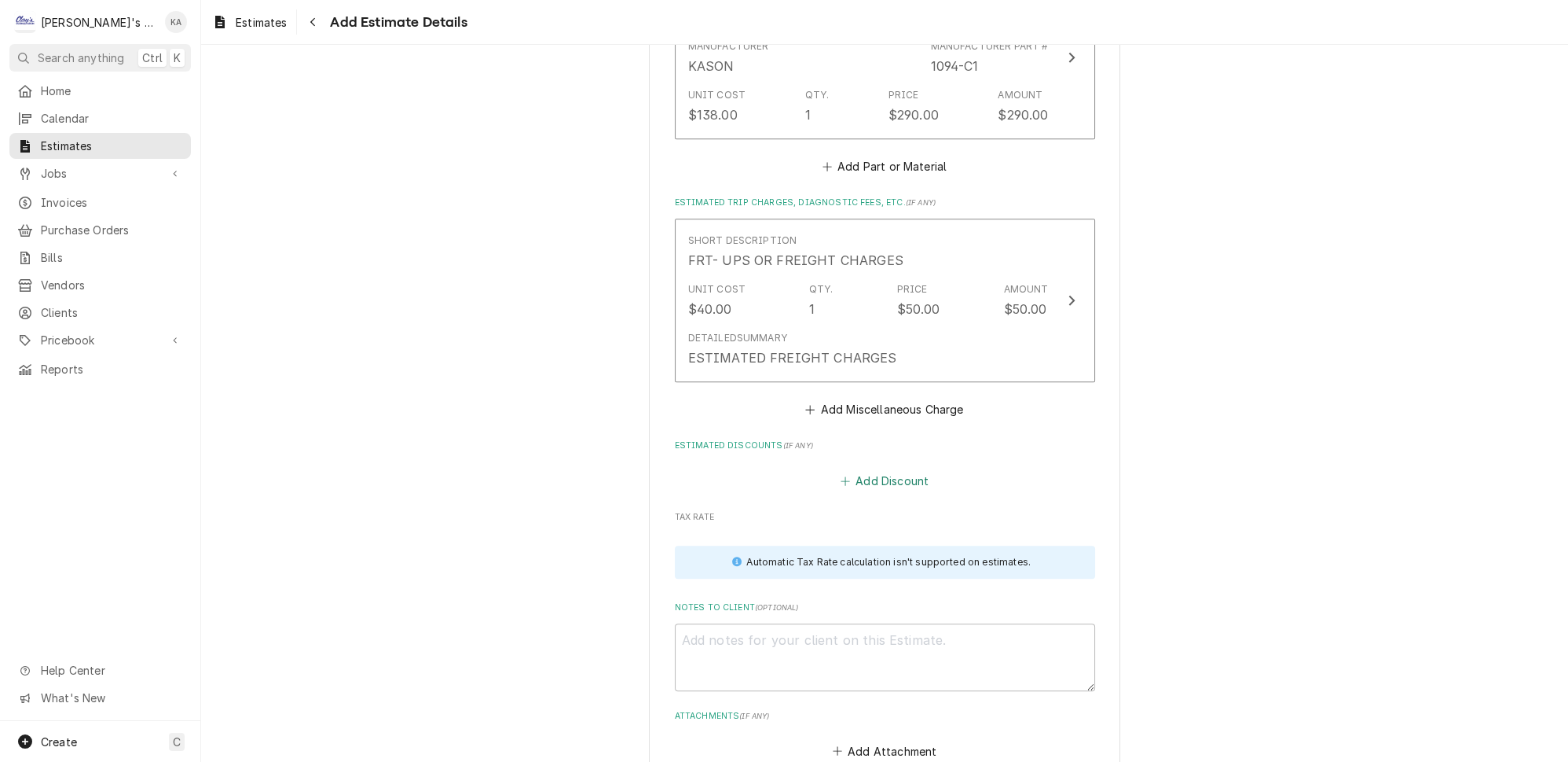
click at [881, 469] on button "Add Discount" at bounding box center [883, 480] width 93 height 22
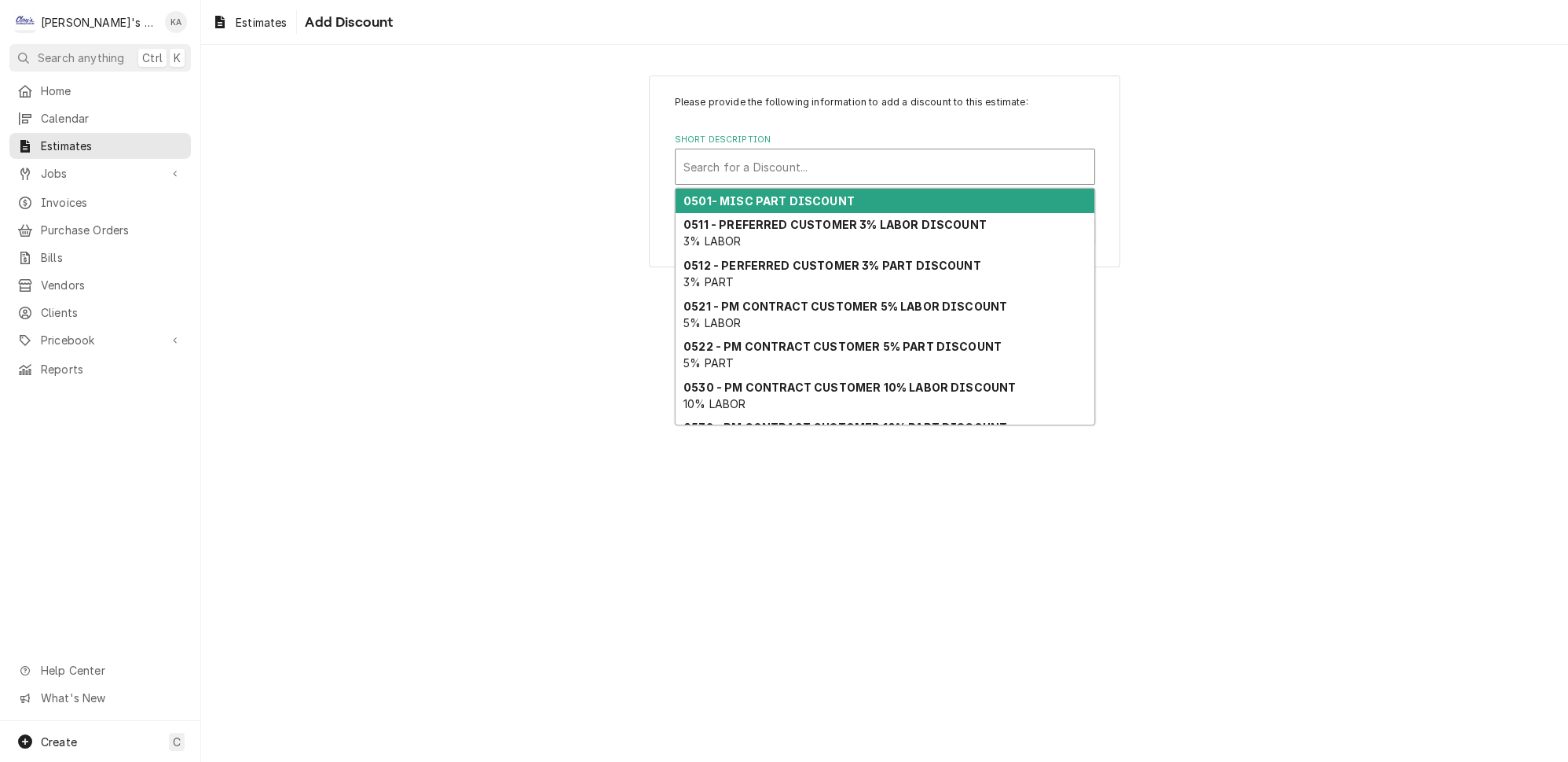
click at [837, 155] on div "Short Description" at bounding box center [885, 167] width 403 height 28
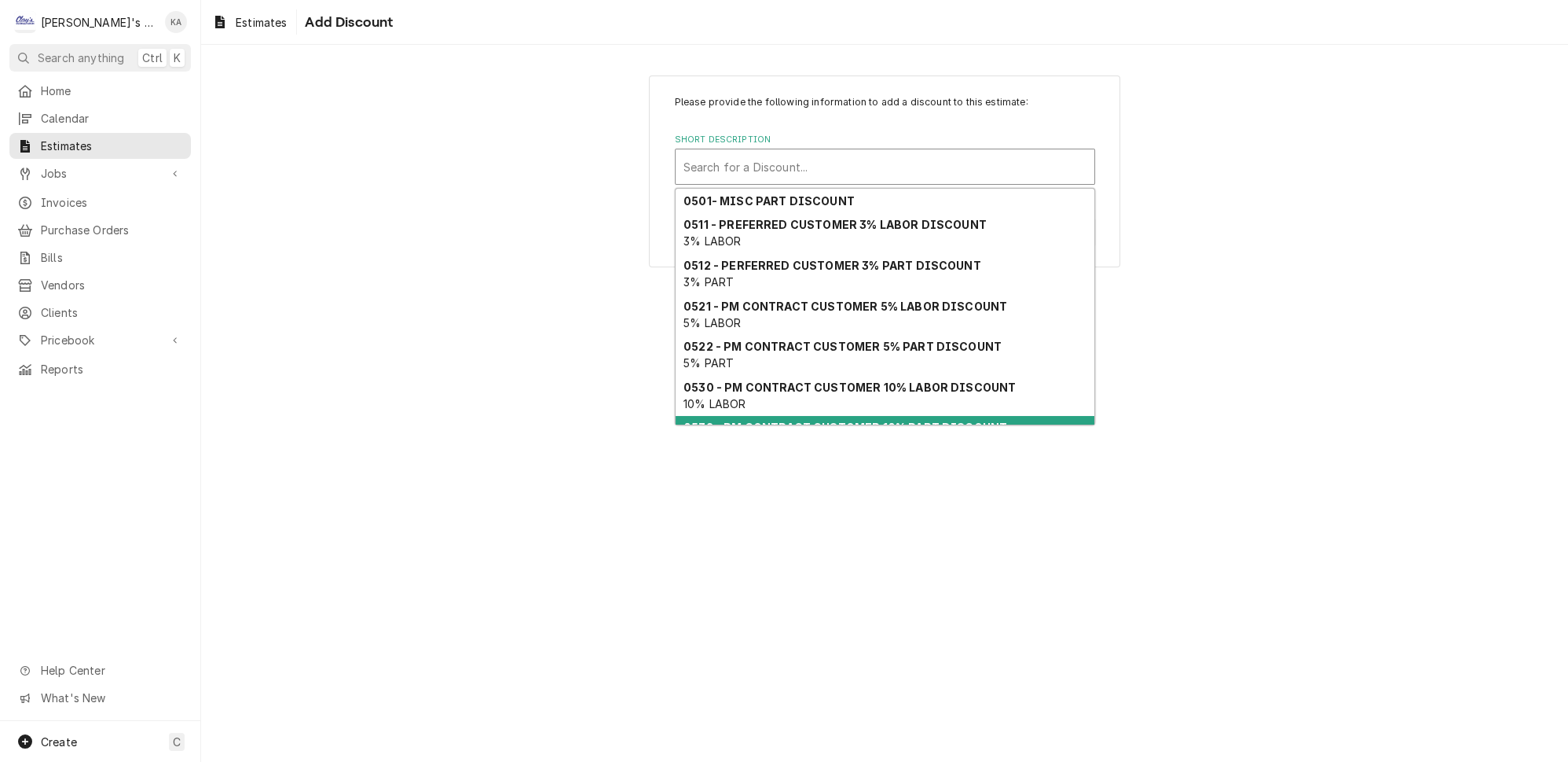
click at [943, 420] on strong "0532 - PM CONTRACT CUSTOMER 10% PART DISCOUNT" at bounding box center [845, 426] width 324 height 13
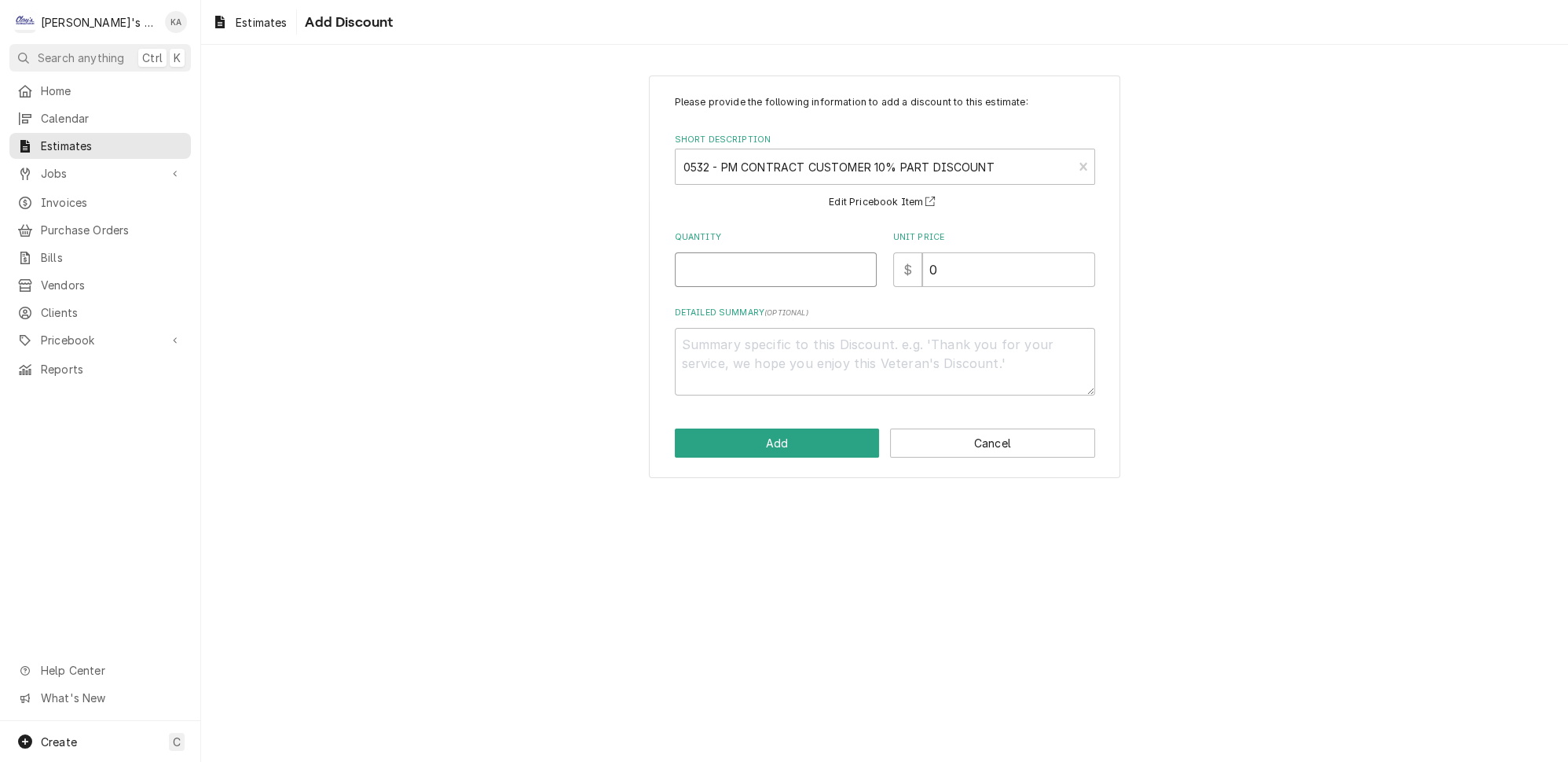
click at [703, 266] on input "Quantity" at bounding box center [775, 269] width 202 height 35
click at [793, 436] on button "Add" at bounding box center [777, 442] width 205 height 29
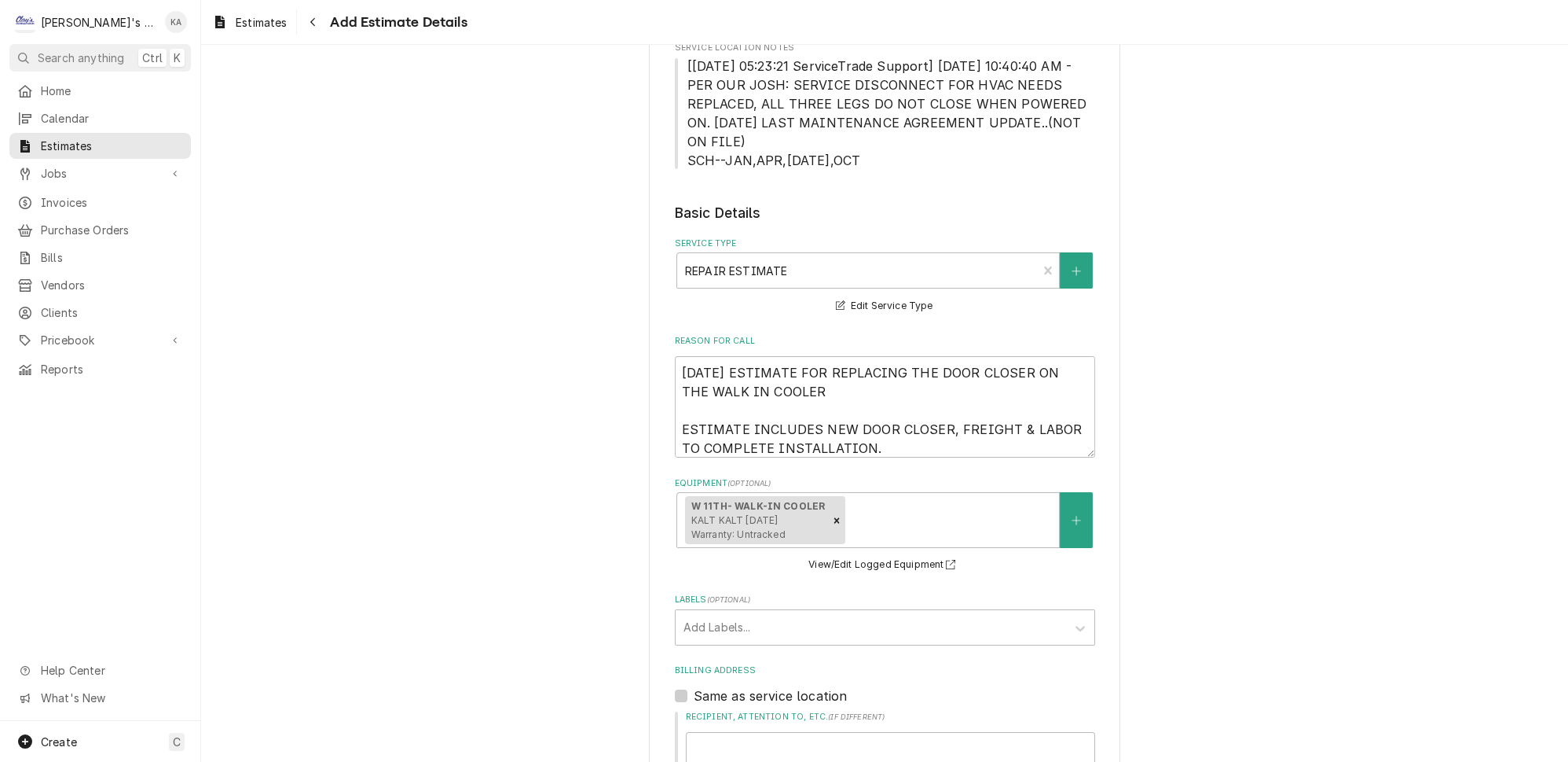
scroll to position [369, 0]
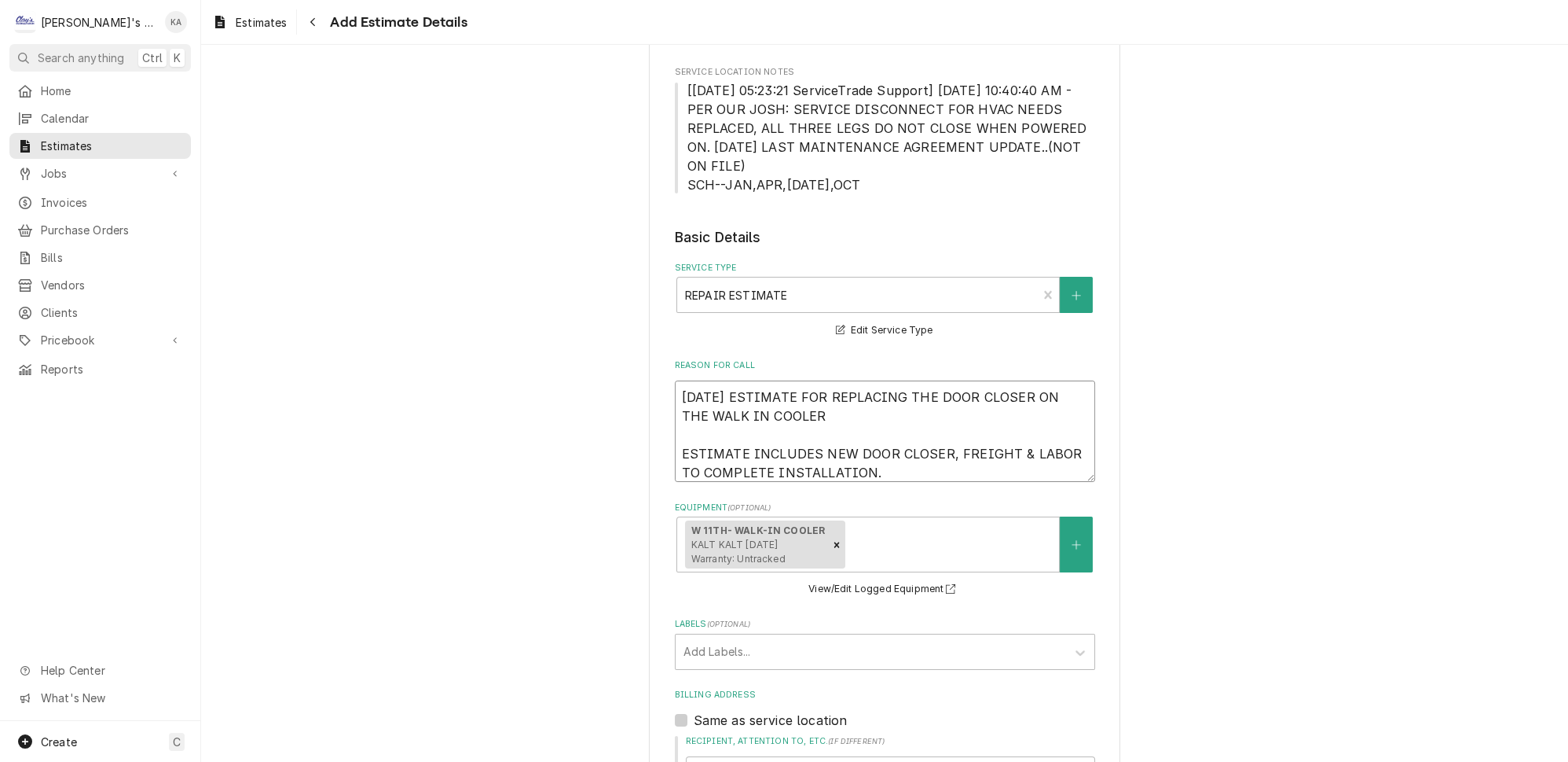
drag, startPoint x: 875, startPoint y: 435, endPoint x: 670, endPoint y: 346, distance: 223.5
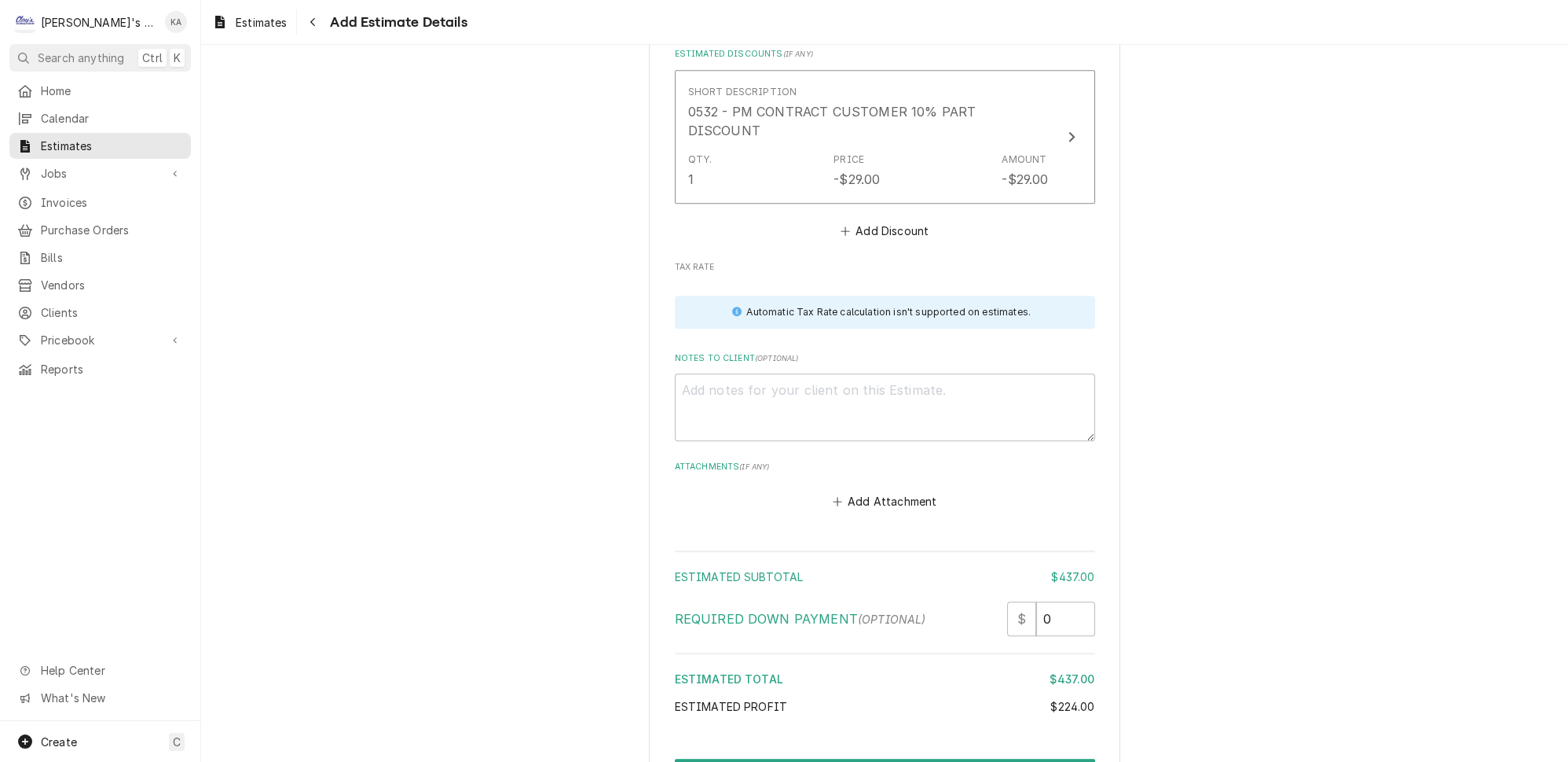
scroll to position [2492, 0]
click at [686, 372] on textarea "Notes to Client ( optional )" at bounding box center [884, 406] width 420 height 67
paste textarea "8/22/2025 ESTIMATE FOR REPLACING THE DOOR CLOSER ON THE WALK IN COOLER ESTIMATE…"
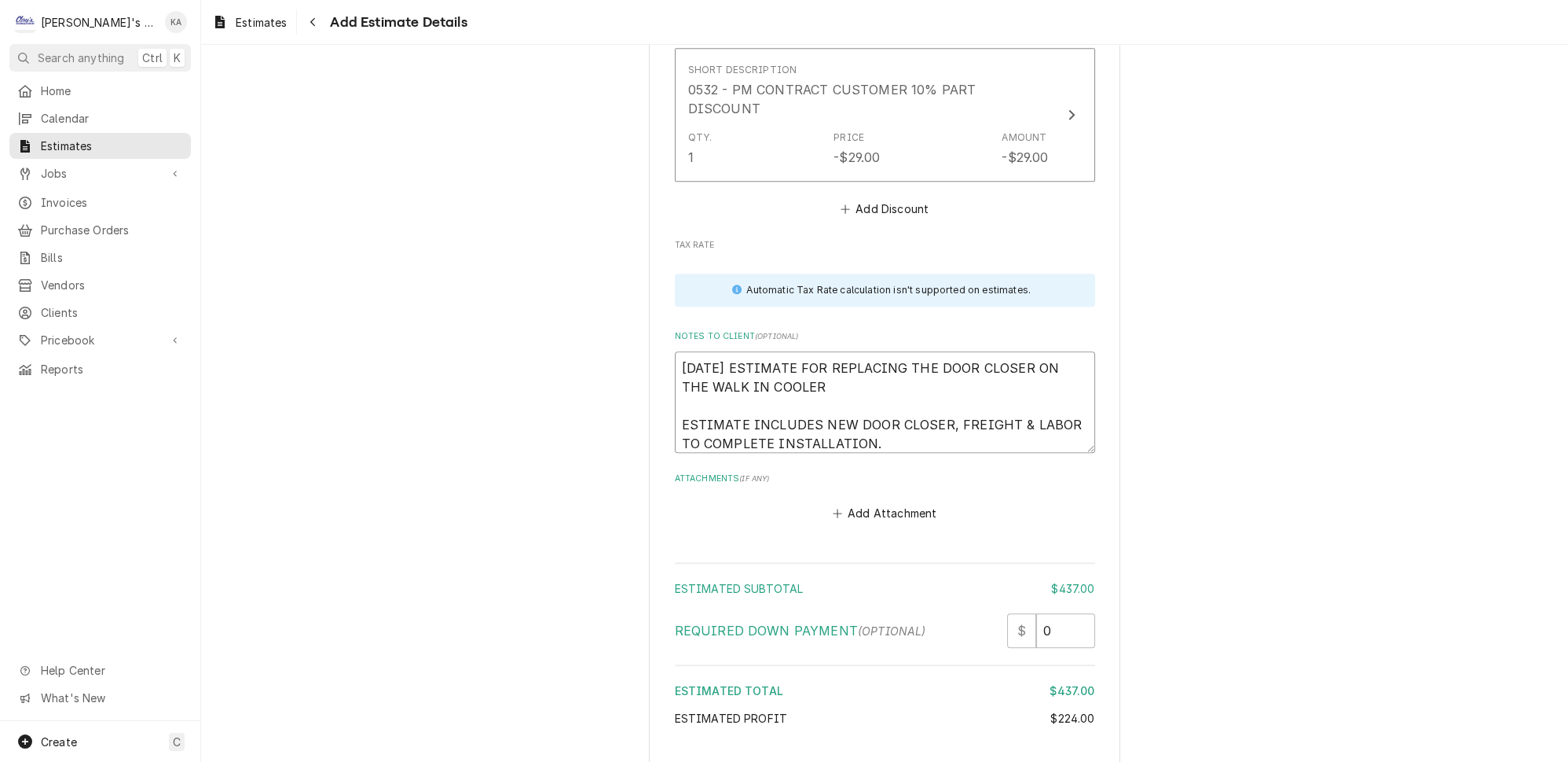
scroll to position [2526, 0]
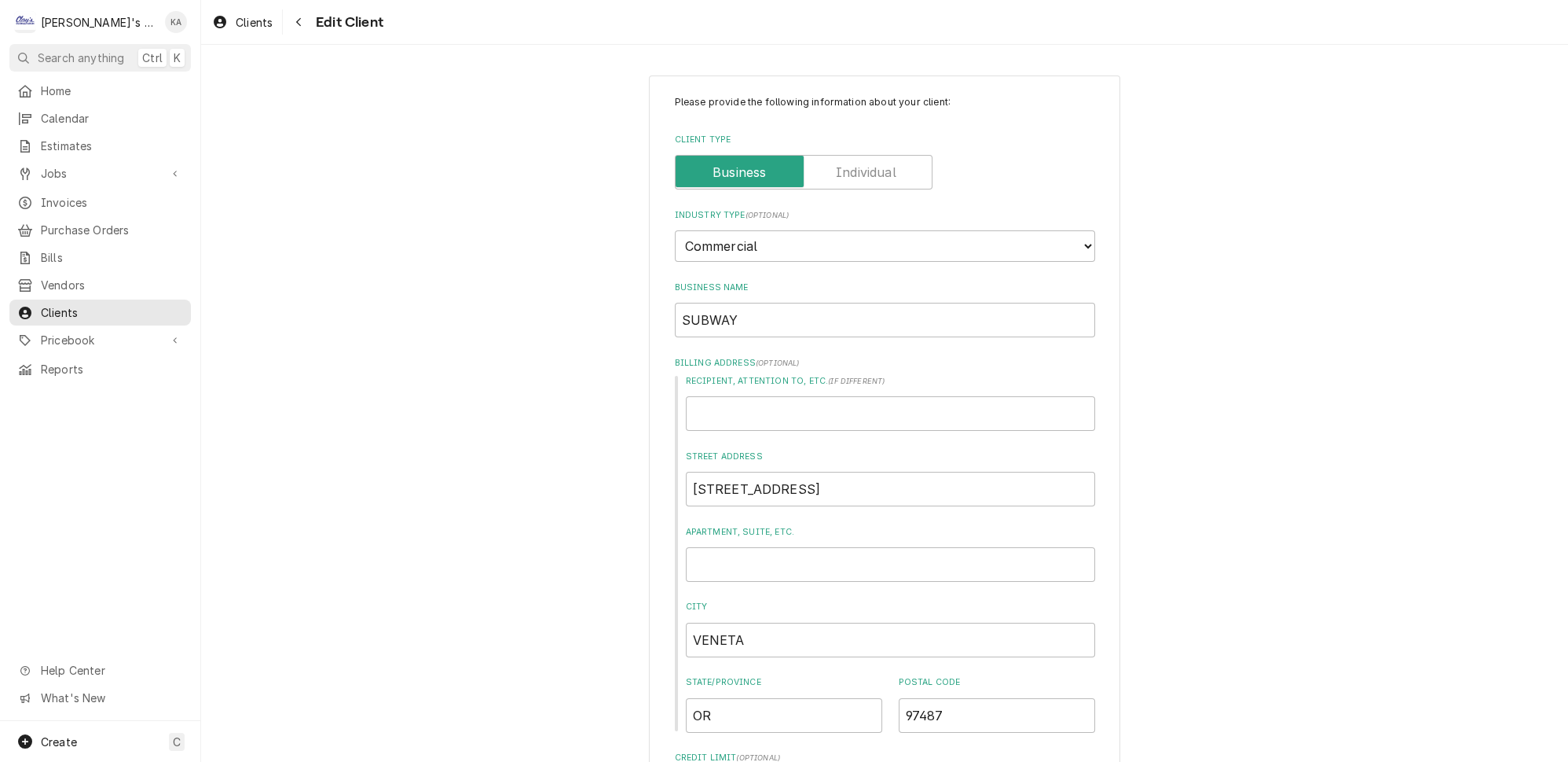
scroll to position [1092, 0]
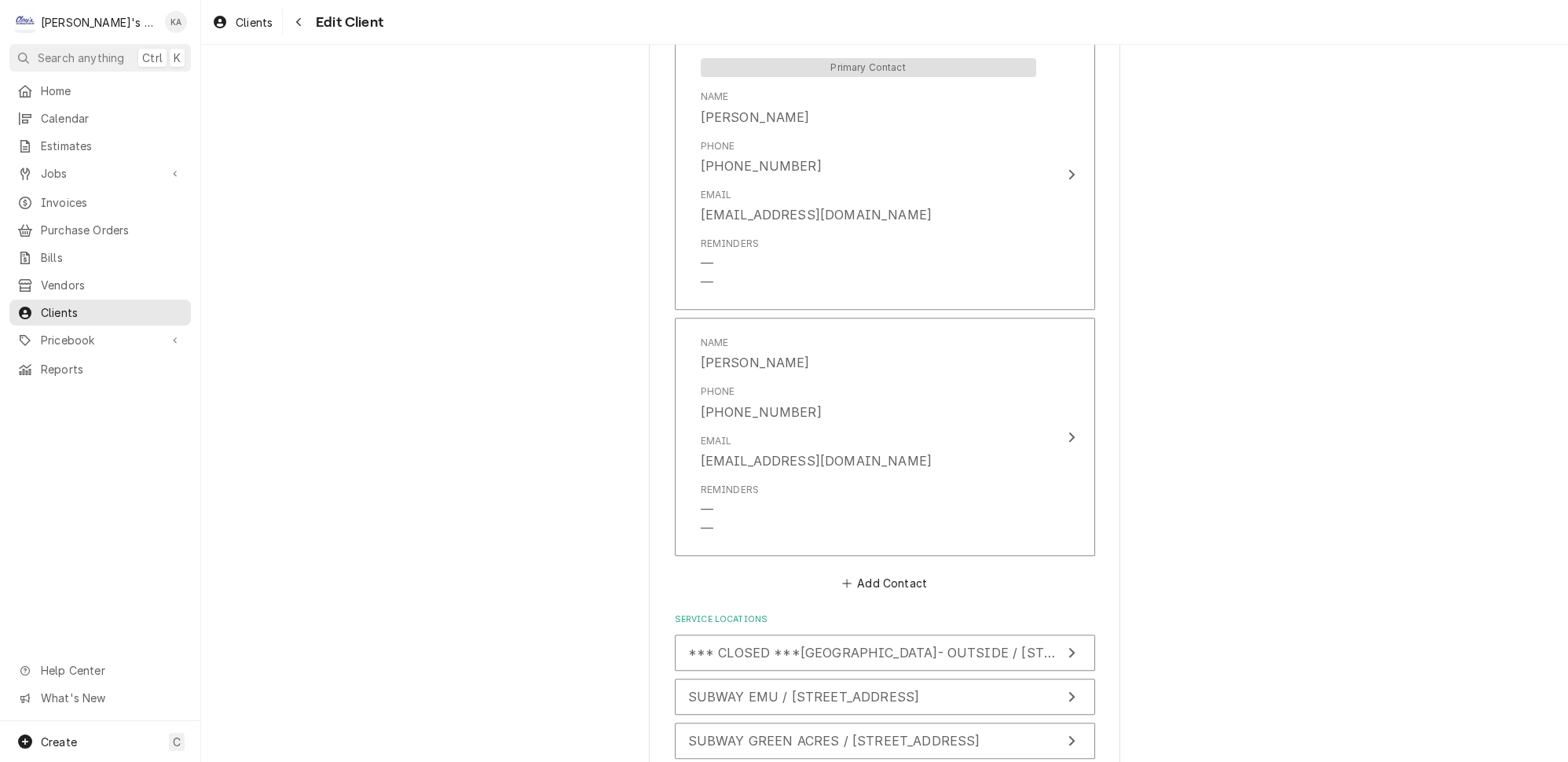
type textarea "x"
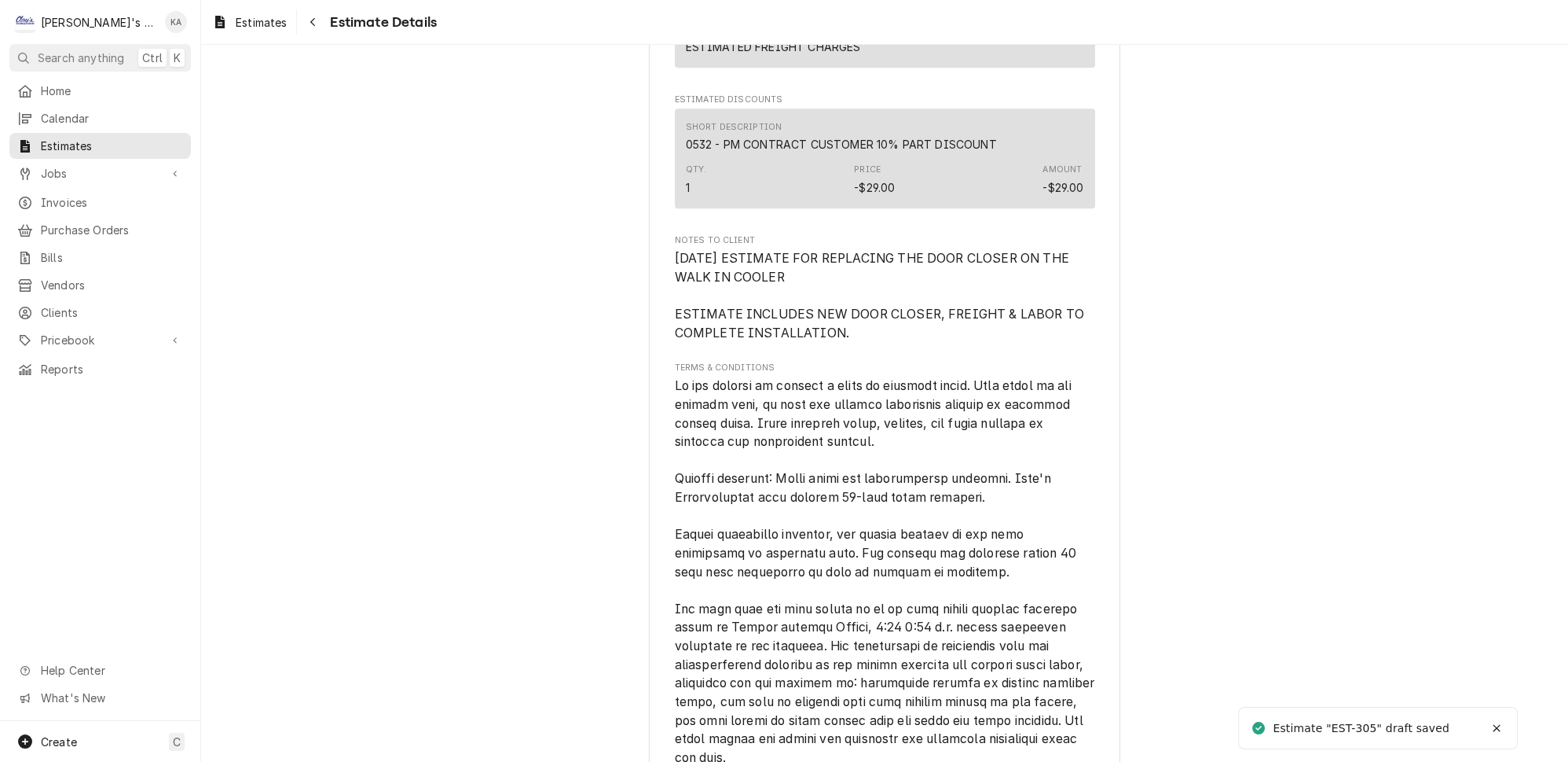
scroll to position [1874, 0]
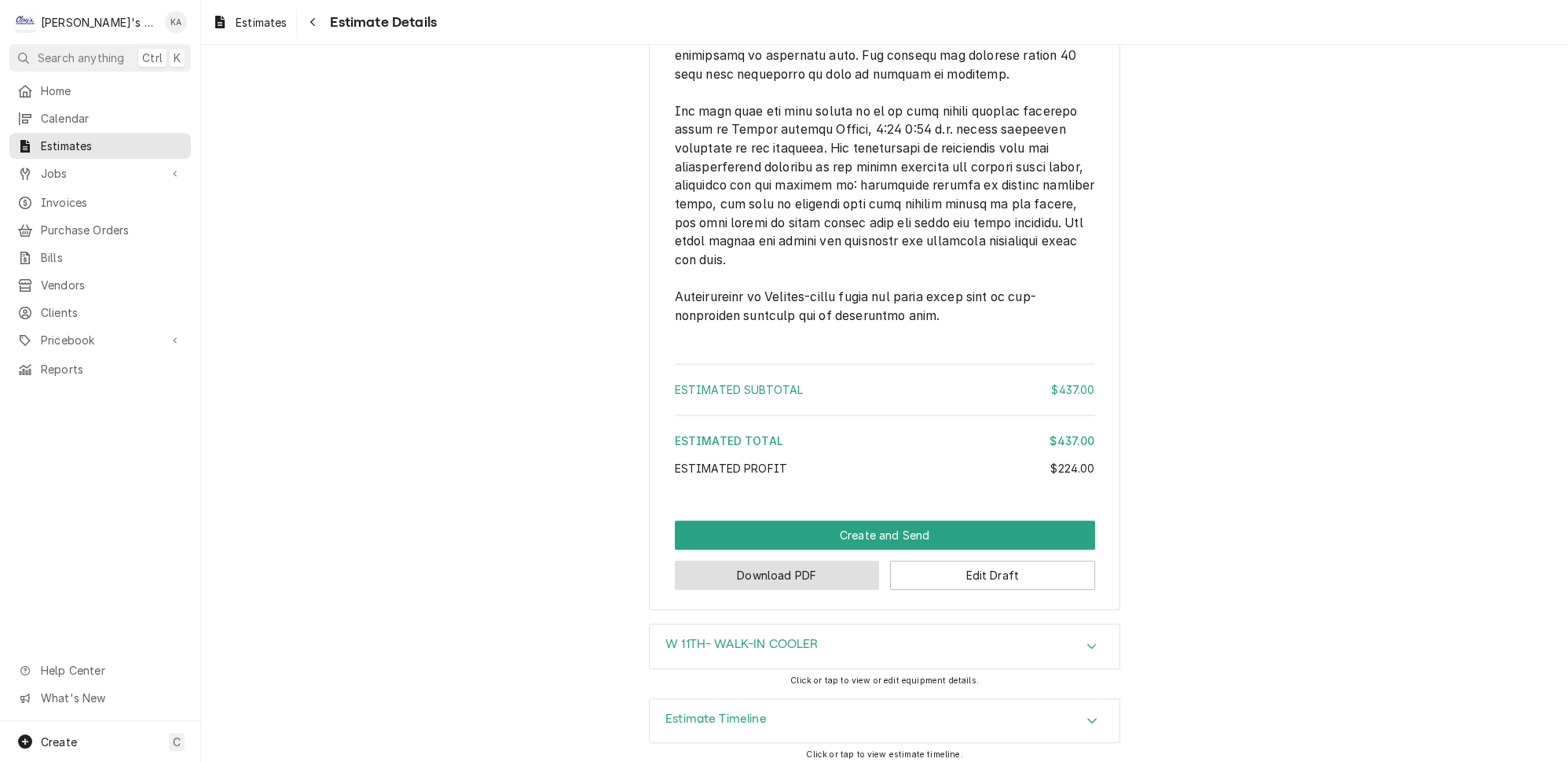
click at [780, 570] on button "Download PDF" at bounding box center [777, 575] width 205 height 29
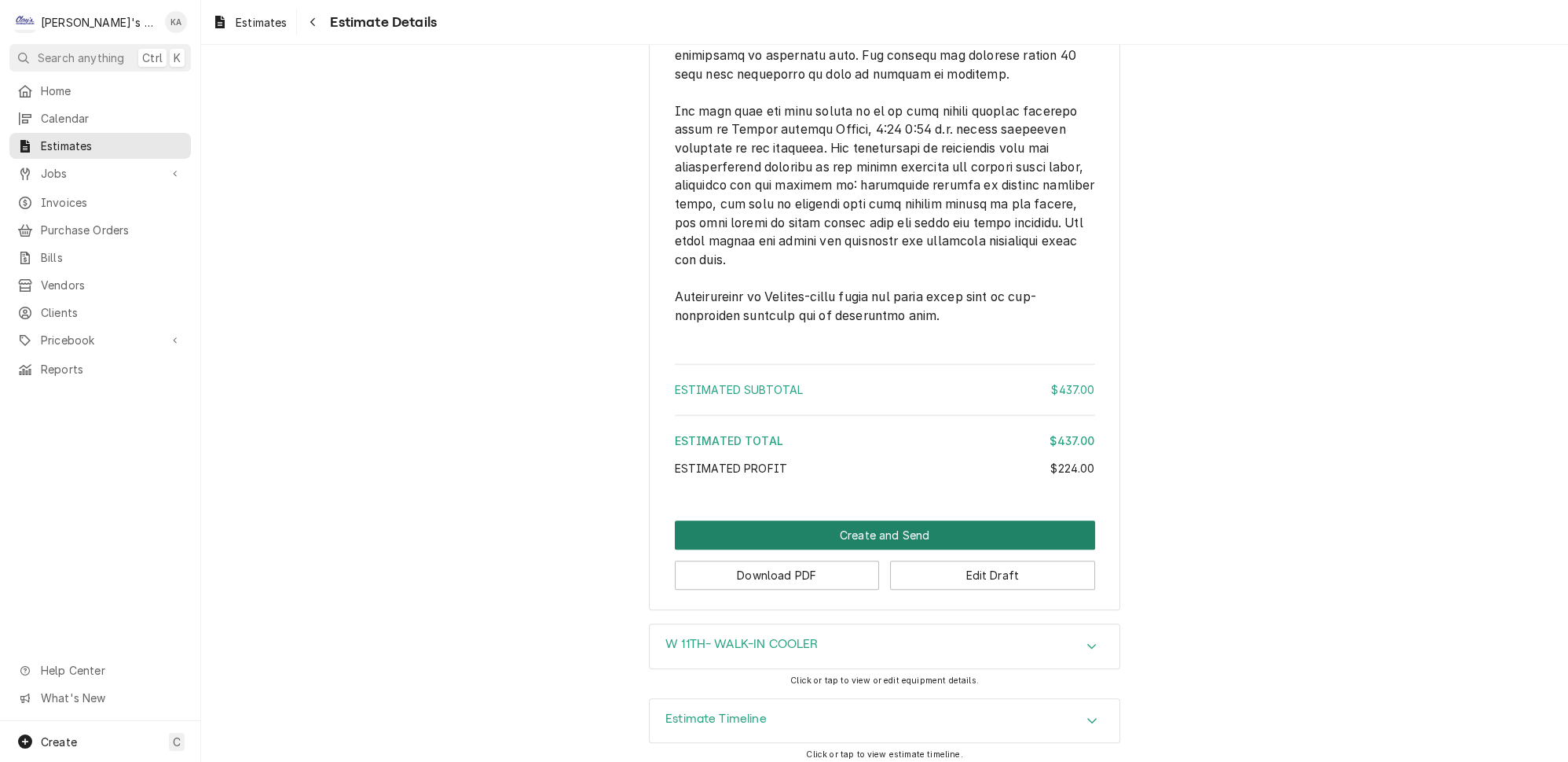
click at [871, 529] on button "Create and Send" at bounding box center [884, 535] width 420 height 29
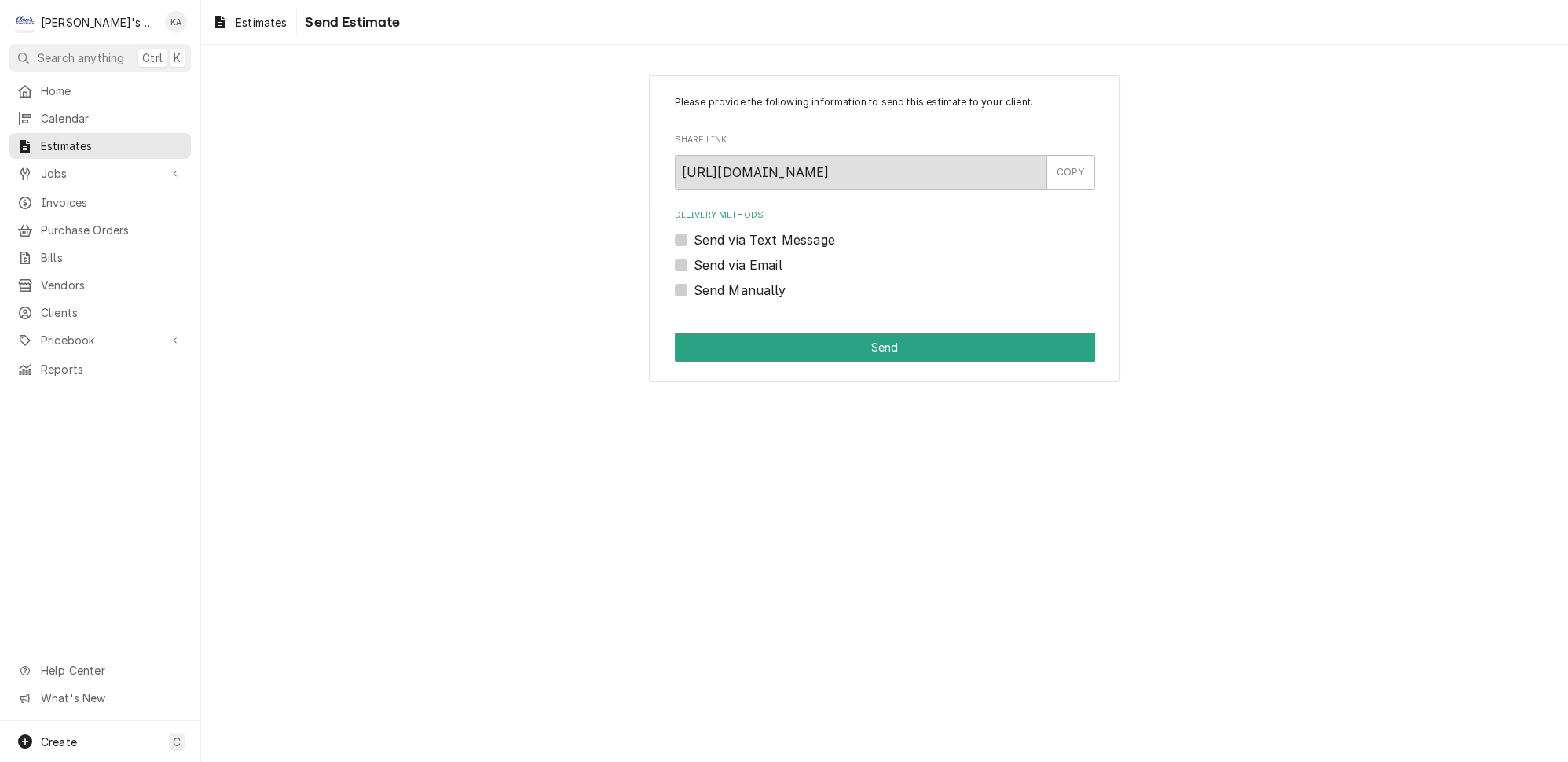
click at [693, 234] on label "Send via Text Message" at bounding box center [764, 239] width 141 height 19
click at [693, 234] on input "Send via Text Message" at bounding box center [903, 247] width 420 height 35
checkbox input "true"
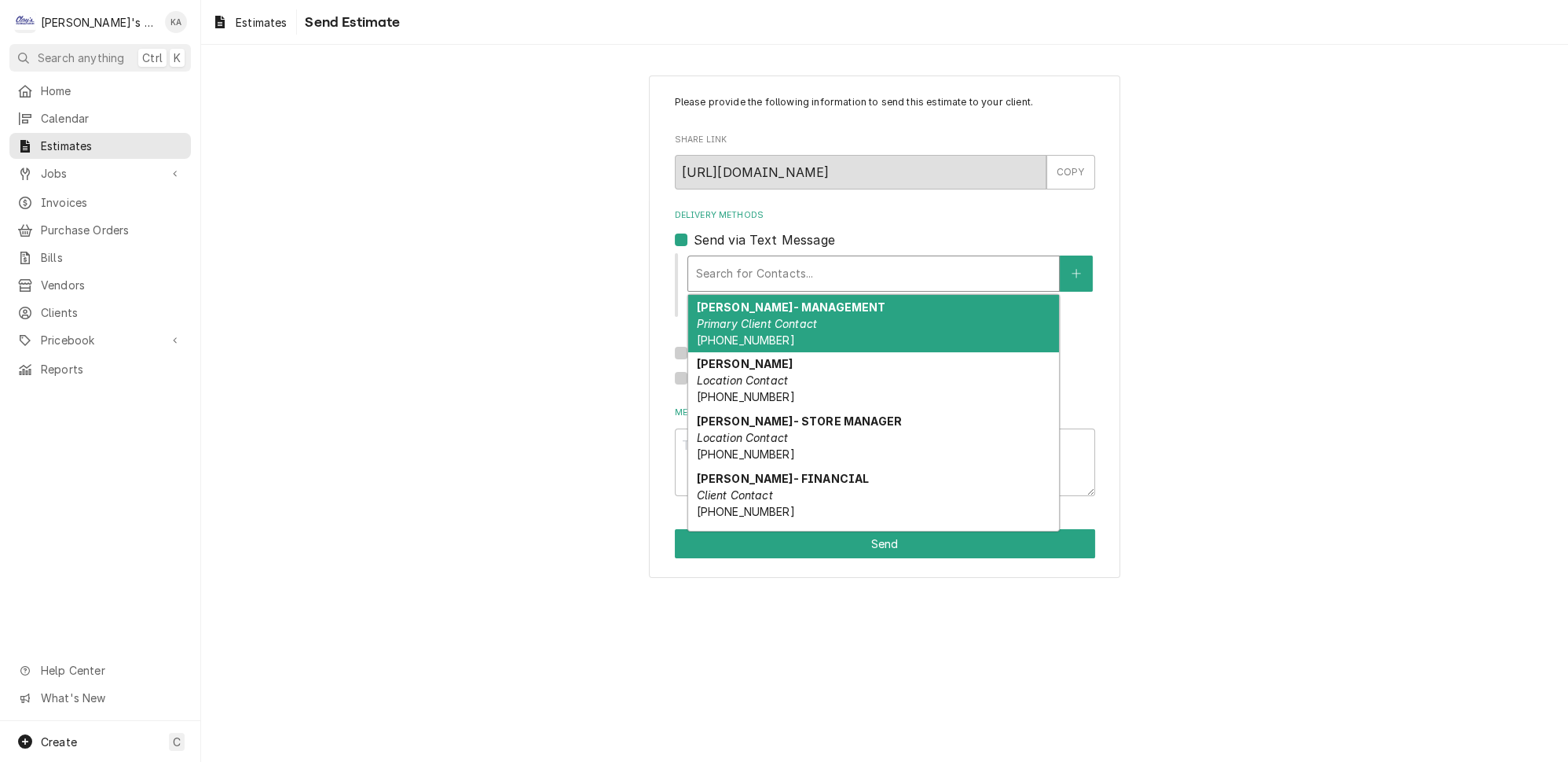
click at [781, 260] on div "Delivery Methods" at bounding box center [874, 274] width 355 height 28
click at [845, 315] on div "[PERSON_NAME]- MANAGEMENT Primary Client Contact [PHONE_NUMBER]" at bounding box center [874, 323] width 371 height 58
type textarea "x"
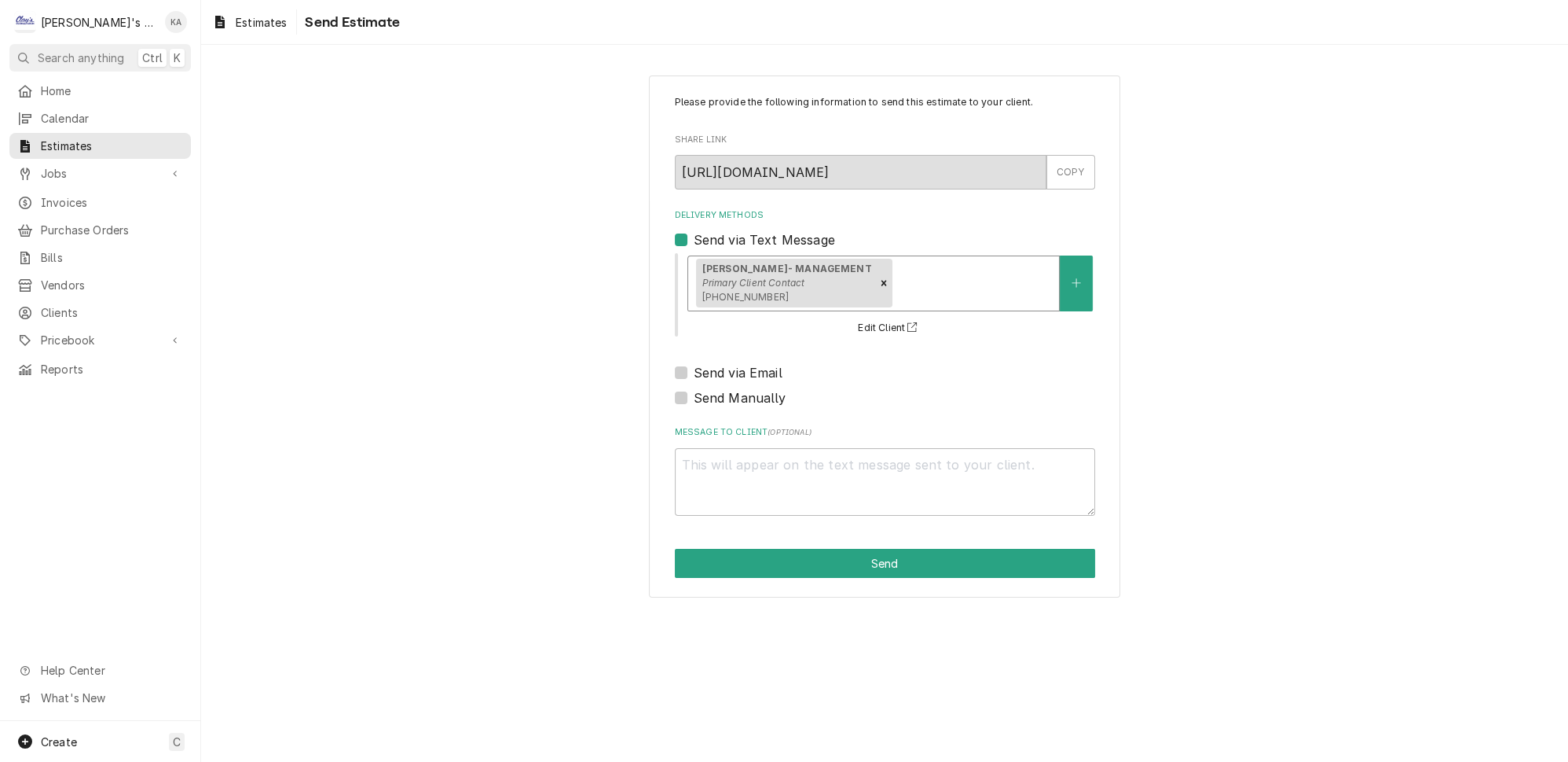
click at [693, 366] on label "Send via Email" at bounding box center [738, 372] width 89 height 19
click at [693, 366] on input "Send via Email" at bounding box center [903, 380] width 420 height 35
checkbox input "true"
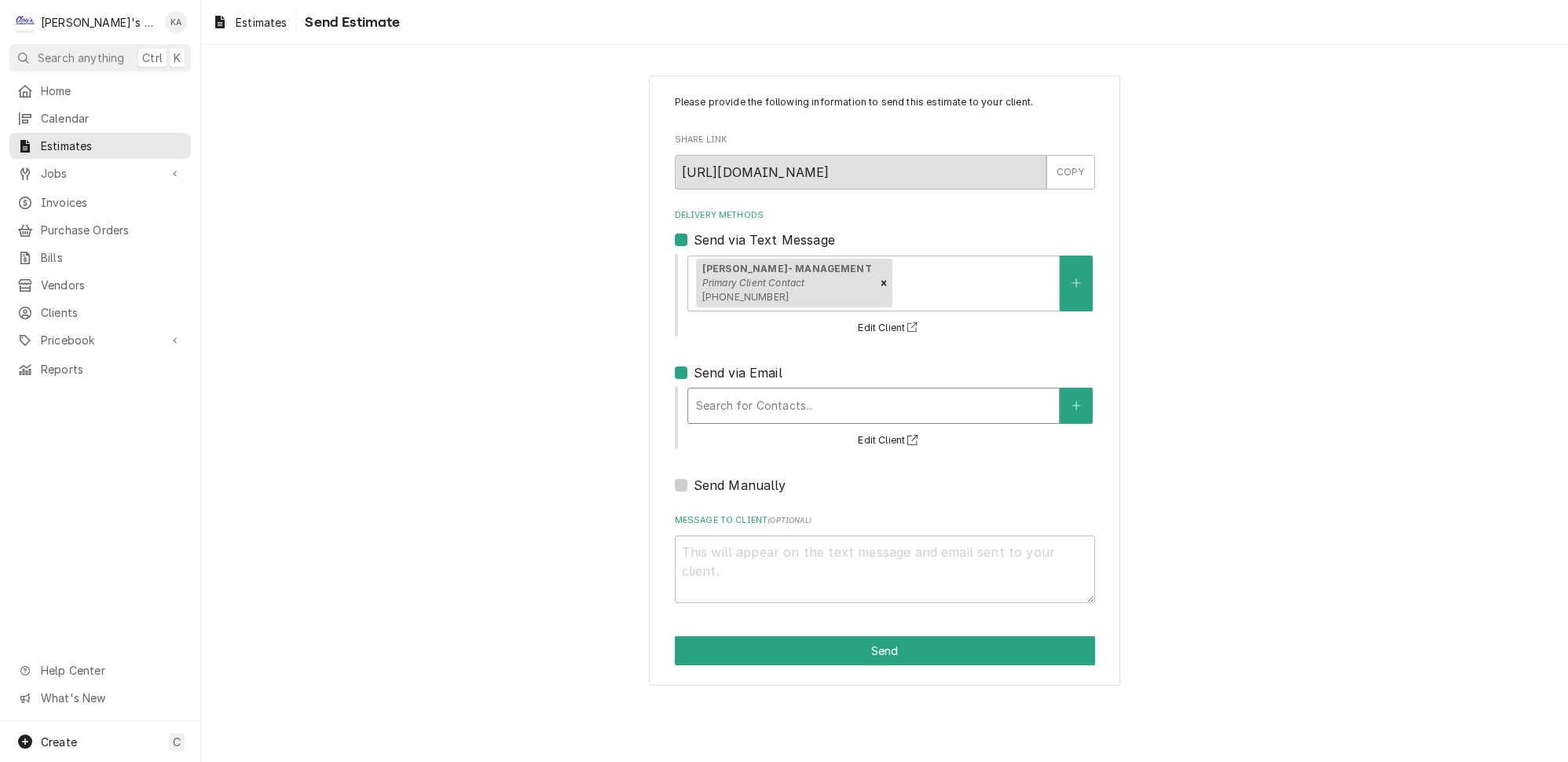
click at [811, 392] on div "Delivery Methods" at bounding box center [874, 406] width 355 height 28
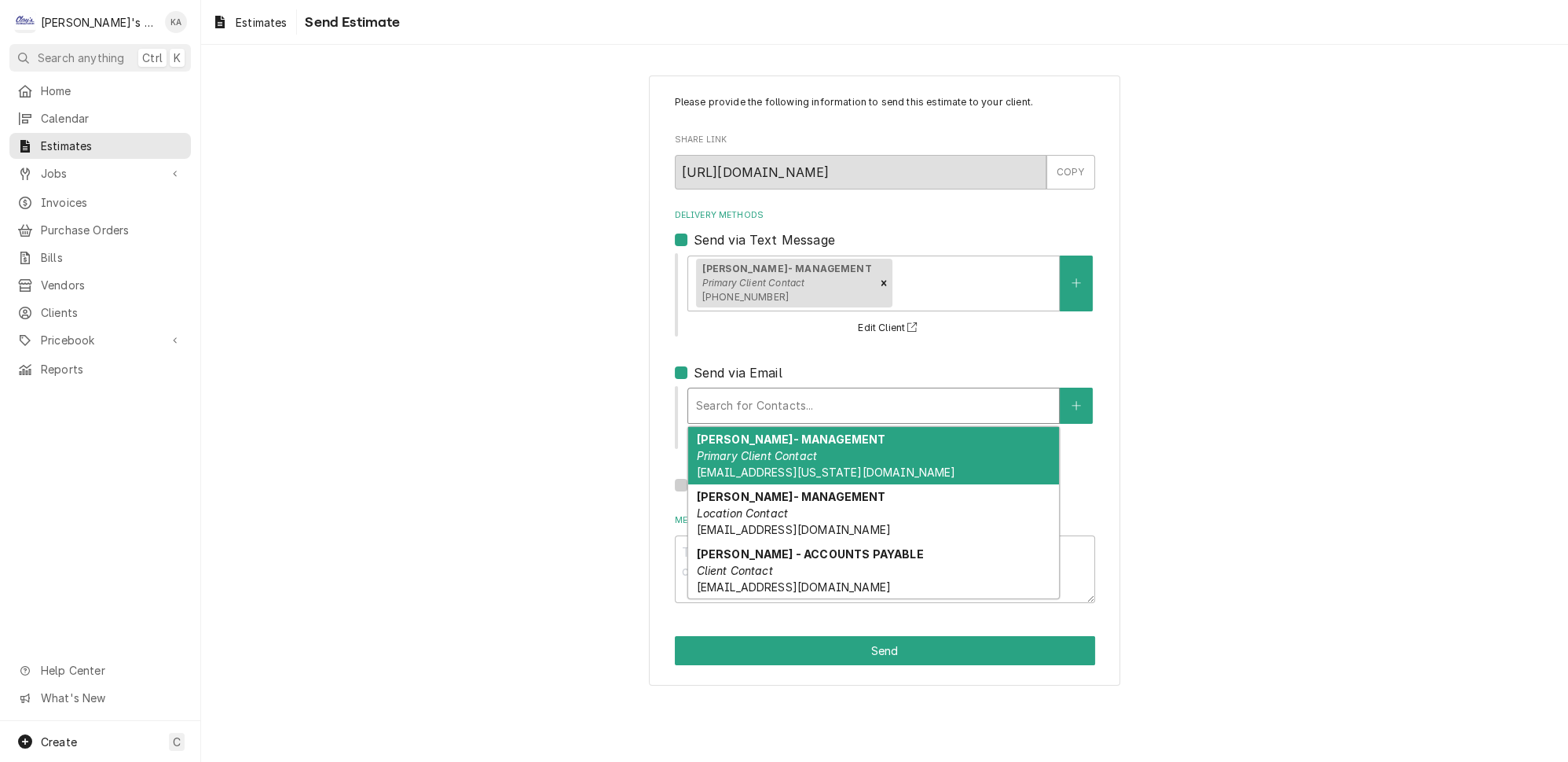
click at [807, 448] on em "Primary Client Contact" at bounding box center [756, 455] width 121 height 13
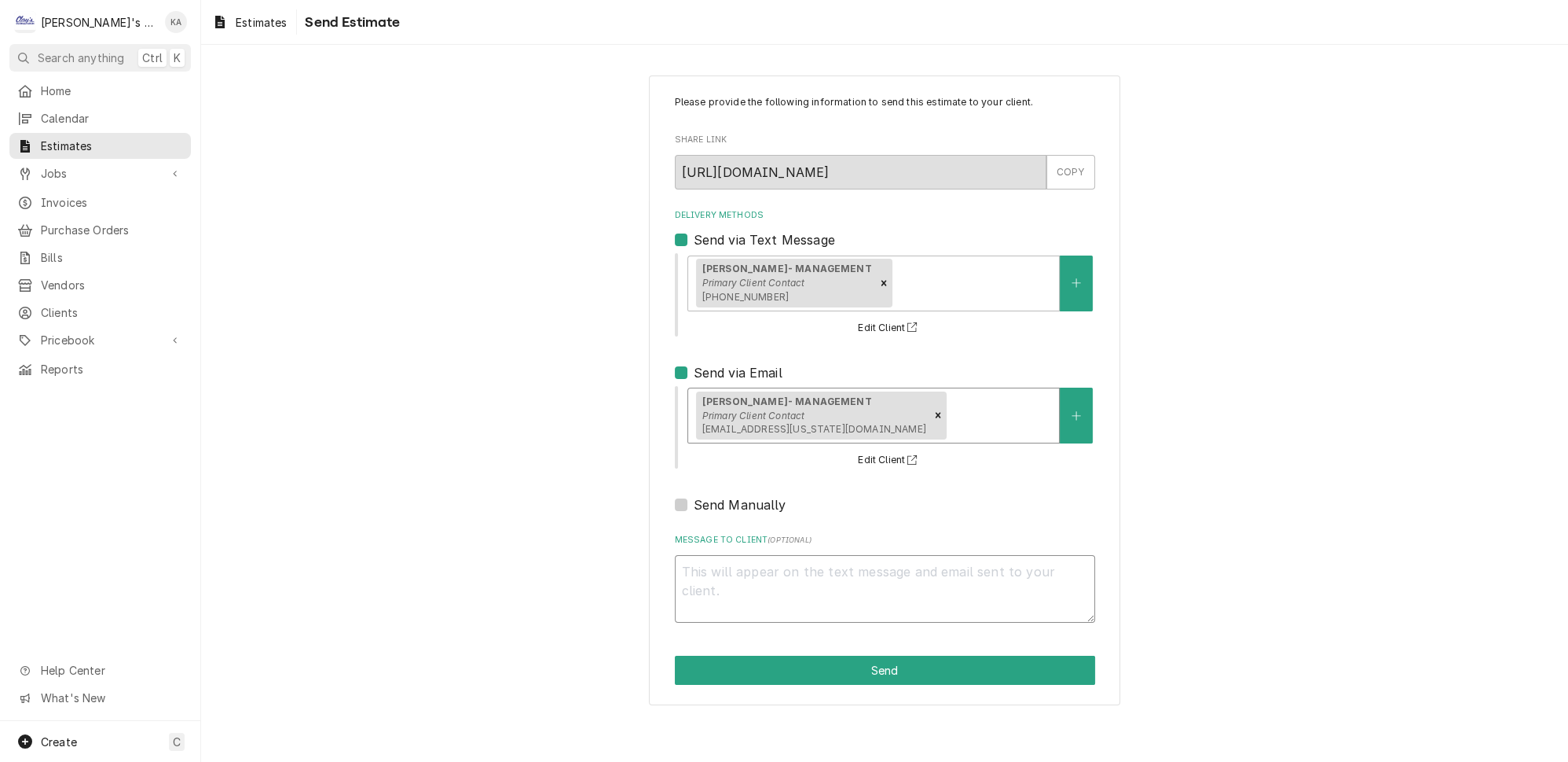
click at [699, 560] on textarea "Message to Client ( optional )" at bounding box center [884, 589] width 420 height 67
type textarea "x"
type textarea "G"
type textarea "x"
type textarea "Go"
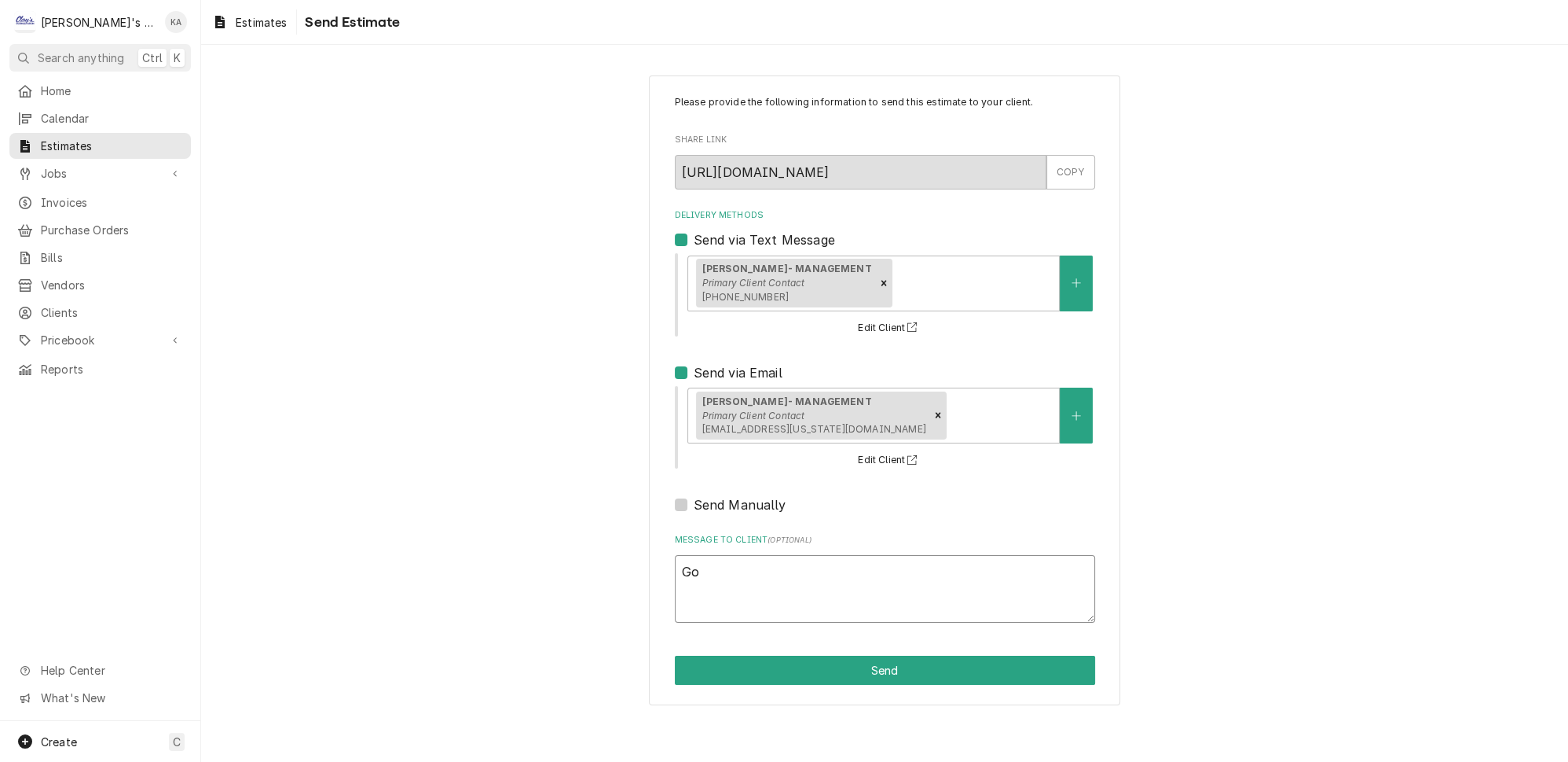
type textarea "x"
type textarea "Goo"
type textarea "x"
type textarea "Good"
type textarea "x"
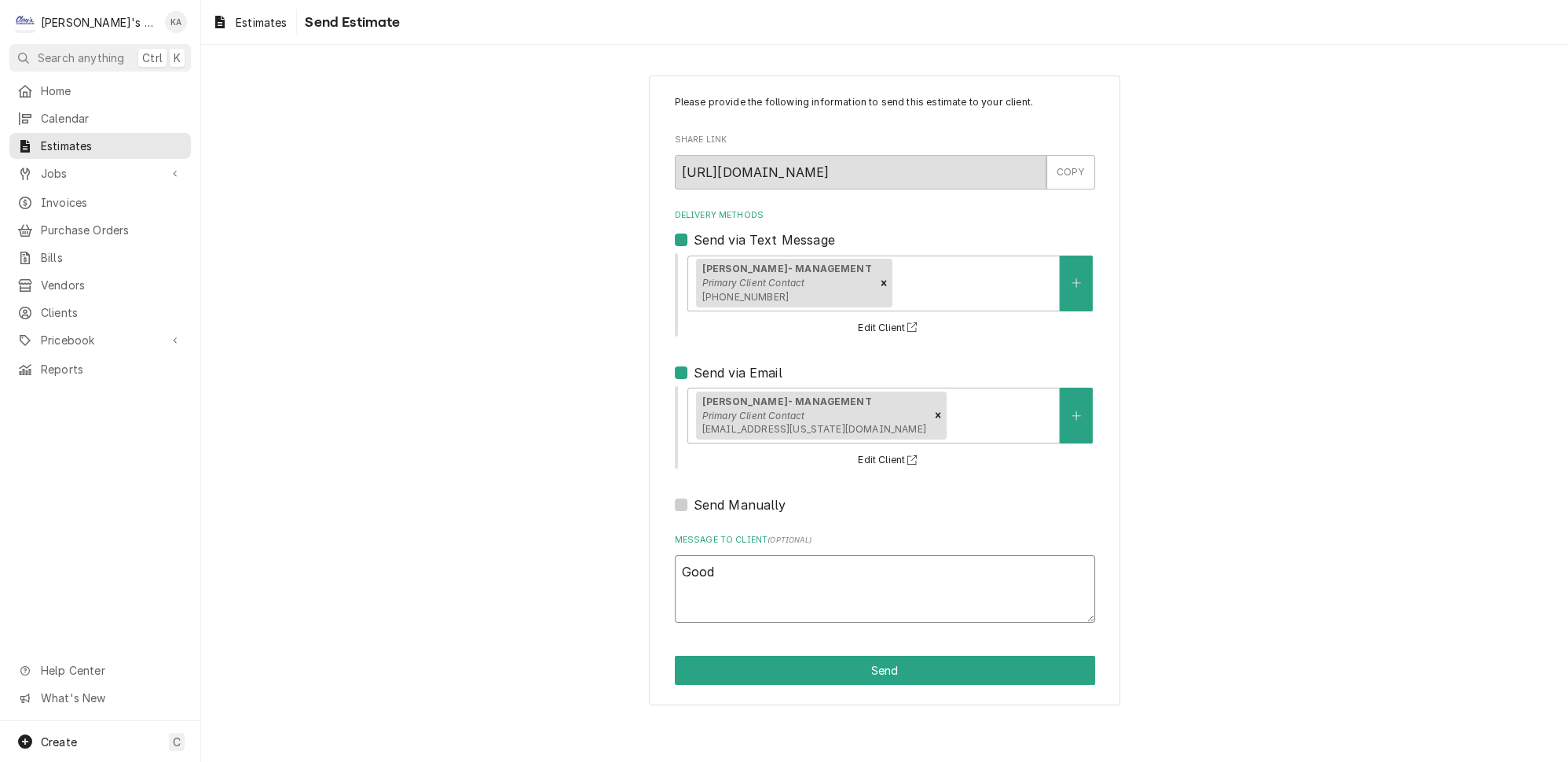
type textarea "Good"
type textarea "x"
type textarea "Good a"
type textarea "x"
type textarea "Good af"
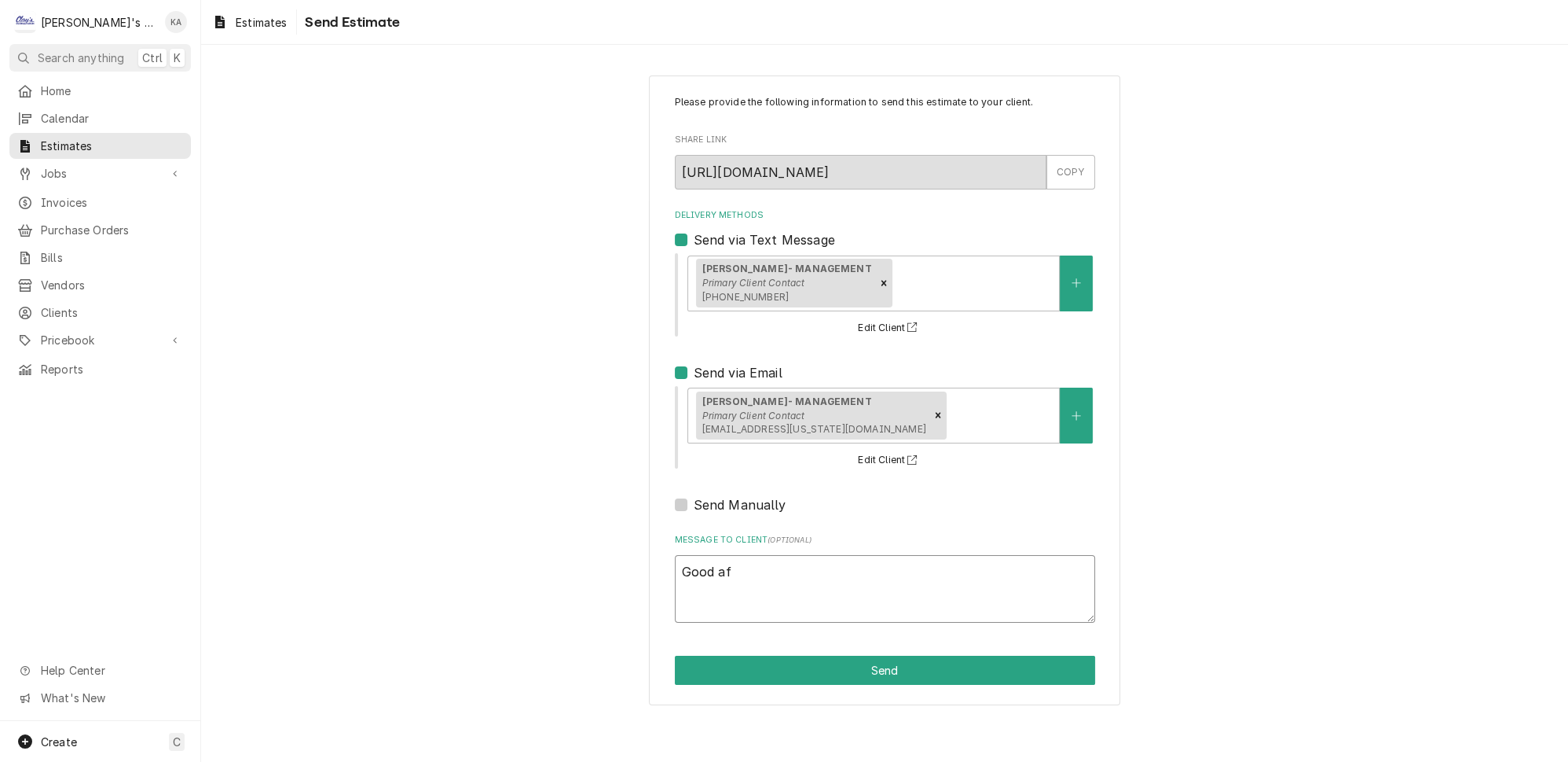
type textarea "x"
type textarea "Good aft"
type textarea "x"
type textarea "Good afte"
type textarea "x"
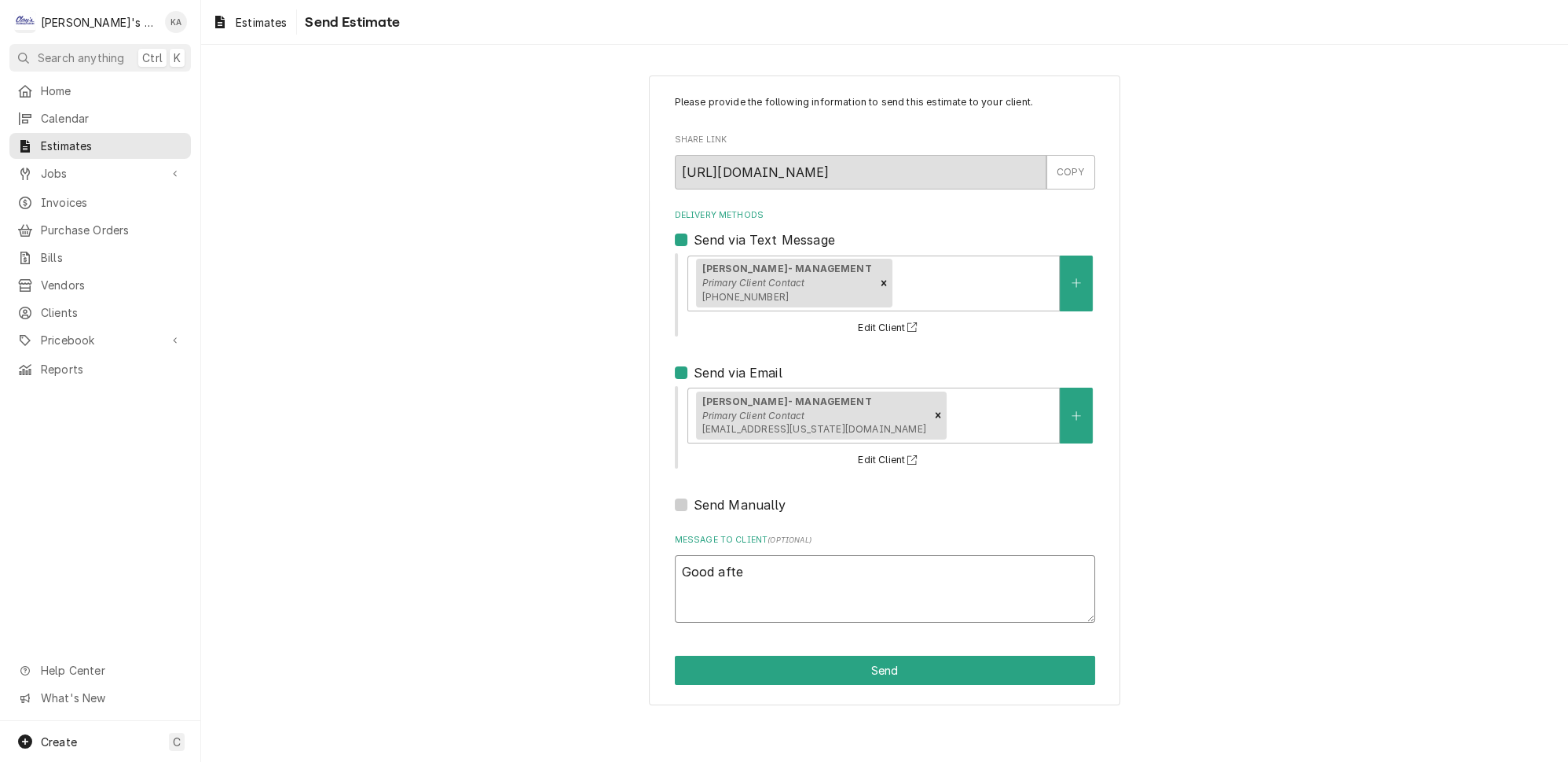
type textarea "Good after"
type textarea "x"
type textarea "Good aftern"
type textarea "x"
type textarea "Good afterno"
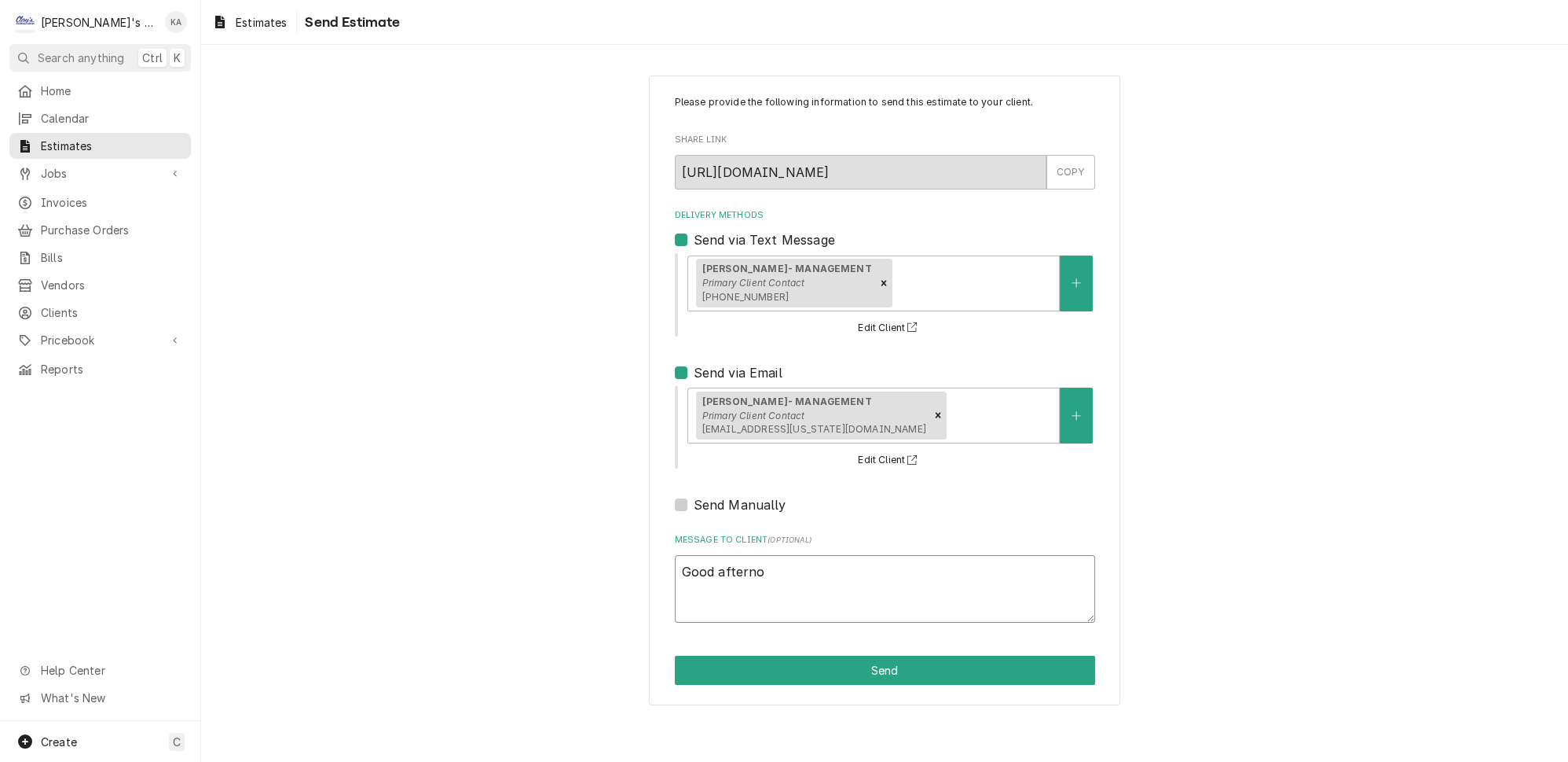
type textarea "x"
type textarea "Good afternoo"
type textarea "x"
type textarea "Good afternoon"
type textarea "x"
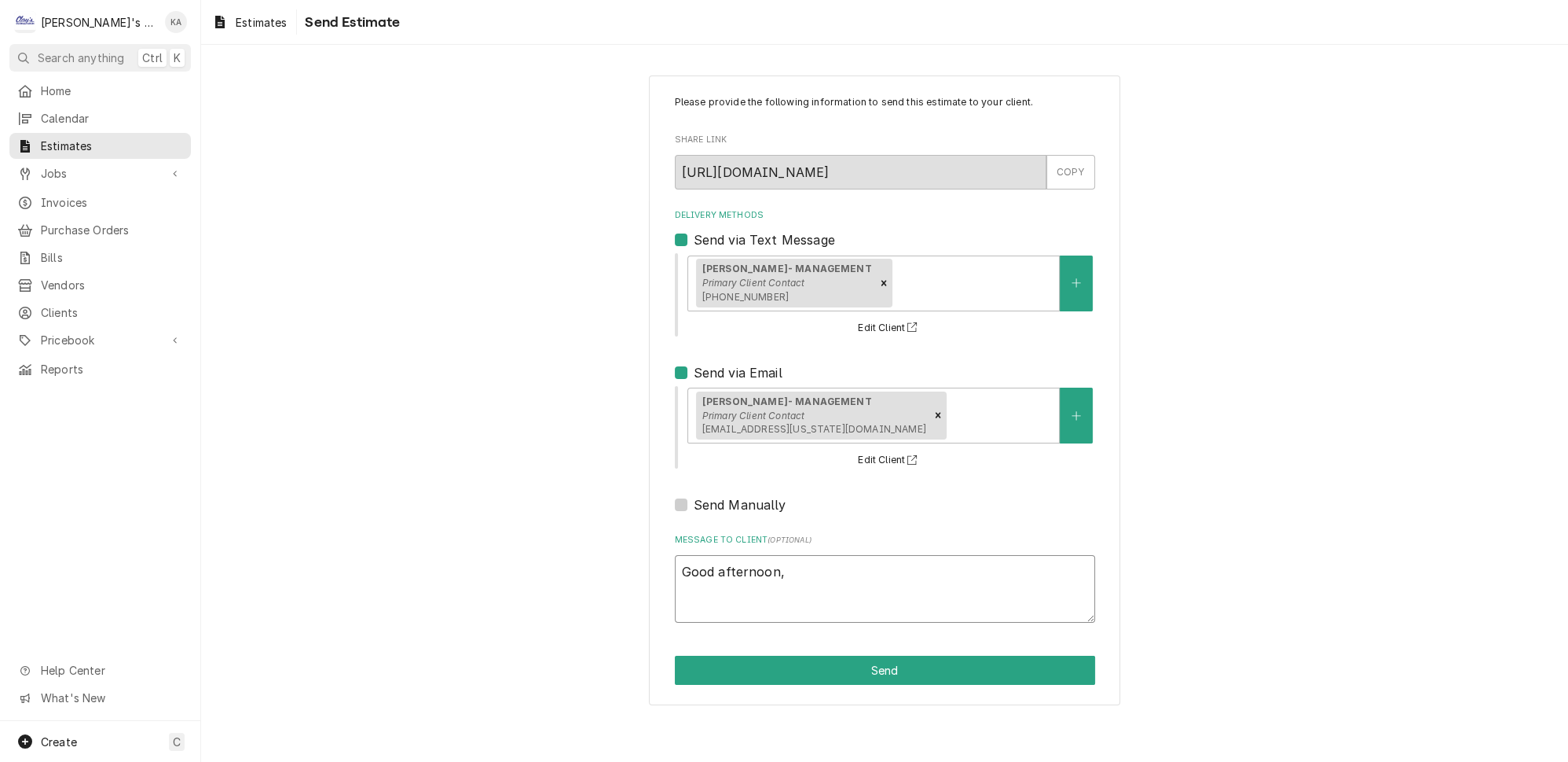
type textarea "Good afternoon,"
type textarea "x"
type textarea "Good afternoon, ."
type textarea "x"
type textarea "Good afternoon, ."
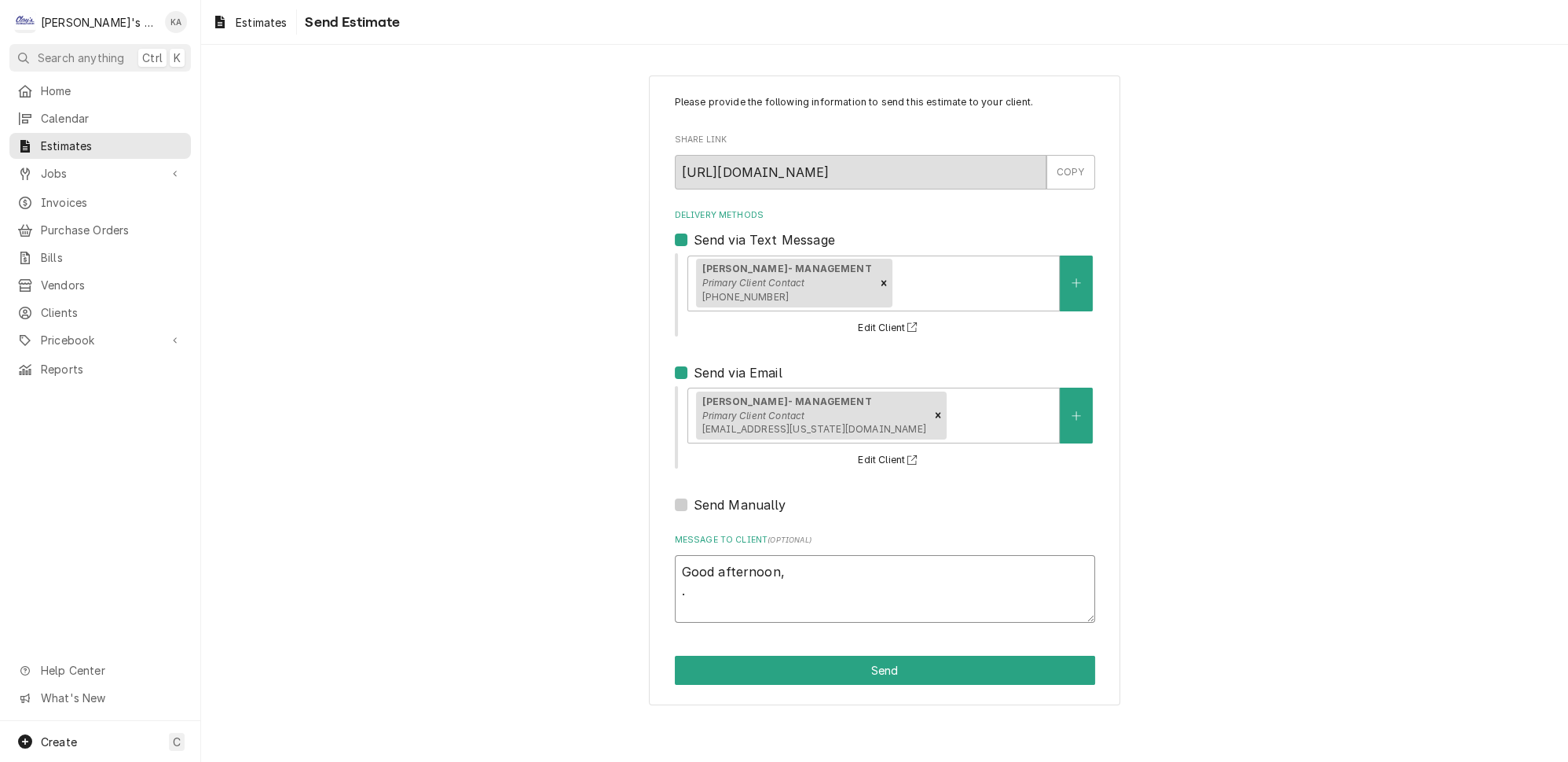
type textarea "x"
type textarea "Good afternoon, ."
type textarea "x"
type textarea "Good afternoon,"
type textarea "x"
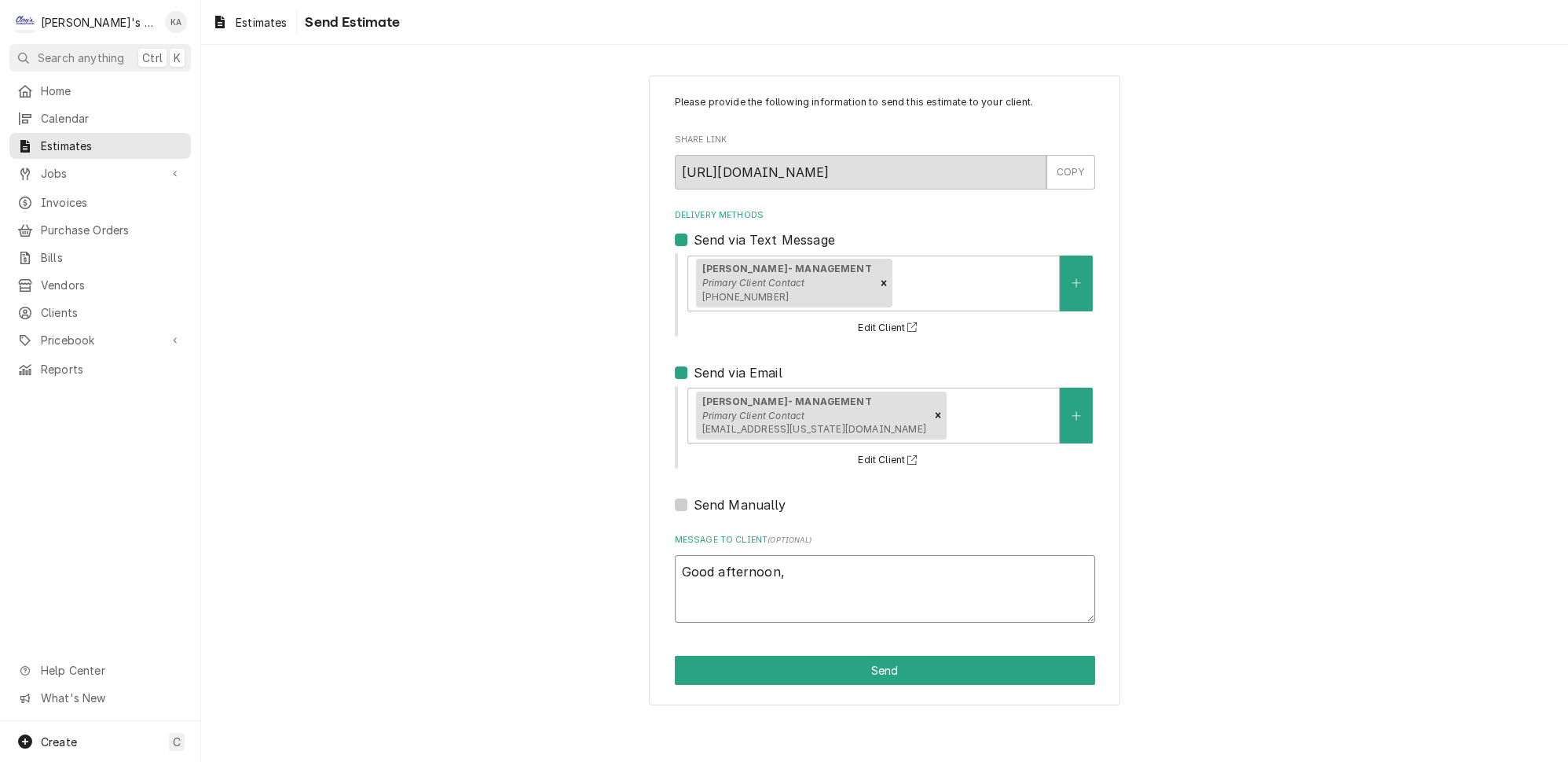
type textarea "Good afternoon,"
type textarea "x"
type textarea "Good afternoon, H"
type textarea "x"
type textarea "Good afternoon, He"
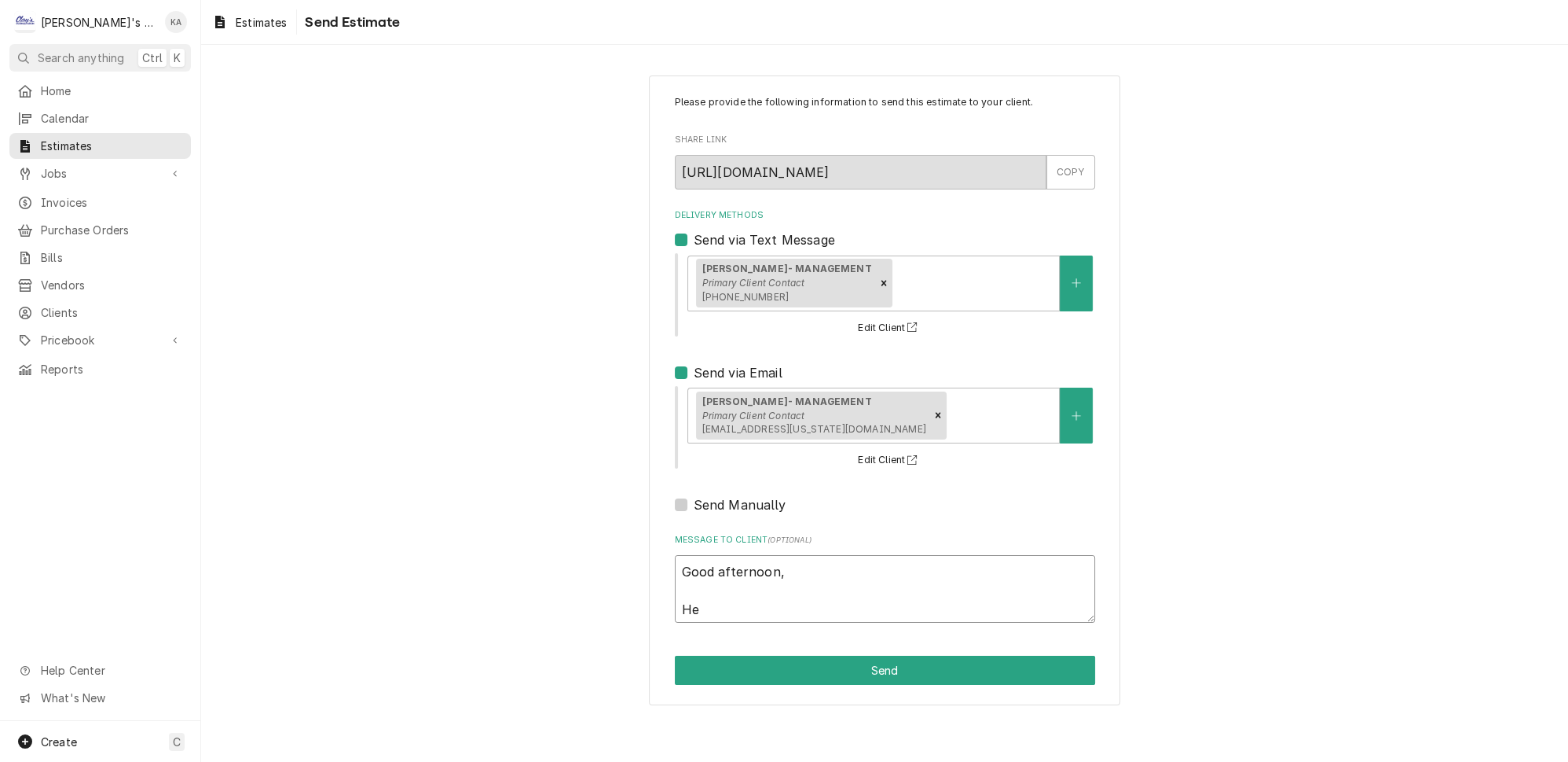
type textarea "x"
type textarea "Good afternoon, Her"
type textarea "x"
type textarea "Good afternoon, Here"
type textarea "x"
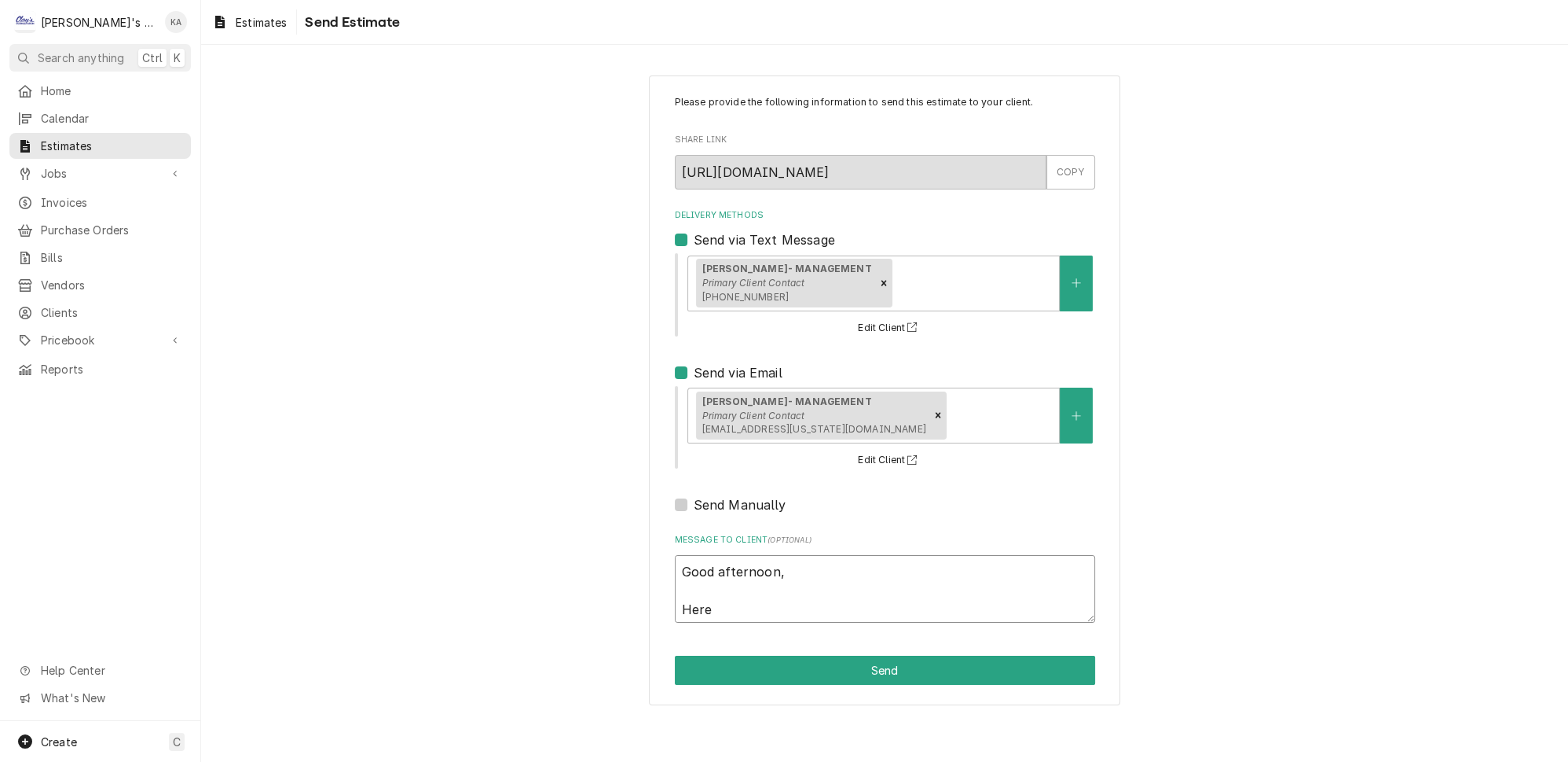
type textarea "Good afternoon, Here"
type textarea "x"
type textarea "Good afternoon, Here i"
type textarea "x"
type textarea "Good afternoon, Here is"
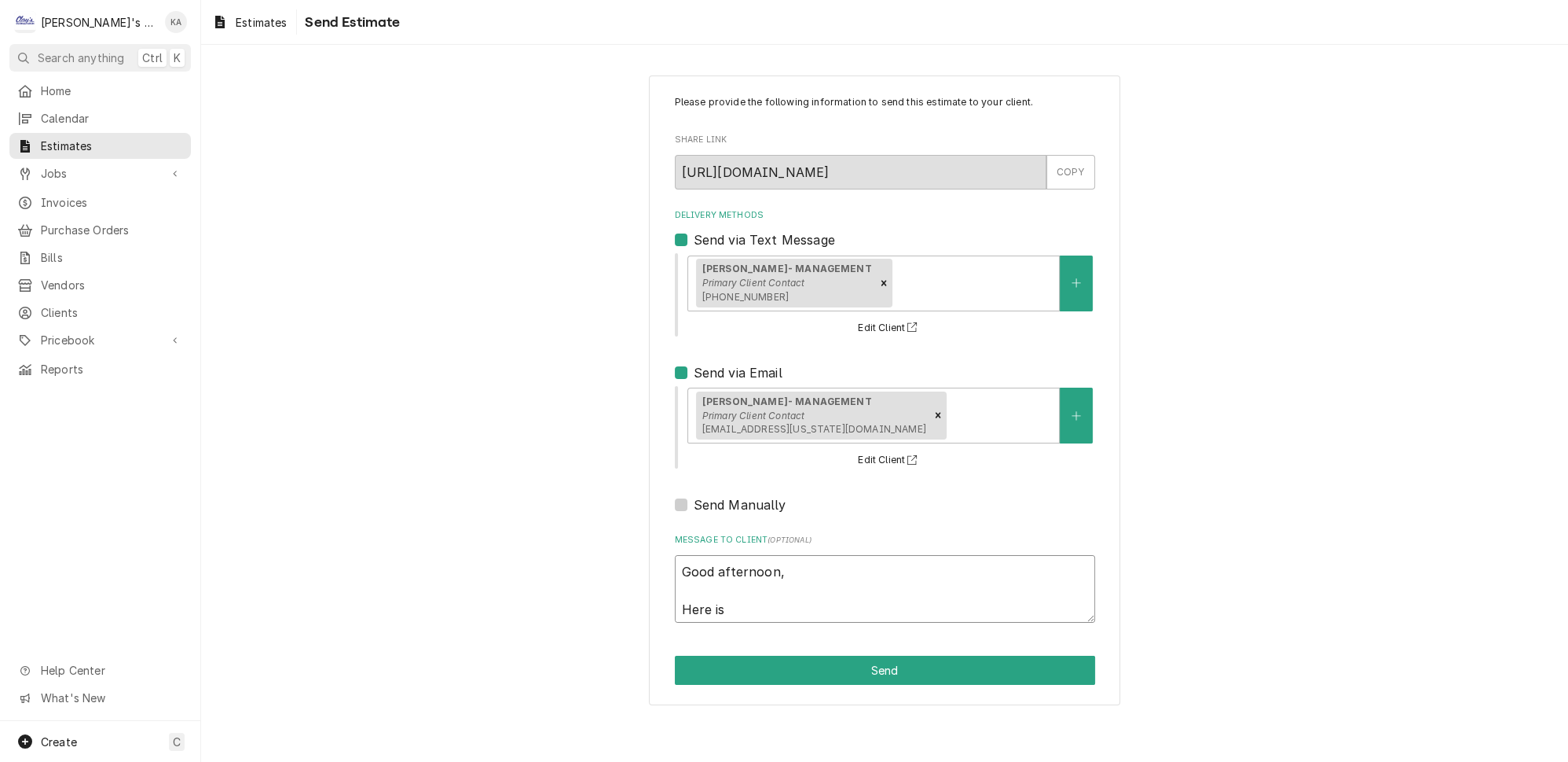
type textarea "x"
type textarea "Good afternoon, Here is"
type textarea "x"
type textarea "Good afternoon, Here is t"
type textarea "x"
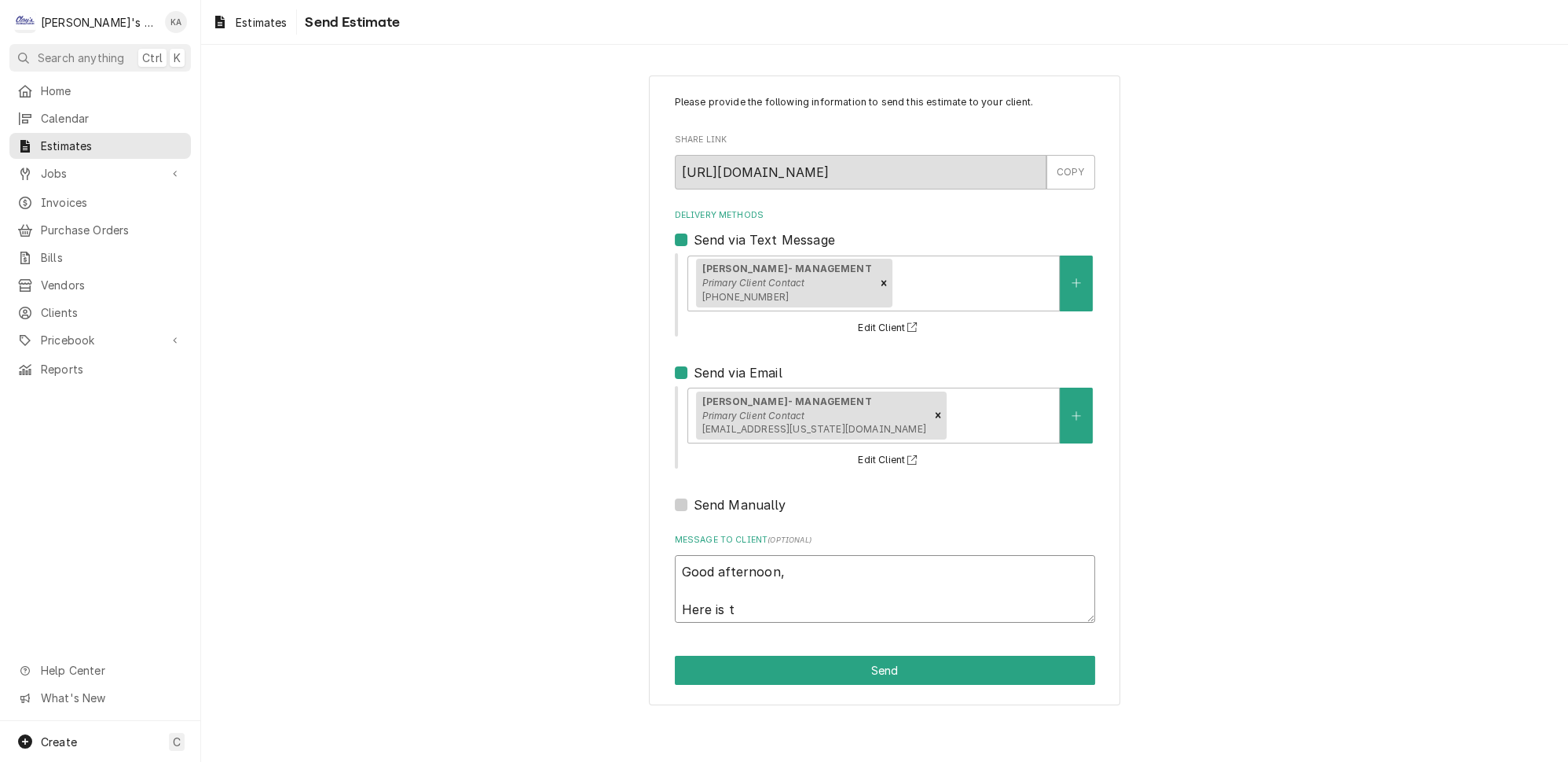
type textarea "Good afternoon, Here is th"
type textarea "x"
type textarea "Good afternoon, Here is the"
type textarea "x"
type textarea "Good afternoon, Here is the"
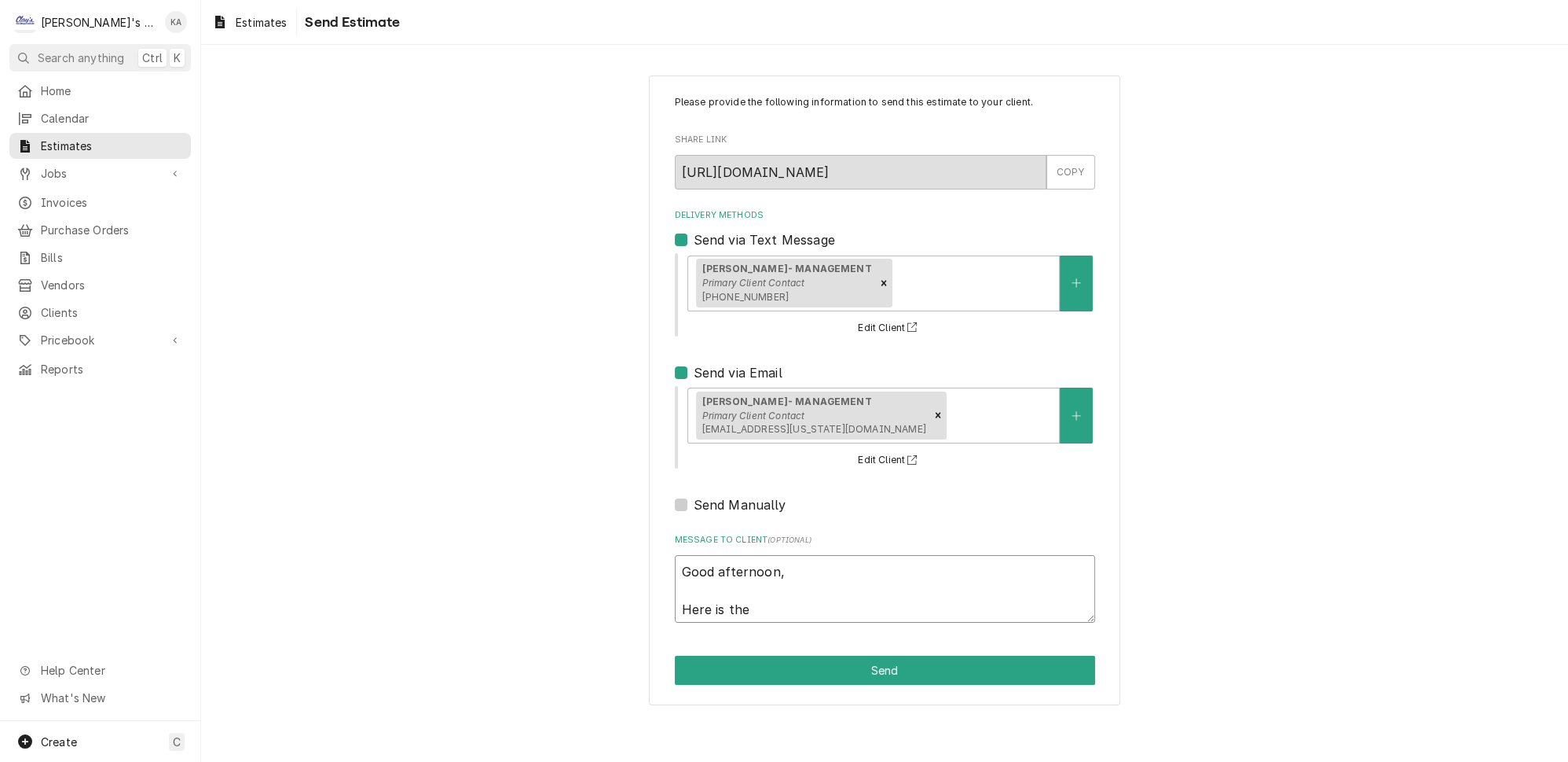
type textarea "x"
type textarea "Good afternoon, Here is the e"
type textarea "x"
type textarea "Good afternoon, Here is the es"
type textarea "x"
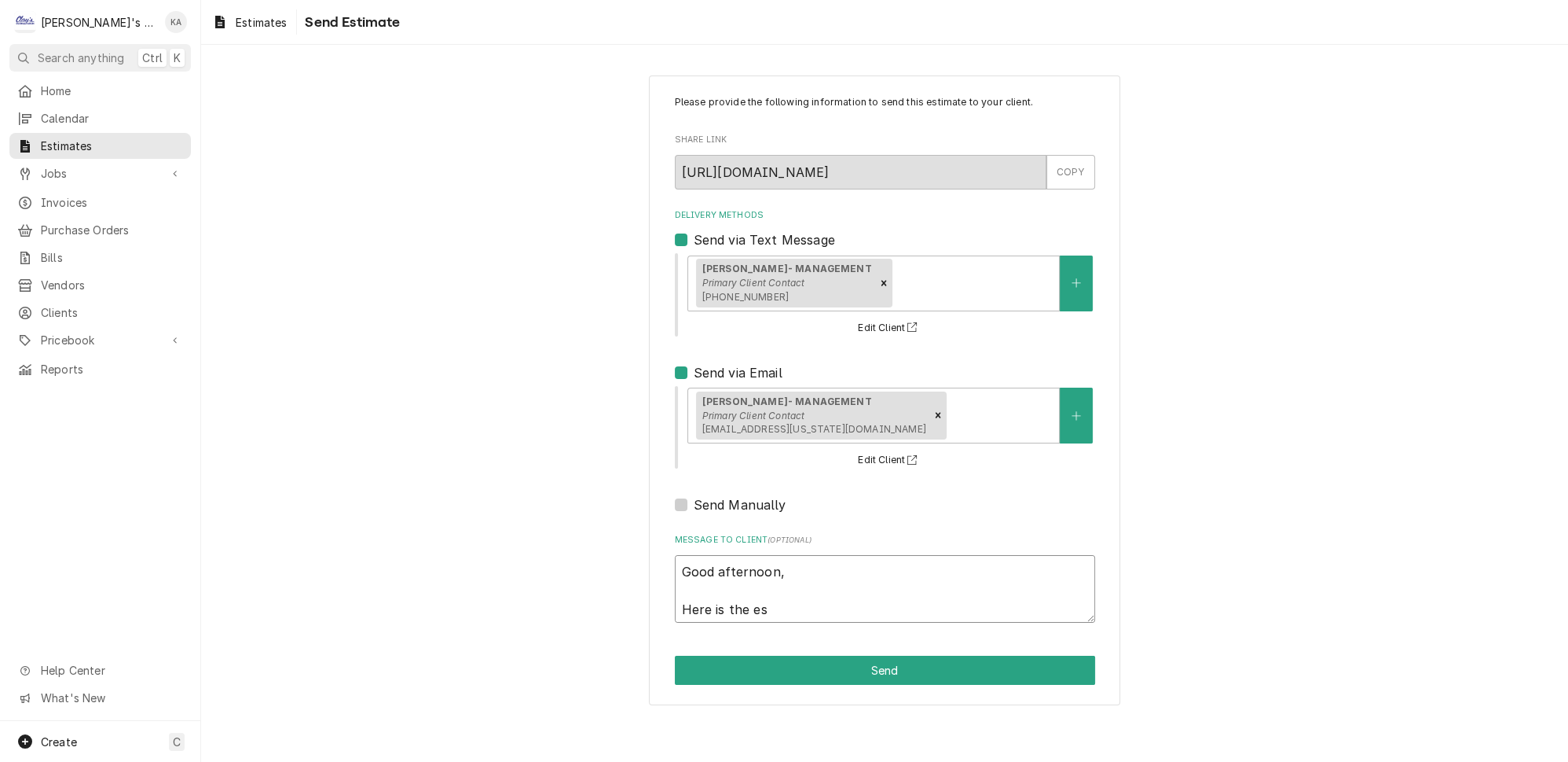
type textarea "Good afternoon, Here is the est"
type textarea "x"
type textarea "Good afternoon, Here is the esti"
type textarea "x"
type textarea "Good afternoon, Here is the estim"
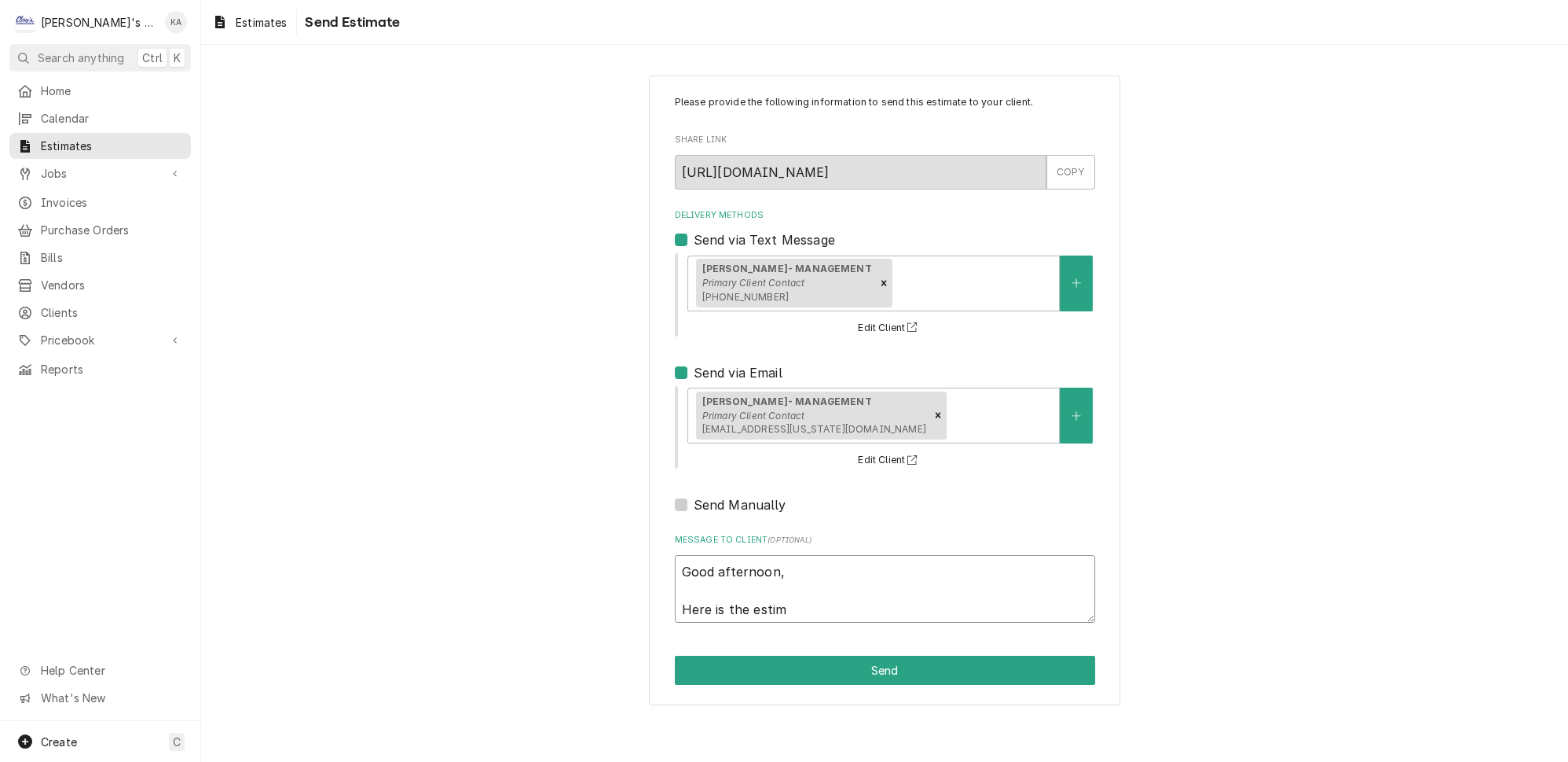
type textarea "x"
type textarea "Good afternoon, Here is the estima"
type textarea "x"
type textarea "Good afternoon, Here is the estimat"
type textarea "x"
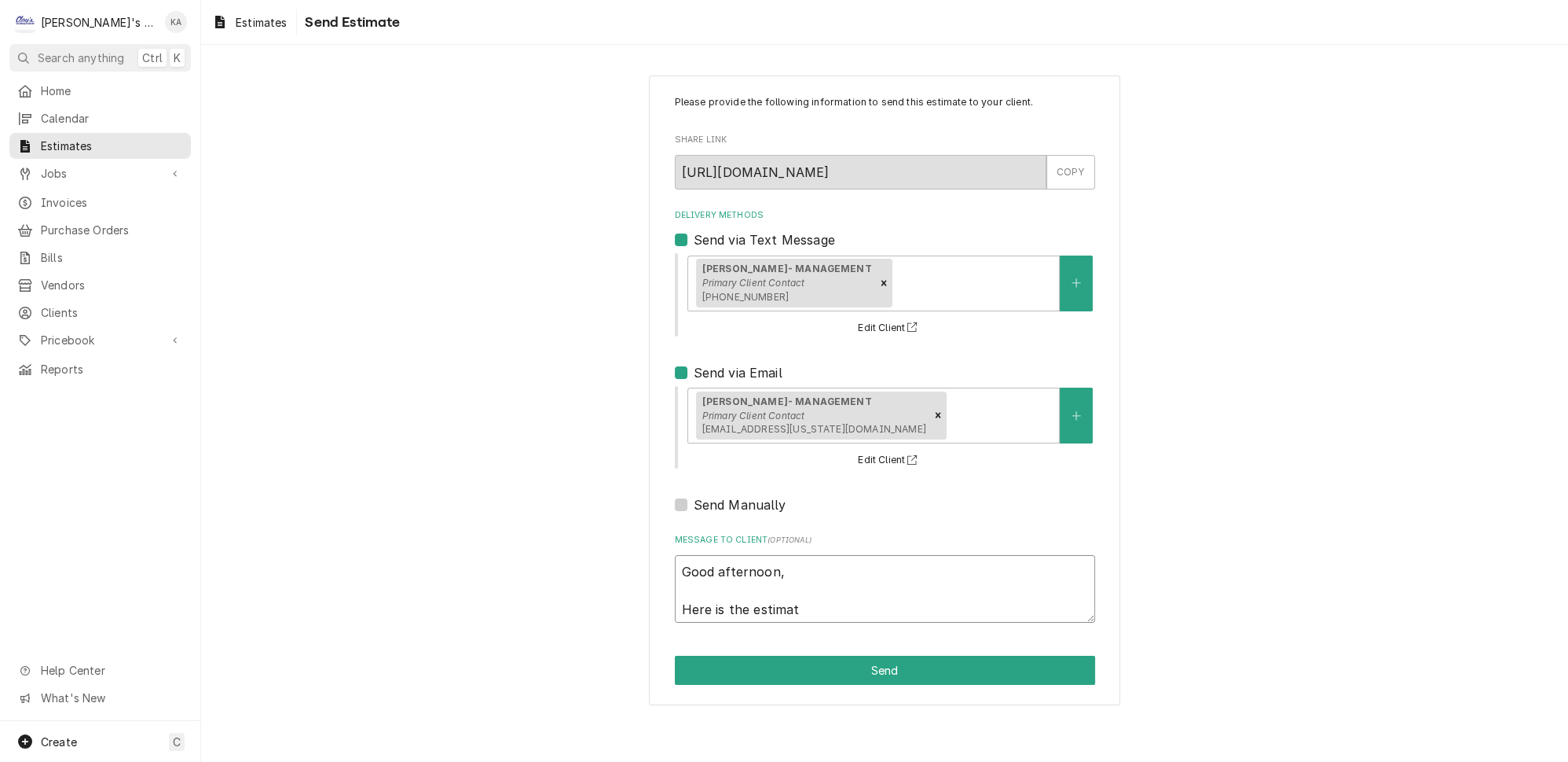
type textarea "Good afternoon, Here is the estimate"
type textarea "x"
type textarea "Good afternoon, Here is the estimate"
type textarea "x"
type textarea "Good afternoon, Here is the estimate t"
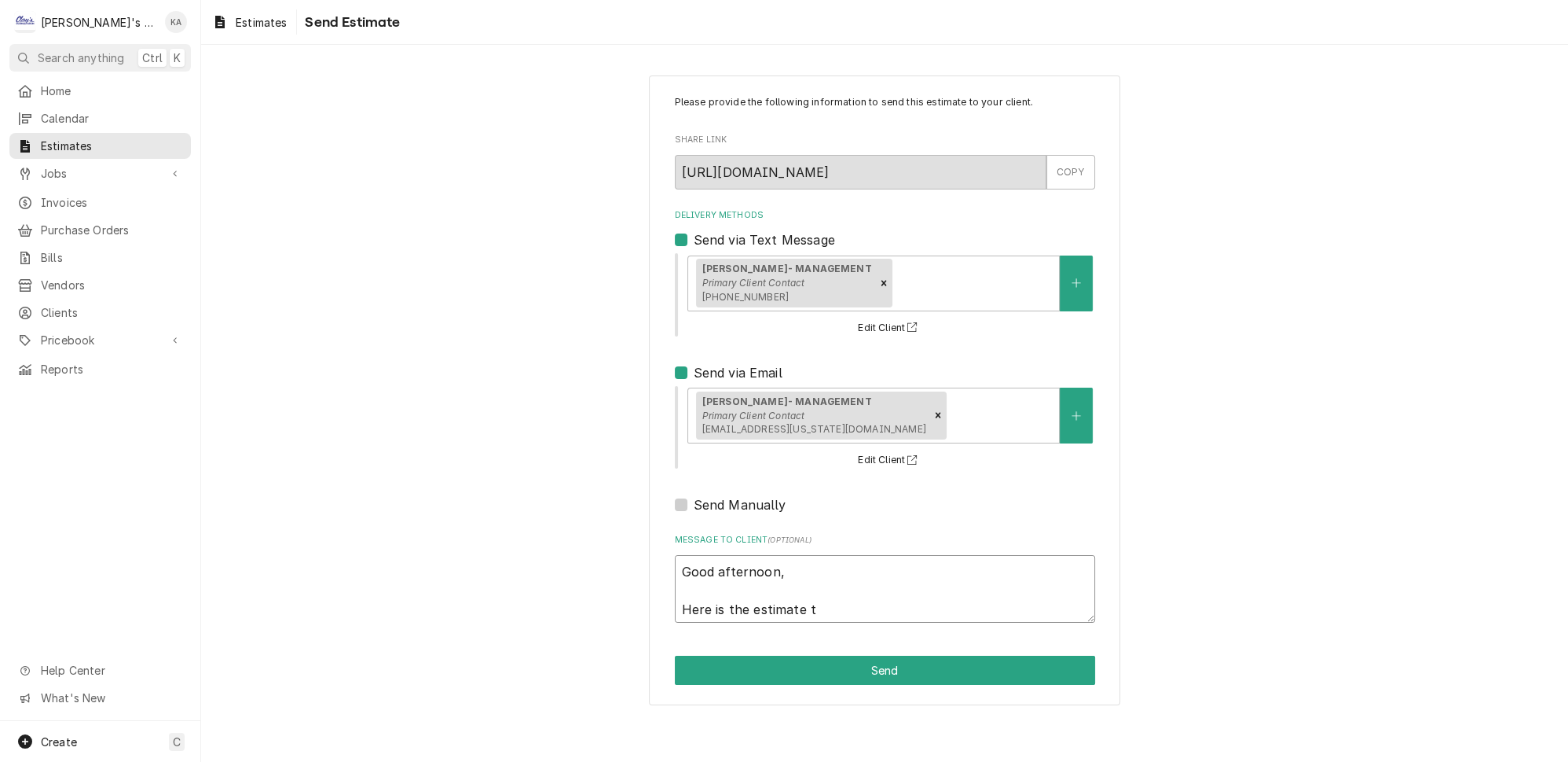
type textarea "x"
type textarea "Good afternoon, Here is the estimate to"
type textarea "x"
type textarea "Good afternoon, Here is the estimate to"
type textarea "x"
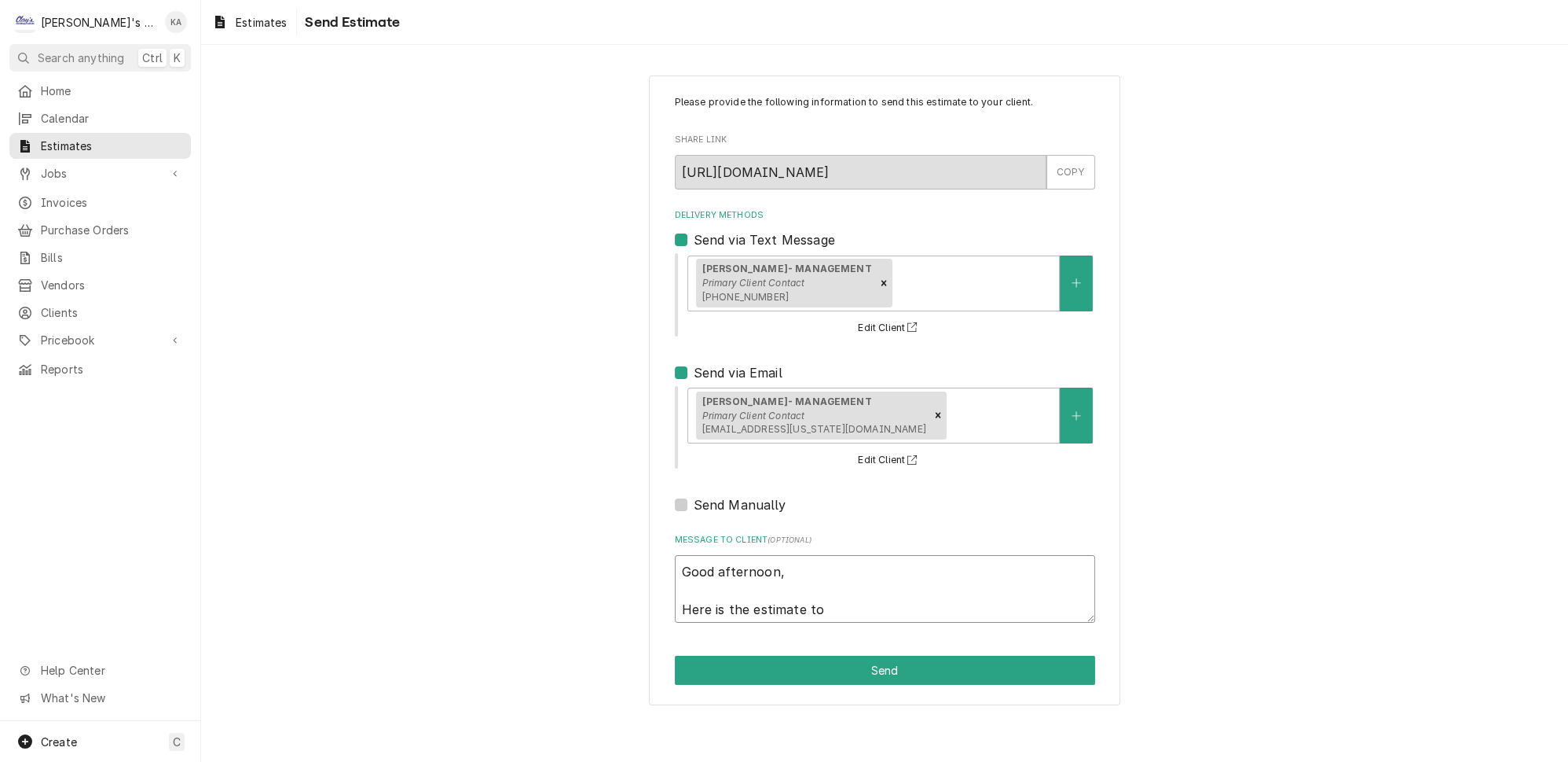
type textarea "Good afternoon, Here is the estimate to r"
type textarea "x"
type textarea "Good afternoon, Here is the estimate to re"
type textarea "x"
type textarea "Good afternoon, Here is the estimate to rep"
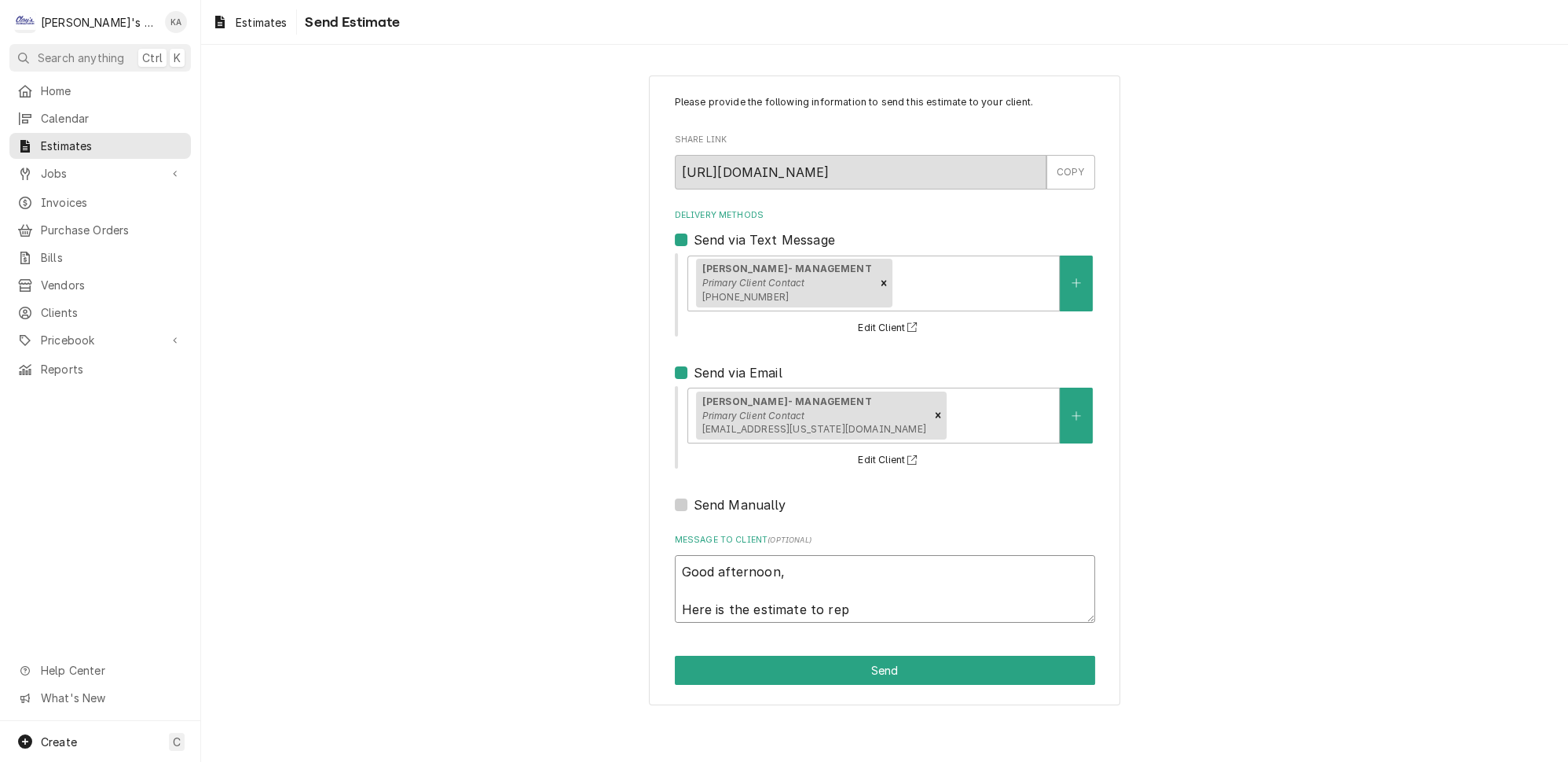
type textarea "x"
type textarea "Good afternoon, Here is the estimate to repl"
type textarea "x"
type textarea "Good afternoon, Here is the estimate to repla"
type textarea "x"
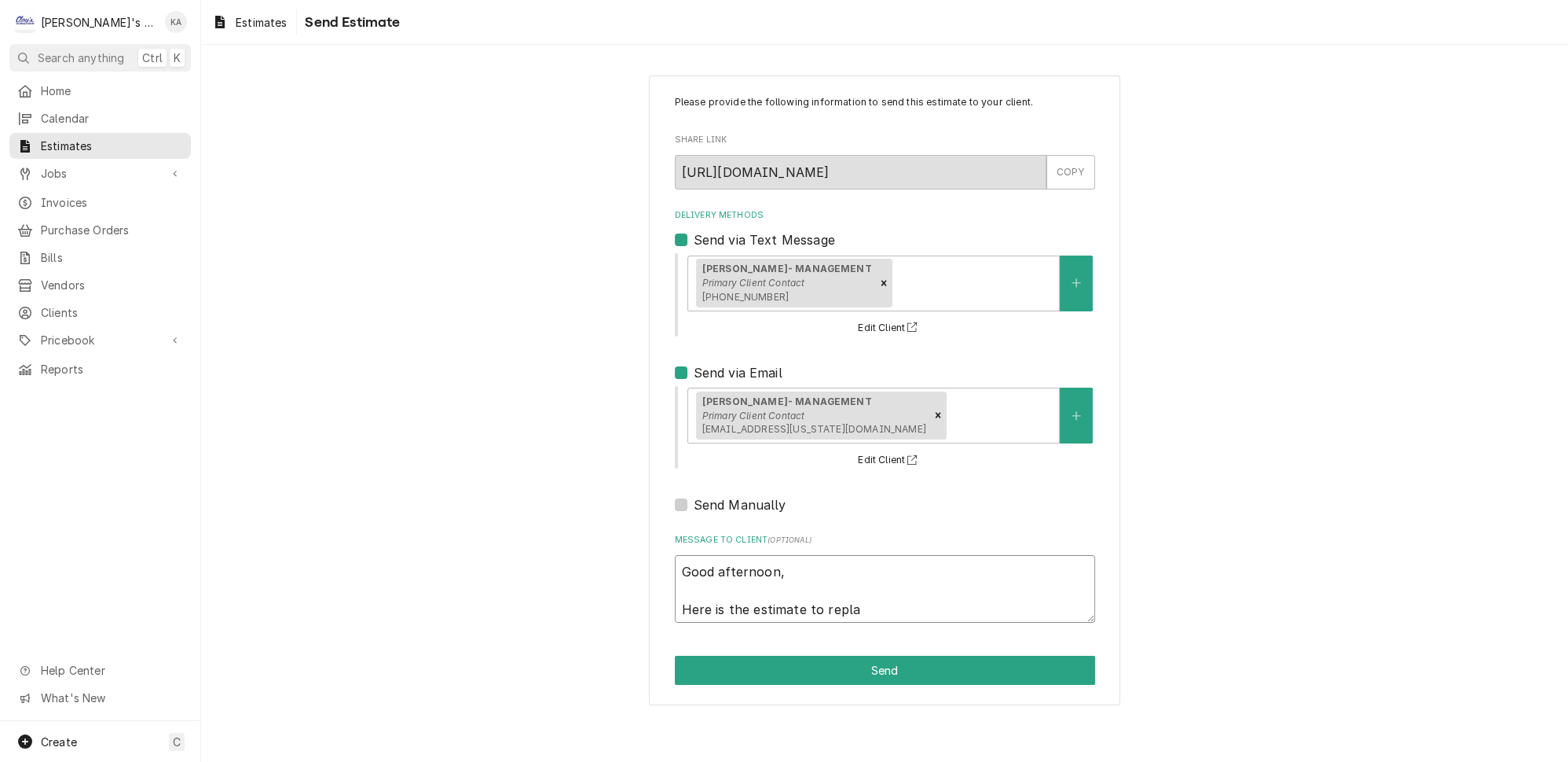
type textarea "Good afternoon, Here is the estimate to replac"
type textarea "x"
type textarea "Good afternoon, Here is the estimate to replace"
type textarea "x"
type textarea "Good afternoon, Here is the estimate to replace"
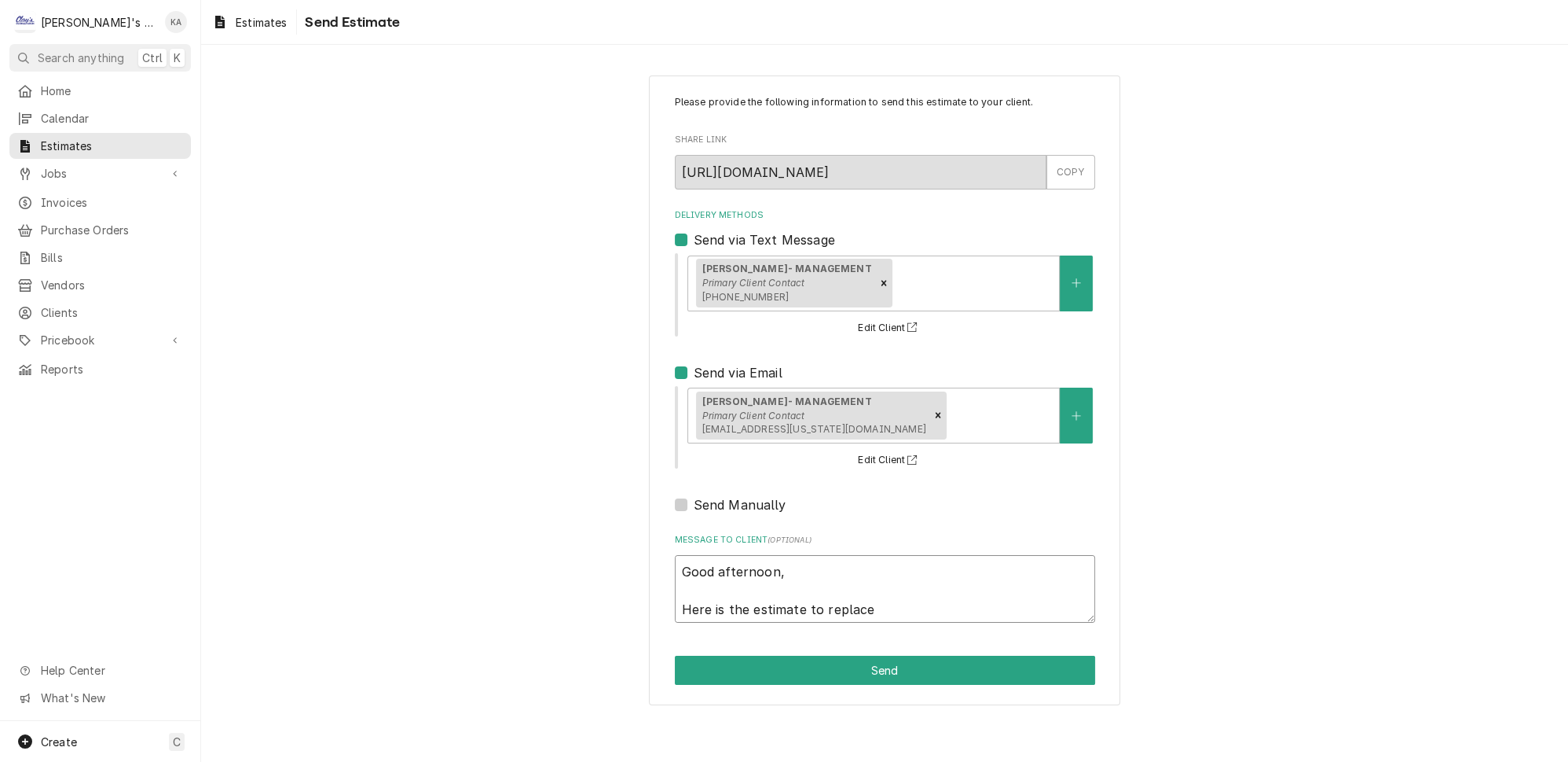
type textarea "x"
type textarea "Good afternoon, Here is the estimate to replace t"
type textarea "x"
type textarea "Good afternoon, Here is the estimate to replace th"
type textarea "x"
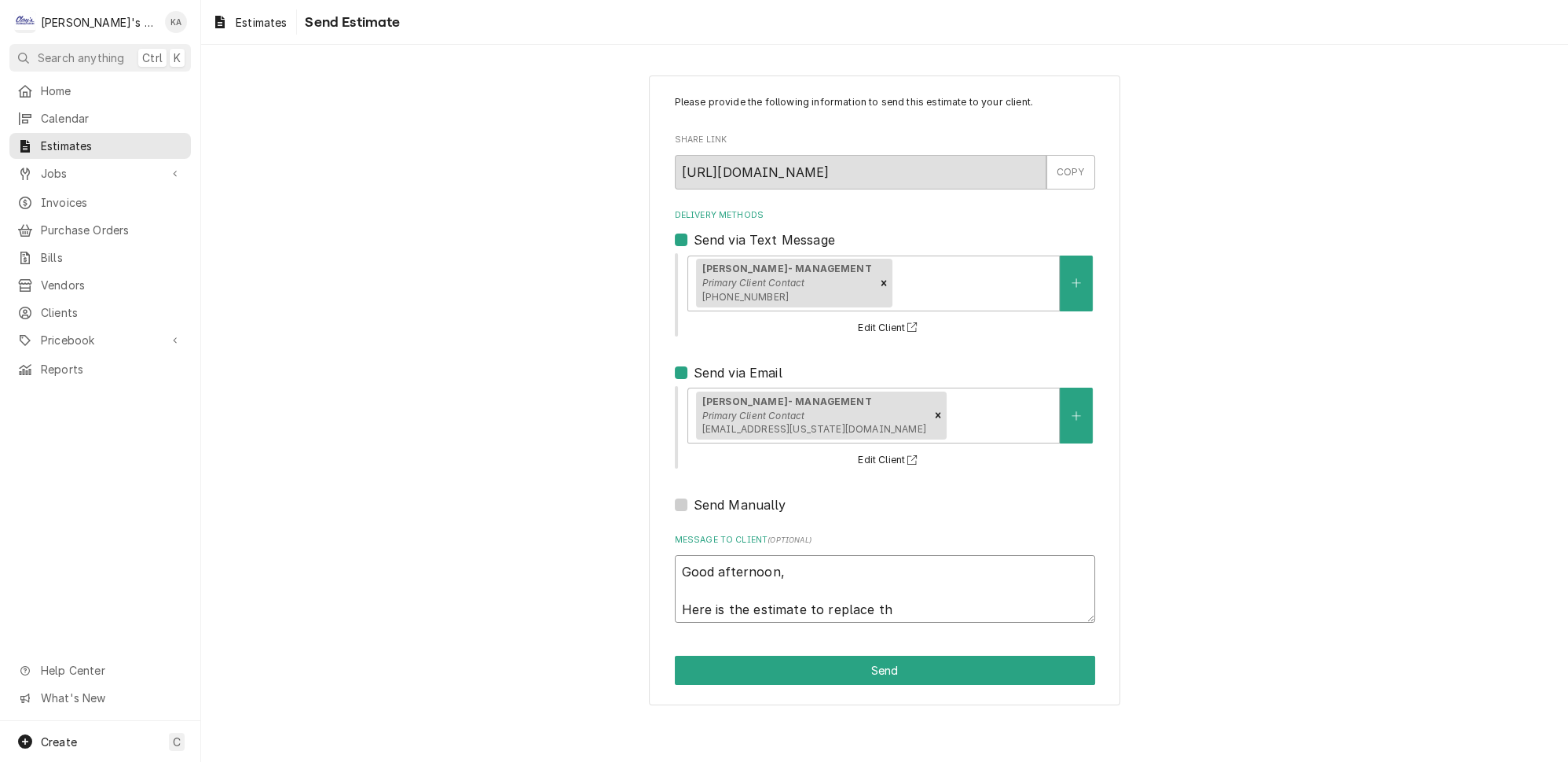
type textarea "Good afternoon, Here is the estimate to replace the"
type textarea "x"
type textarea "Good afternoon, Here is the estimate to replace the"
type textarea "x"
type textarea "Good afternoon, Here is the estimate to replace the d"
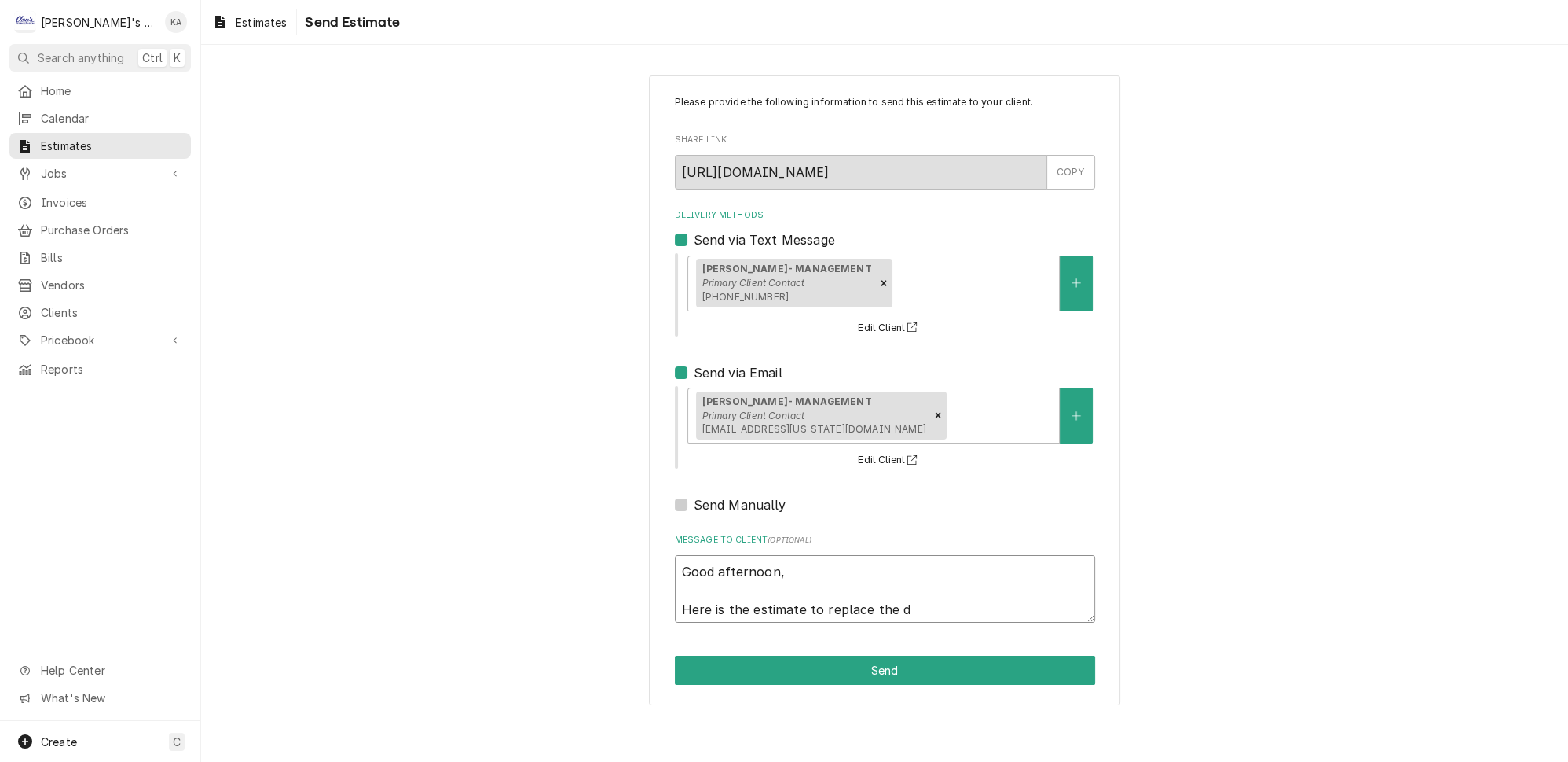
type textarea "x"
type textarea "Good afternoon, Here is the estimate to replace the do"
type textarea "x"
type textarea "Good afternoon, Here is the estimate to replace the doo"
type textarea "x"
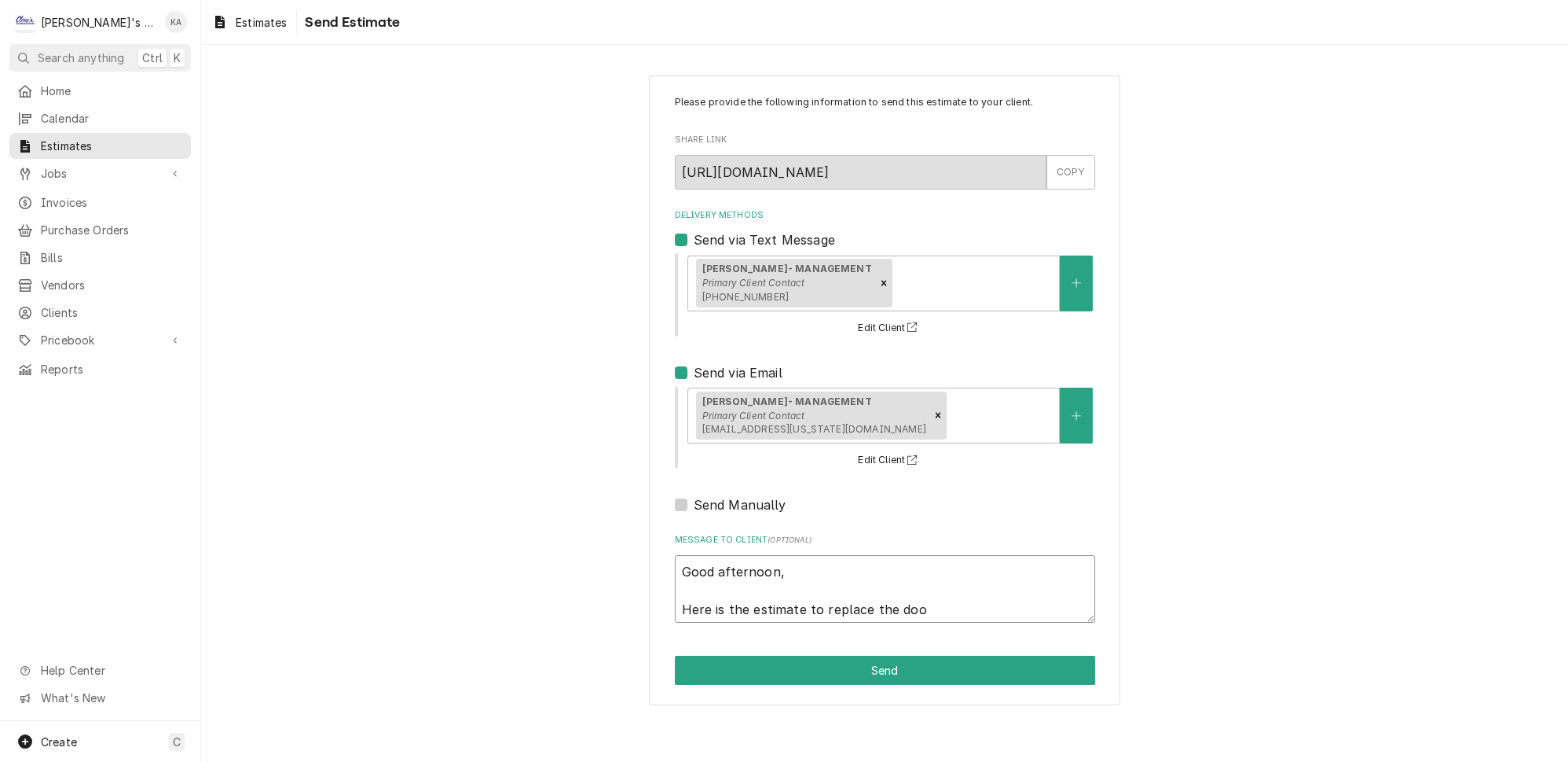
type textarea "Good afternoon, Here is the estimate to replace the door"
type textarea "x"
type textarea "Good afternoon, Here is the estimate to replace the door"
type textarea "x"
type textarea "Good afternoon, Here is the estimate to replace the door c"
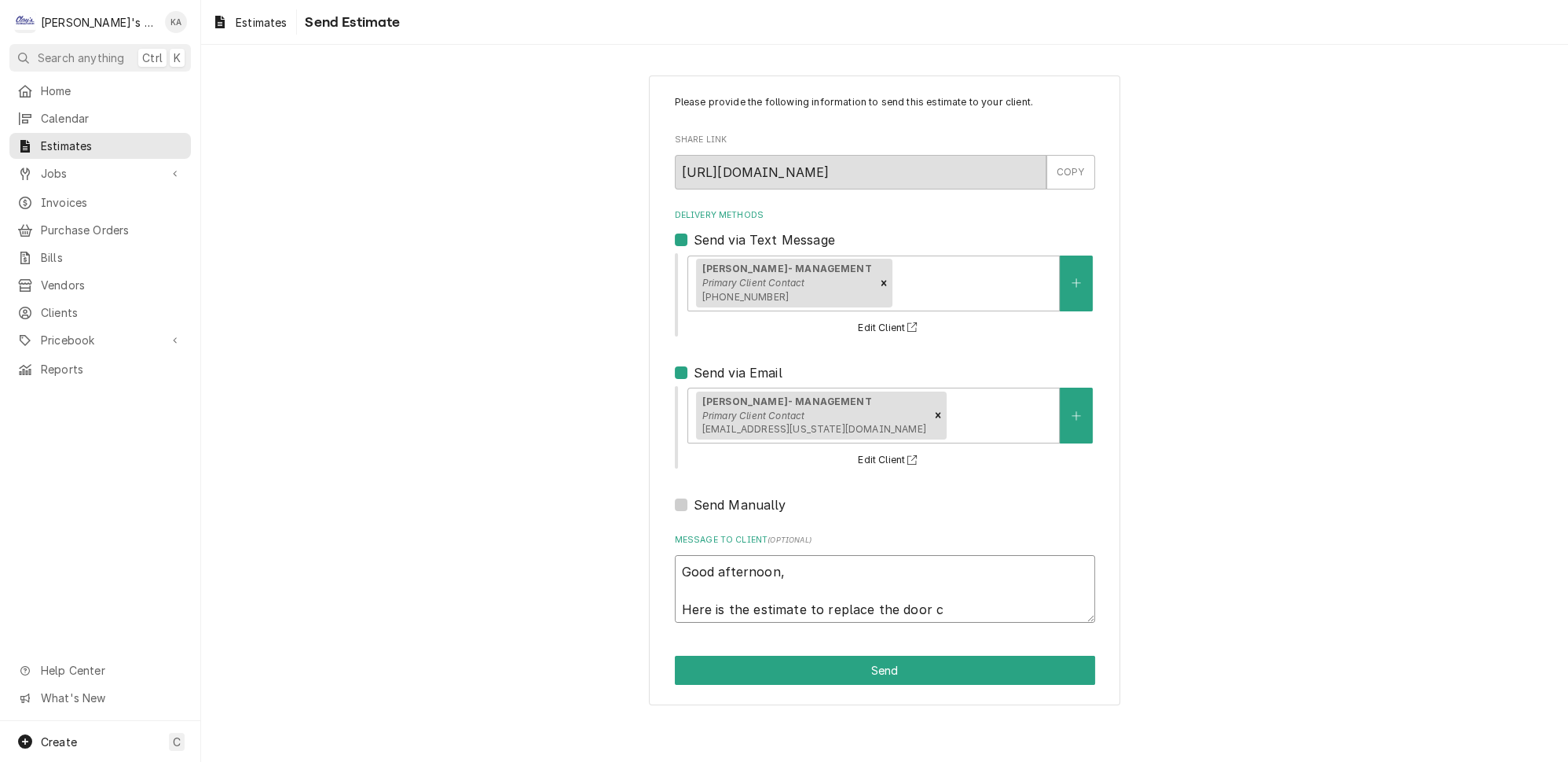
type textarea "x"
type textarea "Good afternoon, Here is the estimate to replace the door cl"
type textarea "x"
type textarea "Good afternoon, Here is the estimate to replace the door clo"
type textarea "x"
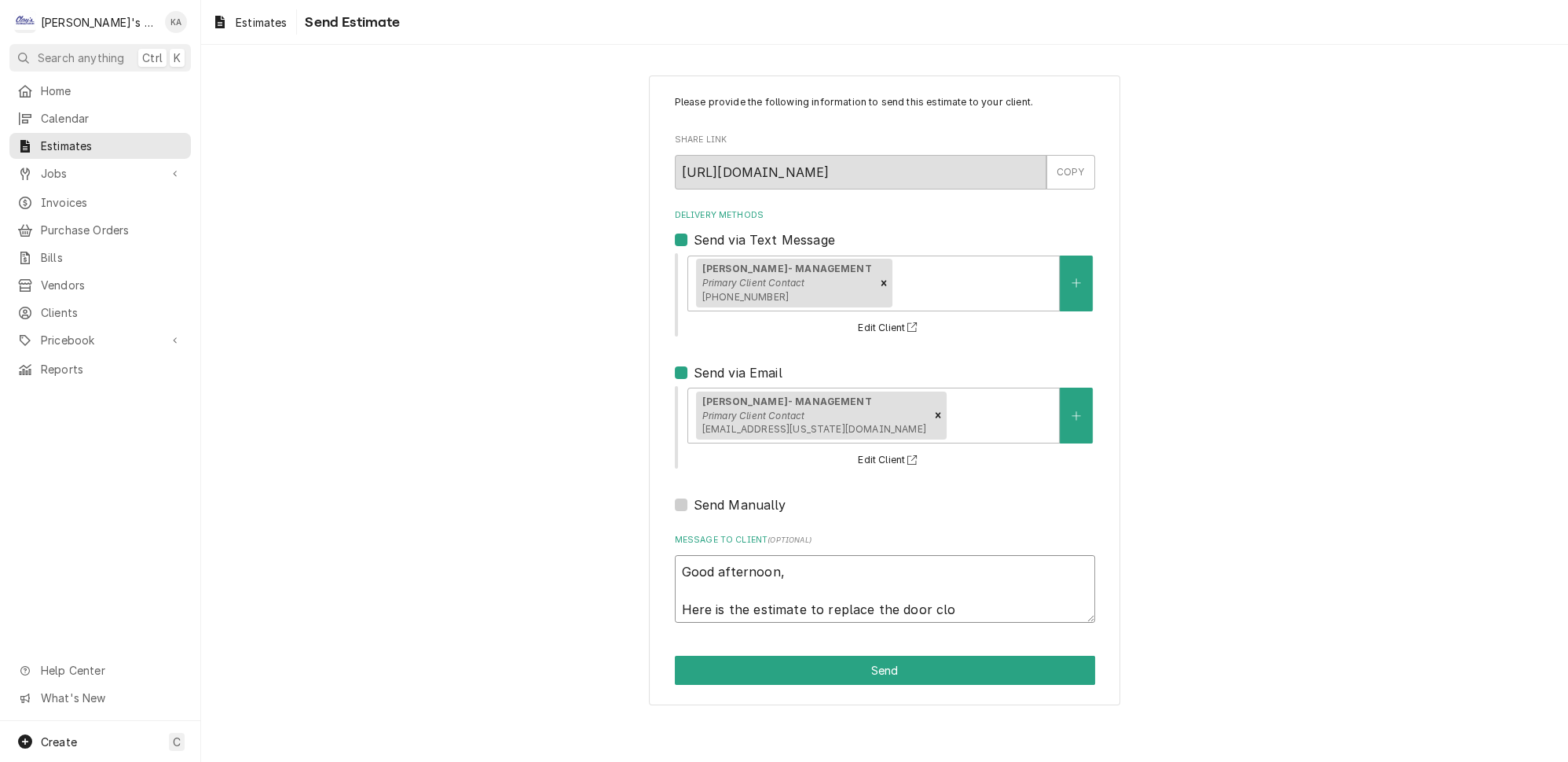
type textarea "Good afternoon, Here is the estimate to replace the door clos"
type textarea "x"
type textarea "Good afternoon, Here is the estimate to replace the door close"
type textarea "x"
type textarea "Good afternoon, Here is the estimate to replace the door closer"
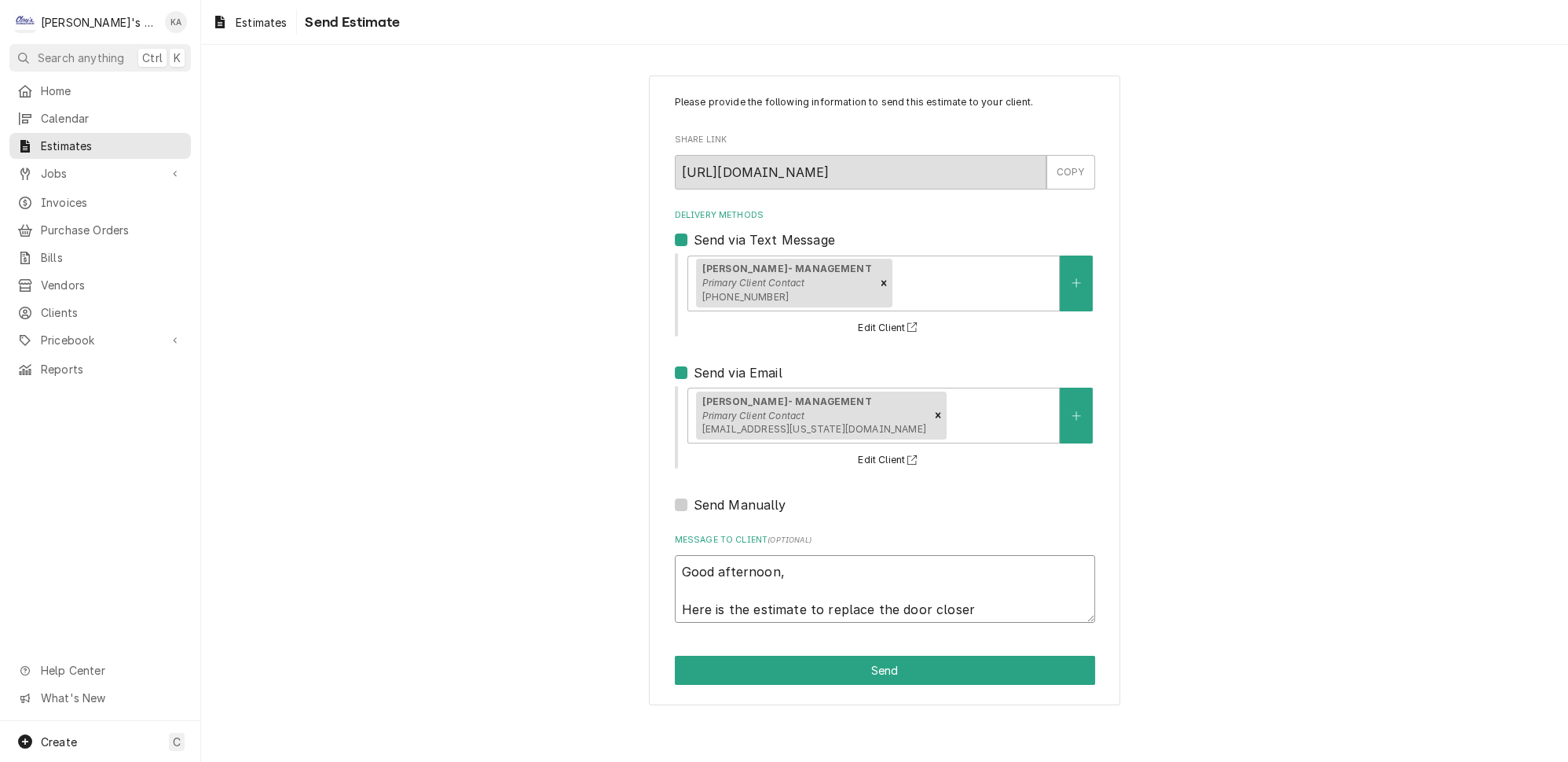
type textarea "x"
type textarea "Good afternoon, Here is the estimate to replace the door closer"
type textarea "x"
type textarea "Good afternoon, Here is the estimate to replace the door closer o"
type textarea "x"
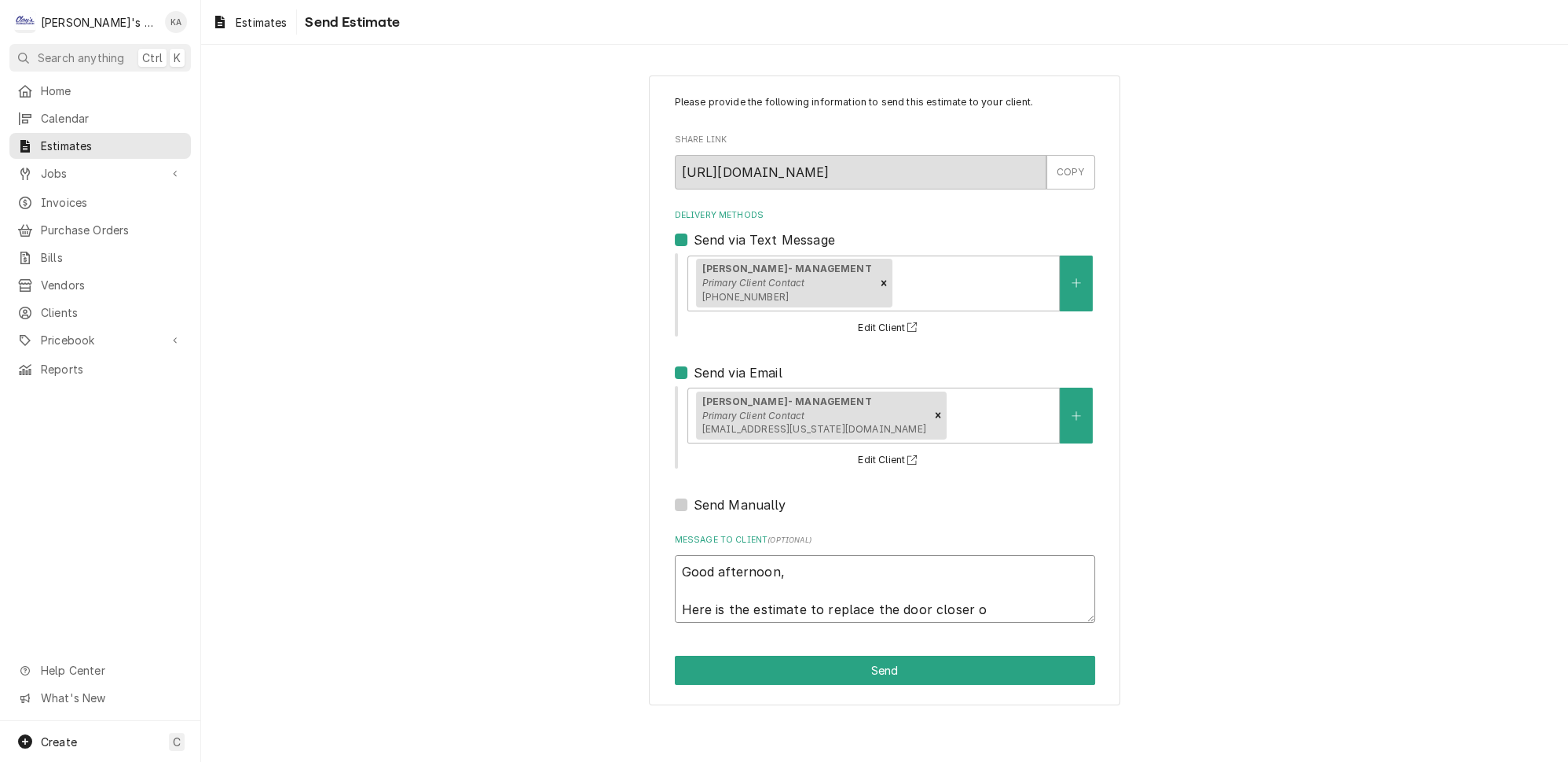
type textarea "Good afternoon, Here is the estimate to replace the door closer on"
type textarea "x"
type textarea "Good afternoon, Here is the estimate to replace the door closer on"
type textarea "x"
type textarea "Good afternoon, Here is the estimate to replace the door closer on t"
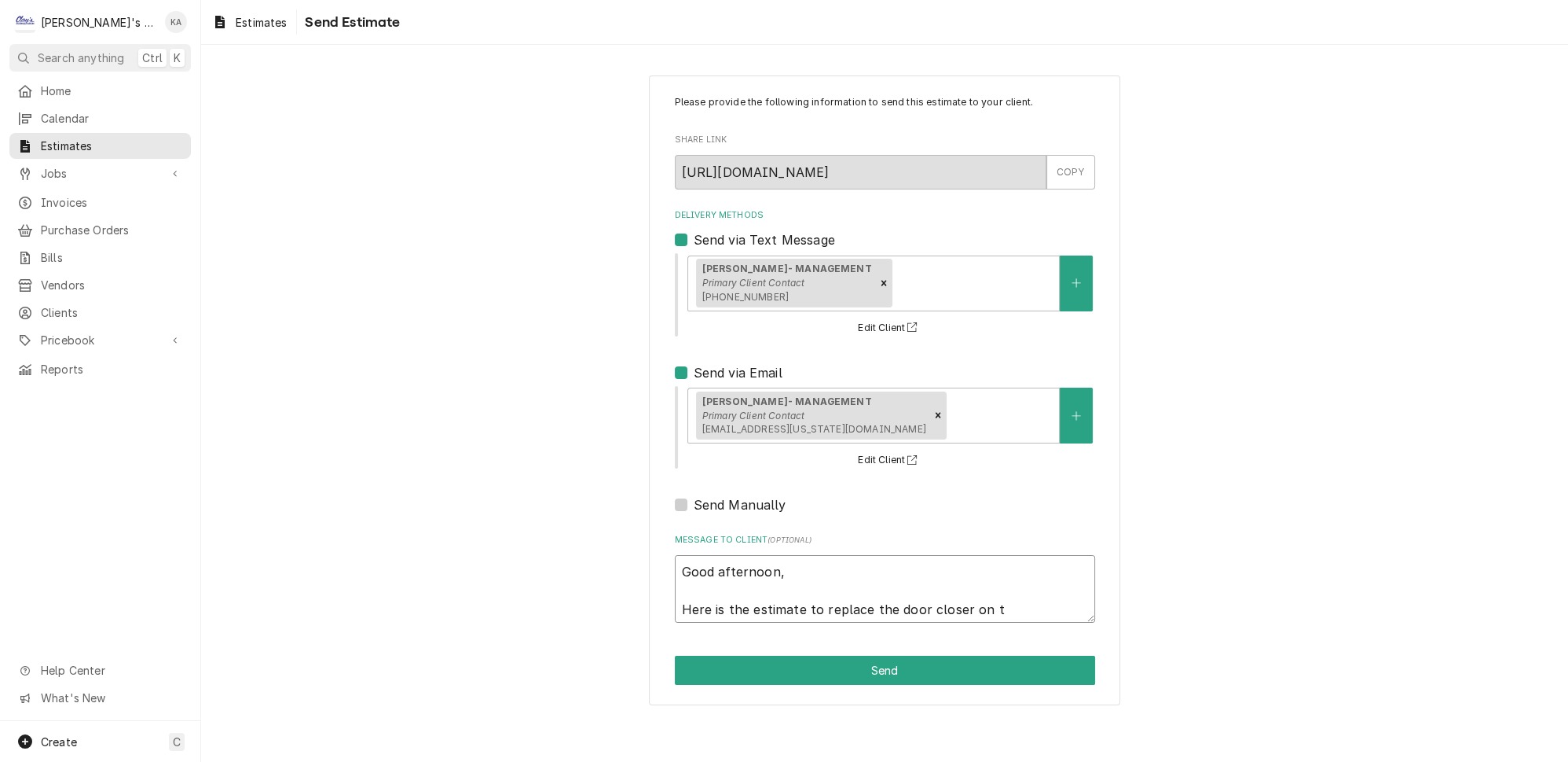
type textarea "x"
type textarea "Good afternoon, Here is the estimate to replace the door closer on th"
type textarea "x"
type textarea "Good afternoon, Here is the estimate to replace the door closer on the"
type textarea "x"
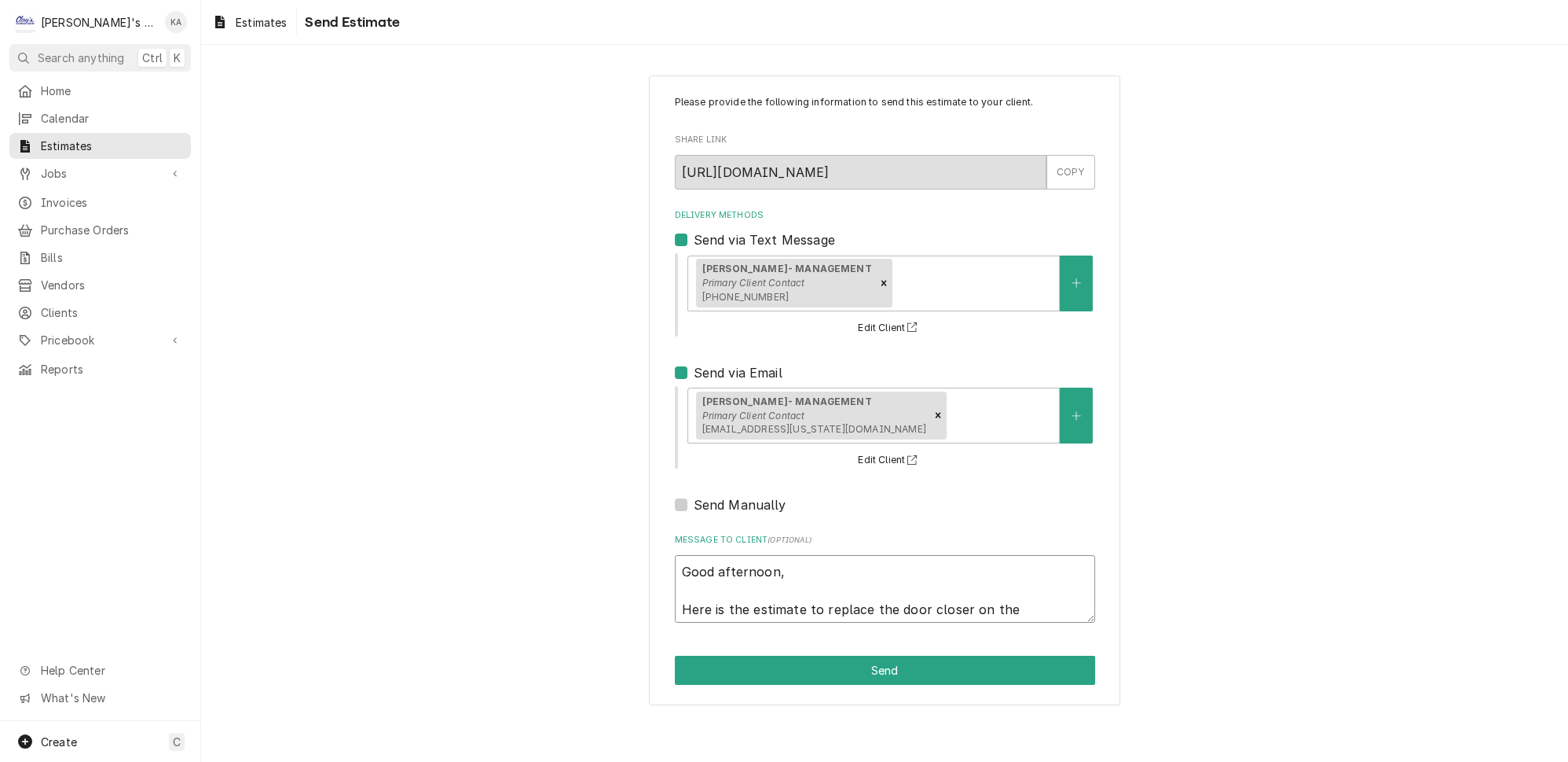
type textarea "Good afternoon, Here is the estimate to replace the door closer on the"
type textarea "x"
type textarea "Good afternoon, Here is the estimate to replace the door closer on the w"
type textarea "x"
type textarea "Good afternoon, Here is the estimate to replace the door closer on the wL"
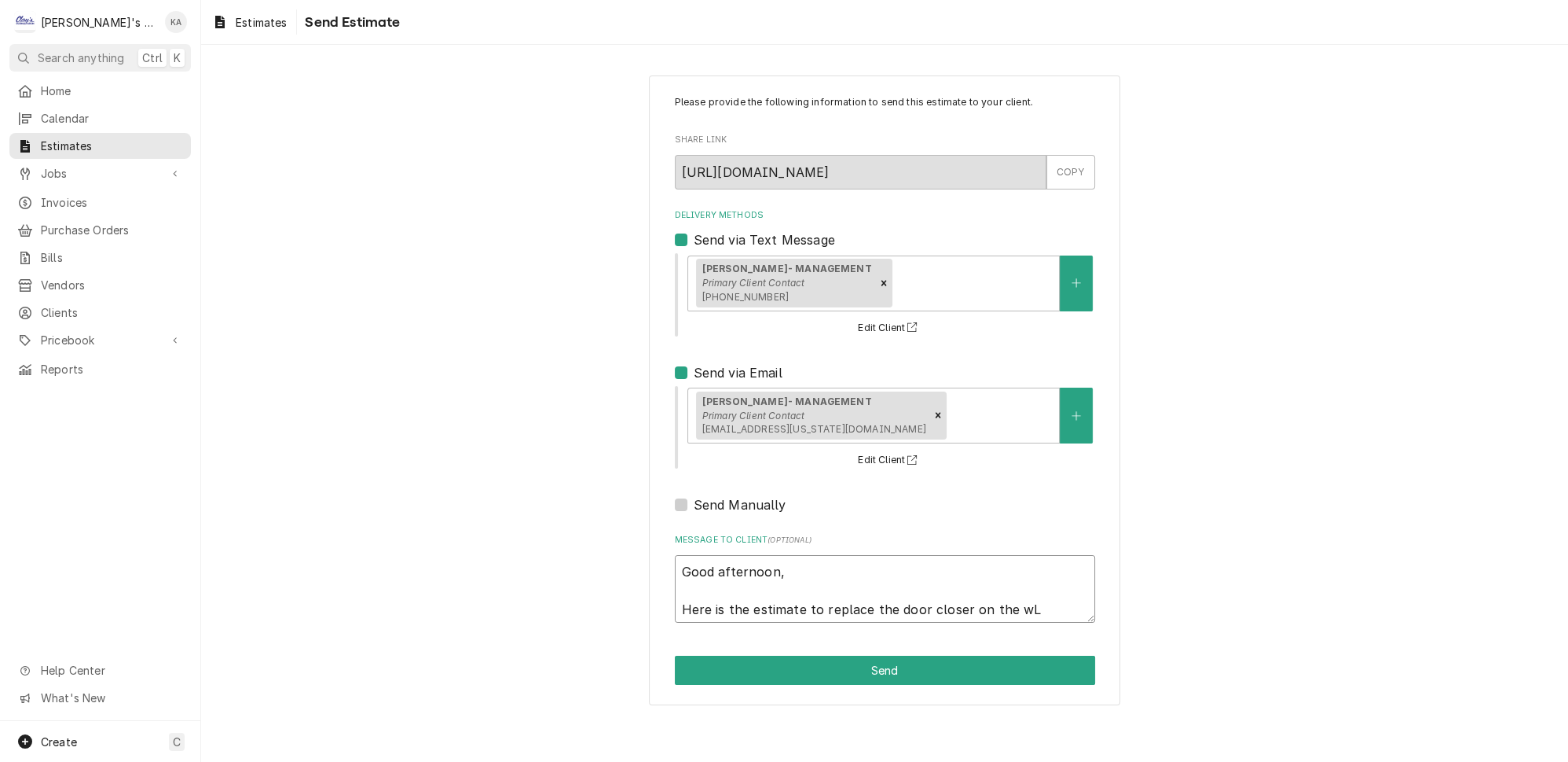
type textarea "x"
type textarea "Good afternoon, Here is the estimate to replace the door closer on the w"
type textarea "x"
type textarea "Good afternoon, Here is the estimate to replace the door closer on the wa"
type textarea "x"
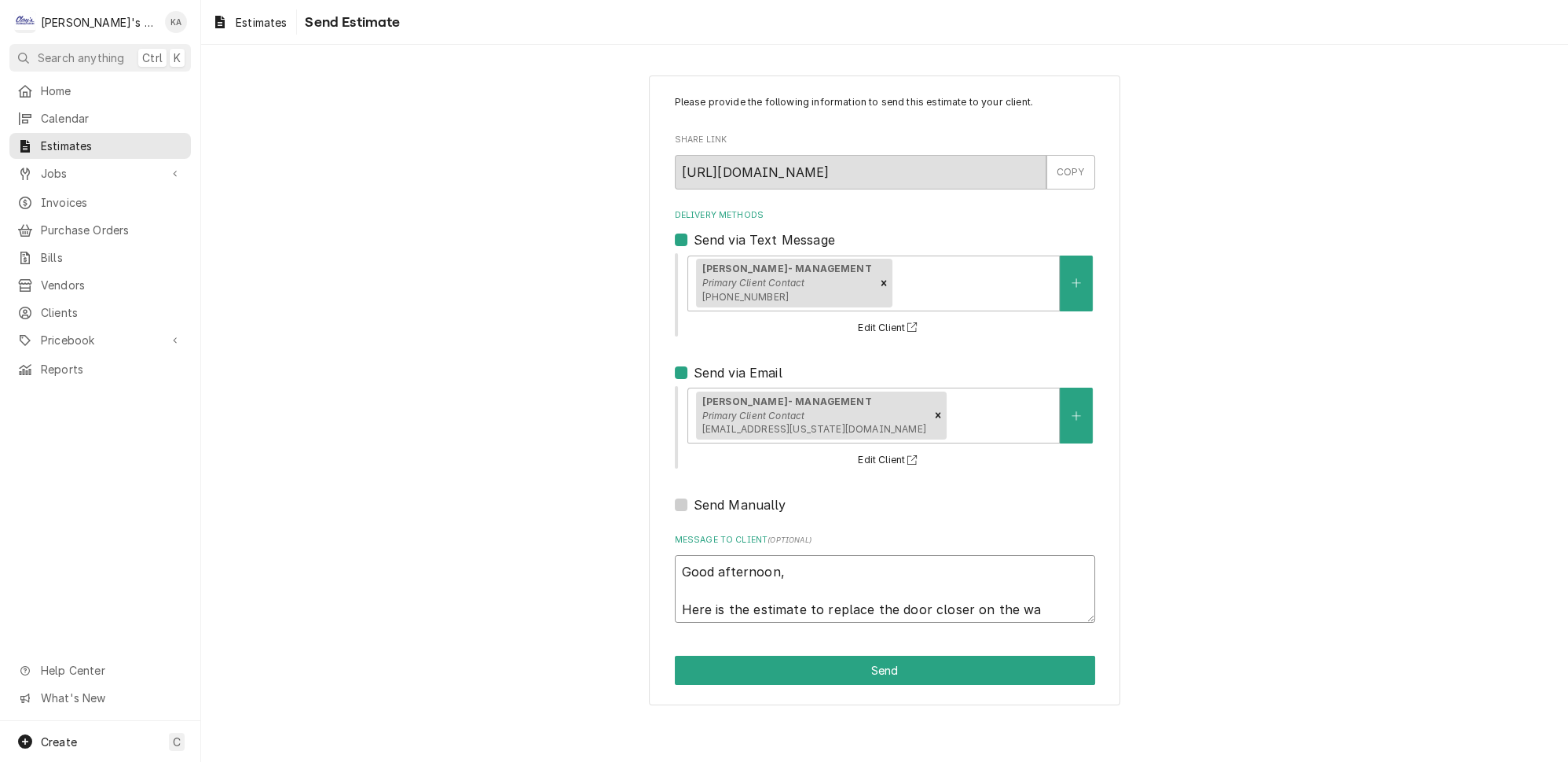
type textarea "Good afternoon, Here is the estimate to replace the door closer on the wal"
type textarea "x"
type textarea "Good afternoon, Here is the estimate to replace the door closer on the walk"
type textarea "x"
type textarea "Good afternoon, Here is the estimate to replace the door closer on the walk"
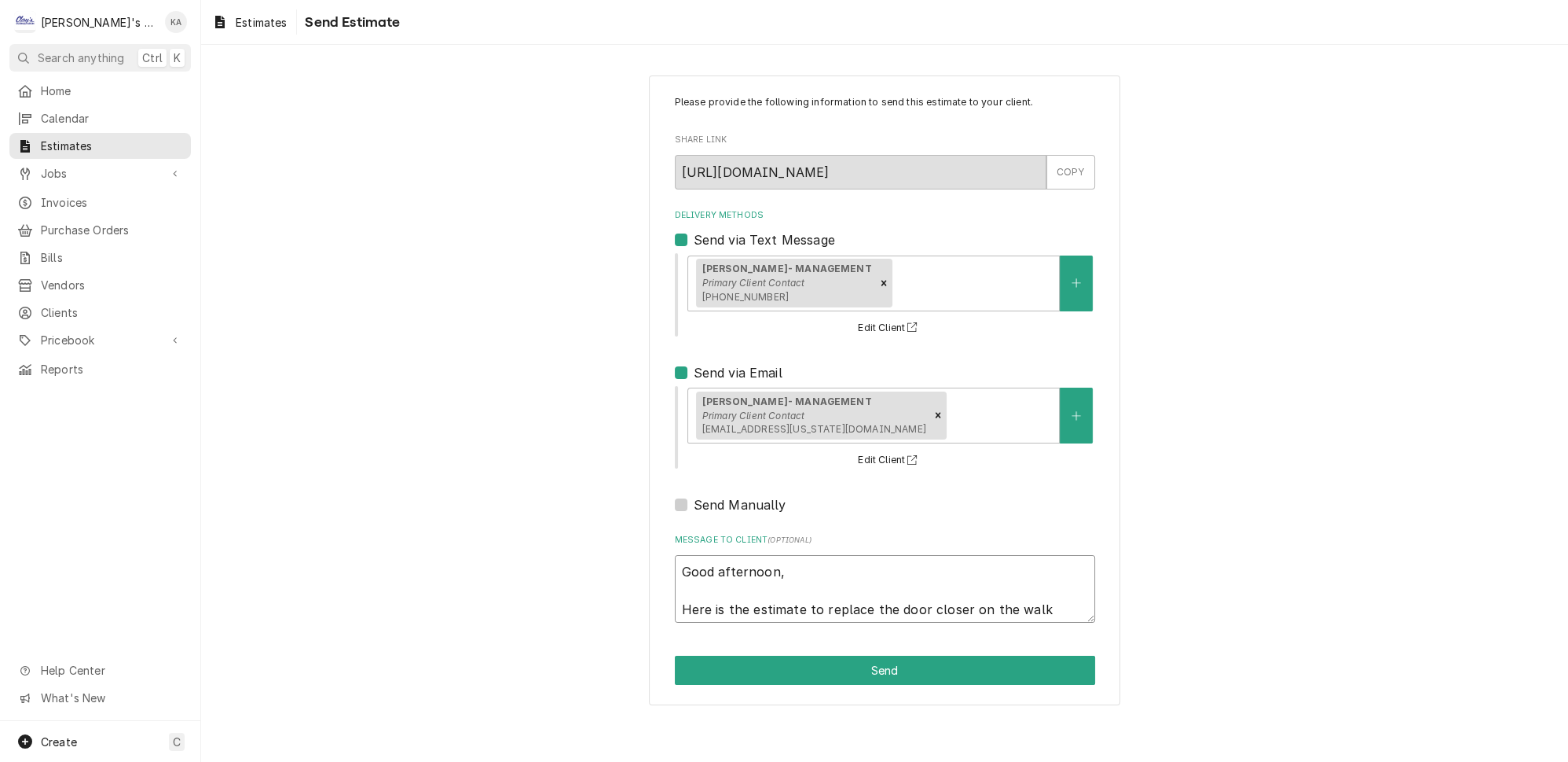
type textarea "x"
type textarea "Good afternoon, Here is the estimate to replace the door closer on the walk i"
type textarea "x"
type textarea "Good afternoon, Here is the estimate to replace the door closer on the walk in"
type textarea "x"
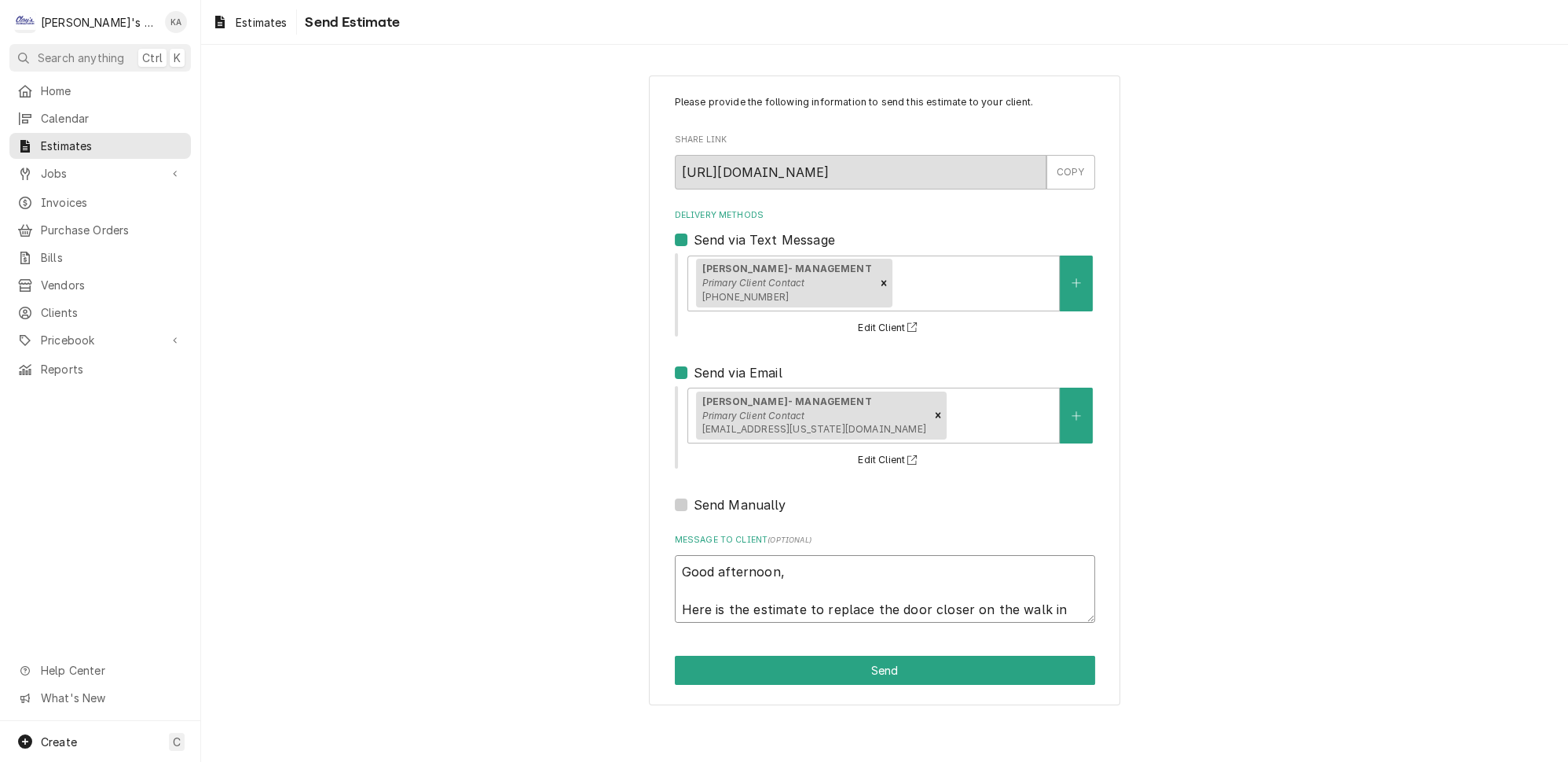
type textarea "Good afternoon, Here is the estimate to replace the door closer on the walk in"
type textarea "x"
type textarea "Good afternoon, Here is the estimate to replace the door closer on the walk in c"
type textarea "x"
type textarea "Good afternoon, Here is the estimate to replace the door closer on the walk in …"
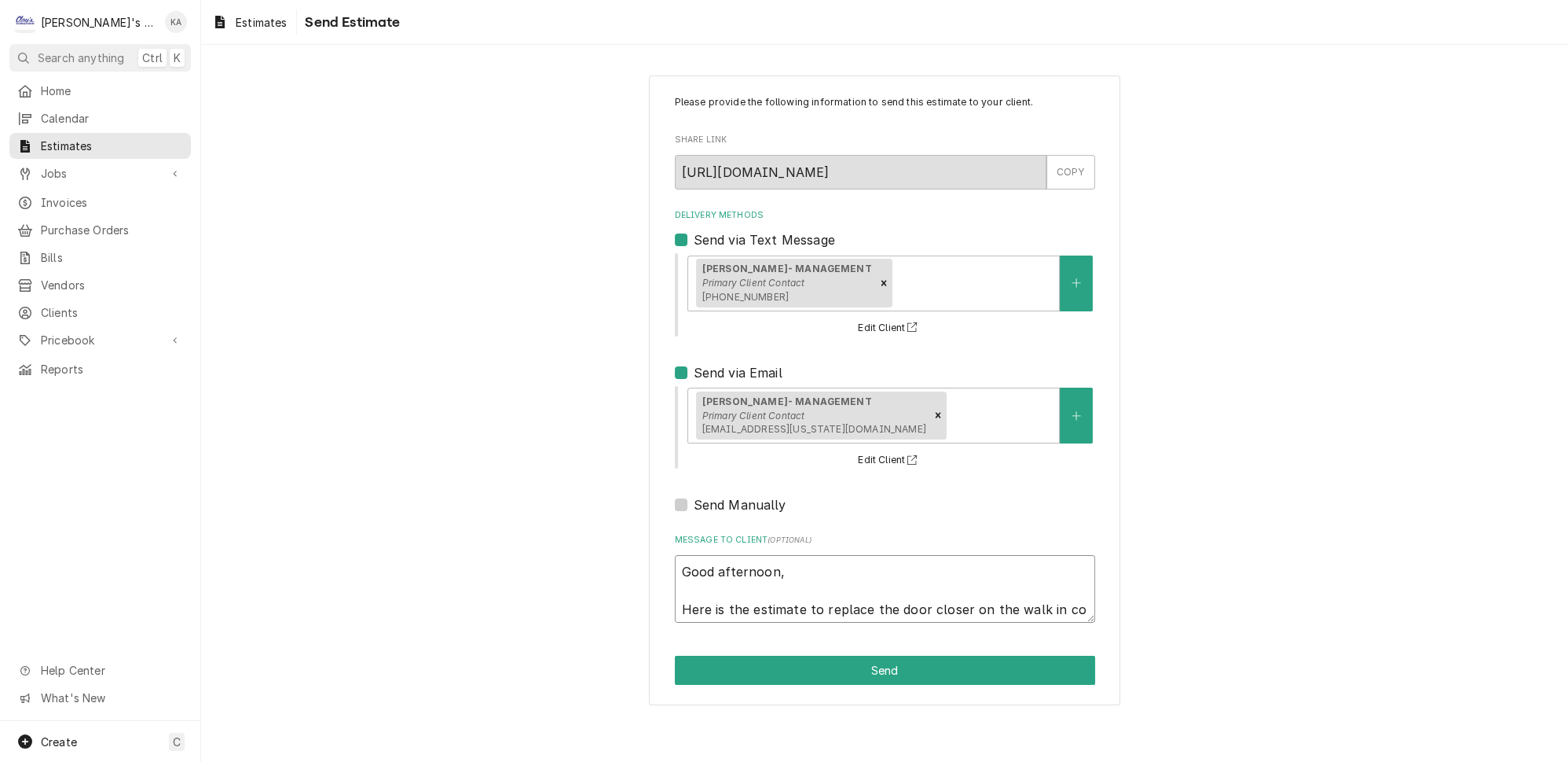
type textarea "x"
type textarea "Good afternoon, Here is the estimate to replace the door closer on the walk in …"
type textarea "x"
type textarea "Good afternoon, Here is the estimate to replace the door closer on the walk in …"
type textarea "x"
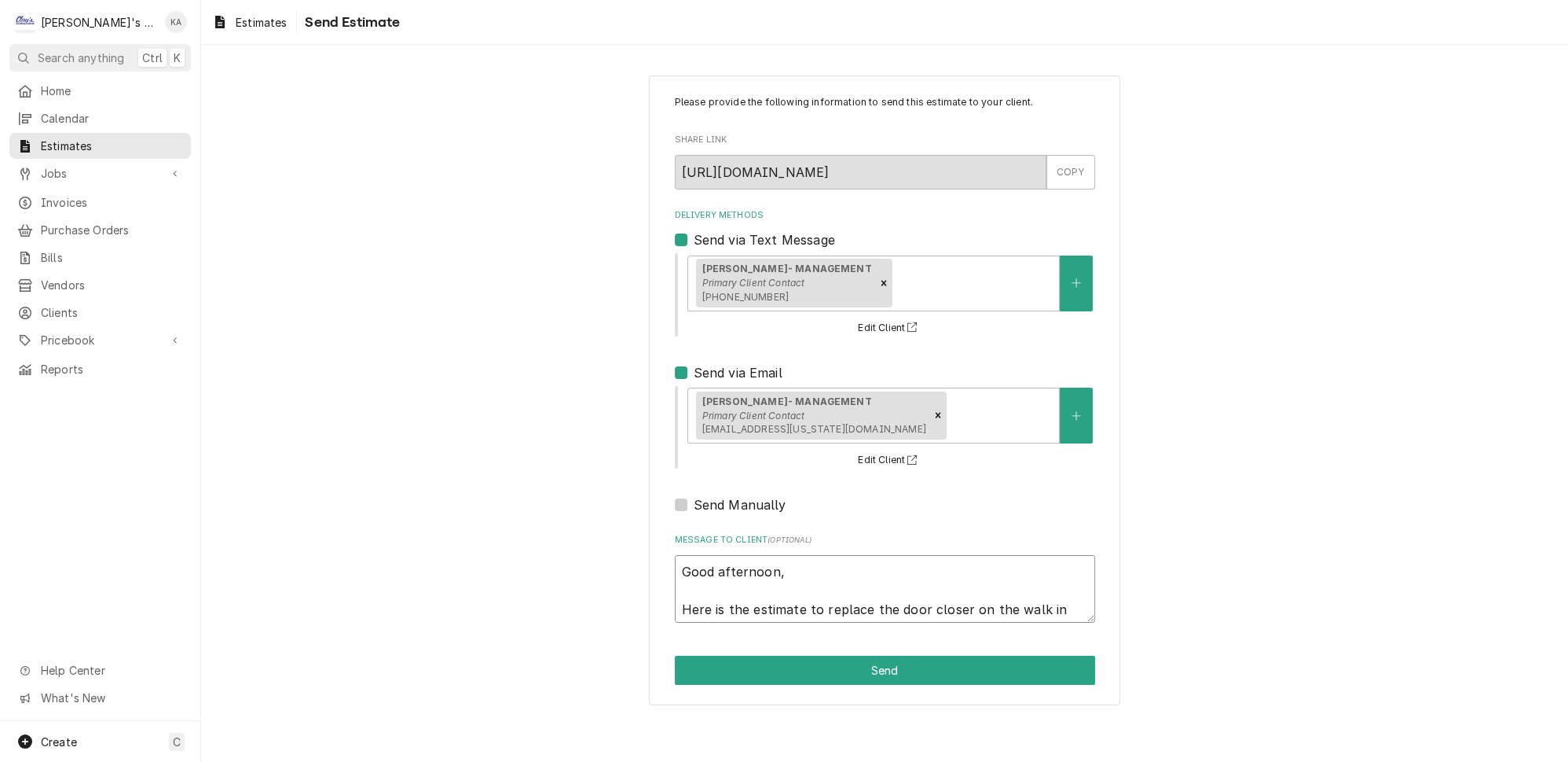
type textarea "Good afternoon, Here is the estimate to replace the door closer on the walk in …"
type textarea "x"
type textarea "Good afternoon, Here is the estimate to replace the door closer on the walk in …"
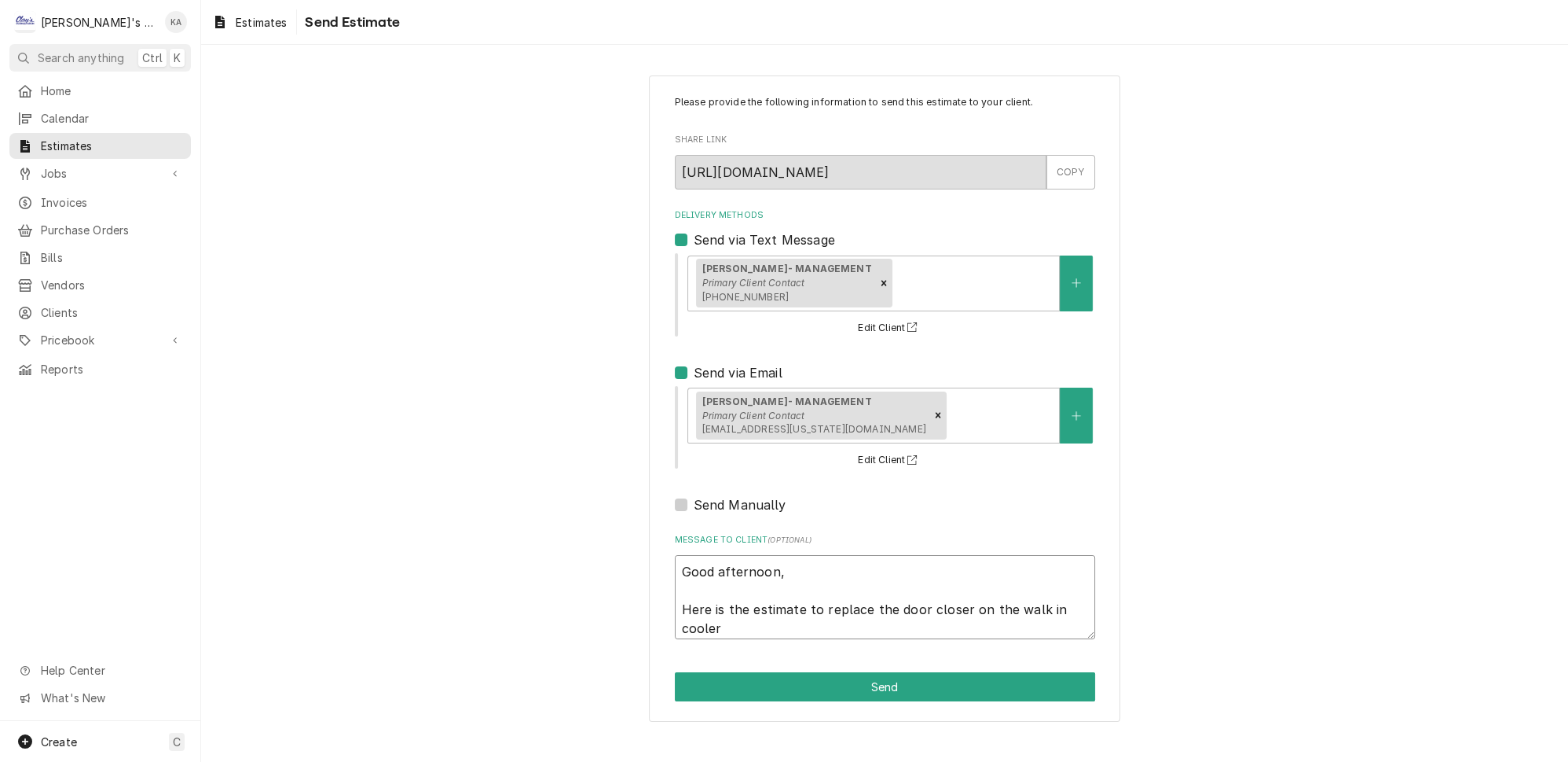
type textarea "x"
type textarea "Good afternoon, Here is the estimate to replace the door closer on the walk in …"
type textarea "x"
type textarea "Good afternoon, Here is the estimate to replace the door closer on the walk in …"
type textarea "x"
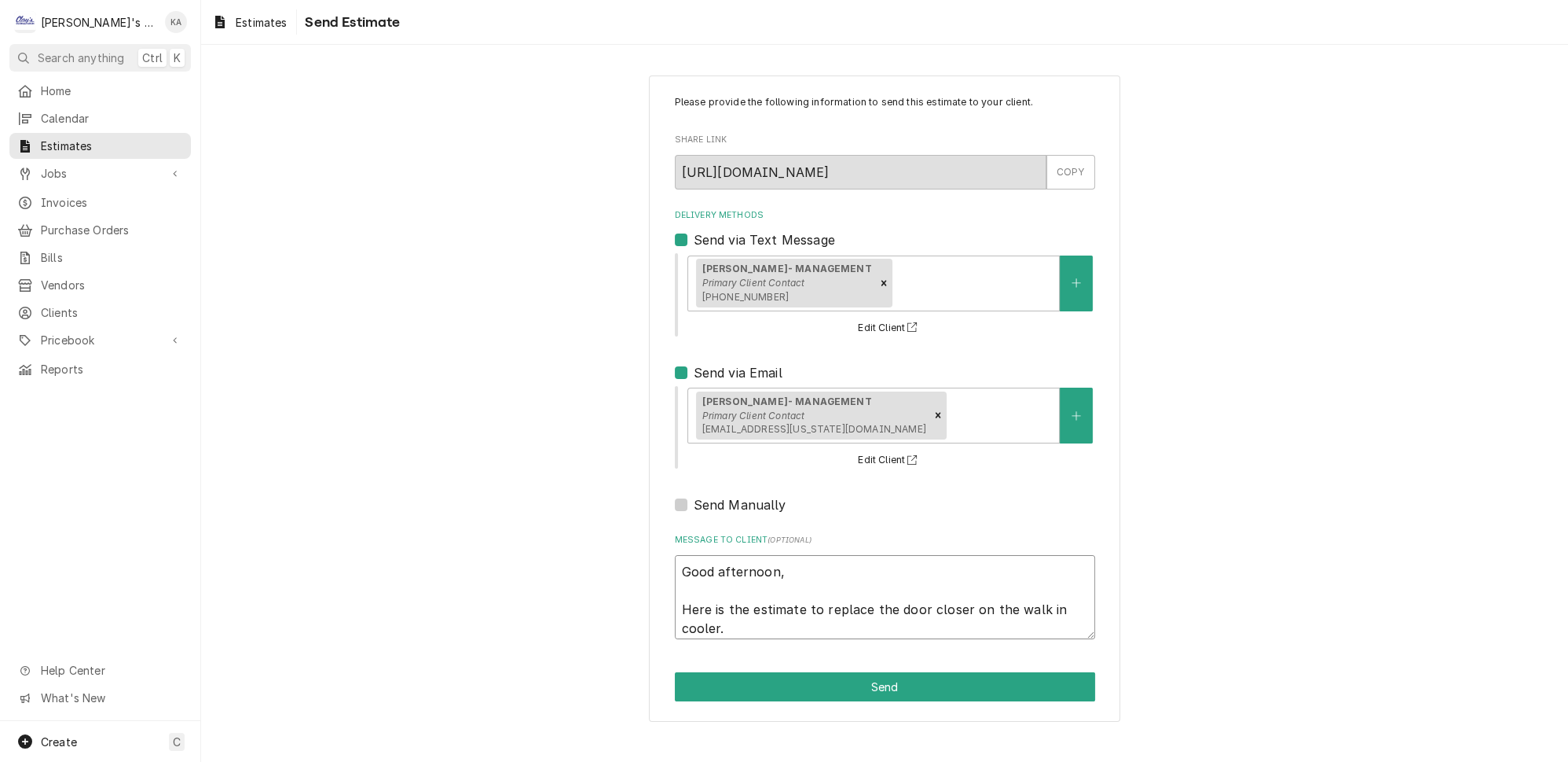
type textarea "Good afternoon, Here is the estimate to replace the door closer on the walk in …"
type textarea "x"
type textarea "Good afternoon, Here is the estimate to replace the door closer on the walk in …"
type textarea "x"
type textarea "Good afternoon, Here is the estimate to replace the door closer on the walk in …"
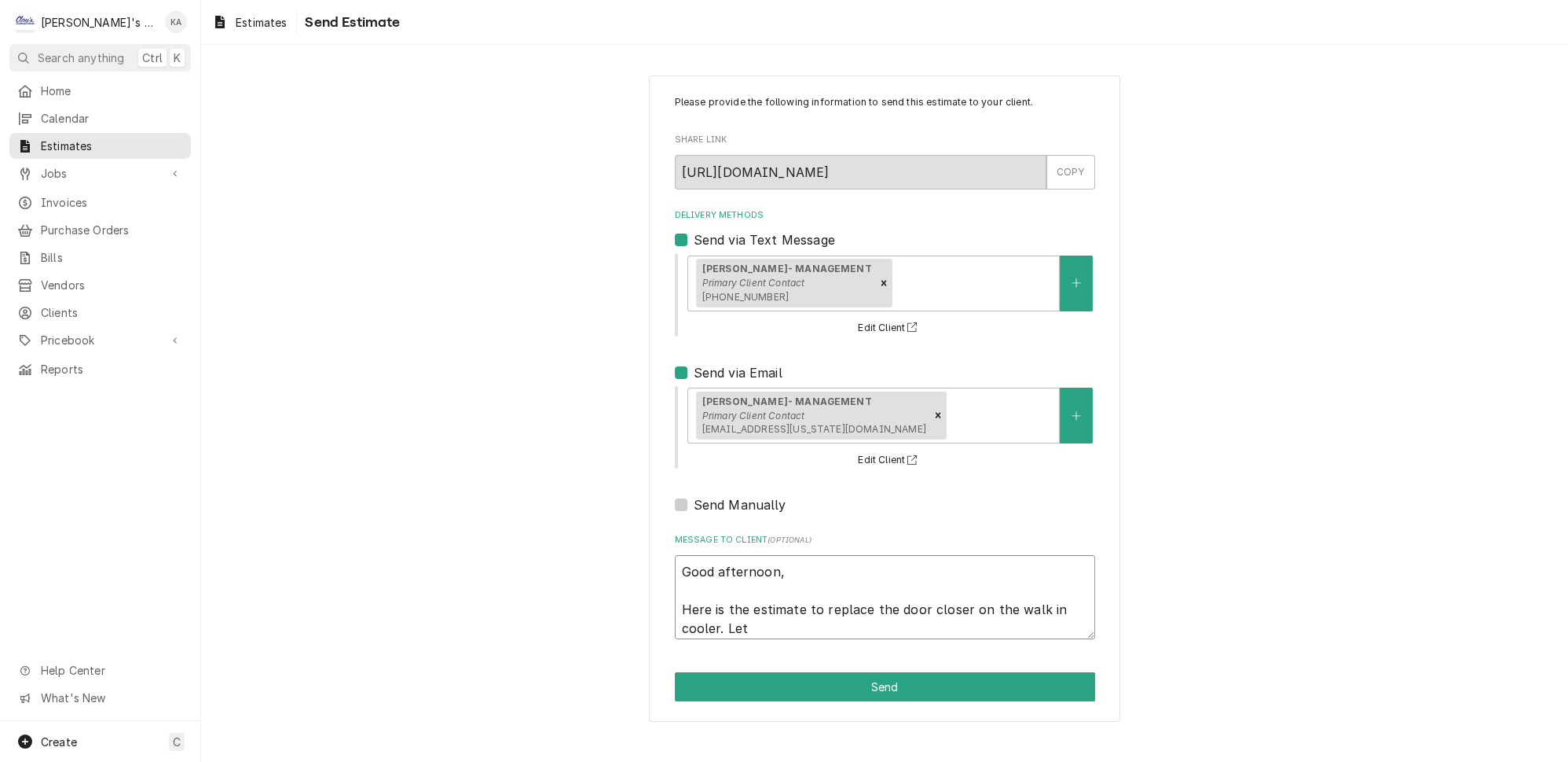
type textarea "x"
type textarea "Good afternoon, Here is the estimate to replace the door closer on the walk in …"
type textarea "x"
type textarea "Good afternoon, Here is the estimate to replace the door closer on the walk in …"
type textarea "x"
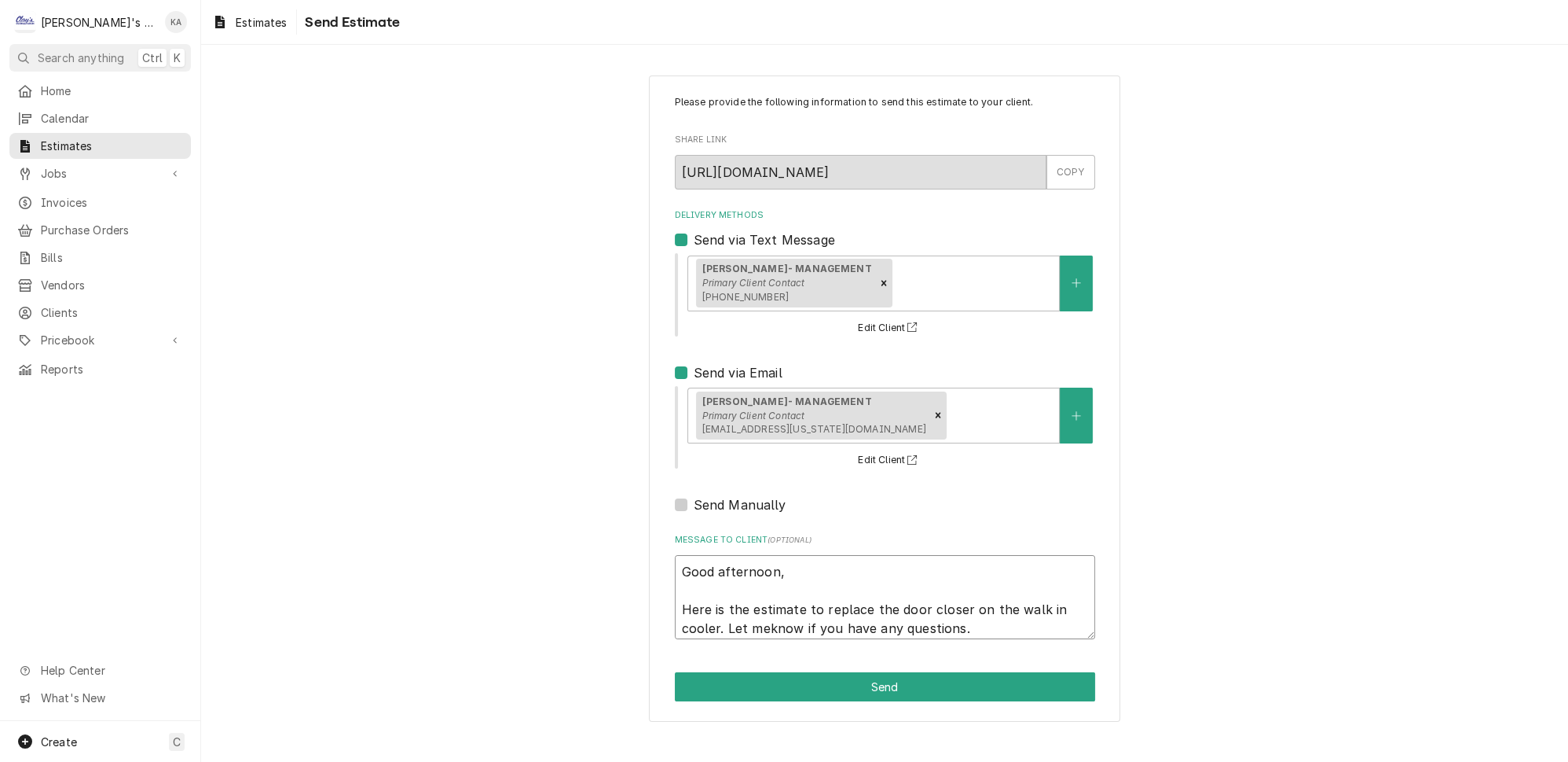
click at [768, 618] on textarea "Good afternoon, Here is the estimate to replace the door closer on the walk in …" at bounding box center [884, 597] width 420 height 84
click at [980, 615] on textarea "Good afternoon, Here is the estimate to replace the door closer on the walk in …" at bounding box center [884, 597] width 420 height 84
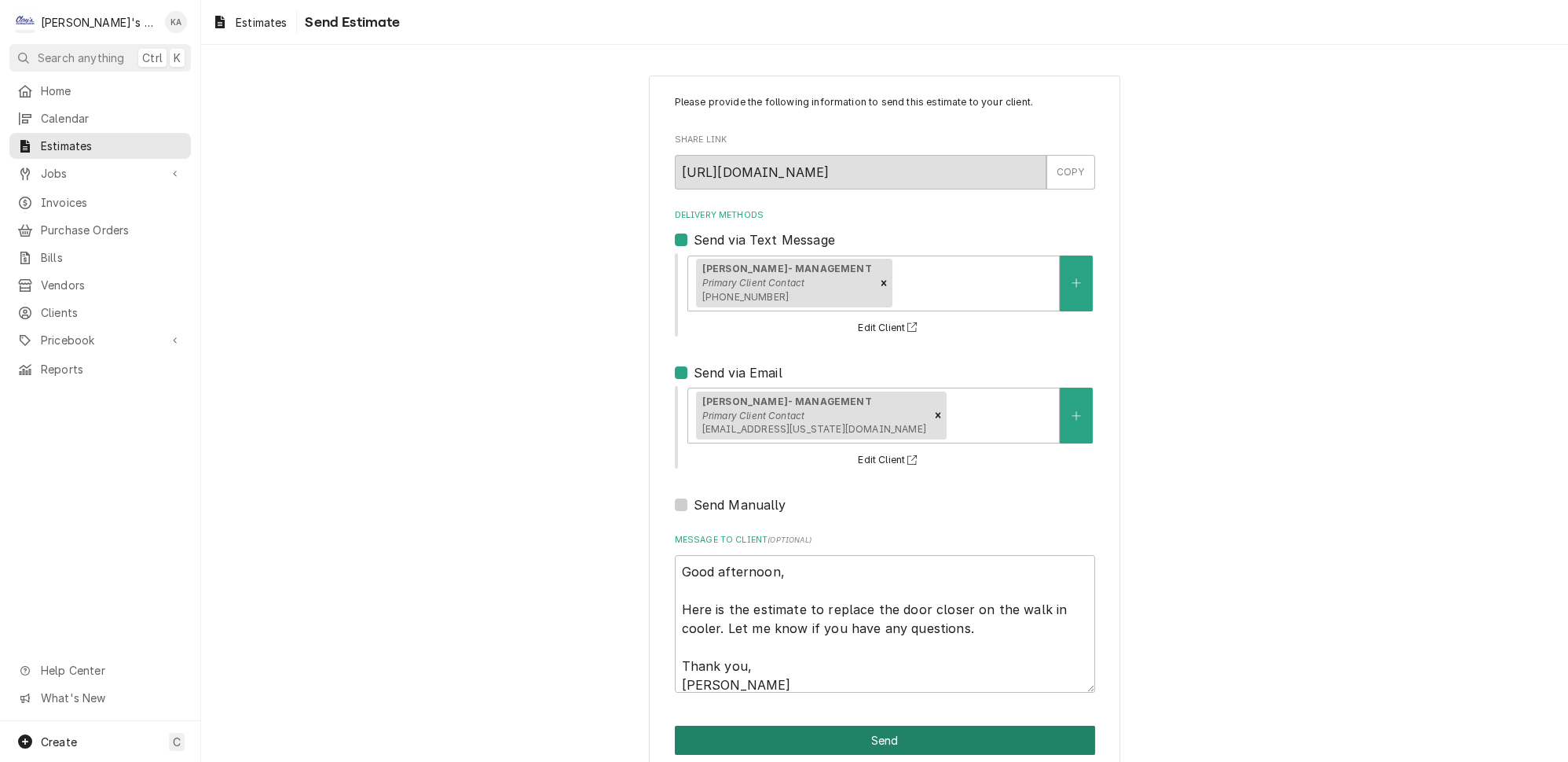
click at [880, 729] on button "Send" at bounding box center [884, 740] width 420 height 29
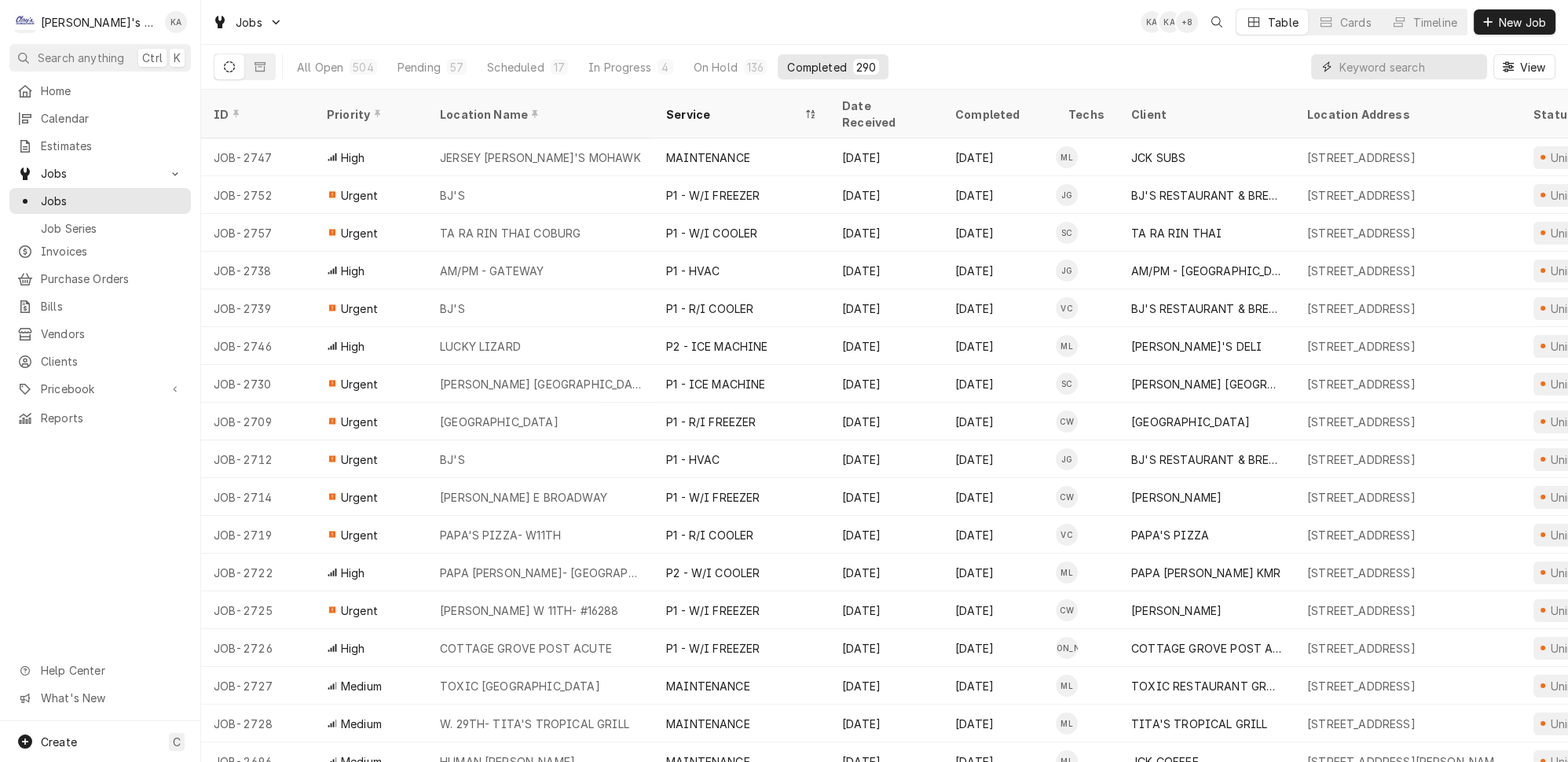
click at [1378, 62] on input "Dynamic Content Wrapper" at bounding box center [1410, 67] width 140 height 25
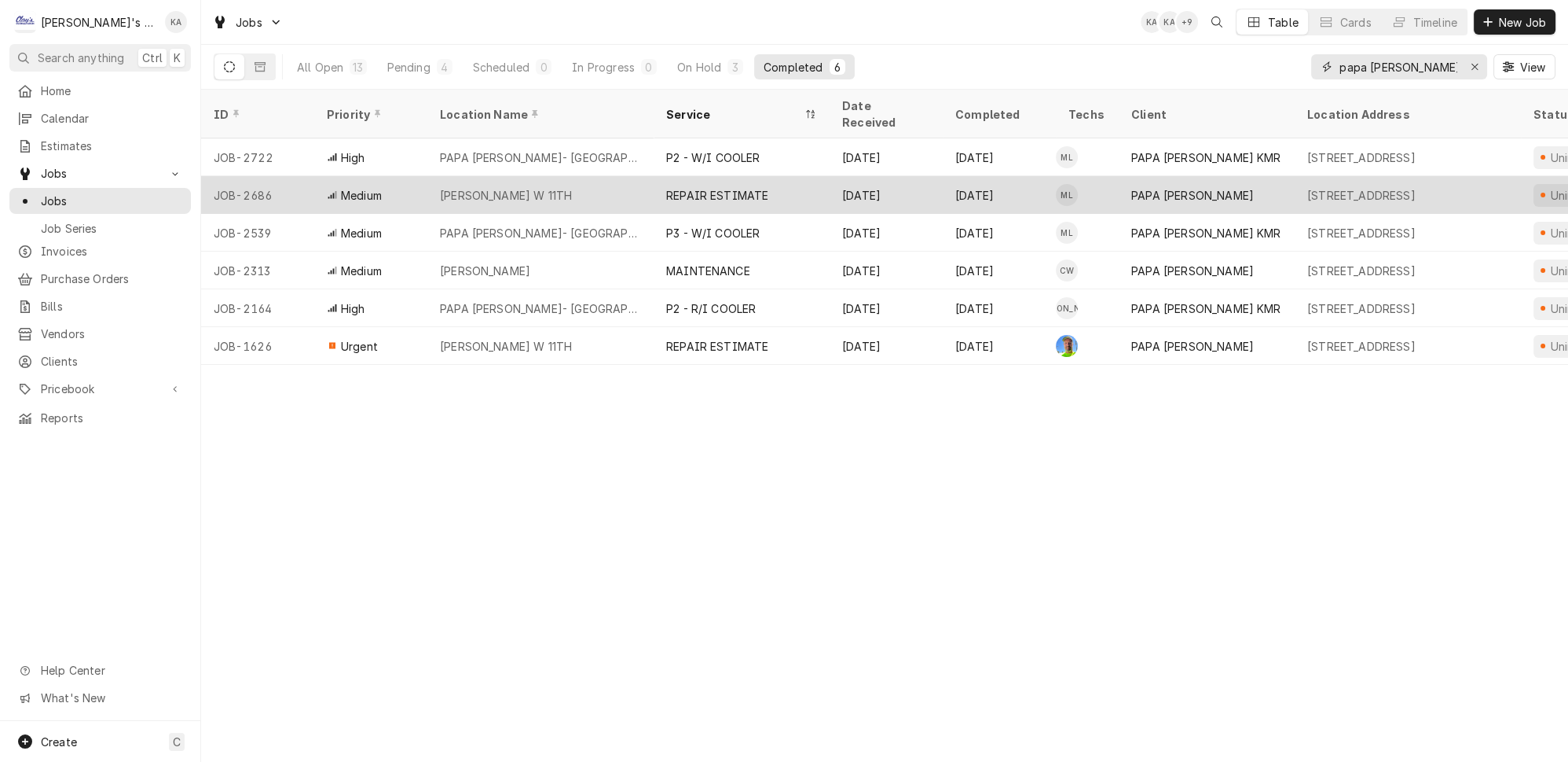
type input "papa [PERSON_NAME]"
click at [503, 187] on div "[PERSON_NAME] W 11TH" at bounding box center [506, 195] width 132 height 17
click at [578, 176] on div "PAPA MURPHY'S W 11TH" at bounding box center [540, 194] width 226 height 37
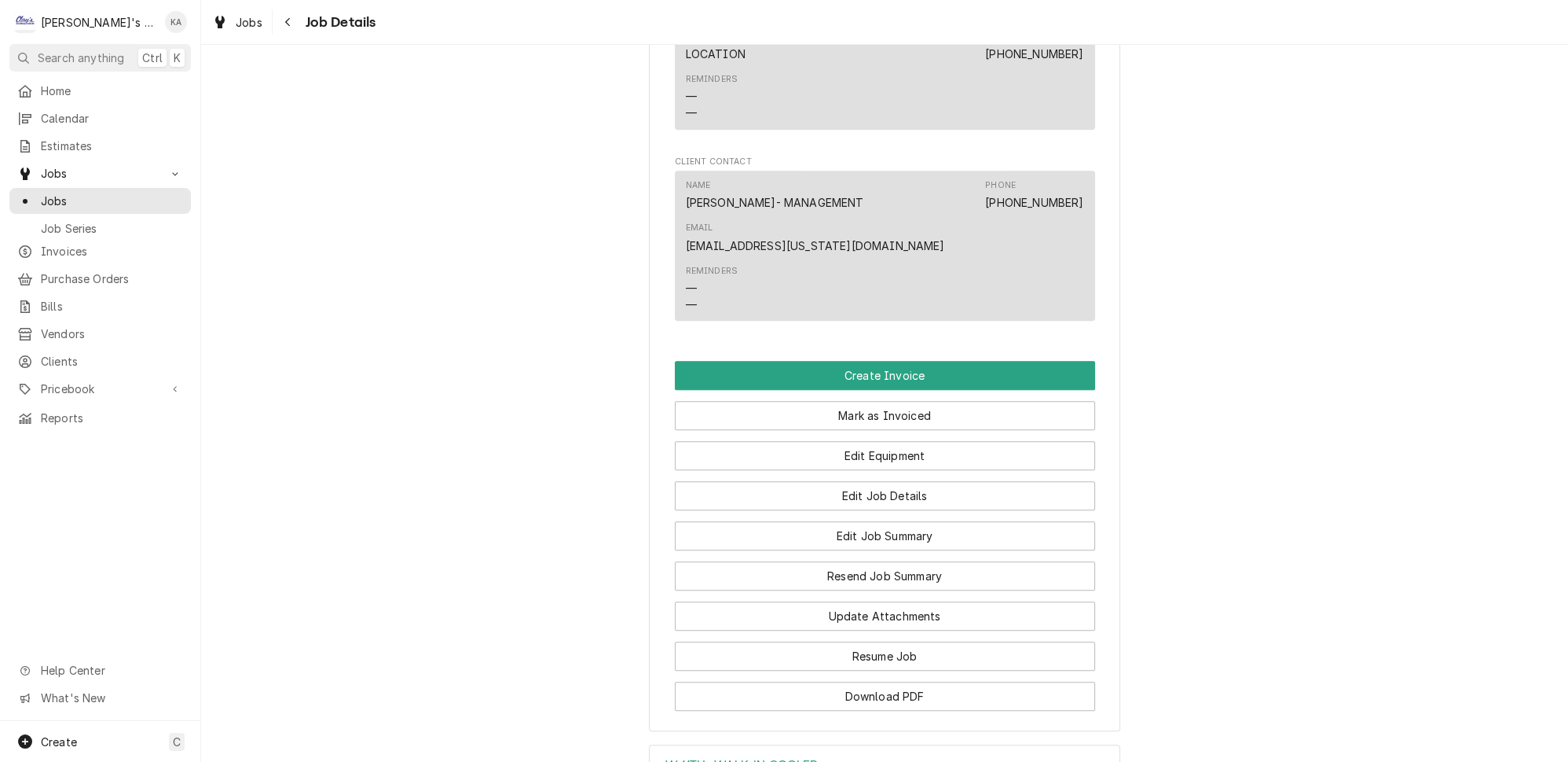
scroll to position [1643, 0]
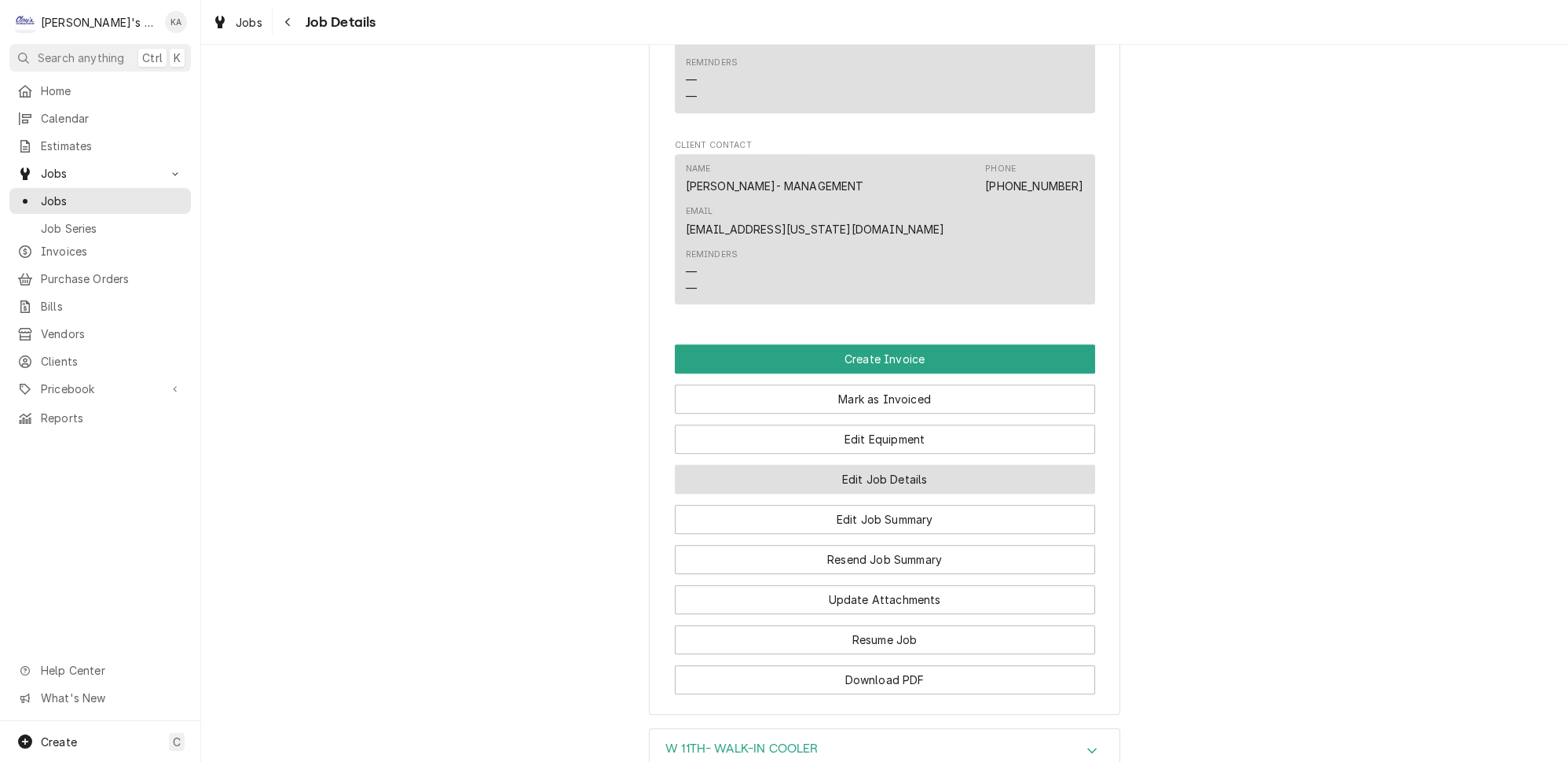
click at [883, 464] on button "Edit Job Details" at bounding box center [884, 479] width 420 height 29
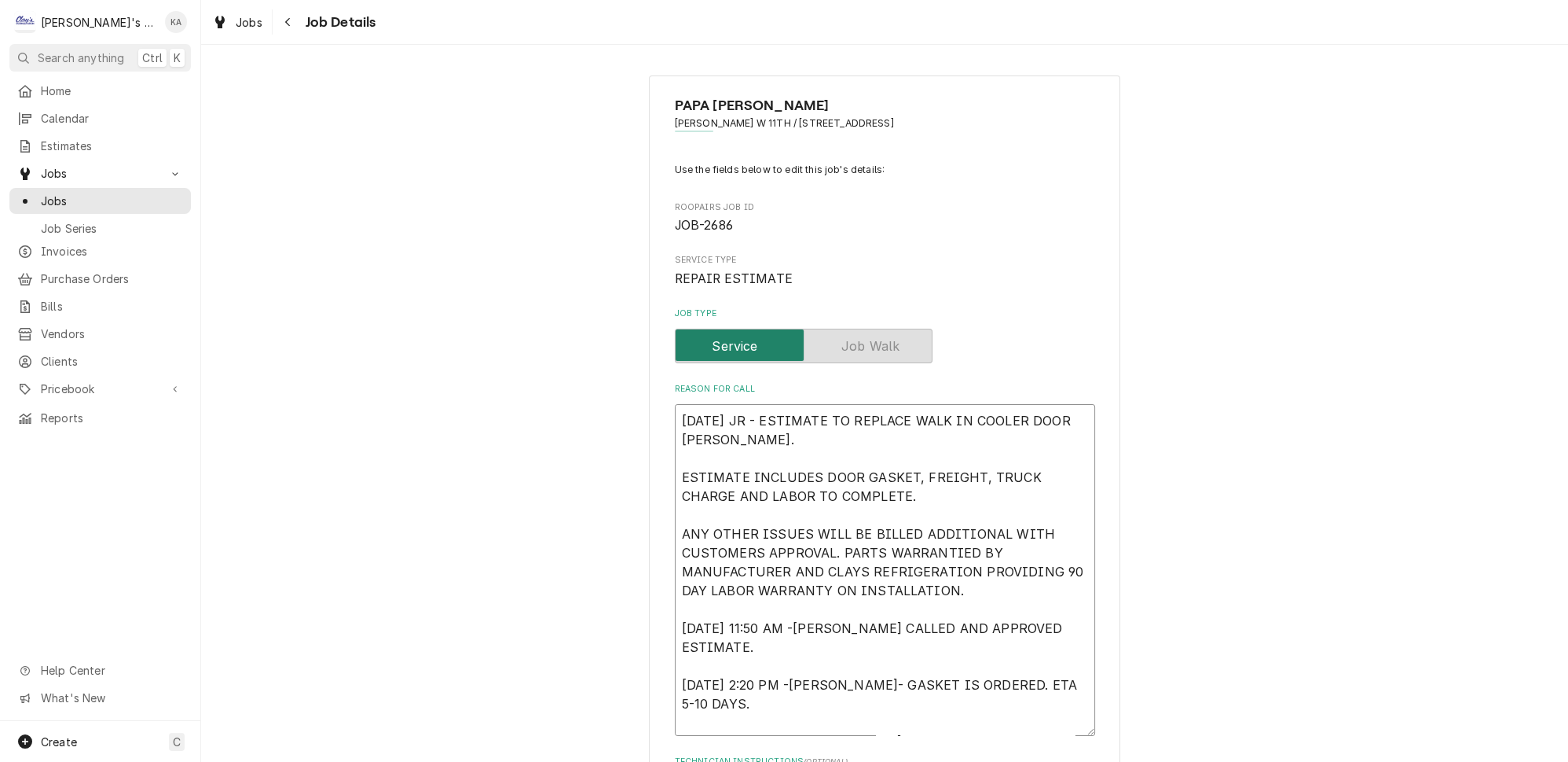
click at [762, 413] on textarea "8/12/2025 JR - ESTIMATE TO REPLACE WALK IN COOLER DOOR GASKET. ESTIMATE INCLUDE…" at bounding box center [884, 569] width 420 height 331
type textarea "x"
type textarea "8/12/2025 JR- ESTIMATE TO REPLACE WALK IN COOLER DOOR GASKET. ESTIMATE INCLUDES…"
click at [845, 553] on textarea "8/12/2025 JR- ESTIMATE TO REPLACE WALK IN COOLER DOOR GASKET. ESTIMATE INCLUDES…" at bounding box center [884, 569] width 420 height 331
type textarea "x"
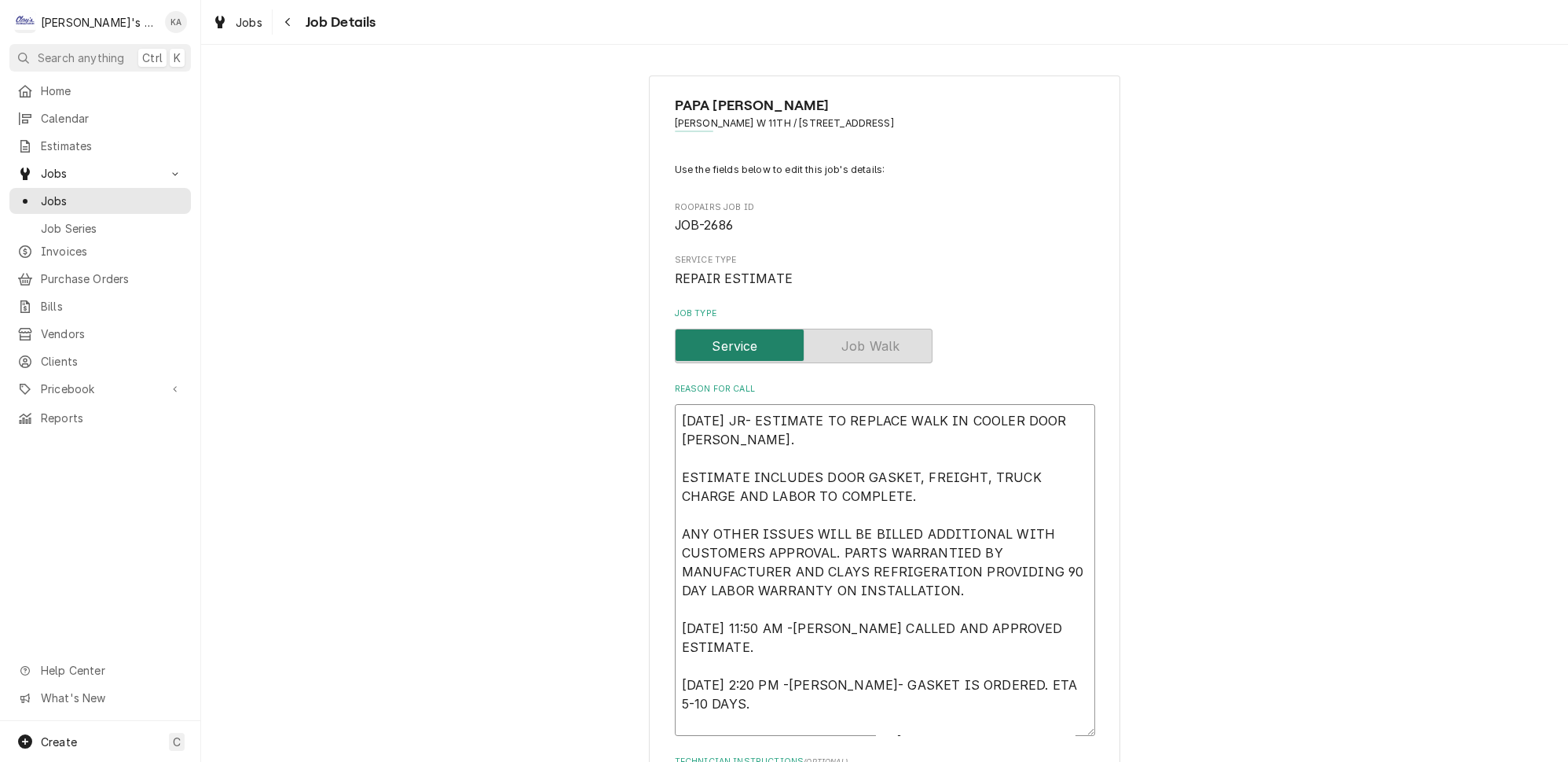
type textarea "8/12/2025 JR- ESTIMATE TO REPLACE WALK IN COOLER DOOR GASKET. ESTIMATE INCLUDES…"
click at [799, 607] on textarea "8/12/2025 JR- ESTIMATE TO REPLACE WALK IN COOLER DOOR GASKET. ESTIMATE INCLUDES…" at bounding box center [884, 569] width 420 height 331
type textarea "x"
type textarea "8/12/2025 JR- ESTIMATE TO REPLACE WALK IN COOLER DOOR GASKET. ESTIMATE INCLUDES…"
type textarea "x"
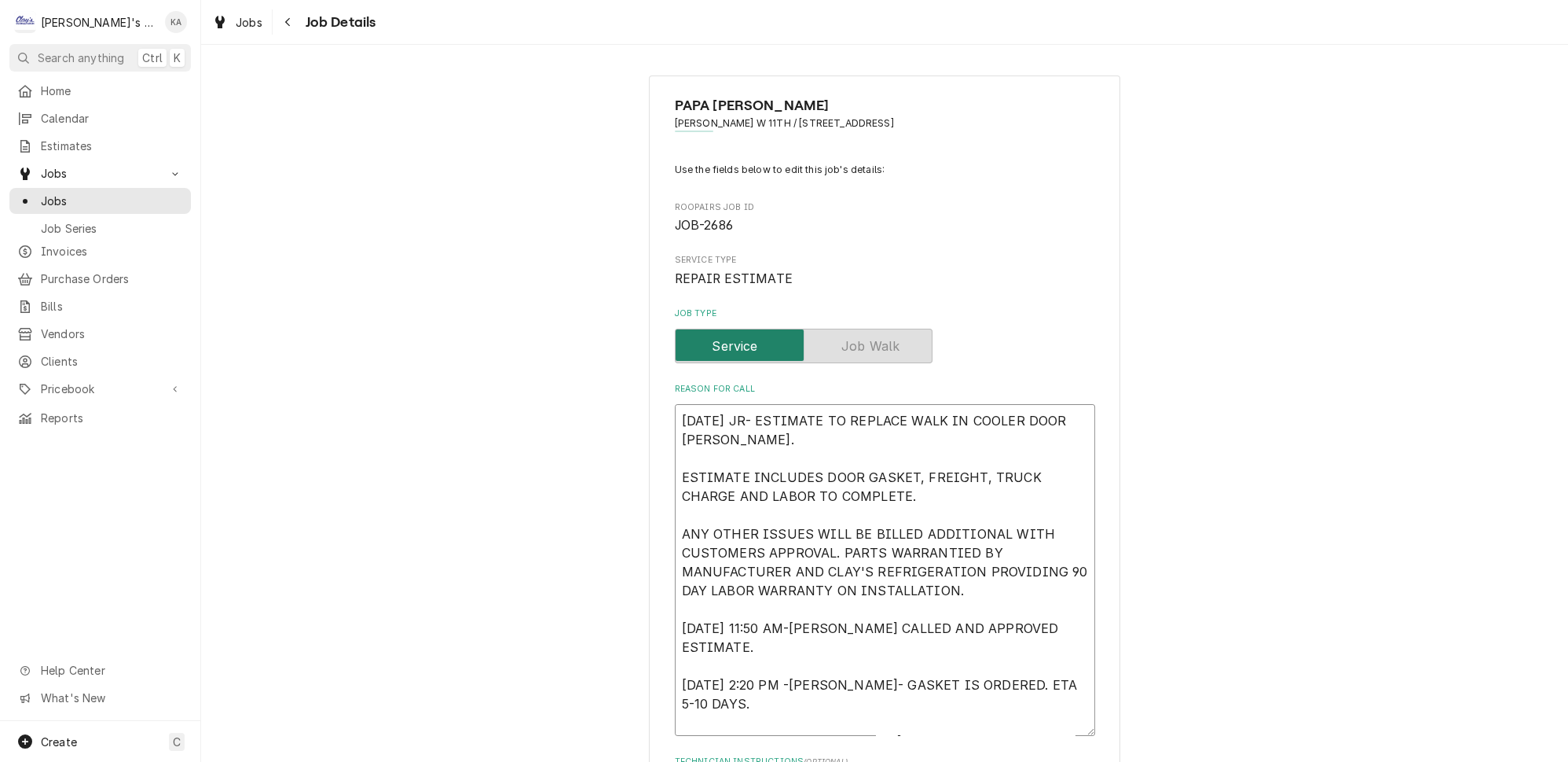
type textarea "8/12/2025 JR- ESTIMATE TO REPLACE WALK IN COOLER DOOR GASKET. ESTIMATE INCLUDES…"
click at [796, 660] on textarea "8/12/2025 JR- ESTIMATE TO REPLACE WALK IN COOLER DOOR GASKET. ESTIMATE INCLUDES…" at bounding box center [884, 569] width 420 height 331
type textarea "x"
type textarea "8/12/2025 JR- ESTIMATE TO REPLACE WALK IN COOLER DOOR GASKET. ESTIMATE INCLUDES…"
type textarea "x"
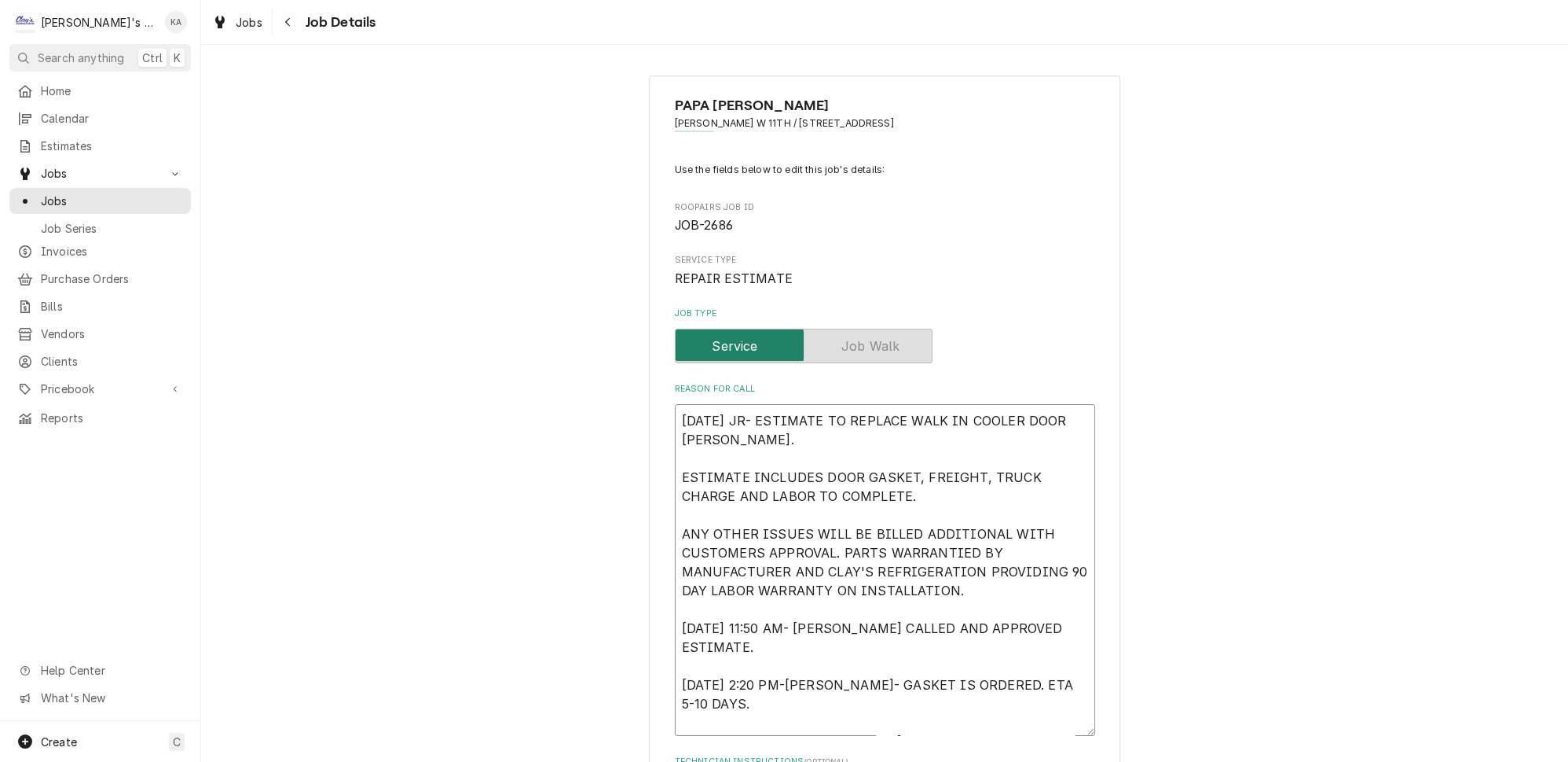
type textarea "8/12/2025 JR- ESTIMATE TO REPLACE WALK IN COOLER DOOR GASKET. ESTIMATE INCLUDES…"
click at [800, 714] on textarea "8/12/2025 JR- ESTIMATE TO REPLACE WALK IN COOLER DOOR GASKET. ESTIMATE INCLUDES…" at bounding box center [884, 569] width 420 height 331
type textarea "x"
type textarea "8/12/2025 JR- ESTIMATE TO REPLACE WALK IN COOLER DOOR GASKET. ESTIMATE INCLUDES…"
type textarea "x"
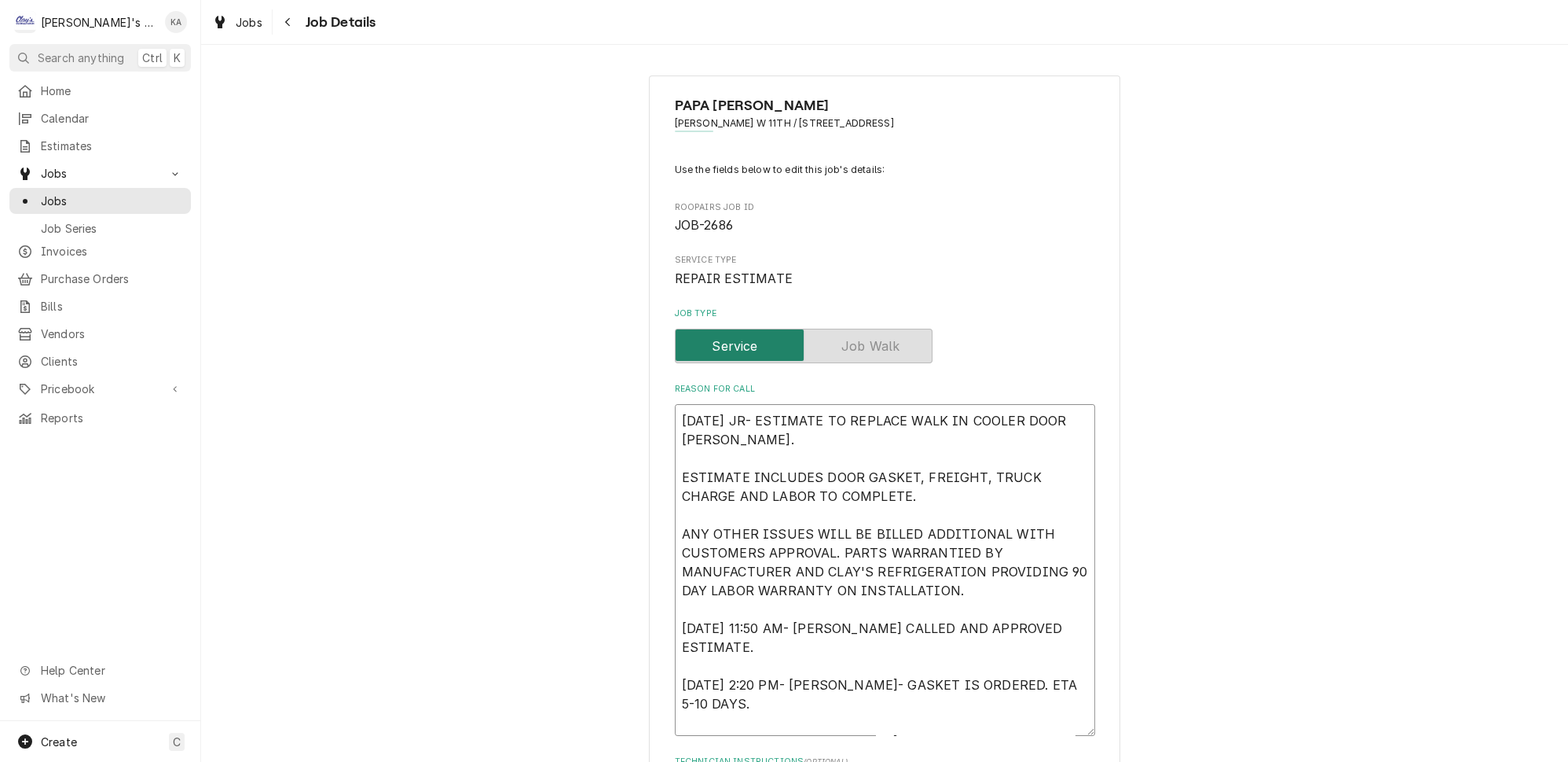
type textarea "8/12/2025 JR- ESTIMATE TO REPLACE WALK IN COOLER DOOR GASKET. ESTIMATE INCLUDES…"
type textarea "x"
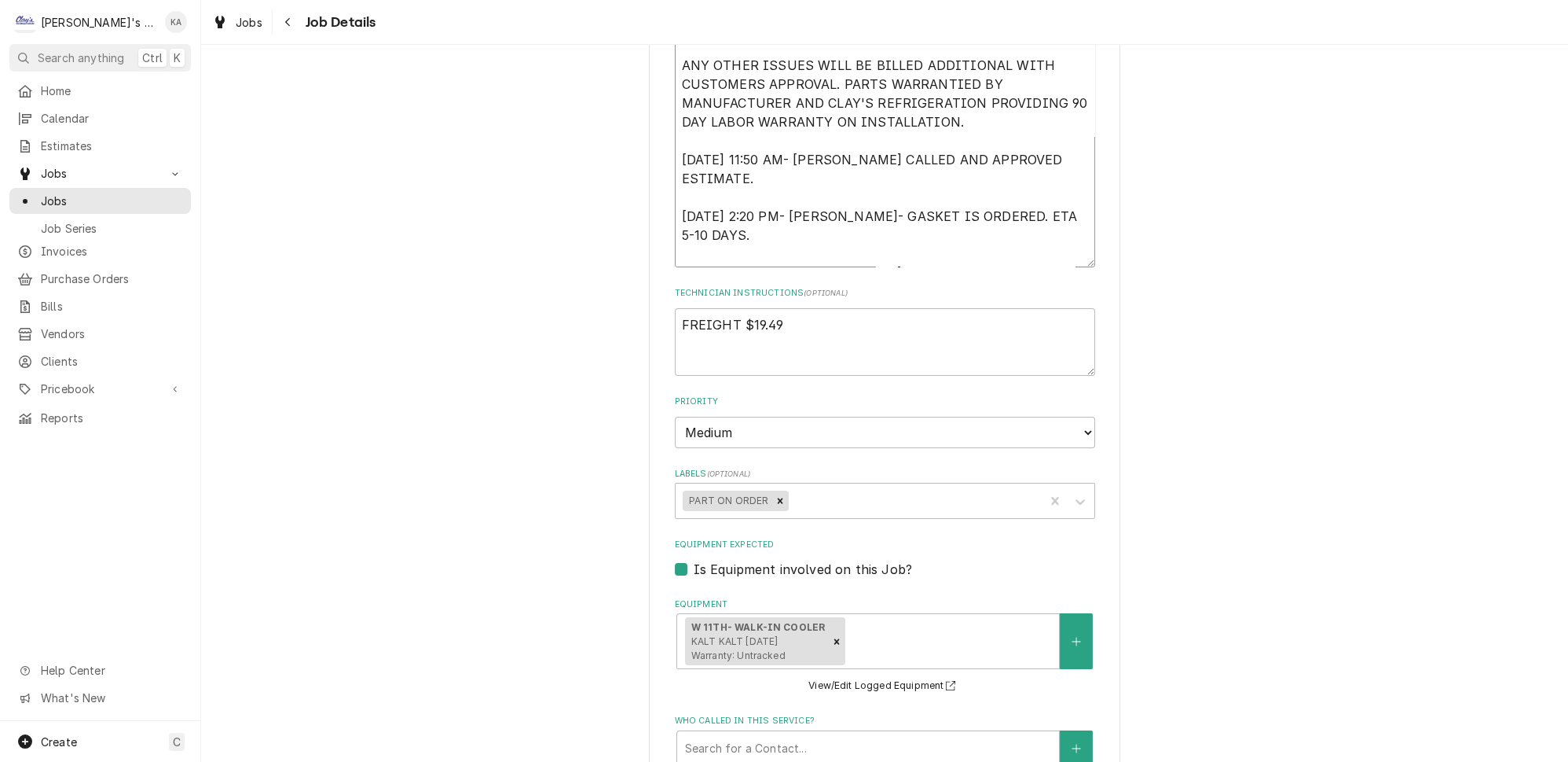
scroll to position [500, 0]
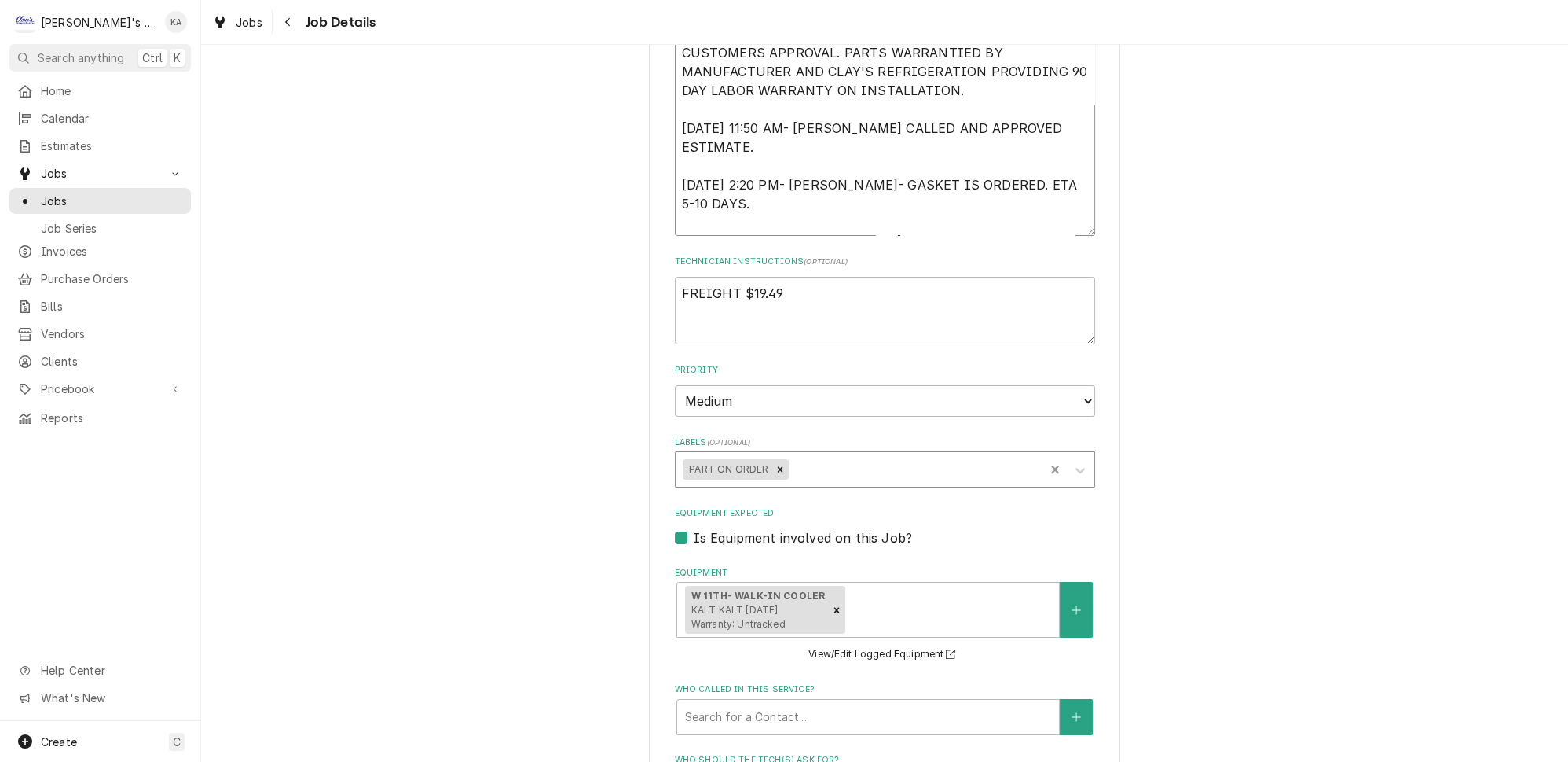
type textarea "8/12/2025 JR- ESTIMATE TO REPLACE WALK IN COOLER DOOR GASKET. ESTIMATE INCLUDES…"
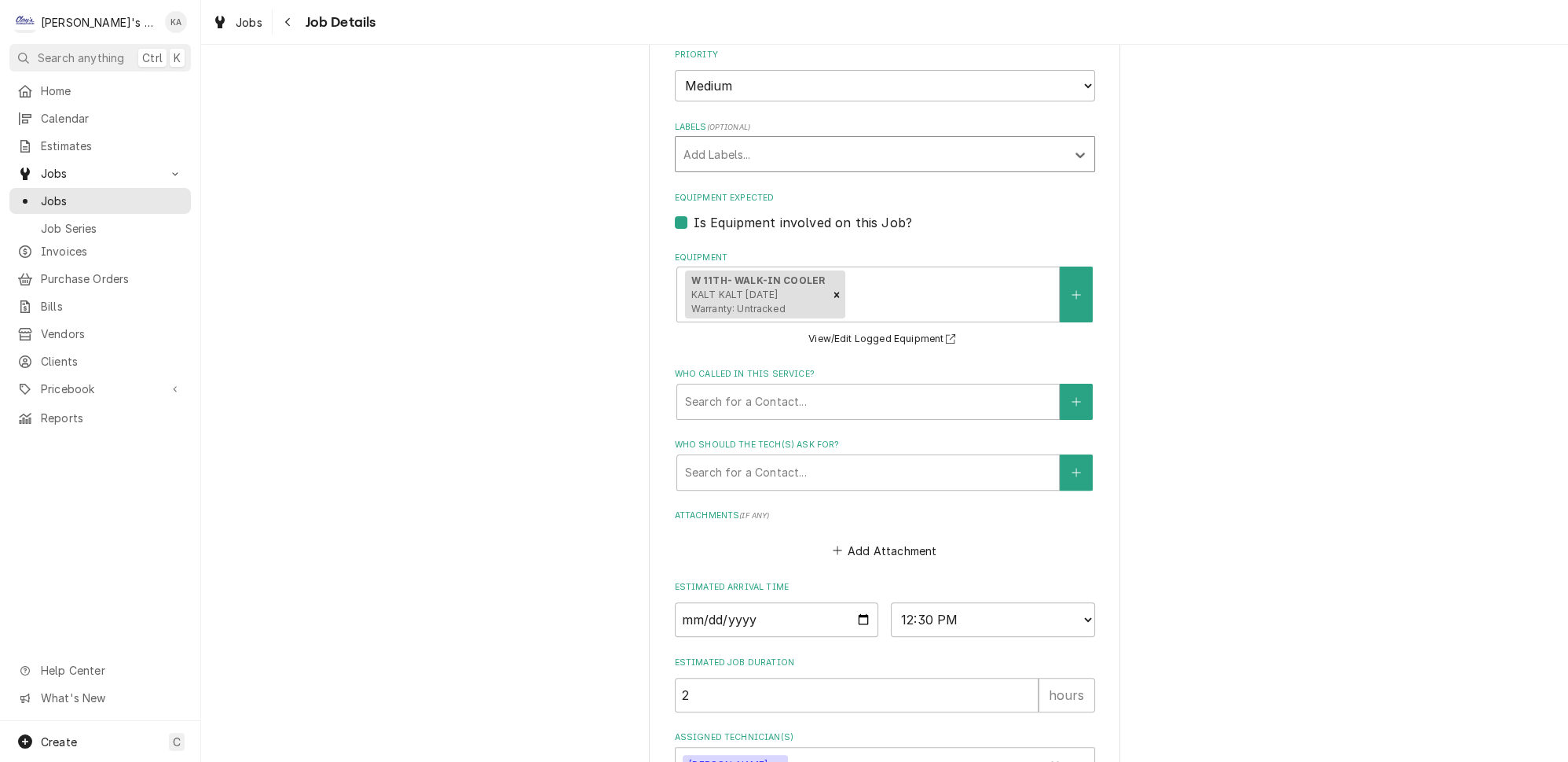
scroll to position [919, 0]
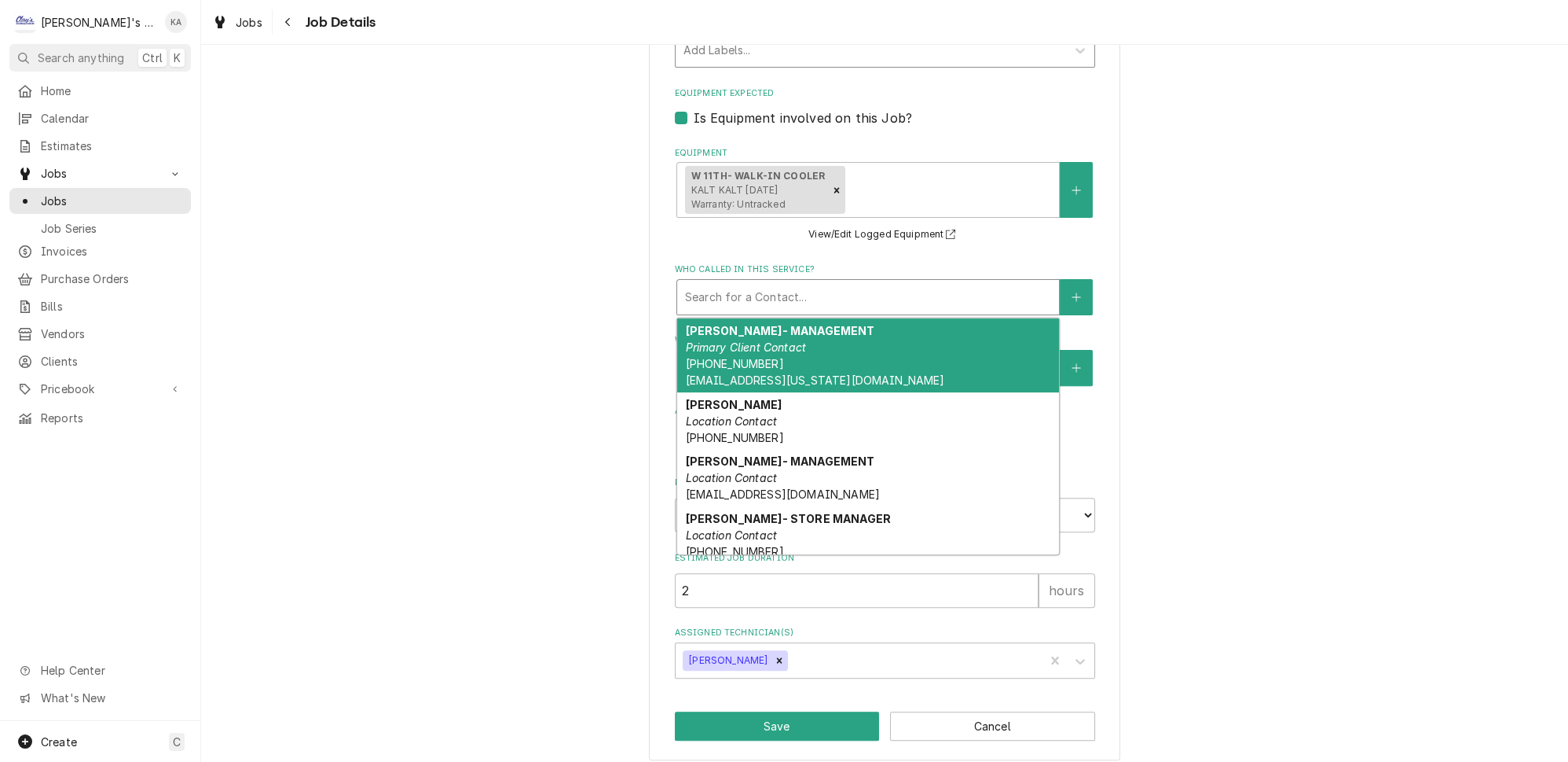
click at [817, 297] on div "Who called in this service?" at bounding box center [868, 298] width 366 height 28
click at [803, 345] on div "ANDREW- MANAGEMENT Primary Client Contact (541) 953-9155 AS-OREGON@BRENCAM.COM" at bounding box center [868, 354] width 382 height 74
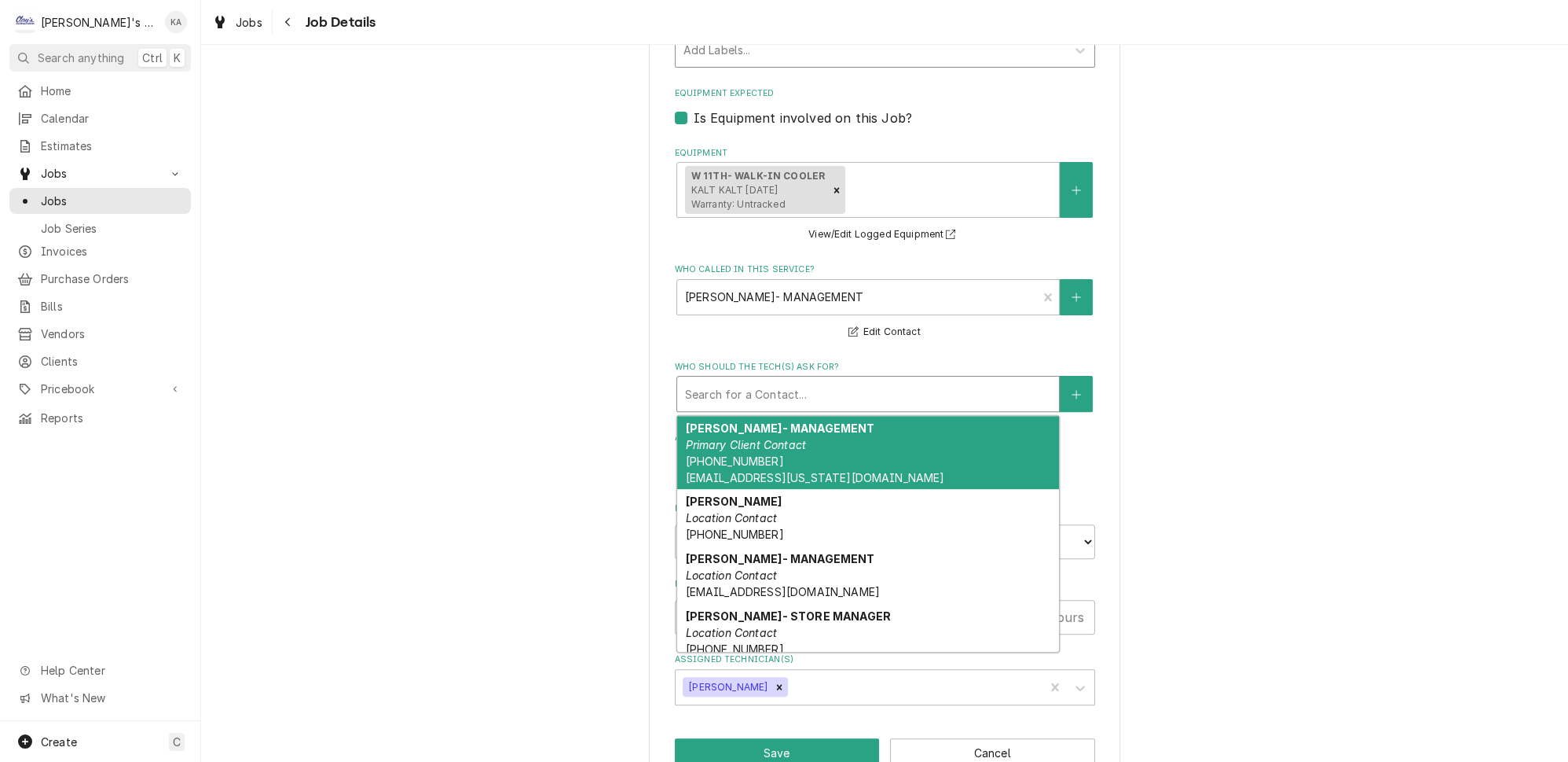
click at [799, 398] on div "Who should the tech(s) ask for?" at bounding box center [868, 393] width 366 height 28
click at [766, 442] on em "Primary Client Contact" at bounding box center [746, 444] width 121 height 13
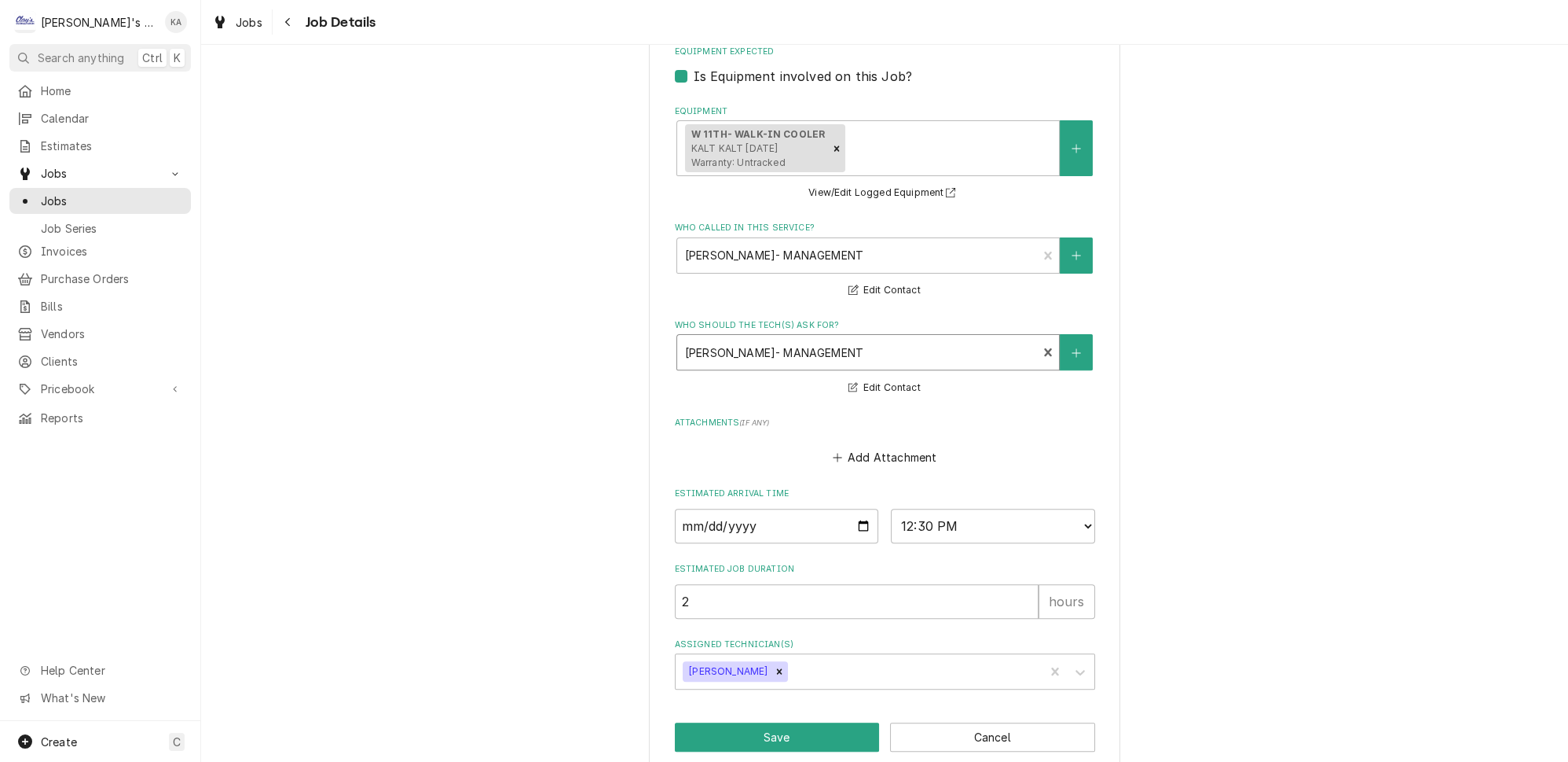
scroll to position [973, 0]
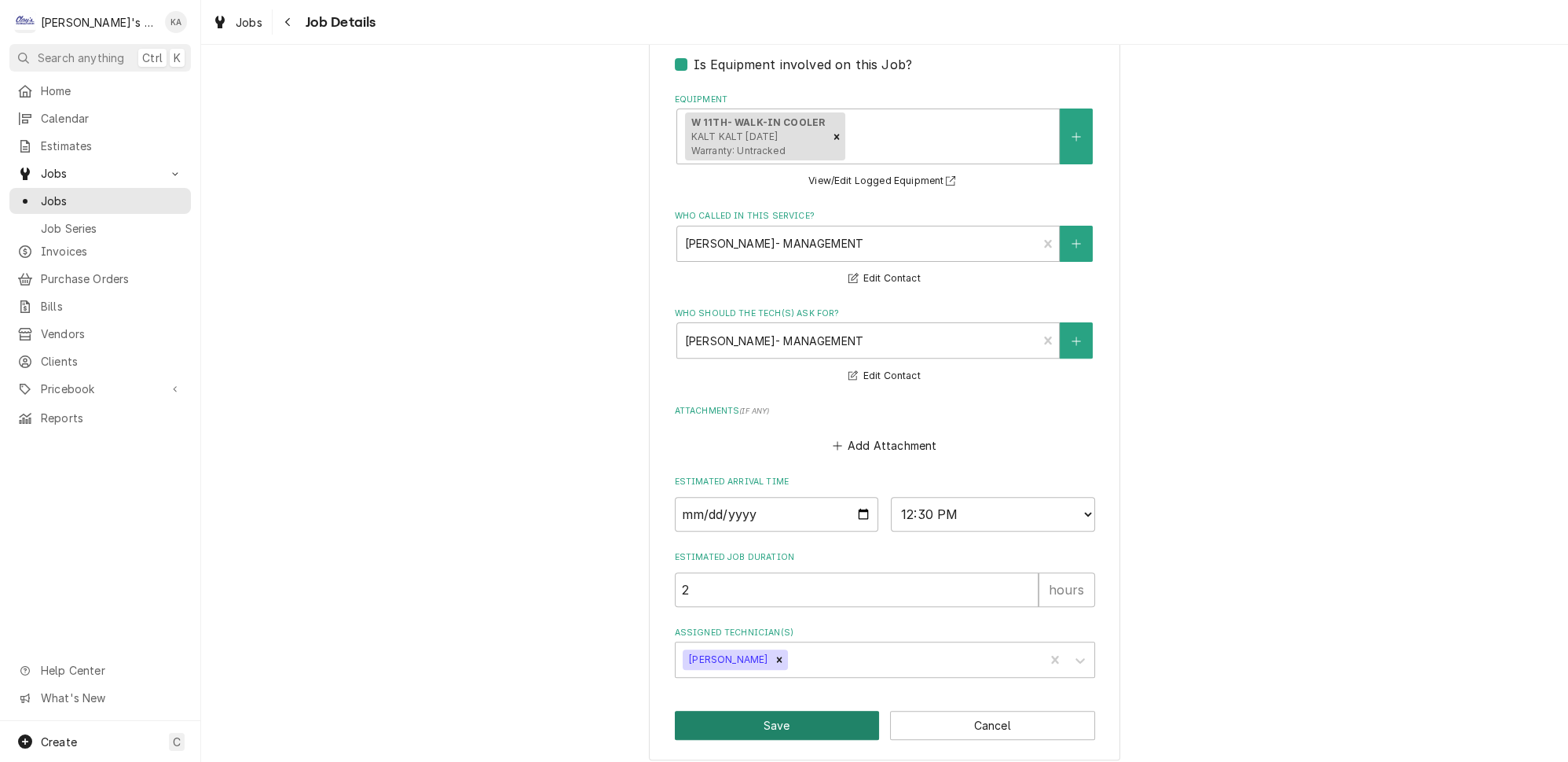
click at [772, 713] on button "Save" at bounding box center [777, 725] width 205 height 29
type textarea "x"
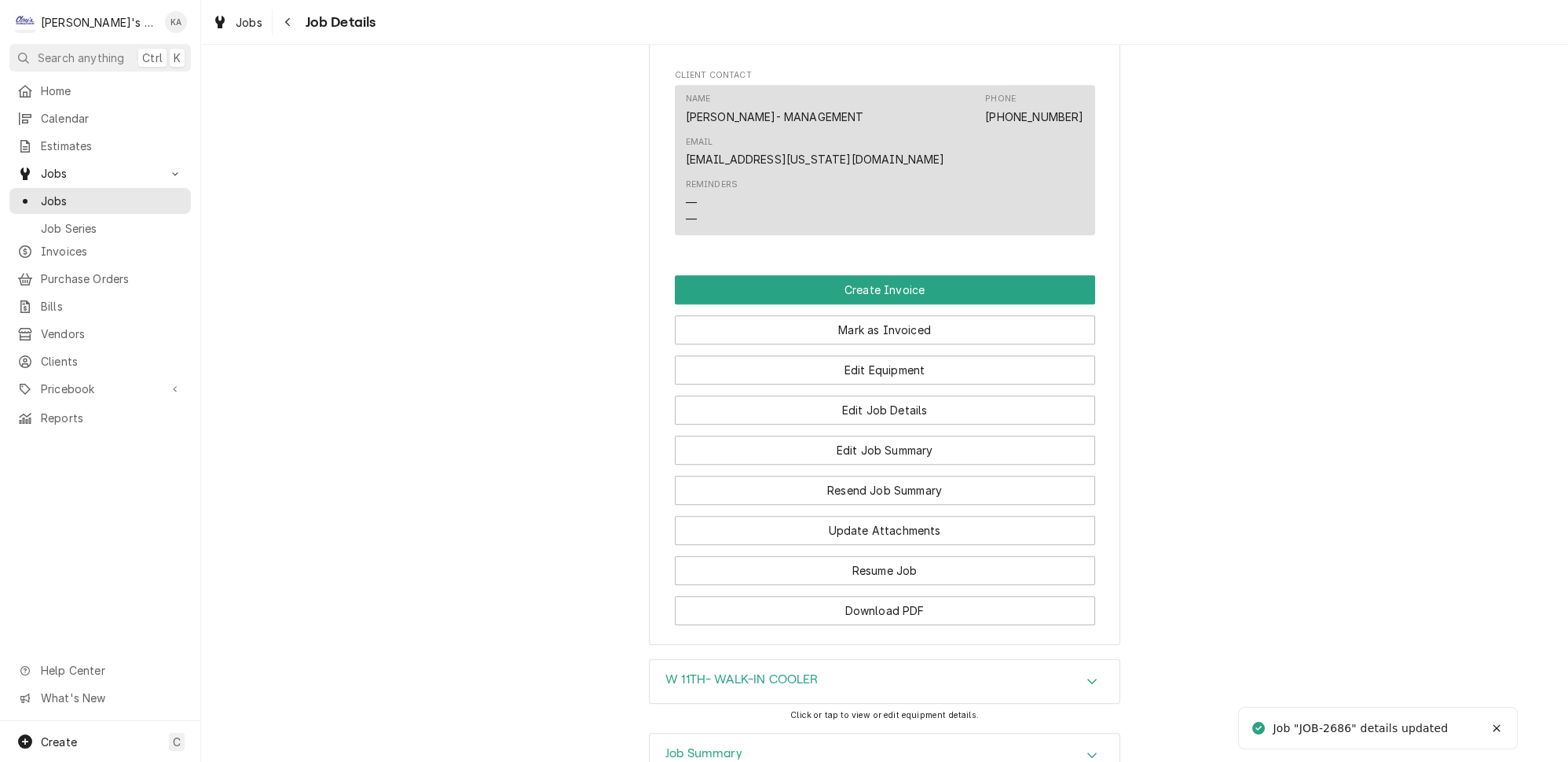
scroll to position [1931, 0]
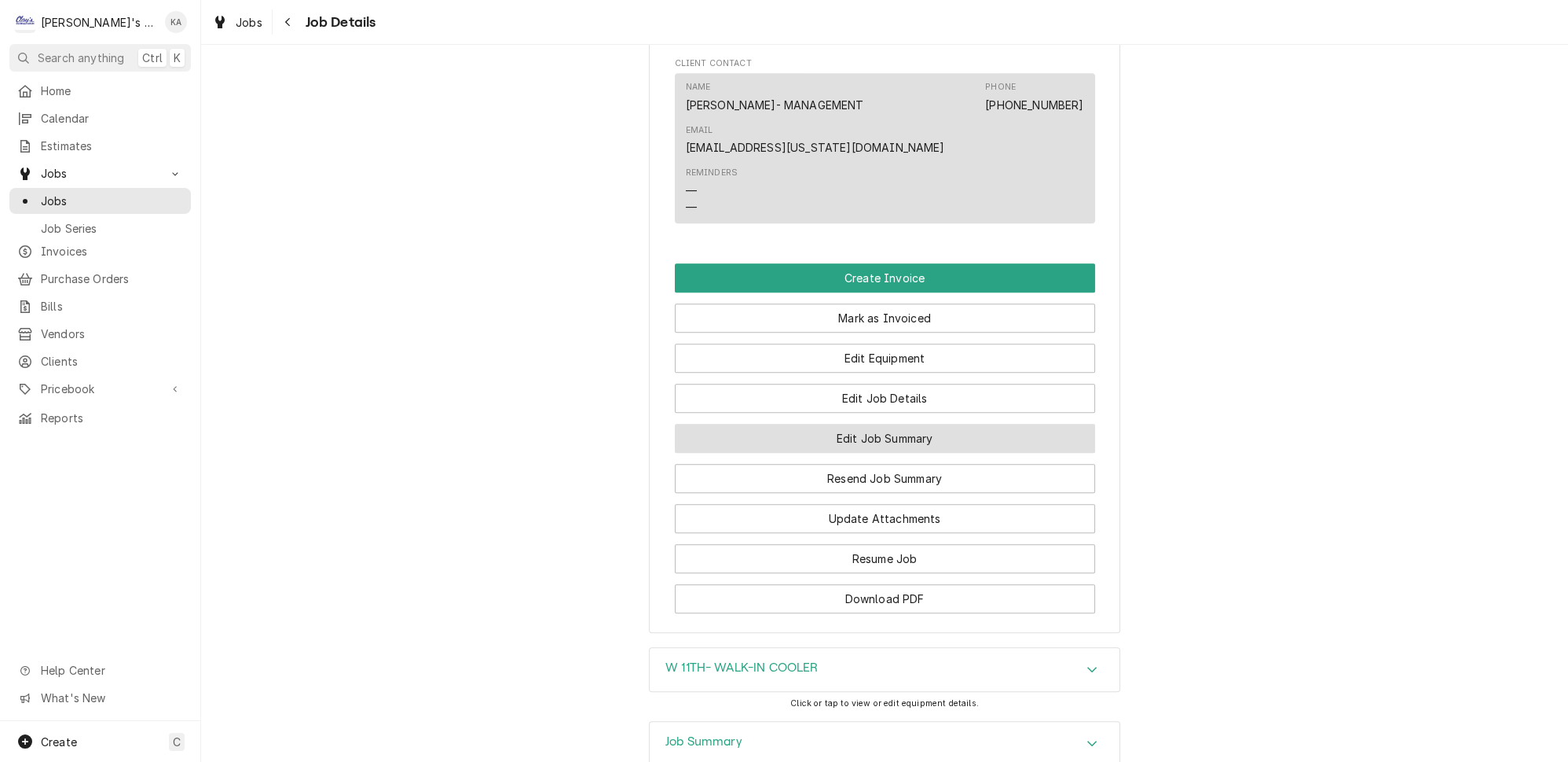
click at [907, 424] on button "Edit Job Summary" at bounding box center [884, 438] width 420 height 29
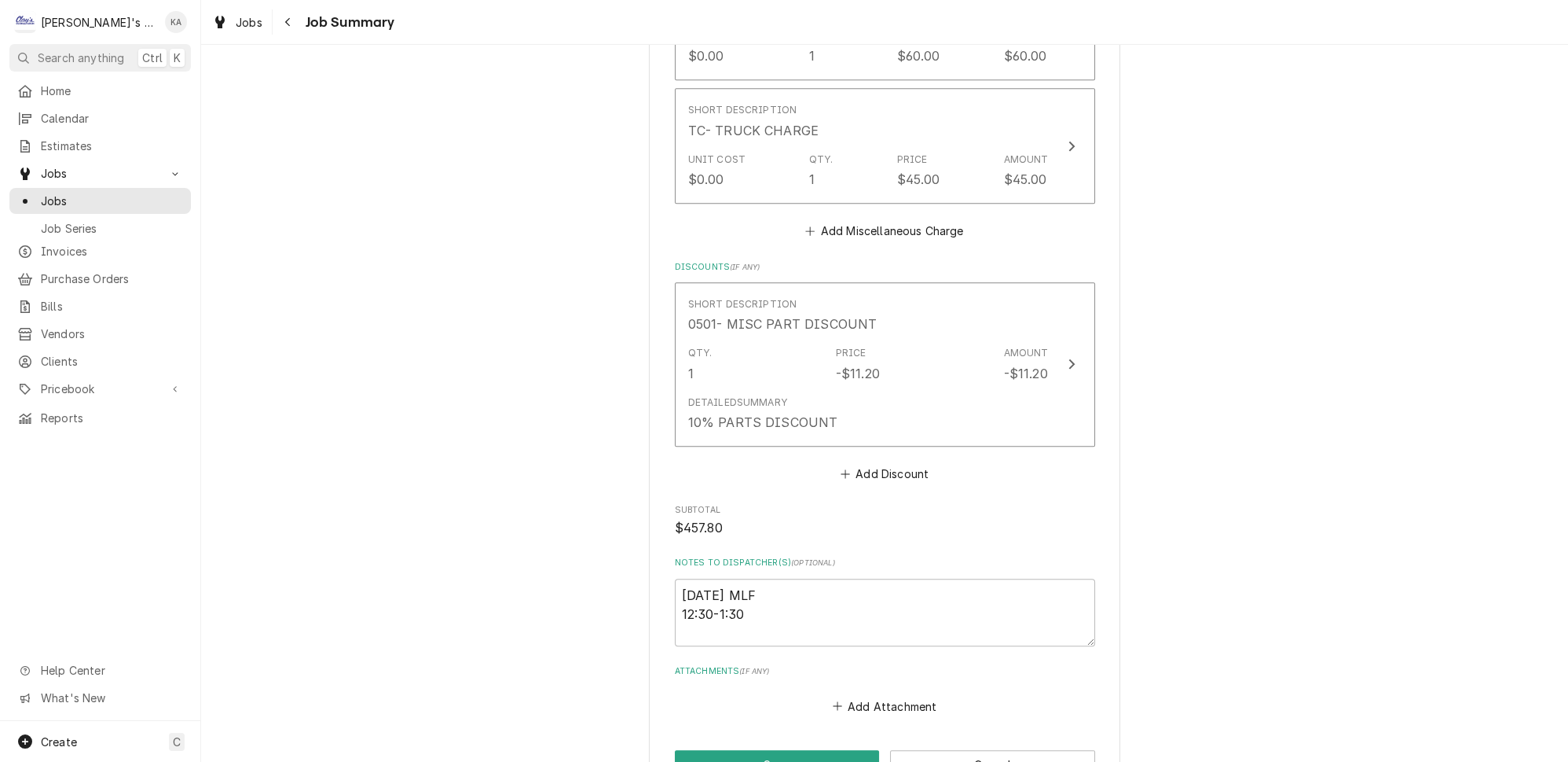
scroll to position [1130, 0]
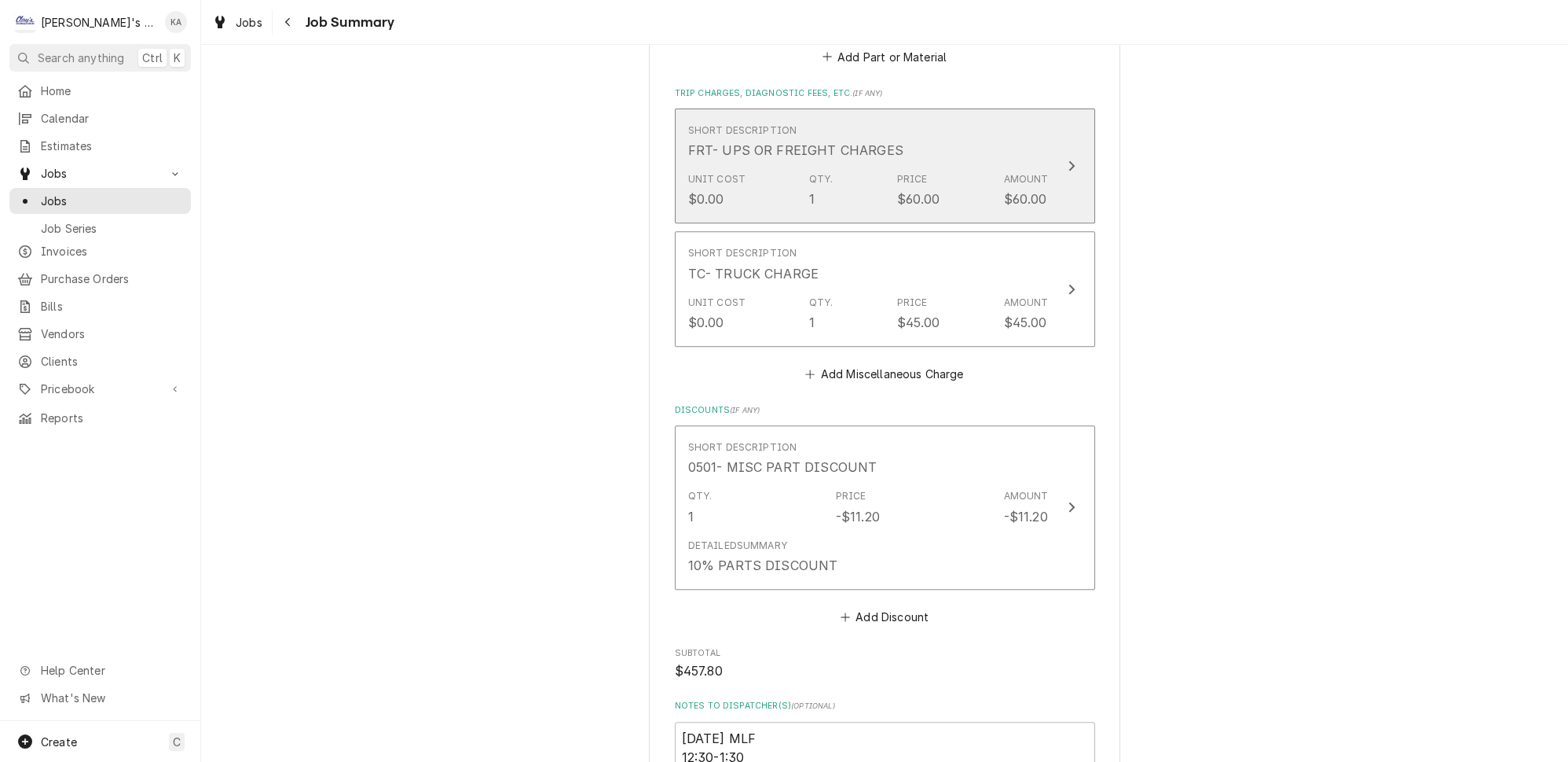
click at [1069, 161] on icon "Update Line Item" at bounding box center [1072, 166] width 6 height 11
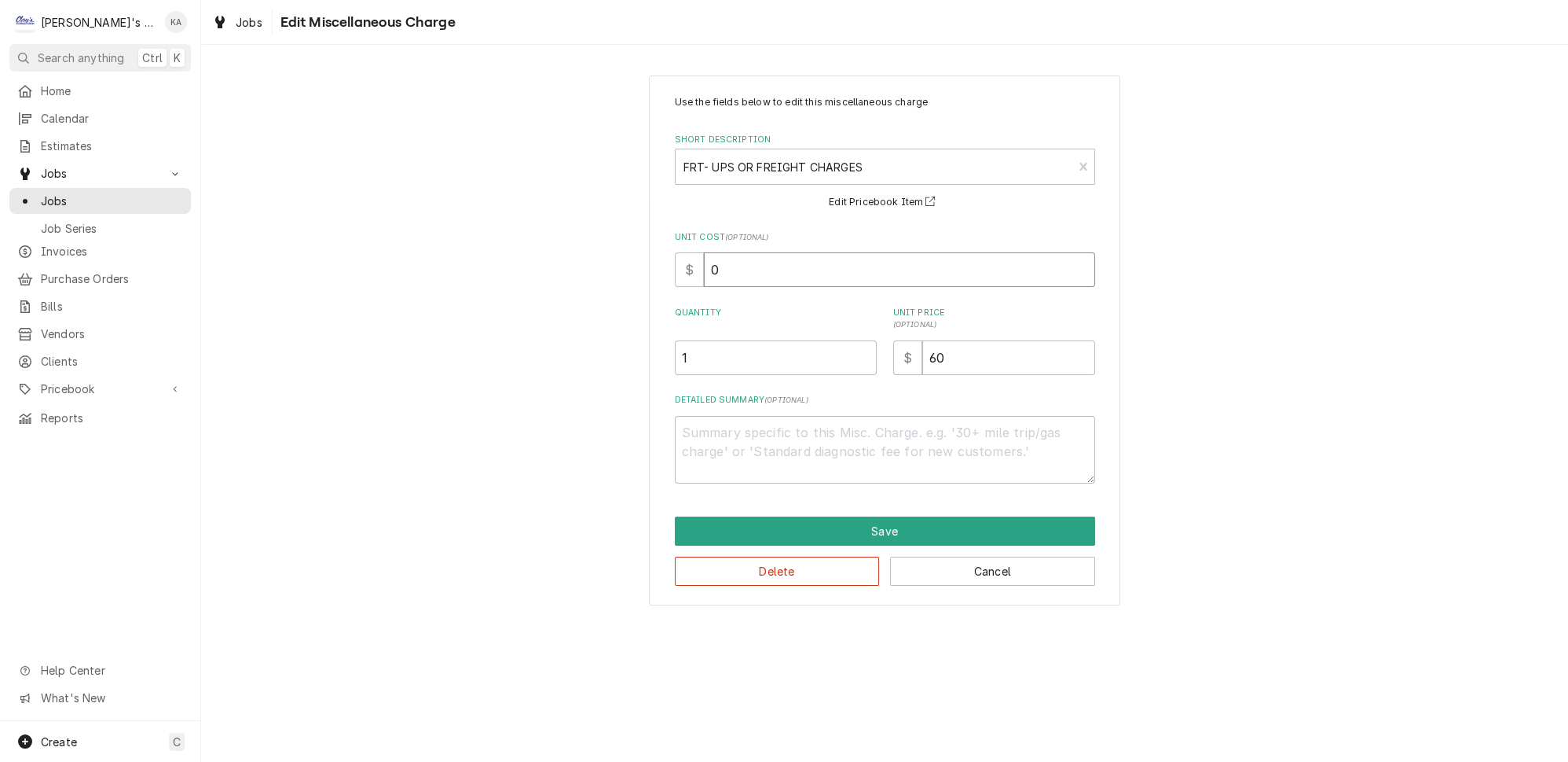
click at [715, 264] on input "0" at bounding box center [899, 269] width 392 height 35
type textarea "x"
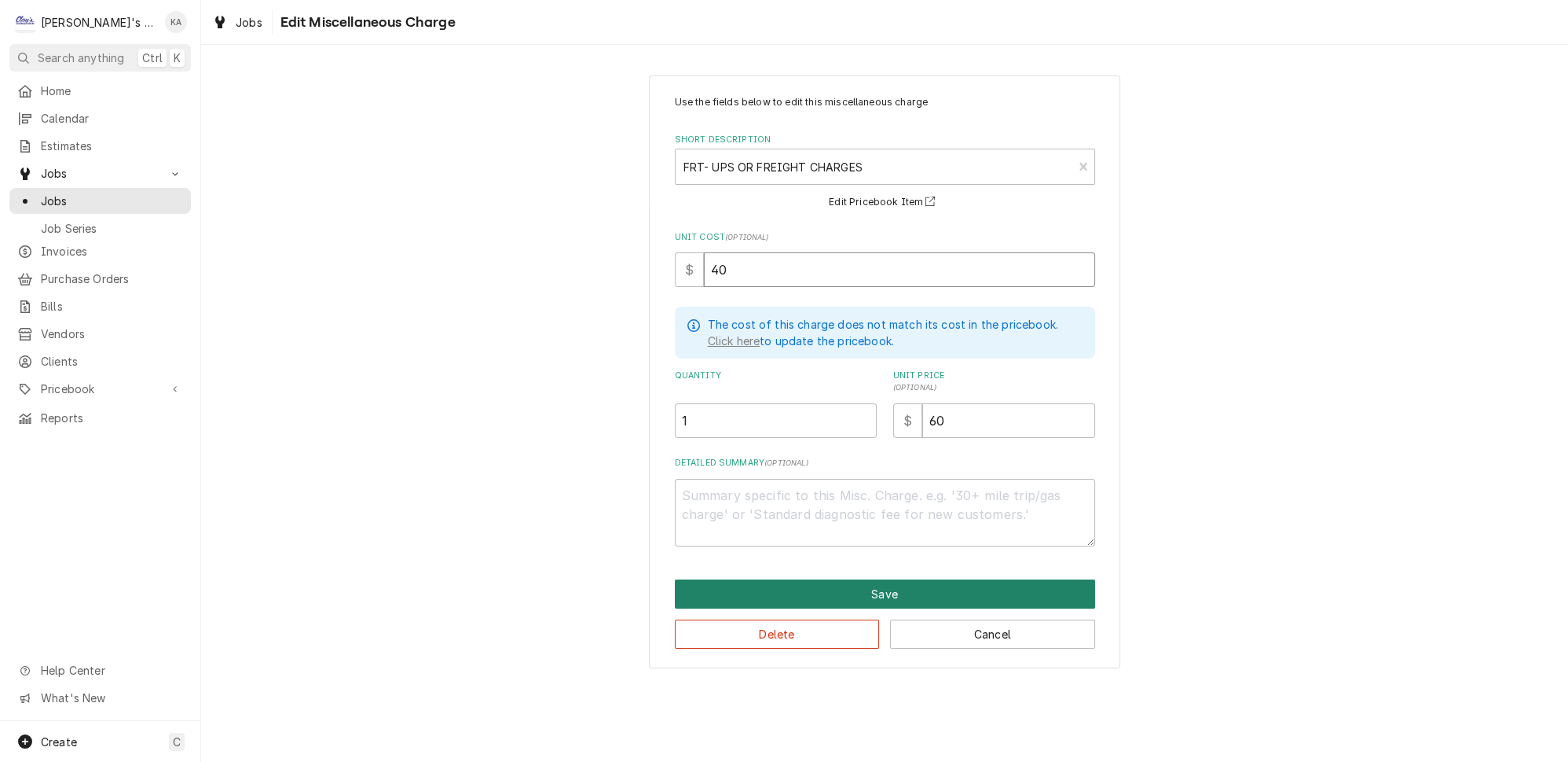
type input "40"
click at [883, 581] on button "Save" at bounding box center [884, 593] width 420 height 29
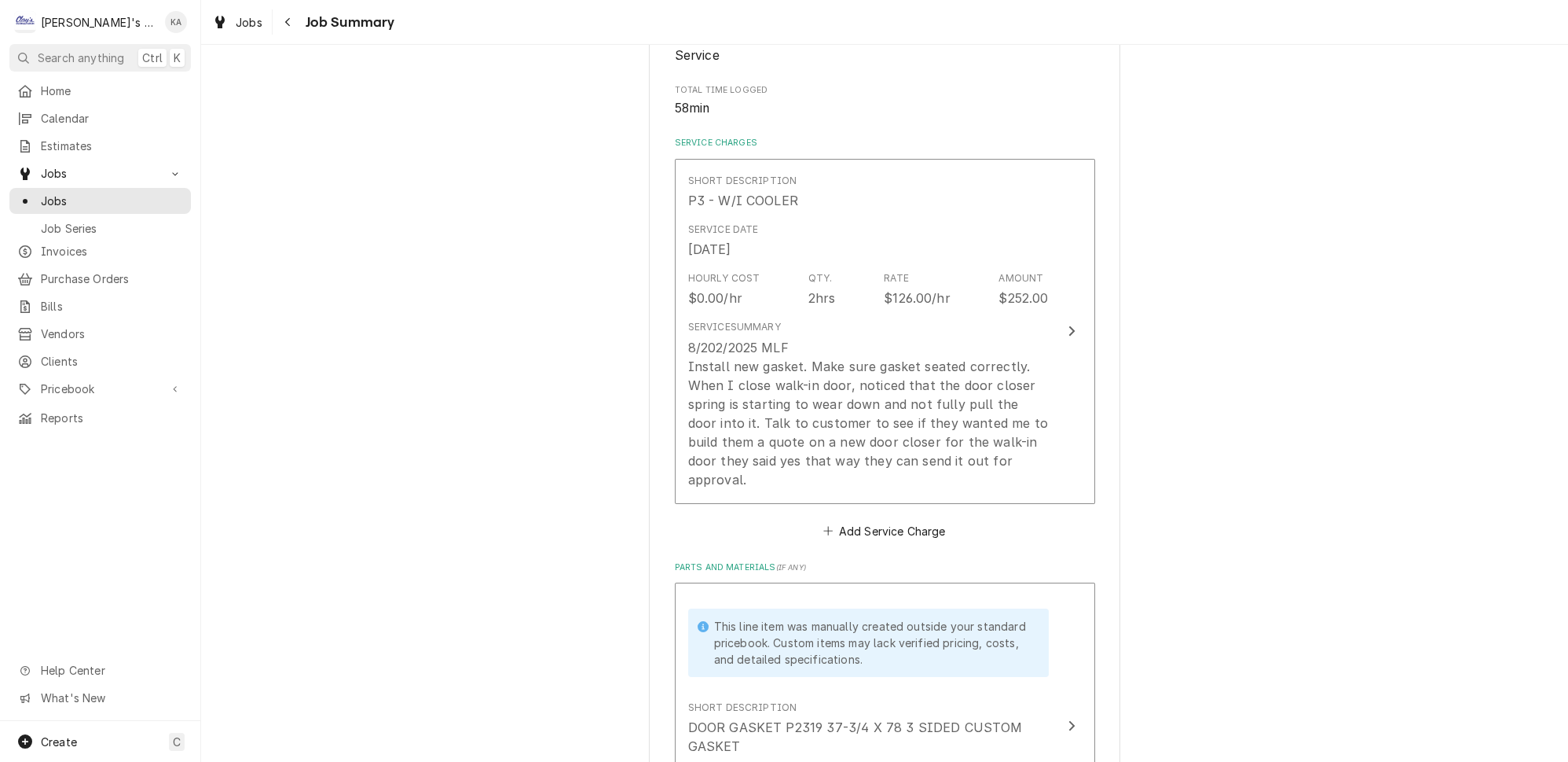
scroll to position [272, 0]
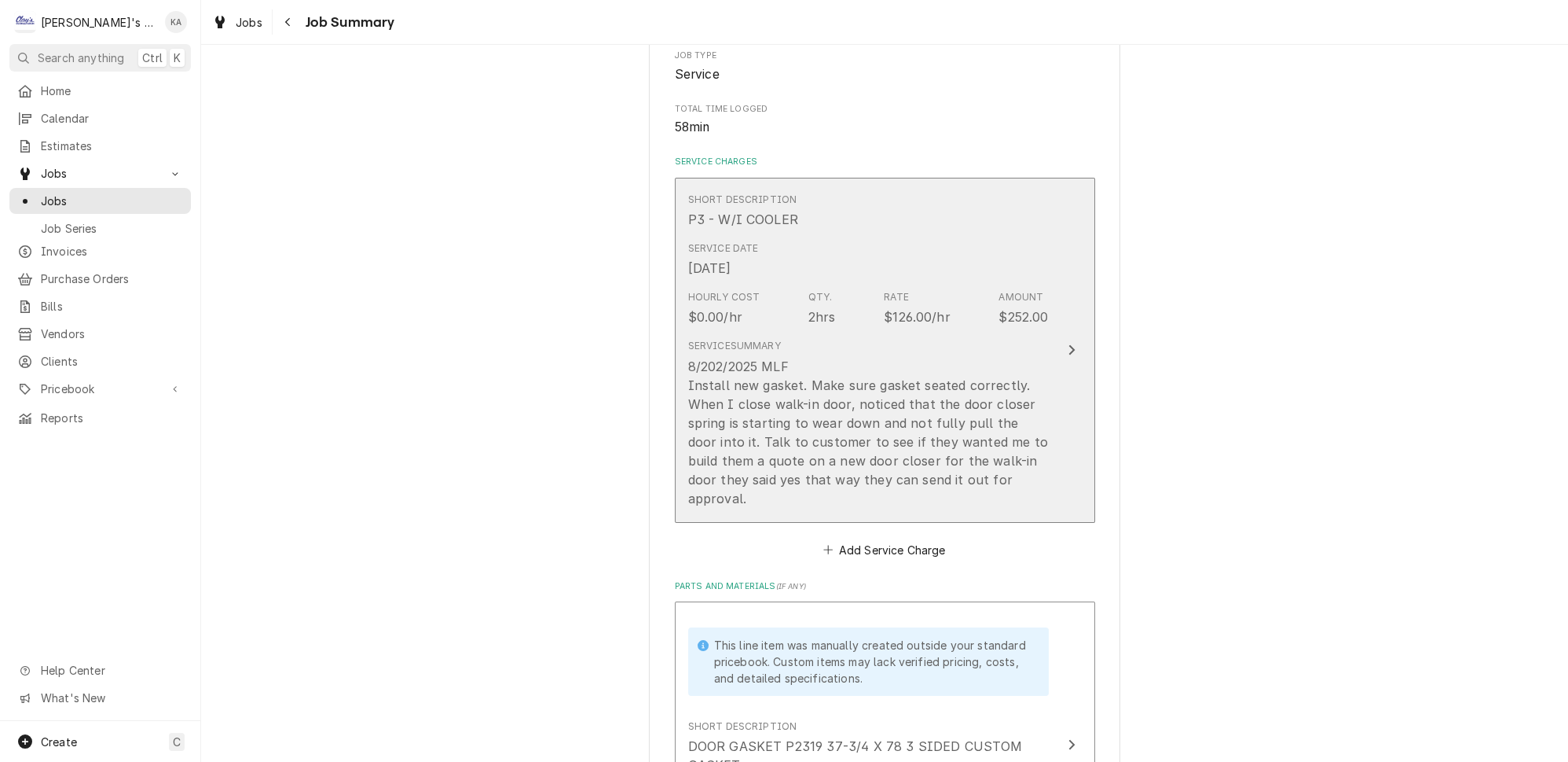
click at [1069, 345] on icon "Update Line Item" at bounding box center [1072, 351] width 6 height 11
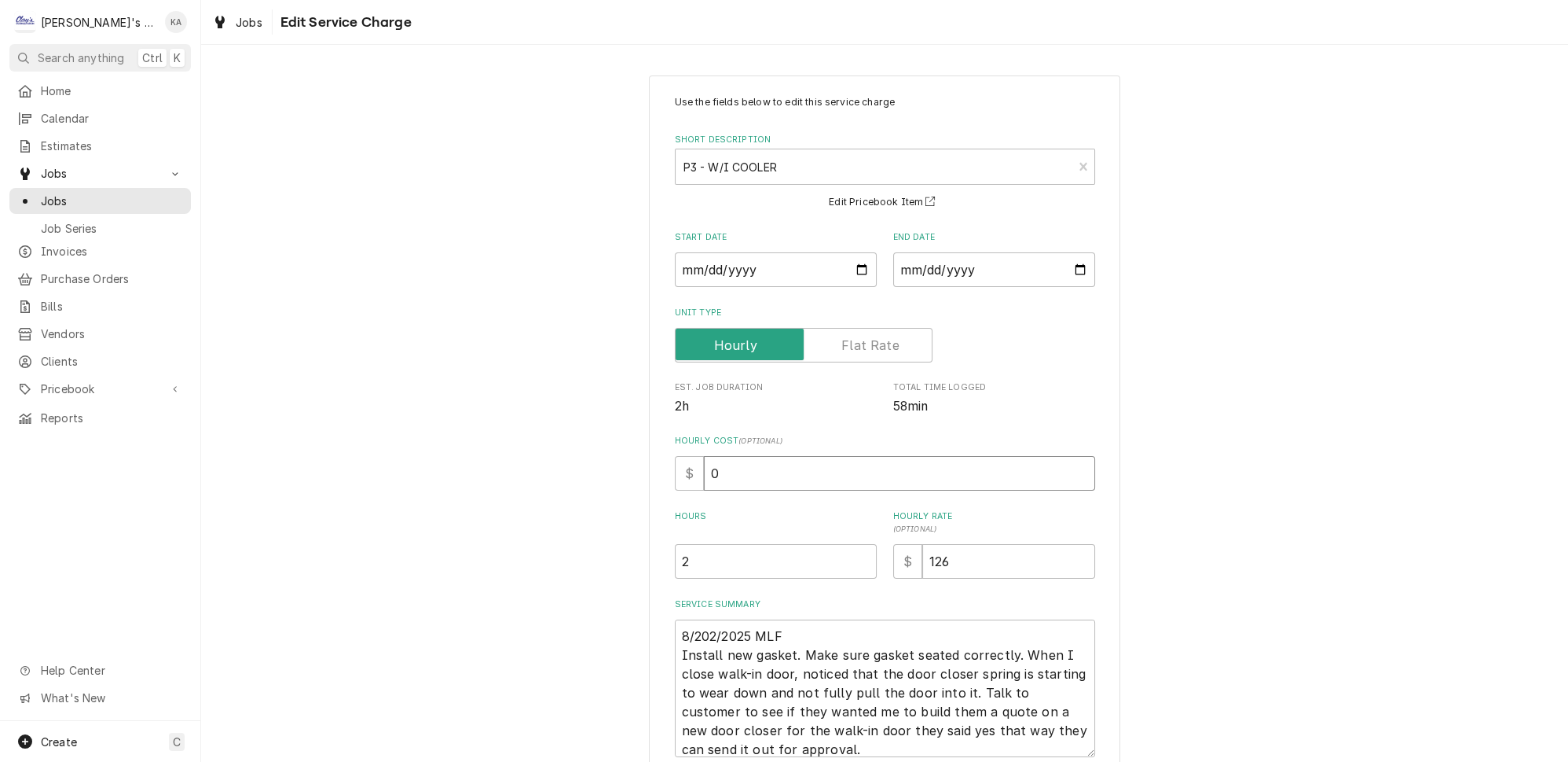
drag, startPoint x: 721, startPoint y: 467, endPoint x: 701, endPoint y: 468, distance: 20.0
click at [701, 468] on div "$ 0" at bounding box center [884, 472] width 420 height 35
type textarea "x"
type input "3"
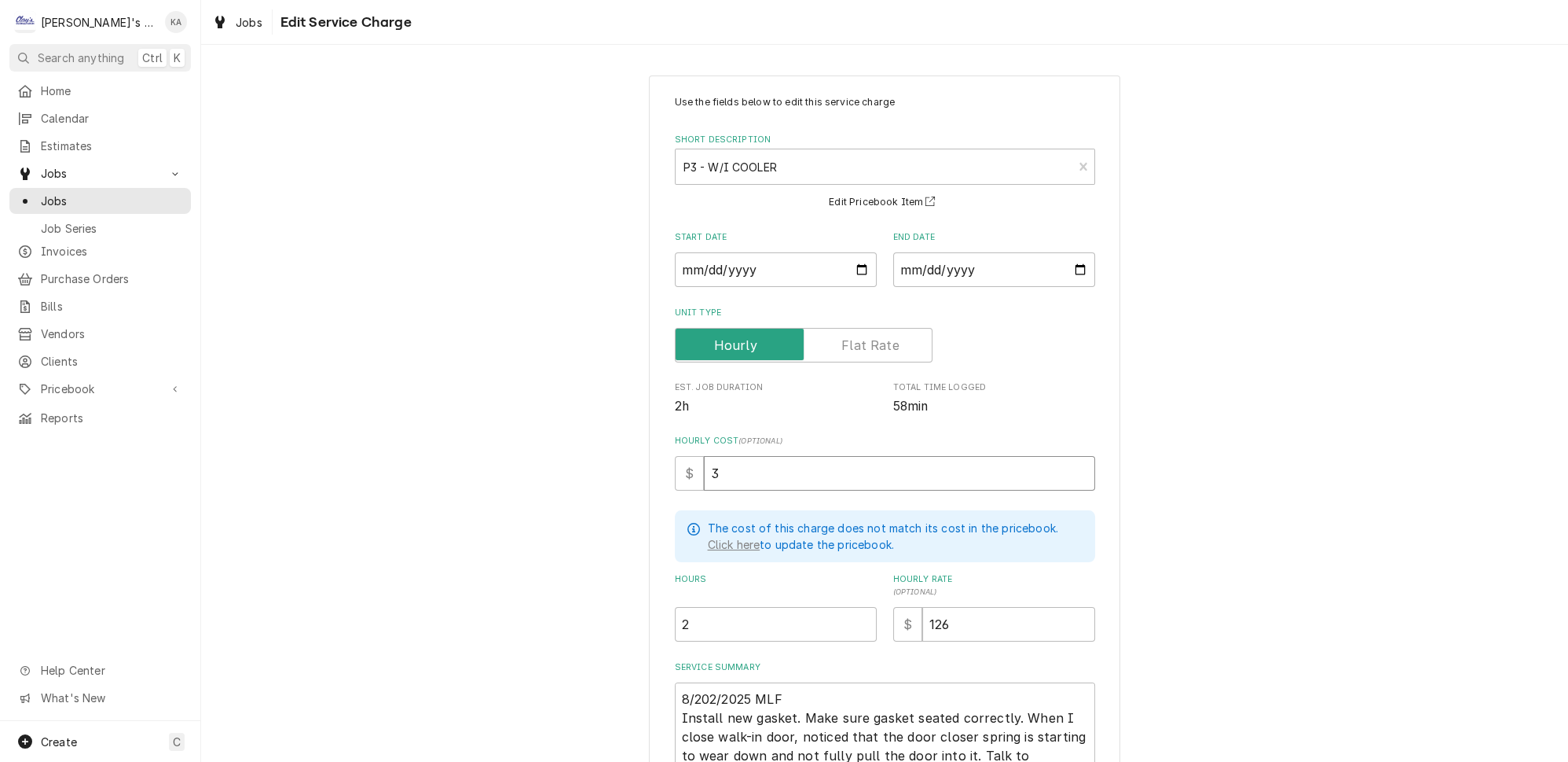
type textarea "x"
type input "38"
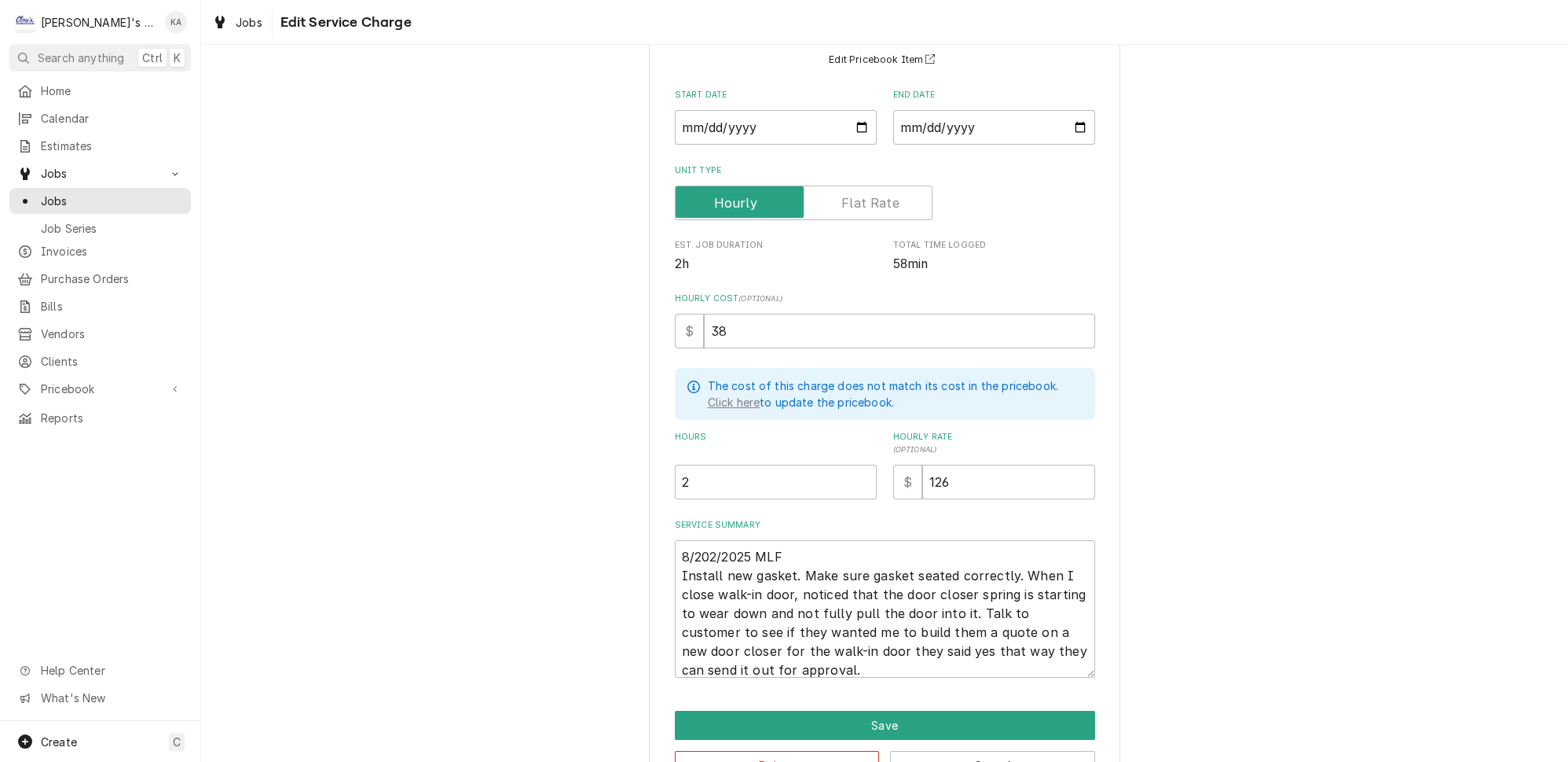
scroll to position [174, 0]
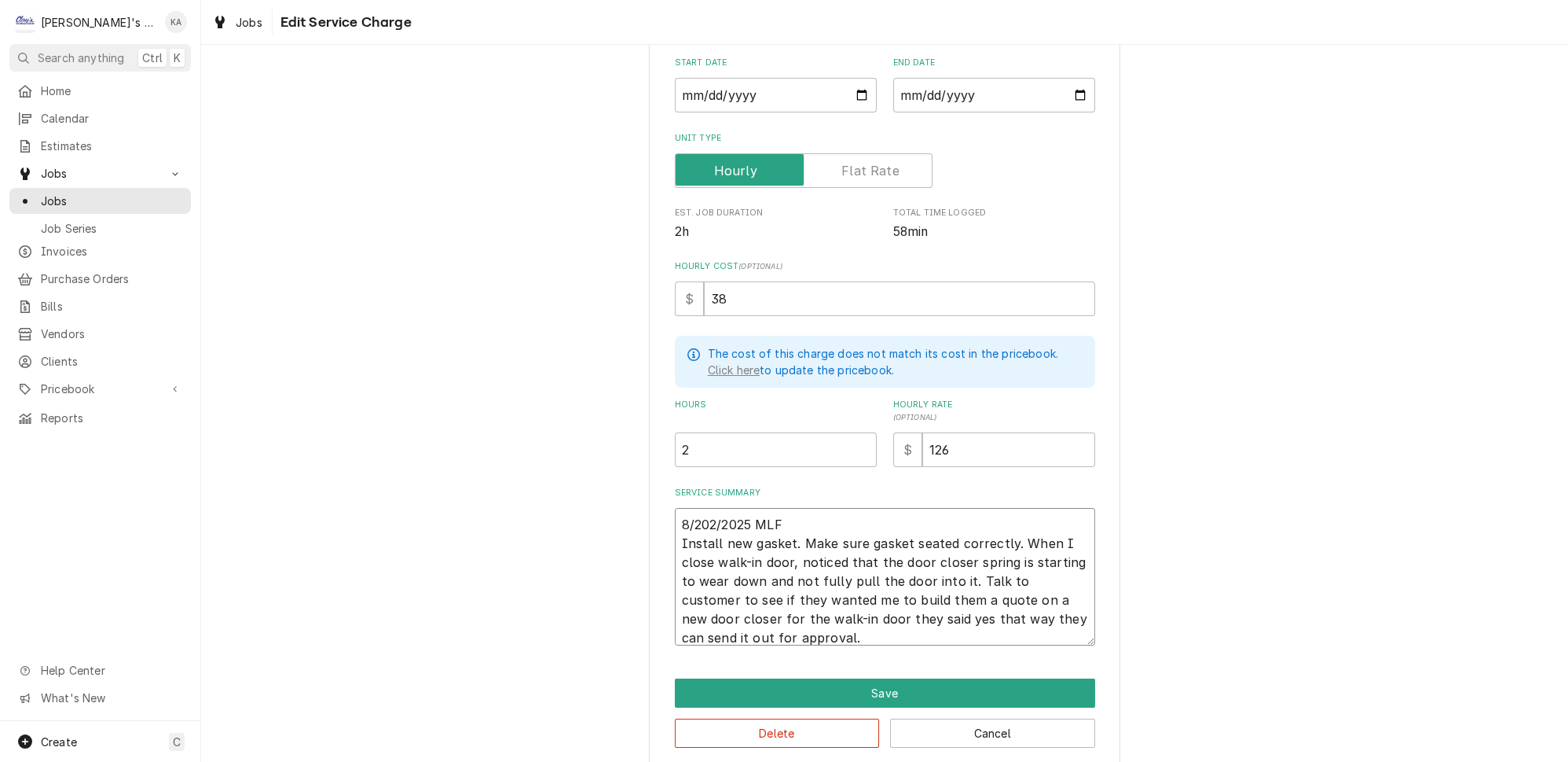
click at [714, 511] on textarea "8/202/2025 MLF Install new gasket. Make sure gasket seated correctly. When I cl…" at bounding box center [884, 576] width 420 height 138
type textarea "x"
type textarea "8/20/2025 MLF Install new gasket. Make sure gasket seated correctly. When I clo…"
click at [996, 528] on textarea "8/20/2025 MLF Install new gasket. Make sure gasket seated correctly. When I clo…" at bounding box center [884, 576] width 420 height 138
type textarea "x"
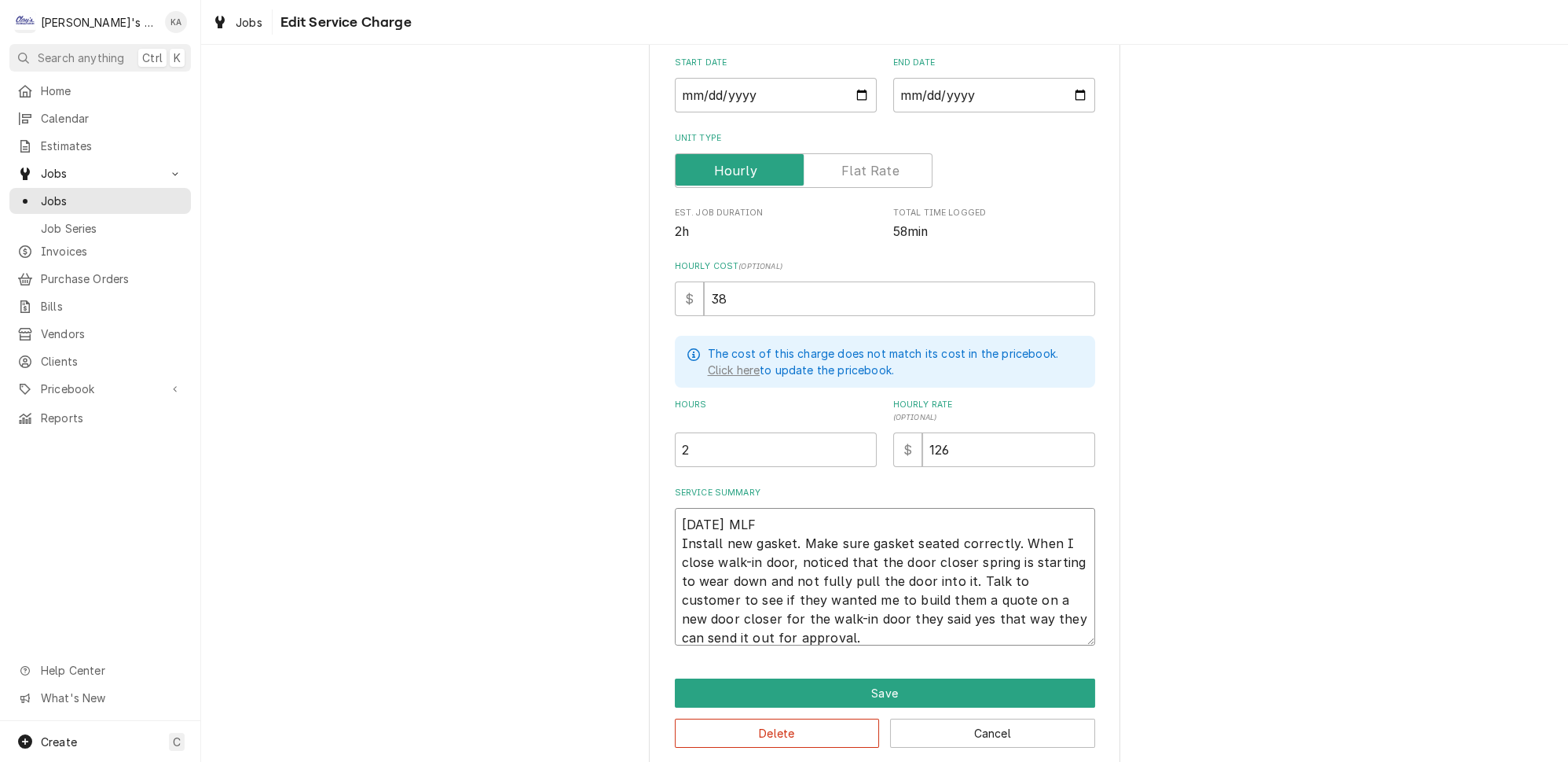
type textarea "8/20/2025 MLF Install new gasket. Make sure gasket seated correctly. When I clo…"
type textarea "x"
type textarea "8/20/2025 MLF Install new gasket. Make sure gasket seated correctly. When I clo…"
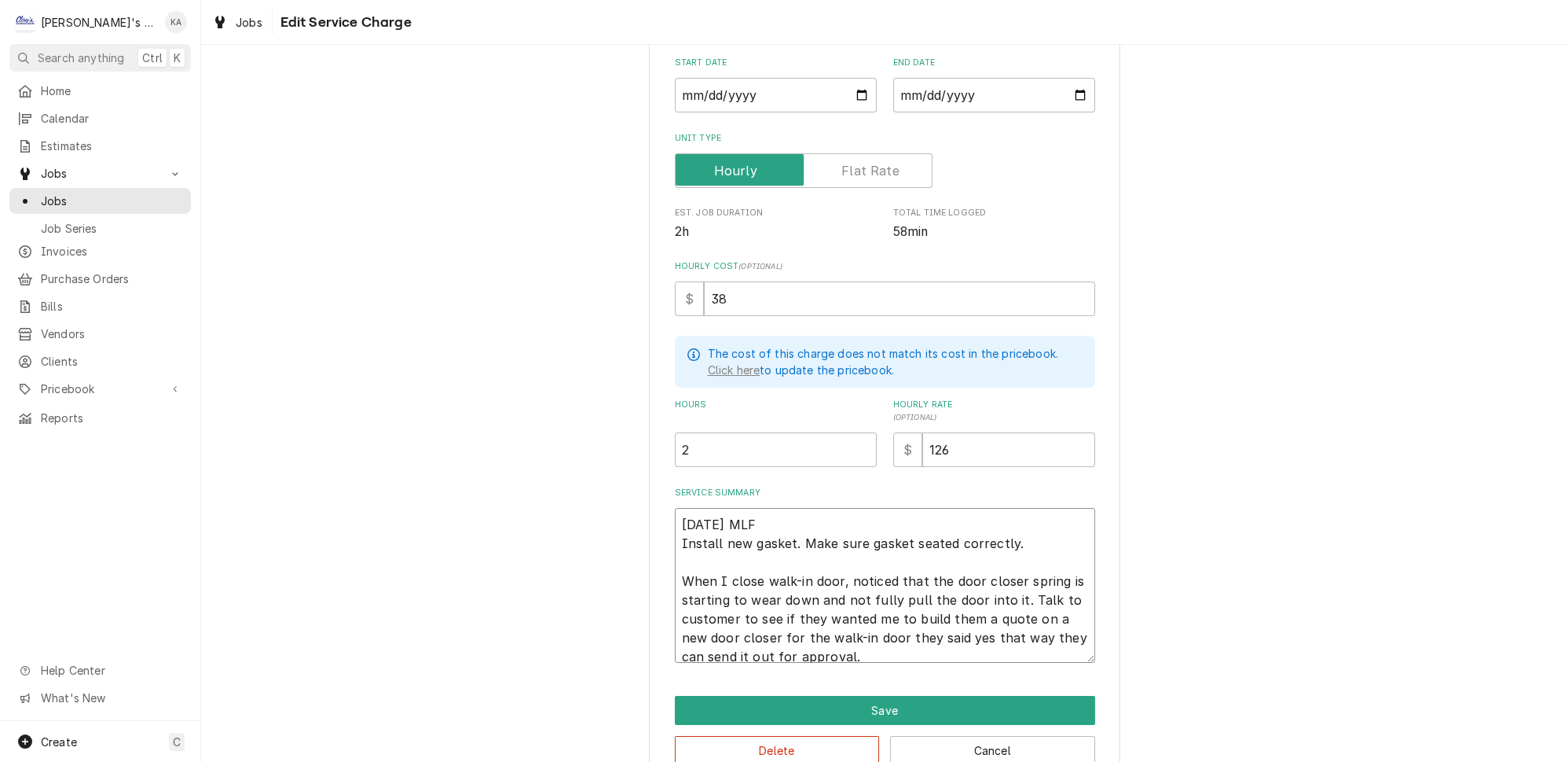
click at [721, 564] on textarea "8/20/2025 MLF Install new gasket. Make sure gasket seated correctly. When I clo…" at bounding box center [884, 585] width 420 height 155
type textarea "x"
type textarea "8/20/2025 MLF Install new gasket. Make sure gasket seated correctly. When close…"
type textarea "x"
type textarea "8/20/2025 MLF Install new gasket. Make sure gasket seated correctly. When close…"
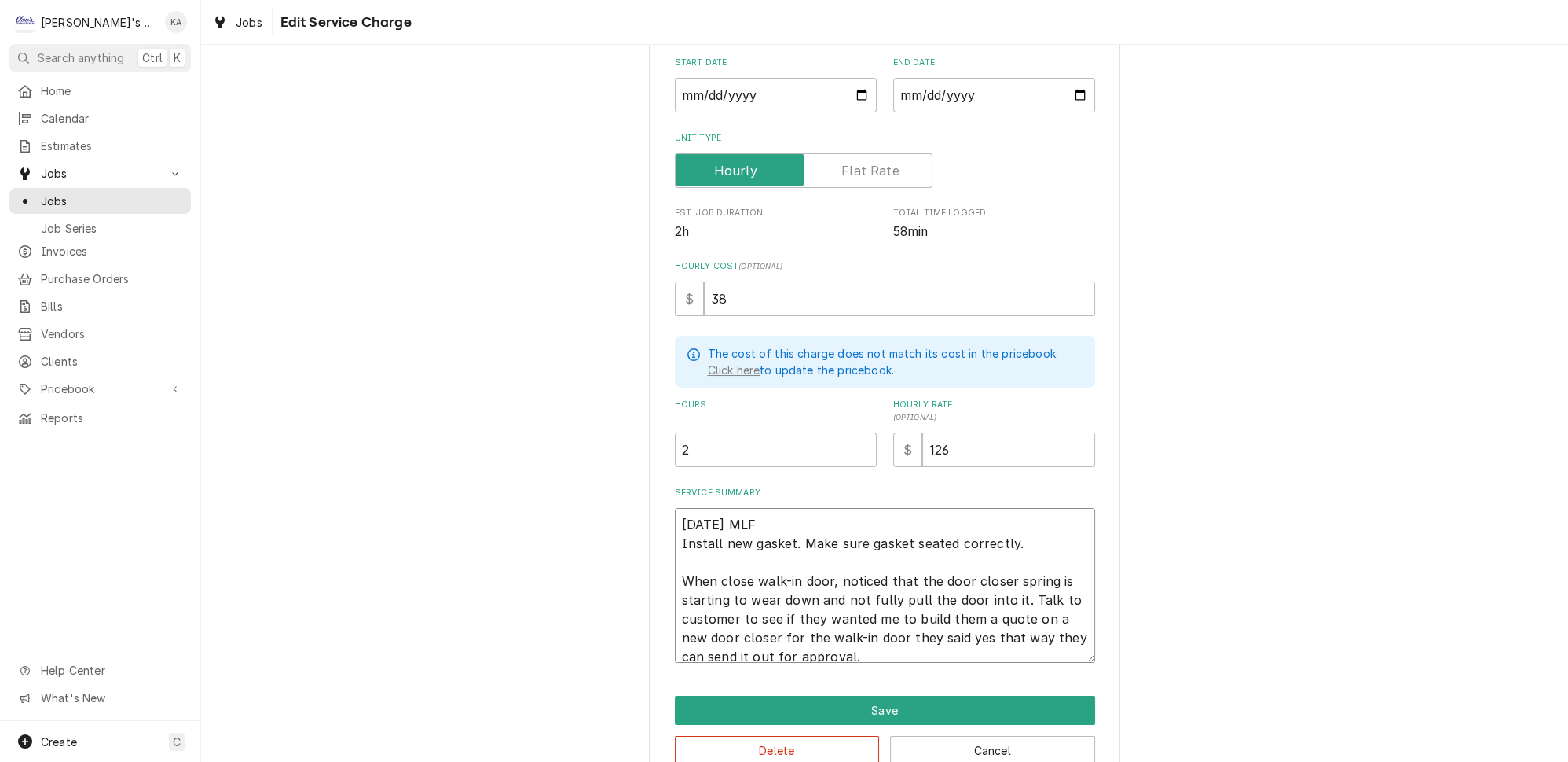
click at [748, 569] on textarea "8/20/2025 MLF Install new gasket. Make sure gasket seated correctly. When close…" at bounding box center [884, 585] width 420 height 155
type textarea "x"
type textarea "8/20/2025 MLF Install new gasket. Make sure gasket seated correctly. When clos …"
type textarea "x"
type textarea "8/20/2025 MLF Install new gasket. Make sure gasket seated correctly. When closi…"
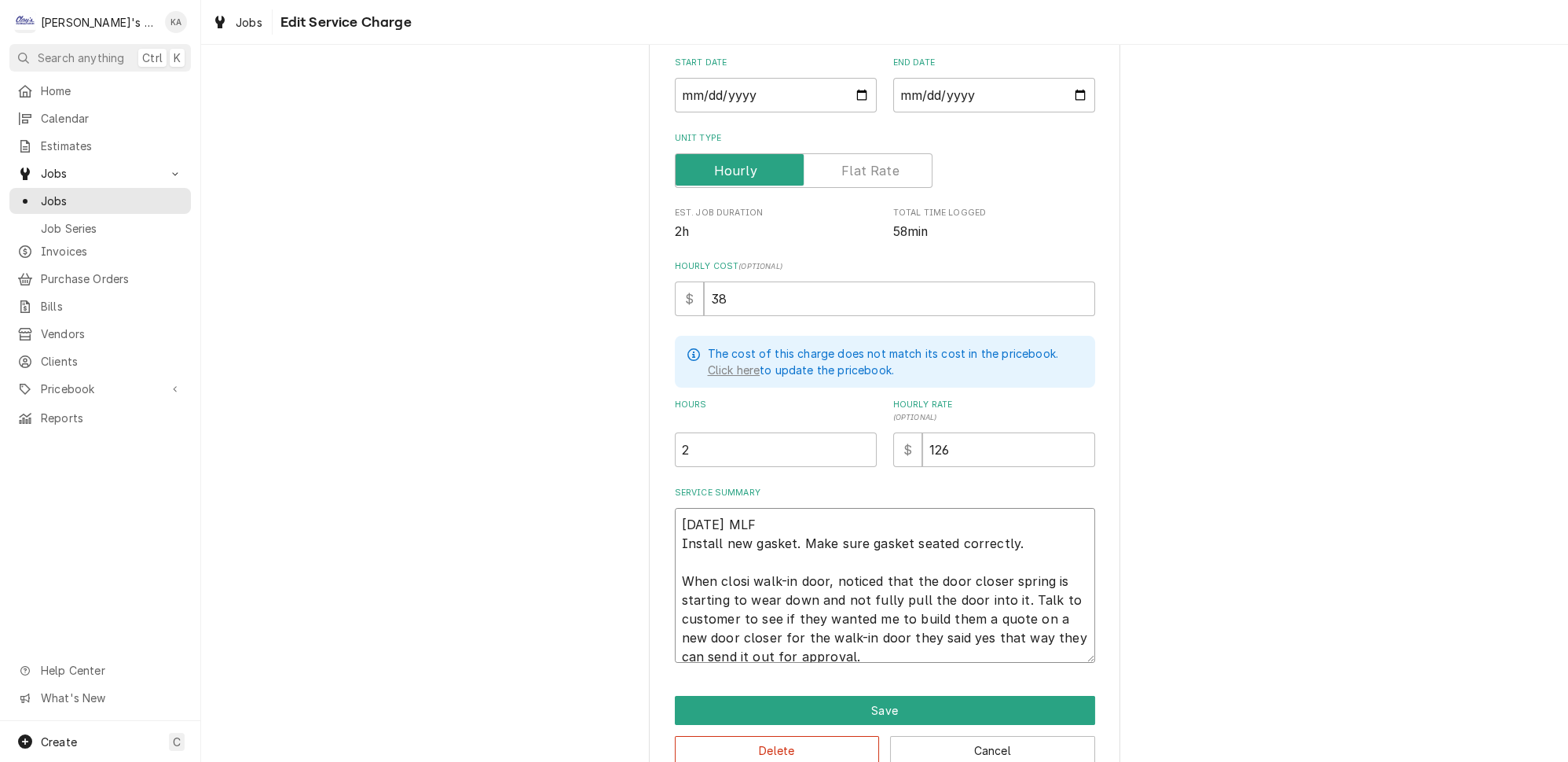
type textarea "x"
type textarea "8/20/2025 MLF Install new gasket. Make sure gasket seated correctly. When closi…"
type textarea "x"
type textarea "8/20/2025 MLF Install new gasket. Make sure gasket seated correctly. When closi…"
click at [842, 564] on textarea "8/20/2025 MLF Install new gasket. Make sure gasket seated correctly. When closi…" at bounding box center [884, 585] width 420 height 155
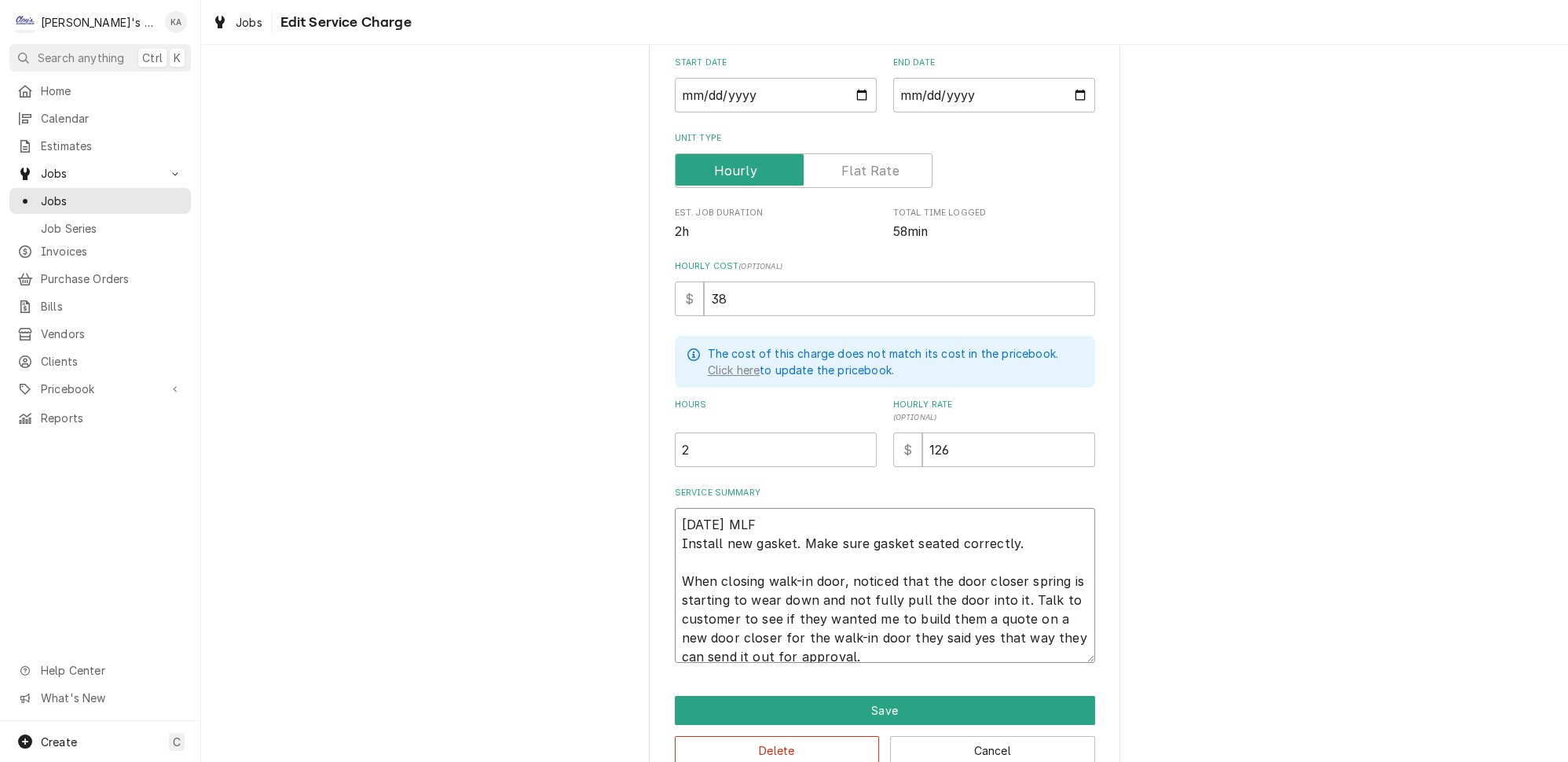
type textarea "x"
type textarea "8/20/2025 MLF Install new gasket. Make sure gasket seated correctly. When closi…"
type textarea "x"
type textarea "8/20/2025 MLF Install new gasket. Make sure gasket seated correctly. When closi…"
click at [1021, 583] on textarea "8/20/2025 MLF Install new gasket. Make sure gasket seated correctly. When closi…" at bounding box center [884, 585] width 420 height 155
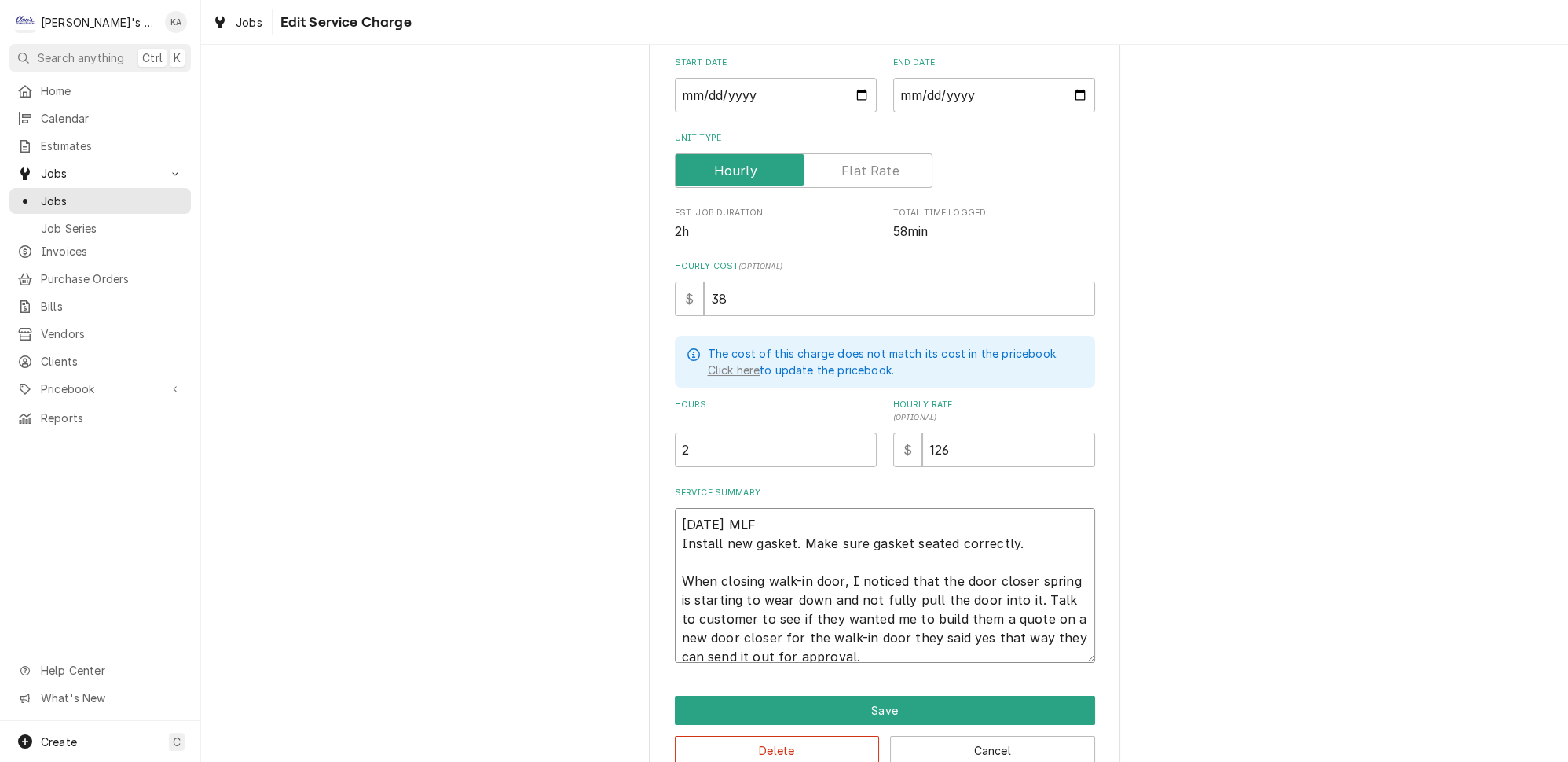
type textarea "x"
type textarea "8/20/2025 MLF Install new gasket. Make sure gasket seated correctly. When closi…"
type textarea "x"
type textarea "8/20/2025 MLF Install new gasket. Make sure gasket seated correctly. When closi…"
click at [739, 602] on textarea "8/20/2025 MLF Install new gasket. Make sure gasket seated correctly. When closi…" at bounding box center [884, 585] width 420 height 155
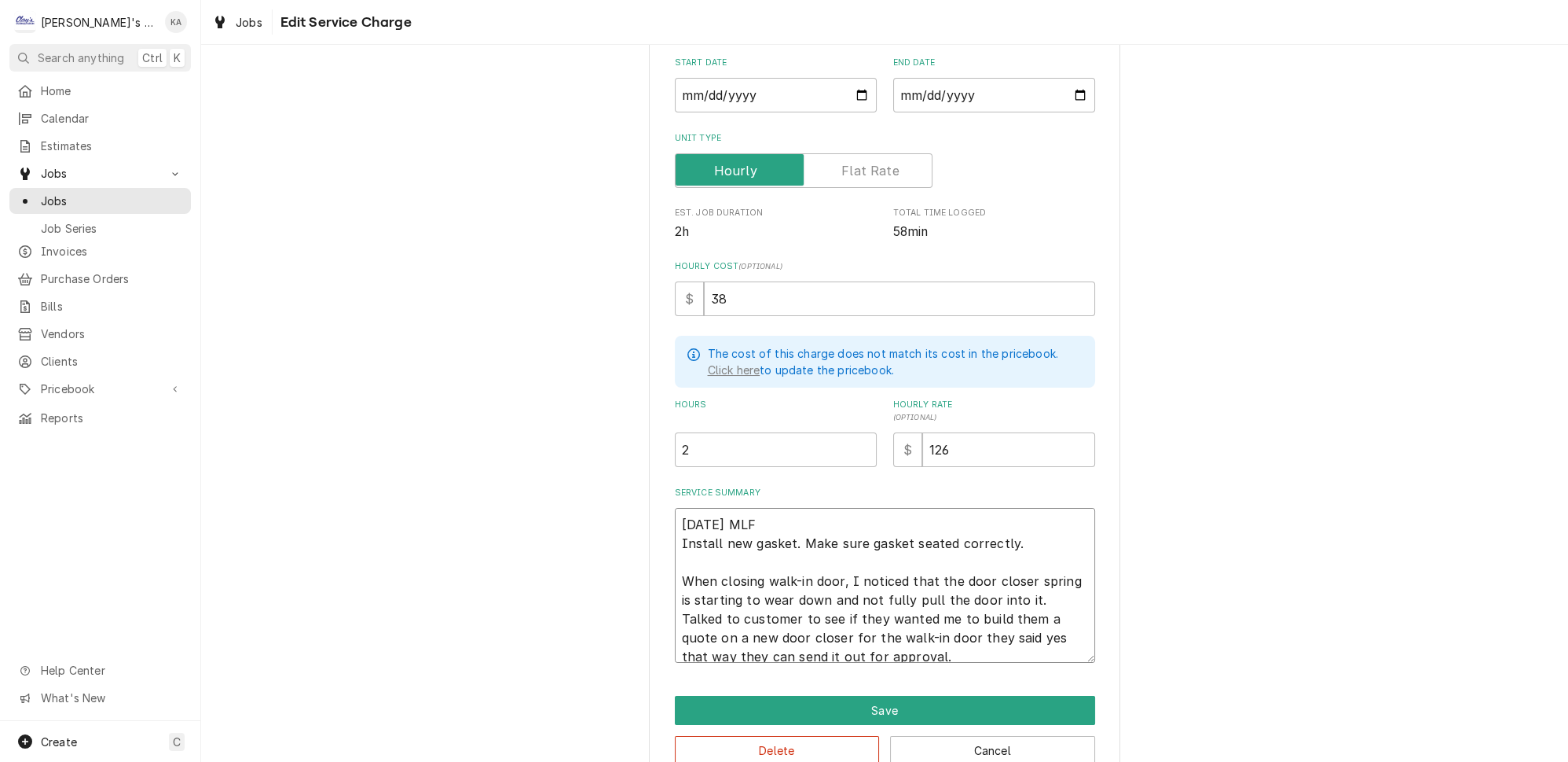
type textarea "x"
type textarea "8/20/2025 MLF Install new gasket. Make sure gasket seated correctly. When closi…"
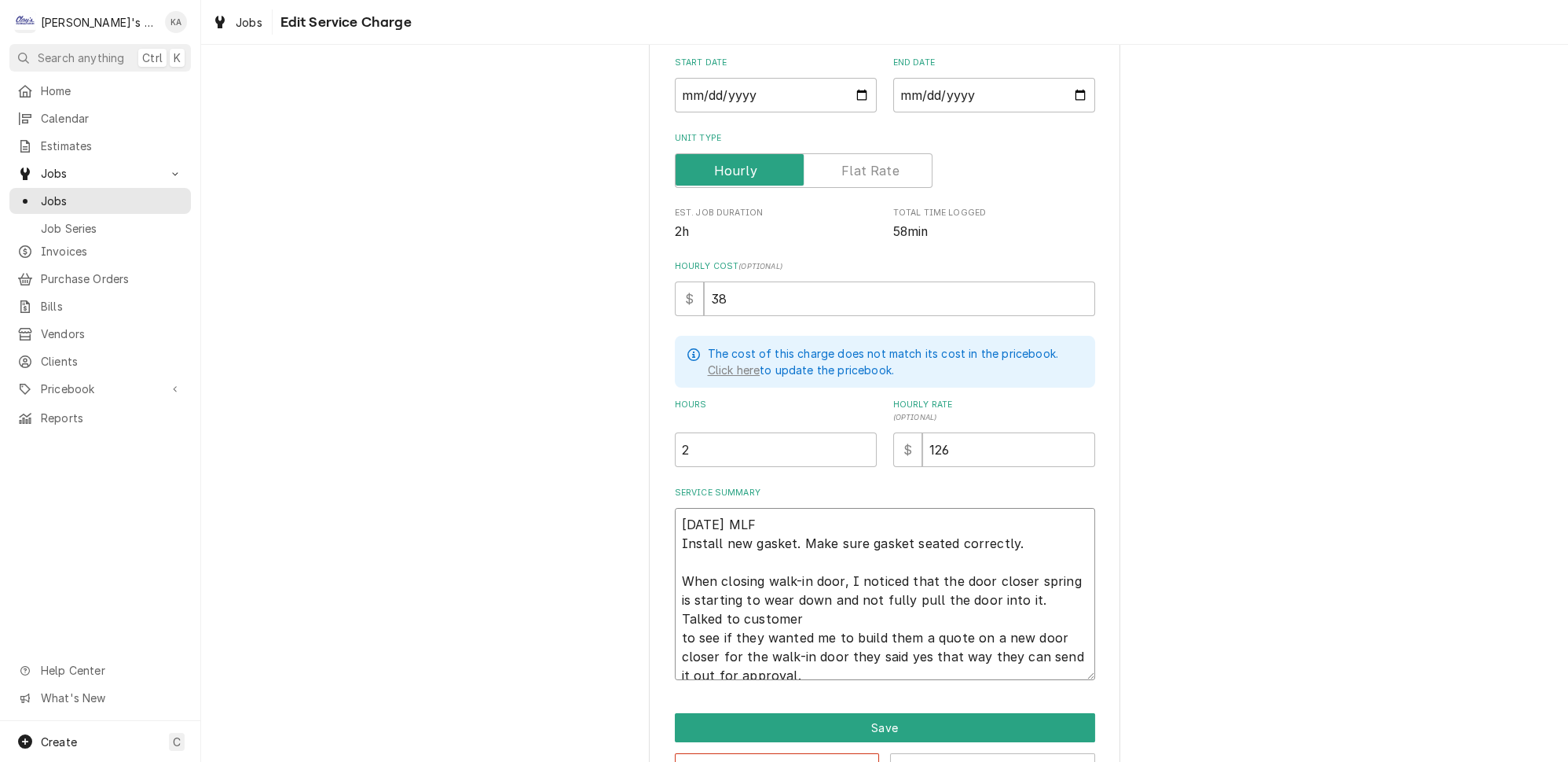
type textarea "x"
type textarea "8/20/2025 MLF Install new gasket. Make sure gasket seated correctly. When closi…"
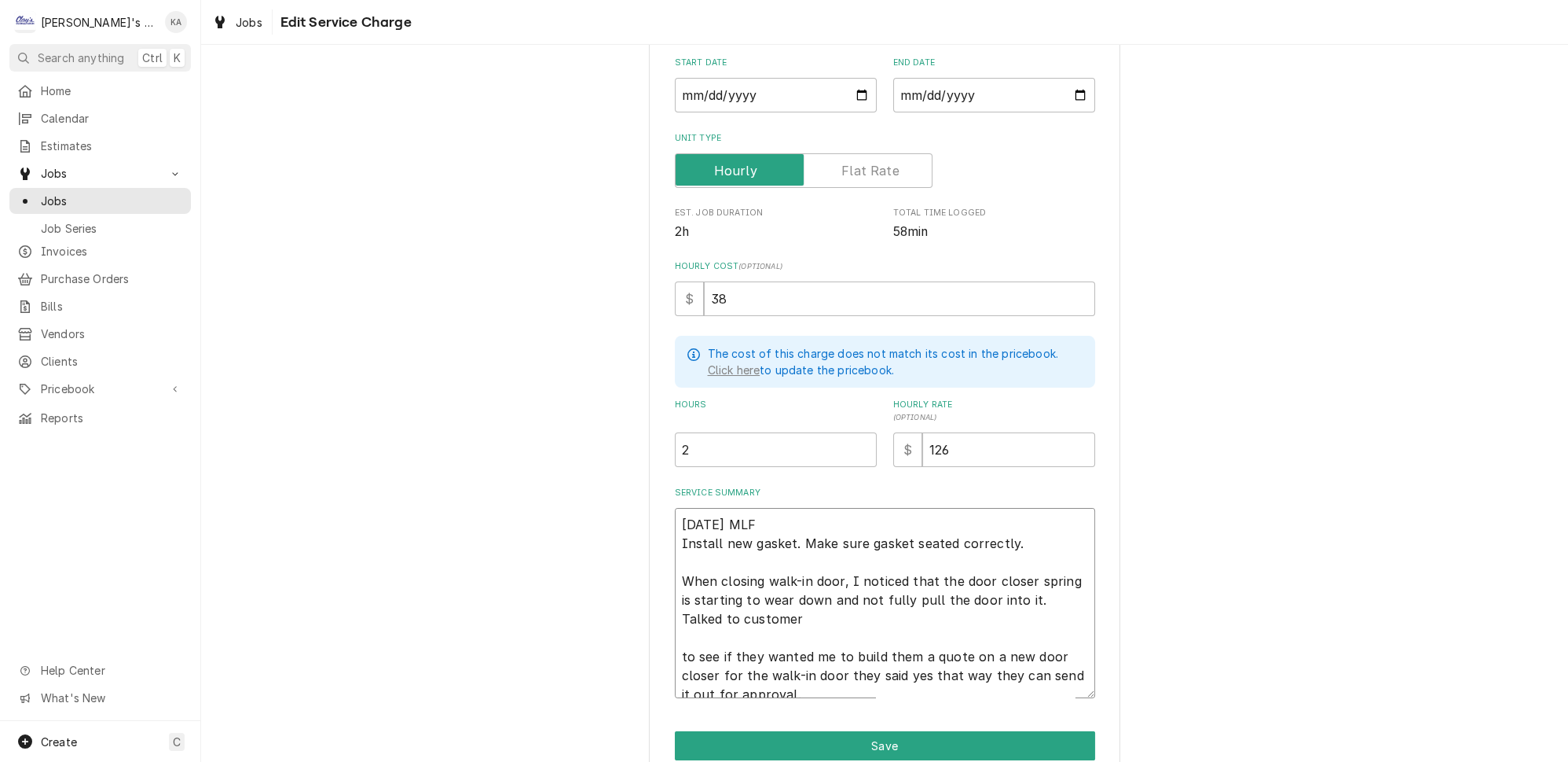
click at [746, 604] on textarea "8/20/2025 MLF Install new gasket. Make sure gasket seated correctly. When closi…" at bounding box center [884, 603] width 420 height 190
type textarea "x"
type textarea "8/20/2025 MLF Install new gasket. Make sure gasket seated correctly. When closi…"
type textarea "x"
type textarea "8/20/2025 MLF Install new gasket. Make sure gasket seated correctly. When closi…"
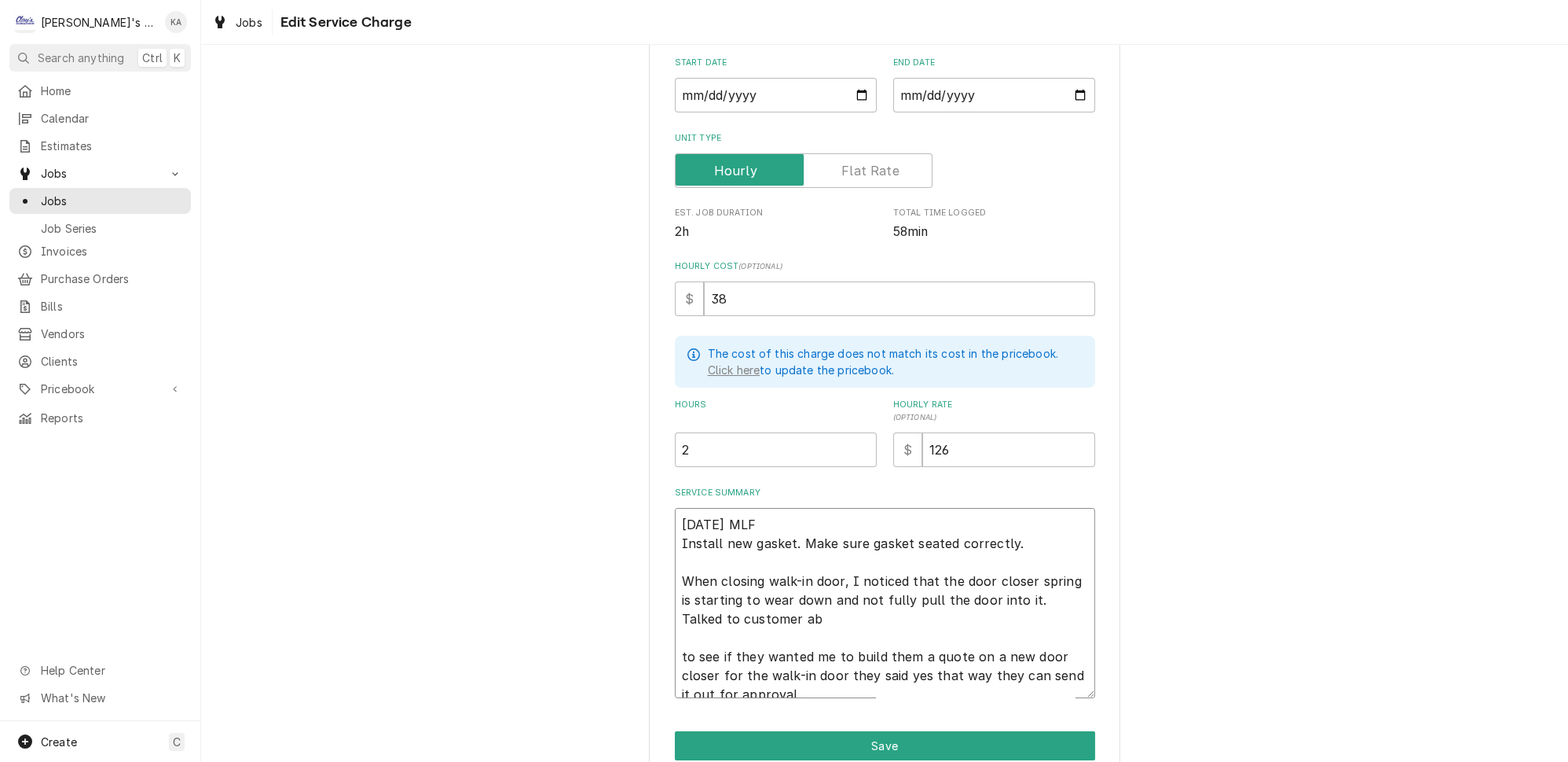
type textarea "x"
type textarea "8/20/2025 MLF Install new gasket. Make sure gasket seated correctly. When closi…"
type textarea "x"
type textarea "8/20/2025 MLF Install new gasket. Make sure gasket seated correctly. When closi…"
type textarea "x"
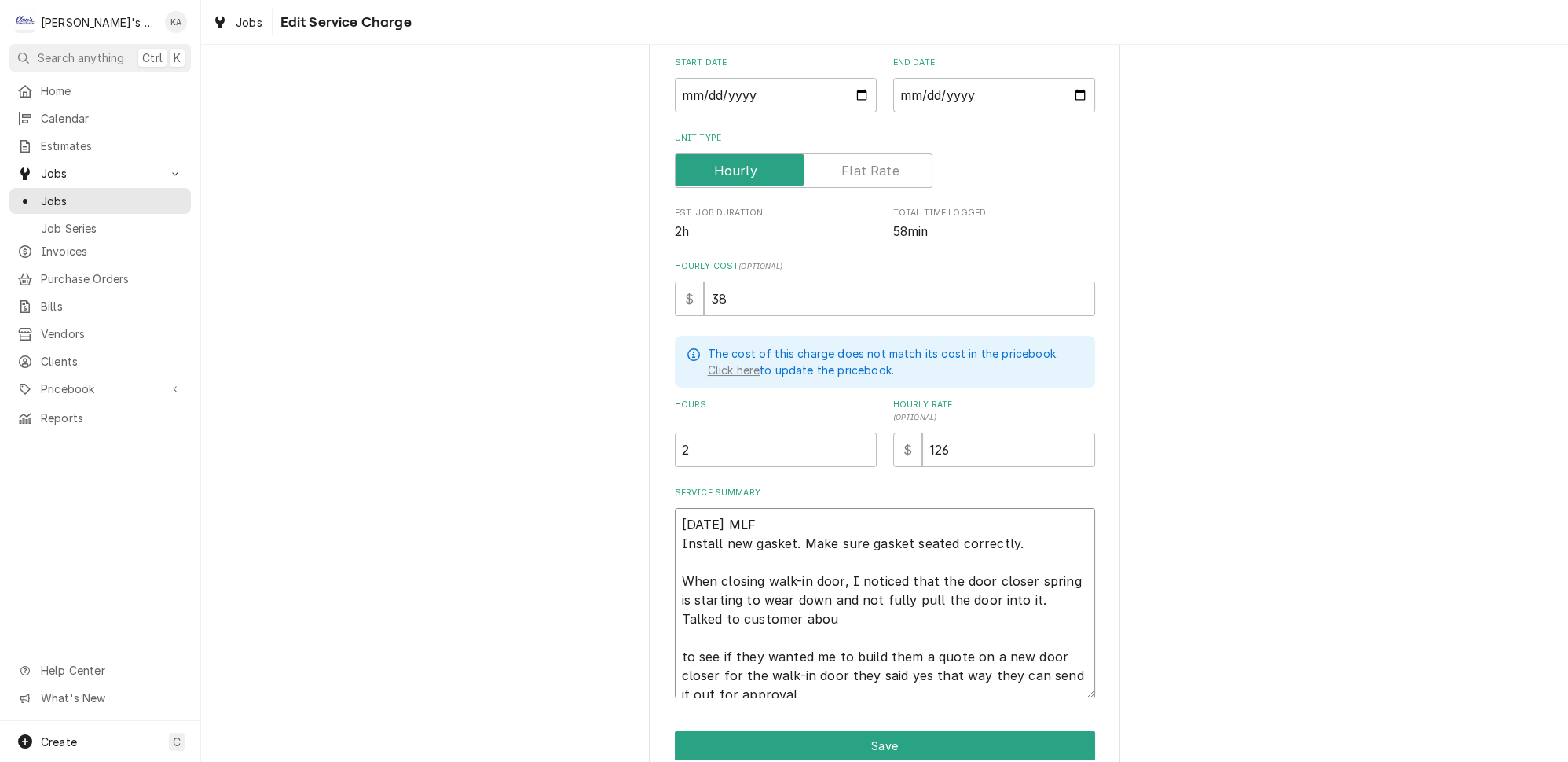
type textarea "8/20/2025 MLF Install new gasket. Make sure gasket seated correctly. When closi…"
type textarea "x"
type textarea "8/20/2025 MLF Install new gasket. Make sure gasket seated correctly. When closi…"
type textarea "x"
type textarea "8/20/2025 MLF Install new gasket. Make sure gasket seated correctly. When closi…"
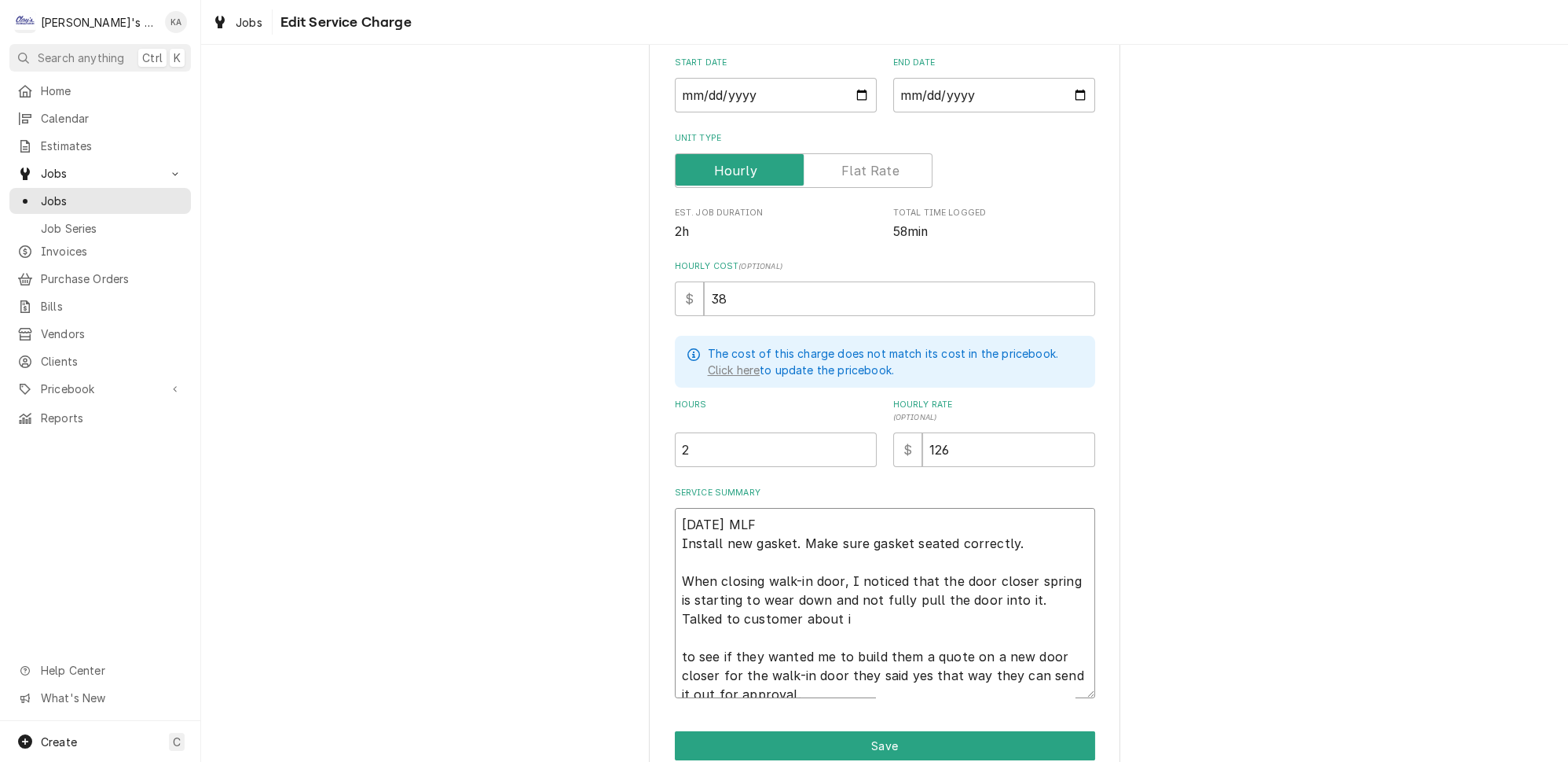
type textarea "x"
type textarea "8/20/2025 MLF Install new gasket. Make sure gasket seated correctly. When closi…"
type textarea "x"
type textarea "8/20/2025 MLF Install new gasket. Make sure gasket seated correctly. When closi…"
type textarea "x"
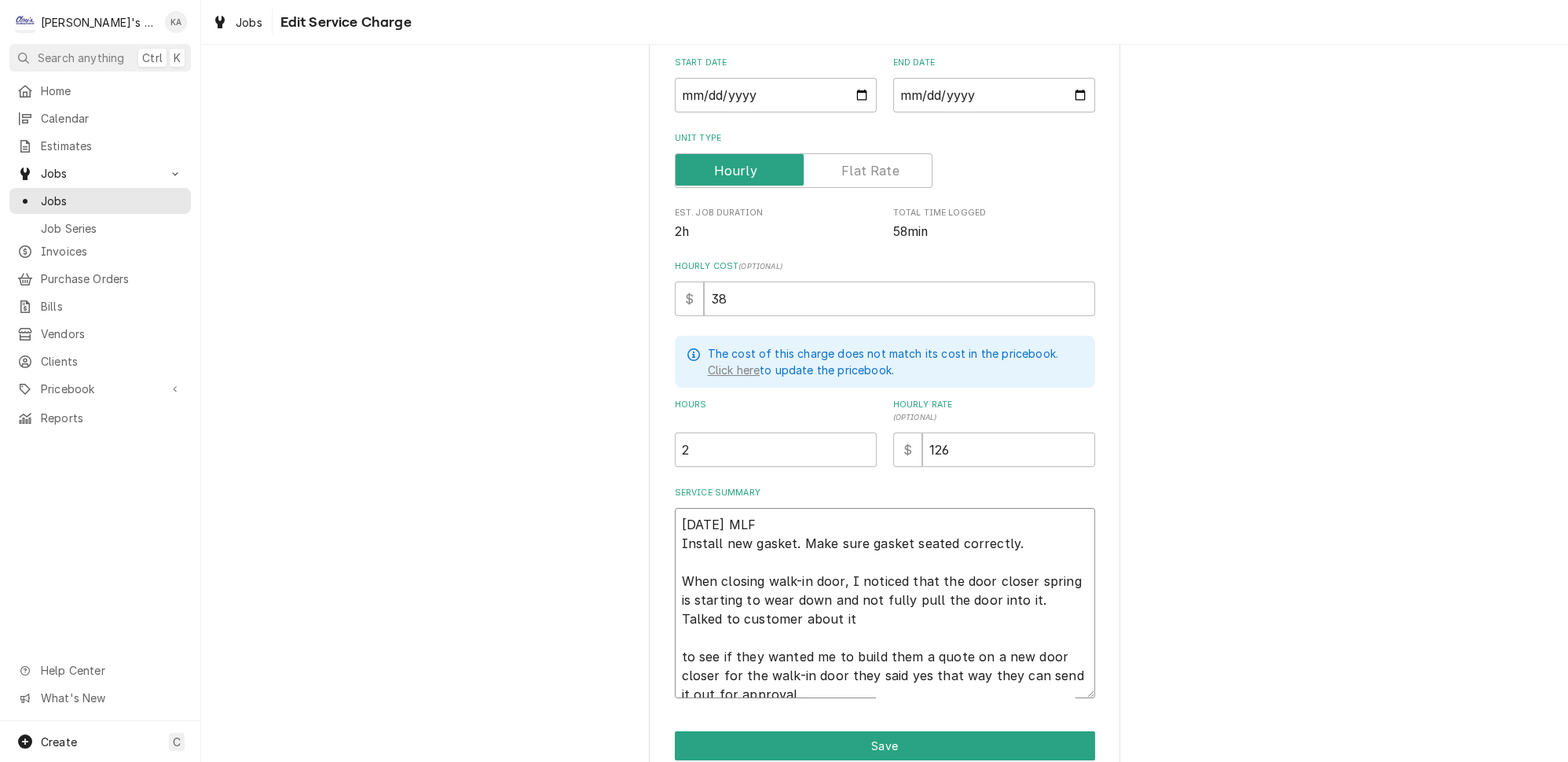
type textarea "8/20/2025 MLF Install new gasket. Make sure gasket seated correctly. When closi…"
type textarea "x"
type textarea "8/20/2025 MLF Install new gasket. Make sure gasket seated correctly. When closi…"
type textarea "x"
type textarea "8/20/2025 MLF Install new gasket. Make sure gasket seated correctly. When closi…"
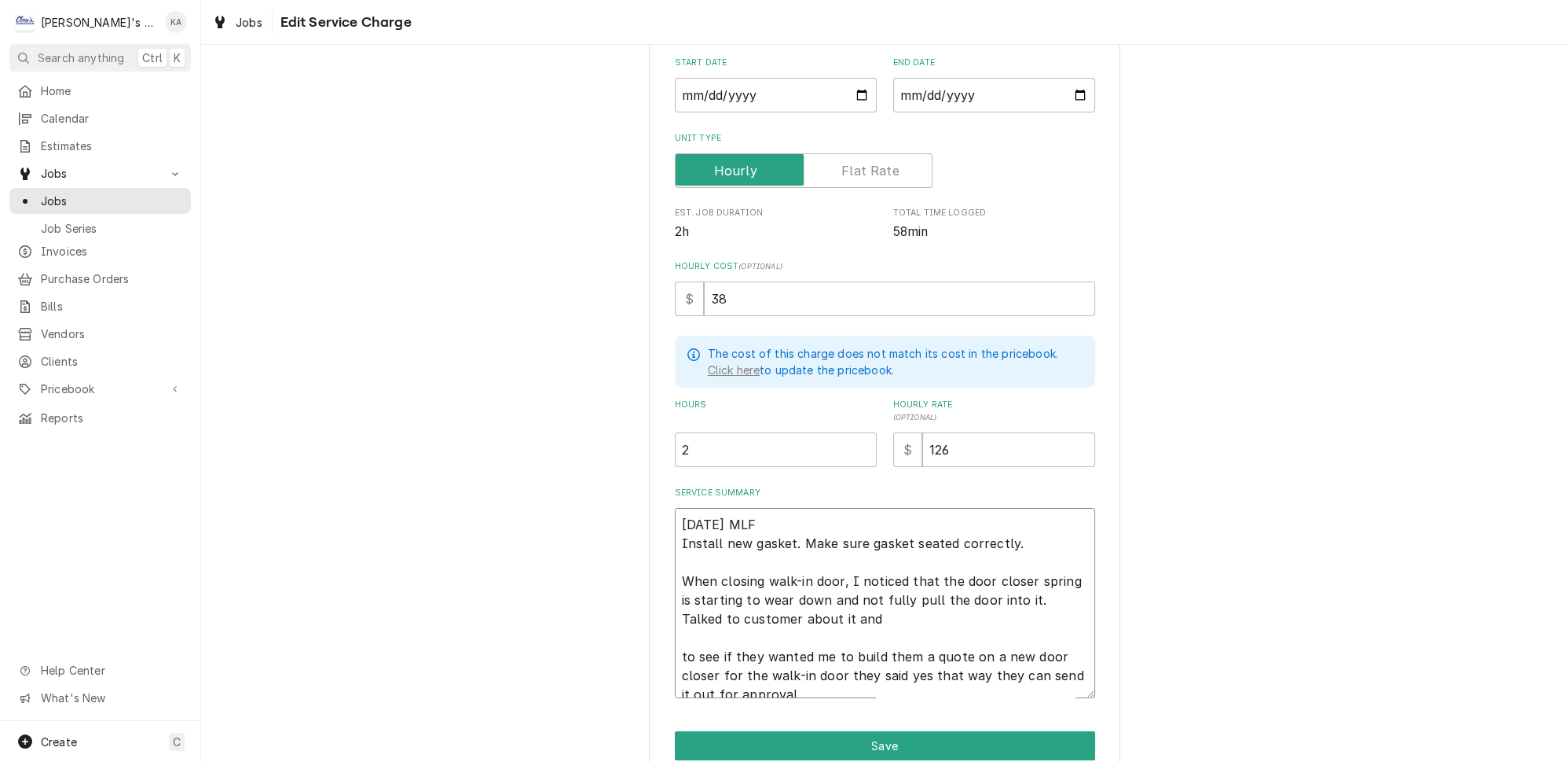
type textarea "x"
type textarea "8/20/2025 MLF Install new gasket. Make sure gasket seated correctly. When closi…"
type textarea "x"
type textarea "8/20/2025 MLF Install new gasket. Make sure gasket seated correctly. When closi…"
type textarea "x"
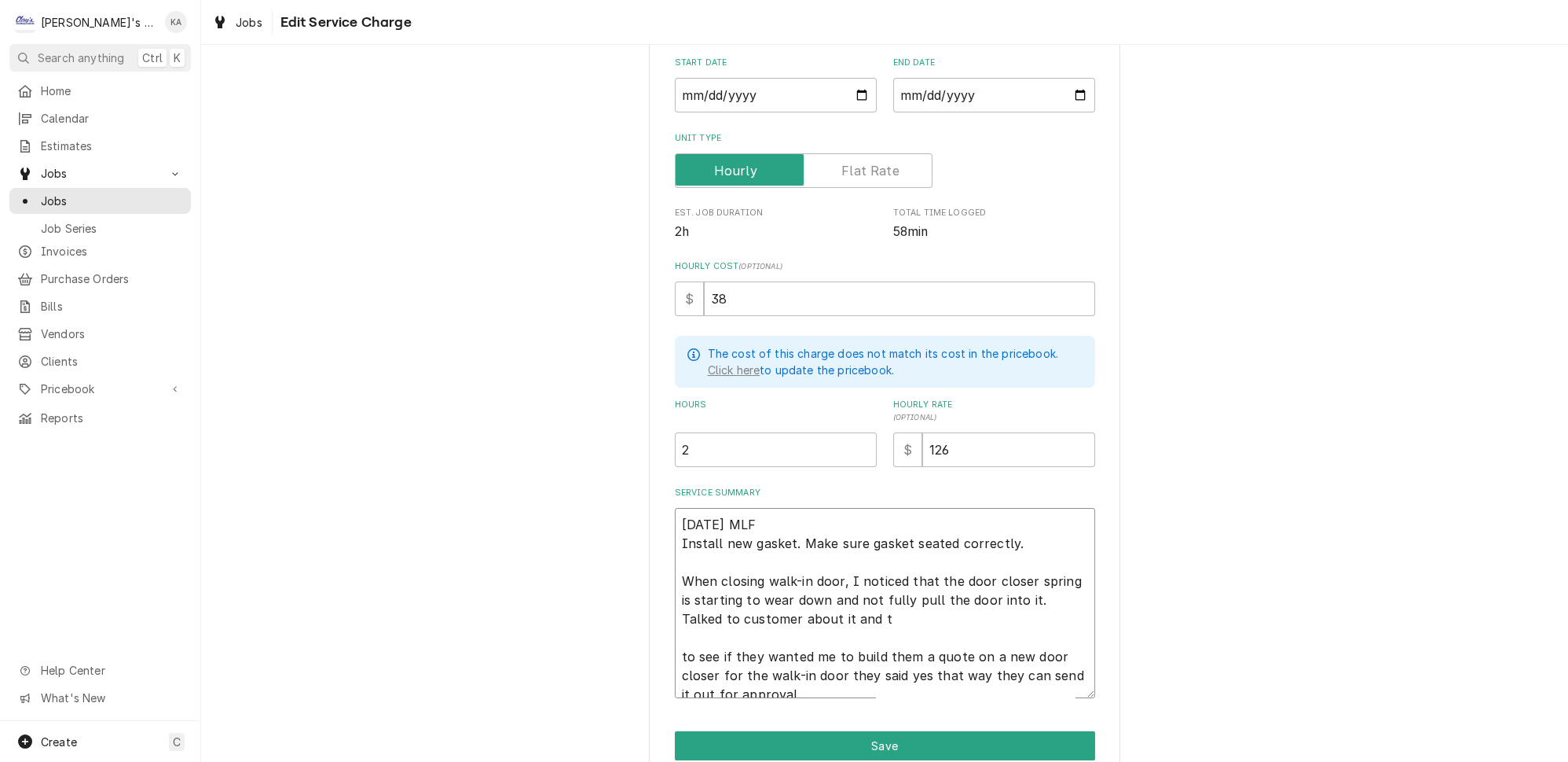
type textarea "8/20/2025 MLF Install new gasket. Make sure gasket seated correctly. When closi…"
type textarea "x"
type textarea "8/20/2025 MLF Install new gasket. Make sure gasket seated correctly. When closi…"
type textarea "x"
type textarea "8/20/2025 MLF Install new gasket. Make sure gasket seated correctly. When closi…"
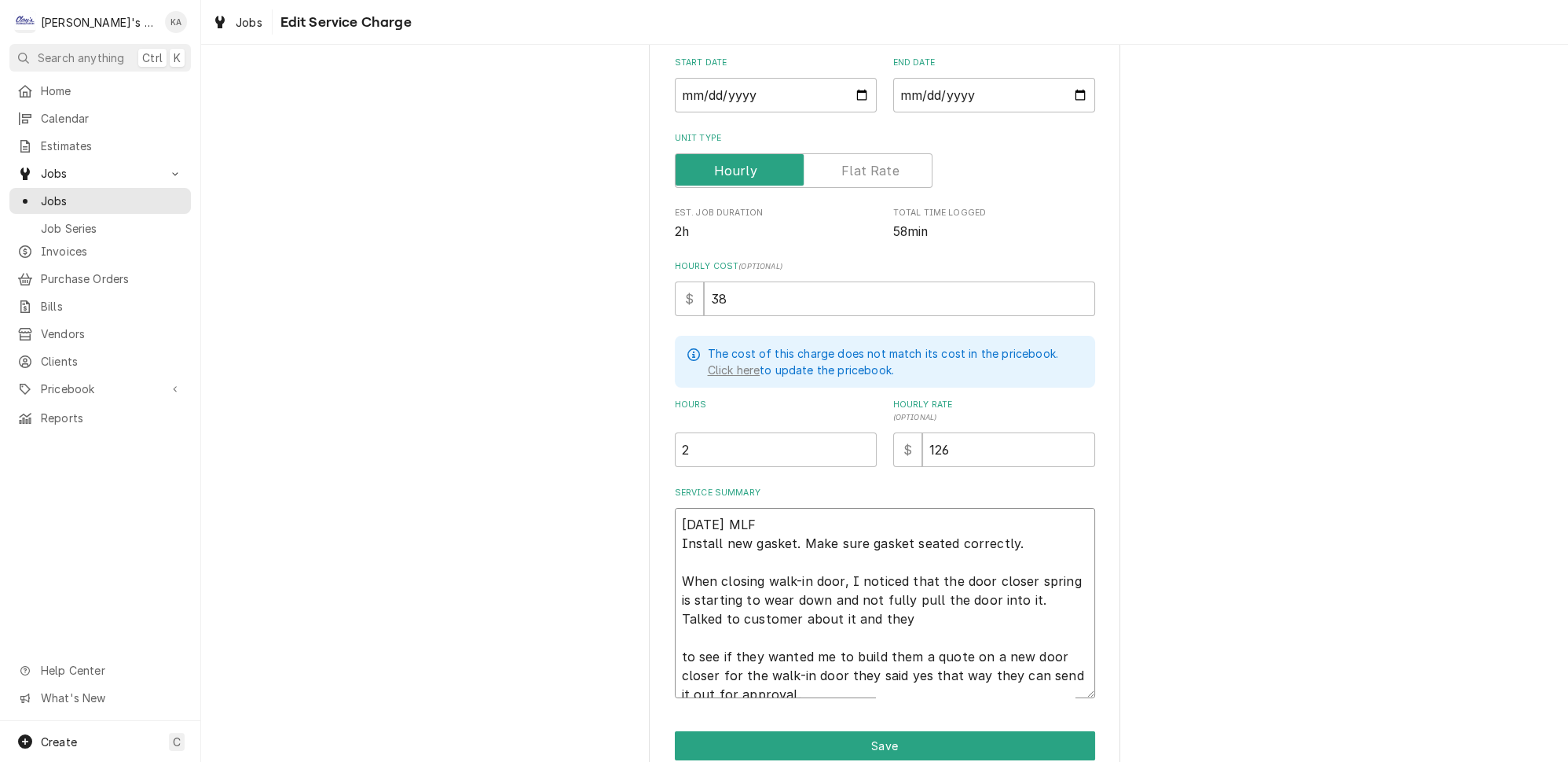
type textarea "x"
type textarea "8/20/2025 MLF Install new gasket. Make sure gasket seated correctly. When closi…"
type textarea "x"
type textarea "8/20/2025 MLF Install new gasket. Make sure gasket seated correctly. When closi…"
type textarea "x"
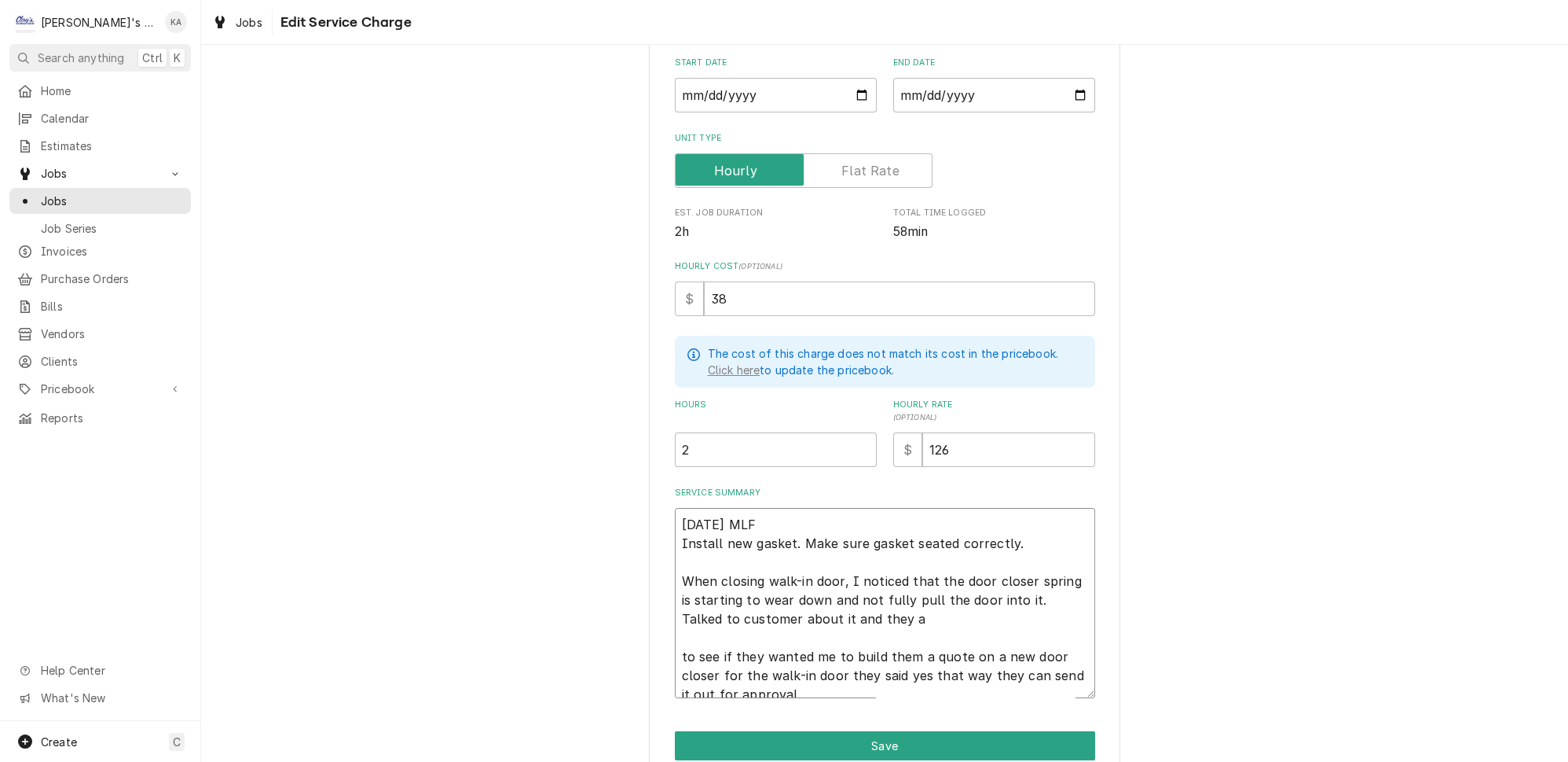
type textarea "8/20/2025 MLF Install new gasket. Make sure gasket seated correctly. When closi…"
type textarea "x"
type textarea "8/20/2025 MLF Install new gasket. Make sure gasket seated correctly. When closi…"
type textarea "x"
type textarea "8/20/2025 MLF Install new gasket. Make sure gasket seated correctly. When closi…"
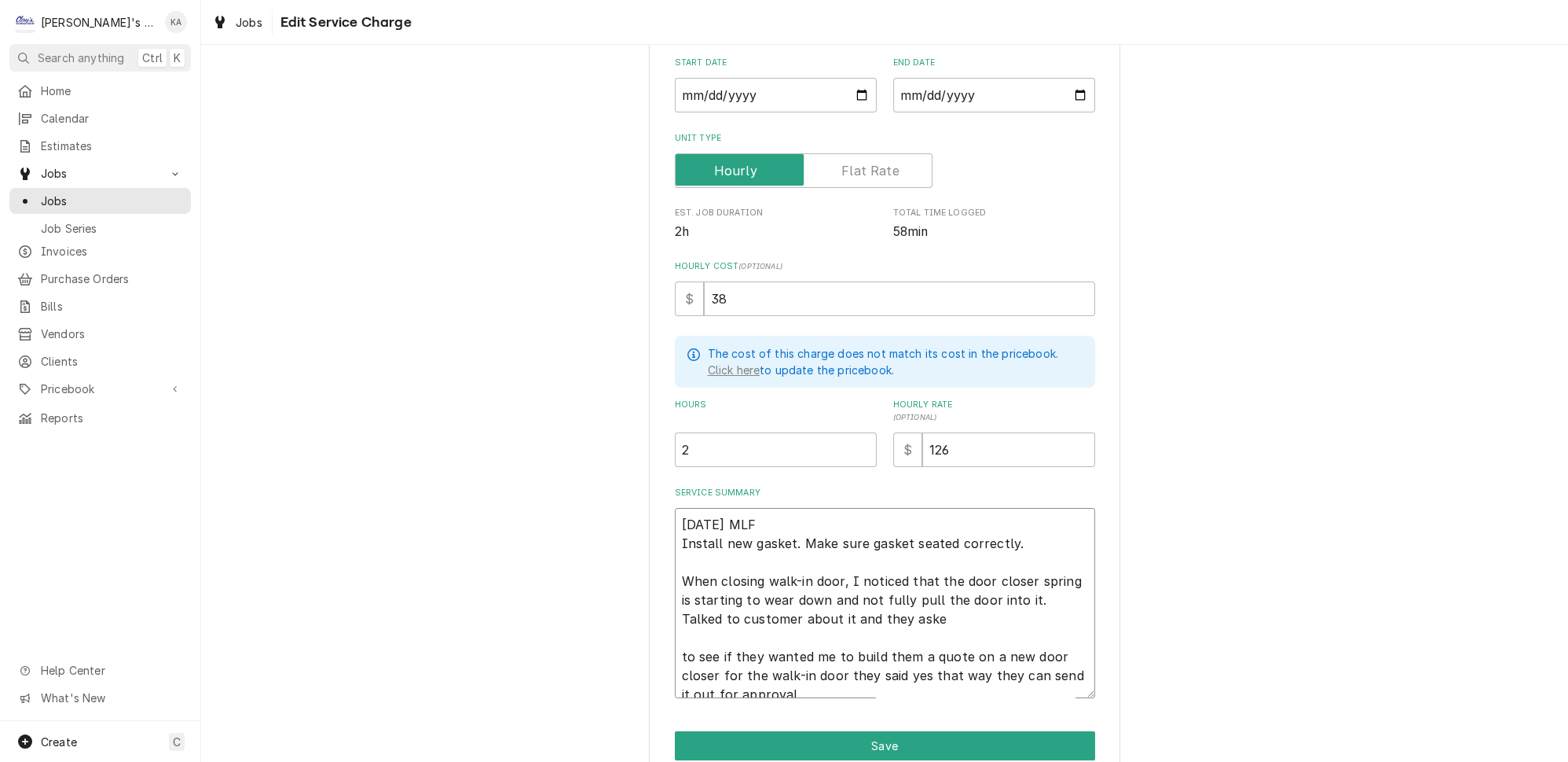
type textarea "x"
type textarea "8/20/2025 MLF Install new gasket. Make sure gasket seated correctly. When closi…"
type textarea "x"
type textarea "8/20/2025 MLF Install new gasket. Make sure gasket seated correctly. When closi…"
type textarea "x"
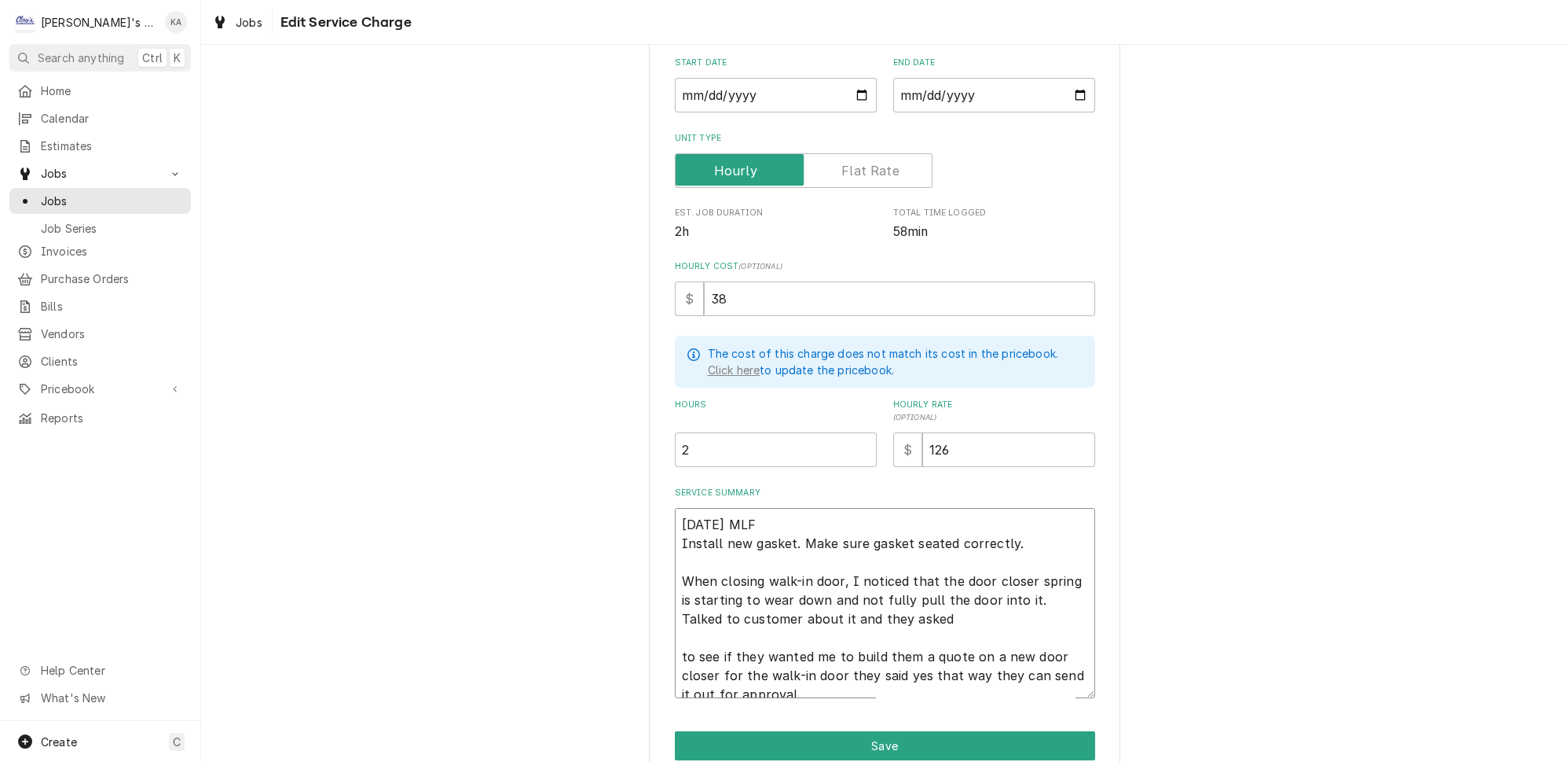
type textarea "8/20/2025 MLF Install new gasket. Make sure gasket seated correctly. When closi…"
type textarea "x"
type textarea "8/20/2025 MLF Install new gasket. Make sure gasket seated correctly. When closi…"
type textarea "x"
type textarea "8/20/2025 MLF Install new gasket. Make sure gasket seated correctly. When closi…"
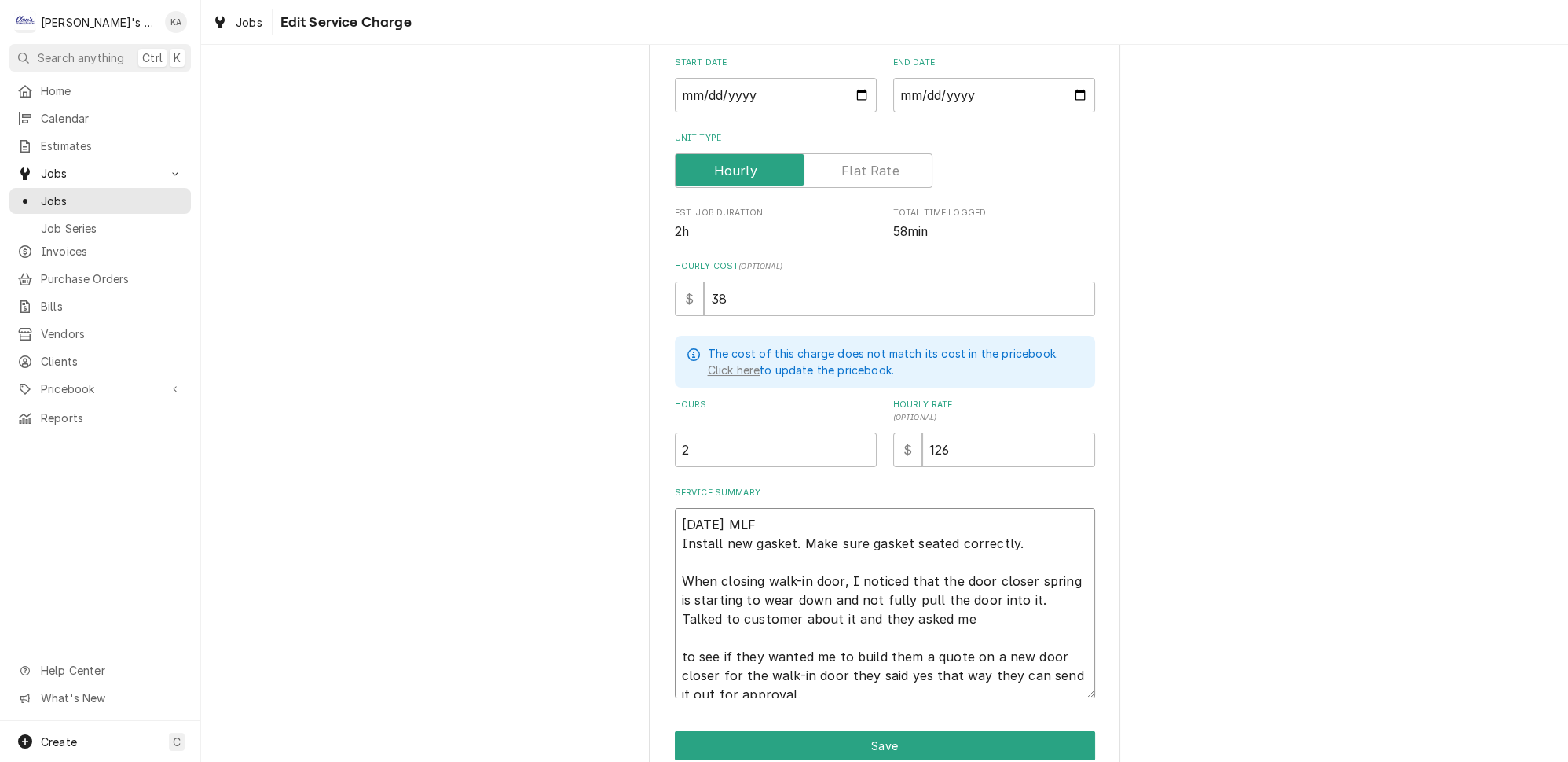
type textarea "x"
type textarea "8/20/2025 MLF Install new gasket. Make sure gasket seated correctly. When closi…"
type textarea "x"
type textarea "8/20/2025 MLF Install new gasket. Make sure gasket seated correctly. When closi…"
type textarea "x"
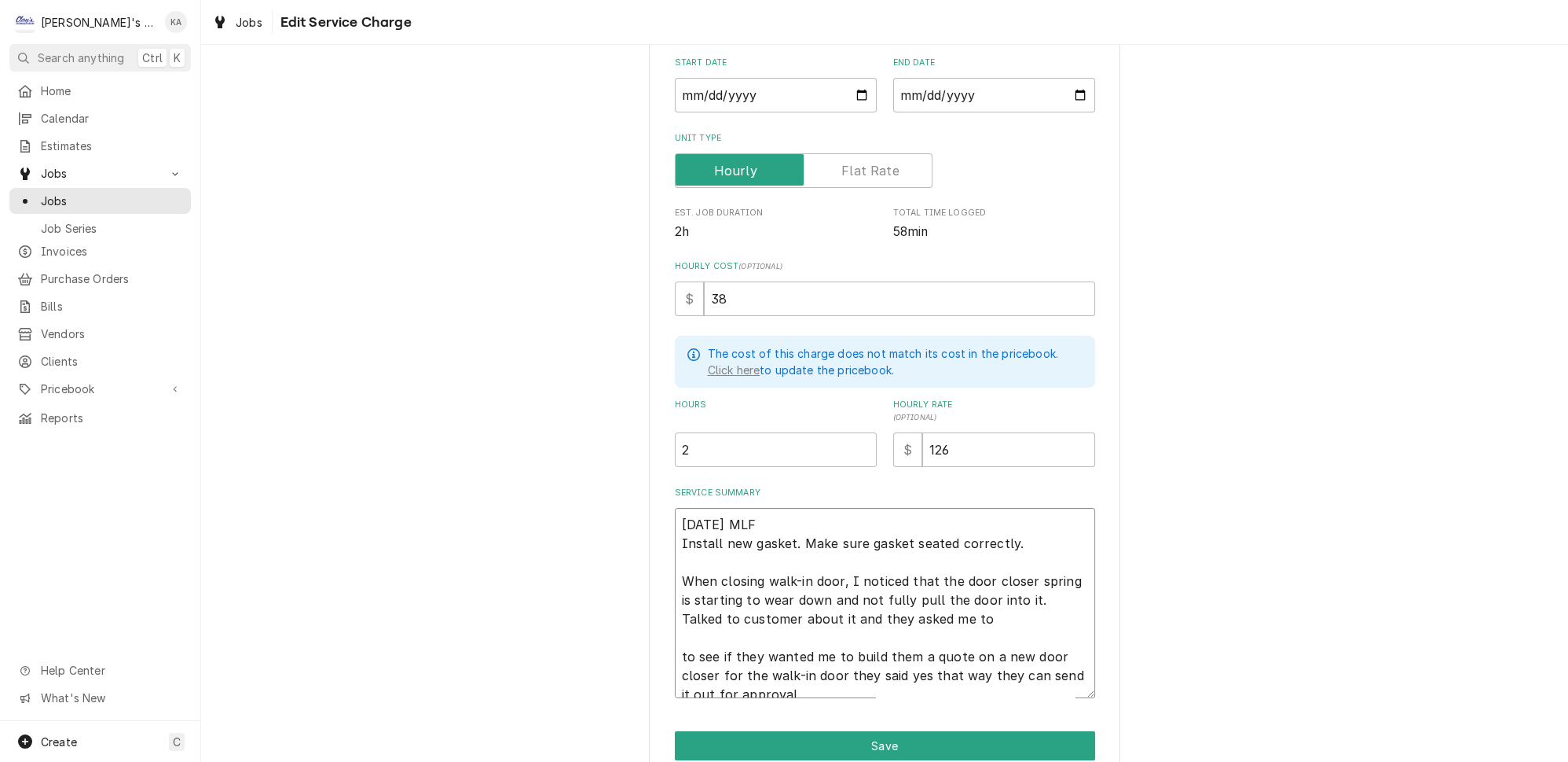
type textarea "8/20/2025 MLF Install new gasket. Make sure gasket seated correctly. When closi…"
type textarea "x"
type textarea "8/20/2025 MLF Install new gasket. Make sure gasket seated correctly. When closi…"
type textarea "x"
type textarea "8/20/2025 MLF Install new gasket. Make sure gasket seated correctly. When closi…"
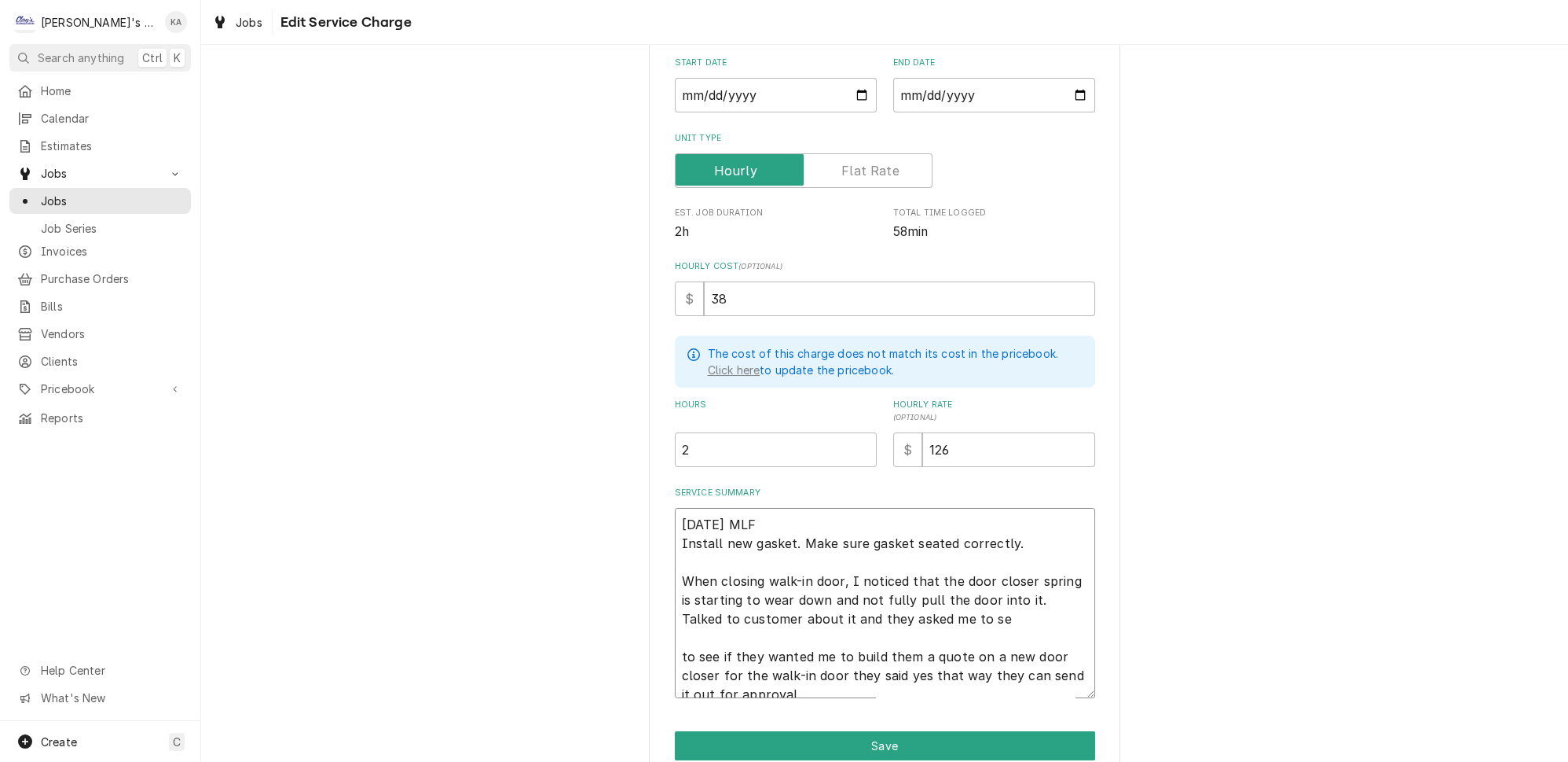
type textarea "x"
type textarea "8/20/2025 MLF Install new gasket. Make sure gasket seated correctly. When closi…"
type textarea "x"
type textarea "8/20/2025 MLF Install new gasket. Make sure gasket seated correctly. When closi…"
type textarea "x"
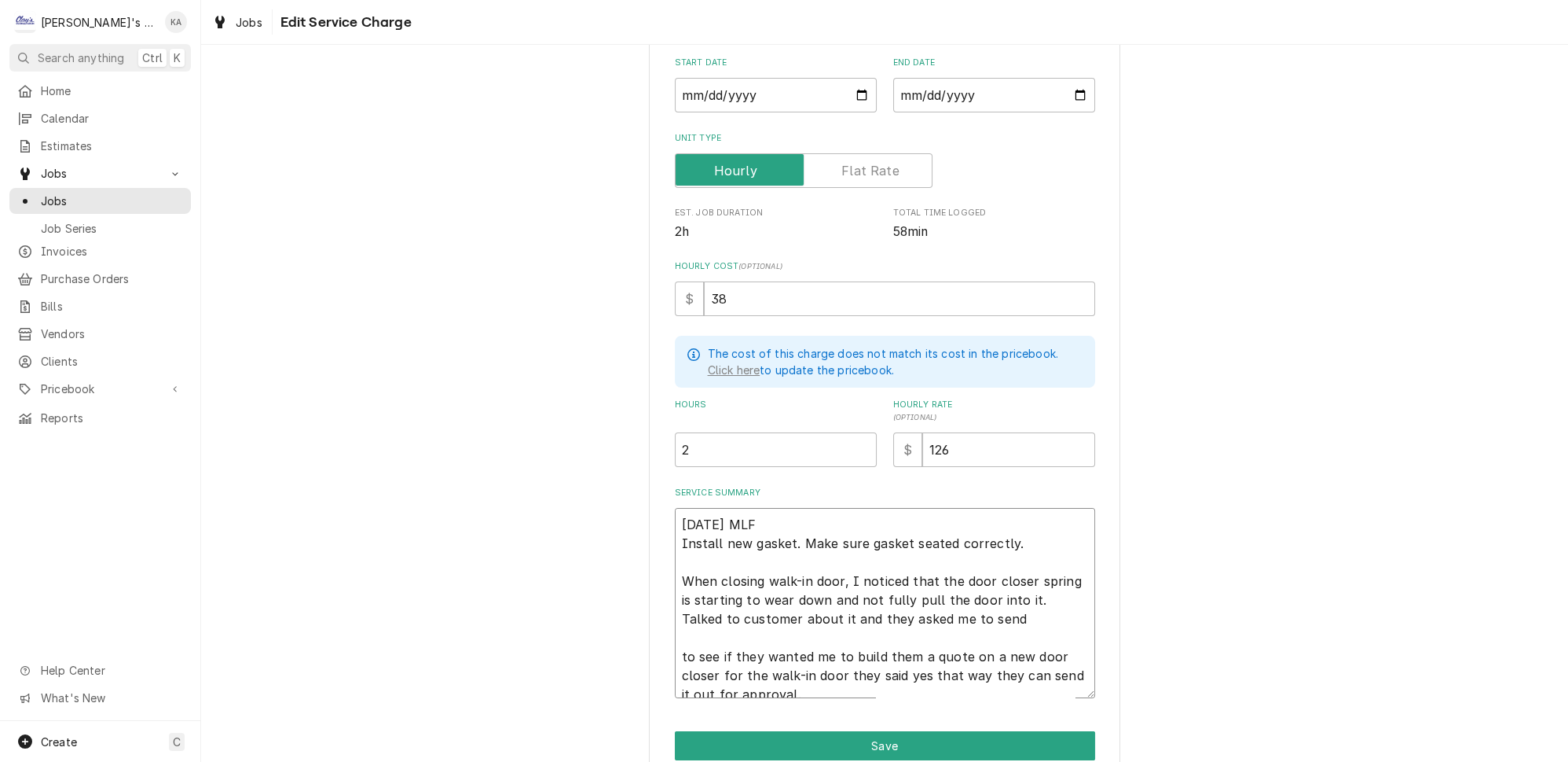
type textarea "8/20/2025 MLF Install new gasket. Make sure gasket seated correctly. When closi…"
type textarea "x"
type textarea "8/20/2025 MLF Install new gasket. Make sure gasket seated correctly. When closi…"
type textarea "x"
type textarea "8/20/2025 MLF Install new gasket. Make sure gasket seated correctly. When closi…"
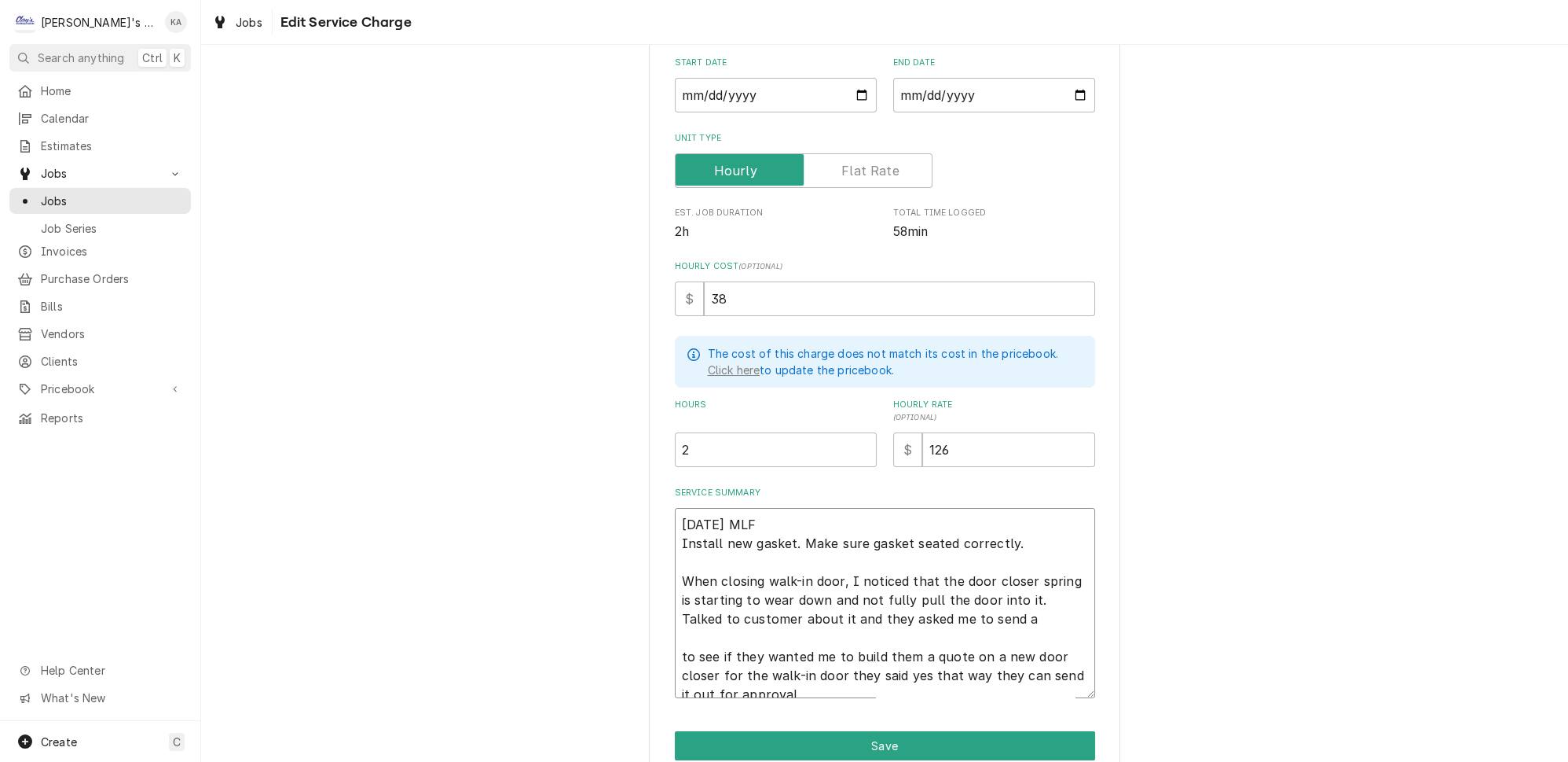
type textarea "x"
type textarea "8/20/2025 MLF Install new gasket. Make sure gasket seated correctly. When closi…"
type textarea "x"
type textarea "8/20/2025 MLF Install new gasket. Make sure gasket seated correctly. When closi…"
type textarea "x"
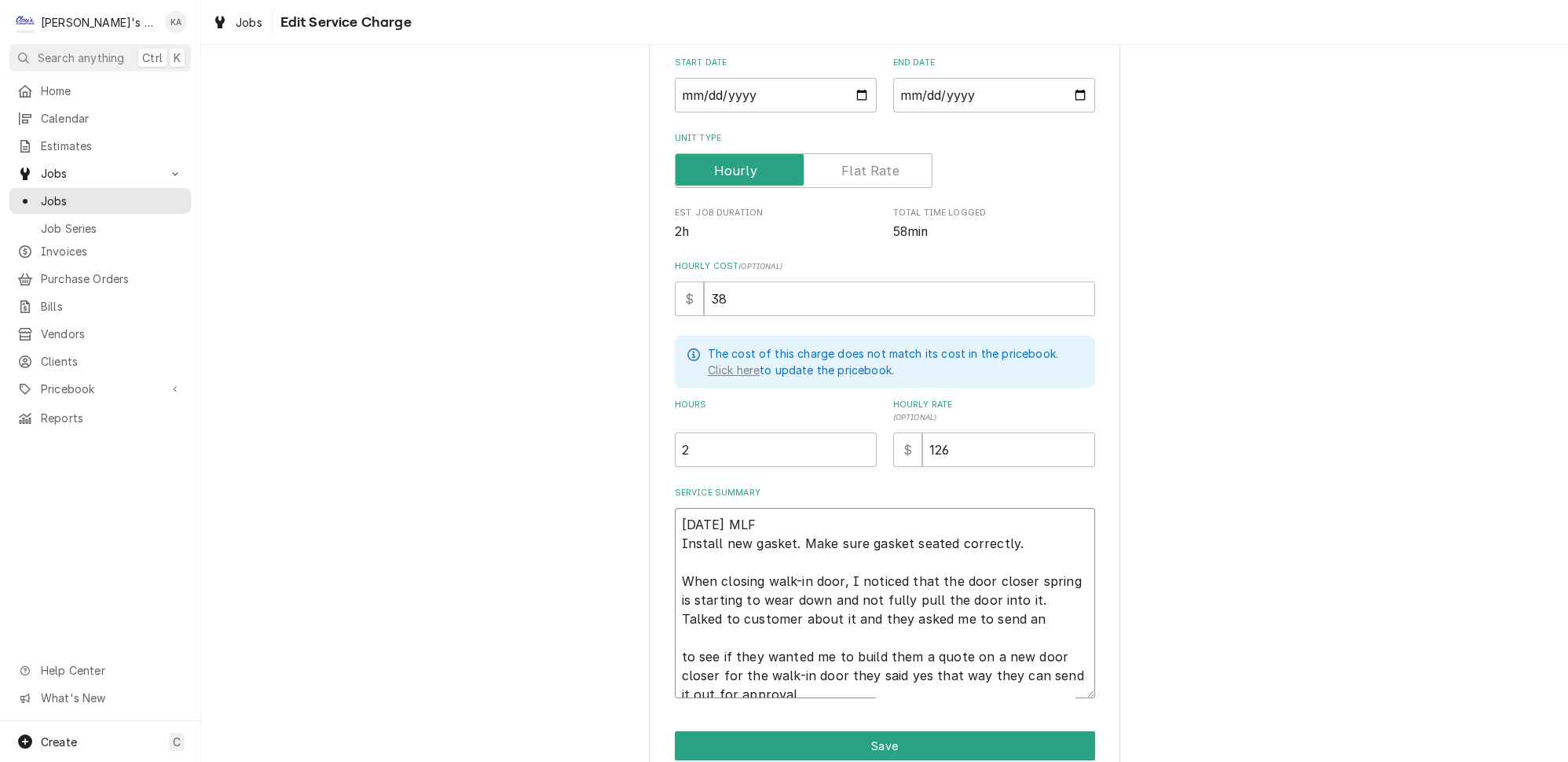
type textarea "8/20/2025 MLF Install new gasket. Make sure gasket seated correctly. When closi…"
type textarea "x"
type textarea "8/20/2025 MLF Install new gasket. Make sure gasket seated correctly. When closi…"
type textarea "x"
type textarea "8/20/2025 MLF Install new gasket. Make sure gasket seated correctly. When closi…"
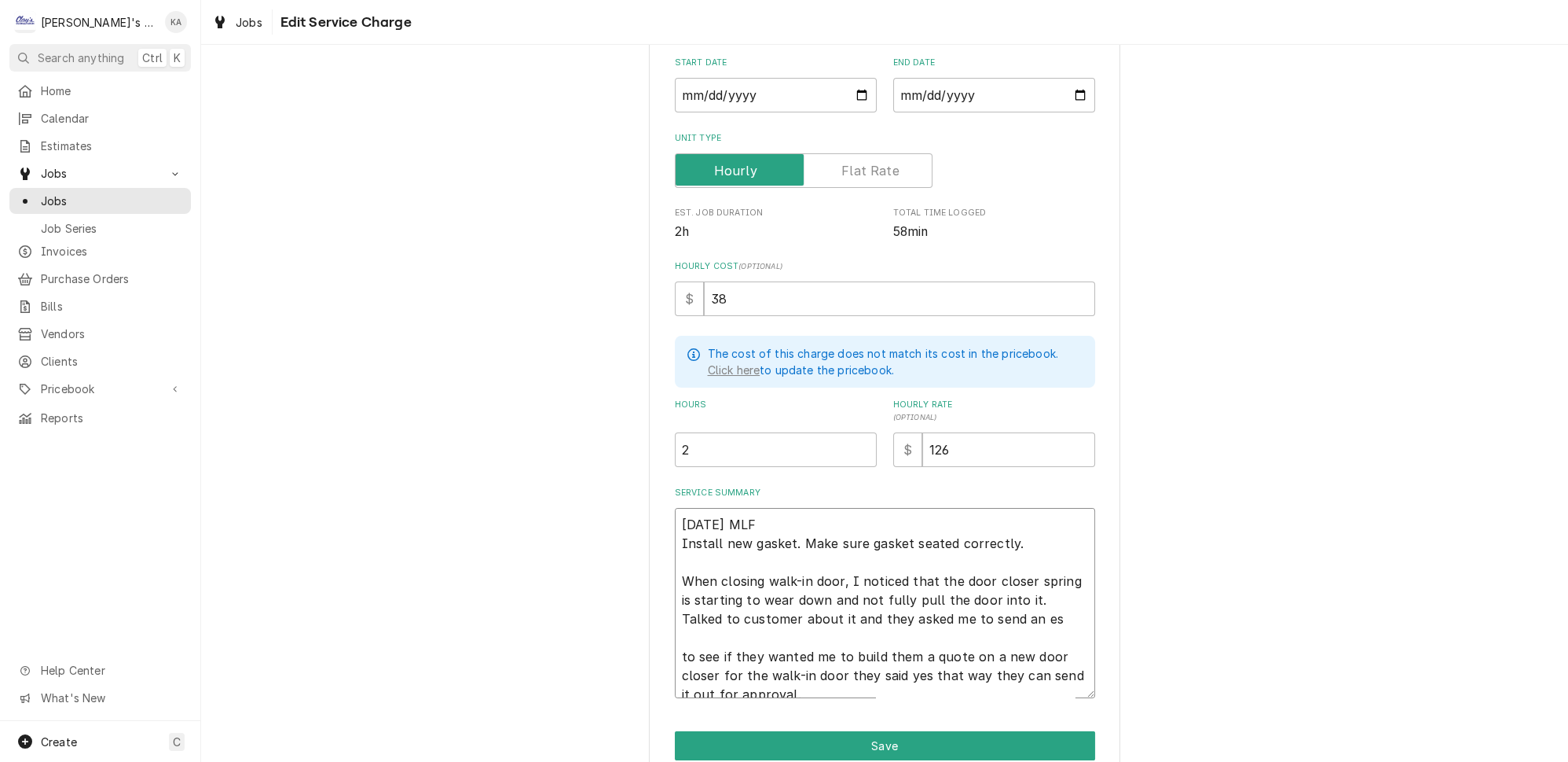
type textarea "x"
type textarea "8/20/2025 MLF Install new gasket. Make sure gasket seated correctly. When closi…"
type textarea "x"
type textarea "8/20/2025 MLF Install new gasket. Make sure gasket seated correctly. When closi…"
type textarea "x"
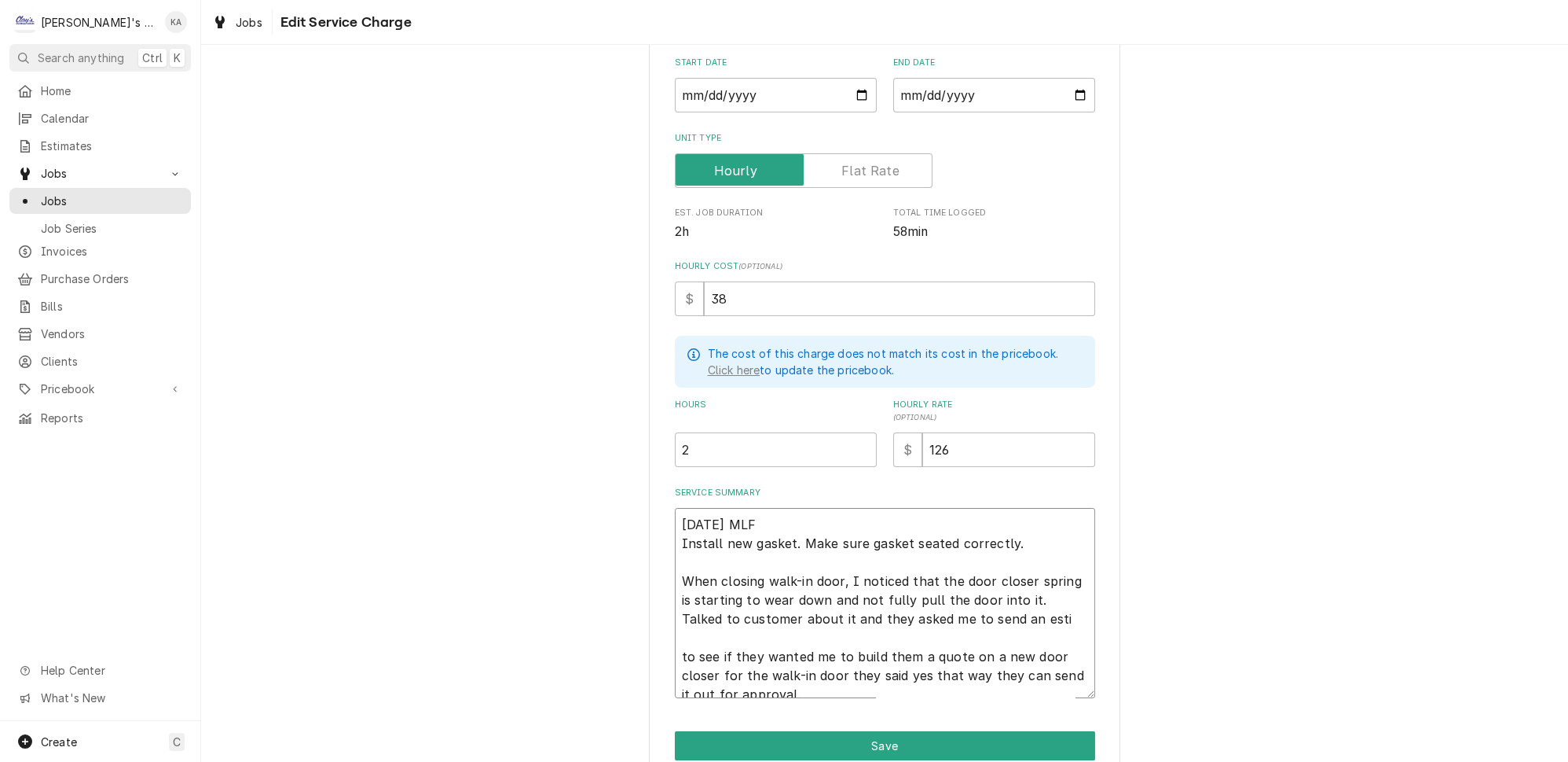
type textarea "8/20/2025 MLF Install new gasket. Make sure gasket seated correctly. When closi…"
type textarea "x"
type textarea "8/20/2025 MLF Install new gasket. Make sure gasket seated correctly. When closi…"
type textarea "x"
type textarea "8/20/2025 MLF Install new gasket. Make sure gasket seated correctly. When closi…"
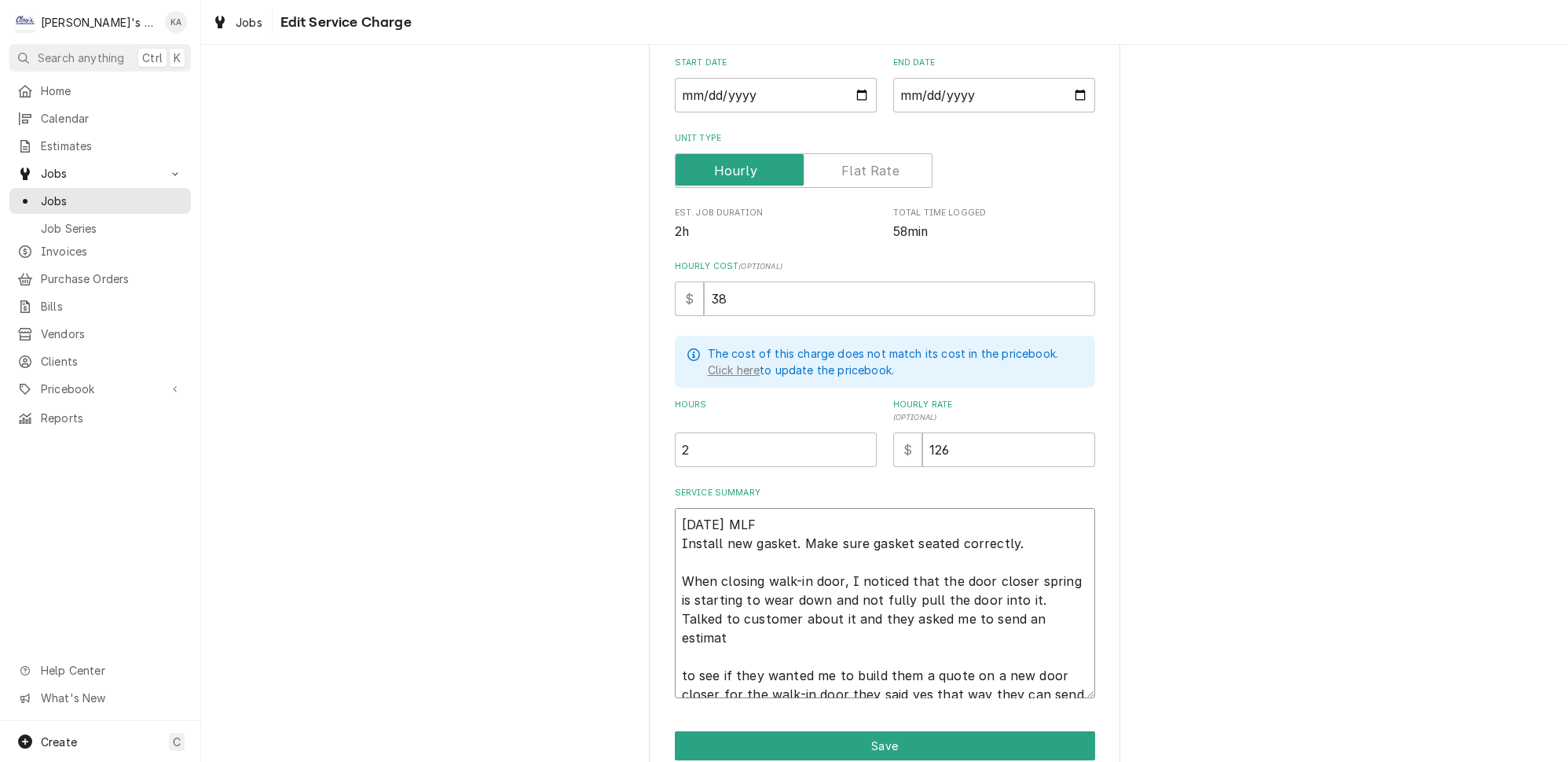
type textarea "x"
type textarea "8/20/2025 MLF Install new gasket. Make sure gasket seated correctly. When closi…"
type textarea "x"
type textarea "8/20/2025 MLF Install new gasket. Make sure gasket seated correctly. When closi…"
type textarea "x"
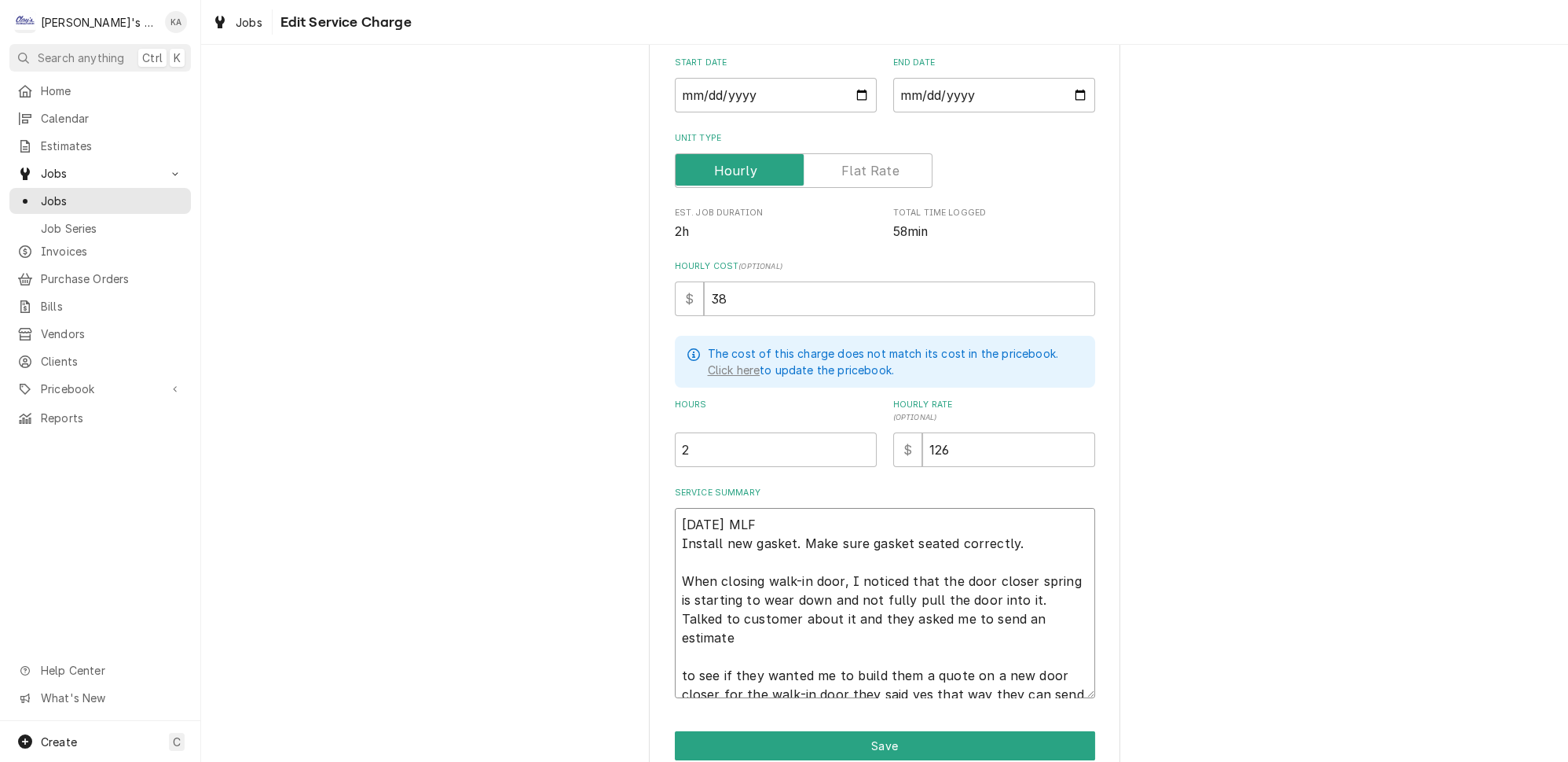
type textarea "8/20/2025 MLF Install new gasket. Make sure gasket seated correctly. When closi…"
type textarea "x"
type textarea "8/20/2025 MLF Install new gasket. Make sure gasket seated correctly. When closi…"
type textarea "x"
type textarea "8/20/2025 MLF Install new gasket. Make sure gasket seated correctly. When closi…"
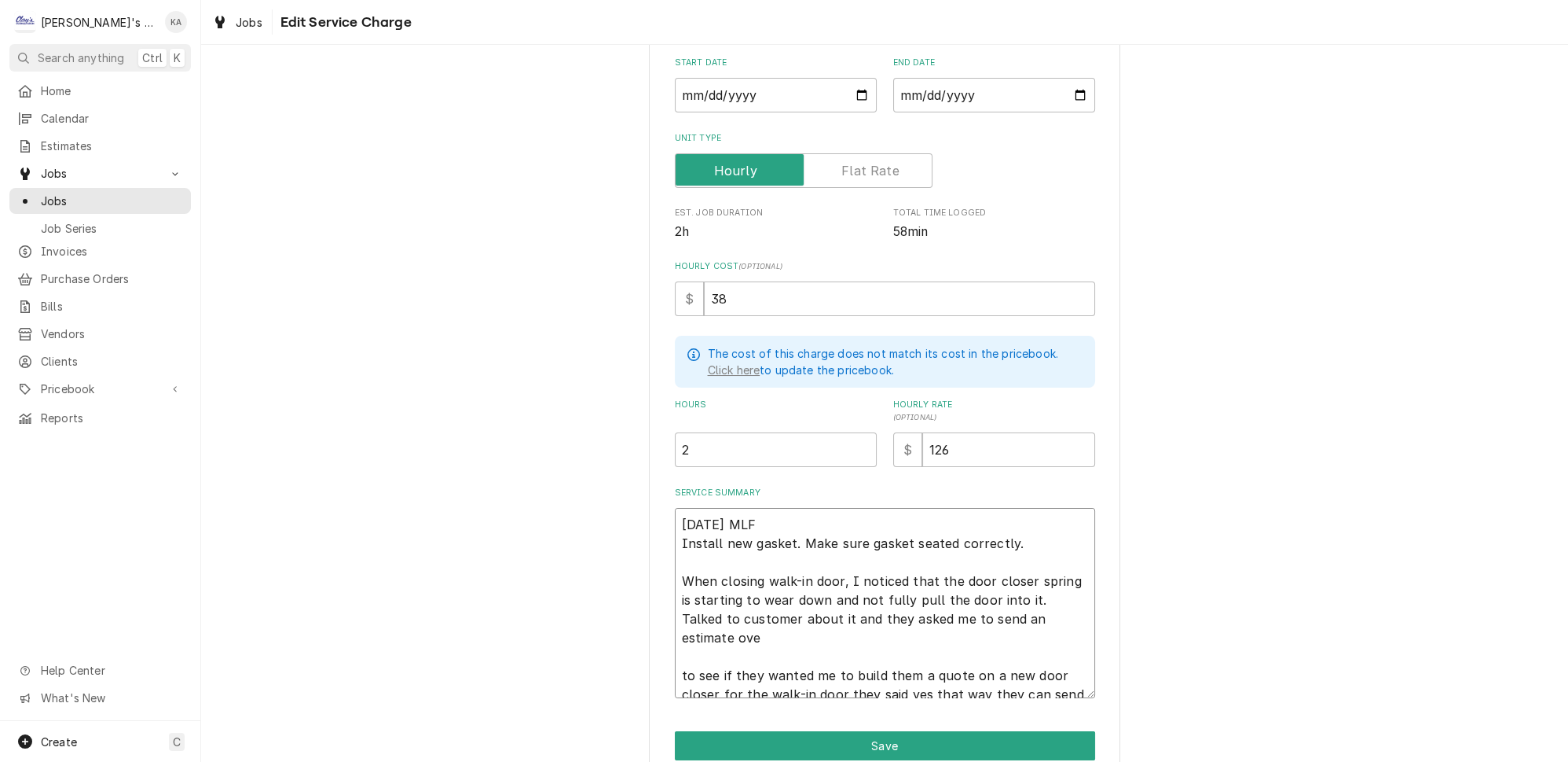
type textarea "x"
type textarea "8/20/2025 MLF Install new gasket. Make sure gasket seated correctly. When closi…"
type textarea "x"
type textarea "8/20/2025 MLF Install new gasket. Make sure gasket seated correctly. When closi…"
type textarea "x"
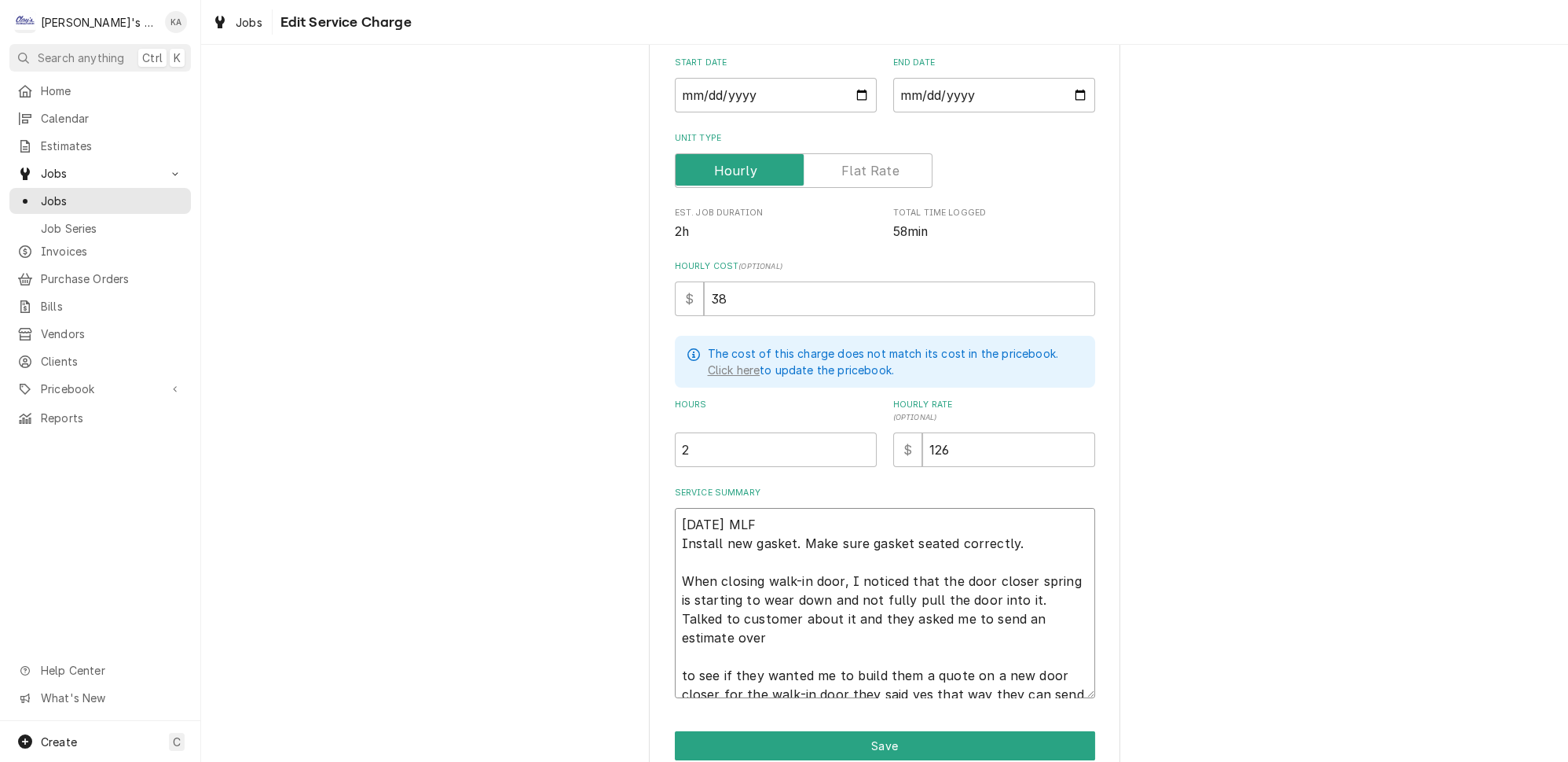
type textarea "8/20/2025 MLF Install new gasket. Make sure gasket seated correctly. When closi…"
type textarea "x"
type textarea "8/20/2025 MLF Install new gasket. Make sure gasket seated correctly. When closi…"
type textarea "x"
type textarea "8/20/2025 MLF Install new gasket. Make sure gasket seated correctly. When closi…"
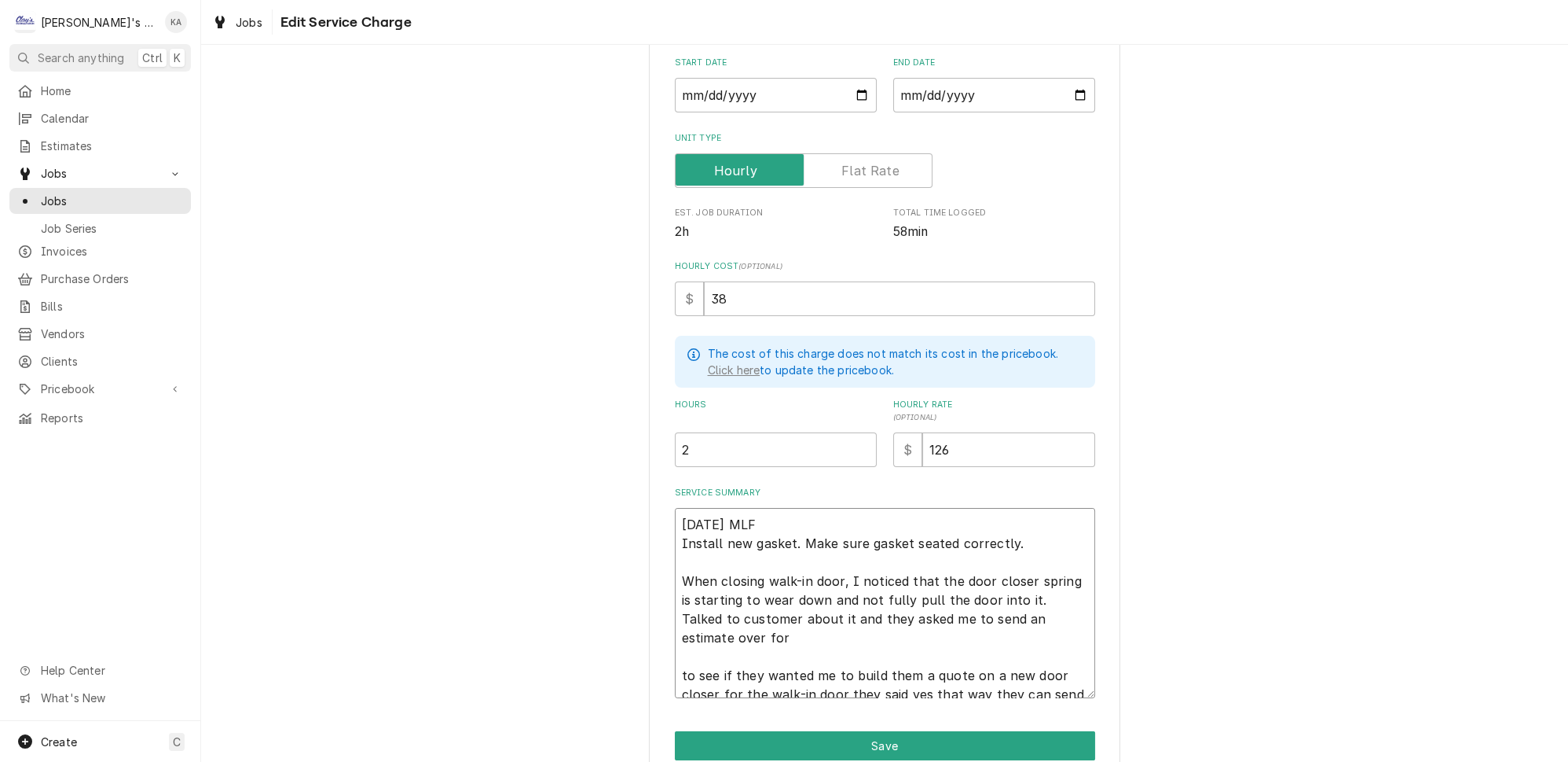
type textarea "x"
type textarea "8/20/2025 MLF Install new gasket. Make sure gasket seated correctly. When closi…"
type textarea "x"
type textarea "8/20/2025 MLF Install new gasket. Make sure gasket seated correctly. When closi…"
type textarea "x"
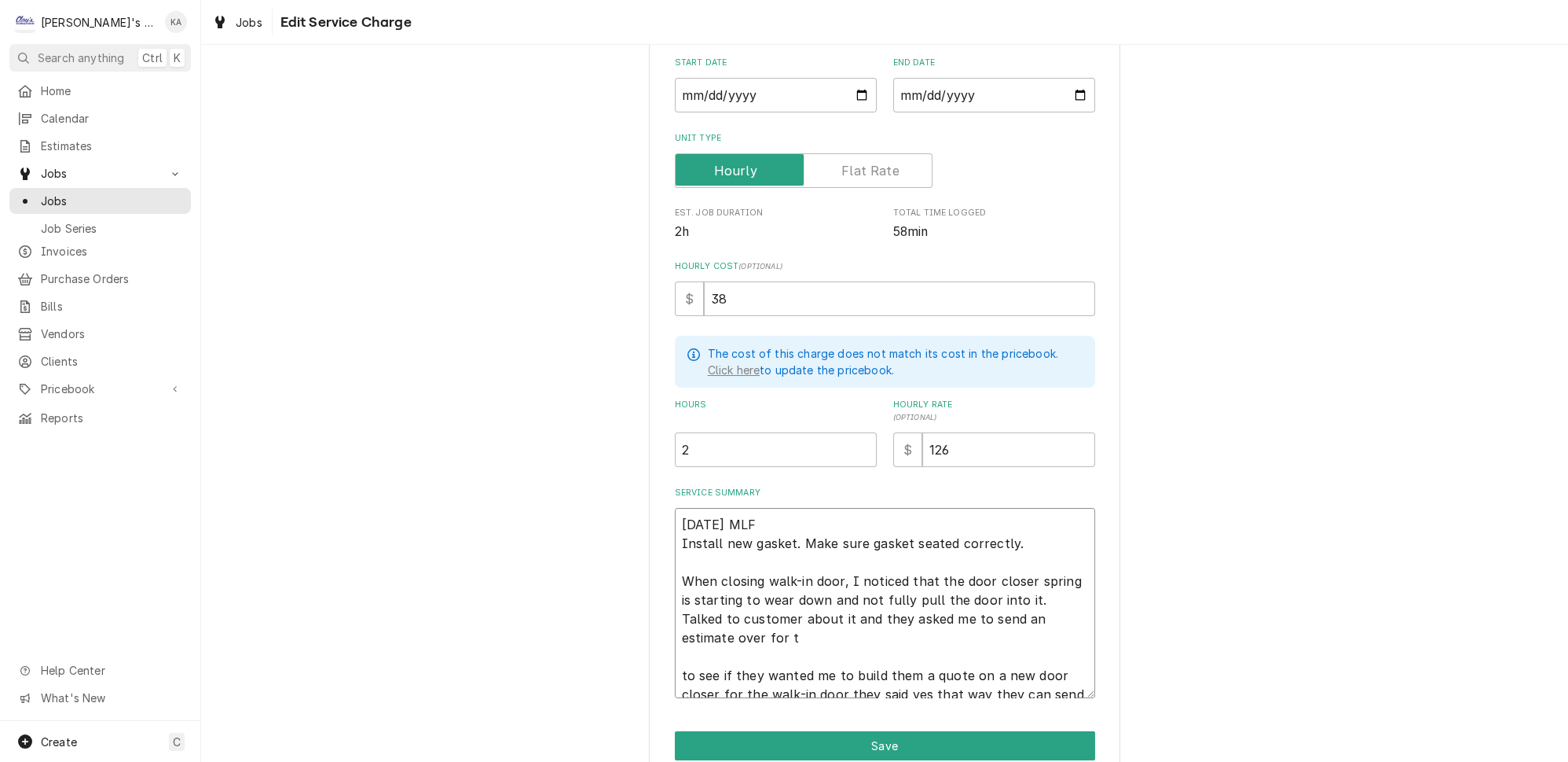
type textarea "8/20/2025 MLF Install new gasket. Make sure gasket seated correctly. When closi…"
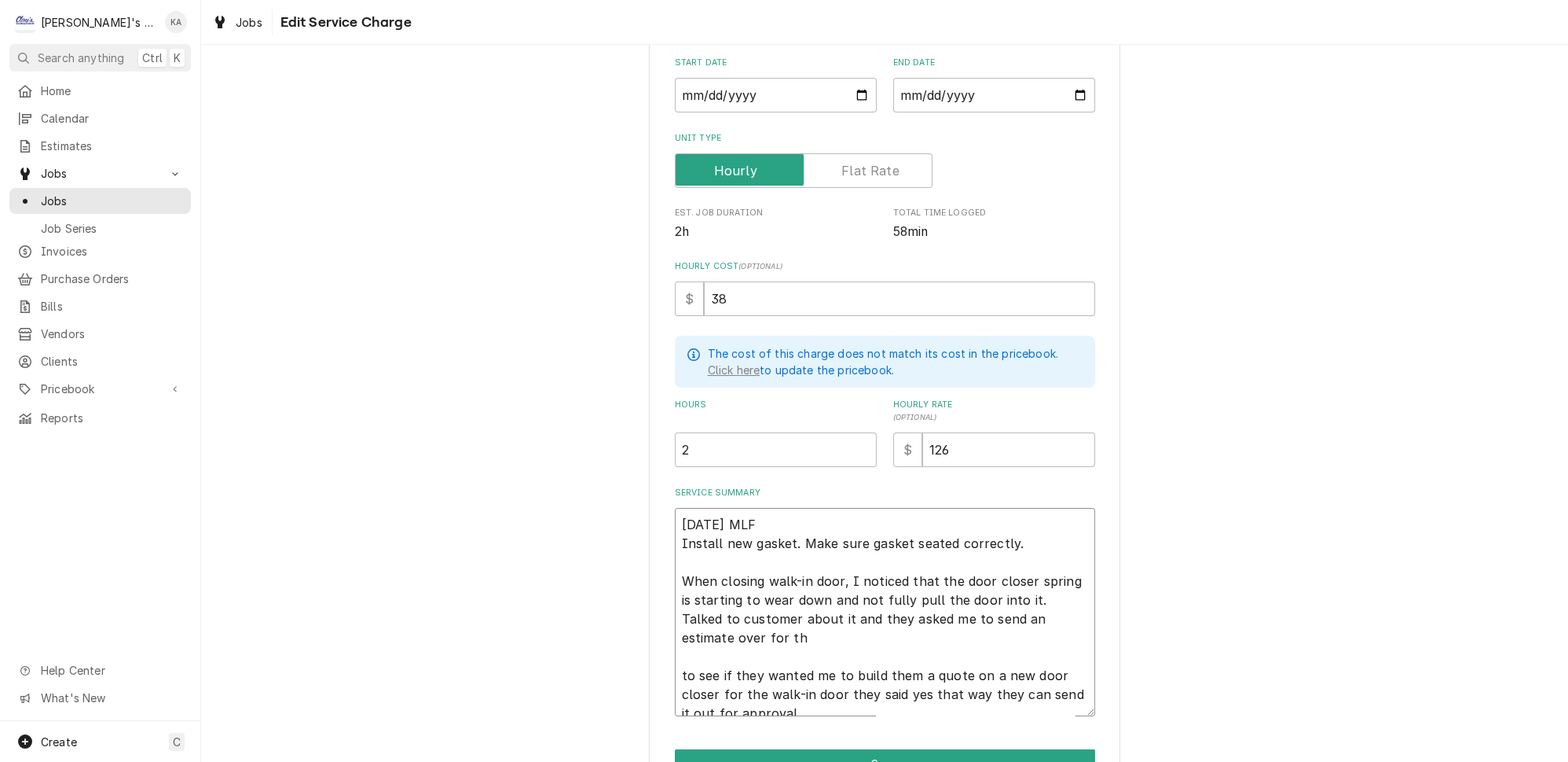
type textarea "x"
type textarea "8/20/2025 MLF Install new gasket. Make sure gasket seated correctly. When closi…"
type textarea "x"
type textarea "8/20/2025 MLF Install new gasket. Make sure gasket seated correctly. When closi…"
type textarea "x"
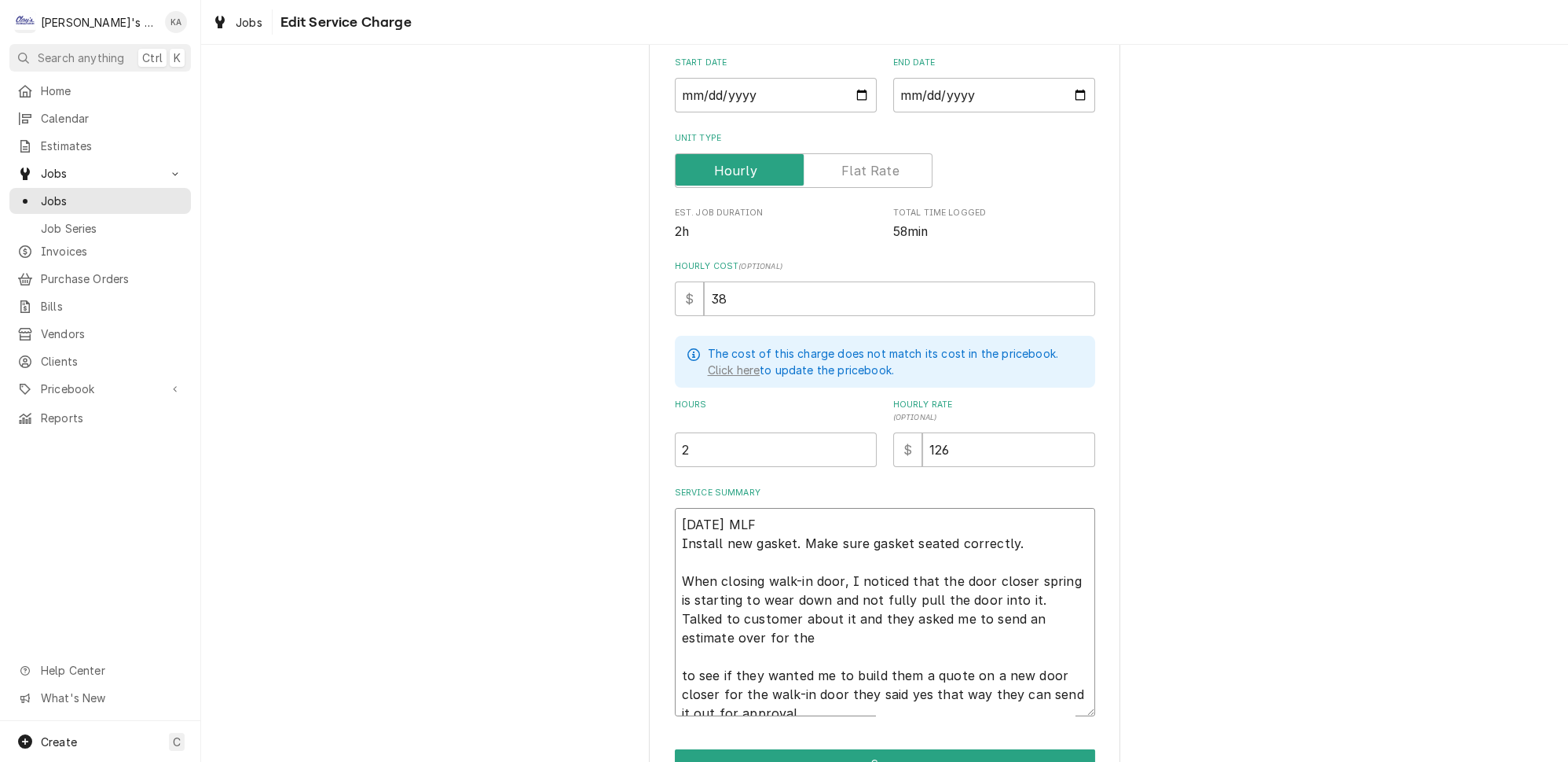
type textarea "8/20/2025 MLF Install new gasket. Make sure gasket seated correctly. When closi…"
type textarea "x"
type textarea "8/20/2025 MLF Install new gasket. Make sure gasket seated correctly. When closi…"
type textarea "x"
type textarea "8/20/2025 MLF Install new gasket. Make sure gasket seated correctly. When closi…"
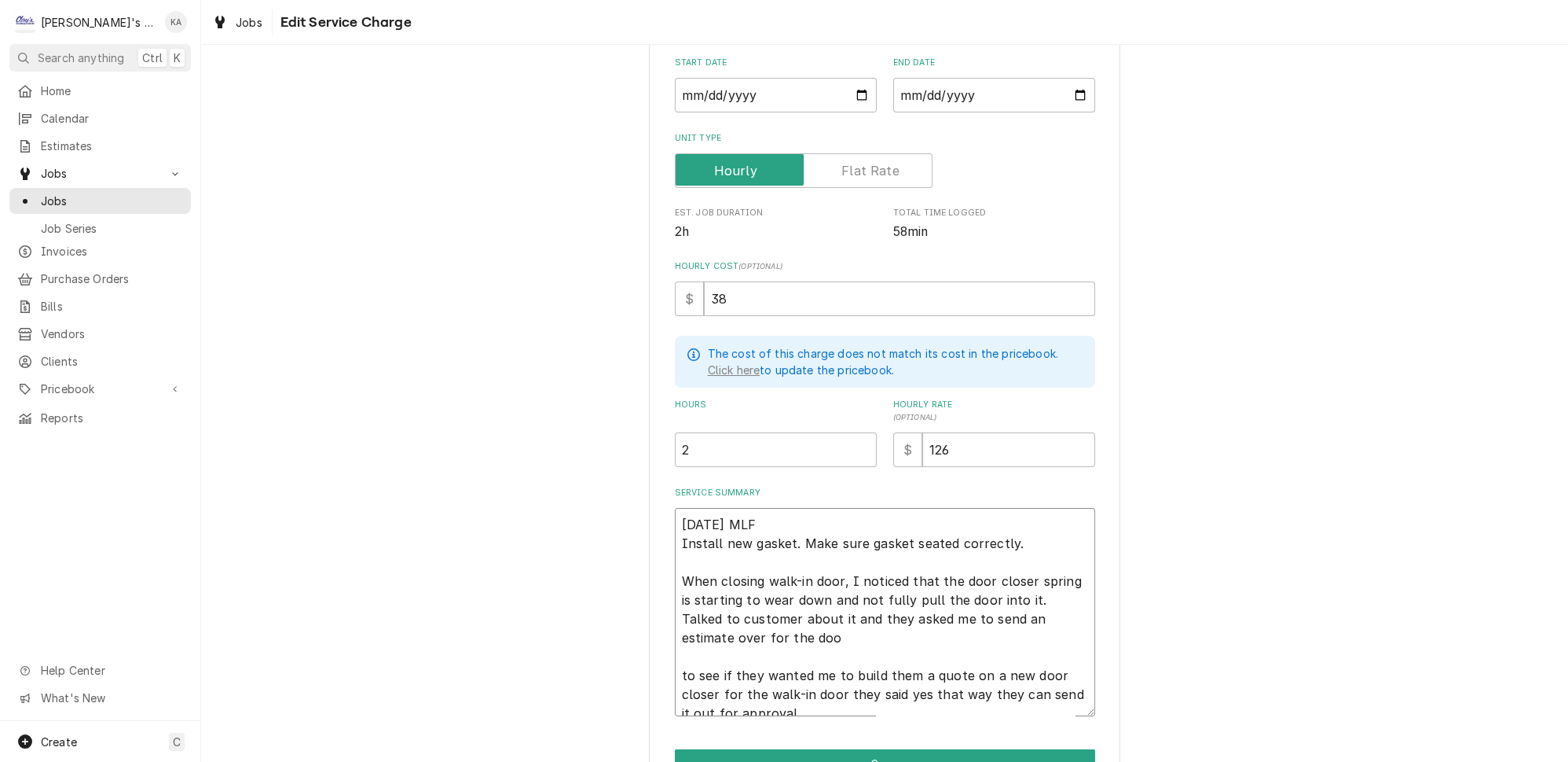
type textarea "x"
type textarea "8/20/2025 MLF Install new gasket. Make sure gasket seated correctly. When closi…"
type textarea "x"
type textarea "8/20/2025 MLF Install new gasket. Make sure gasket seated correctly. When closi…"
type textarea "x"
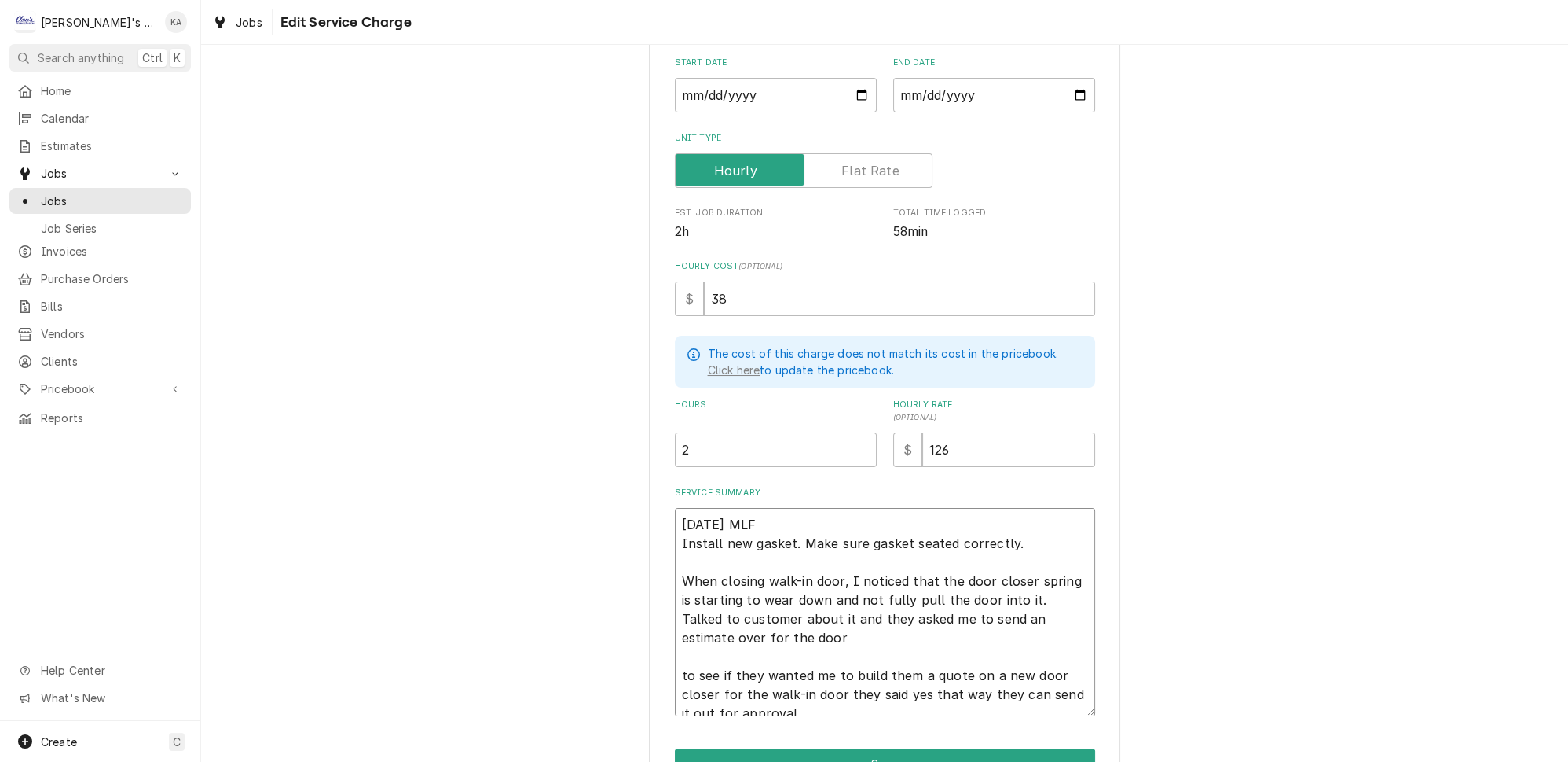
type textarea "8/20/2025 MLF Install new gasket. Make sure gasket seated correctly. When closi…"
type textarea "x"
type textarea "8/20/2025 MLF Install new gasket. Make sure gasket seated correctly. When closi…"
type textarea "x"
type textarea "8/20/2025 MLF Install new gasket. Make sure gasket seated correctly. When closi…"
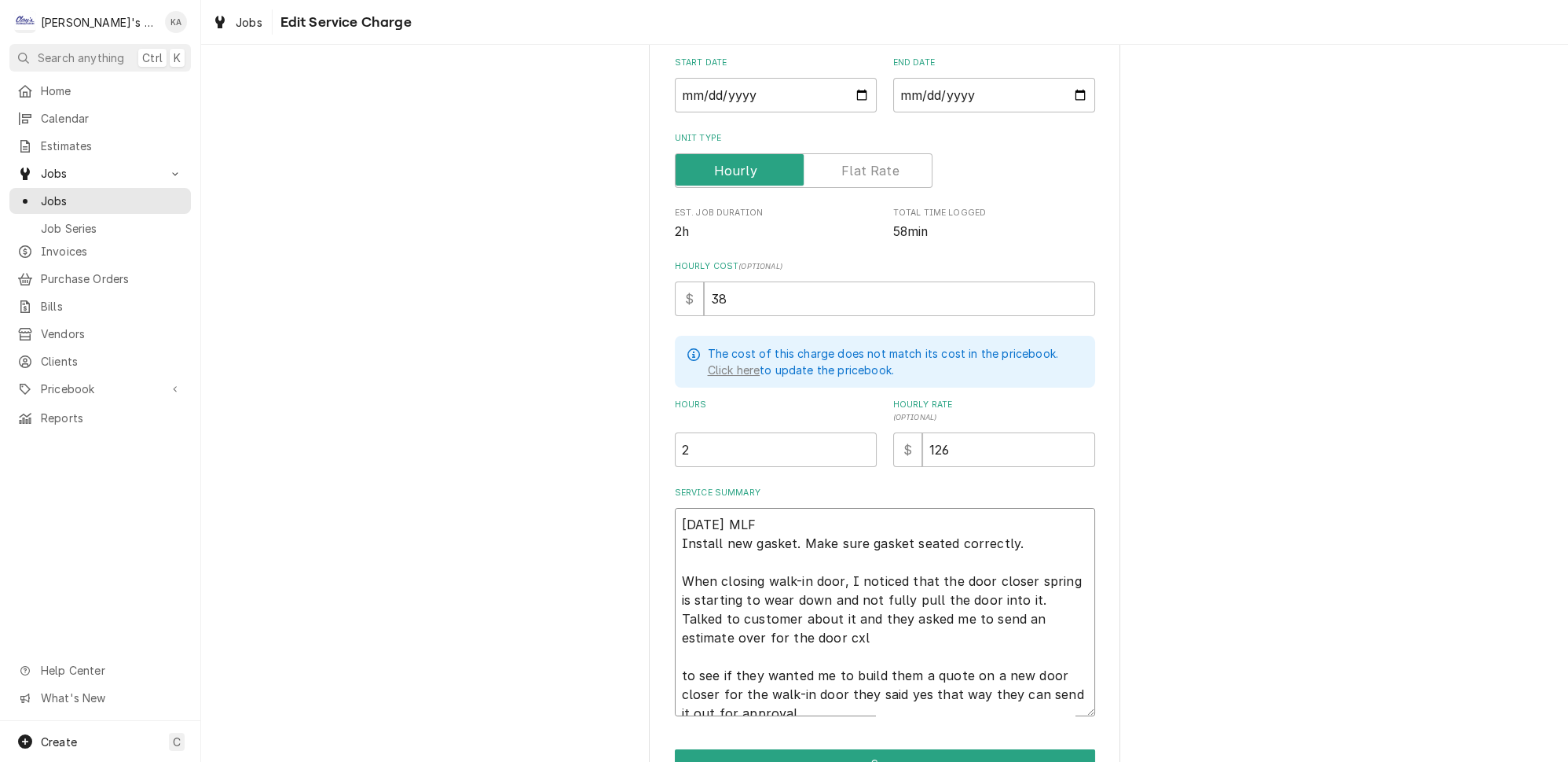
type textarea "x"
type textarea "8/20/2025 MLF Install new gasket. Make sure gasket seated correctly. When closi…"
type textarea "x"
type textarea "8/20/2025 MLF Install new gasket. Make sure gasket seated correctly. When closi…"
type textarea "x"
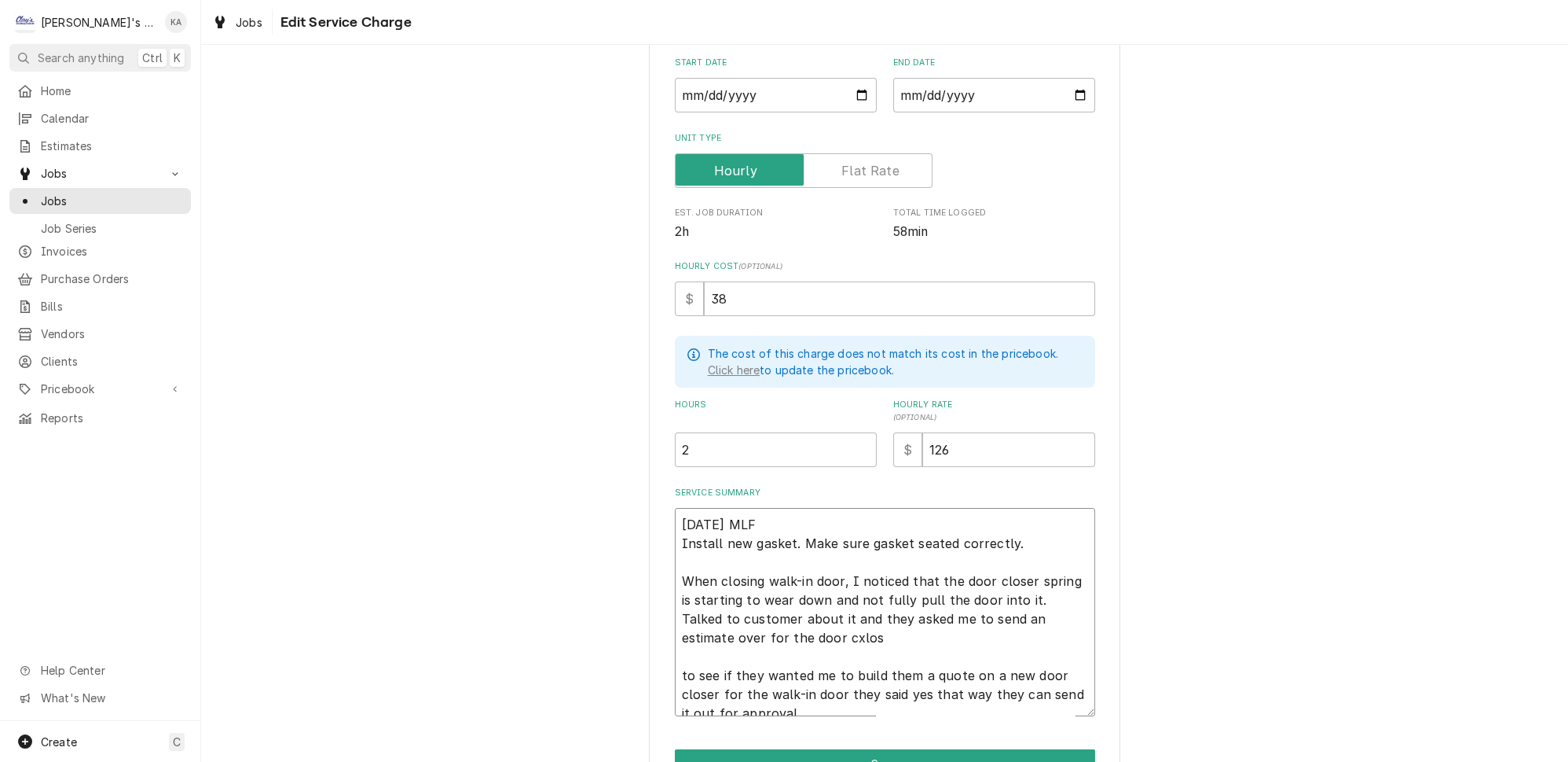
type textarea "8/20/2025 MLF Install new gasket. Make sure gasket seated correctly. When closi…"
type textarea "x"
type textarea "8/20/2025 MLF Install new gasket. Make sure gasket seated correctly. When closi…"
type textarea "x"
type textarea "8/20/2025 MLF Install new gasket. Make sure gasket seated correctly. When closi…"
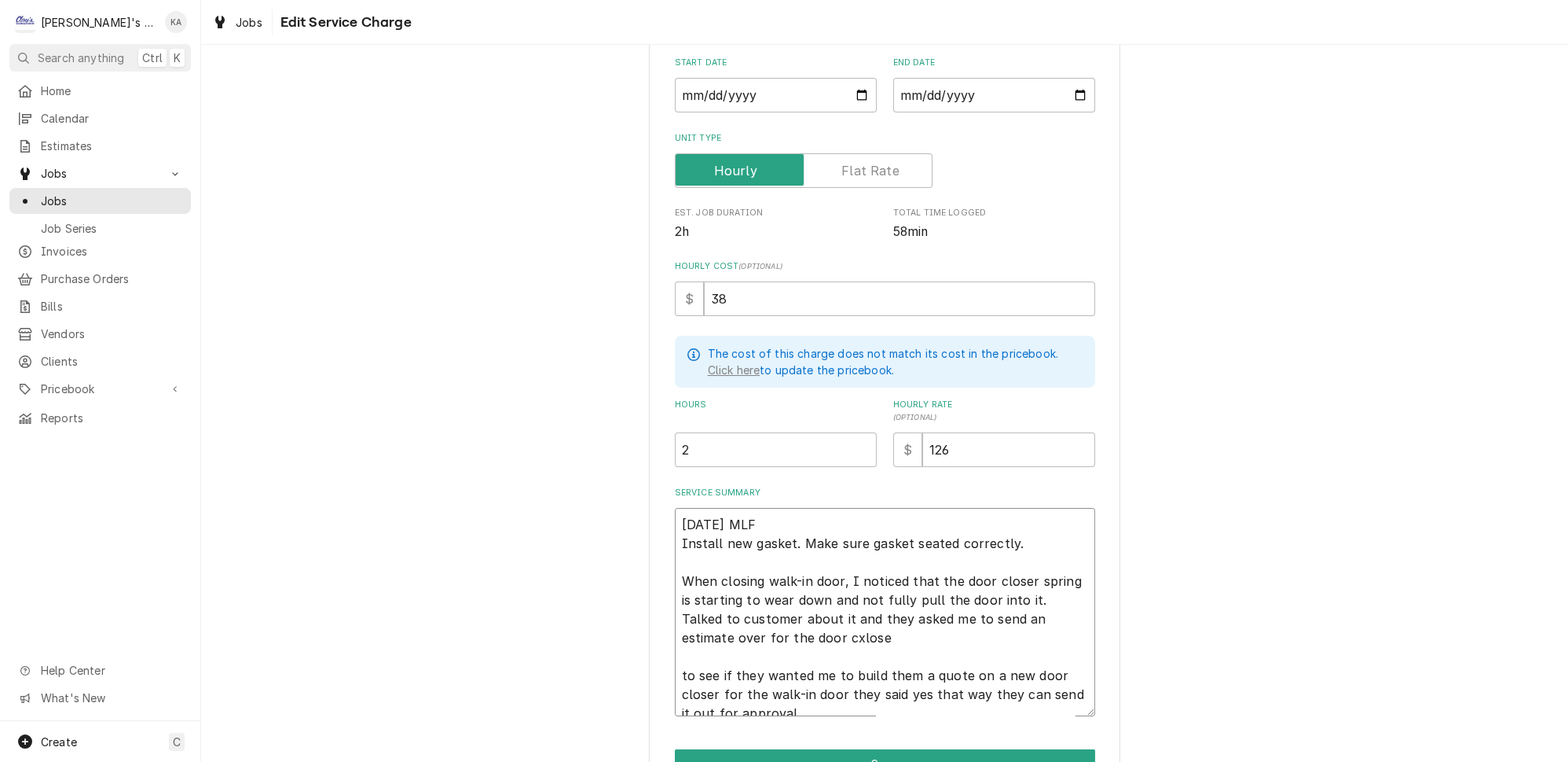
type textarea "x"
type textarea "8/20/2025 MLF Install new gasket. Make sure gasket seated correctly. When closi…"
type textarea "x"
type textarea "8/20/2025 MLF Install new gasket. Make sure gasket seated correctly. When closi…"
type textarea "x"
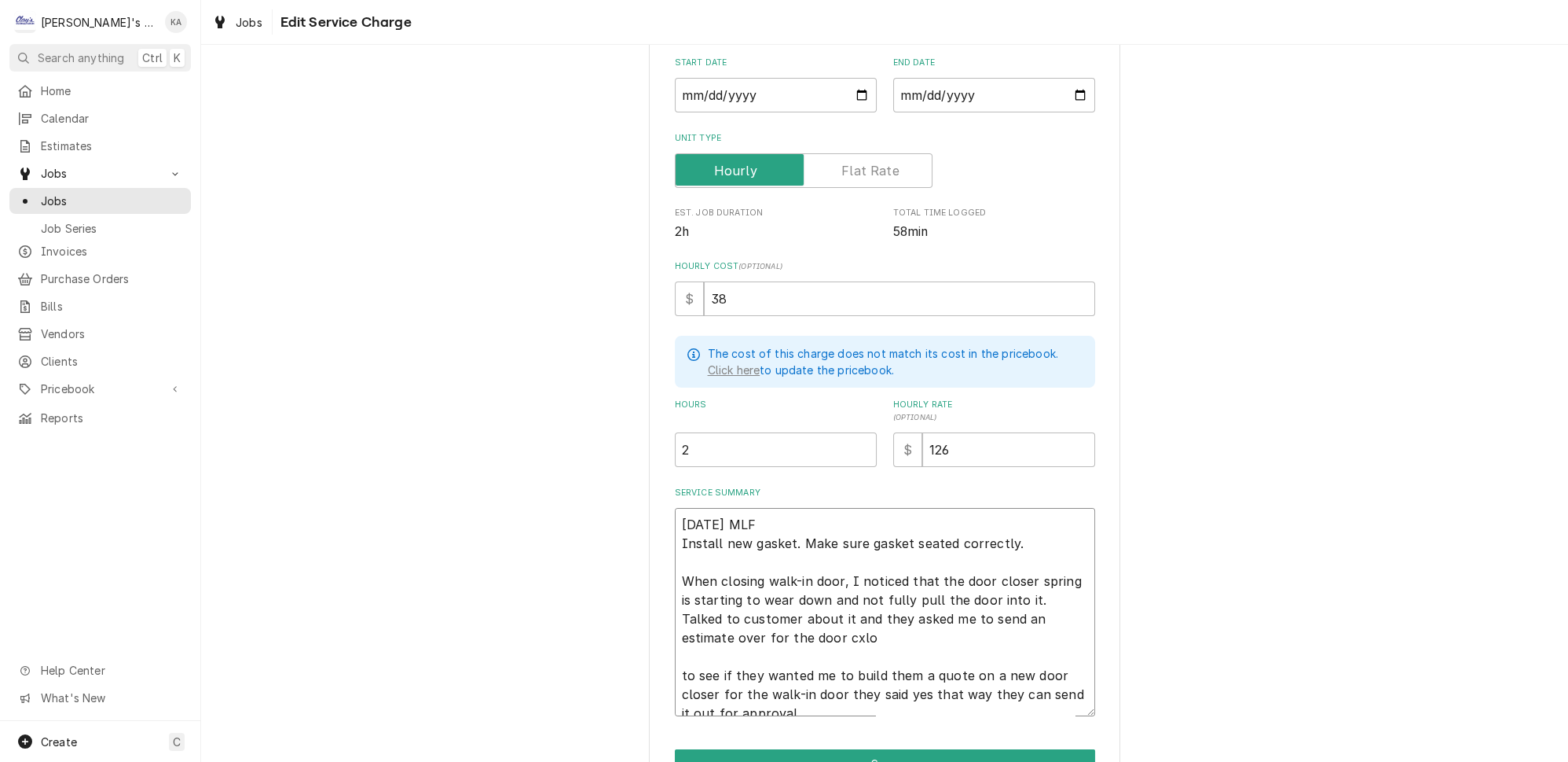
type textarea "8/20/2025 MLF Install new gasket. Make sure gasket seated correctly. When closi…"
type textarea "x"
type textarea "8/20/2025 MLF Install new gasket. Make sure gasket seated correctly. When closi…"
type textarea "x"
type textarea "8/20/2025 MLF Install new gasket. Make sure gasket seated correctly. When closi…"
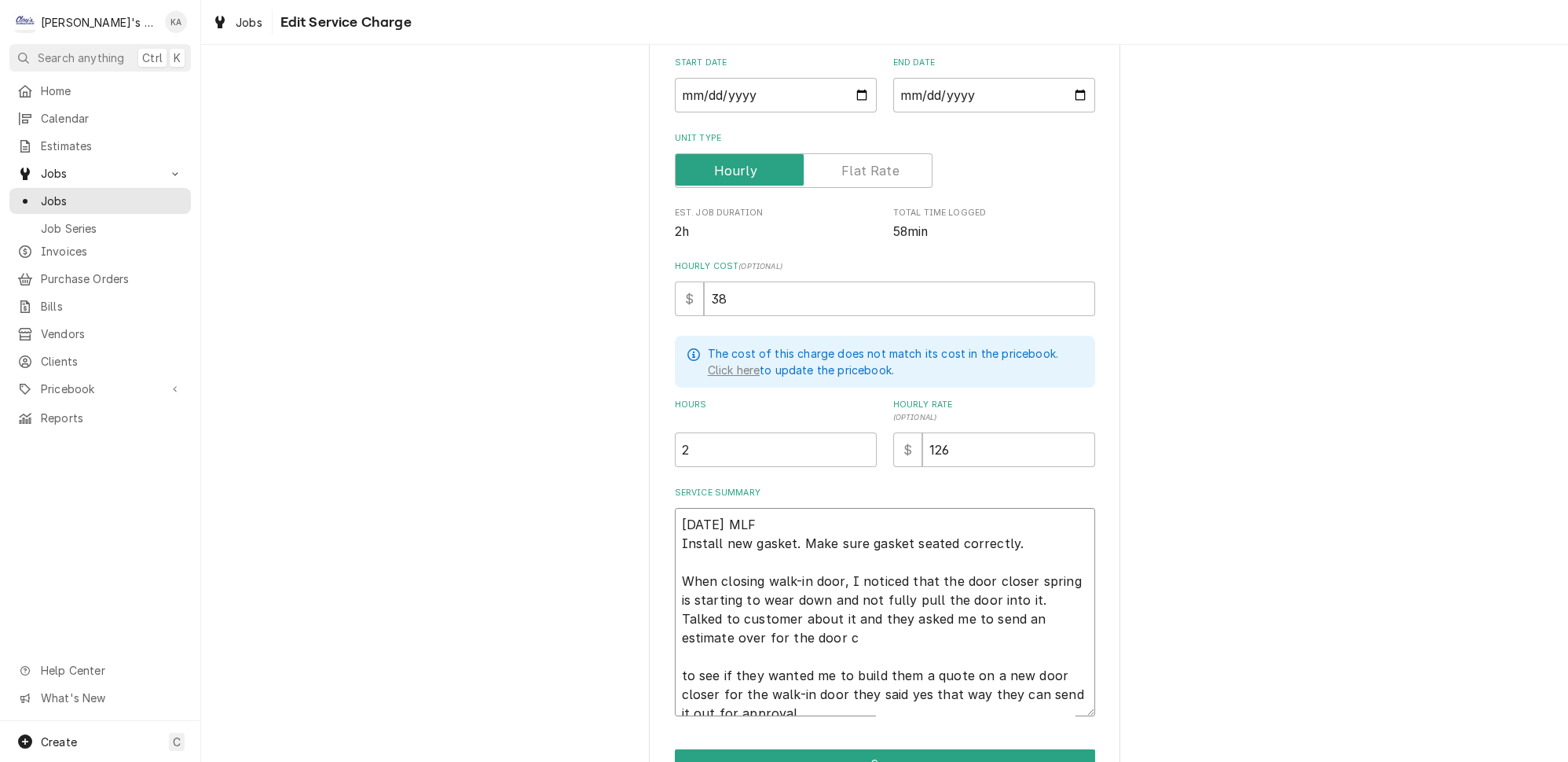
type textarea "x"
type textarea "8/20/2025 MLF Install new gasket. Make sure gasket seated correctly. When closi…"
type textarea "x"
type textarea "8/20/2025 MLF Install new gasket. Make sure gasket seated correctly. When closi…"
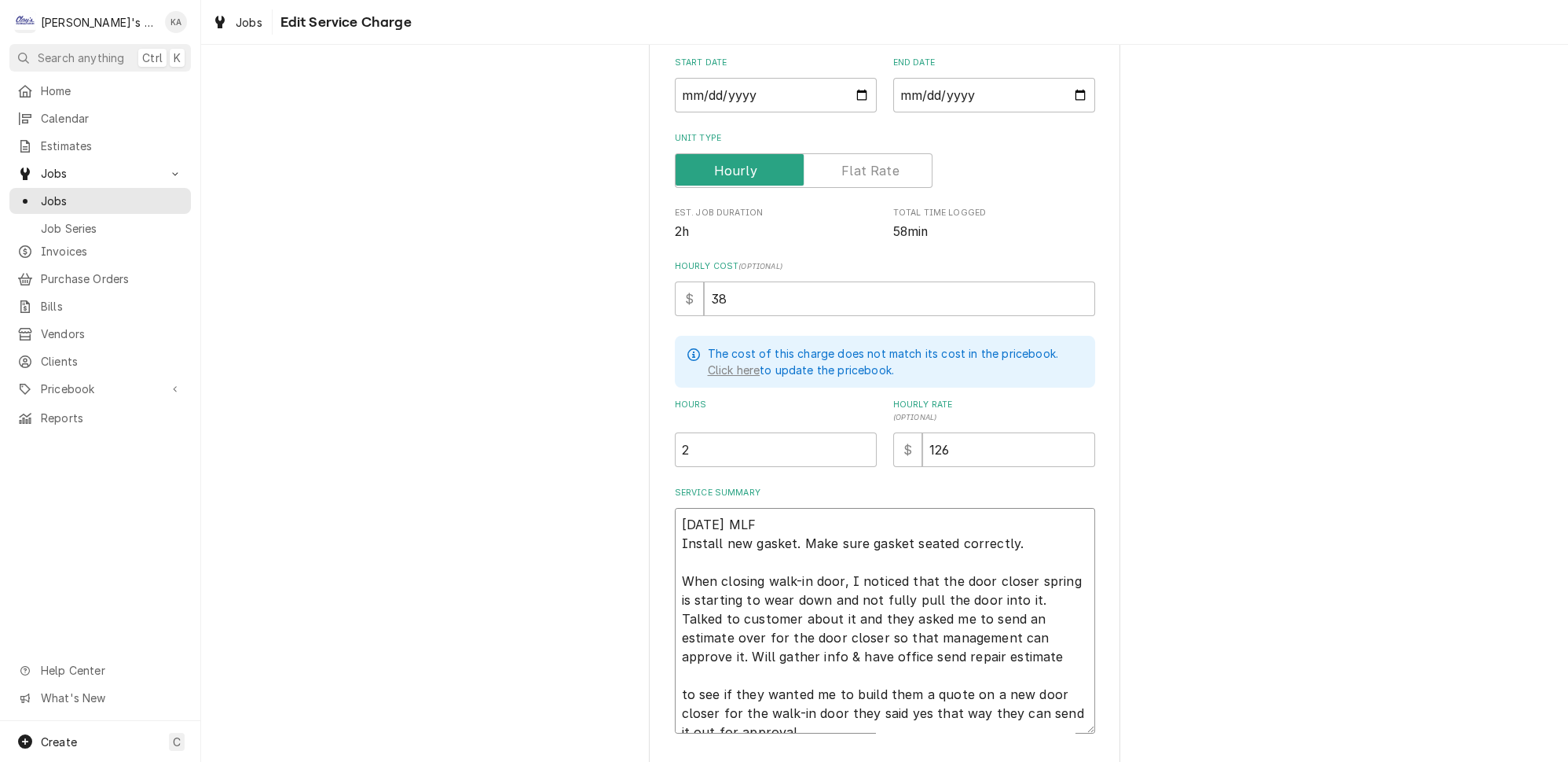
click at [906, 639] on textarea "8/20/2025 MLF Install new gasket. Make sure gasket seated correctly. When closi…" at bounding box center [884, 621] width 420 height 226
drag, startPoint x: 788, startPoint y: 708, endPoint x: 678, endPoint y: 677, distance: 114.3
click at [678, 677] on textarea "8/20/2025 MLF Install new gasket. Make sure gasket seated correctly. When closi…" at bounding box center [884, 621] width 420 height 226
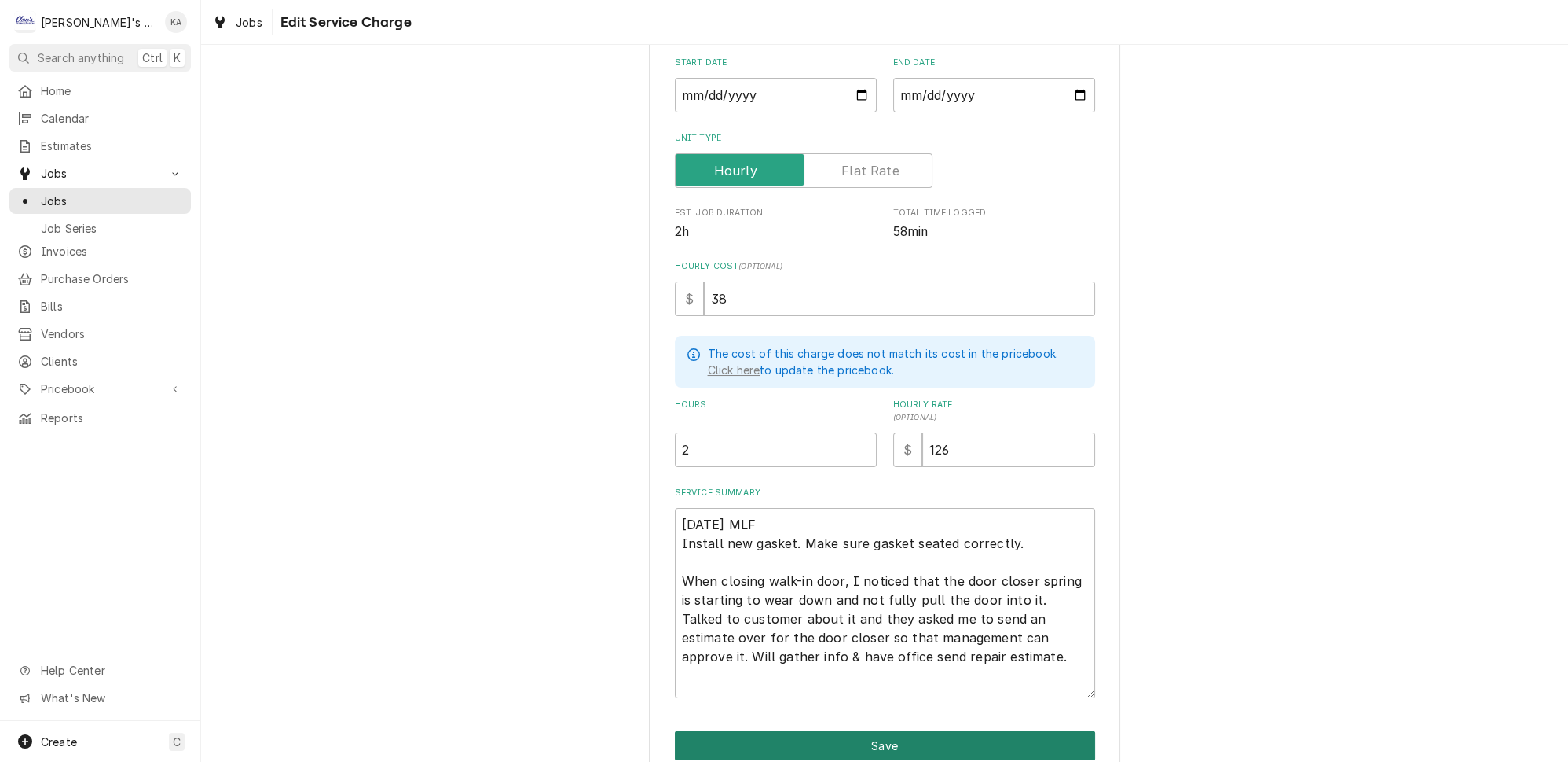
click at [887, 731] on button "Save" at bounding box center [884, 745] width 420 height 29
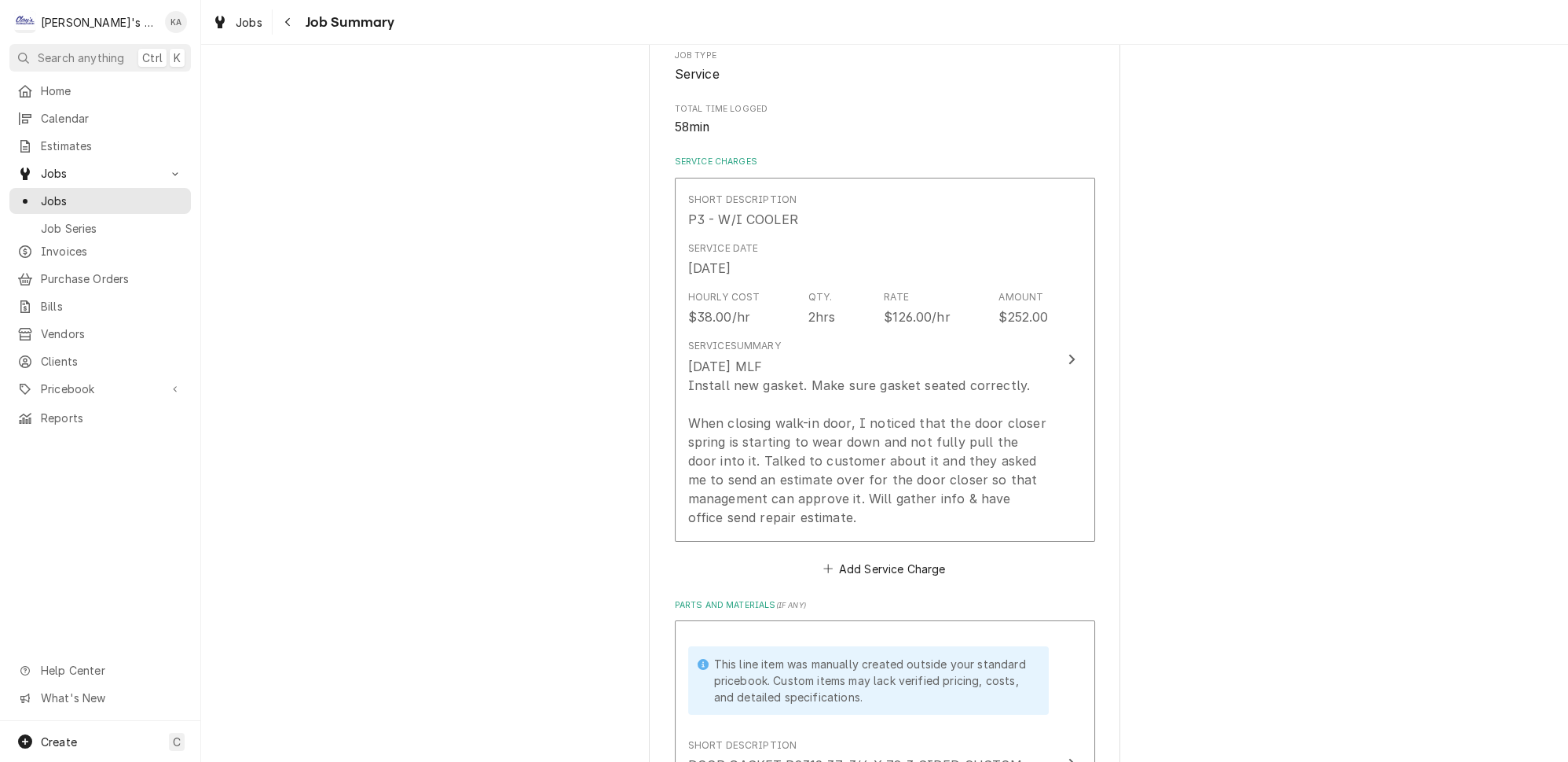
scroll to position [558, 0]
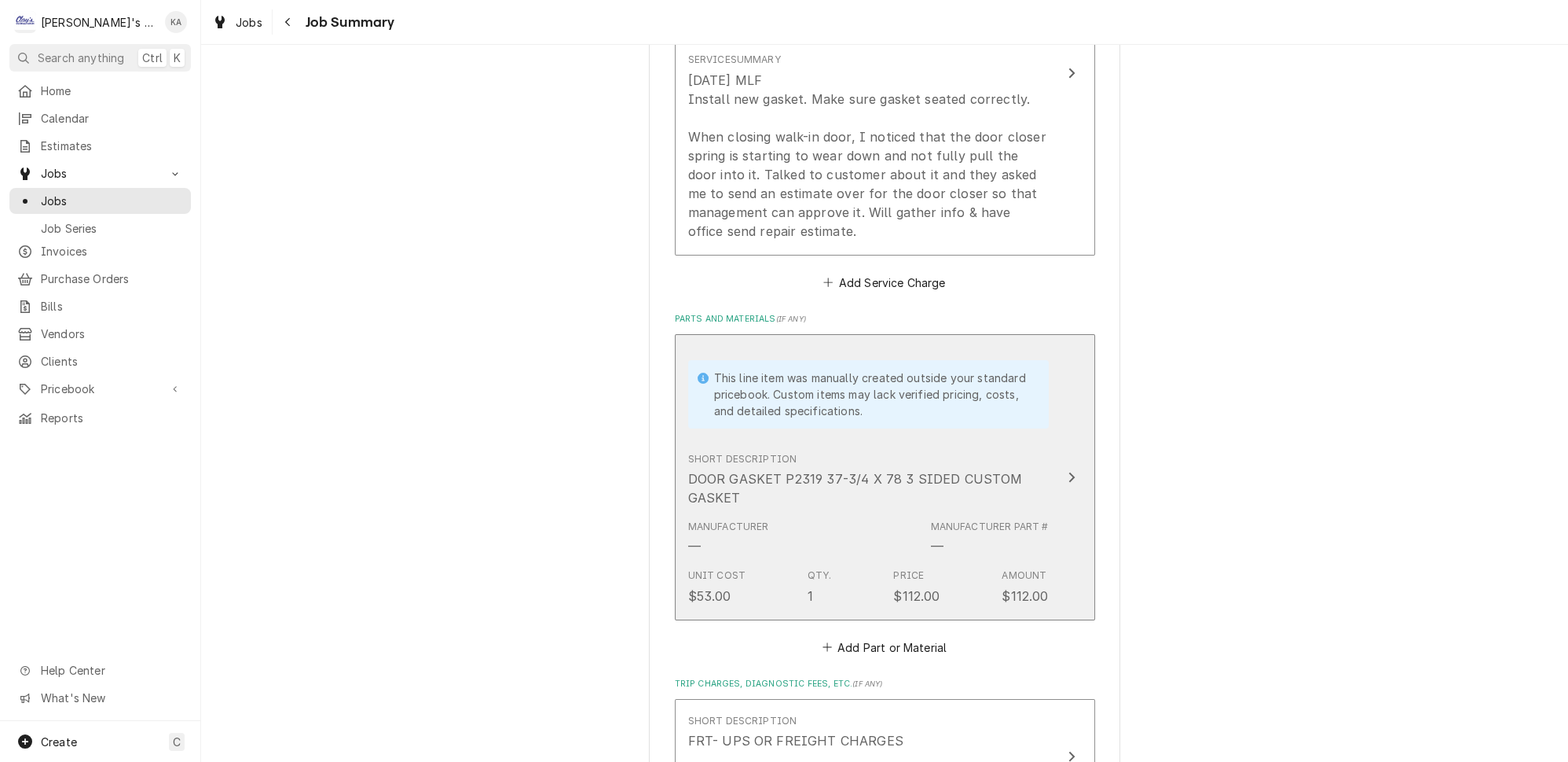
click at [1068, 481] on icon "Update Line Item" at bounding box center [1072, 477] width 8 height 12
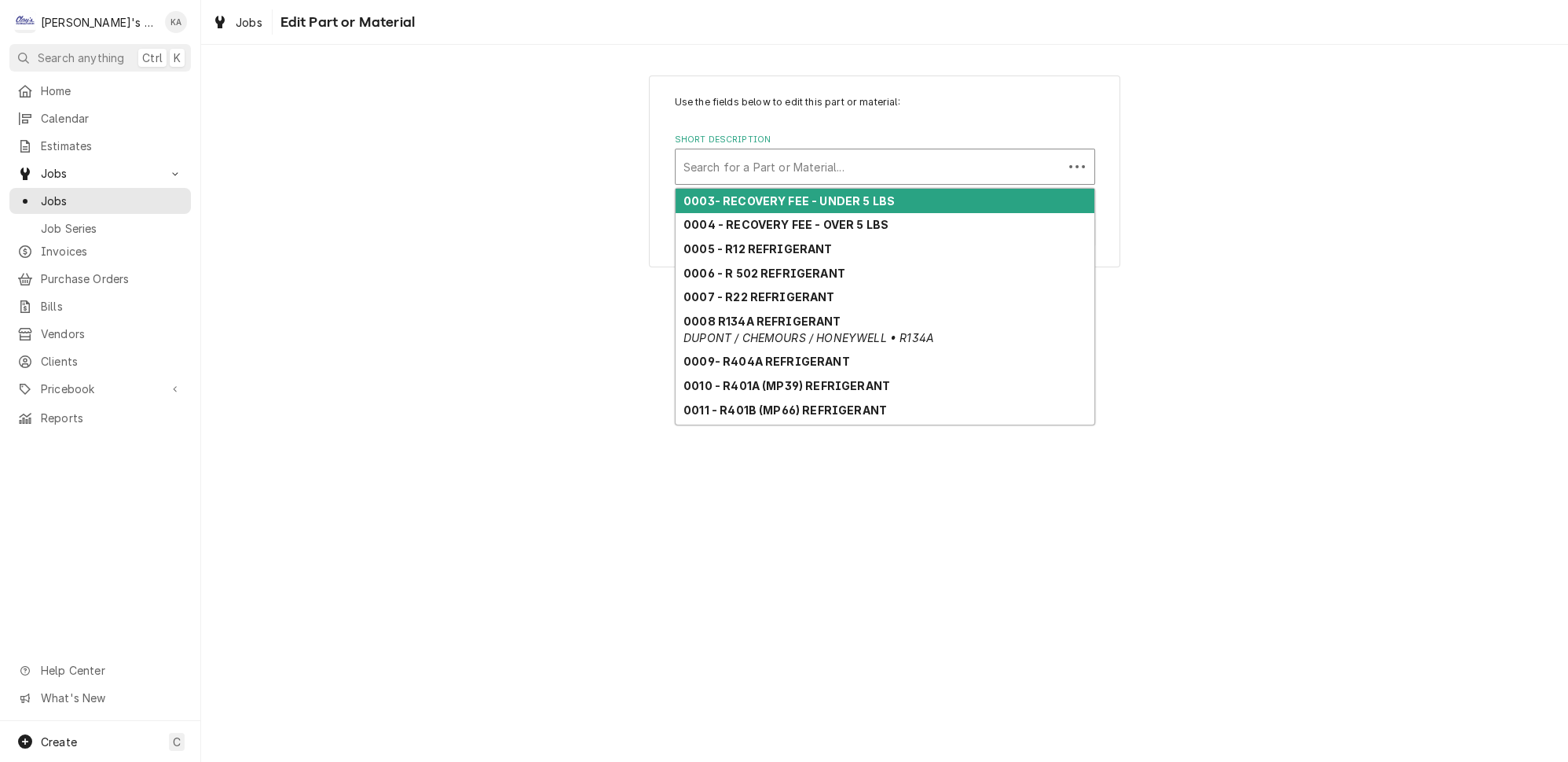
click at [709, 162] on div "Short Description" at bounding box center [869, 167] width 372 height 28
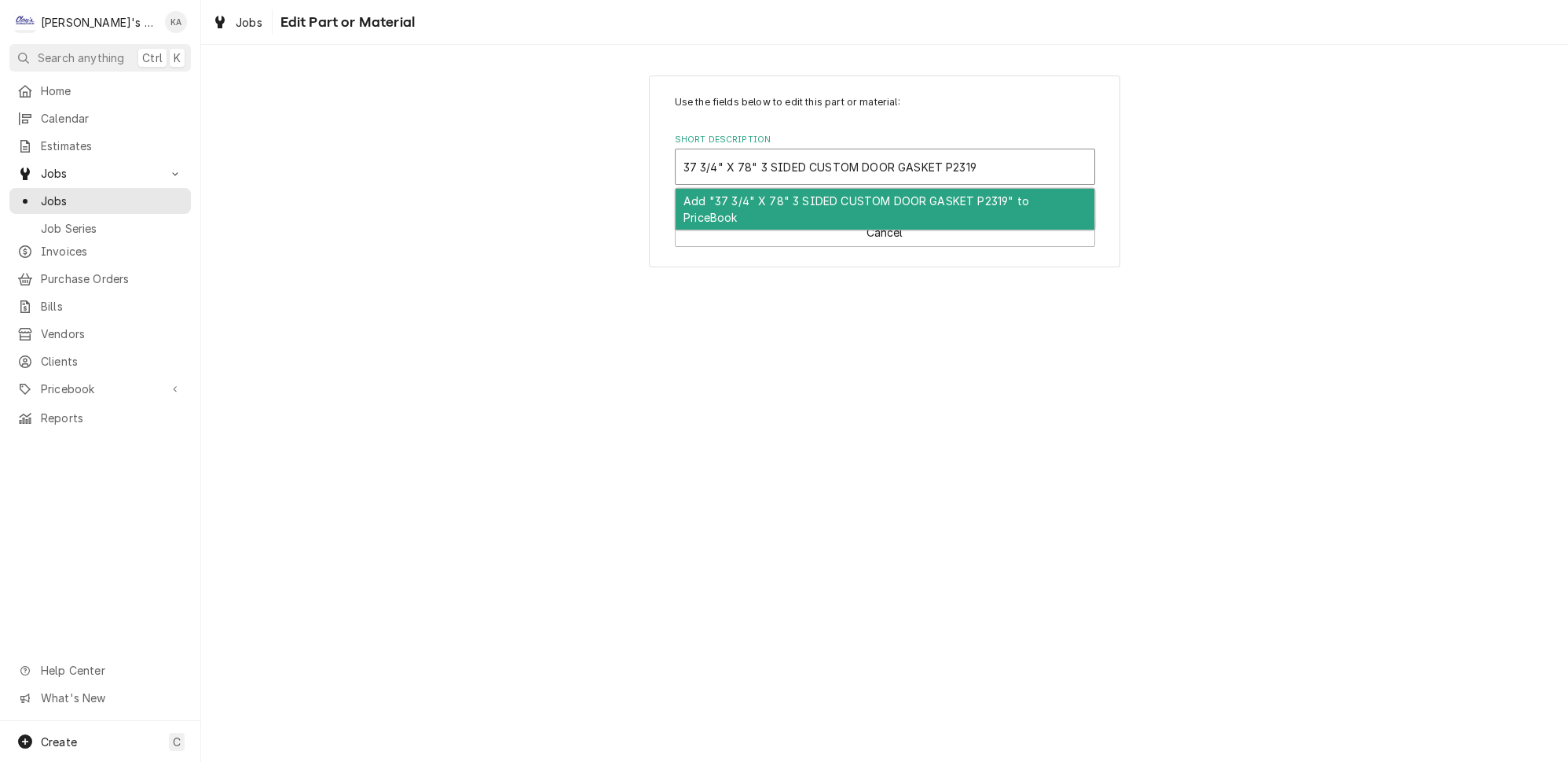
click at [856, 194] on div "Add "37 3/4" X 78" 3 SIDED CUSTOM DOOR GASKET P2319" to PriceBook" at bounding box center [885, 209] width 419 height 41
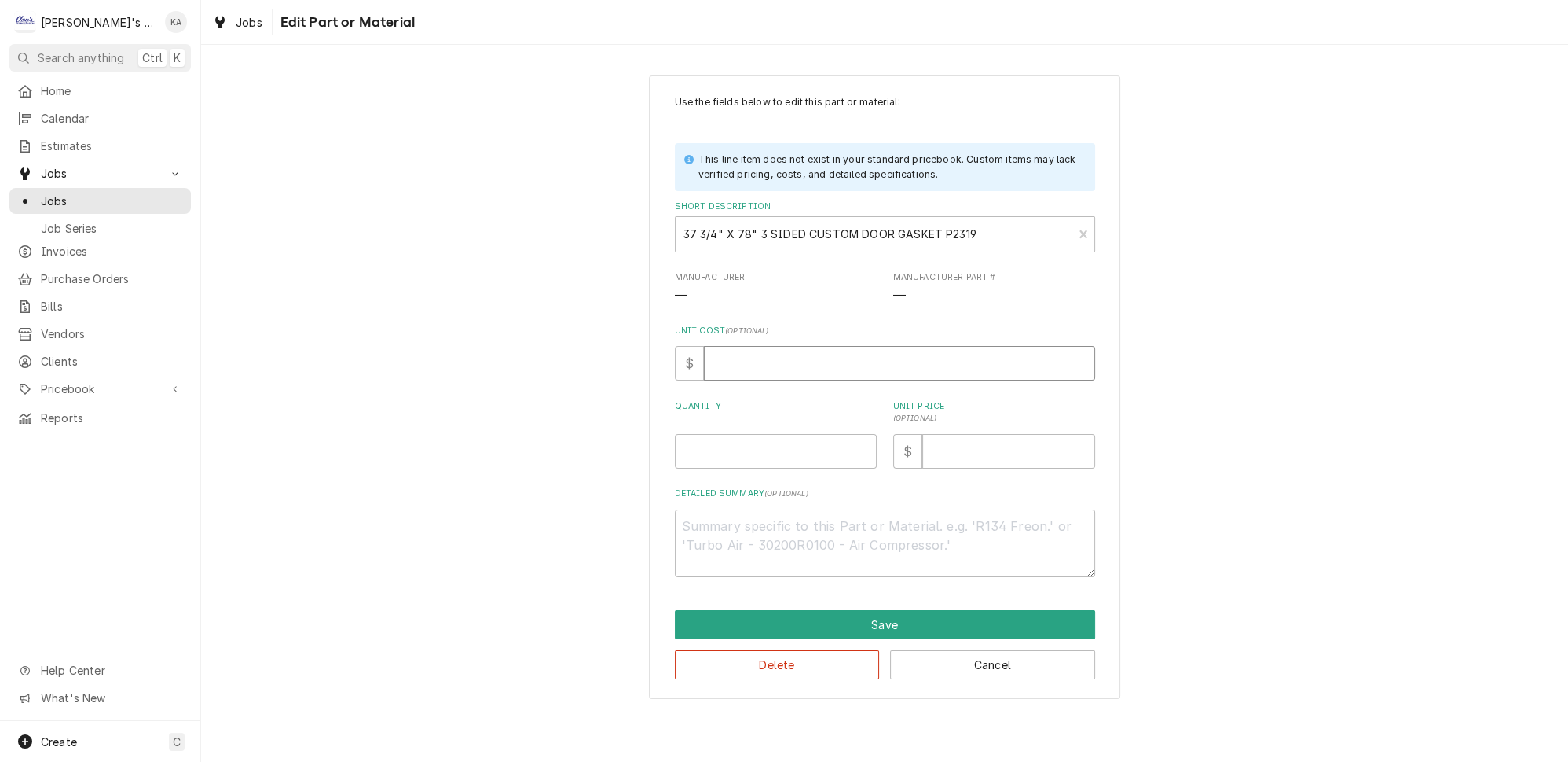
click at [736, 359] on input "Unit Cost ( optional )" at bounding box center [899, 362] width 392 height 35
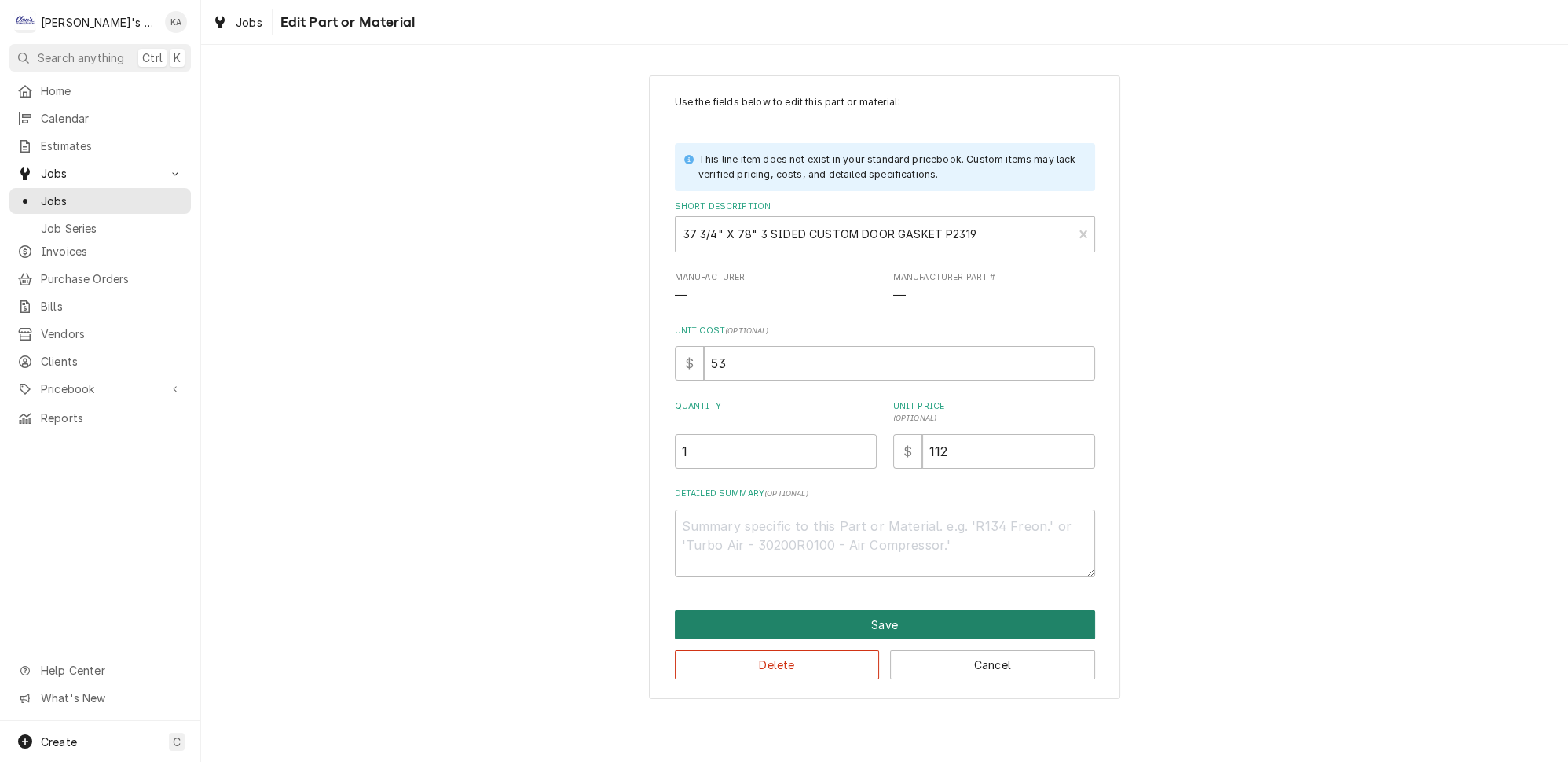
click at [904, 613] on button "Save" at bounding box center [884, 624] width 420 height 29
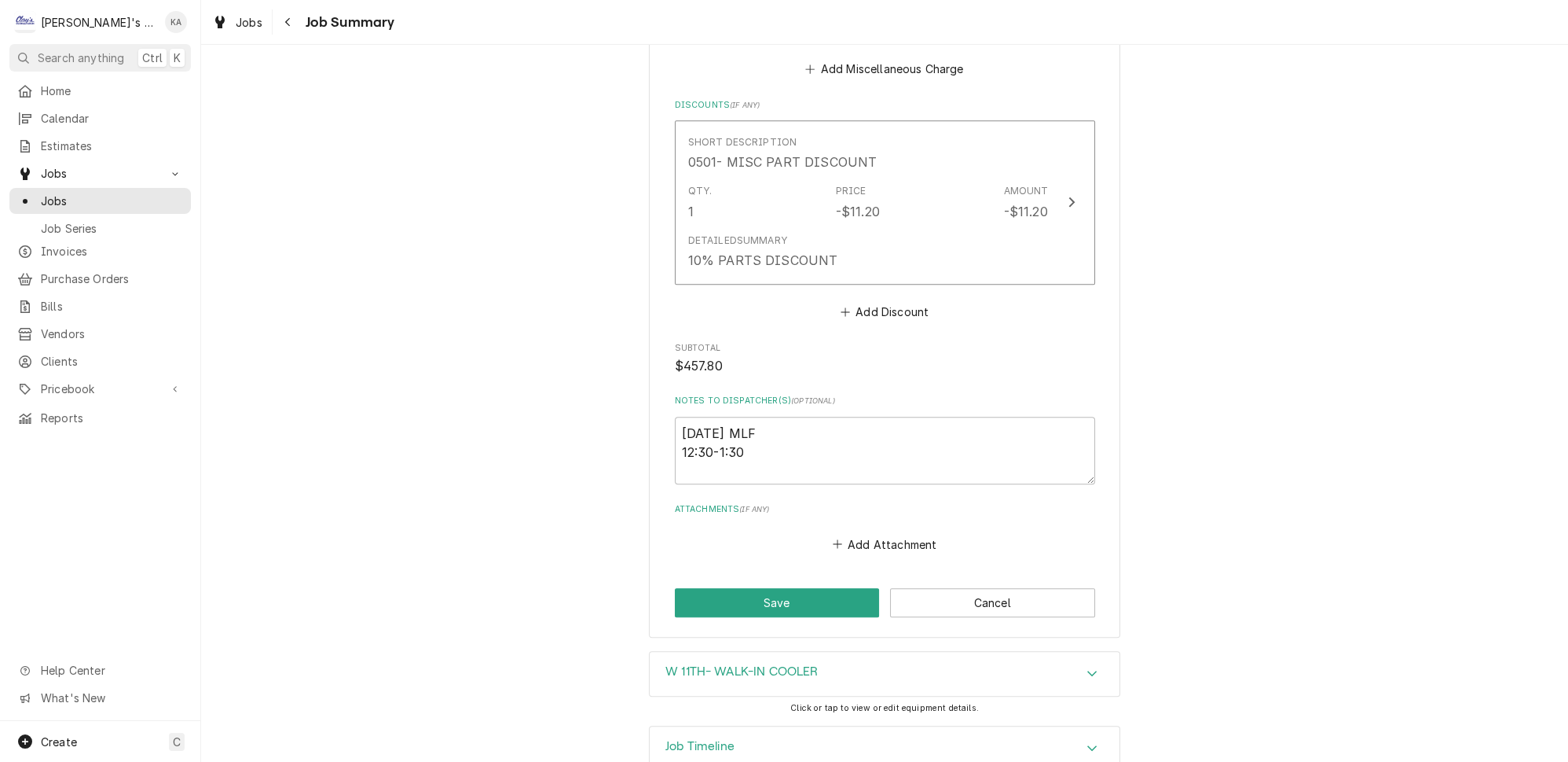
scroll to position [1450, 0]
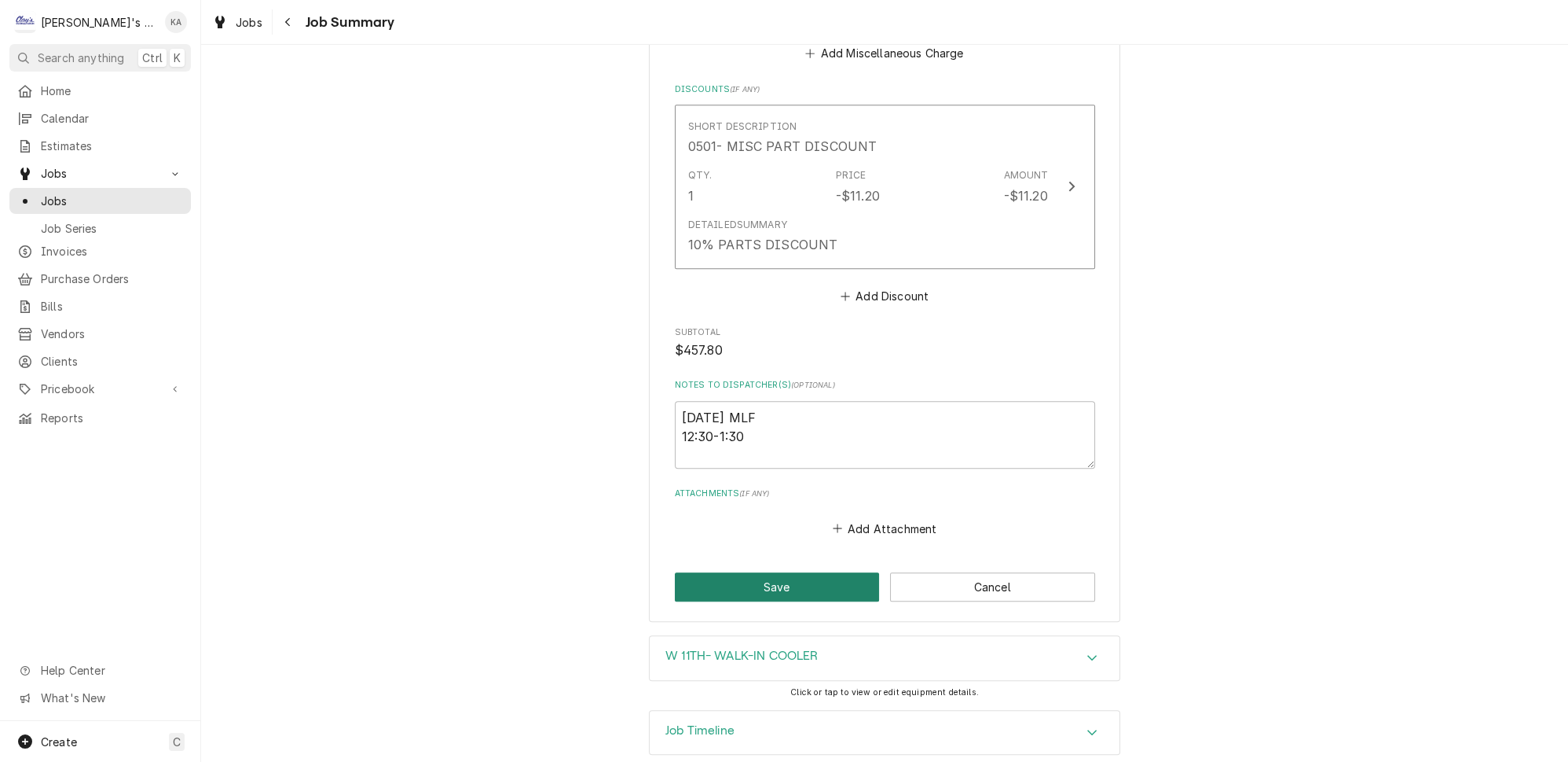
click at [774, 572] on button "Save" at bounding box center [777, 586] width 205 height 29
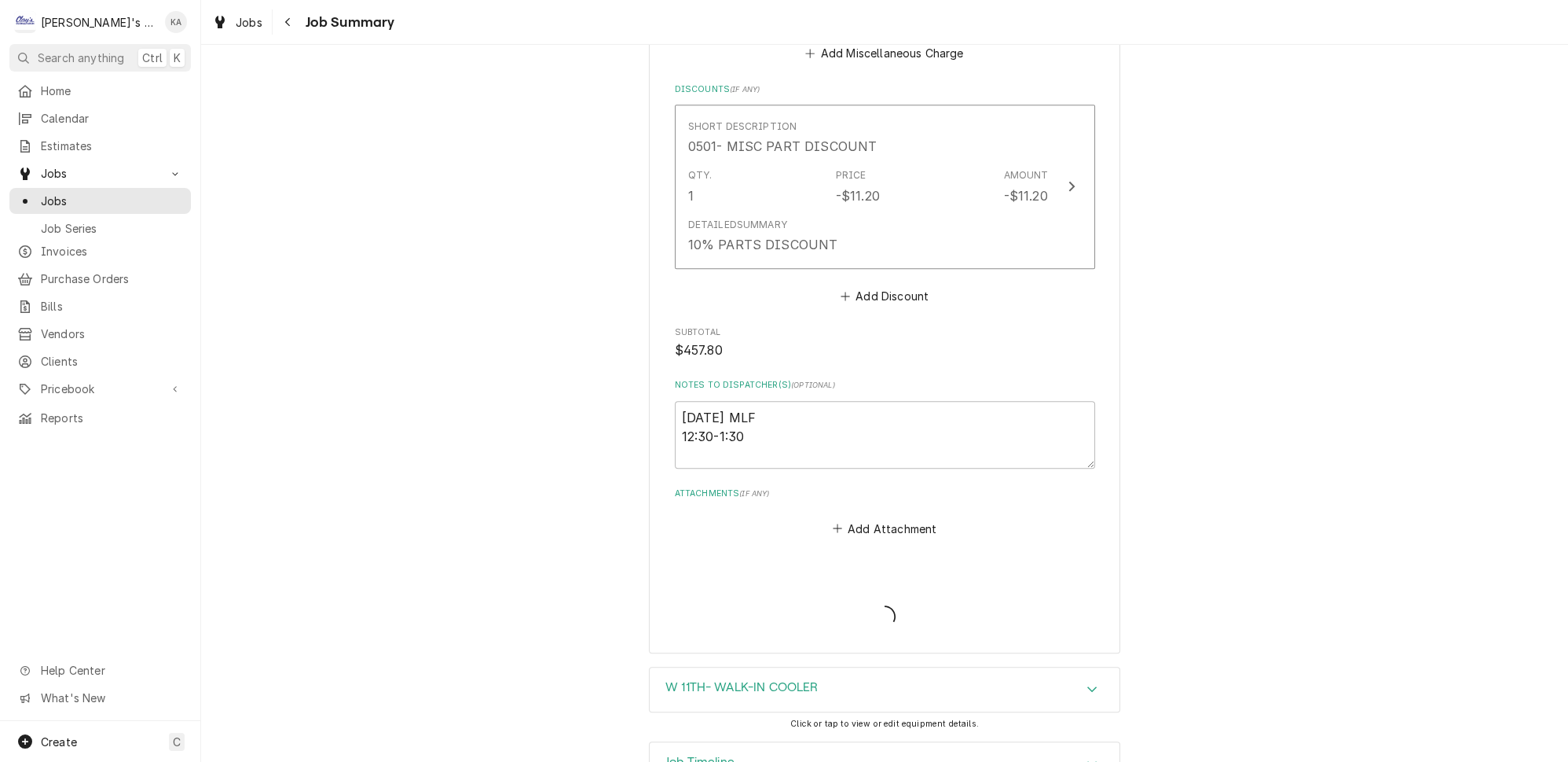
scroll to position [1504, 0]
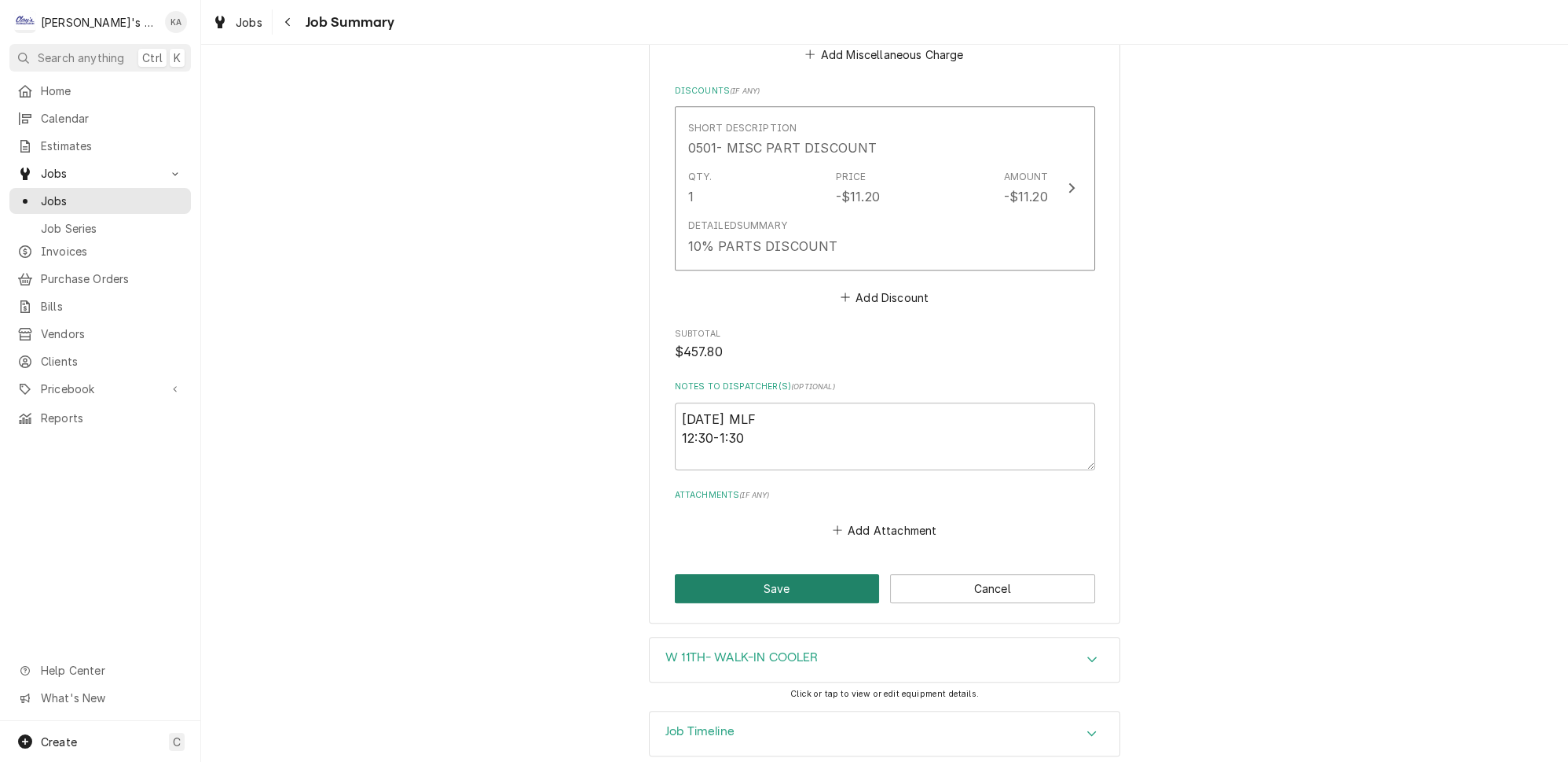
click at [773, 574] on button "Save" at bounding box center [777, 588] width 205 height 29
click at [757, 574] on button "Save" at bounding box center [777, 588] width 205 height 29
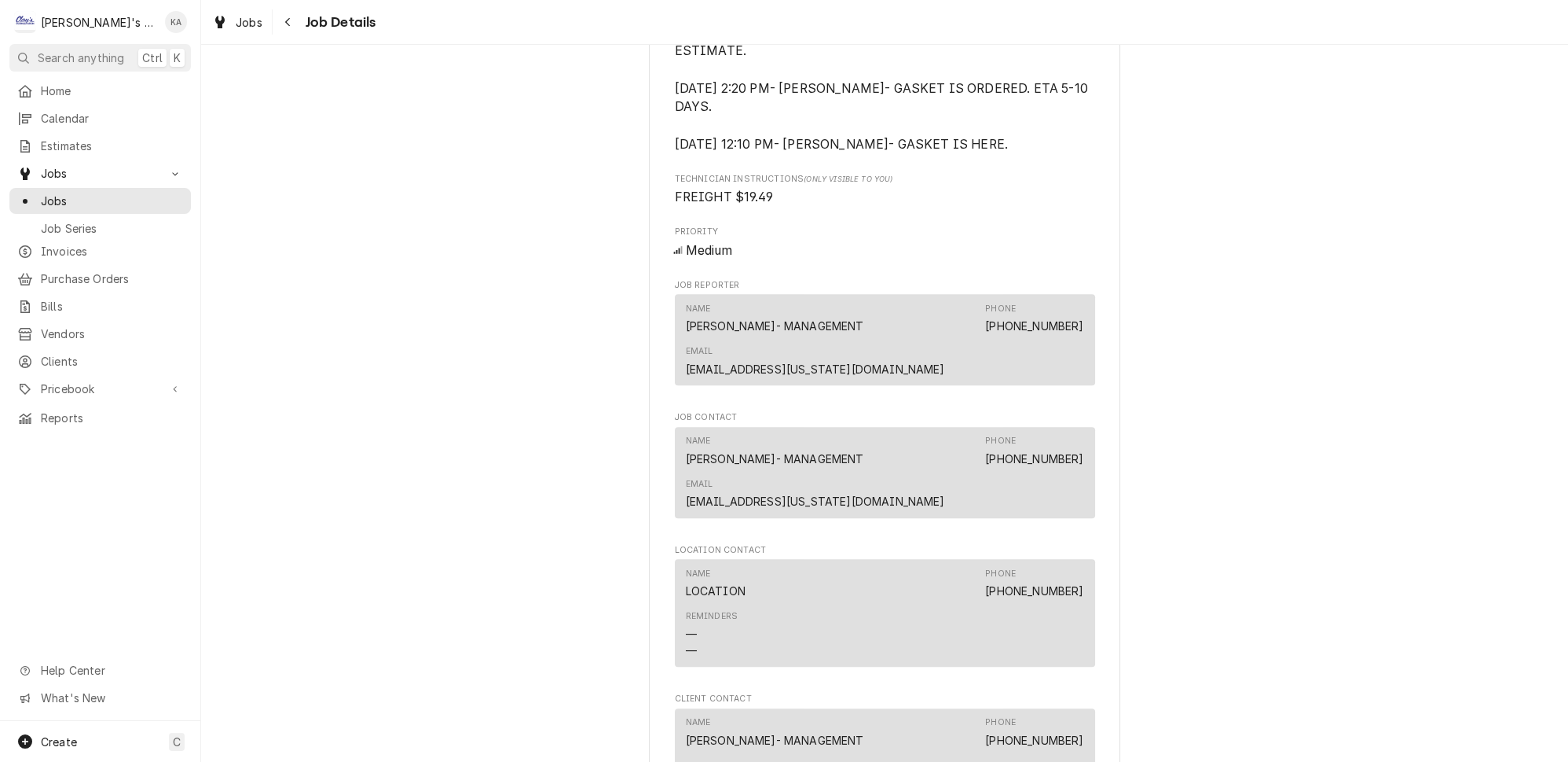
scroll to position [1931, 0]
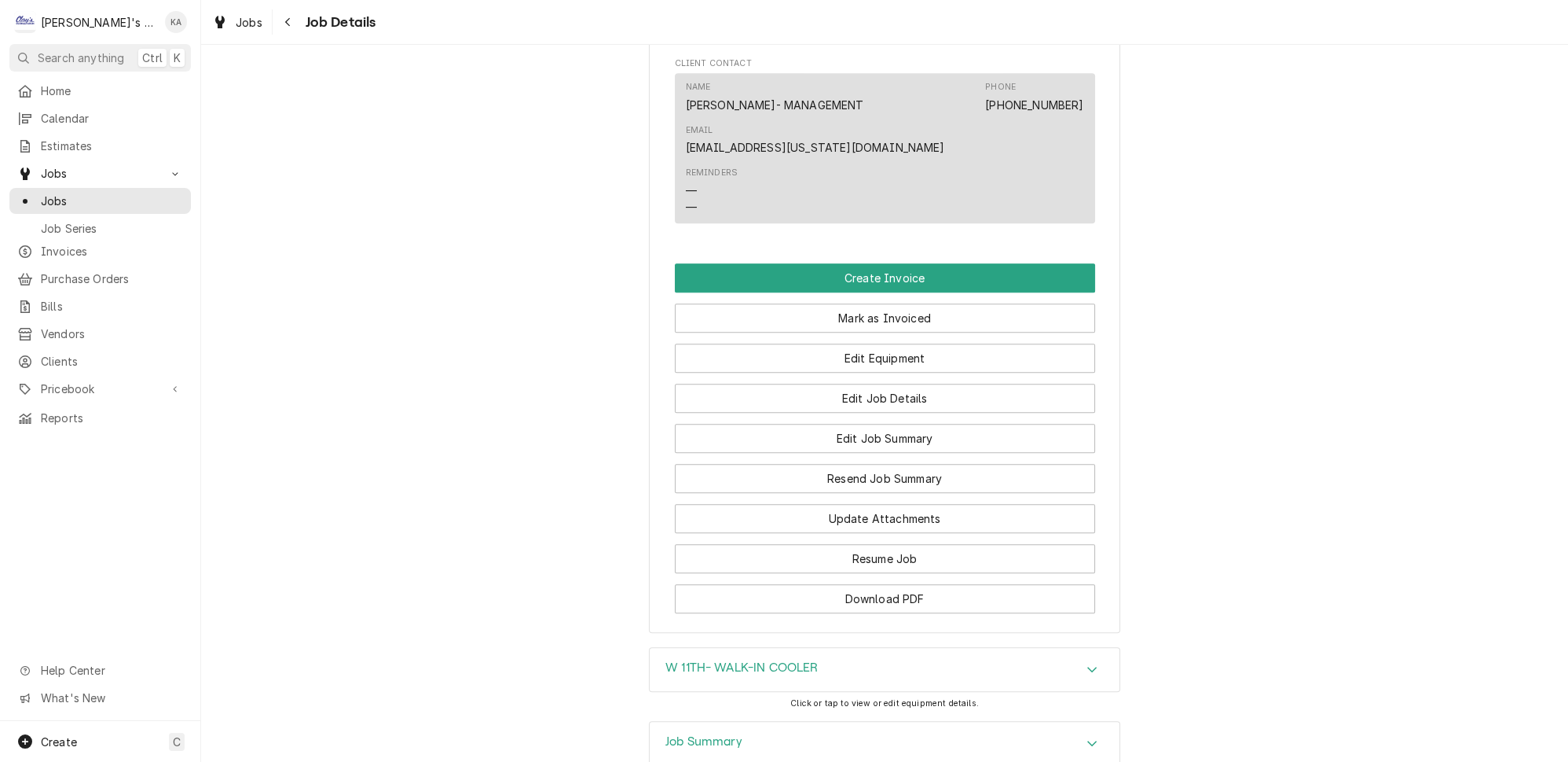
click at [1087, 736] on icon "Accordion Header" at bounding box center [1092, 742] width 11 height 12
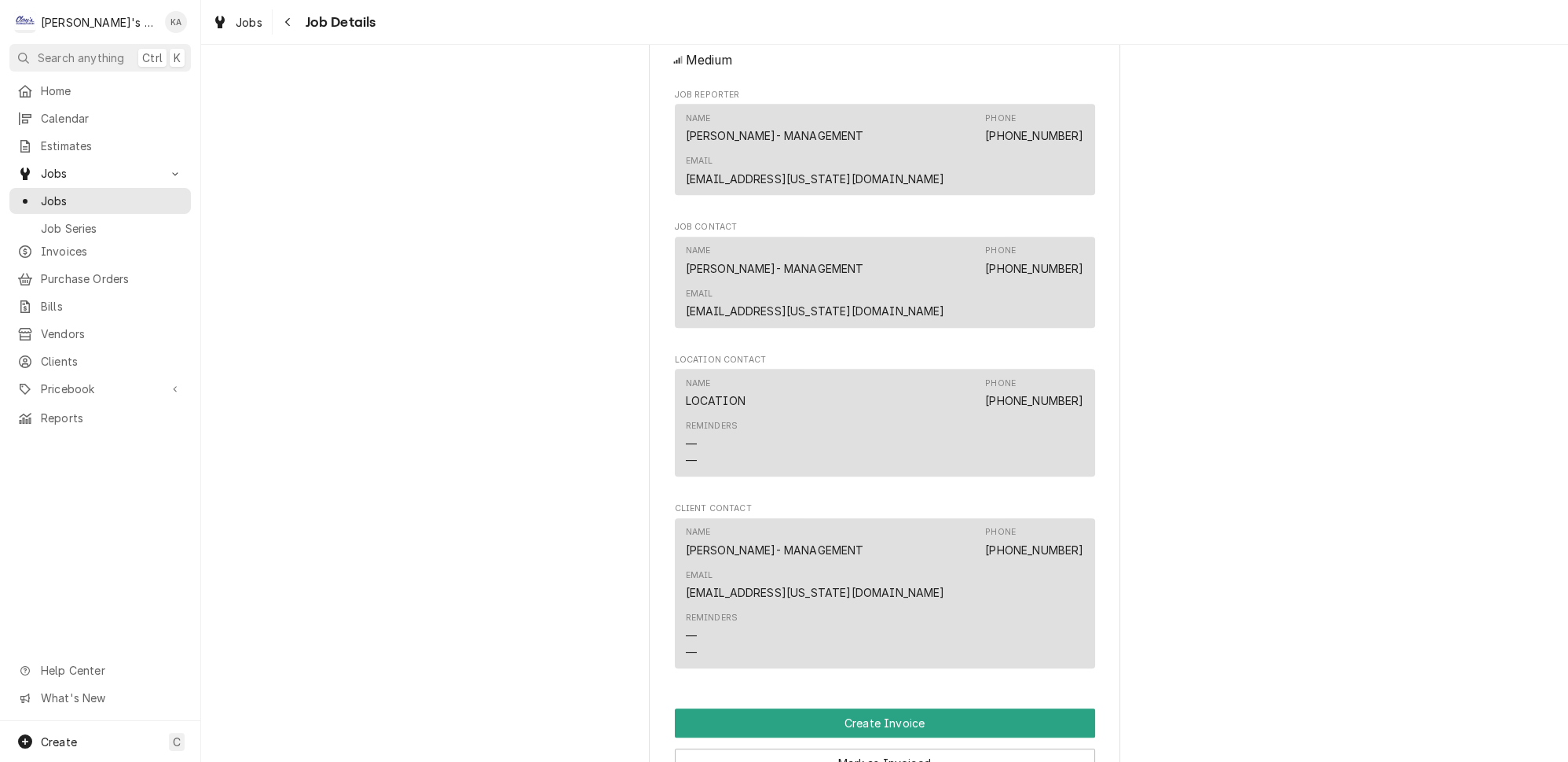
scroll to position [1571, 0]
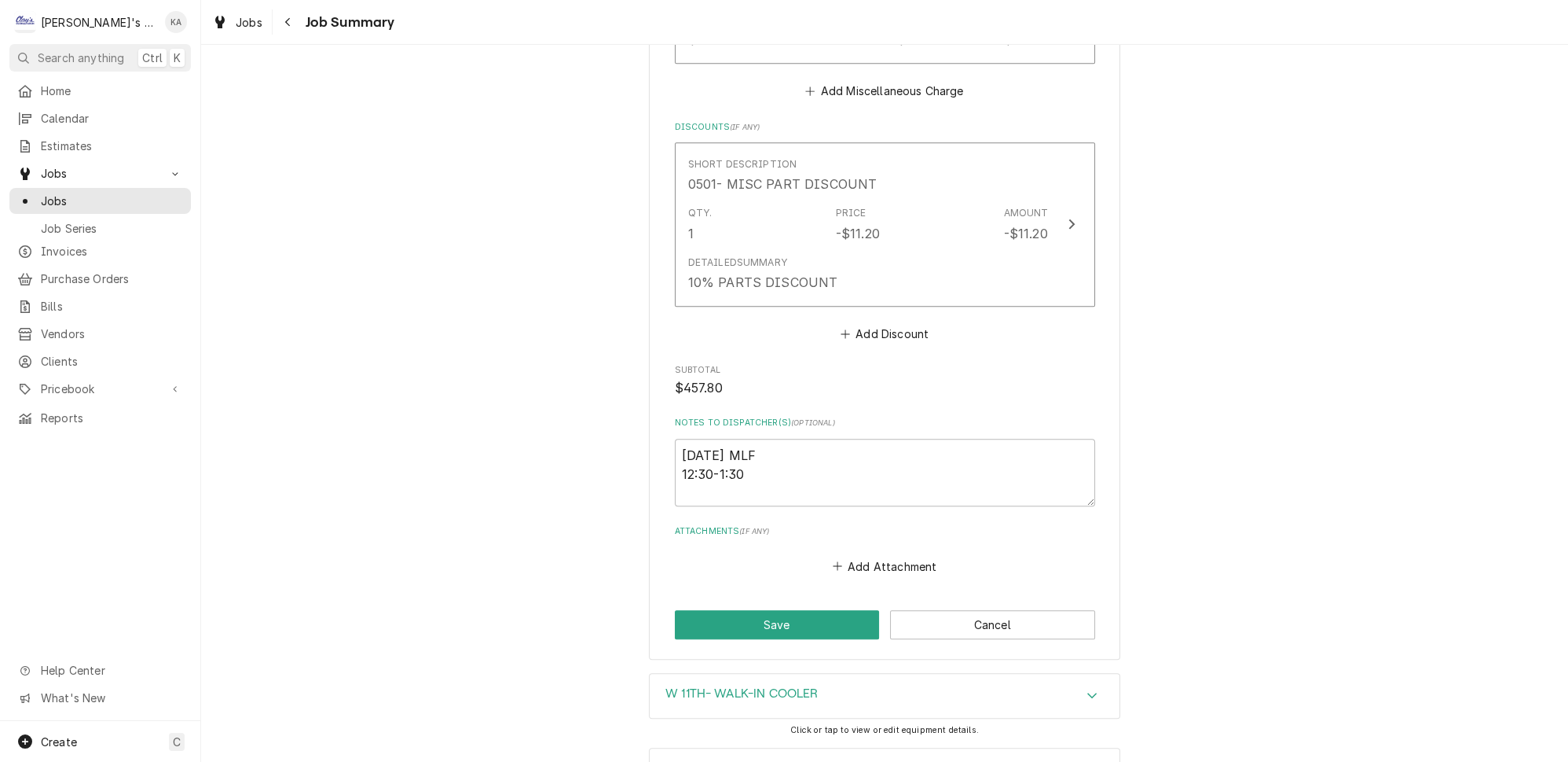
scroll to position [1416, 0]
click at [1087, 760] on icon "Accordion Header" at bounding box center [1092, 766] width 11 height 12
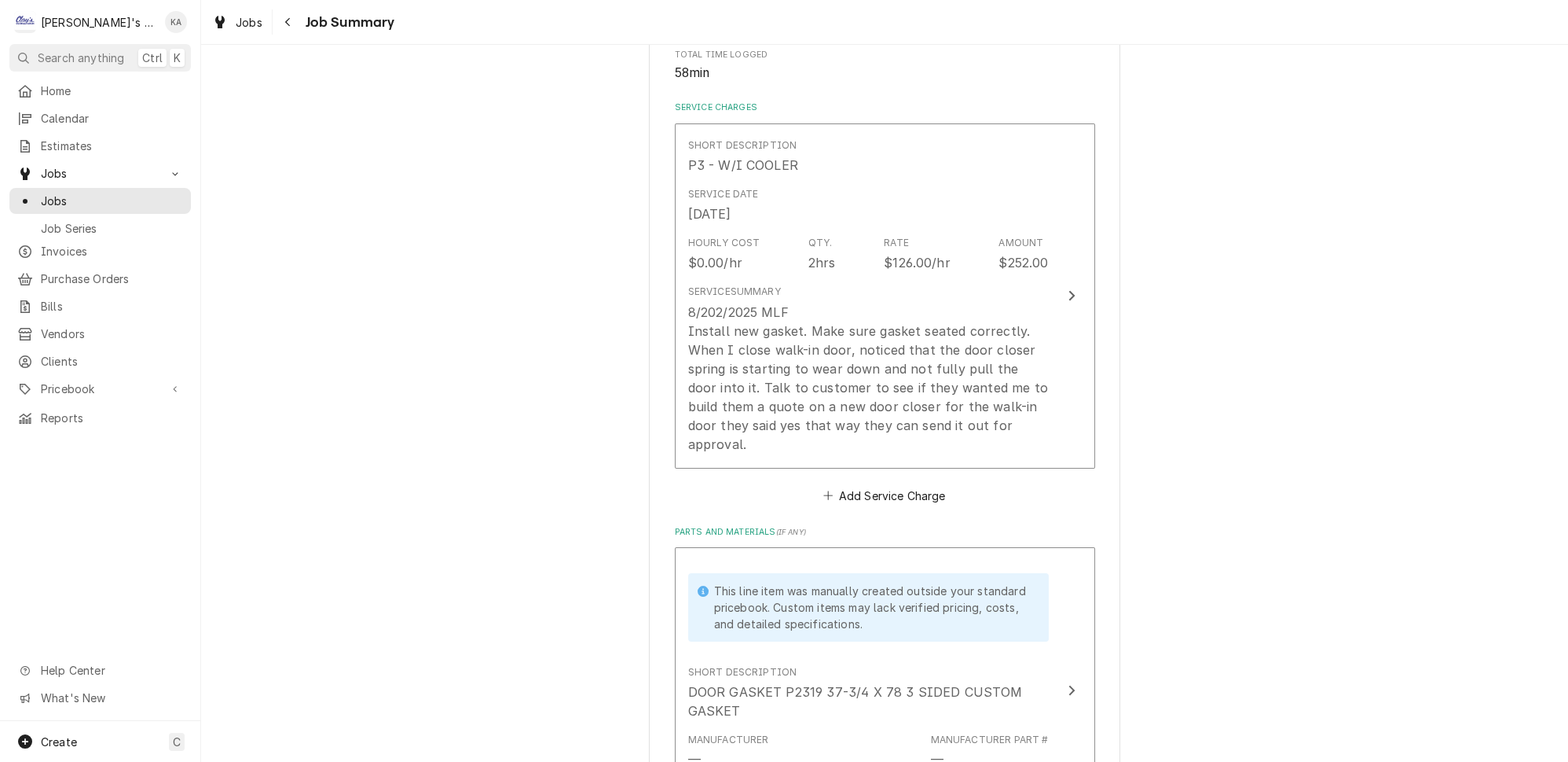
scroll to position [321, 0]
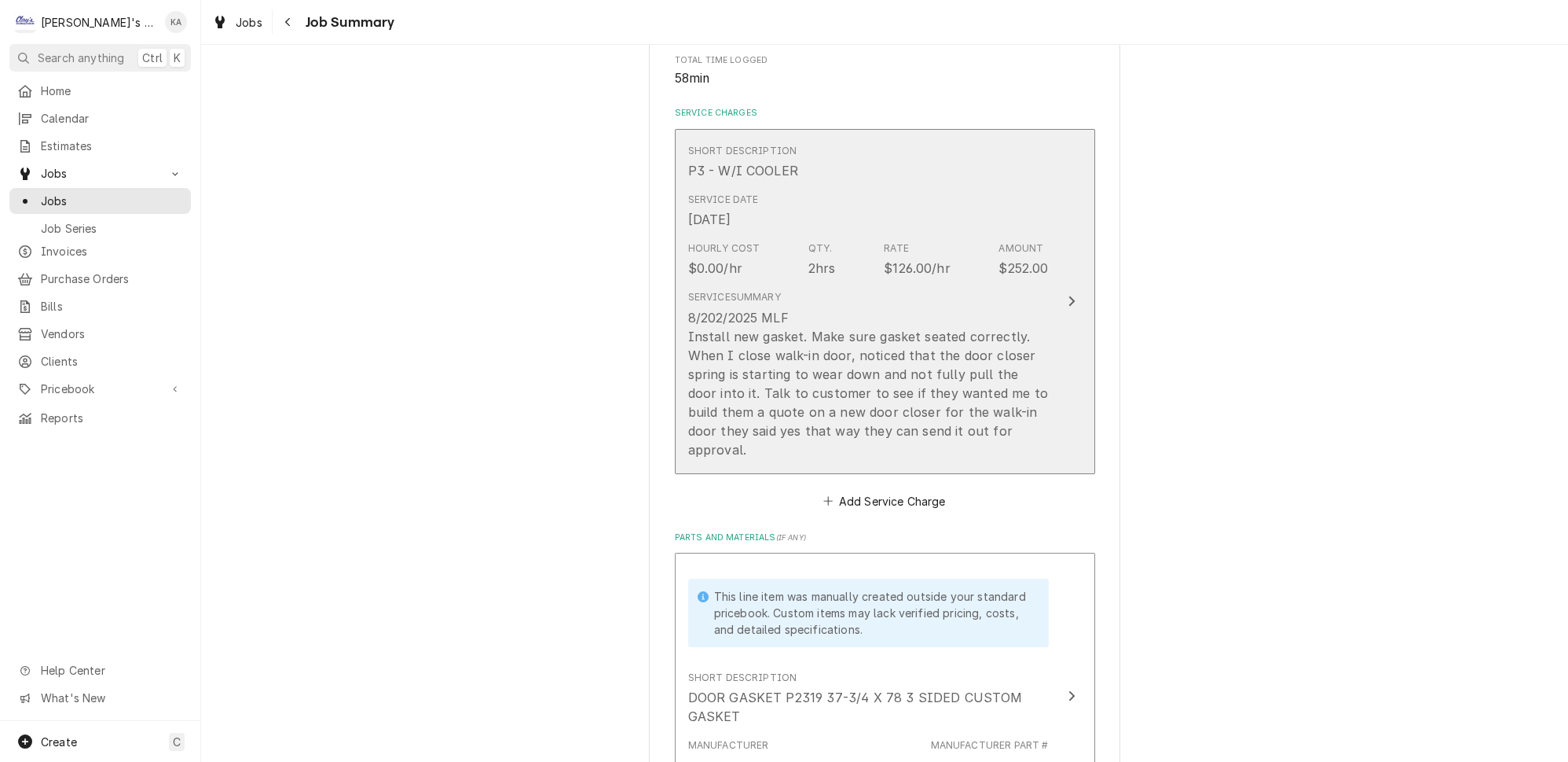
click at [1046, 337] on button "Short Description P3 - W/I COOLER Service Date Aug 20, 2025 Hourly Cost $0.00/h…" at bounding box center [884, 301] width 420 height 345
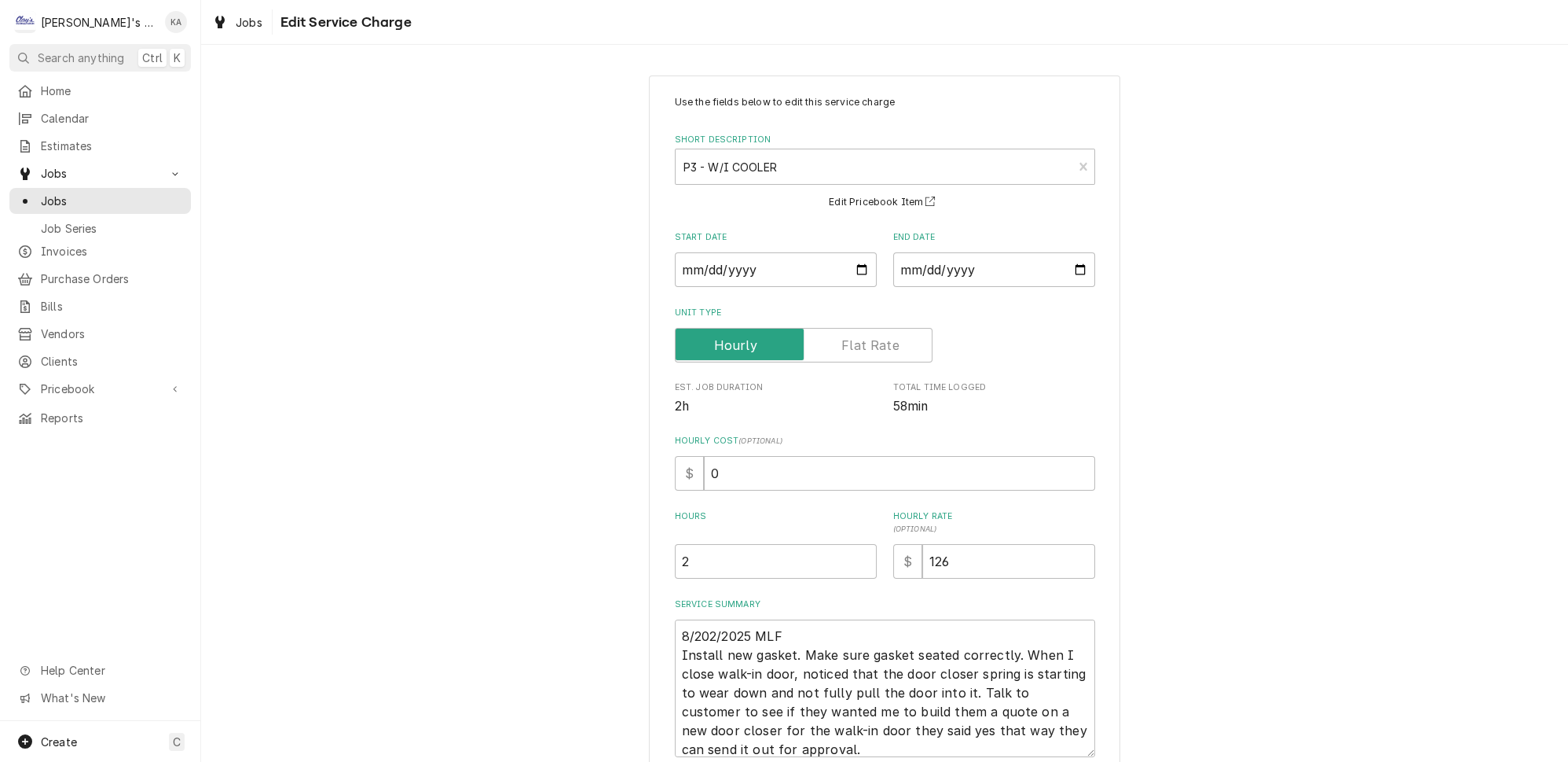
scroll to position [117, 0]
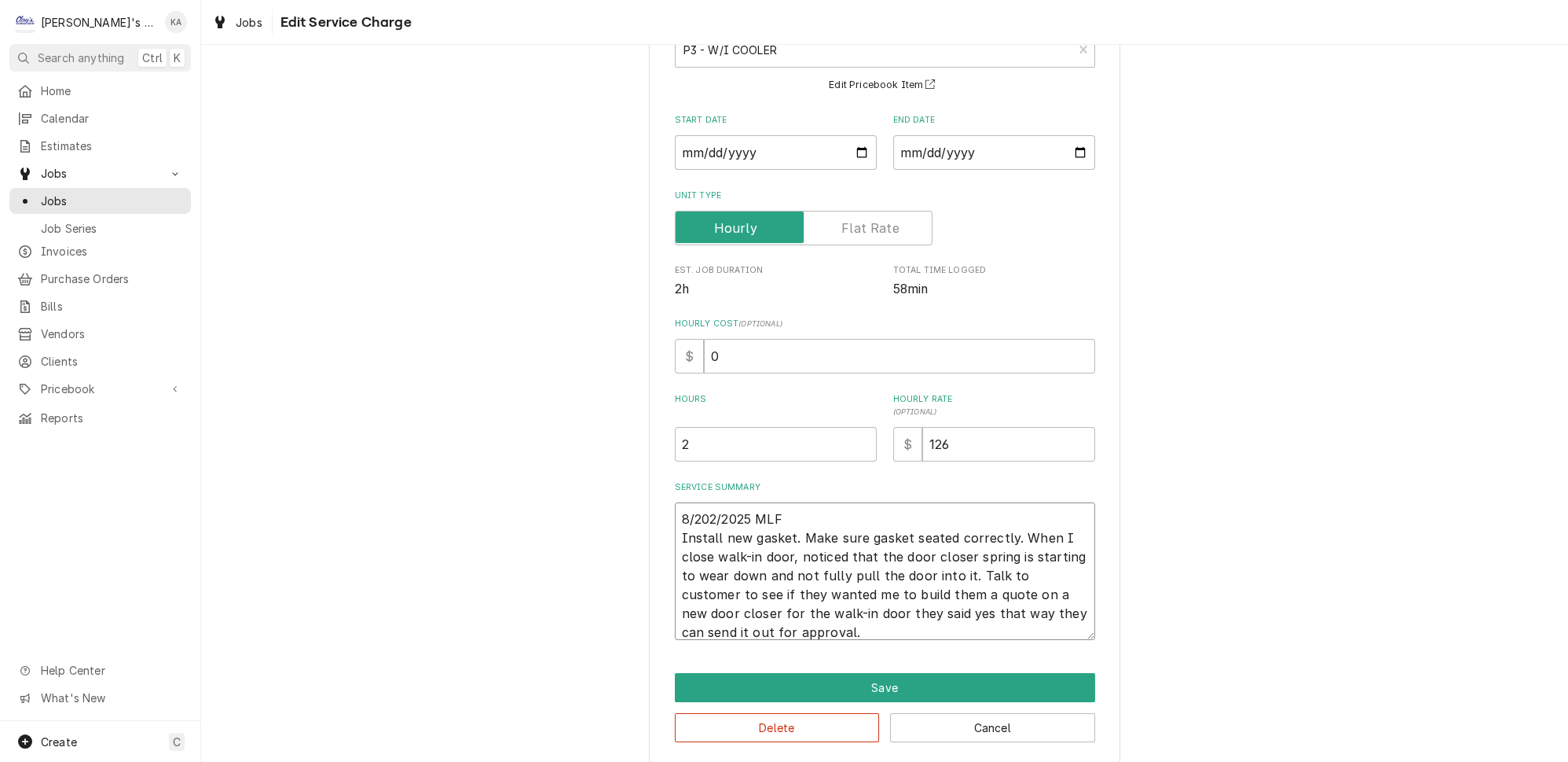
click at [996, 528] on textarea "8/202/2025 MLF Install new gasket. Make sure gasket seated correctly. When I cl…" at bounding box center [884, 571] width 420 height 138
type textarea "x"
type textarea "8/202/2025 MLF Install new gasket. Make sure gasket seated correctly. When I cl…"
type textarea "x"
type textarea "8/202/2025 MLF Install new gasket. Make sure gasket seated correctly. When I cl…"
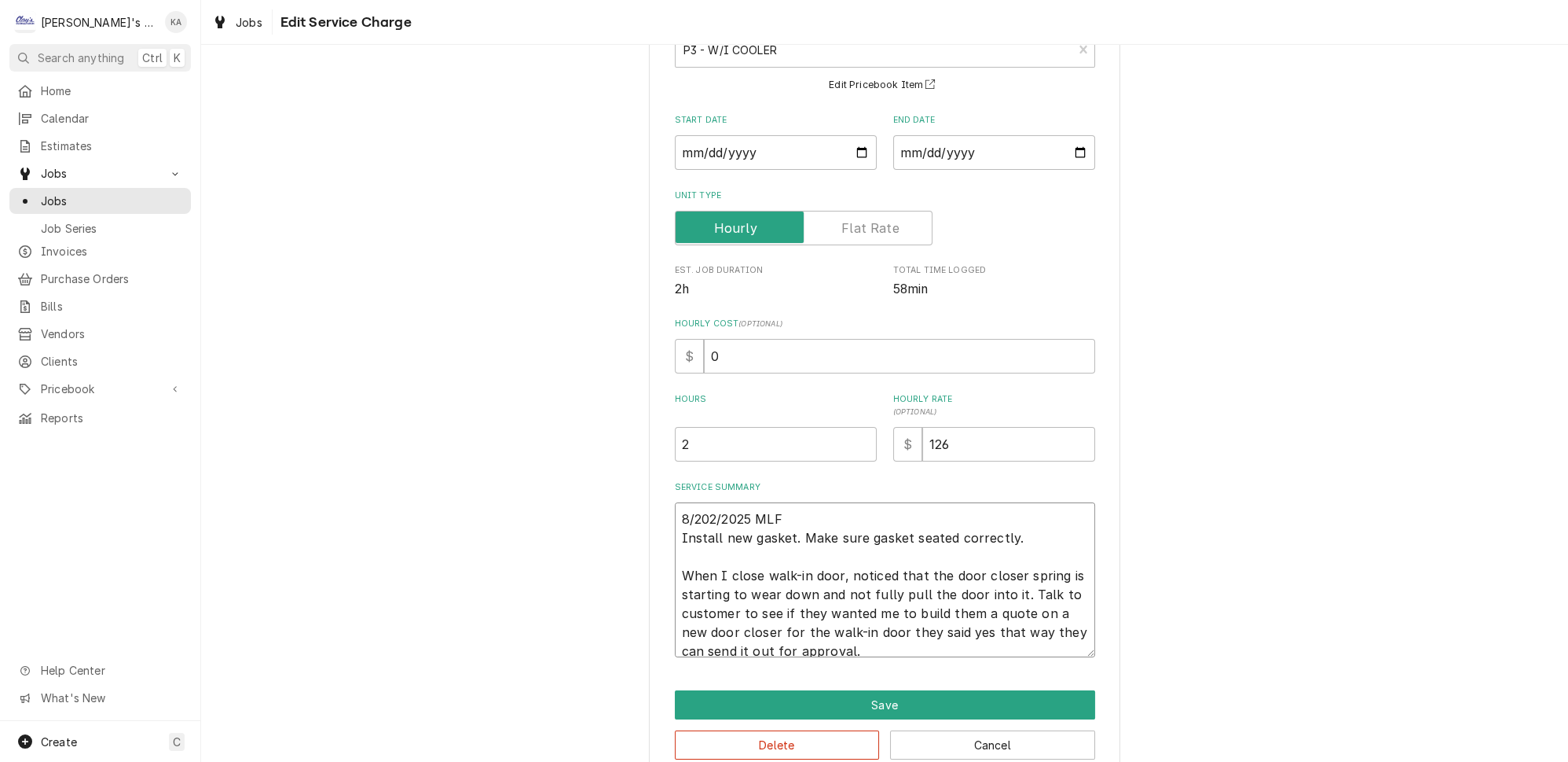
click at [722, 563] on textarea "8/202/2025 MLF Install new gasket. Make sure gasket seated correctly. When I cl…" at bounding box center [884, 580] width 420 height 155
type textarea "x"
type textarea "8/202/2025 MLF Install new gasket. Make sure gasket seated correctly. When clos…"
type textarea "x"
type textarea "8/202/2025 MLF Install new gasket. Make sure gasket seated correctly. When clos…"
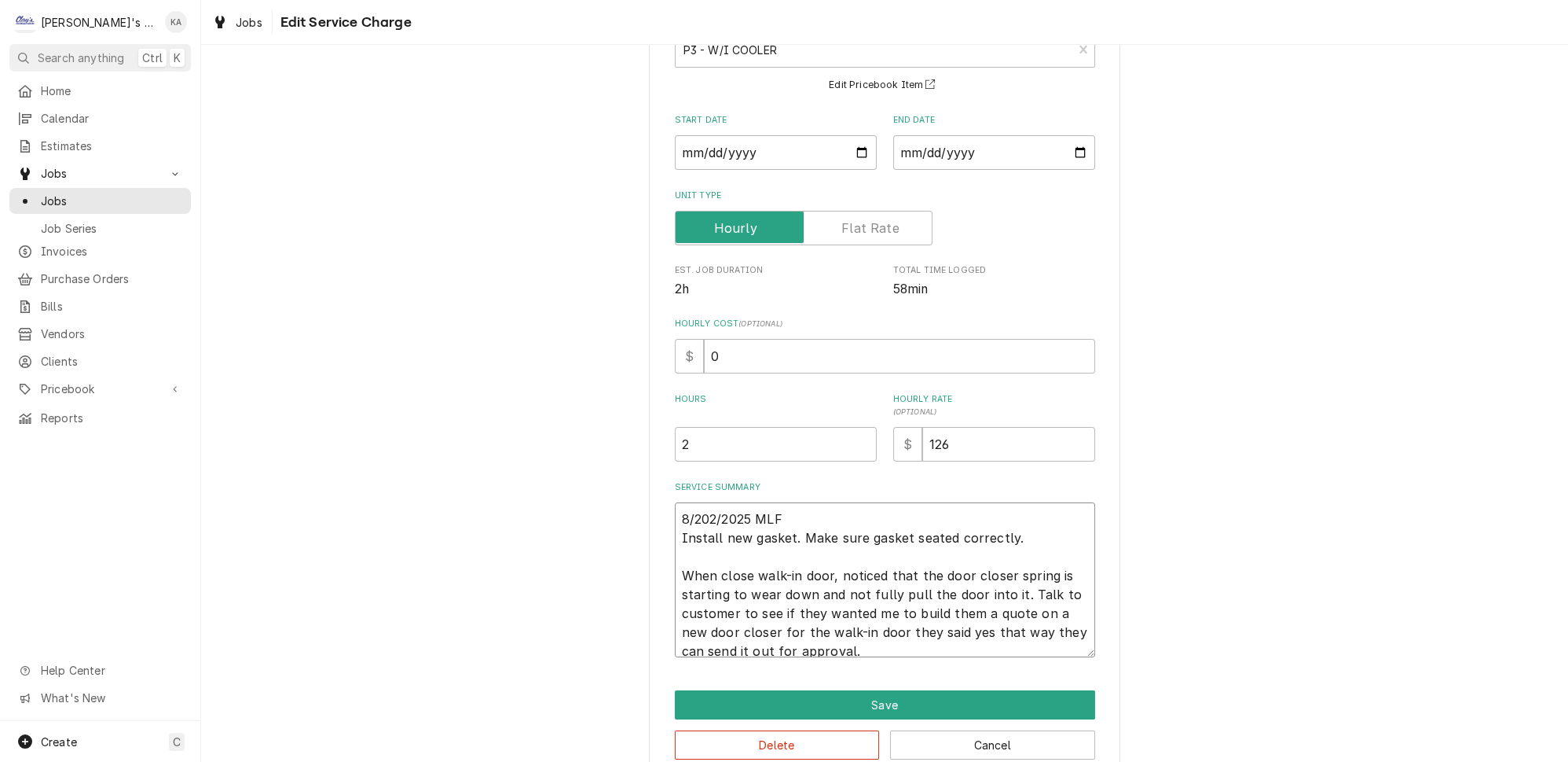
click at [749, 566] on textarea "8/202/2025 MLF Install new gasket. Make sure gasket seated correctly. When clos…" at bounding box center [884, 580] width 420 height 155
type textarea "x"
type textarea "8/202/2025 MLF Install new gasket. Make sure gasket seated correctly. When clos…"
type textarea "x"
type textarea "8/202/2025 MLF Install new gasket. Make sure gasket seated correctly. When clos…"
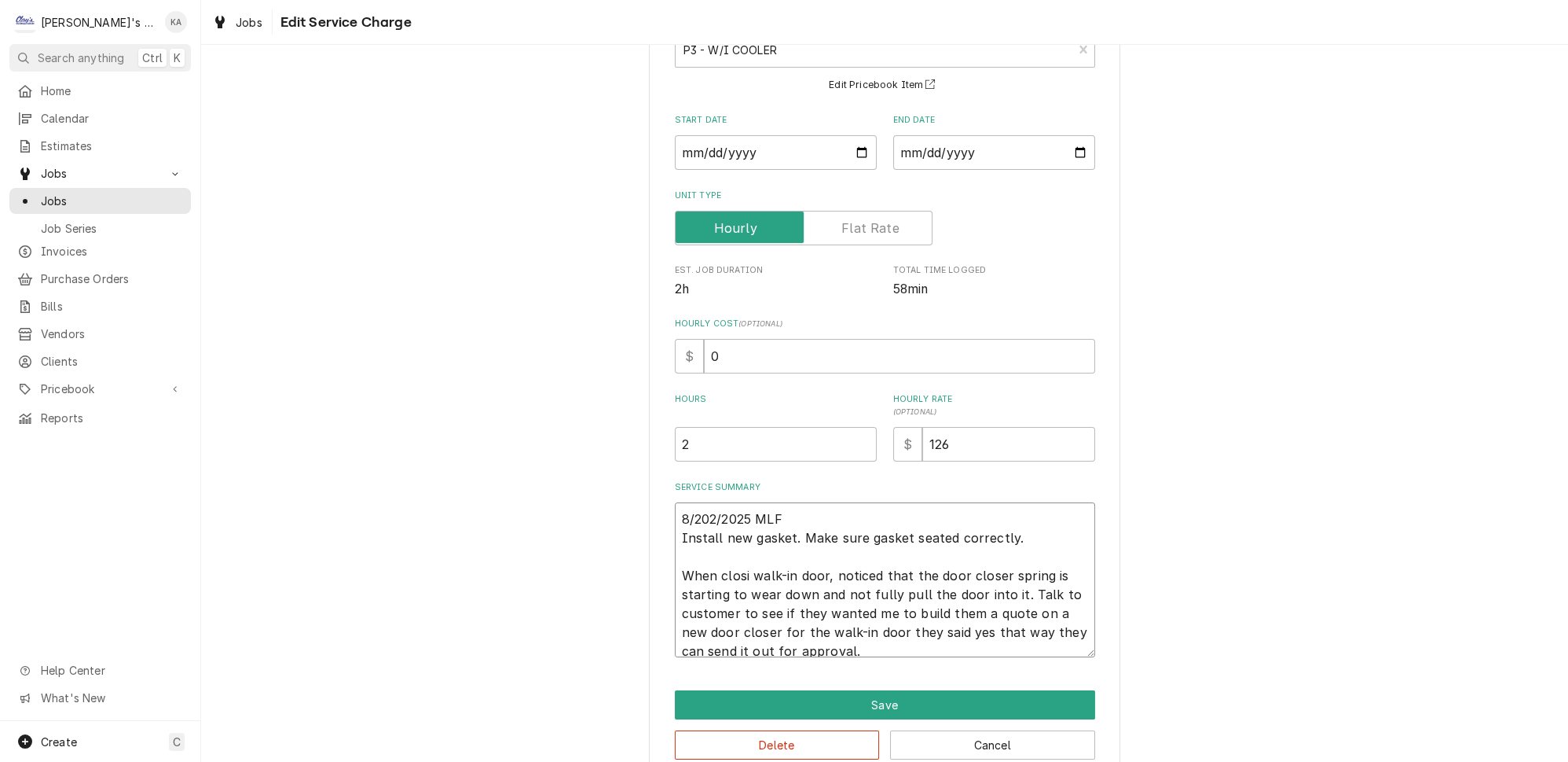
type textarea "x"
type textarea "8/202/2025 MLF Install new gasket. Make sure gasket seated correctly. When clos…"
type textarea "x"
type textarea "8/202/2025 MLF Install new gasket. Make sure gasket seated correctly. When clos…"
type textarea "x"
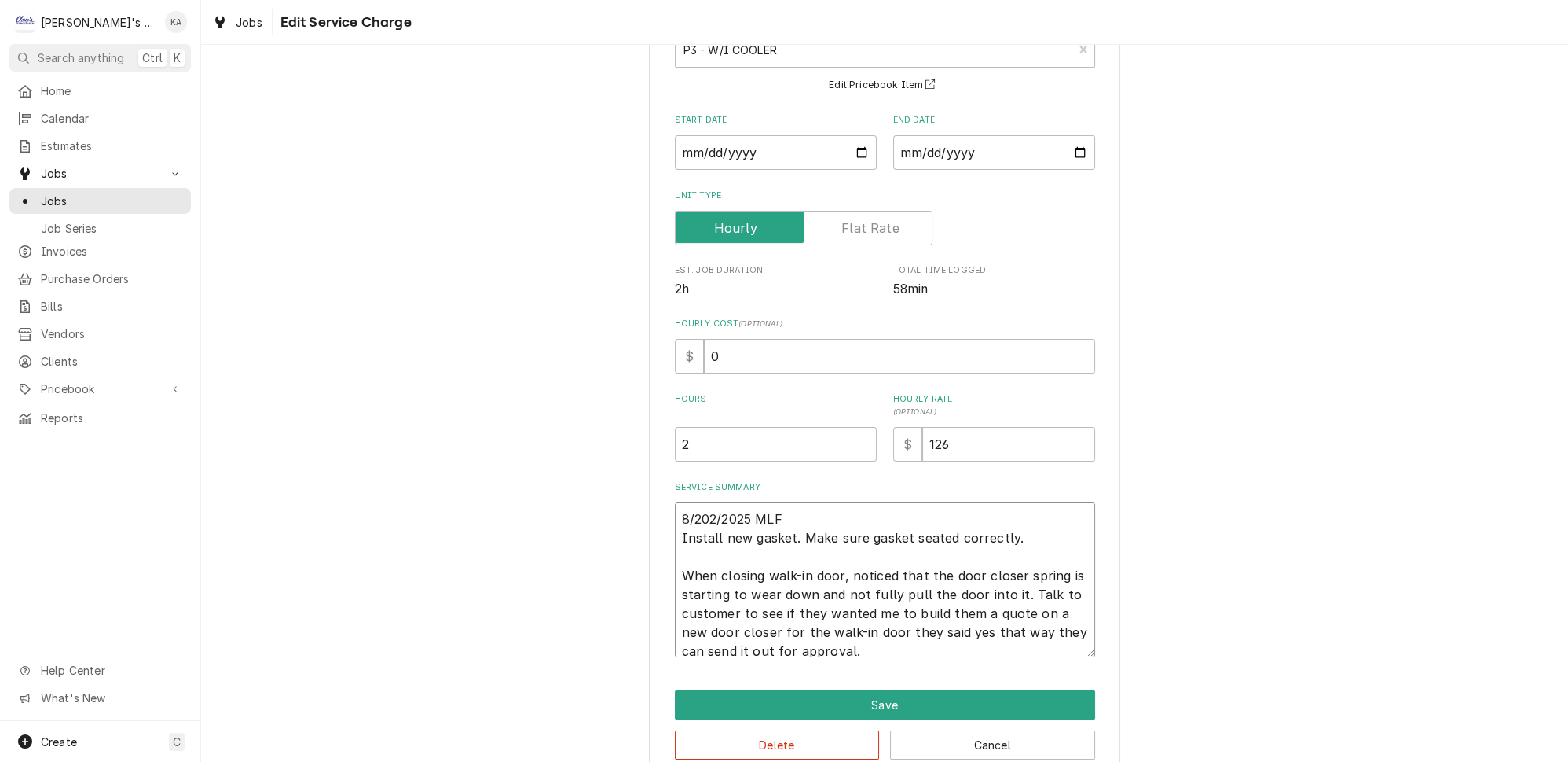
type textarea "8/202/2025 MLF Install new gasket. Make sure gasket seated correctly. When clos…"
type textarea "x"
type textarea "8/202/2025 MLF Install new gasket. Make sure gasket seated correctly. When clos…"
type textarea "x"
type textarea "8/202/2025 MLF Install new gasket. Make sure gasket seated correctly. When clos…"
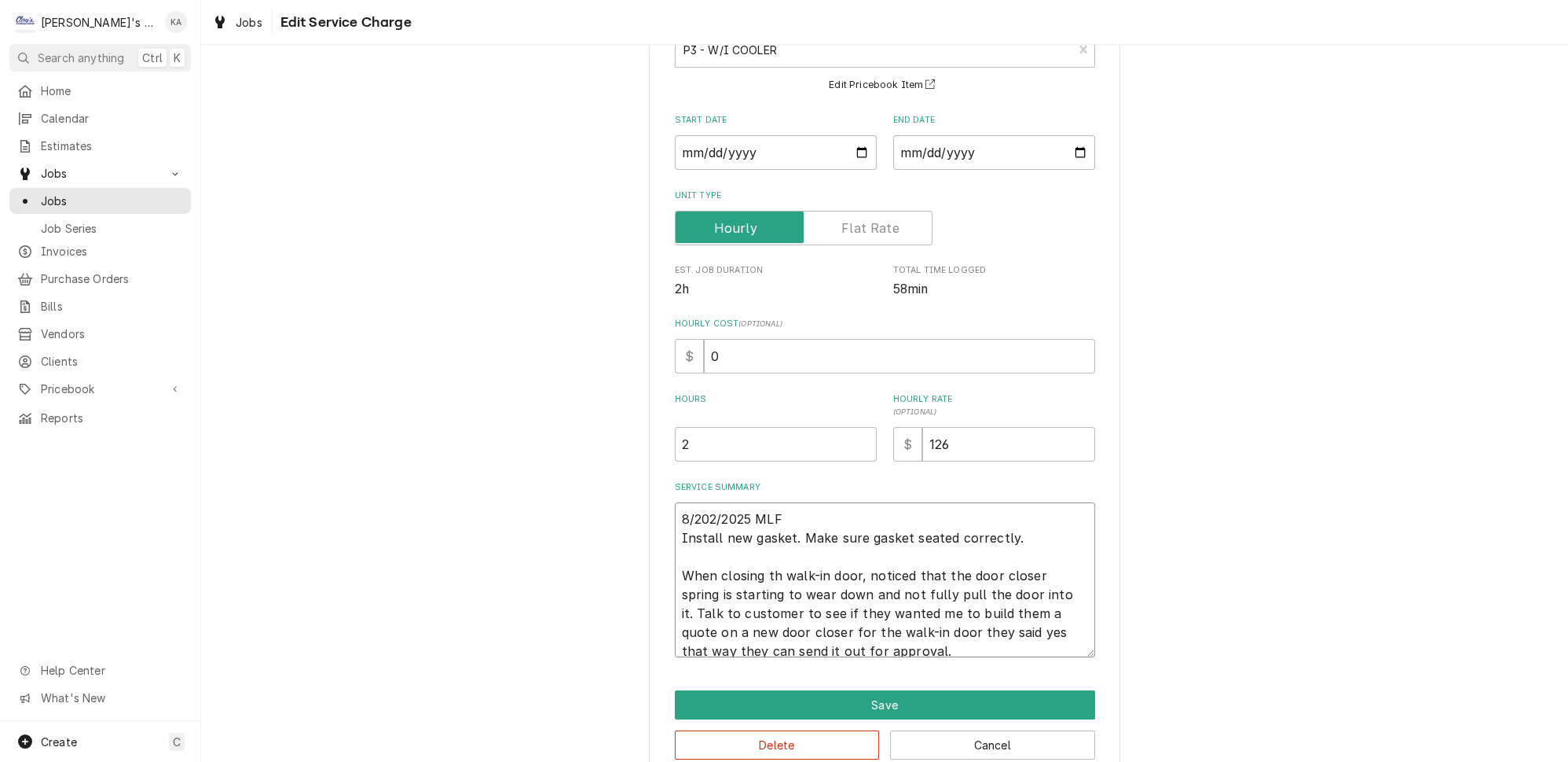
type textarea "x"
type textarea "8/202/2025 MLF Install new gasket. Make sure gasket seated correctly. When clos…"
click at [861, 568] on textarea "8/202/2025 MLF Install new gasket. Make sure gasket seated correctly. When clos…" at bounding box center [884, 580] width 420 height 155
type textarea "x"
type textarea "8/202/2025 MLF Install new gasket. Make sure gasket seated correctly. When clos…"
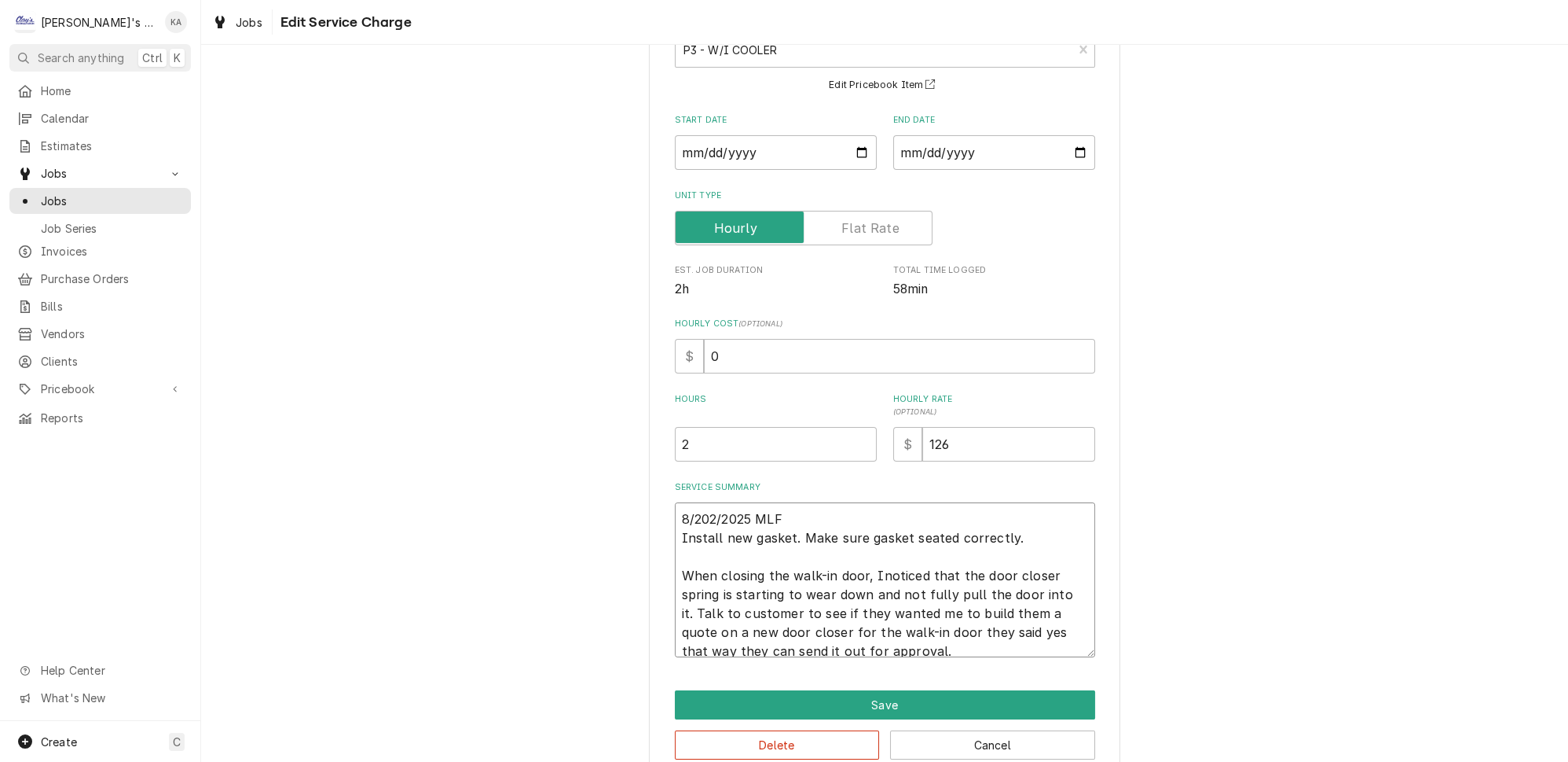
type textarea "x"
type textarea "8/202/2025 MLF Install new gasket. Make sure gasket seated correctly. When clos…"
click at [957, 583] on textarea "8/202/2025 MLF Install new gasket. Make sure gasket seated correctly. When clos…" at bounding box center [884, 580] width 420 height 155
type textarea "x"
type textarea "8/202/2025 MLF Install new gasket. Make sure gasket seated correctly. When clos…"
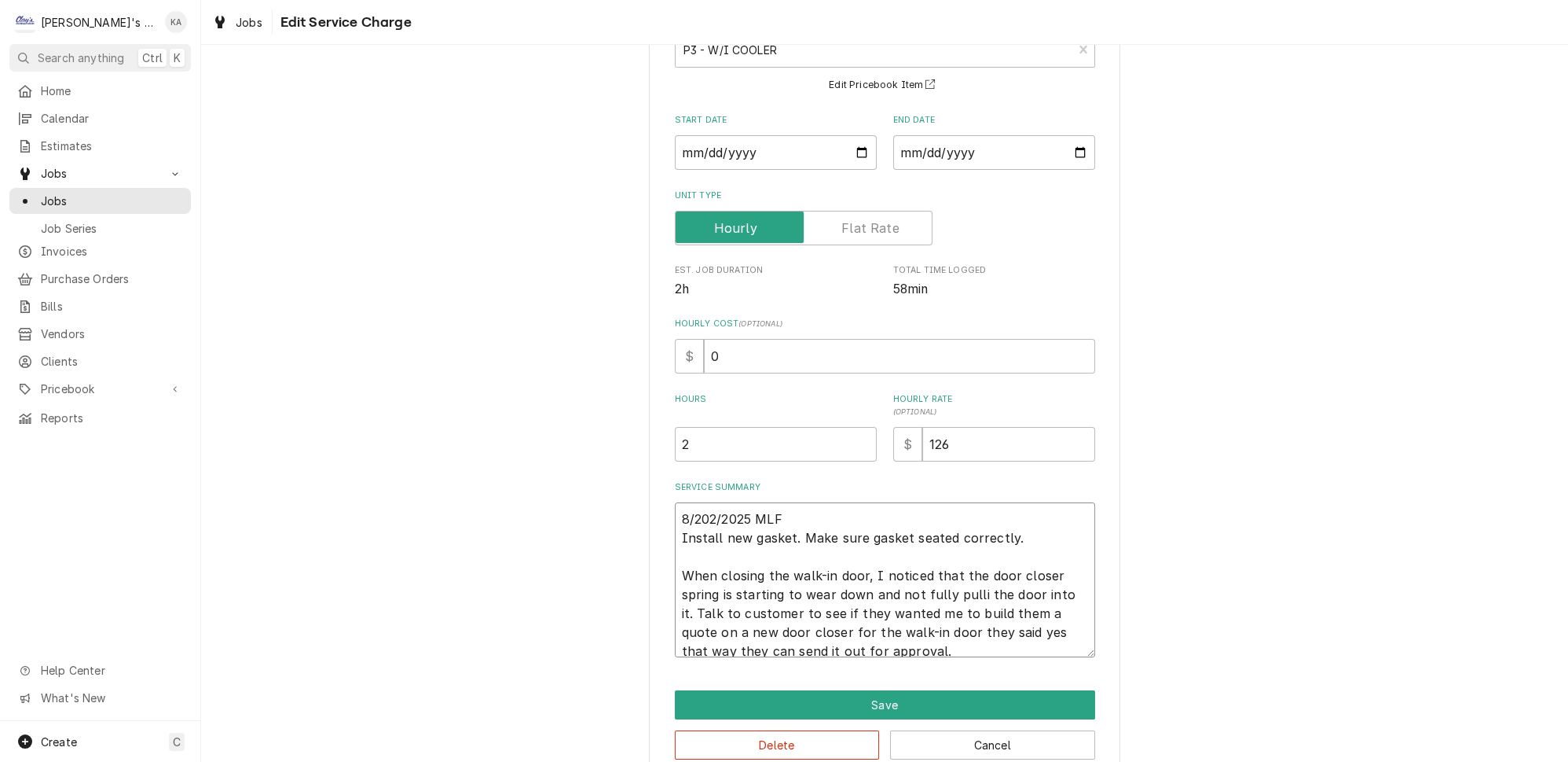
type textarea "x"
type textarea "8/202/2025 MLF Install new gasket. Make sure gasket seated correctly. When clos…"
type textarea "x"
type textarea "8/202/2025 MLF Install new gasket. Make sure gasket seated correctly. When clos…"
drag, startPoint x: 1054, startPoint y: 583, endPoint x: 1029, endPoint y: 583, distance: 25.0
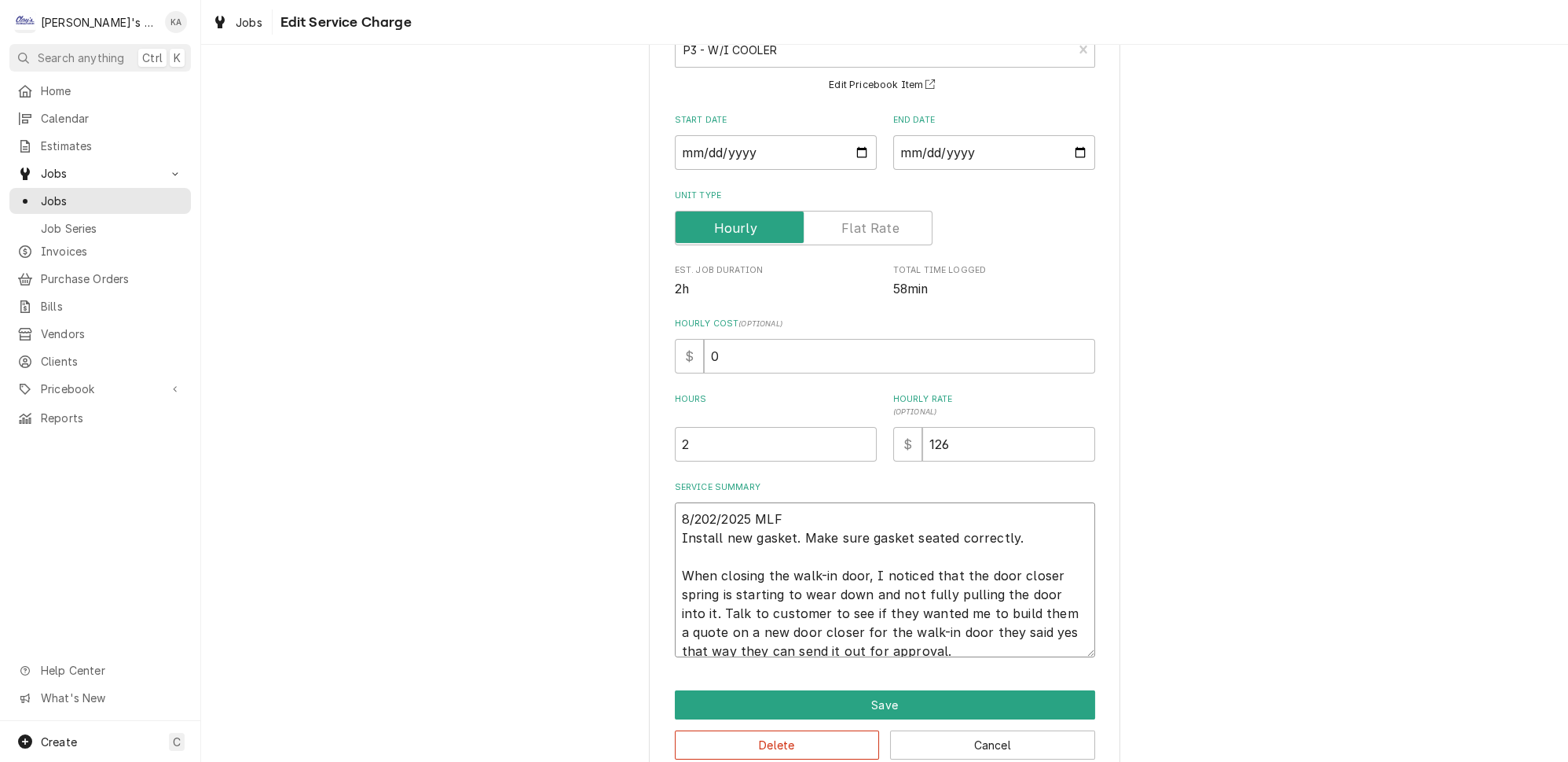
click at [1029, 583] on textarea "8/202/2025 MLF Install new gasket. Make sure gasket seated correctly. When clos…" at bounding box center [884, 580] width 420 height 155
type textarea "x"
type textarea "8/202/2025 MLF Install new gasket. Make sure gasket seated correctly. When clos…"
type textarea "x"
type textarea "8/202/2025 MLF Install new gasket. Make sure gasket seated correctly. When clos…"
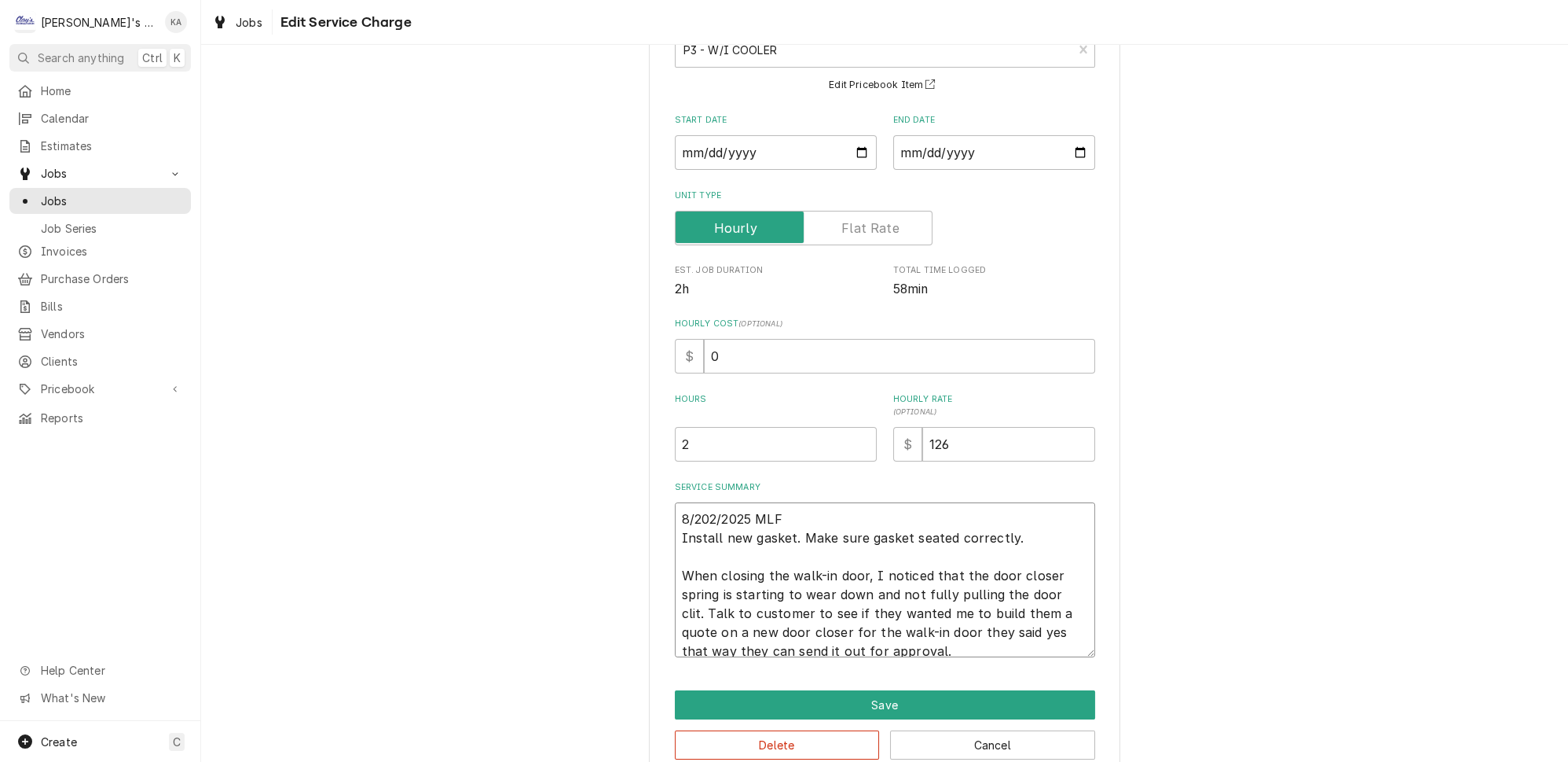
type textarea "x"
type textarea "8/202/2025 MLF Install new gasket. Make sure gasket seated correctly. When clos…"
type textarea "x"
type textarea "8/202/2025 MLF Install new gasket. Make sure gasket seated correctly. When clos…"
type textarea "x"
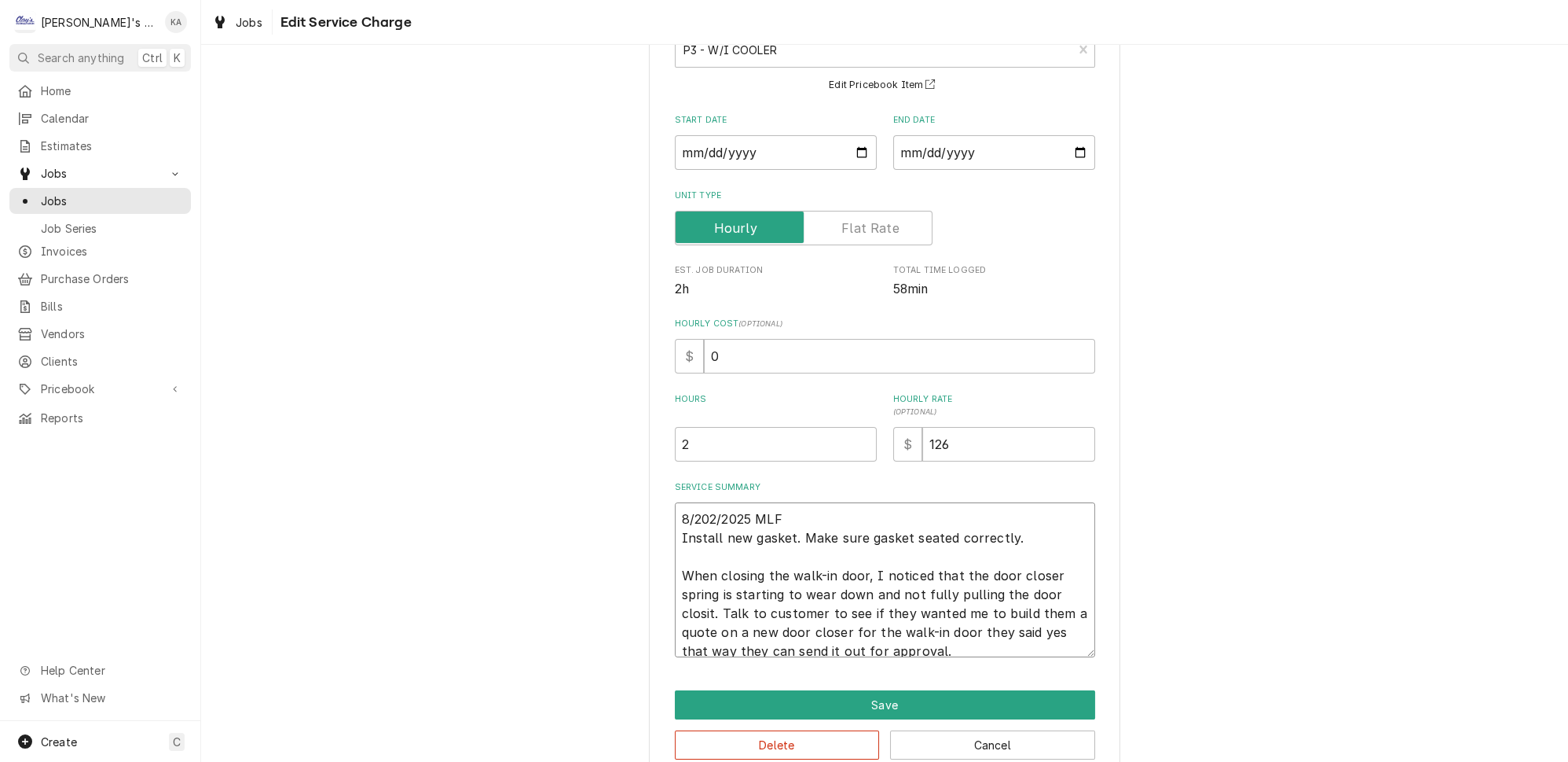
type textarea "8/202/2025 MLF Install new gasket. Make sure gasket seated correctly. When clos…"
type textarea "x"
type textarea "8/202/2025 MLF Install new gasket. Make sure gasket seated correctly. When clos…"
type textarea "x"
type textarea "8/202/2025 MLF Install new gasket. Make sure gasket seated correctly. When clos…"
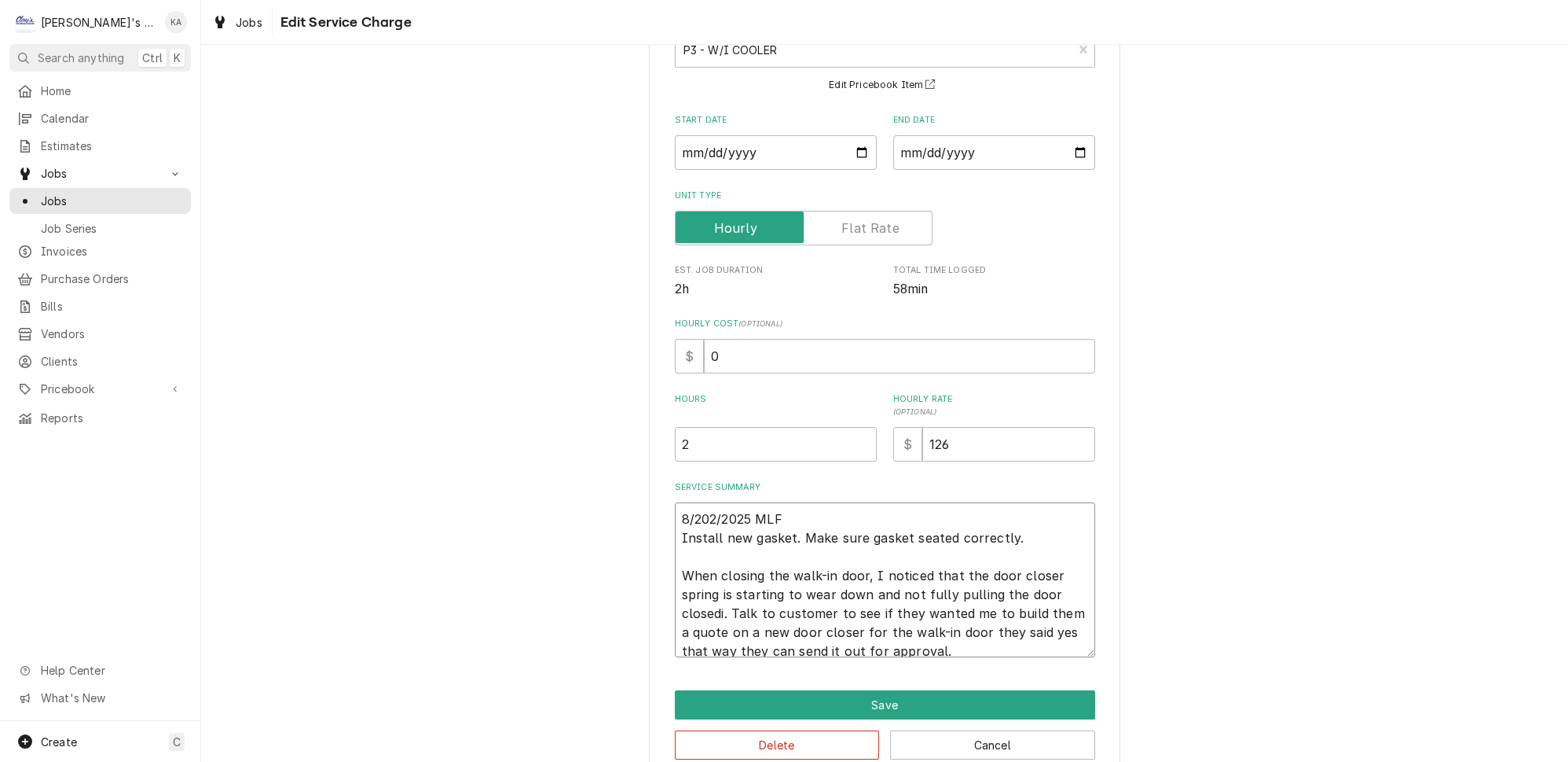
type textarea "x"
type textarea "8/202/2025 MLF Install new gasket. Make sure gasket seated correctly. When clos…"
drag, startPoint x: 825, startPoint y: 599, endPoint x: 909, endPoint y: 640, distance: 93.5
click at [909, 640] on textarea "8/202/2025 MLF Install new gasket. Make sure gasket seated correctly. When clos…" at bounding box center [884, 580] width 420 height 155
type textarea "x"
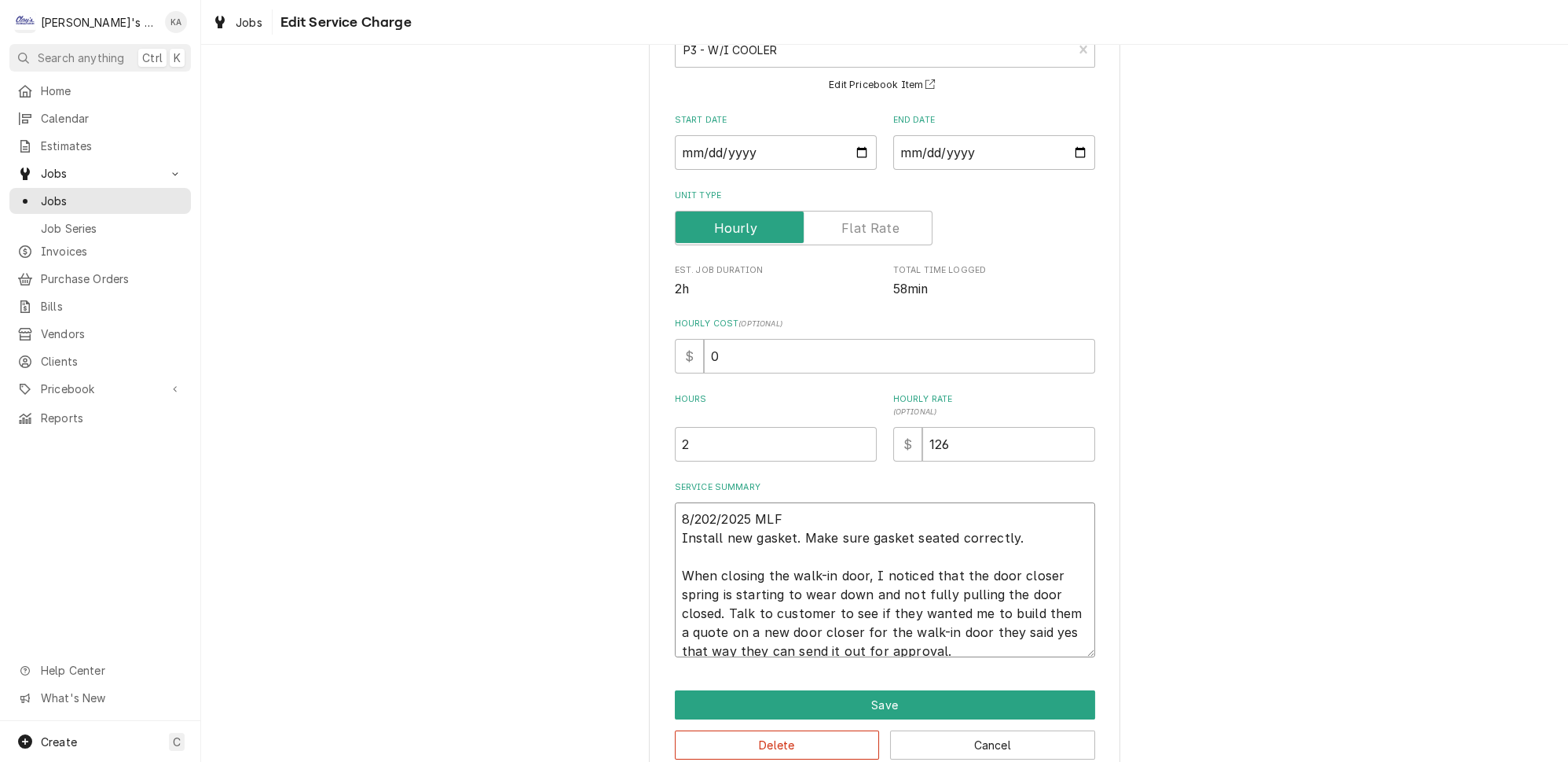
type textarea "8/202/2025 MLF Install new gasket. Make sure gasket seated correctly. When clos…"
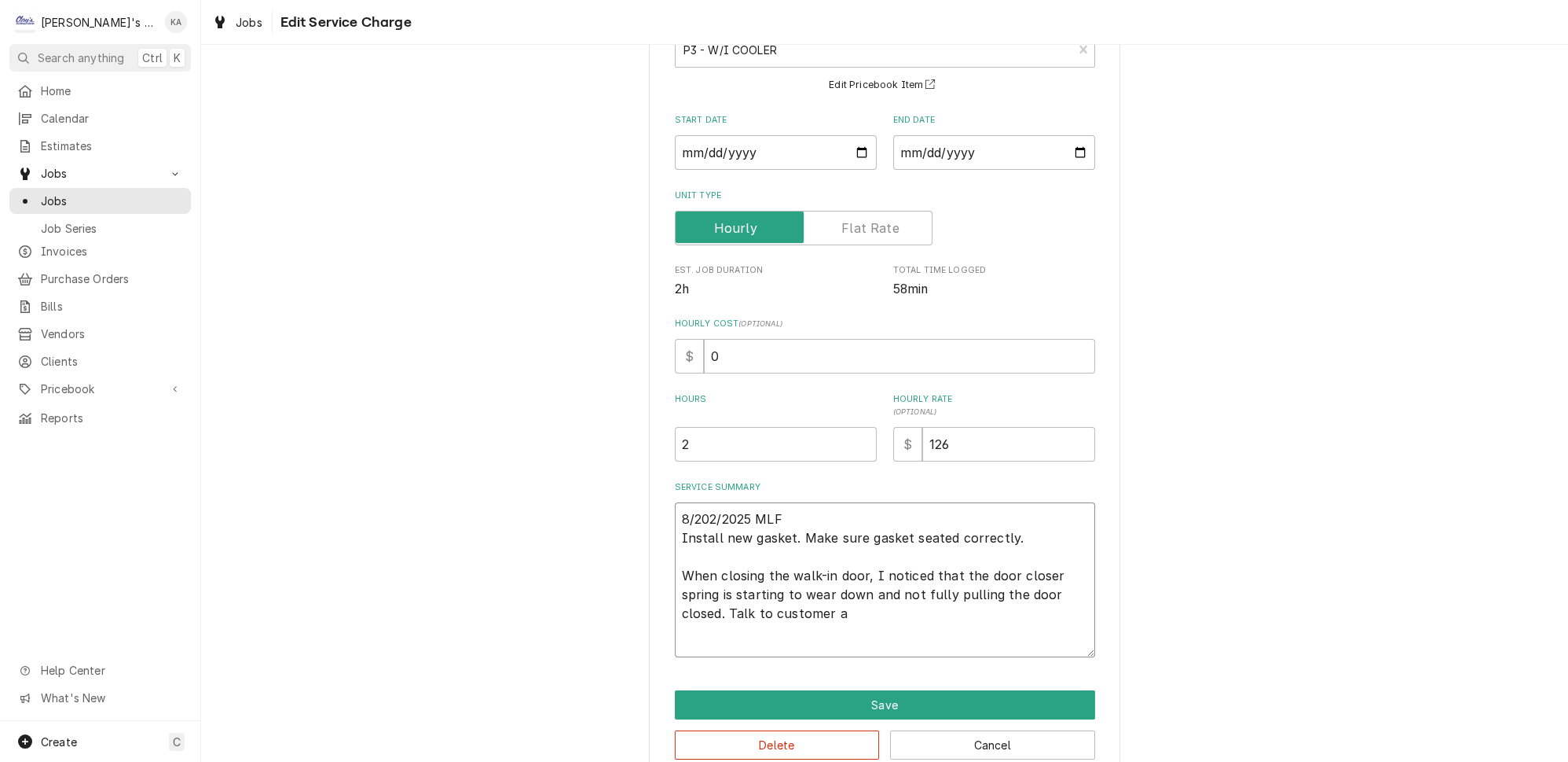
scroll to position [99, 0]
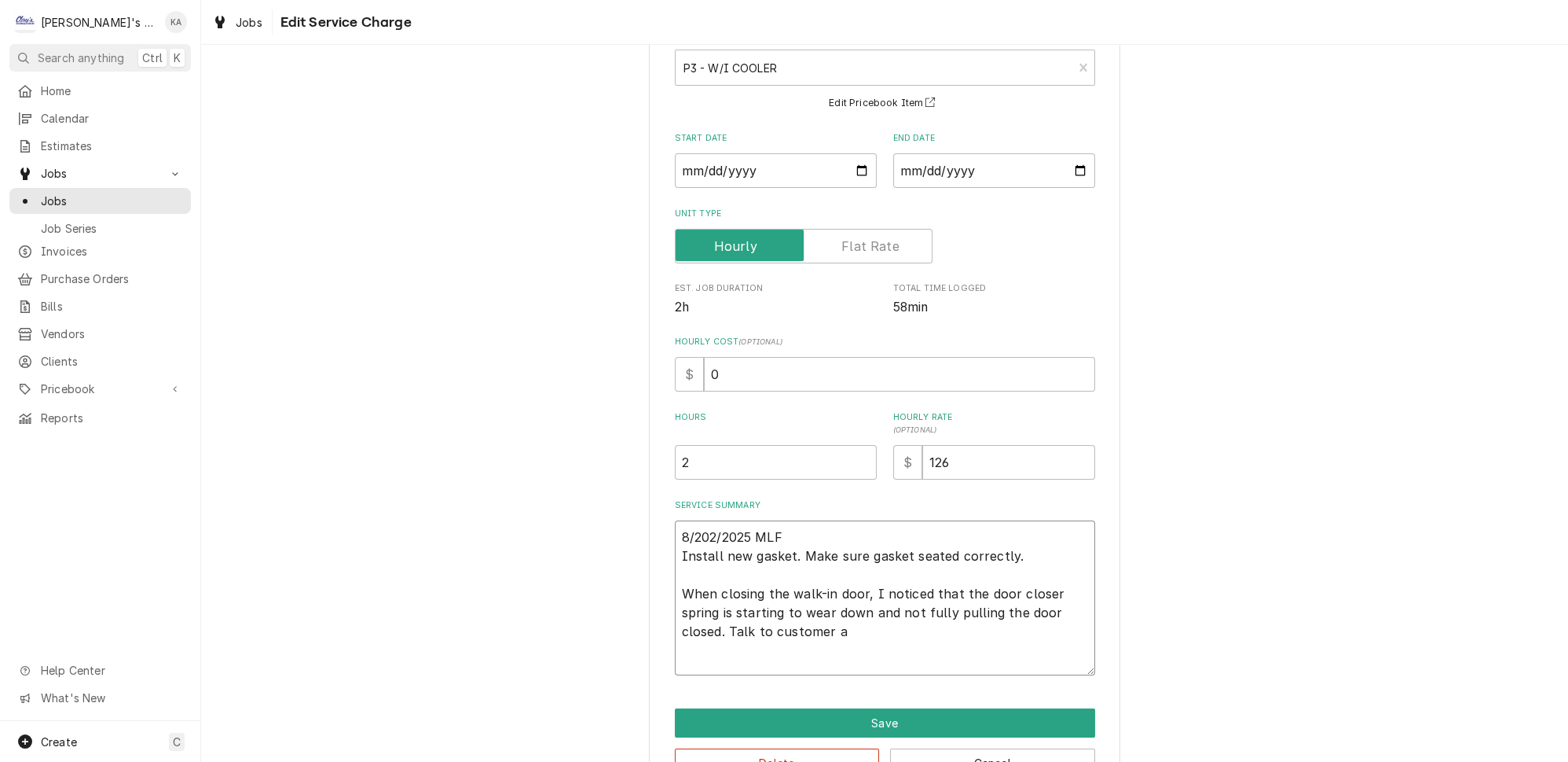
type textarea "x"
type textarea "8/202/2025 MLF Install new gasket. Make sure gasket seated correctly. When clos…"
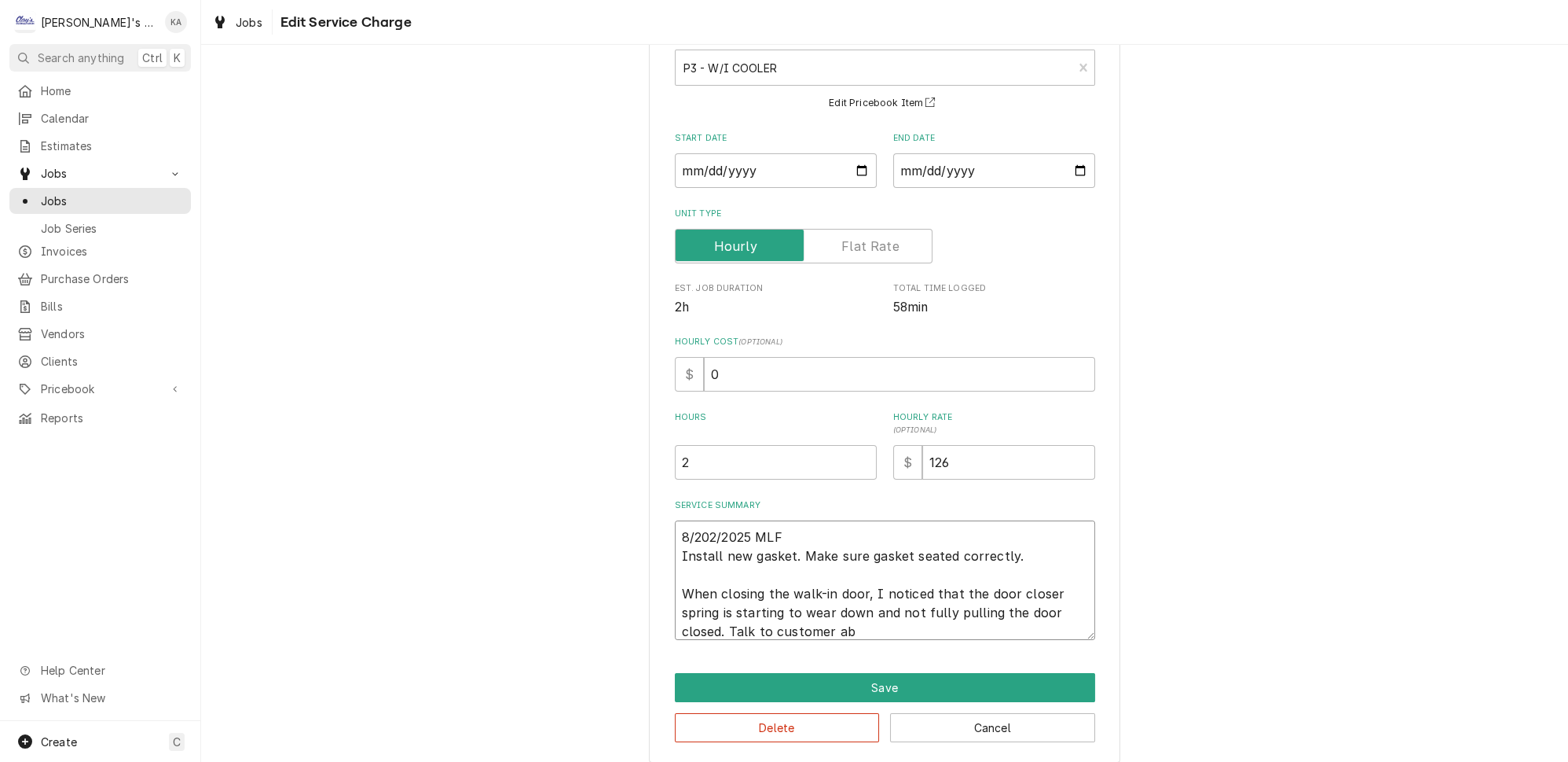
type textarea "x"
type textarea "8/202/2025 MLF Install new gasket. Make sure gasket seated correctly. When clos…"
type textarea "x"
type textarea "8/202/2025 MLF Install new gasket. Make sure gasket seated correctly. When clos…"
type textarea "x"
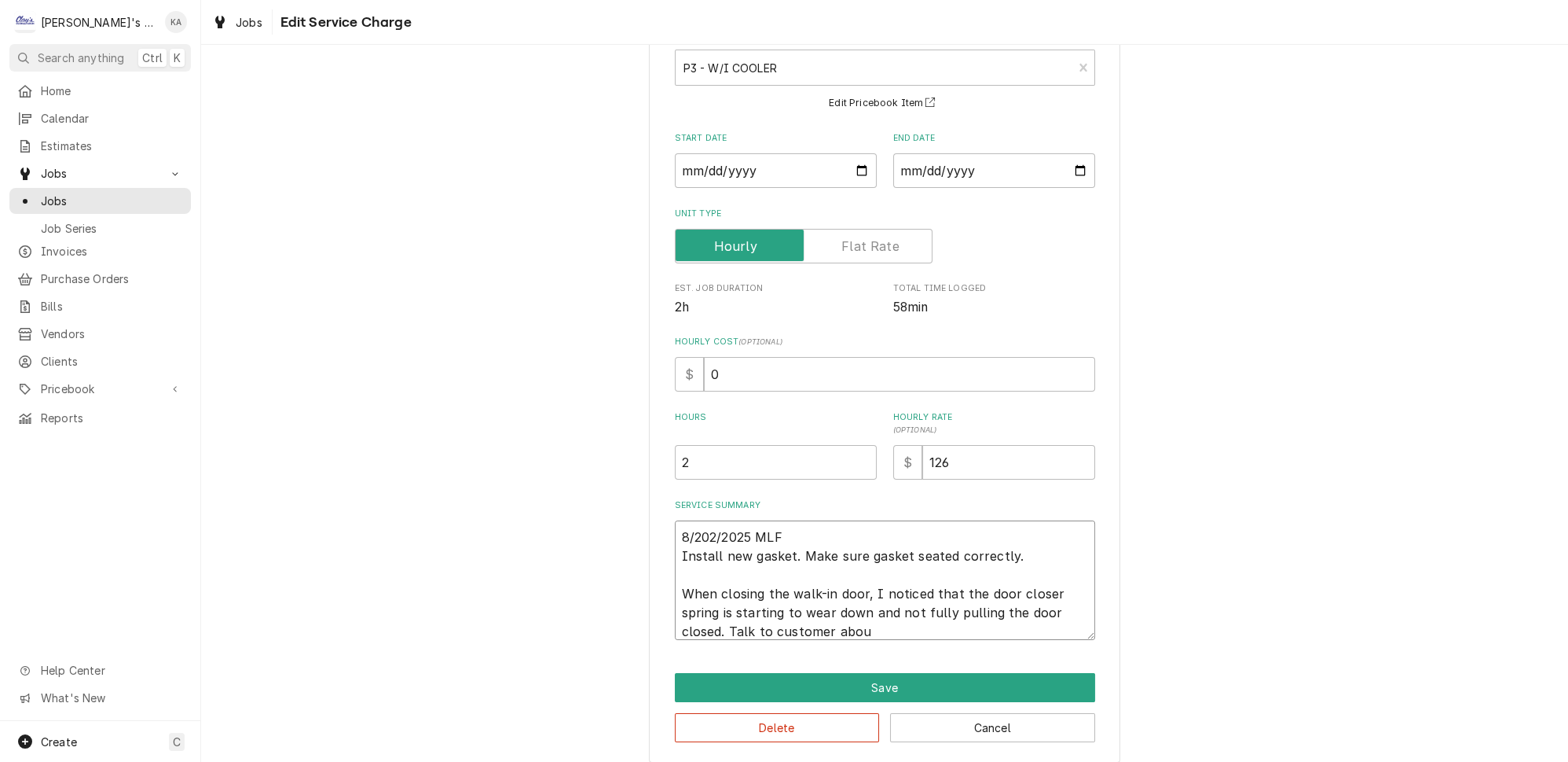
type textarea "8/202/2025 MLF Install new gasket. Make sure gasket seated correctly. When clos…"
type textarea "x"
type textarea "8/202/2025 MLF Install new gasket. Make sure gasket seated correctly. When clos…"
type textarea "x"
type textarea "8/202/2025 MLF Install new gasket. Make sure gasket seated correctly. When clos…"
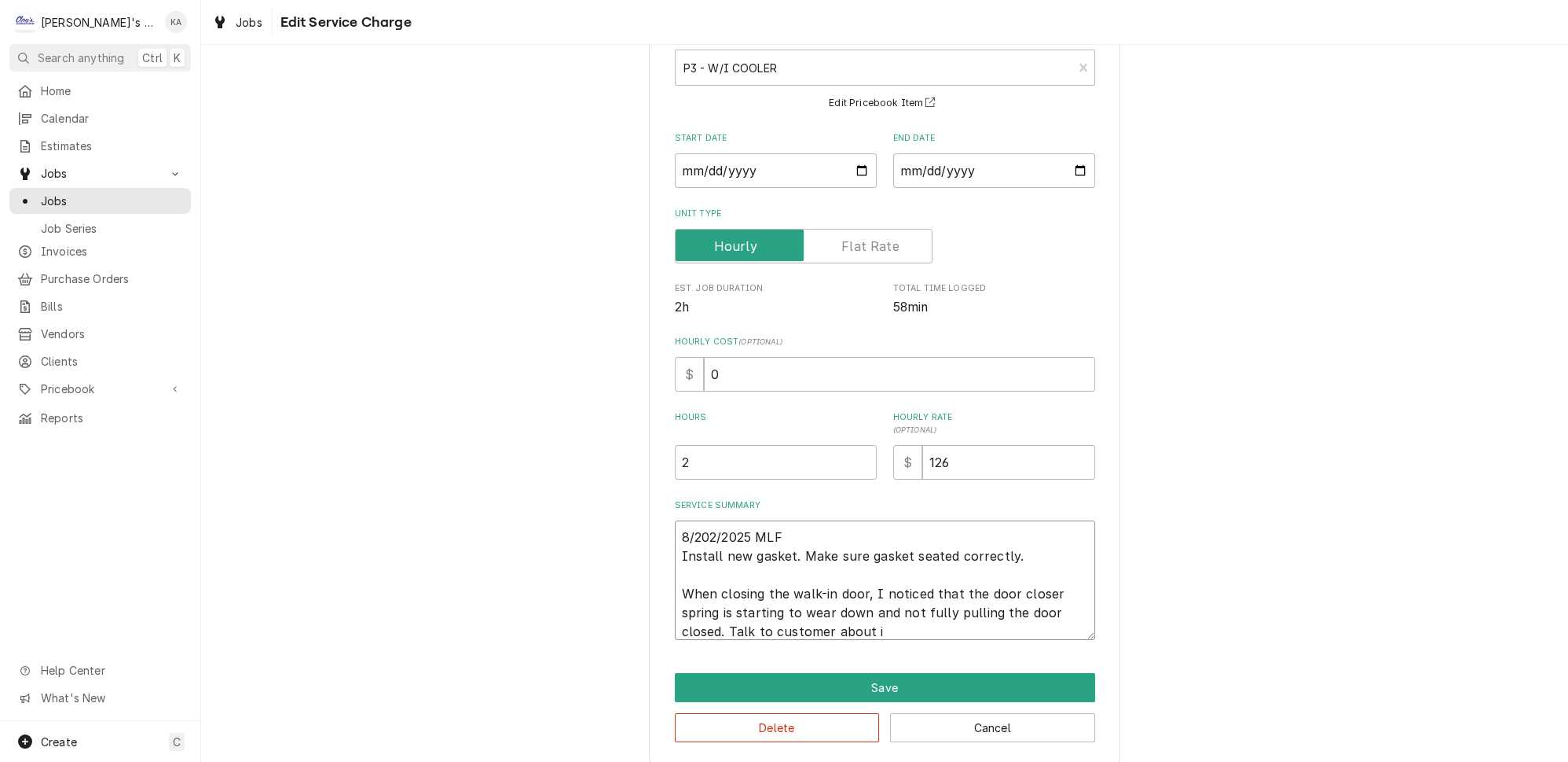
type textarea "x"
type textarea "8/202/2025 MLF Install new gasket. Make sure gasket seated correctly. When clos…"
type textarea "x"
type textarea "8/202/2025 MLF Install new gasket. Make sure gasket seated correctly. When clos…"
type textarea "x"
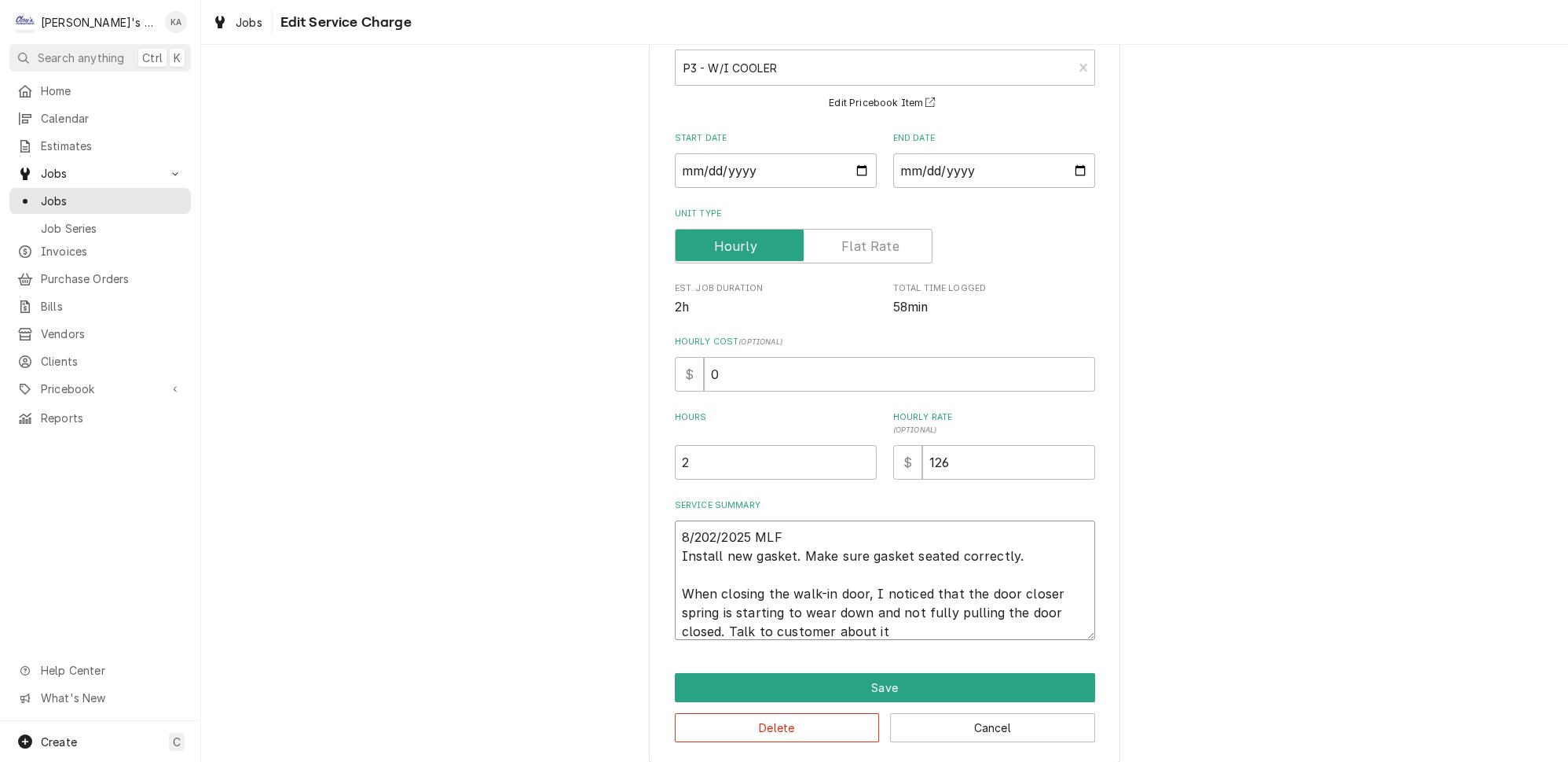
type textarea "8/202/2025 MLF Install new gasket. Make sure gasket seated correctly. When clos…"
type textarea "x"
type textarea "8/202/2025 MLF Install new gasket. Make sure gasket seated correctly. When clos…"
type textarea "x"
type textarea "8/202/2025 MLF Install new gasket. Make sure gasket seated correctly. When clos…"
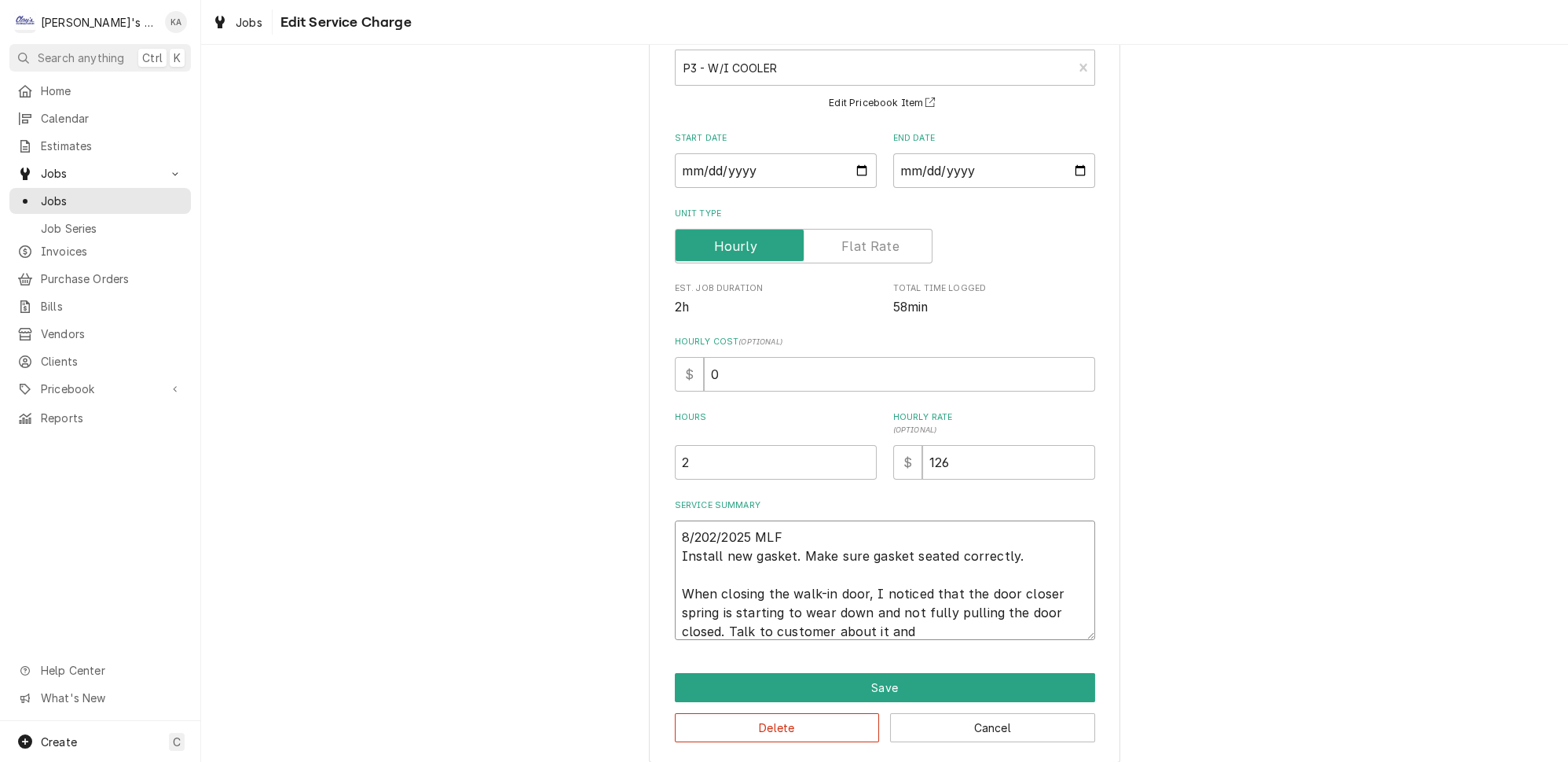
type textarea "x"
type textarea "8/202/2025 MLF Install new gasket. Make sure gasket seated correctly. When clos…"
type textarea "x"
type textarea "8/202/2025 MLF Install new gasket. Make sure gasket seated correctly. When clos…"
type textarea "x"
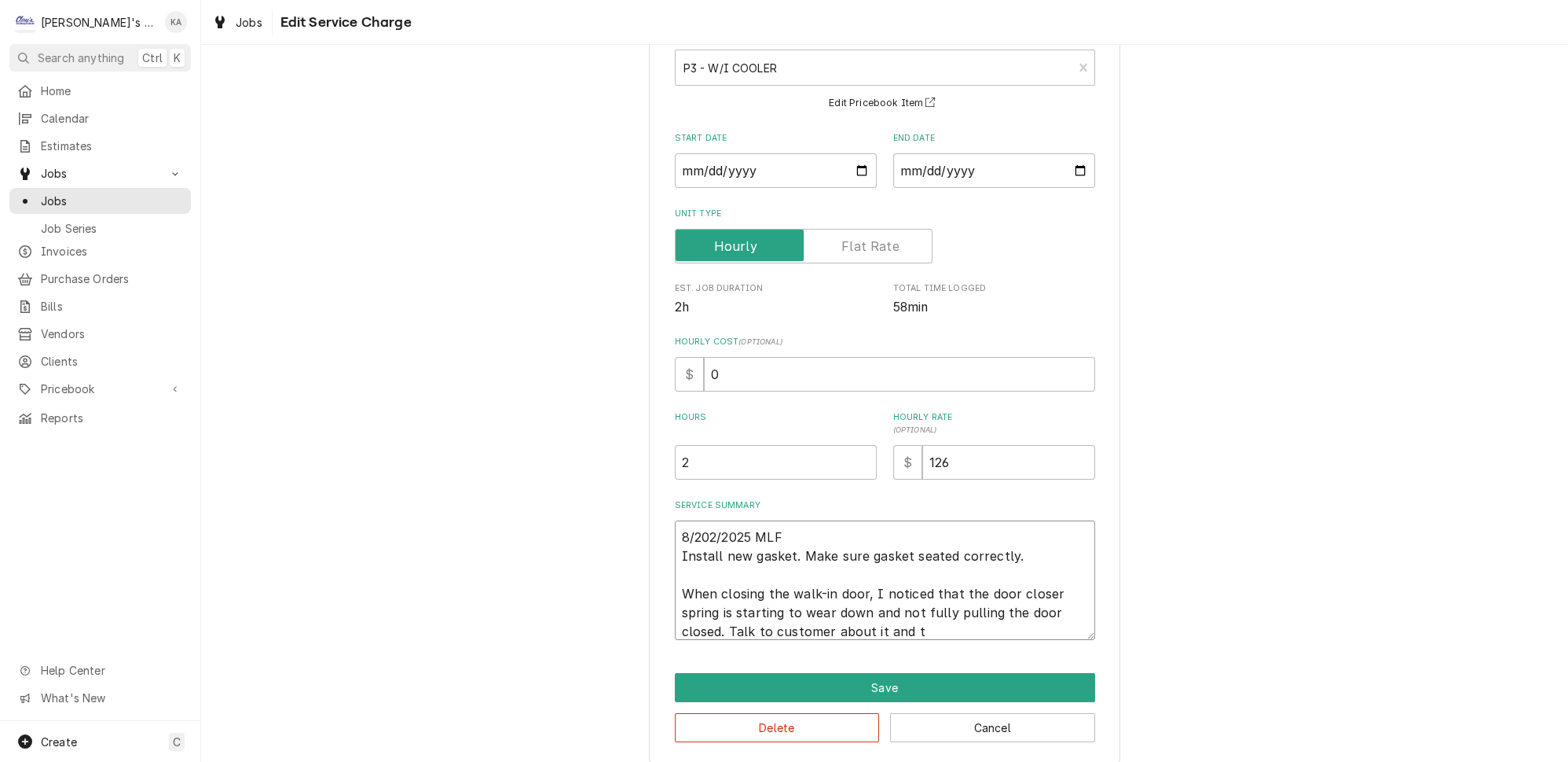
type textarea "8/202/2025 MLF Install new gasket. Make sure gasket seated correctly. When clos…"
type textarea "x"
type textarea "8/202/2025 MLF Install new gasket. Make sure gasket seated correctly. When clos…"
type textarea "x"
type textarea "8/202/2025 MLF Install new gasket. Make sure gasket seated correctly. When clos…"
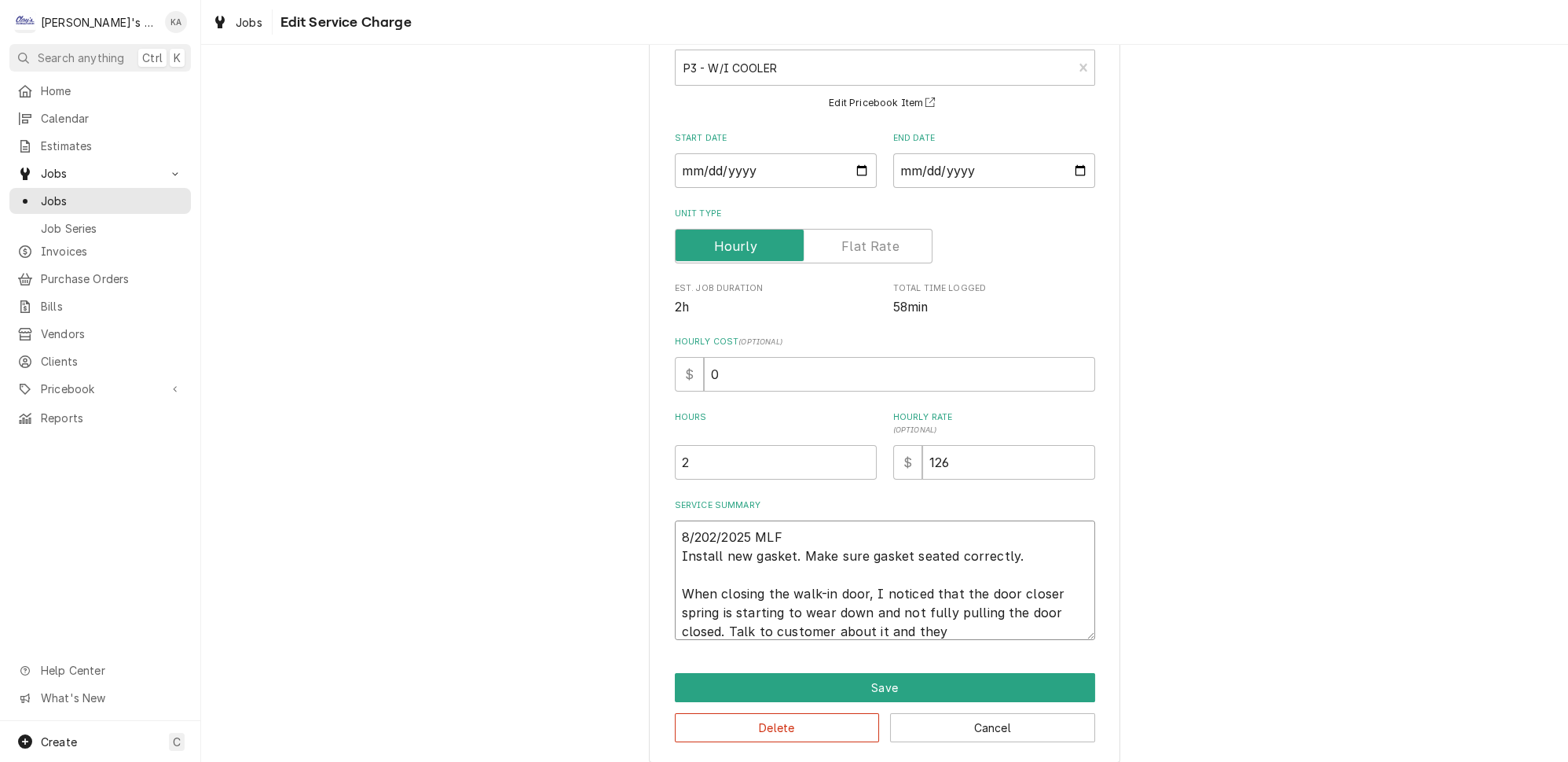
type textarea "x"
type textarea "8/202/2025 MLF Install new gasket. Make sure gasket seated correctly. When clos…"
type textarea "x"
type textarea "8/202/2025 MLF Install new gasket. Make sure gasket seated correctly. When clos…"
type textarea "x"
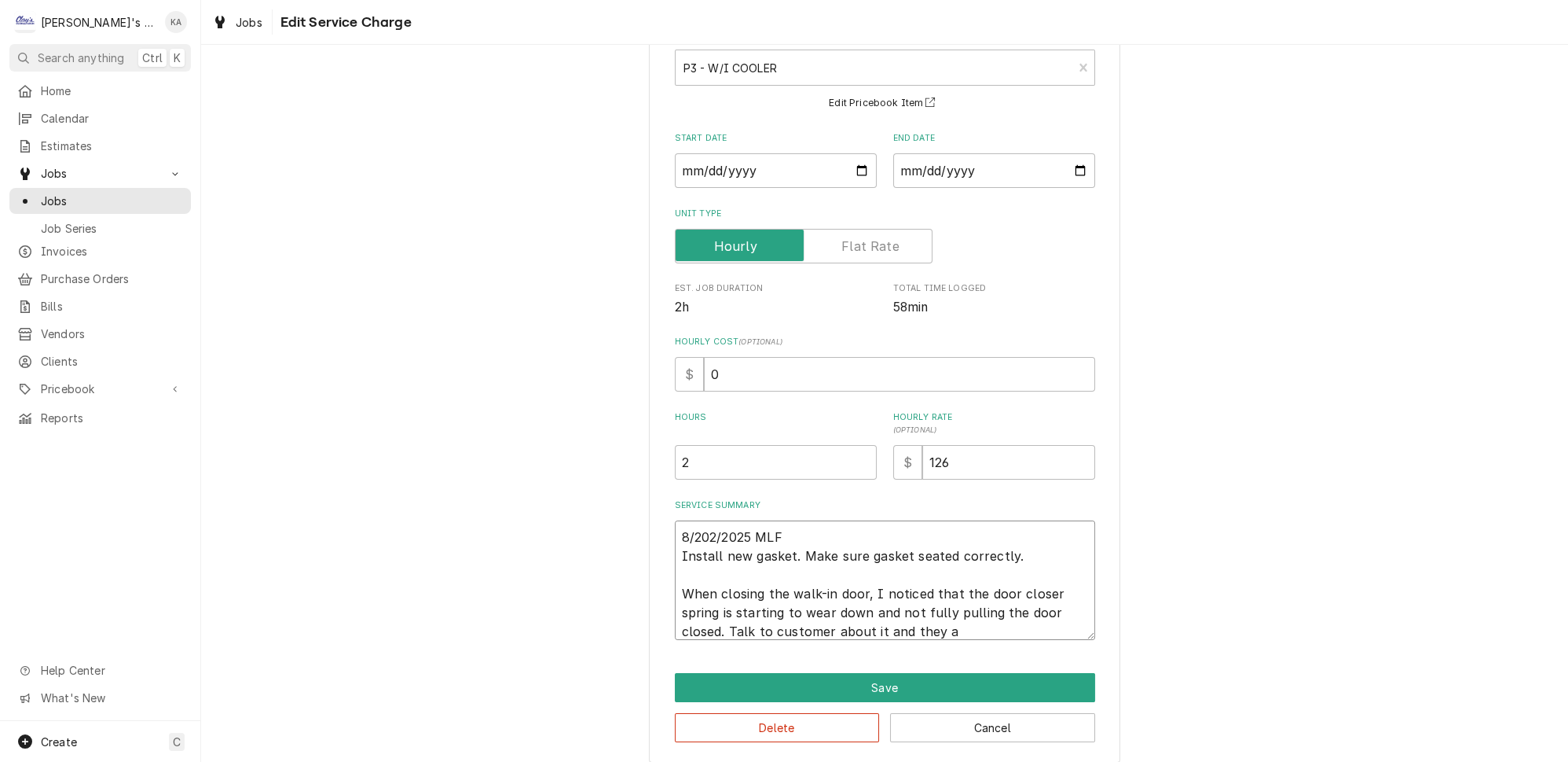
type textarea "8/202/2025 MLF Install new gasket. Make sure gasket seated correctly. When clos…"
type textarea "x"
type textarea "8/202/2025 MLF Install new gasket. Make sure gasket seated correctly. When clos…"
type textarea "x"
type textarea "8/202/2025 MLF Install new gasket. Make sure gasket seated correctly. When clos…"
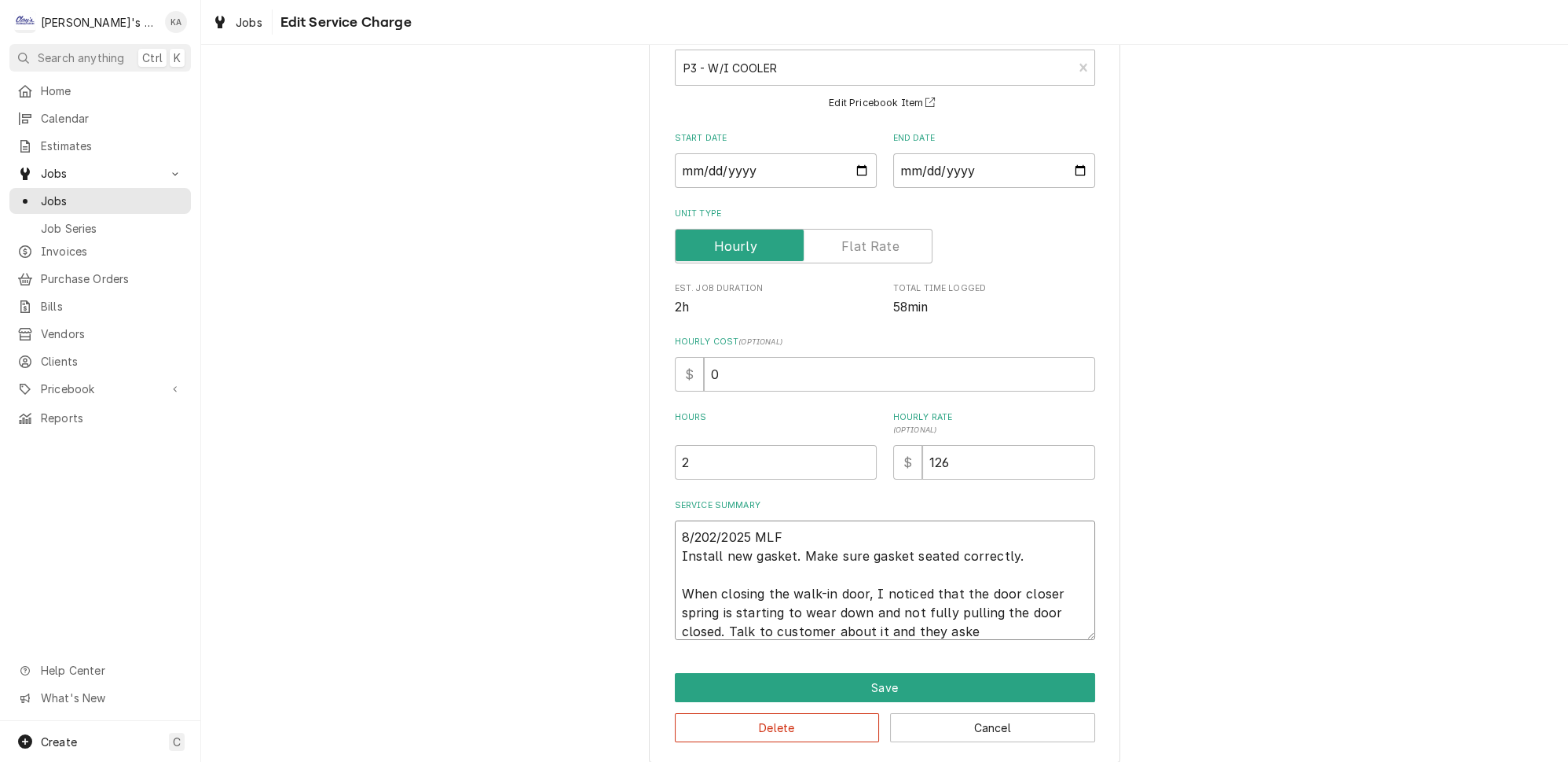
type textarea "x"
type textarea "8/202/2025 MLF Install new gasket. Make sure gasket seated correctly. When clos…"
type textarea "x"
type textarea "8/202/2025 MLF Install new gasket. Make sure gasket seated correctly. When clos…"
type textarea "x"
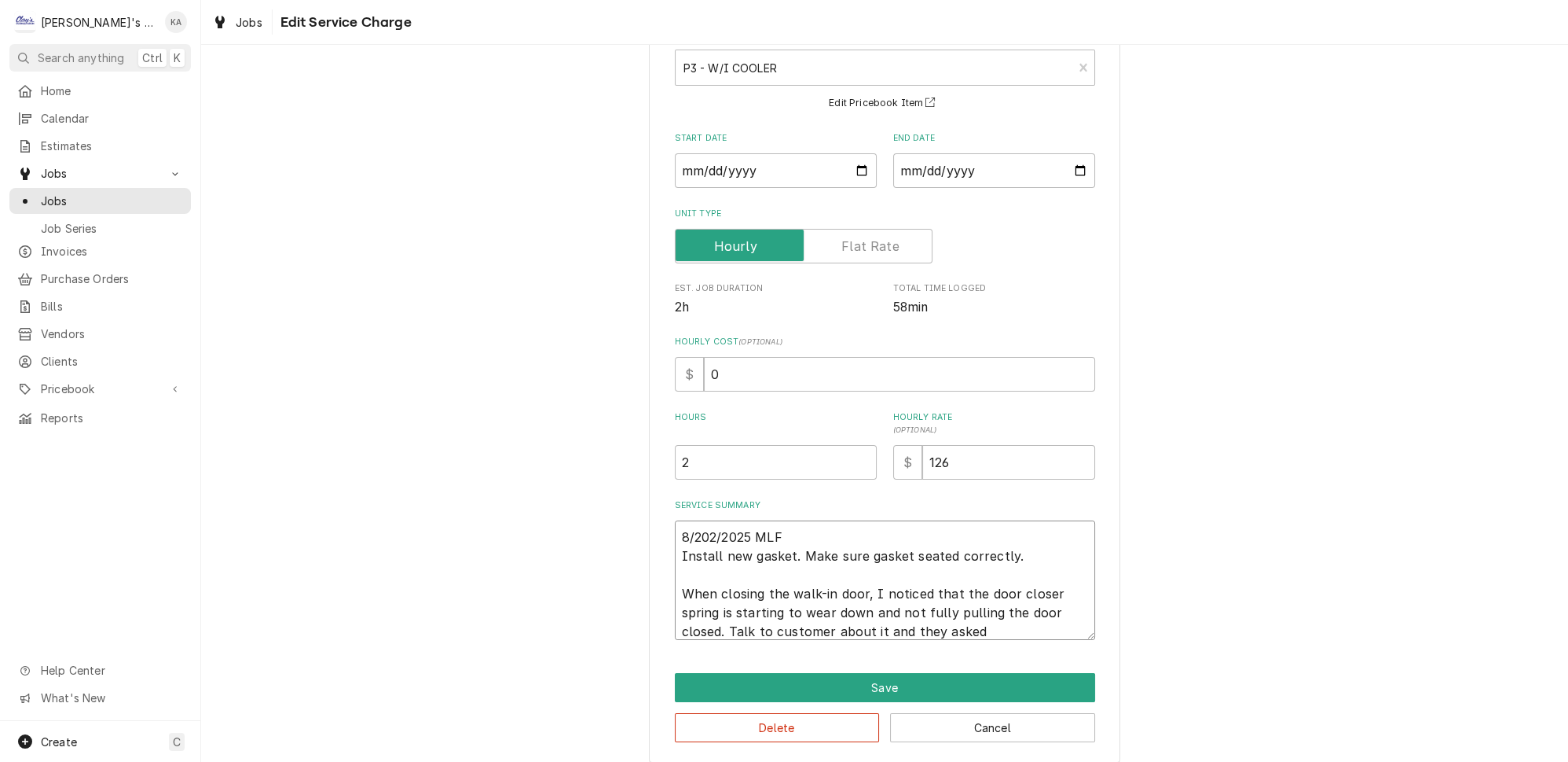
type textarea "8/202/2025 MLF Install new gasket. Make sure gasket seated correctly. When clos…"
type textarea "x"
type textarea "8/202/2025 MLF Install new gasket. Make sure gasket seated correctly. When clos…"
type textarea "x"
type textarea "8/202/2025 MLF Install new gasket. Make sure gasket seated correctly. When clos…"
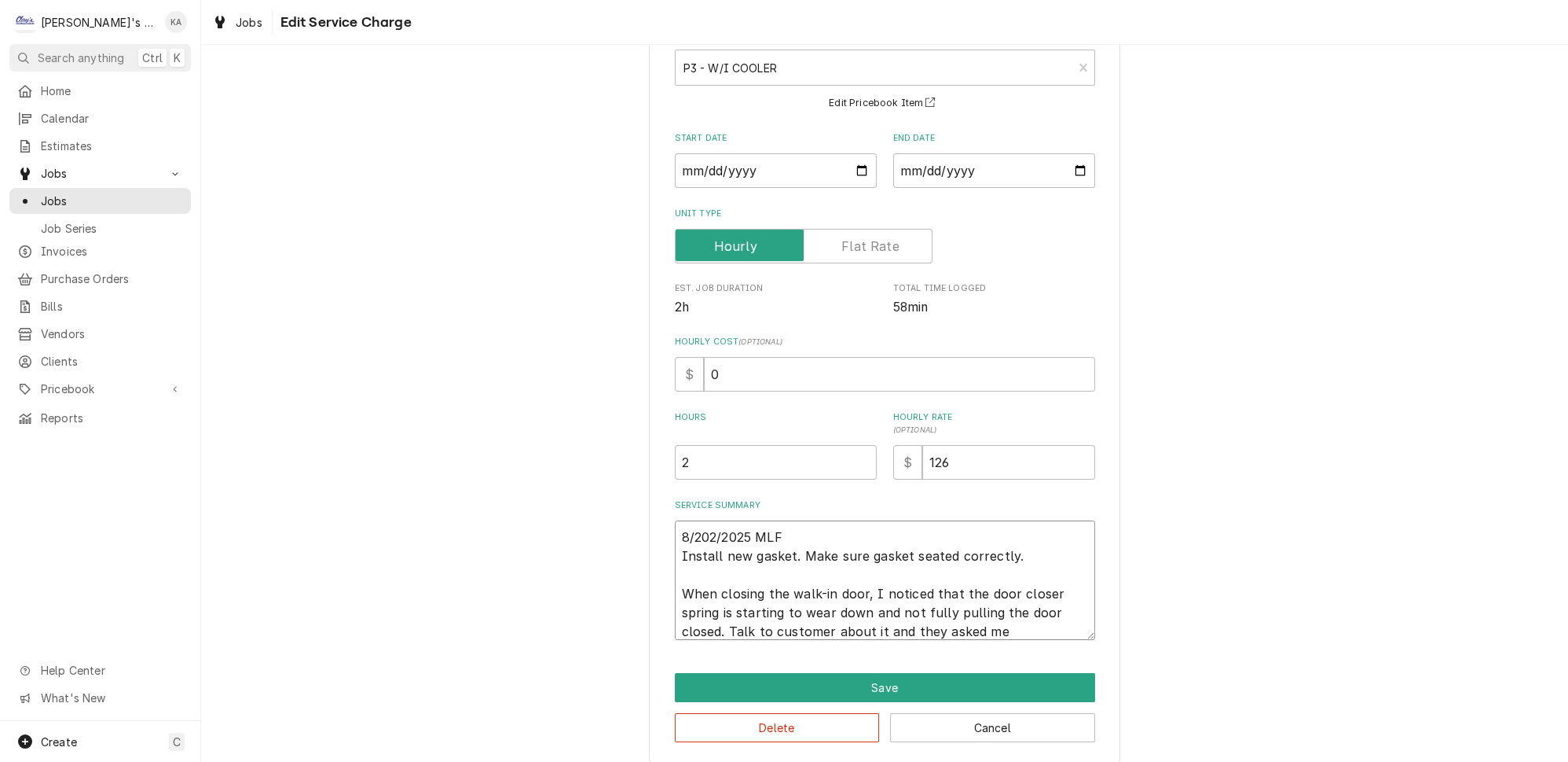
type textarea "x"
type textarea "8/202/2025 MLF Install new gasket. Make sure gasket seated correctly. When clos…"
type textarea "x"
type textarea "8/202/2025 MLF Install new gasket. Make sure gasket seated correctly. When clos…"
type textarea "x"
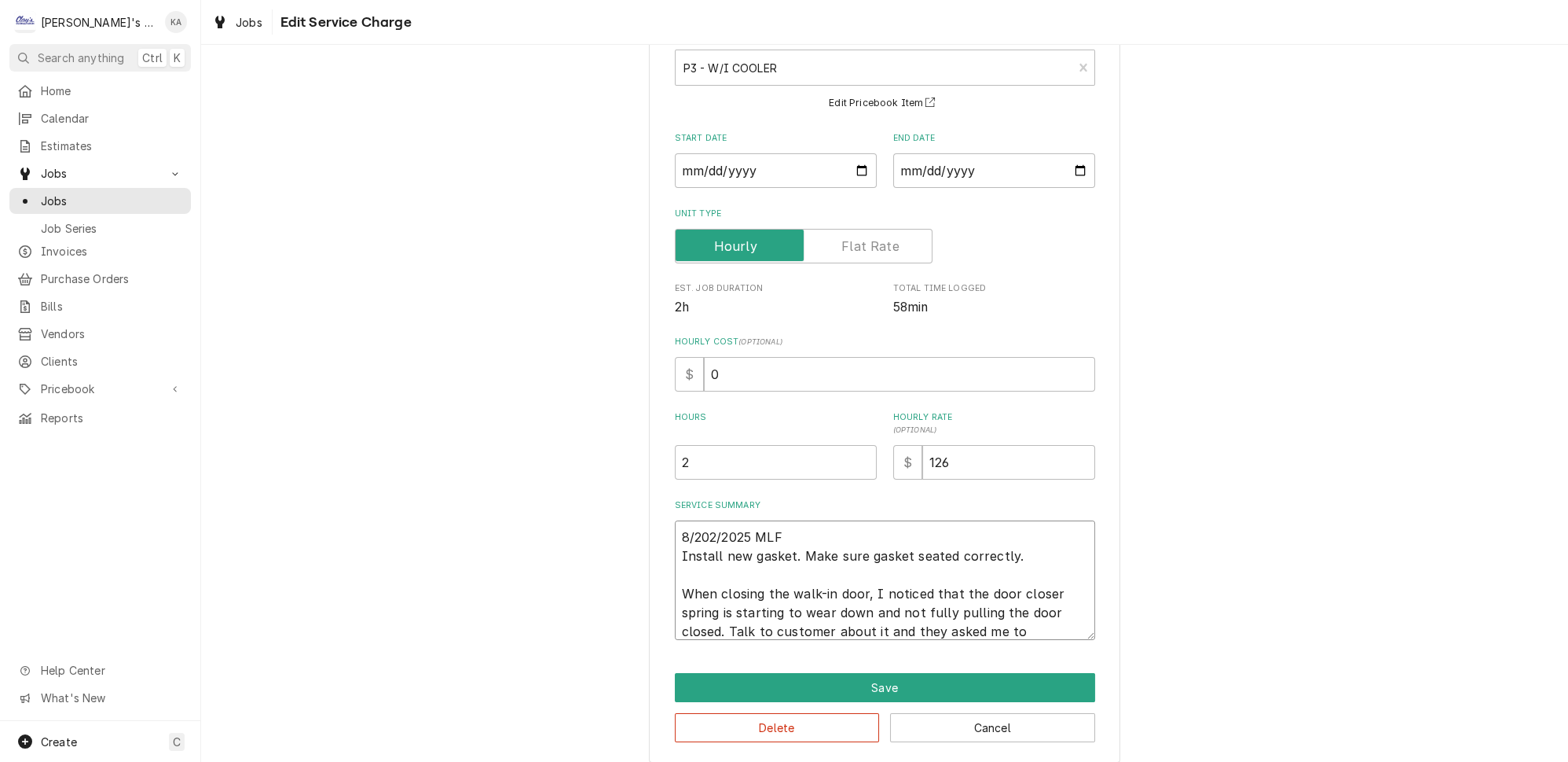
type textarea "8/202/2025 MLF Install new gasket. Make sure gasket seated correctly. When clos…"
type textarea "x"
type textarea "8/202/2025 MLF Install new gasket. Make sure gasket seated correctly. When clos…"
type textarea "x"
type textarea "8/202/2025 MLF Install new gasket. Make sure gasket seated correctly. When clos…"
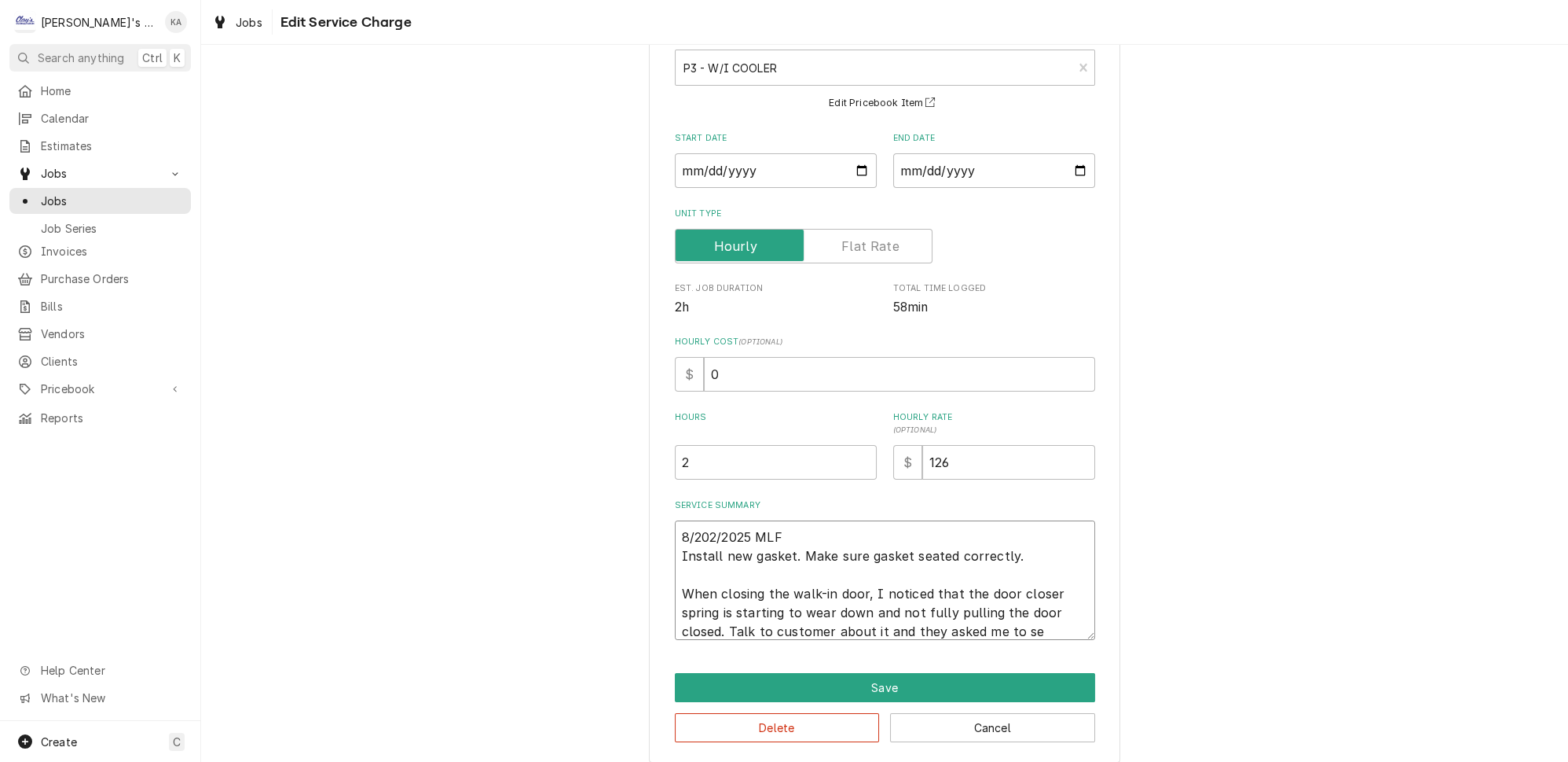
type textarea "x"
type textarea "8/202/2025 MLF Install new gasket. Make sure gasket seated correctly. When clos…"
type textarea "x"
type textarea "8/202/2025 MLF Install new gasket. Make sure gasket seated correctly. When clos…"
type textarea "x"
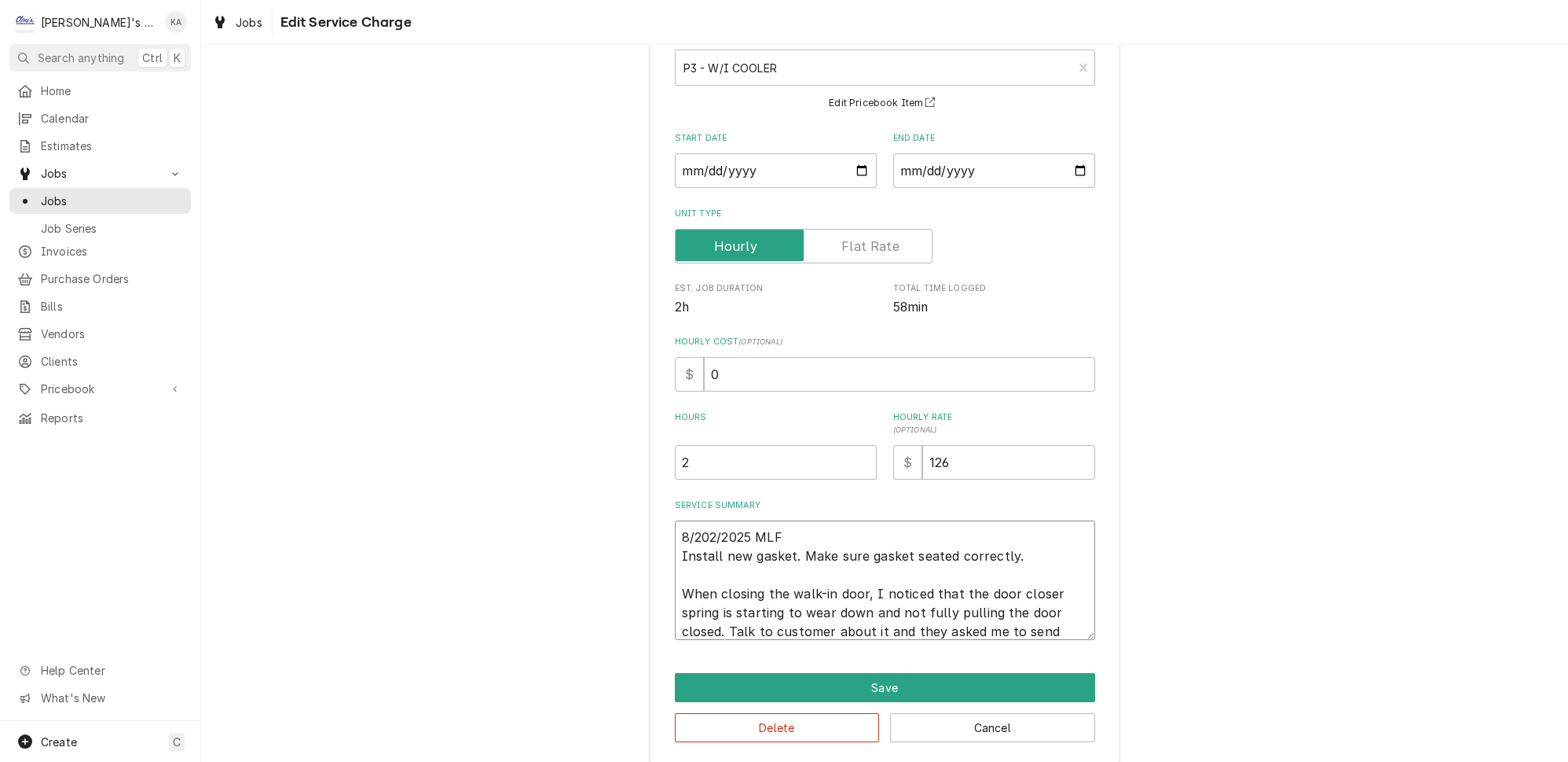
type textarea "8/202/2025 MLF Install new gasket. Make sure gasket seated correctly. When clos…"
type textarea "x"
type textarea "8/202/2025 MLF Install new gasket. Make sure gasket seated correctly. When clos…"
type textarea "x"
type textarea "8/202/2025 MLF Install new gasket. Make sure gasket seated correctly. When clos…"
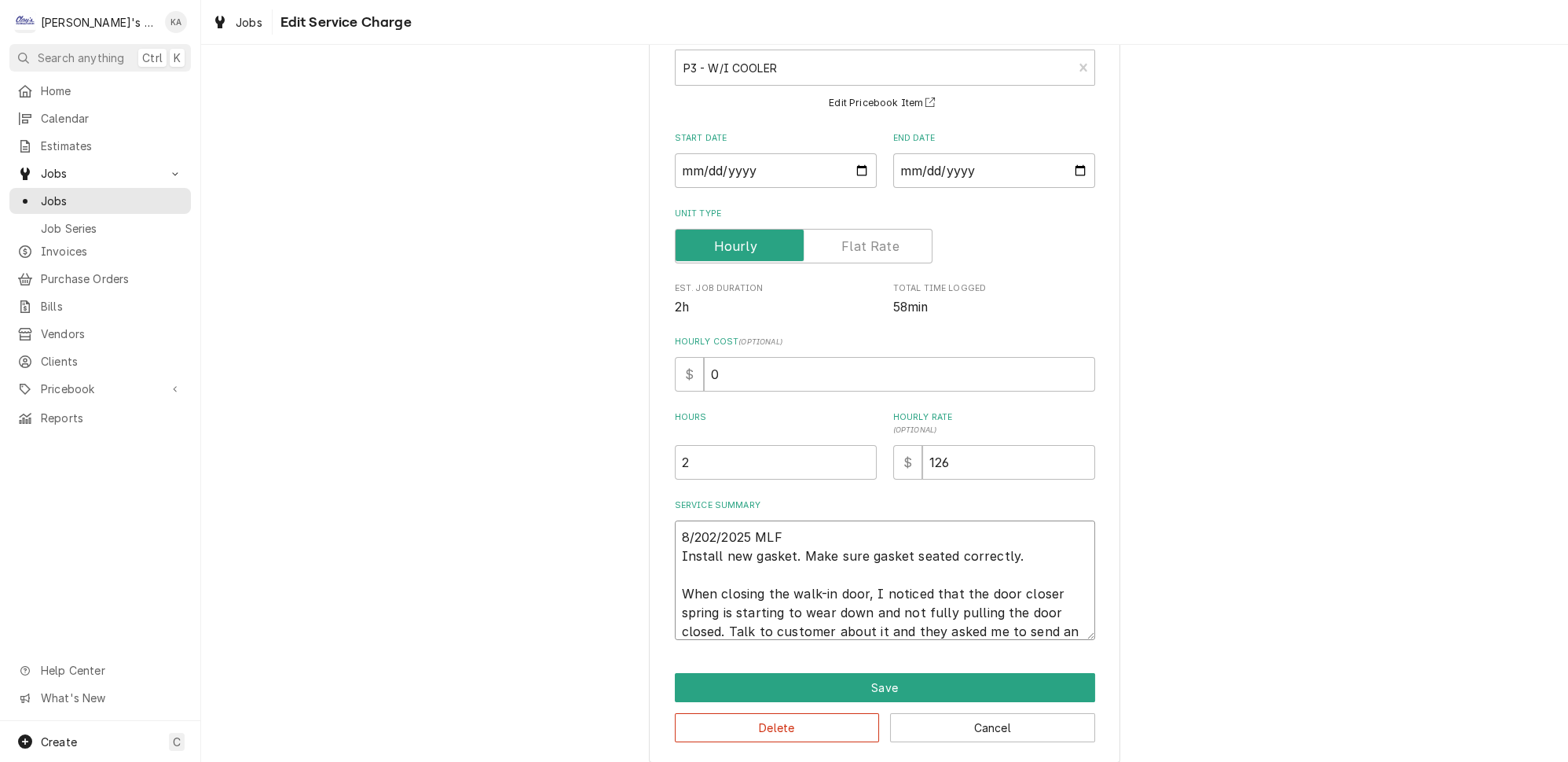
type textarea "x"
type textarea "8/202/2025 MLF Install new gasket. Make sure gasket seated correctly. When clos…"
type textarea "x"
type textarea "8/202/2025 MLF Install new gasket. Make sure gasket seated correctly. When clos…"
type textarea "x"
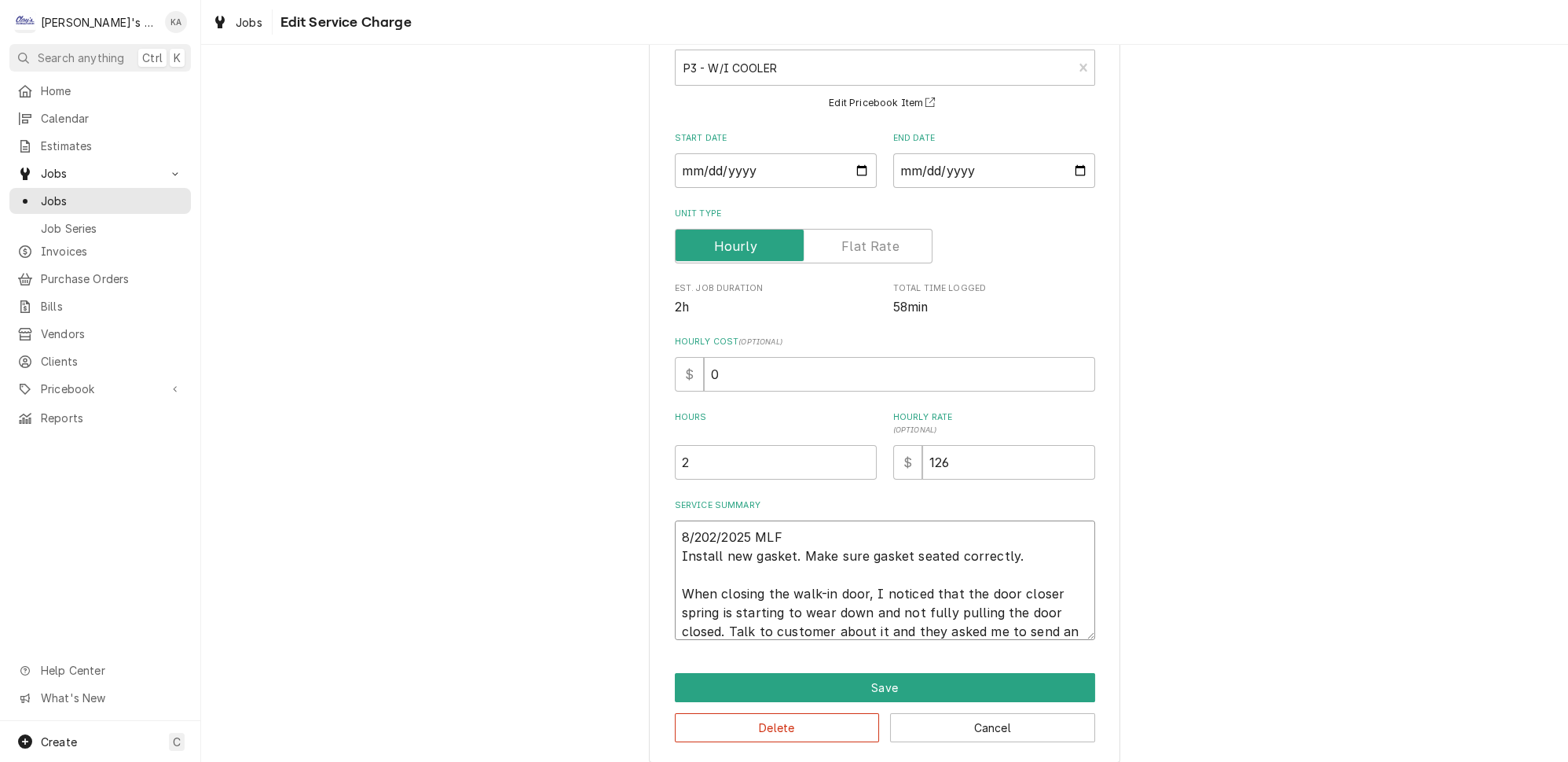
type textarea "8/202/2025 MLF Install new gasket. Make sure gasket seated correctly. When clos…"
type textarea "x"
type textarea "8/202/2025 MLF Install new gasket. Make sure gasket seated correctly. When clos…"
type textarea "x"
type textarea "8/202/2025 MLF Install new gasket. Make sure gasket seated correctly. When clos…"
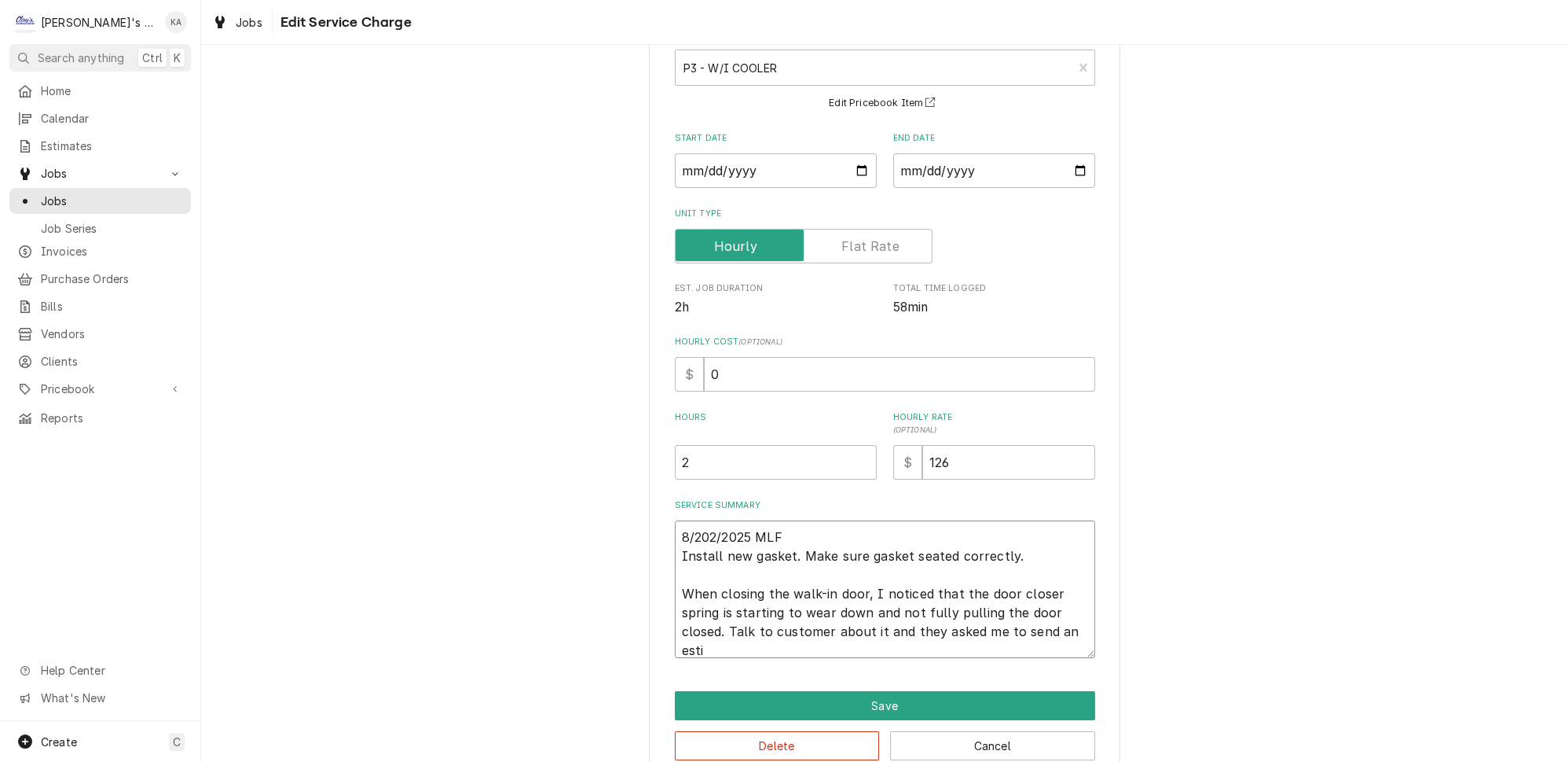
scroll to position [117, 0]
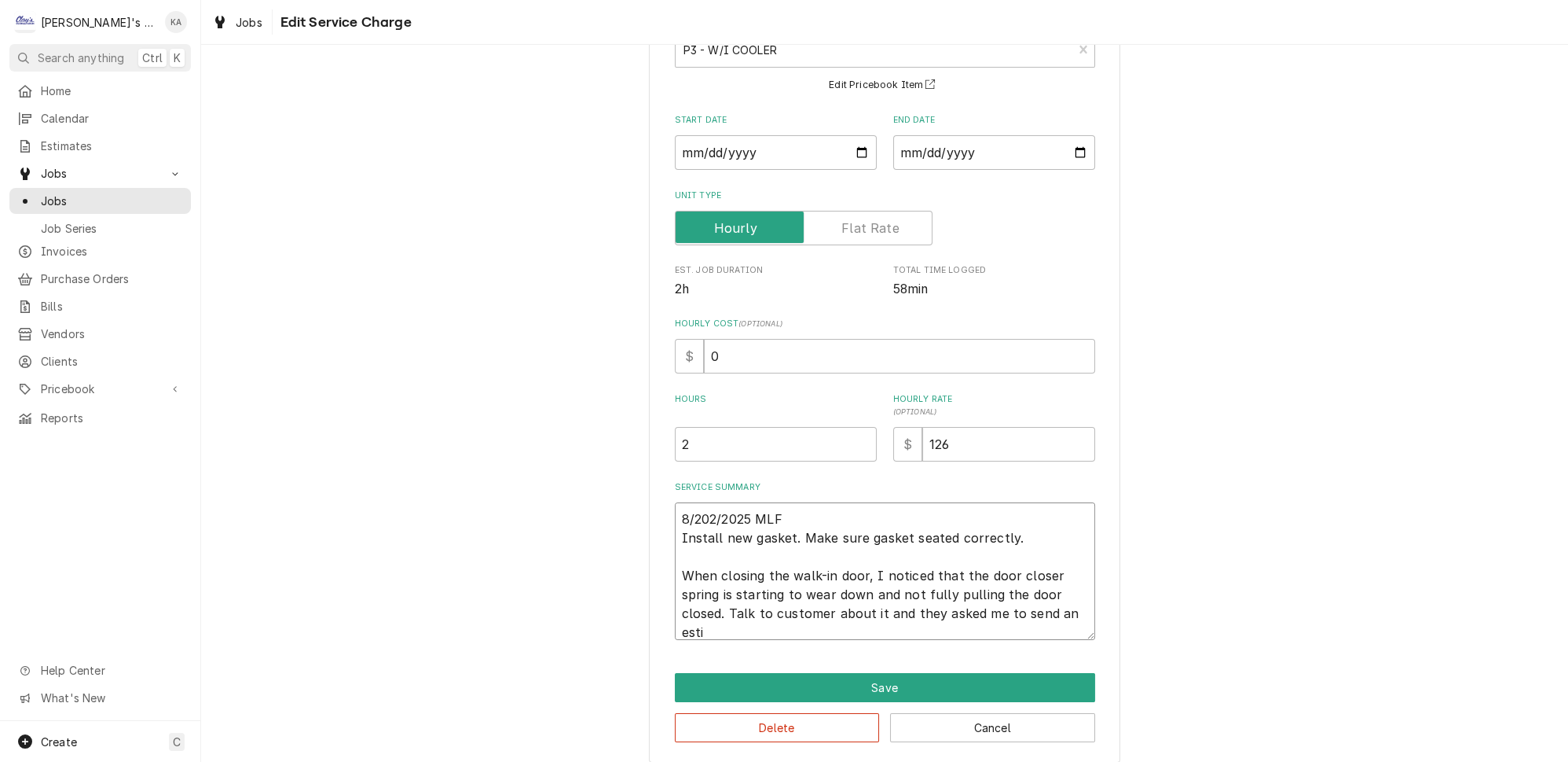
type textarea "x"
type textarea "8/202/2025 MLF Install new gasket. Make sure gasket seated correctly. When clos…"
type textarea "x"
type textarea "8/202/2025 MLF Install new gasket. Make sure gasket seated correctly. When clos…"
type textarea "x"
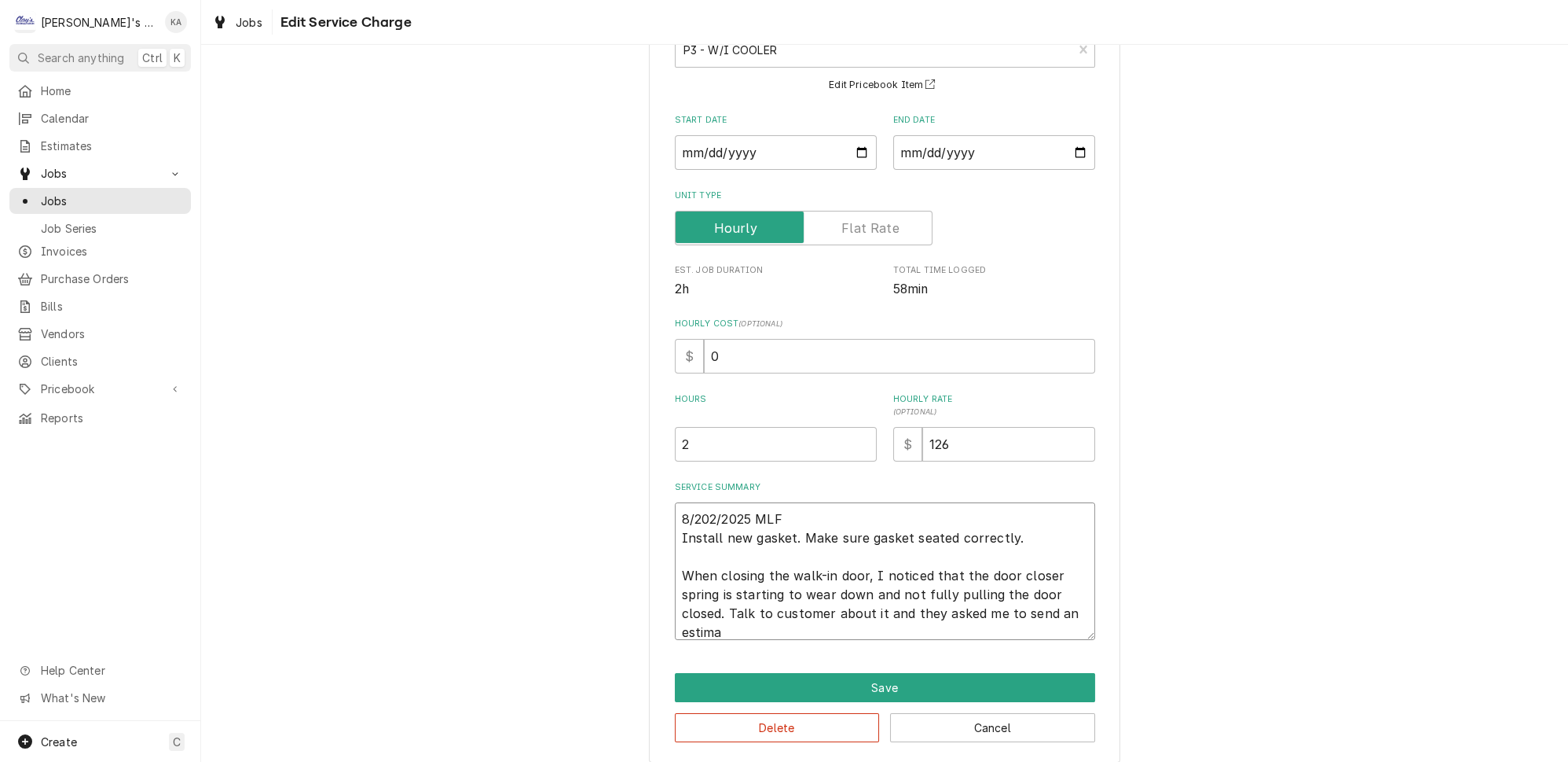
type textarea "8/202/2025 MLF Install new gasket. Make sure gasket seated correctly. When clos…"
type textarea "x"
type textarea "8/202/2025 MLF Install new gasket. Make sure gasket seated correctly. When clos…"
type textarea "x"
type textarea "8/202/2025 MLF Install new gasket. Make sure gasket seated correctly. When clos…"
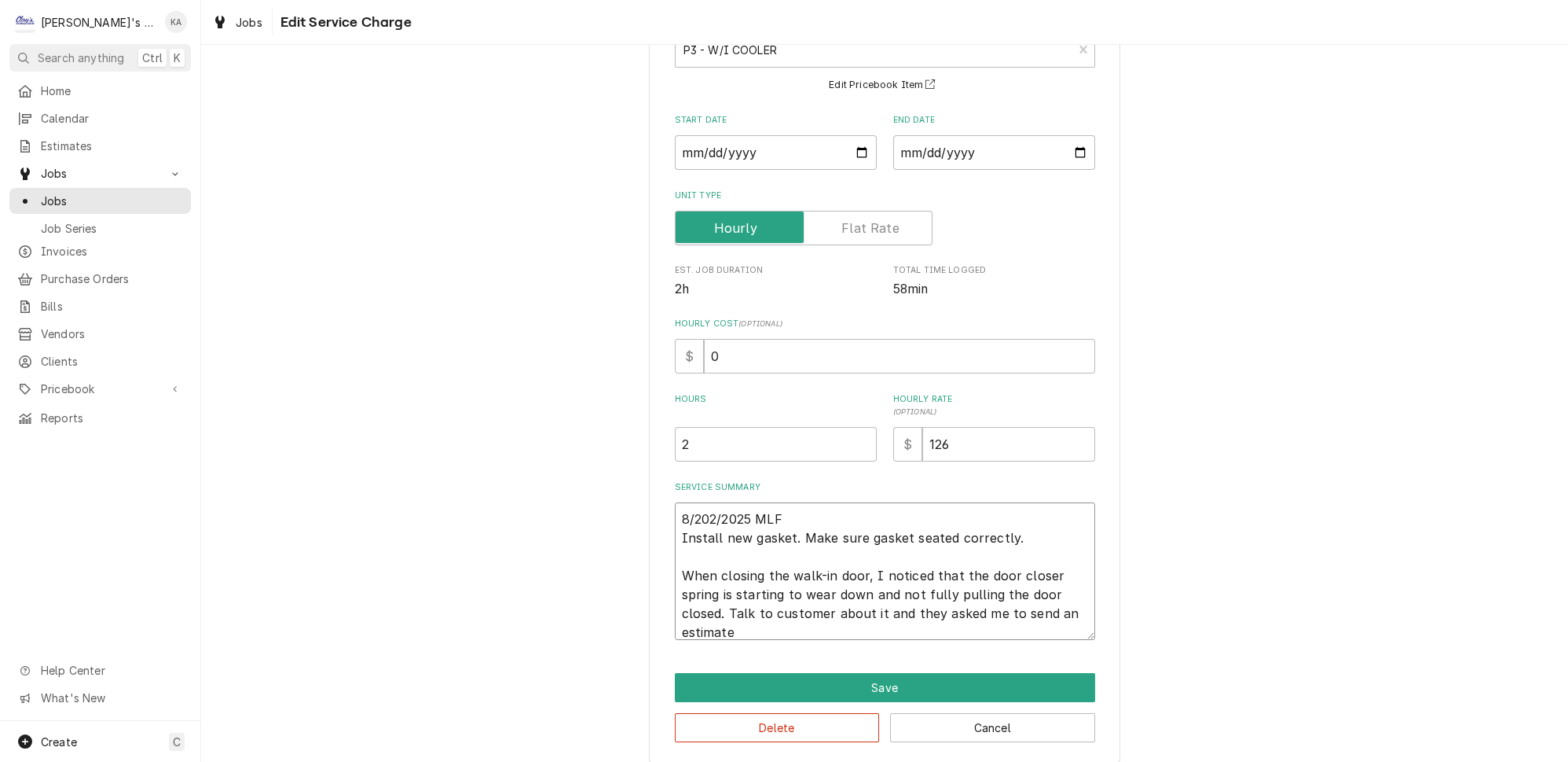
type textarea "x"
type textarea "8/202/2025 MLF Install new gasket. Make sure gasket seated correctly. When clos…"
type textarea "x"
type textarea "8/202/2025 MLF Install new gasket. Make sure gasket seated correctly. When clos…"
type textarea "x"
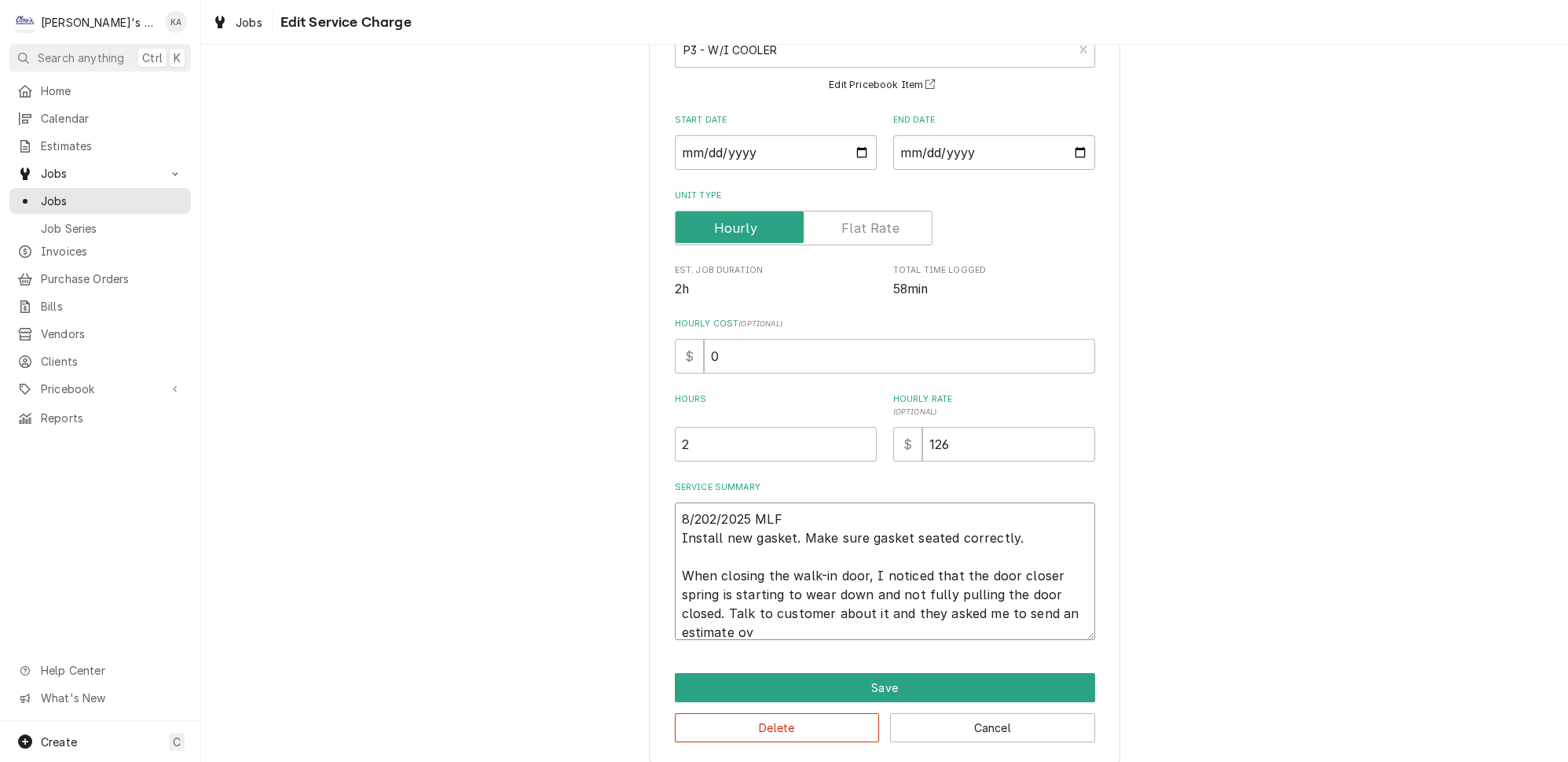
type textarea "8/202/2025 MLF Install new gasket. Make sure gasket seated correctly. When clos…"
type textarea "x"
type textarea "8/202/2025 MLF Install new gasket. Make sure gasket seated correctly. When clos…"
type textarea "x"
type textarea "8/202/2025 MLF Install new gasket. Make sure gasket seated correctly. When clos…"
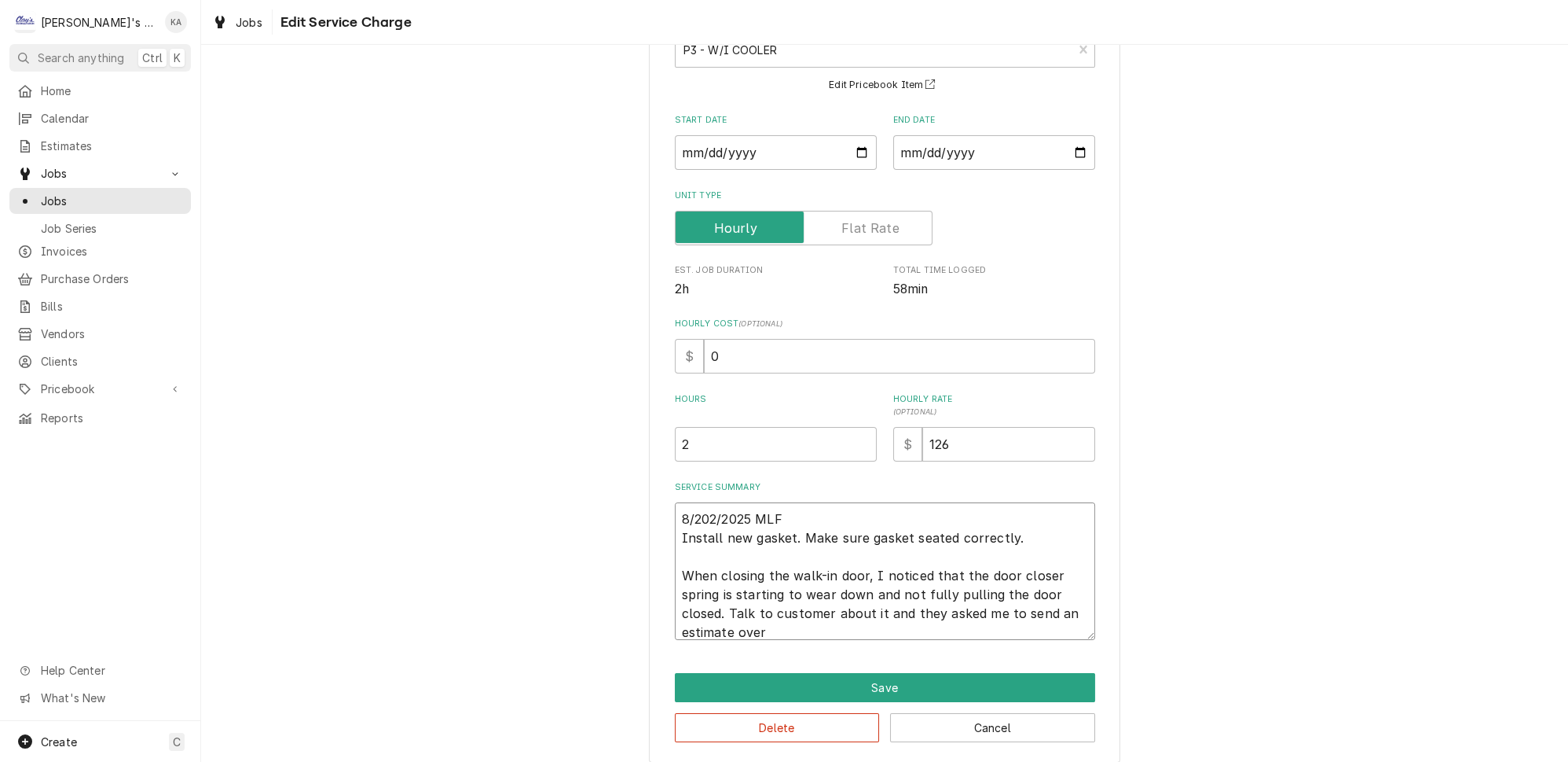
type textarea "x"
type textarea "8/202/2025 MLF Install new gasket. Make sure gasket seated correctly. When clos…"
type textarea "x"
type textarea "8/202/2025 MLF Install new gasket. Make sure gasket seated correctly. When clos…"
type textarea "x"
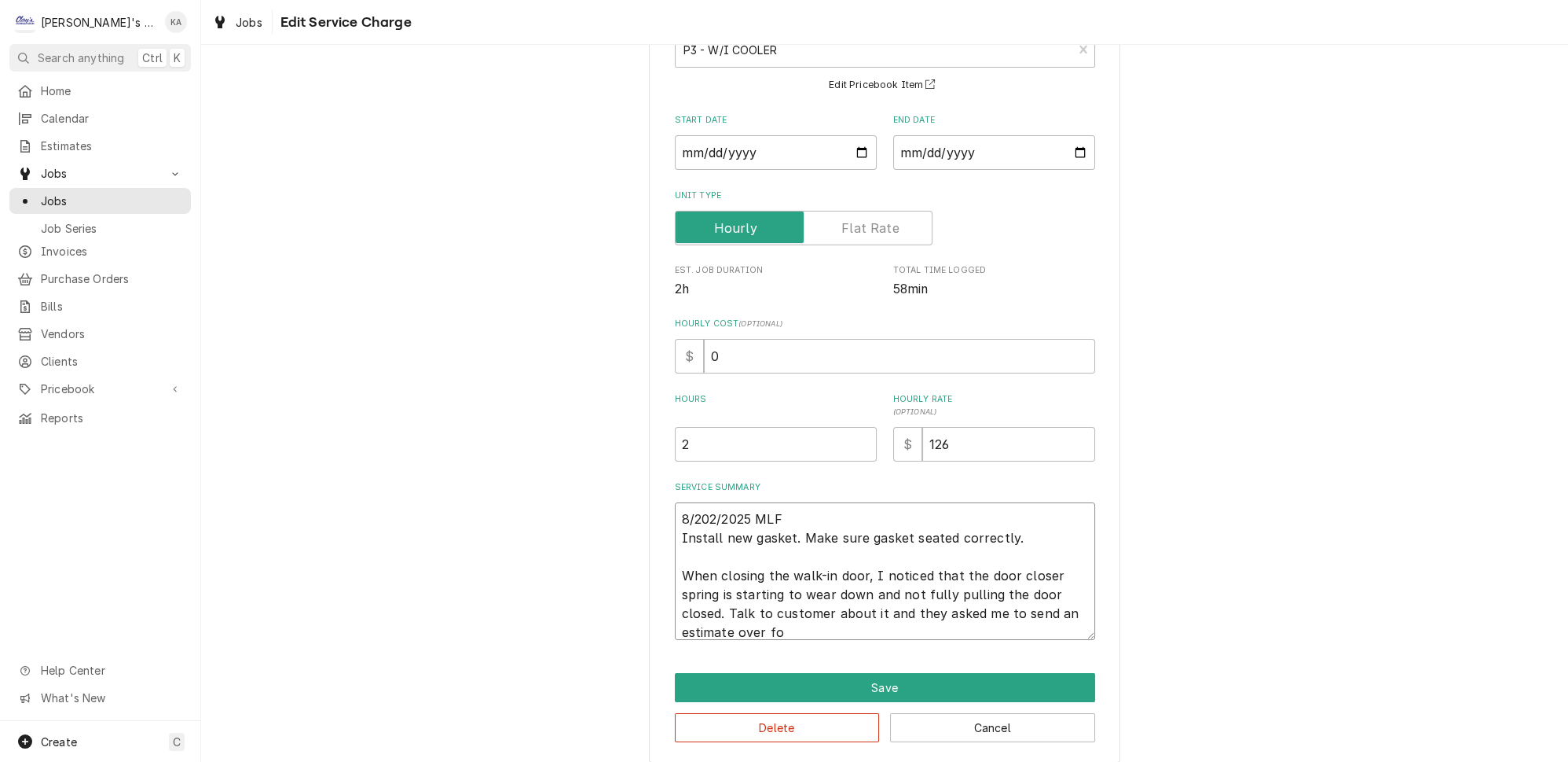
type textarea "8/202/2025 MLF Install new gasket. Make sure gasket seated correctly. When clos…"
type textarea "x"
type textarea "8/202/2025 MLF Install new gasket. Make sure gasket seated correctly. When clos…"
type textarea "x"
type textarea "8/202/2025 MLF Install new gasket. Make sure gasket seated correctly. When clos…"
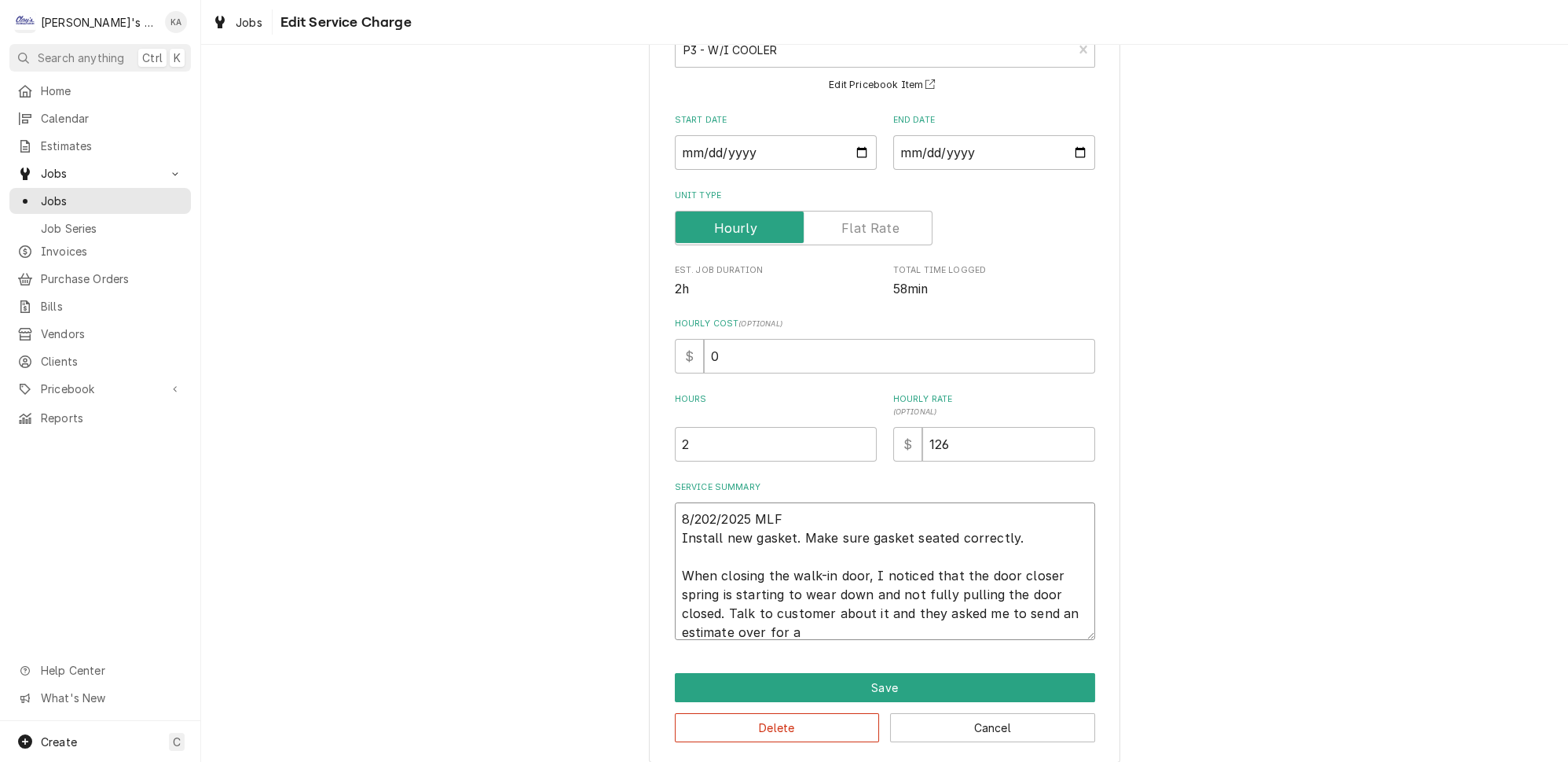
type textarea "x"
type textarea "8/202/2025 MLF Install new gasket. Make sure gasket seated correctly. When clos…"
type textarea "x"
type textarea "8/202/2025 MLF Install new gasket. Make sure gasket seated correctly. When clos…"
type textarea "x"
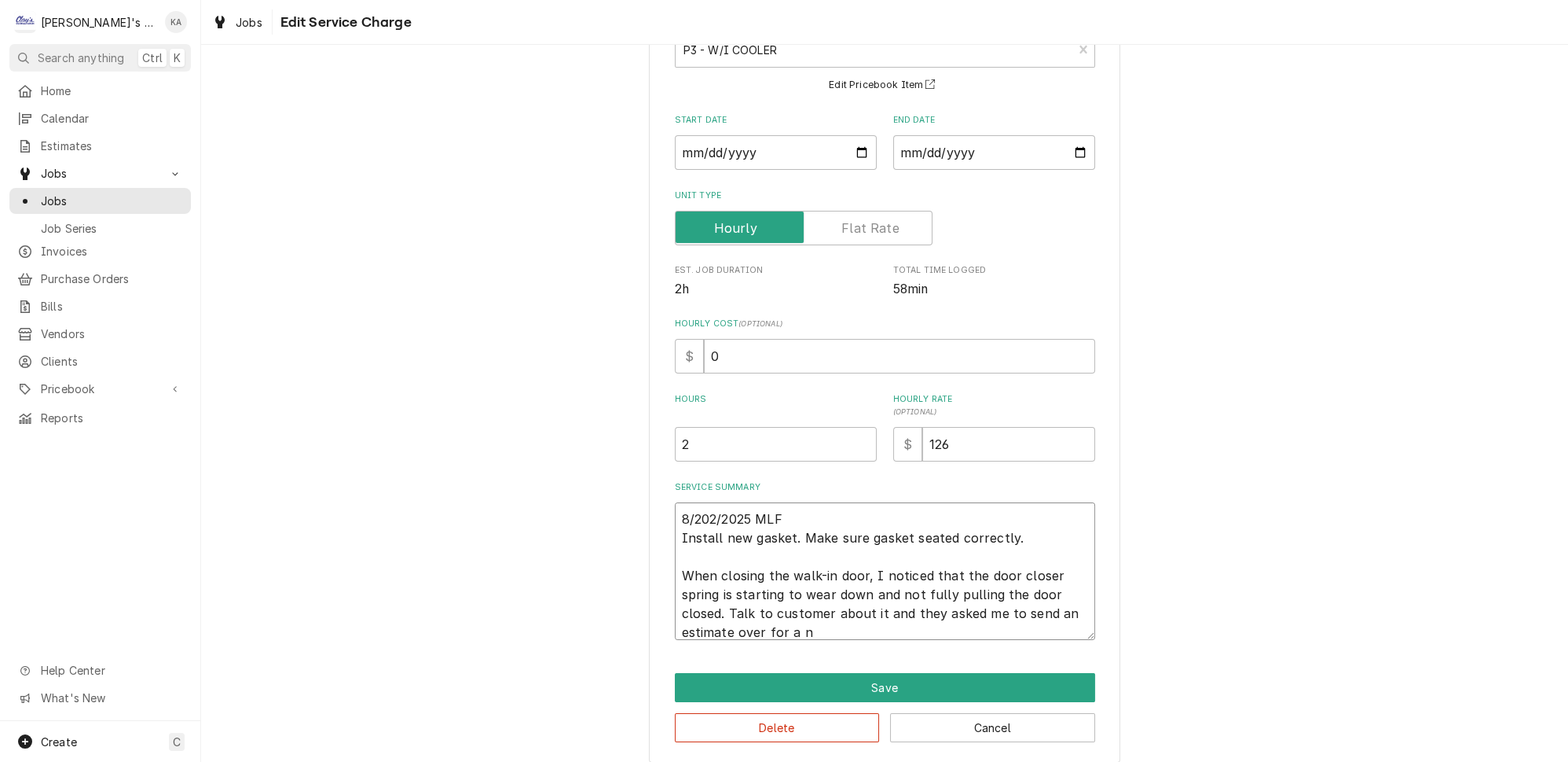
type textarea "8/202/2025 MLF Install new gasket. Make sure gasket seated correctly. When clos…"
type textarea "x"
type textarea "8/202/2025 MLF Install new gasket. Make sure gasket seated correctly. When clos…"
type textarea "x"
type textarea "8/202/2025 MLF Install new gasket. Make sure gasket seated correctly. When clos…"
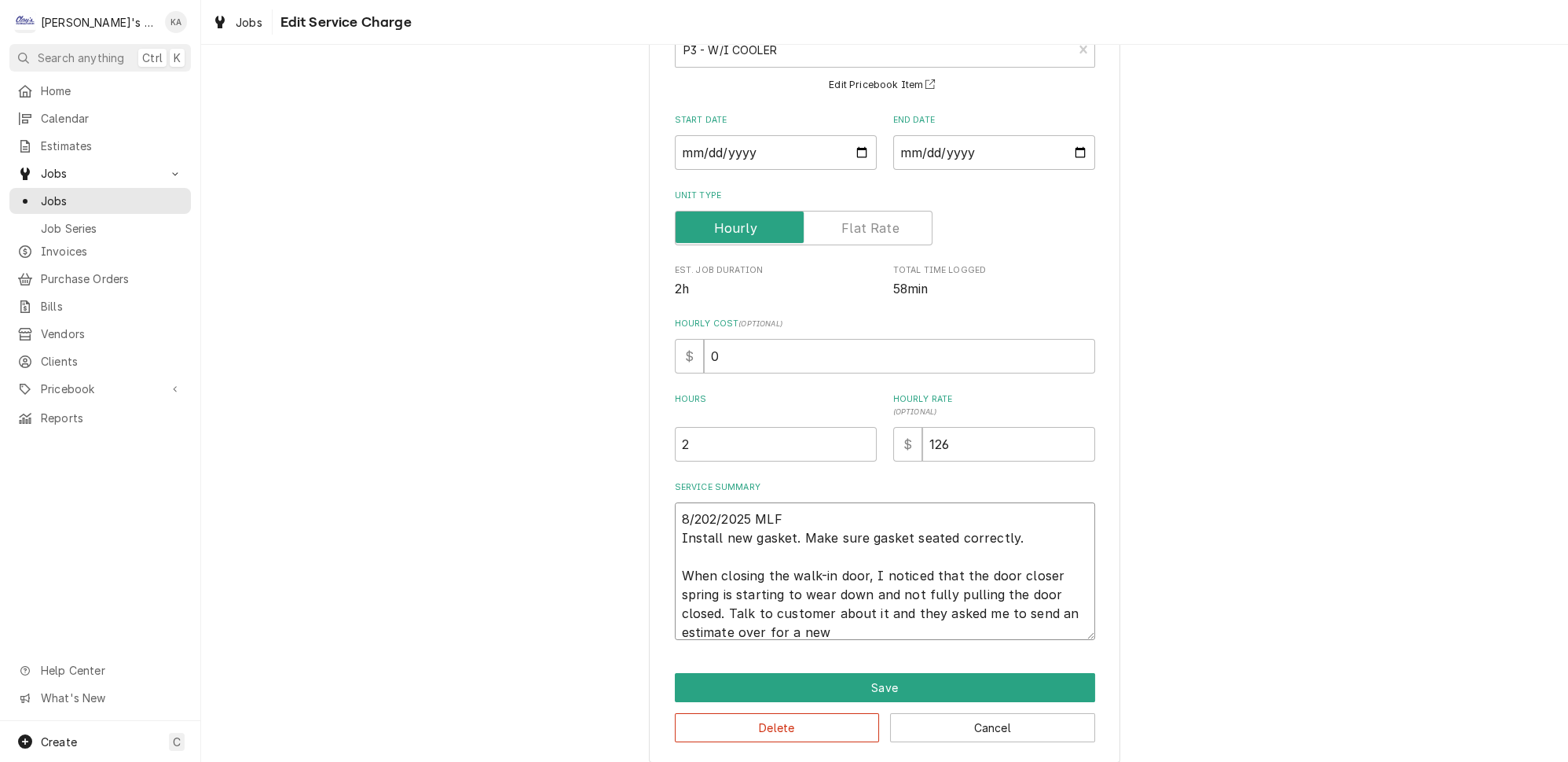
type textarea "x"
type textarea "8/202/2025 MLF Install new gasket. Make sure gasket seated correctly. When clos…"
type textarea "x"
type textarea "8/202/2025 MLF Install new gasket. Make sure gasket seated correctly. When clos…"
type textarea "x"
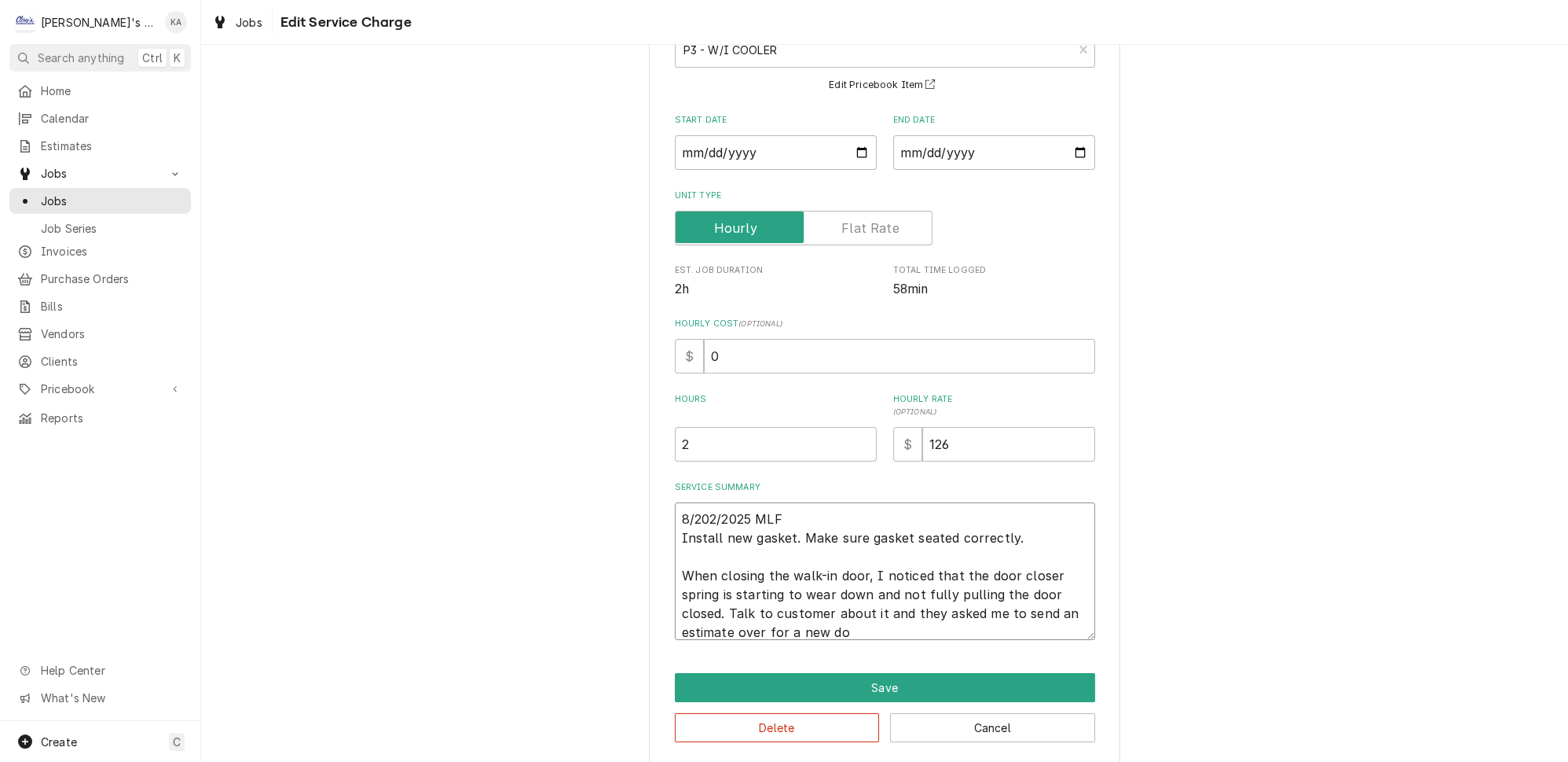
type textarea "8/202/2025 MLF Install new gasket. Make sure gasket seated correctly. When clos…"
type textarea "x"
type textarea "8/202/2025 MLF Install new gasket. Make sure gasket seated correctly. When clos…"
type textarea "x"
type textarea "8/202/2025 MLF Install new gasket. Make sure gasket seated correctly. When clos…"
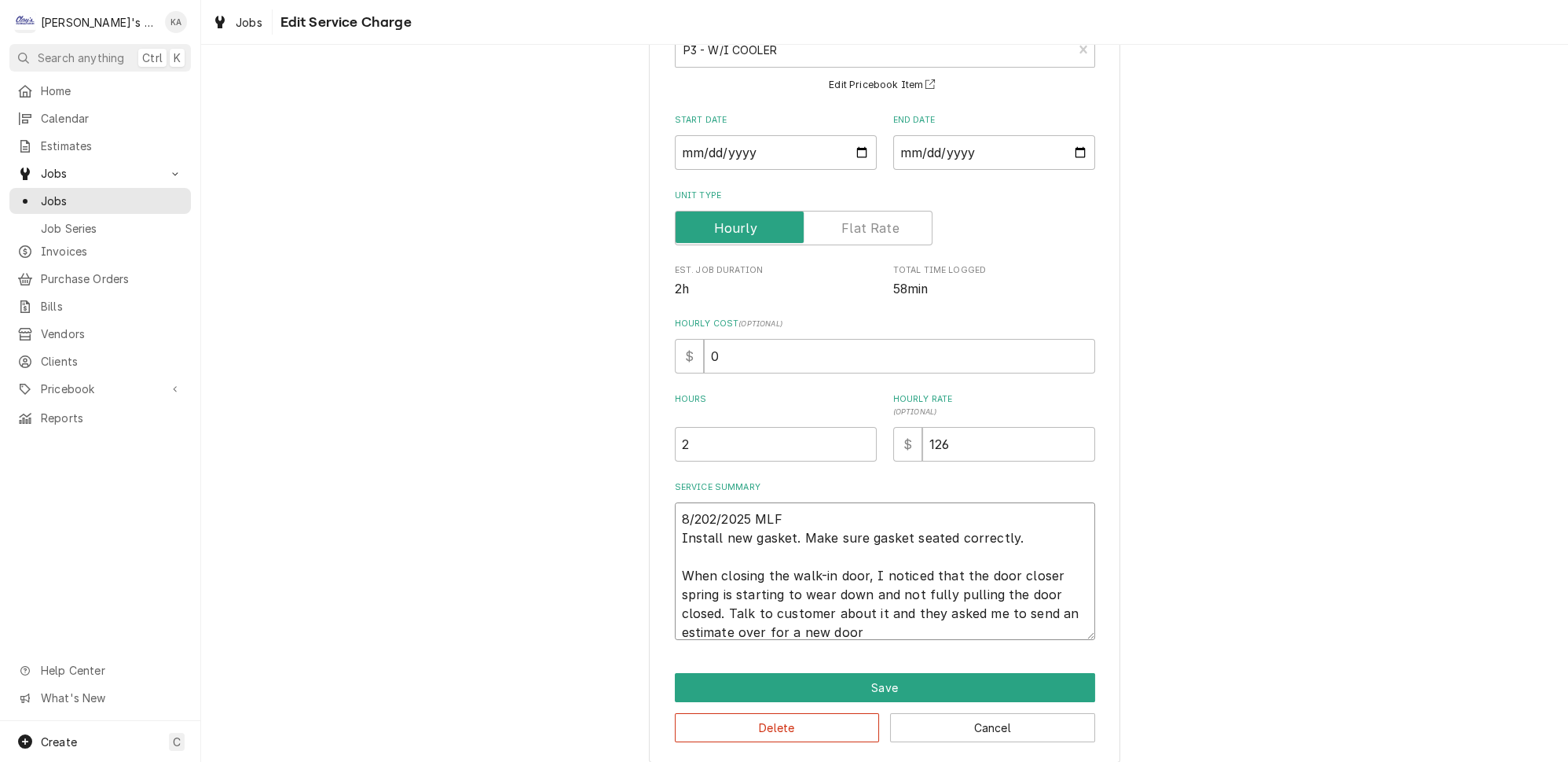
type textarea "x"
type textarea "8/202/2025 MLF Install new gasket. Make sure gasket seated correctly. When clos…"
type textarea "x"
type textarea "8/202/2025 MLF Install new gasket. Make sure gasket seated correctly. When clos…"
type textarea "x"
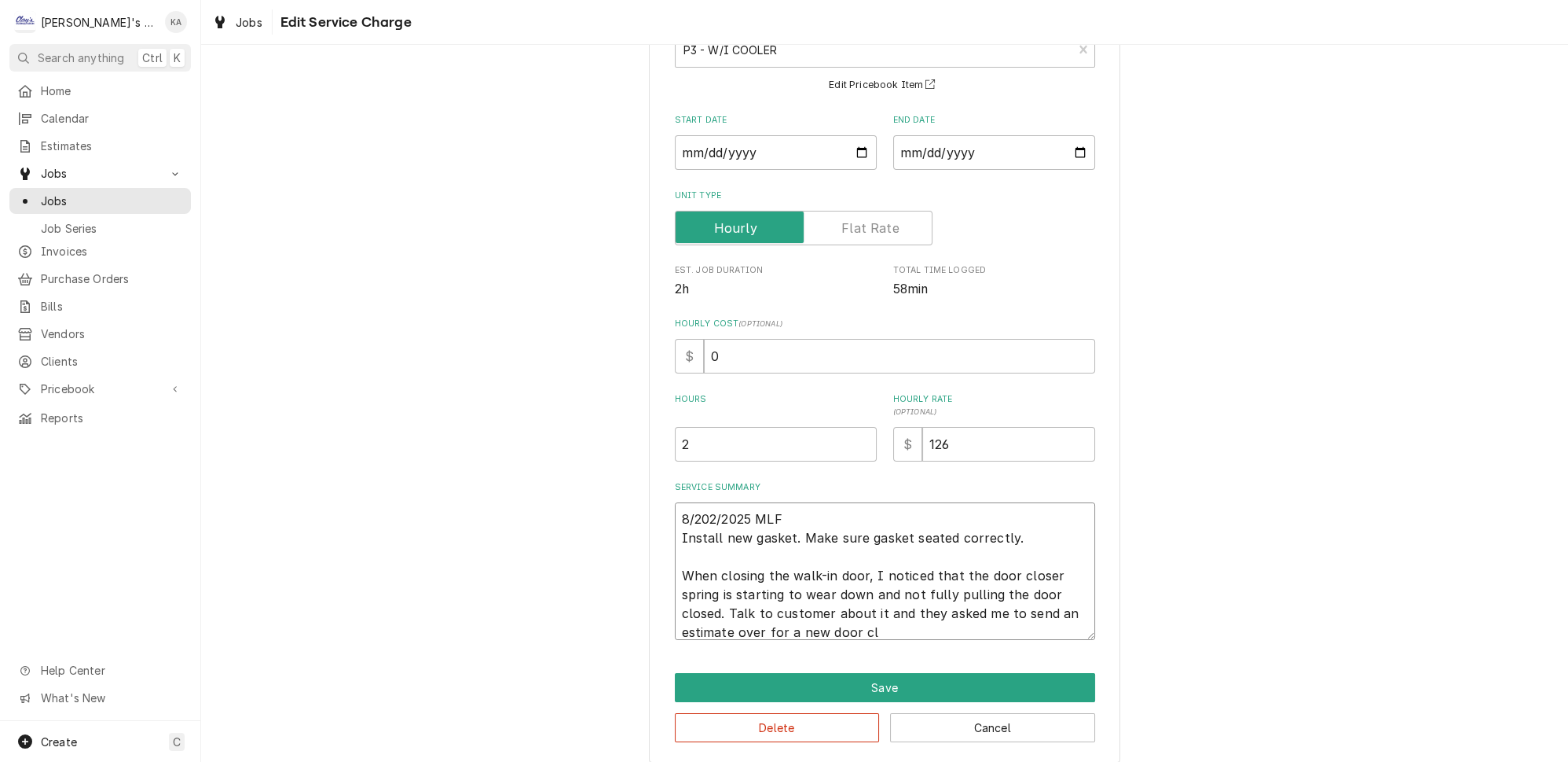
type textarea "8/202/2025 MLF Install new gasket. Make sure gasket seated correctly. When clos…"
type textarea "x"
type textarea "8/202/2025 MLF Install new gasket. Make sure gasket seated correctly. When clos…"
type textarea "x"
type textarea "8/202/2025 MLF Install new gasket. Make sure gasket seated correctly. When clos…"
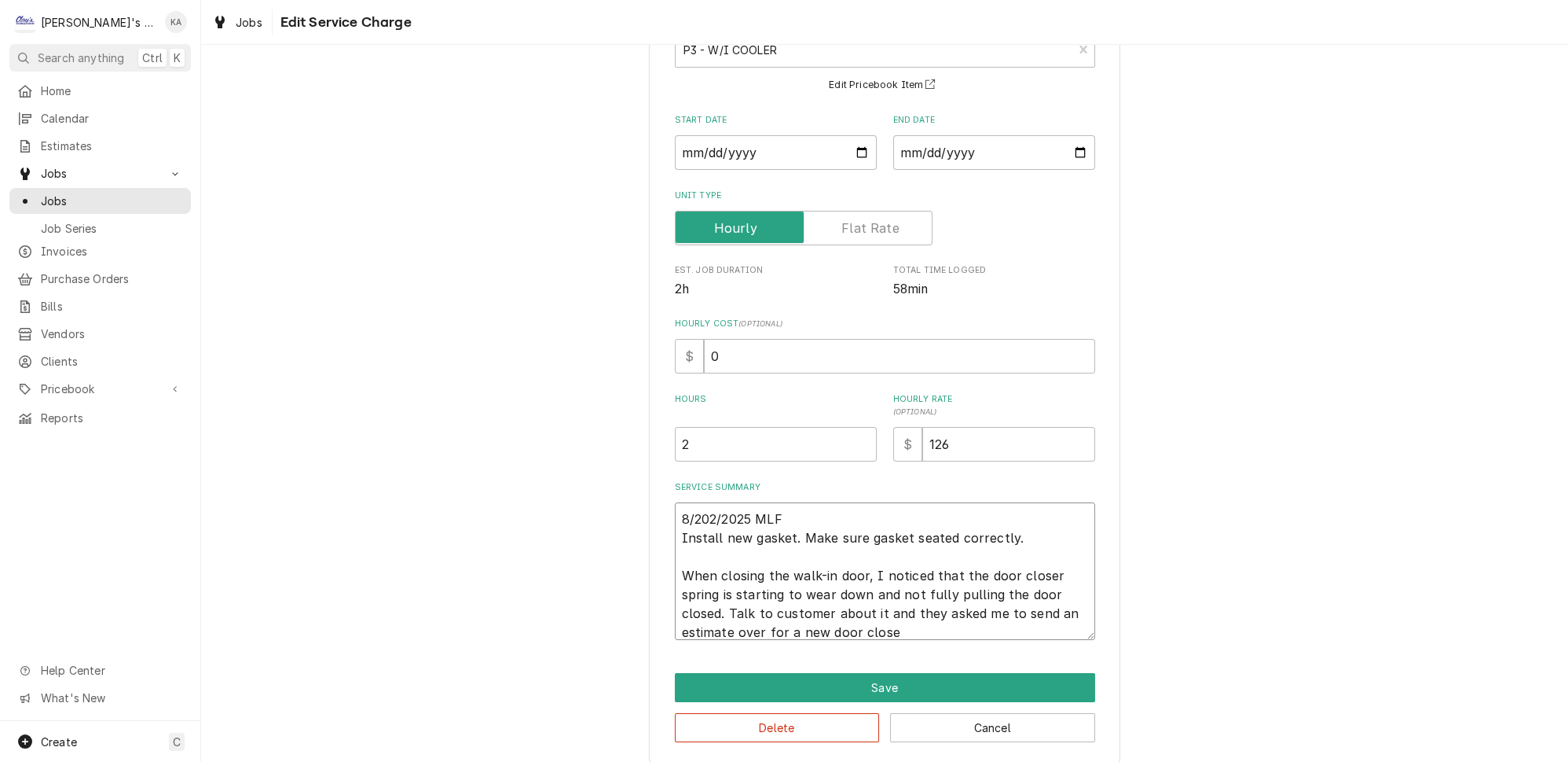
type textarea "x"
type textarea "8/202/2025 MLF Install new gasket. Make sure gasket seated correctly. When clos…"
type textarea "x"
type textarea "8/202/2025 MLF Install new gasket. Make sure gasket seated correctly. When clos…"
type textarea "x"
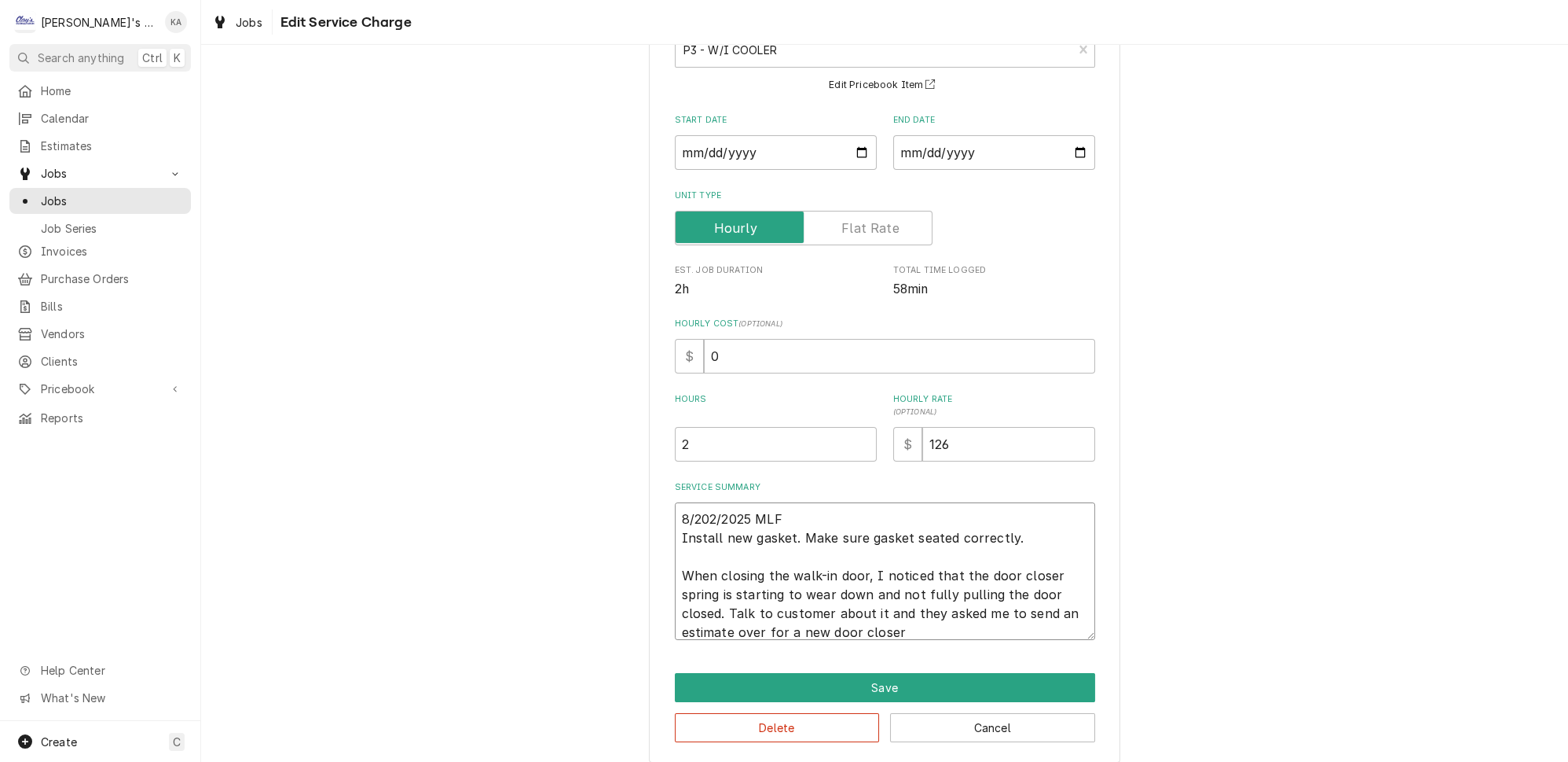
type textarea "8/202/2025 MLF Install new gasket. Make sure gasket seated correctly. When clos…"
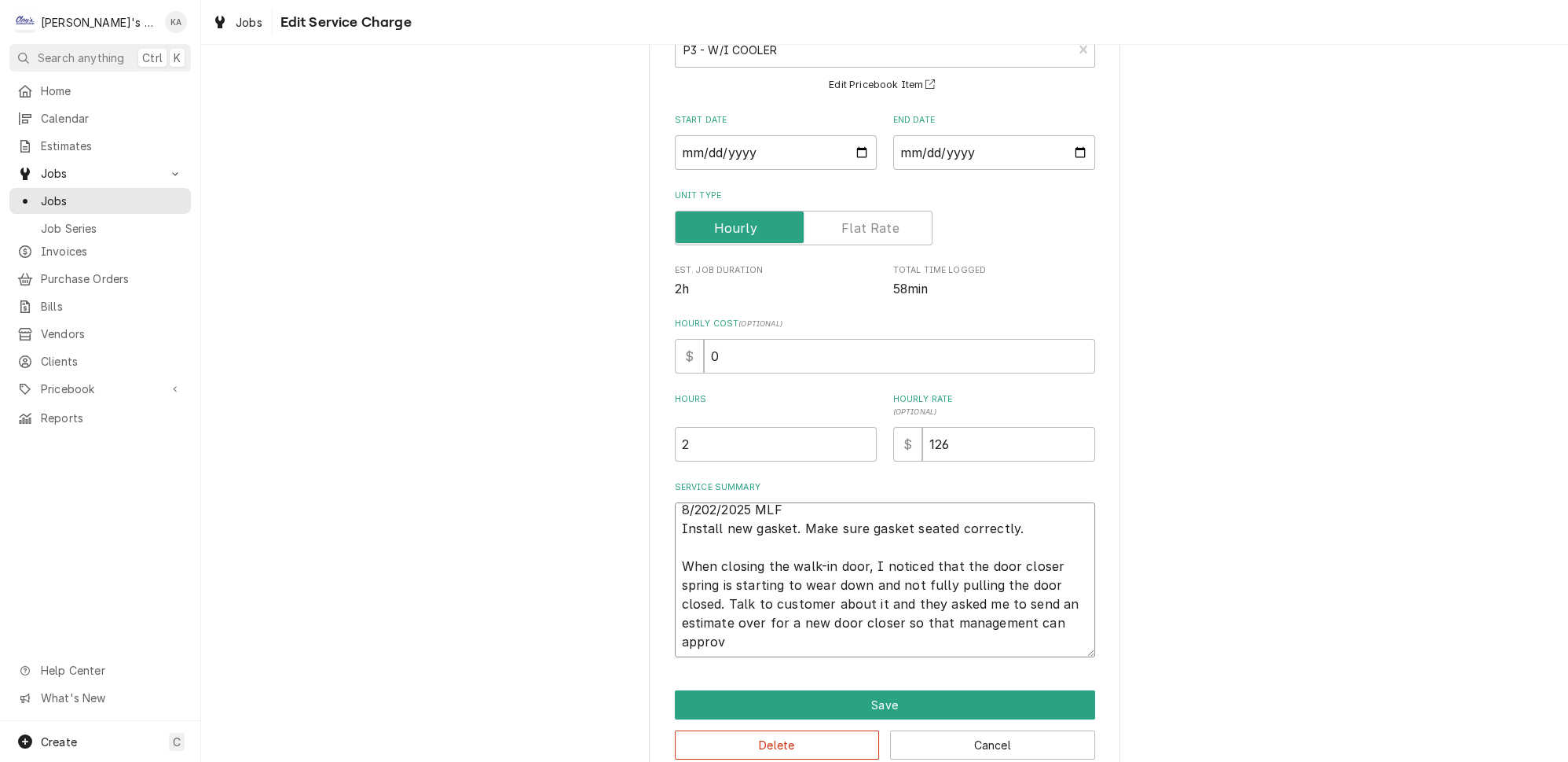
scroll to position [0, 0]
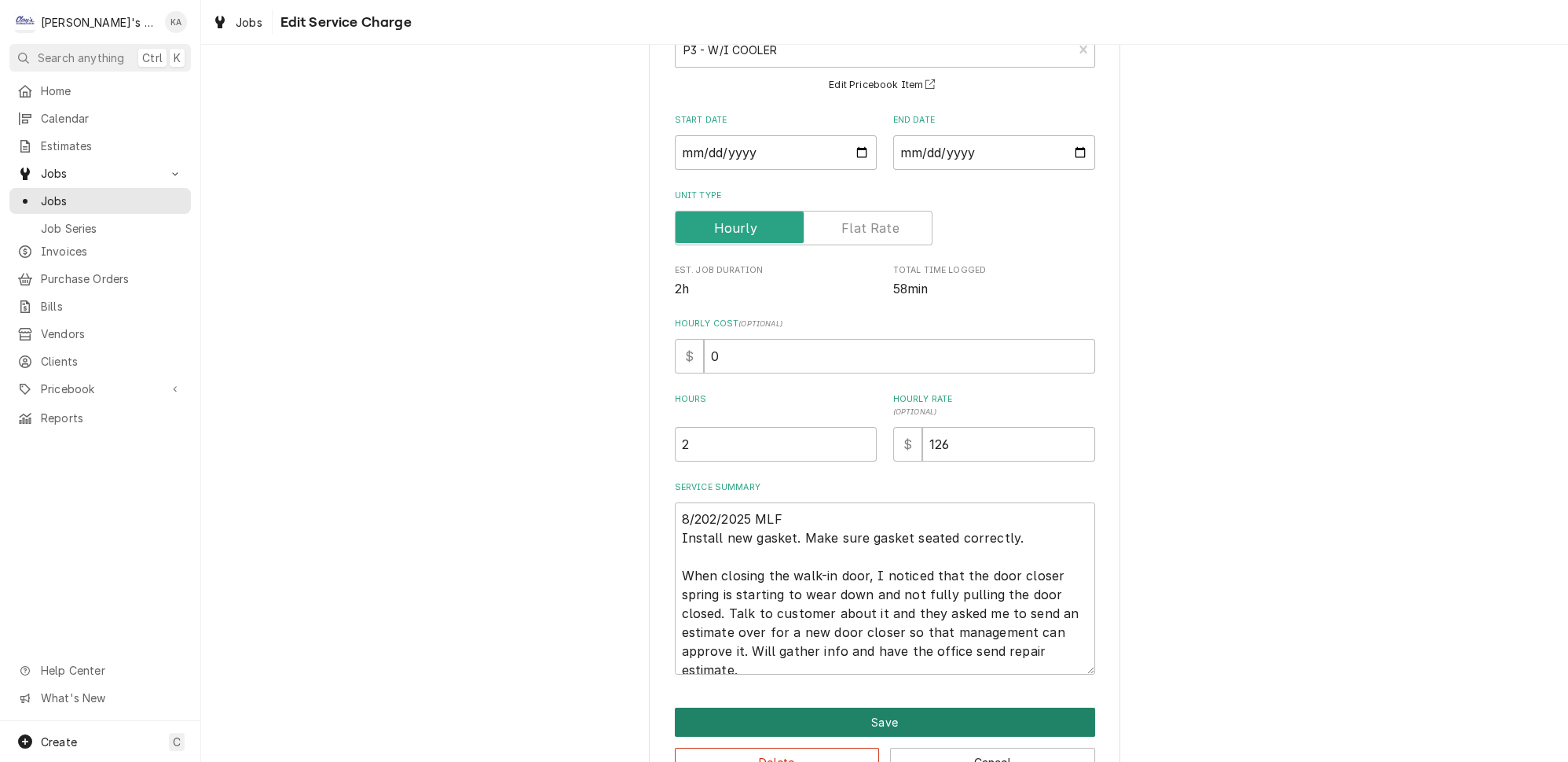
click at [868, 711] on button "Save" at bounding box center [884, 721] width 420 height 29
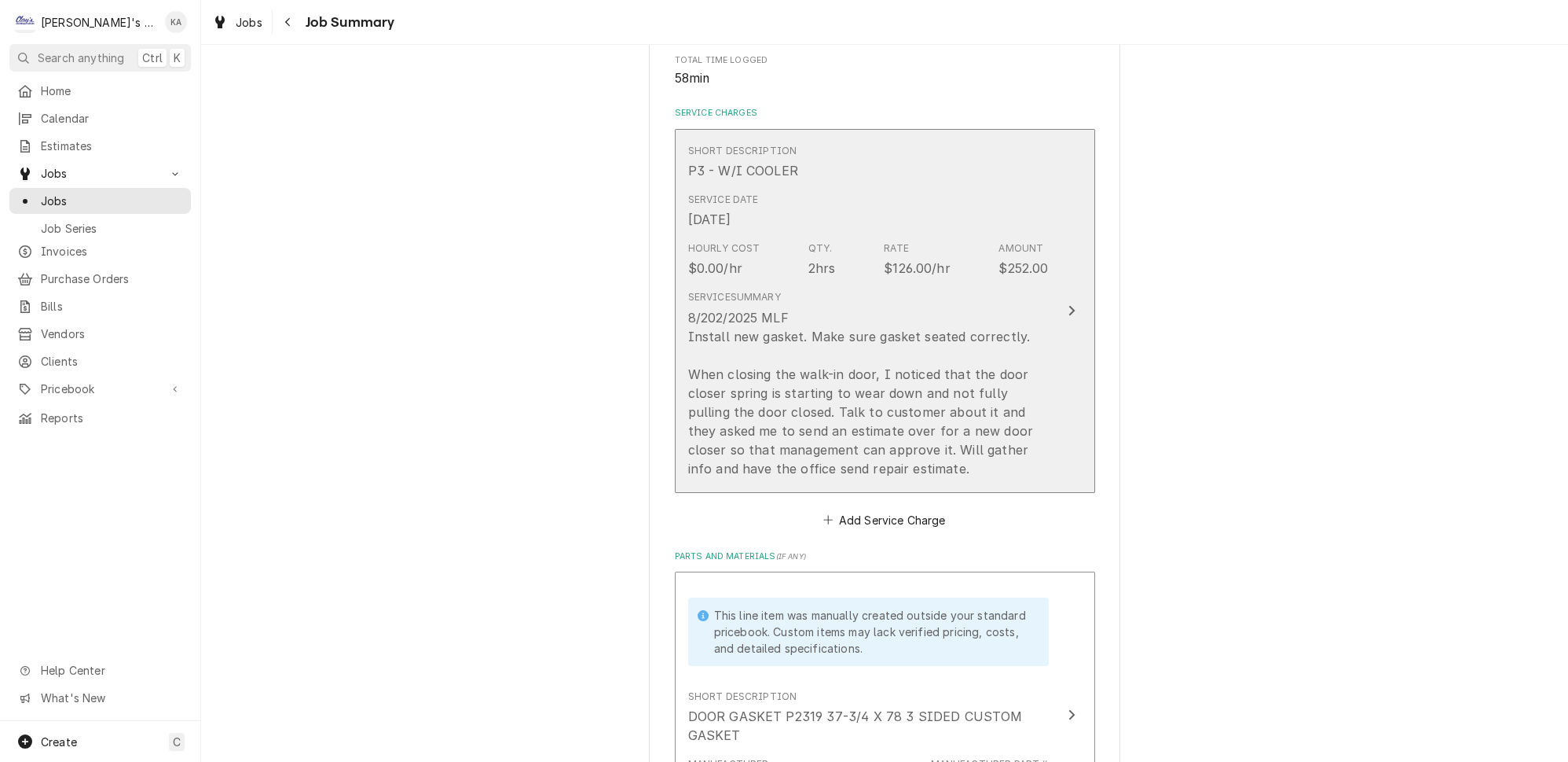
click at [1049, 372] on button "Short Description P3 - W/I COOLER Service Date Aug 20, 2025 Hourly Cost $0.00/h…" at bounding box center [884, 311] width 420 height 364
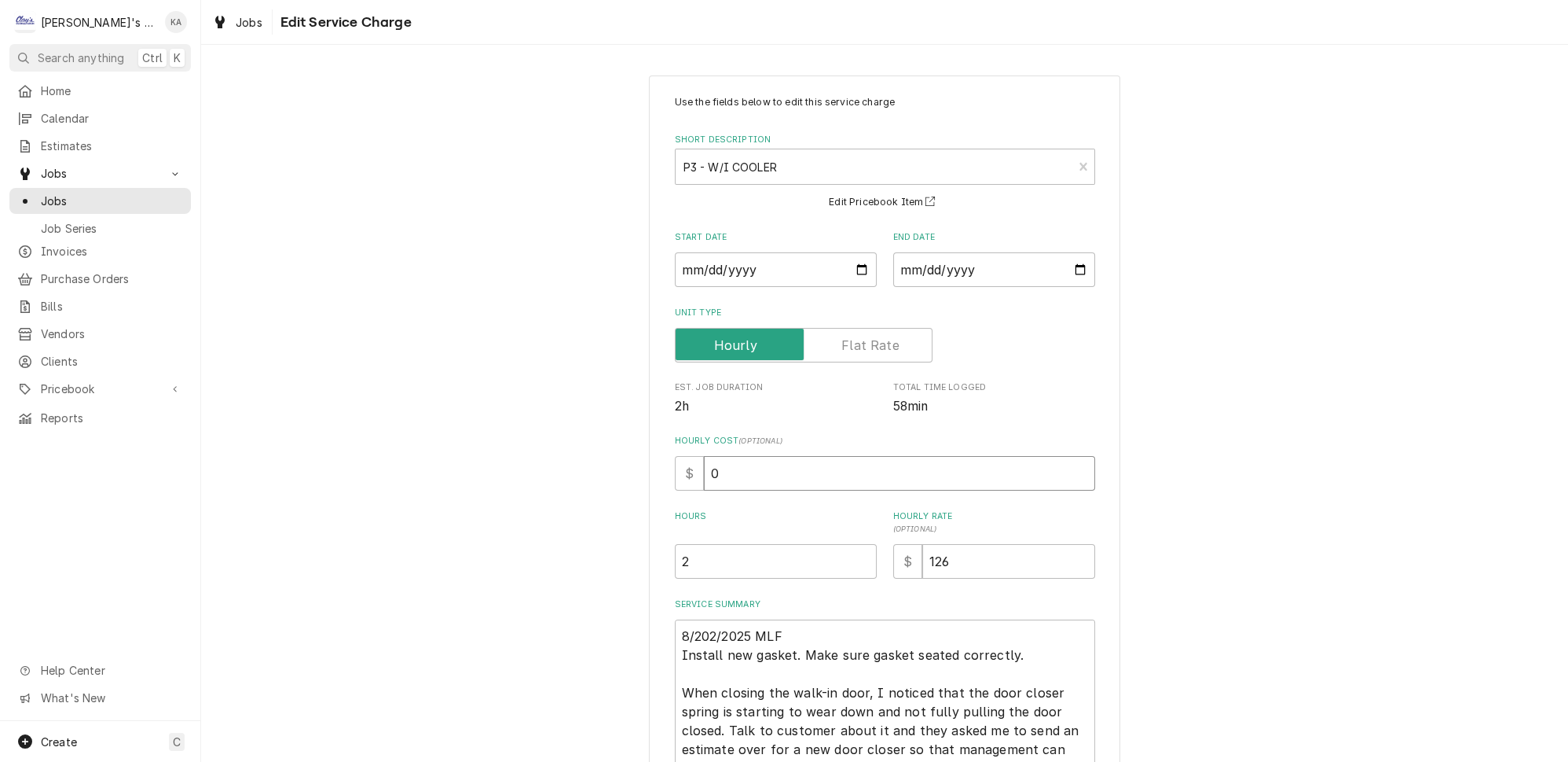
drag, startPoint x: 723, startPoint y: 466, endPoint x: 685, endPoint y: 467, distance: 38.0
click at [685, 467] on div "$ 0" at bounding box center [884, 472] width 420 height 35
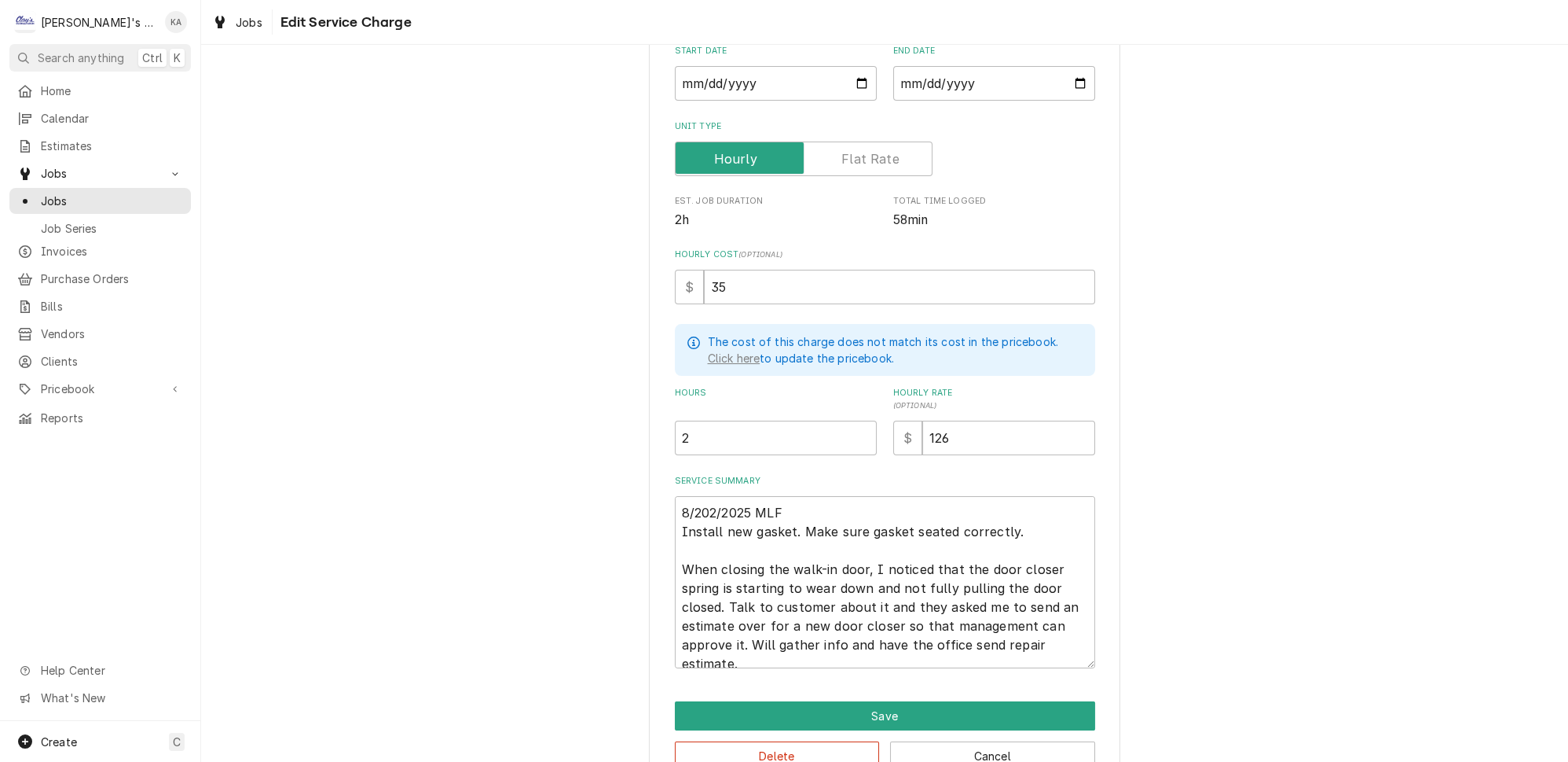
scroll to position [209, 0]
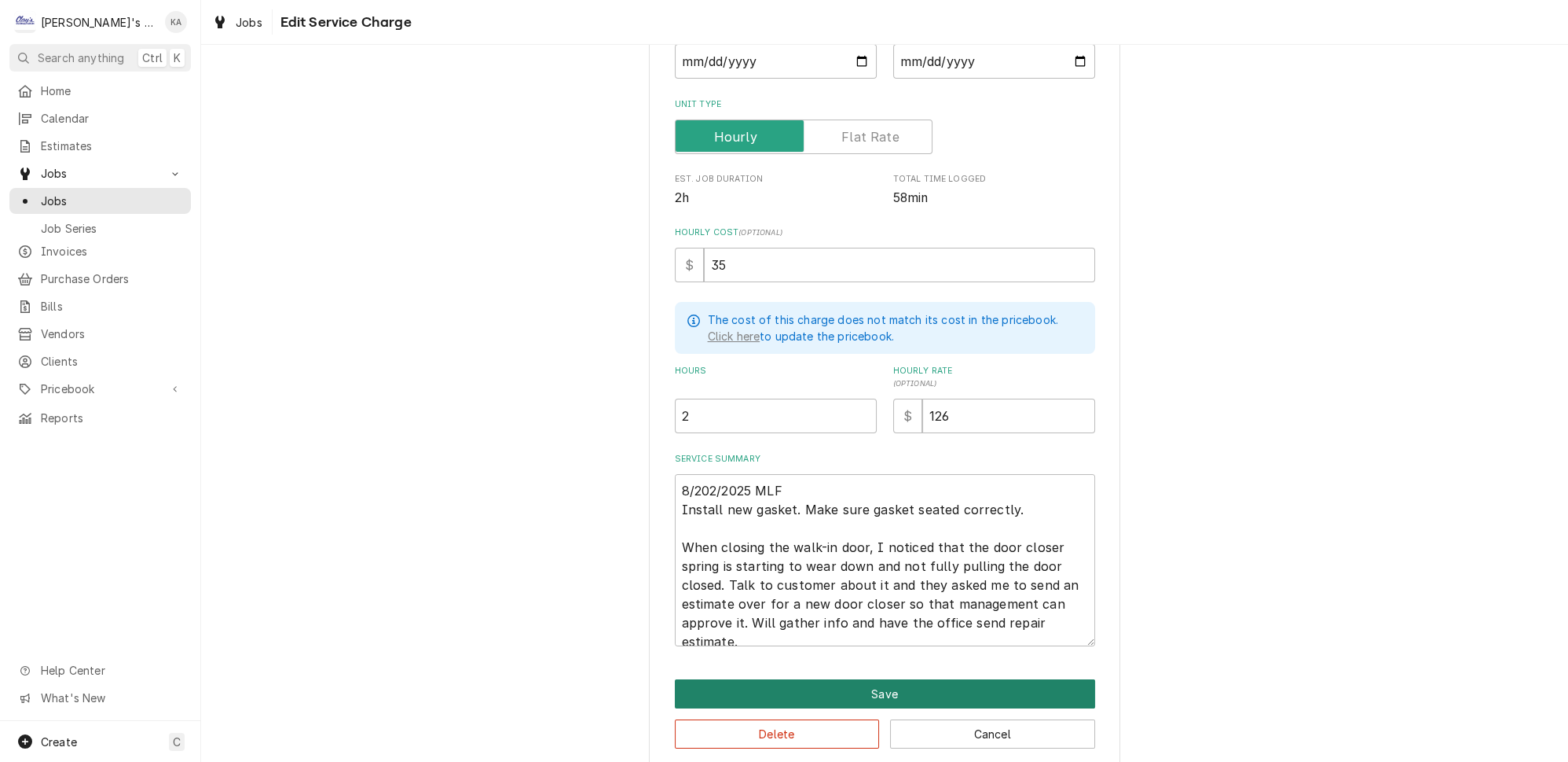
click at [881, 679] on button "Save" at bounding box center [884, 694] width 420 height 29
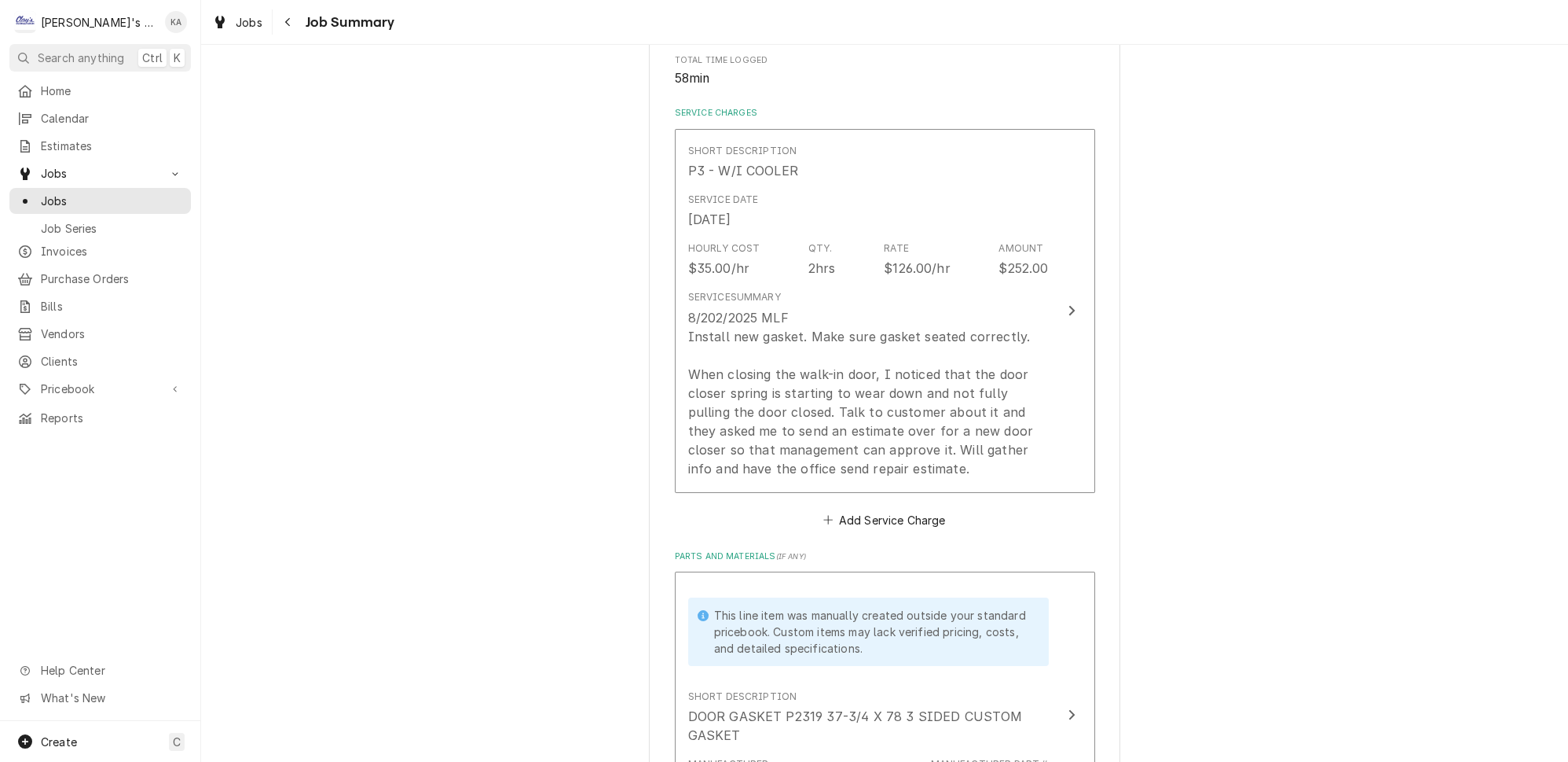
scroll to position [1450, 0]
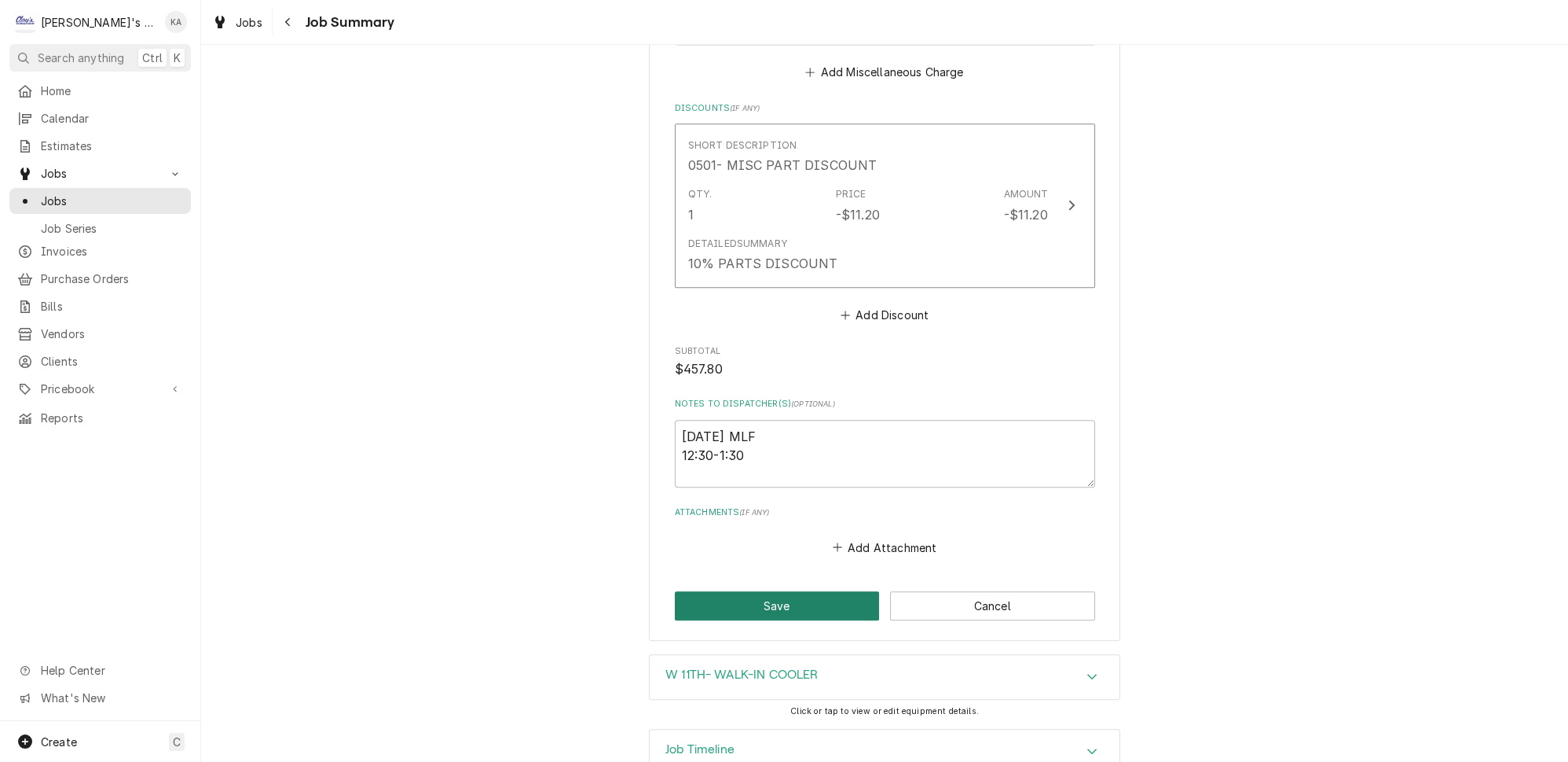
click at [773, 591] on button "Save" at bounding box center [777, 606] width 205 height 29
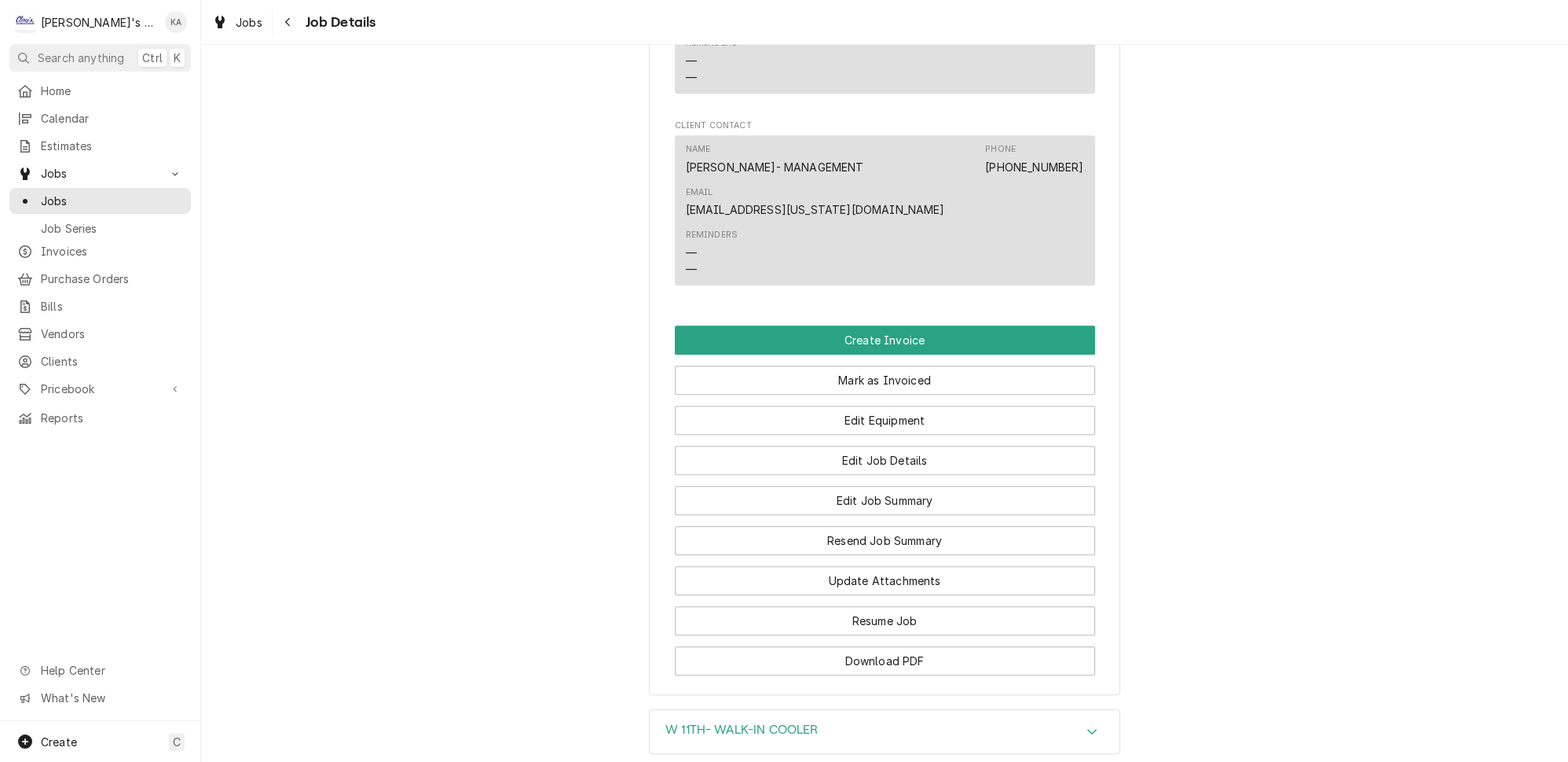
scroll to position [1931, 0]
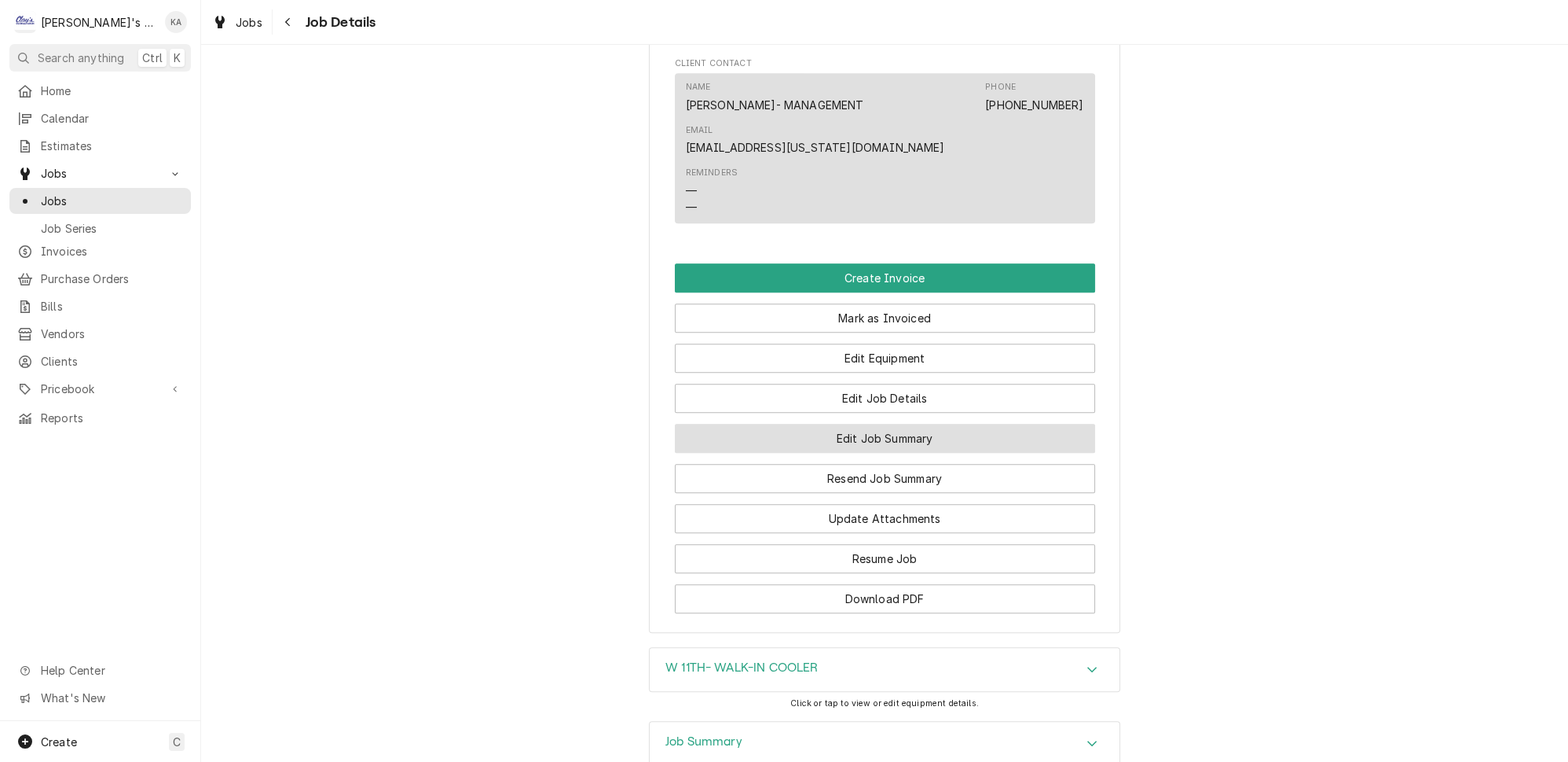
click at [882, 424] on button "Edit Job Summary" at bounding box center [884, 438] width 420 height 29
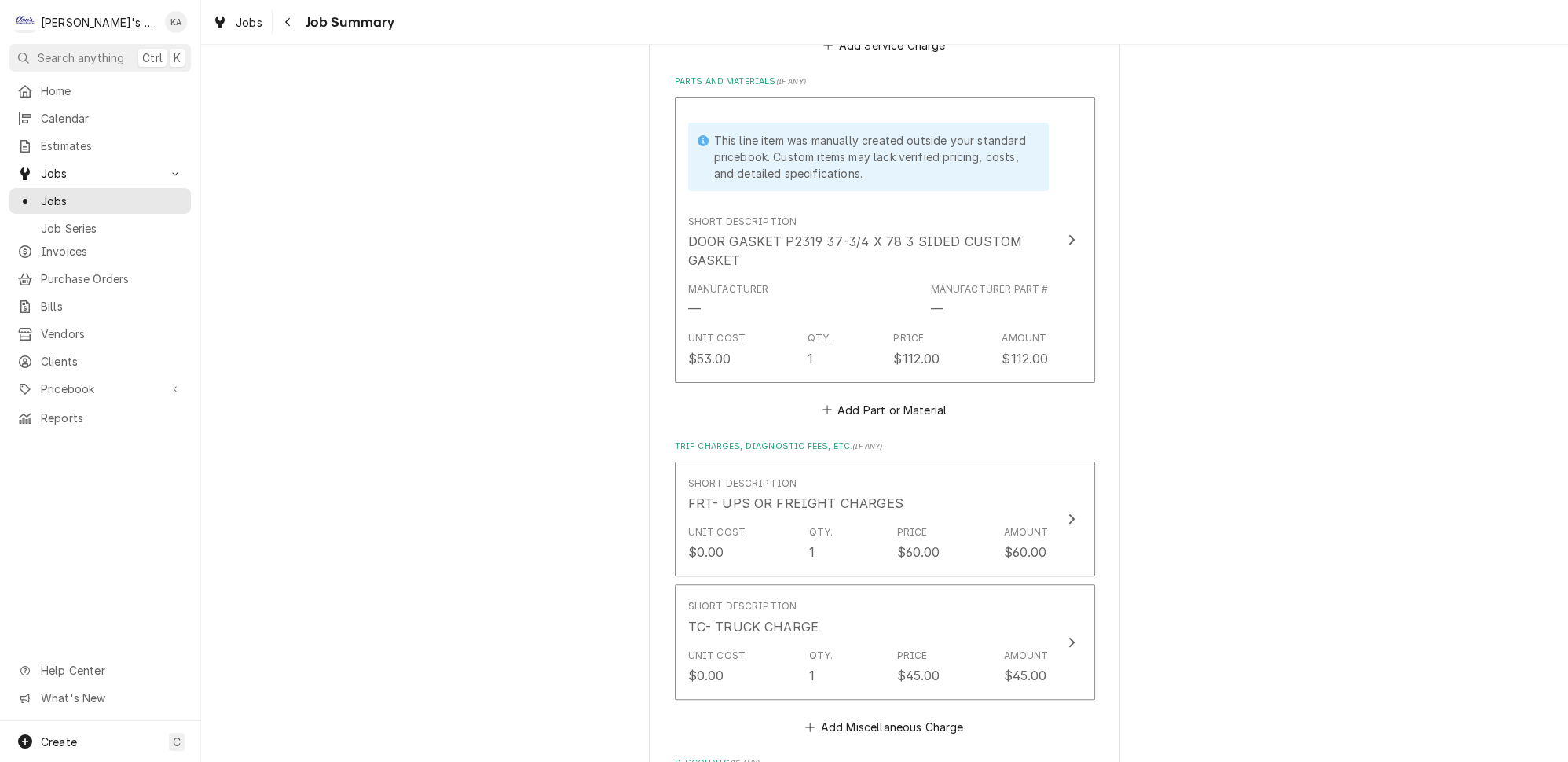
scroll to position [785, 0]
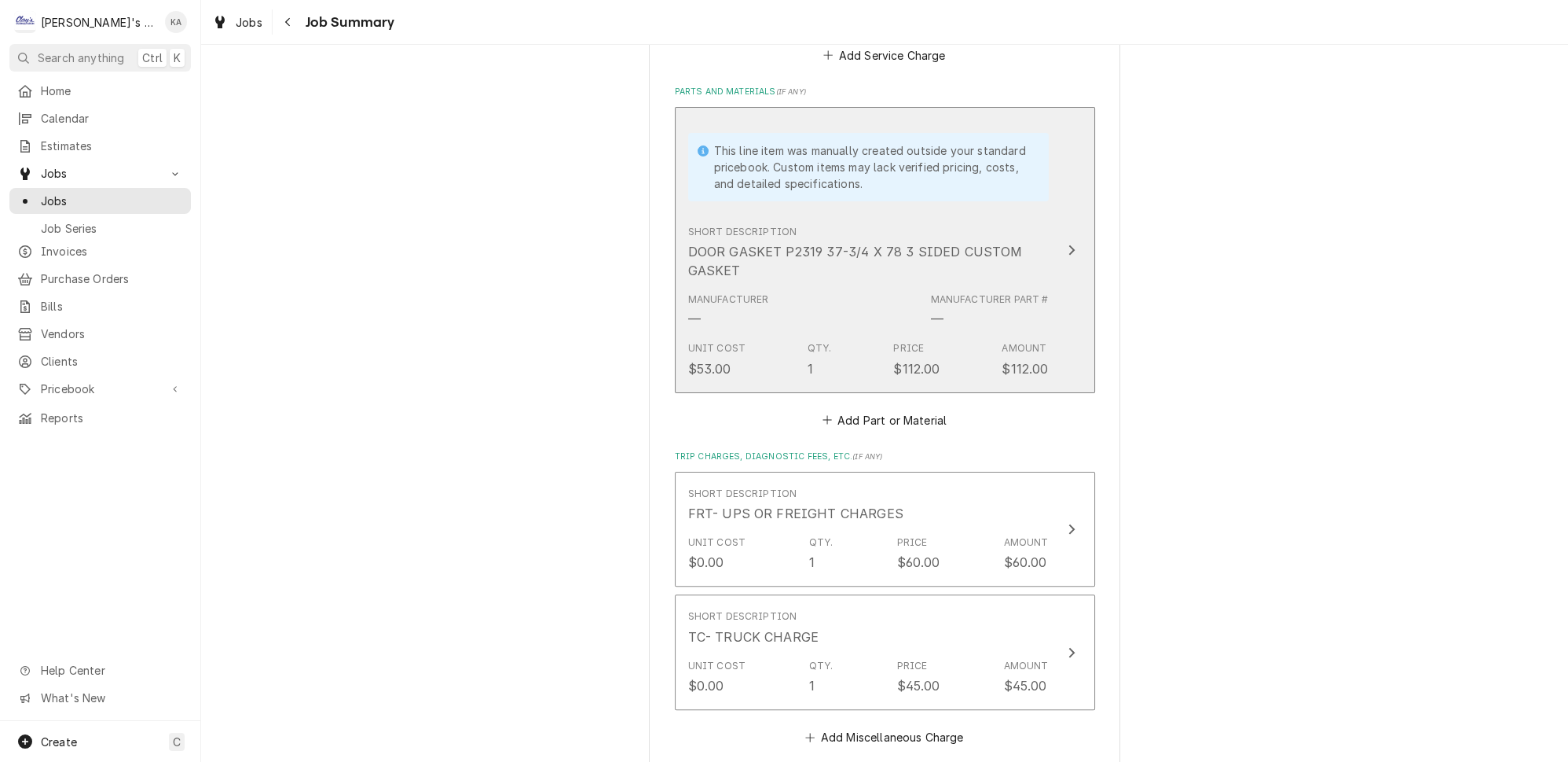
click at [1069, 244] on icon "Update Line Item" at bounding box center [1072, 250] width 6 height 11
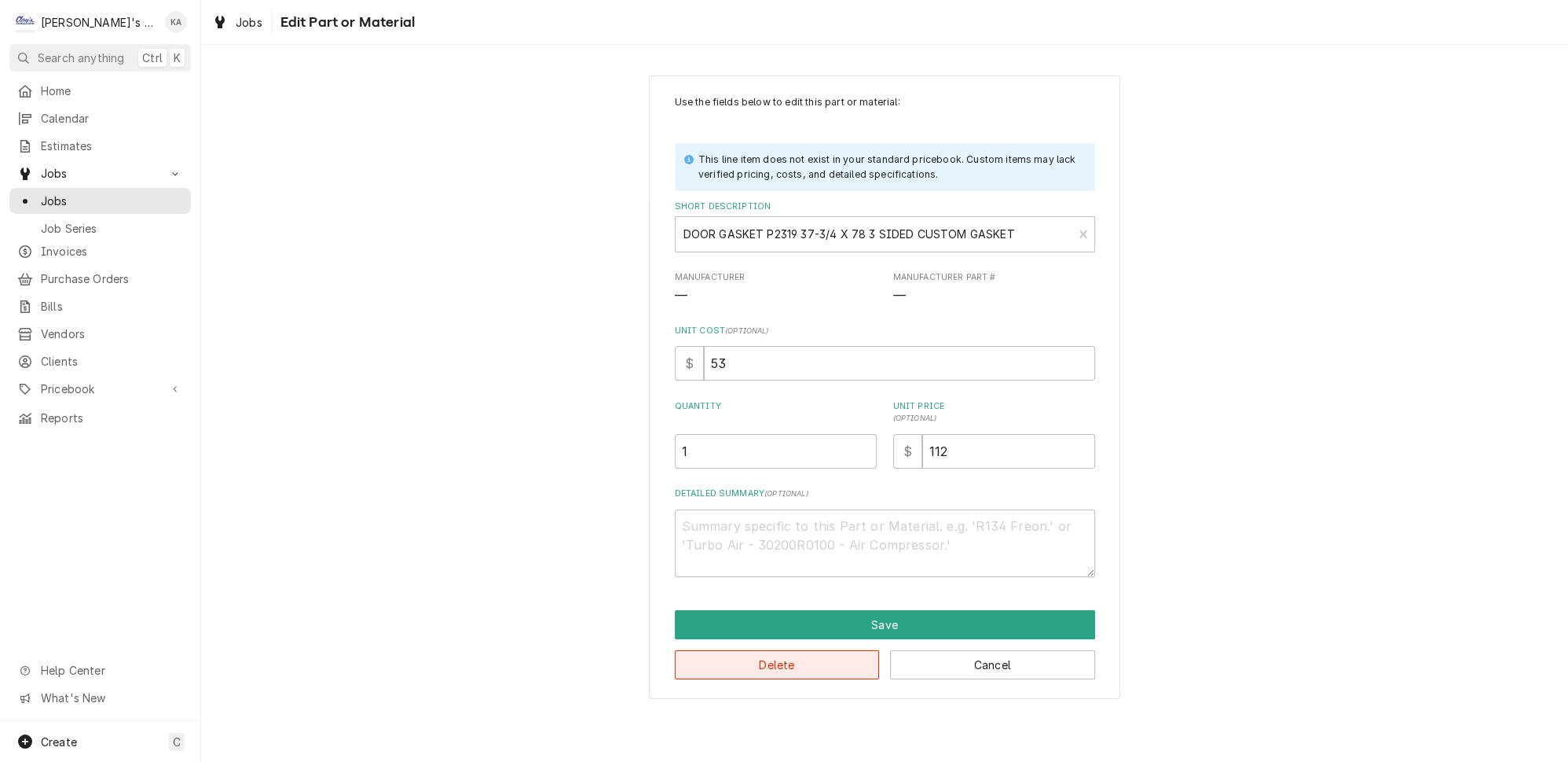
click at [783, 658] on button "Delete" at bounding box center [777, 664] width 205 height 29
type textarea "x"
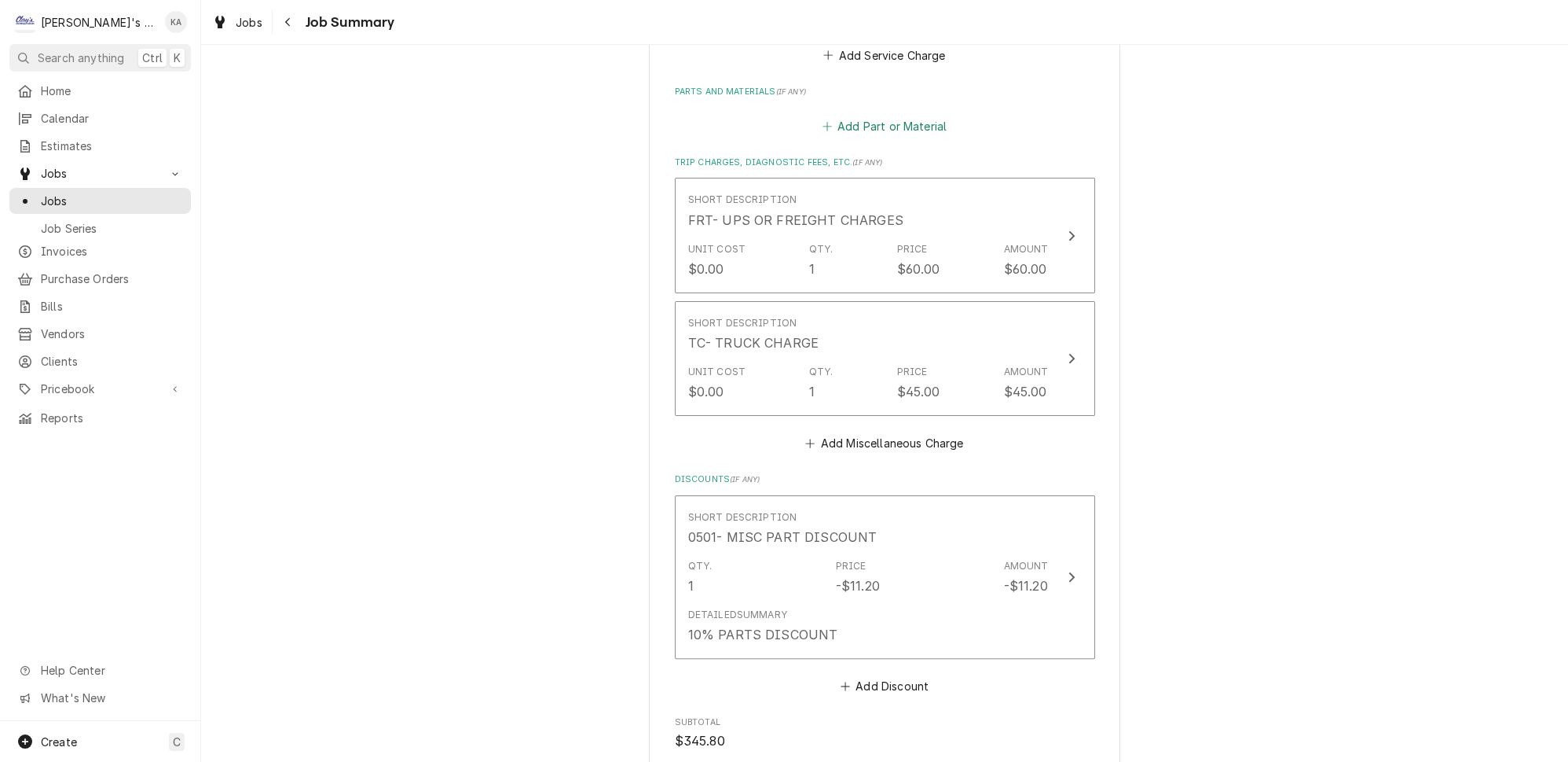
click at [893, 116] on button "Add Part or Material" at bounding box center [884, 126] width 130 height 22
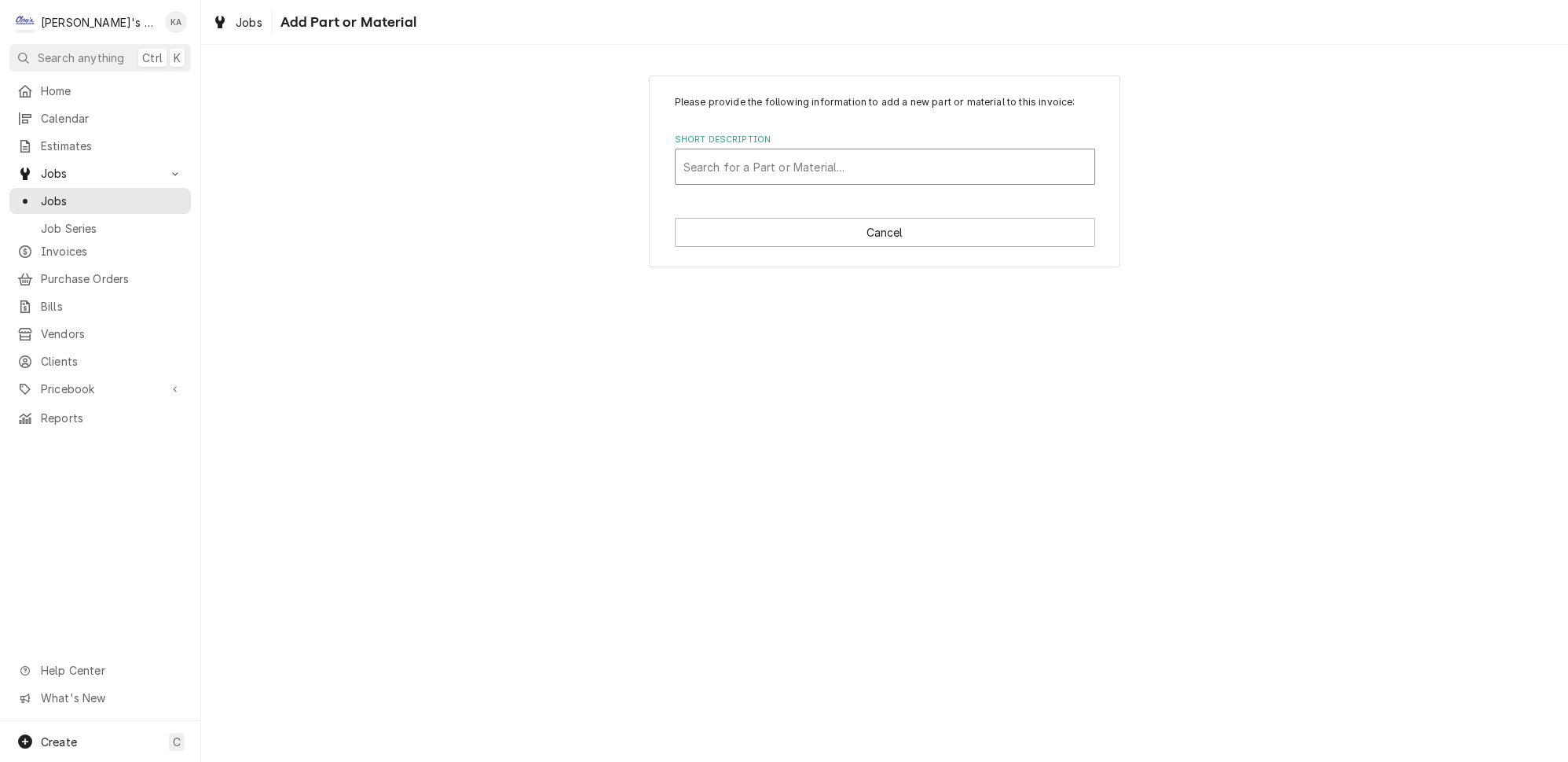
click at [734, 177] on div "Short Description" at bounding box center [885, 167] width 403 height 28
type input "37 3/4" X 78" 3 SIDED CUSTOM DOOR GASKET P2319"
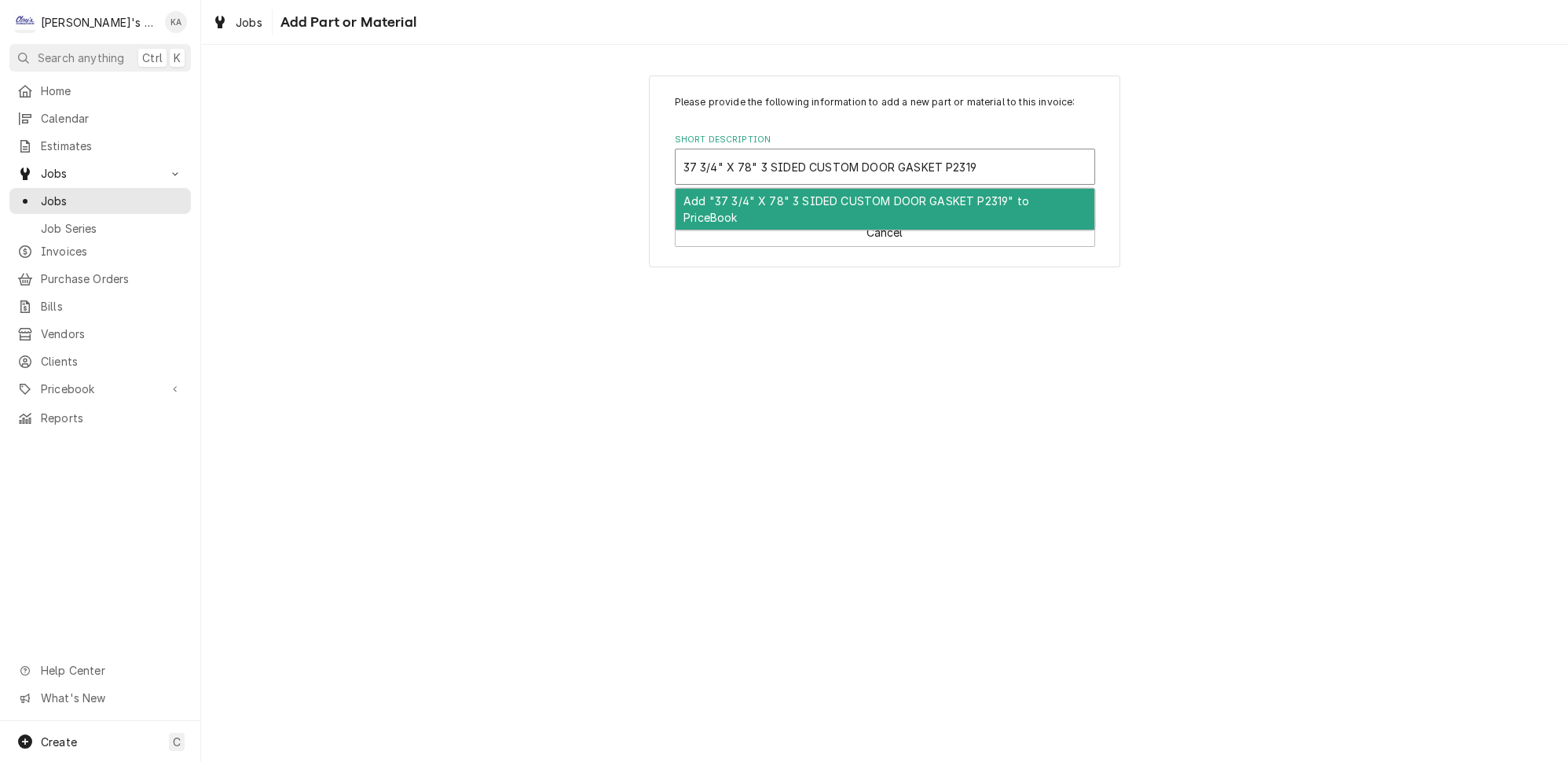
click at [861, 210] on div "Add "37 3/4" X 78" 3 SIDED CUSTOM DOOR GASKET P2319" to PriceBook" at bounding box center [885, 209] width 419 height 41
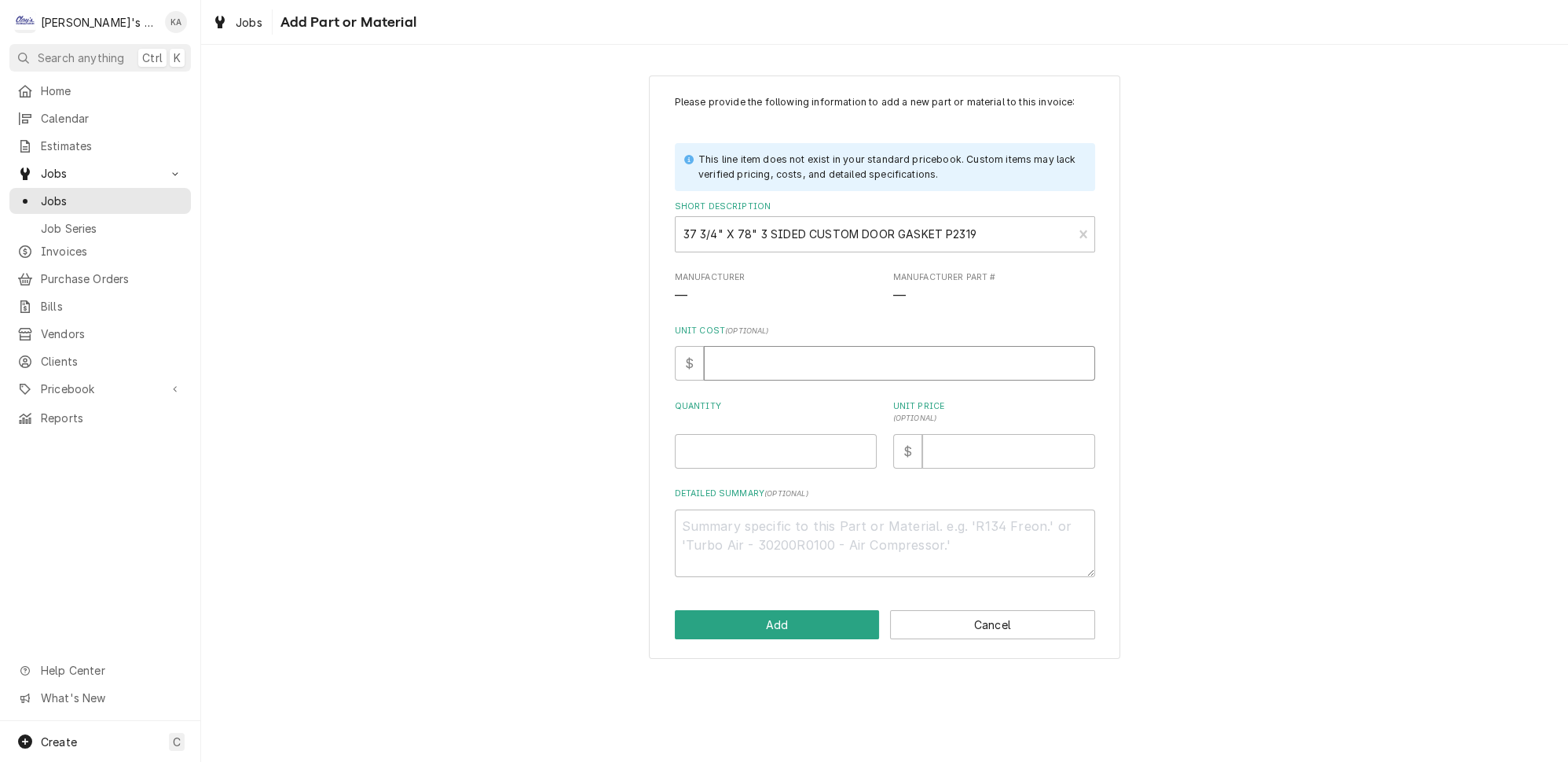
click at [740, 372] on input "Unit Cost ( optional )" at bounding box center [899, 362] width 392 height 35
type textarea "x"
type input "5"
type textarea "x"
type input "53"
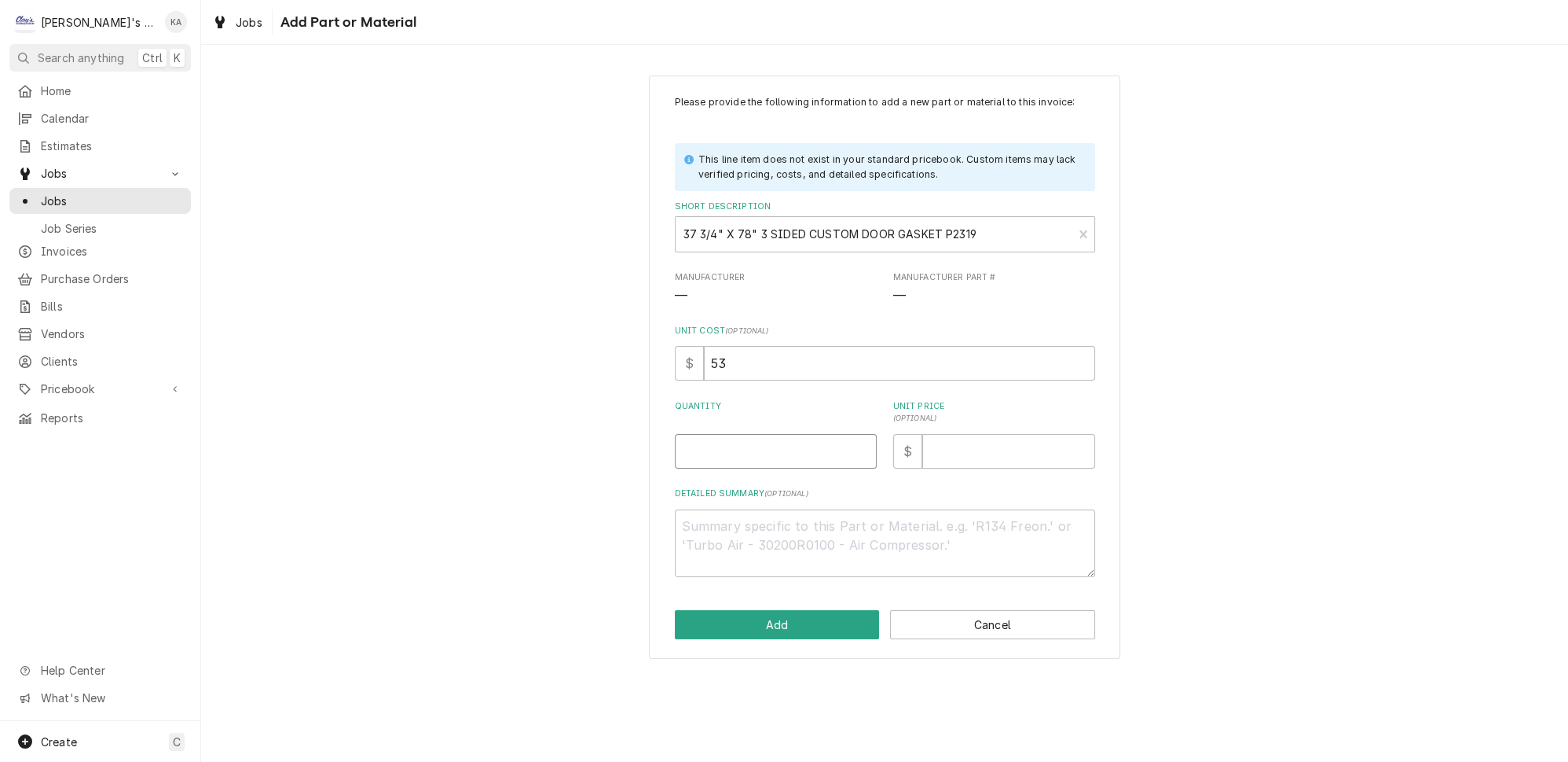
type textarea "x"
type input "1"
type textarea "x"
type input "1"
type textarea "x"
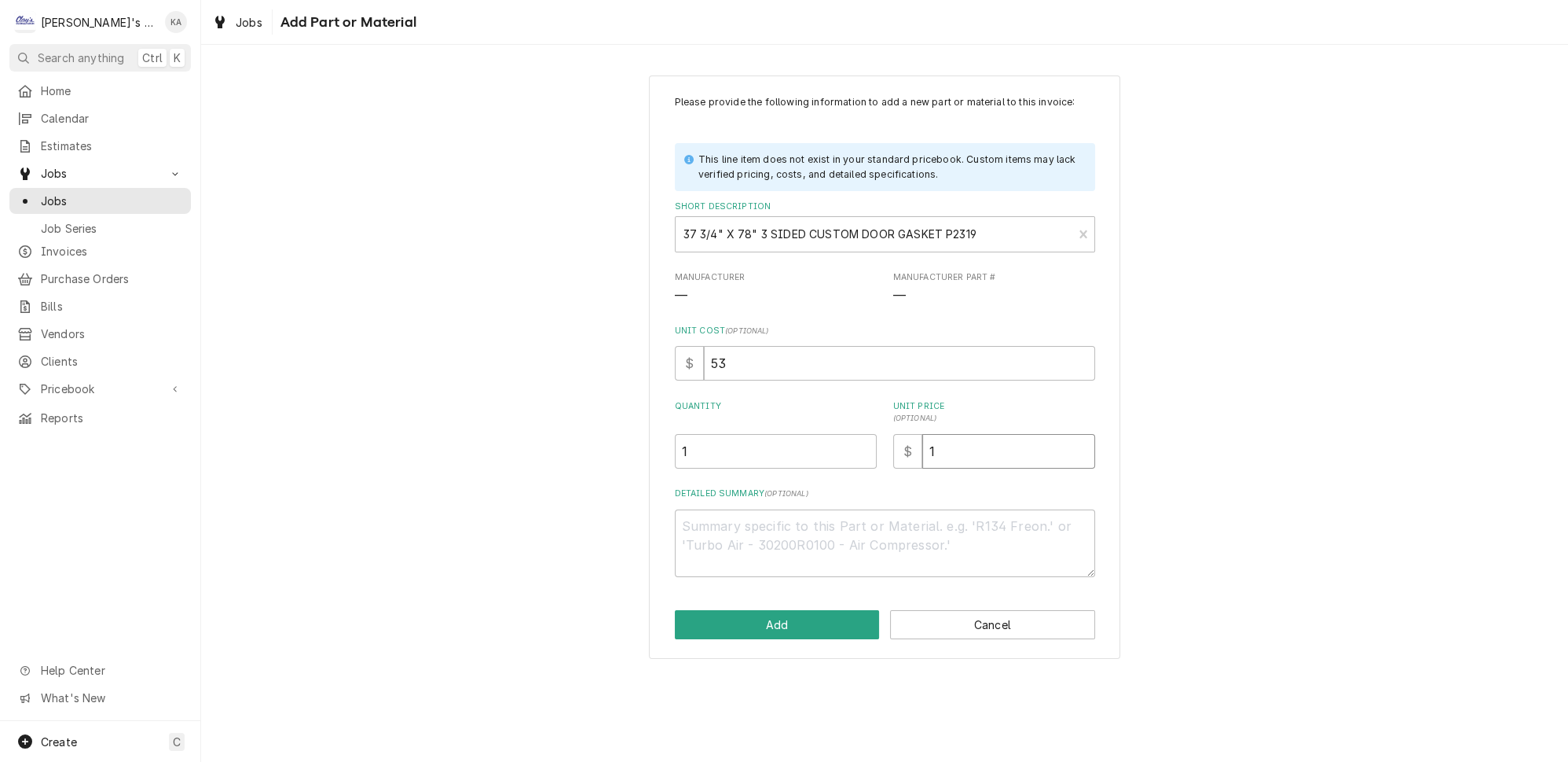
type input "11"
type textarea "x"
type input "112"
click at [802, 631] on button "Add" at bounding box center [777, 624] width 205 height 29
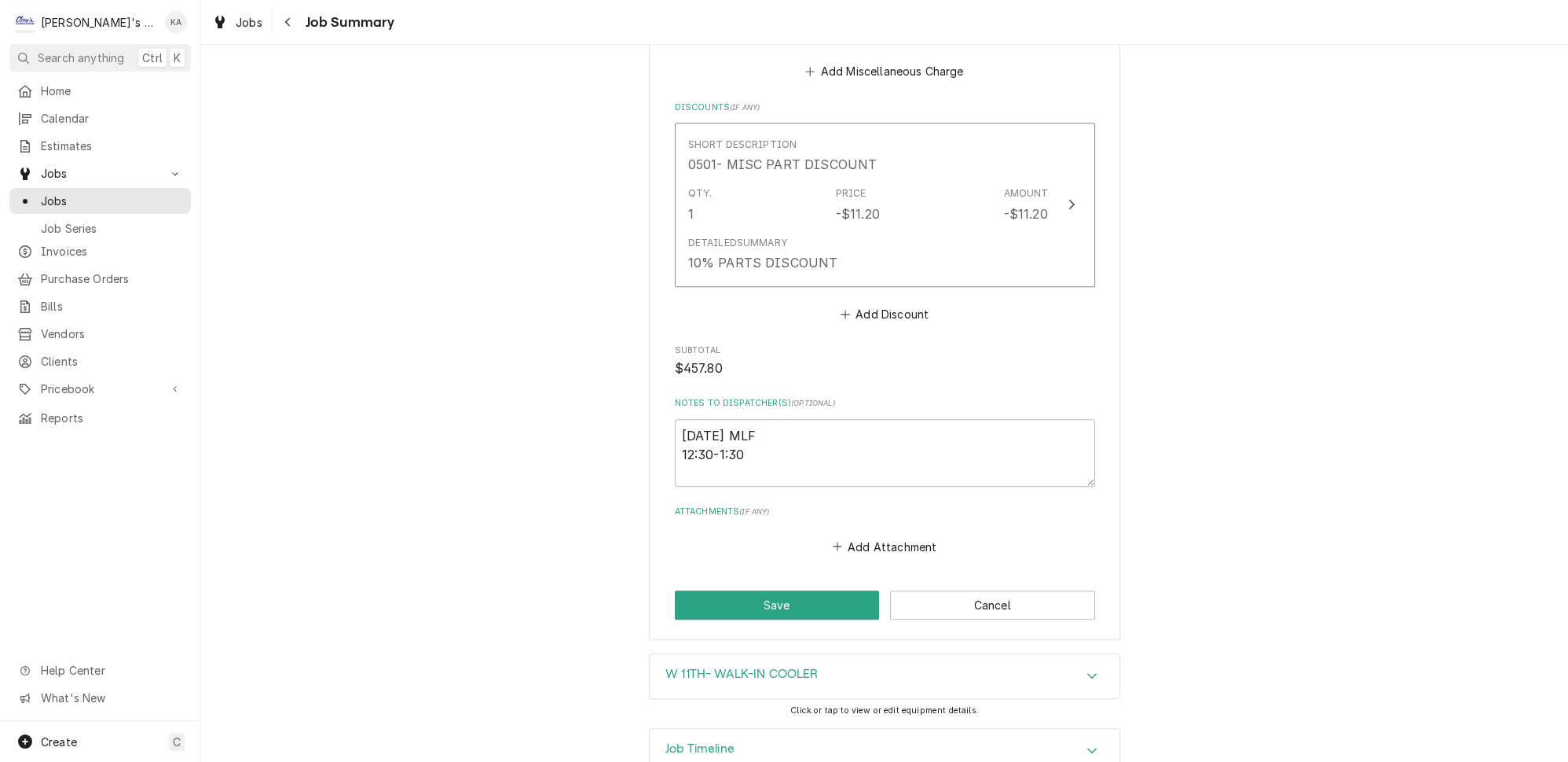
scroll to position [1433, 0]
click at [790, 590] on button "Save" at bounding box center [777, 604] width 205 height 29
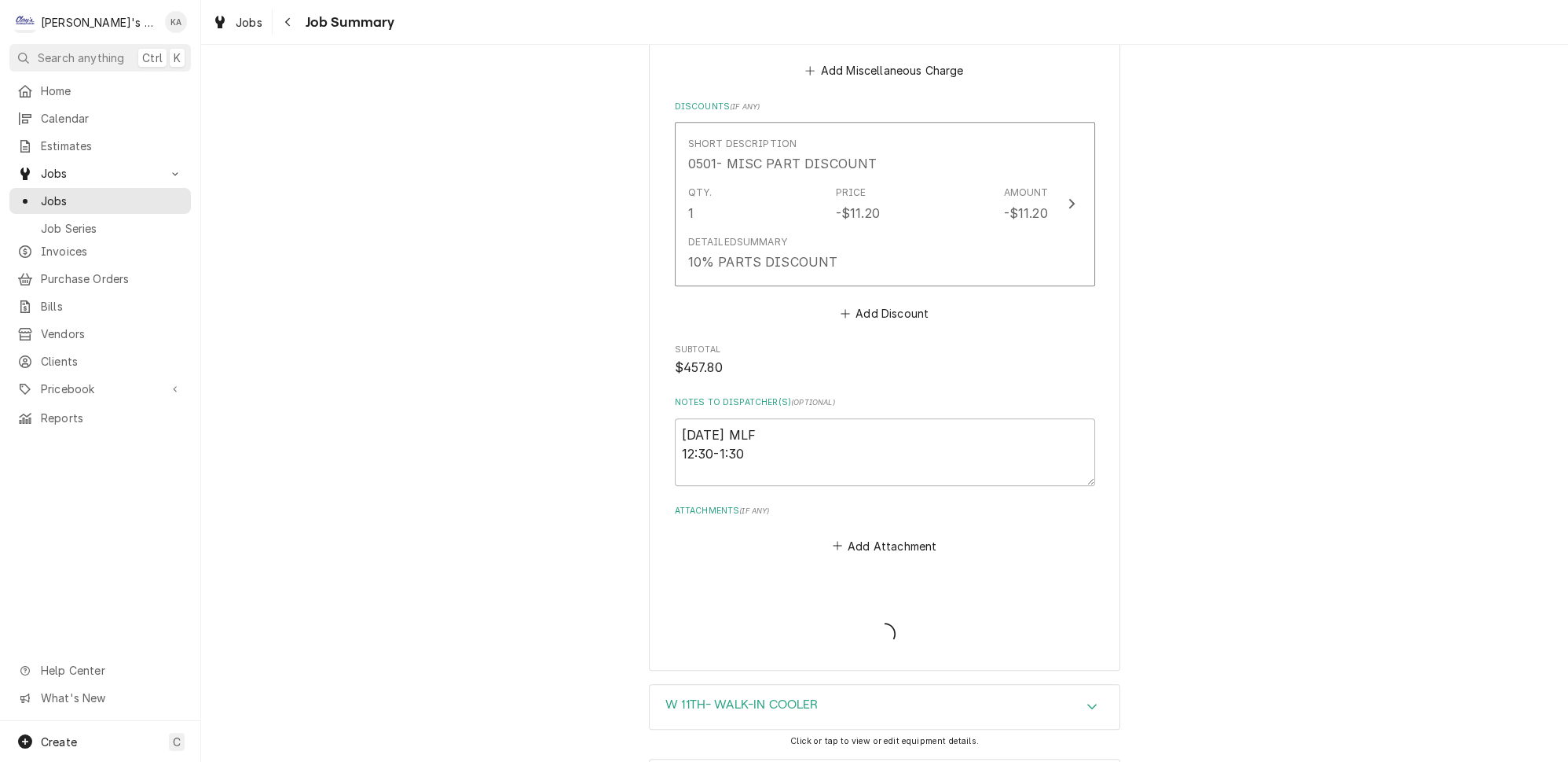
type textarea "x"
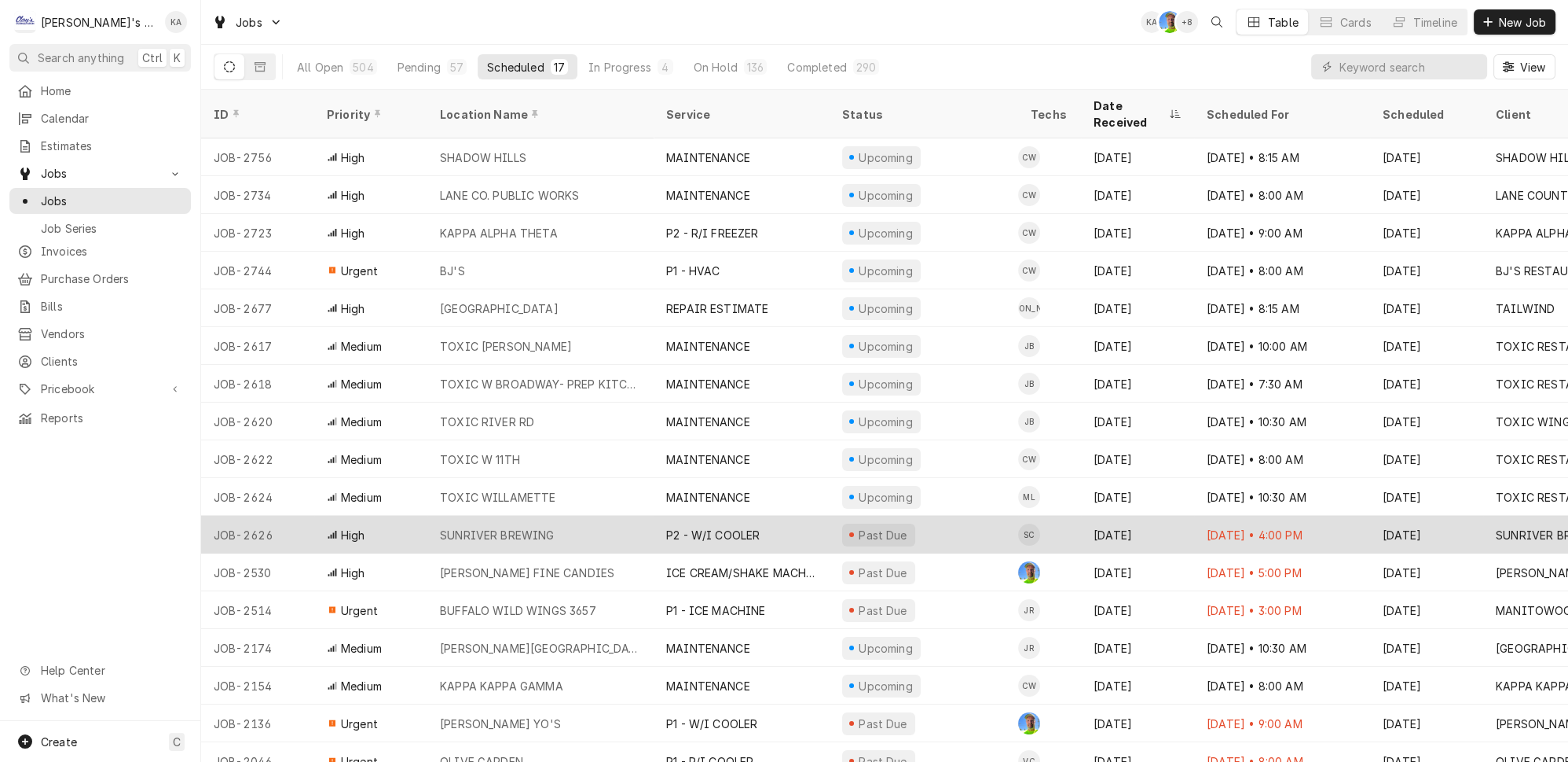
click at [571, 516] on div "SUNRIVER BREWING" at bounding box center [540, 535] width 226 height 37
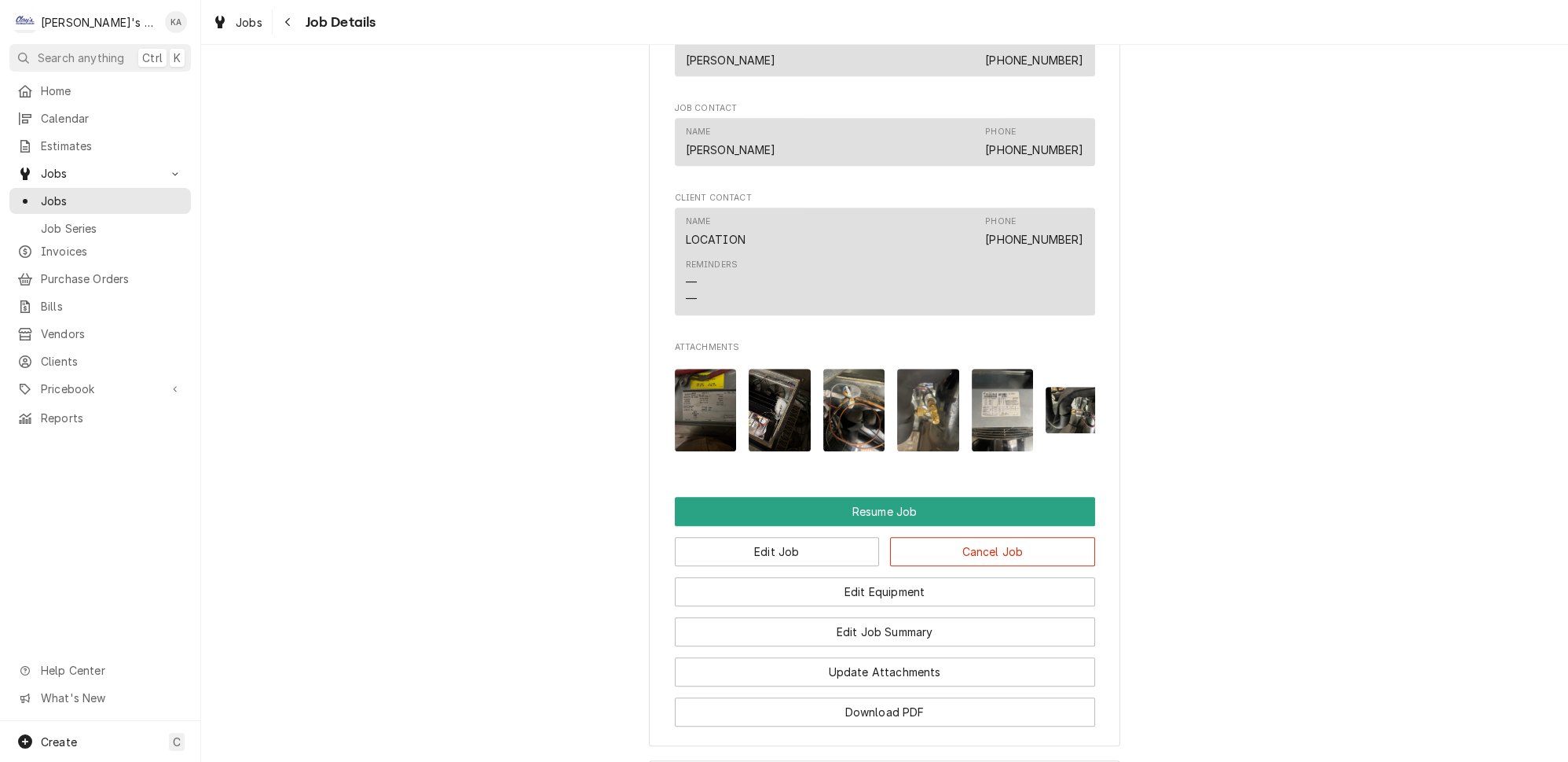
scroll to position [1857, 0]
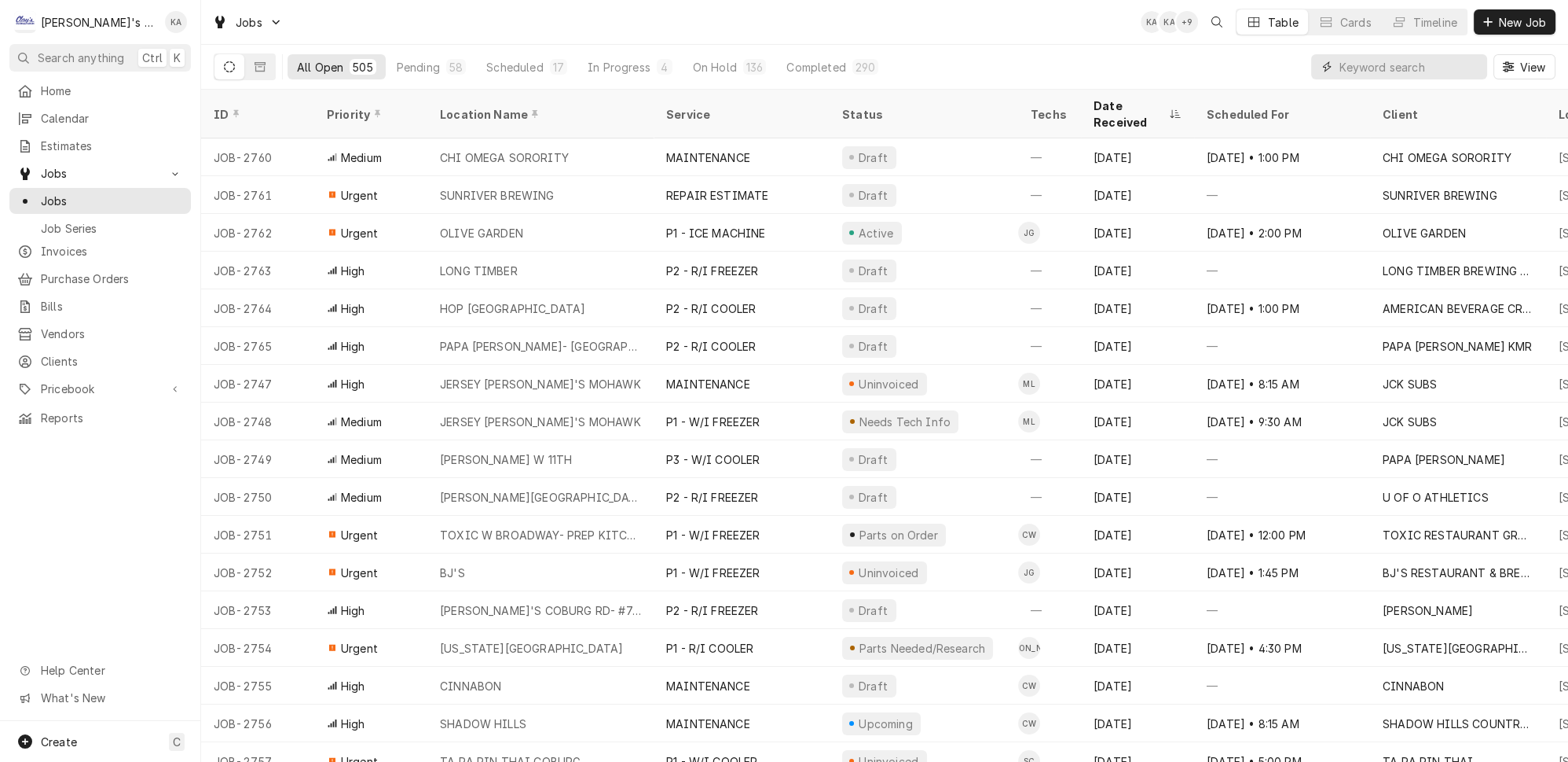
click at [1391, 65] on input "Dynamic Content Wrapper" at bounding box center [1410, 67] width 140 height 25
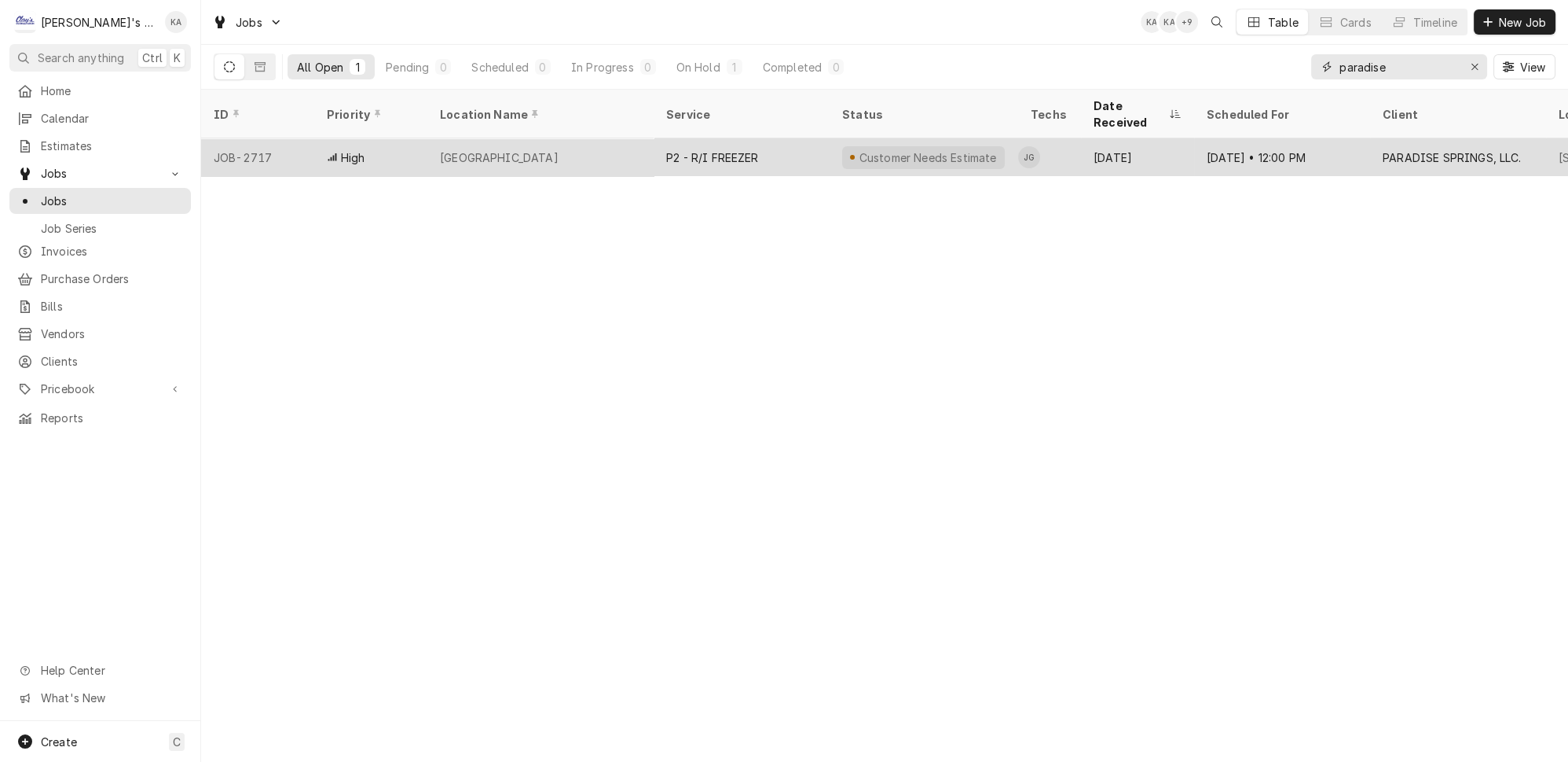
type input "paradise"
click at [569, 139] on div "[GEOGRAPHIC_DATA]" at bounding box center [540, 157] width 226 height 37
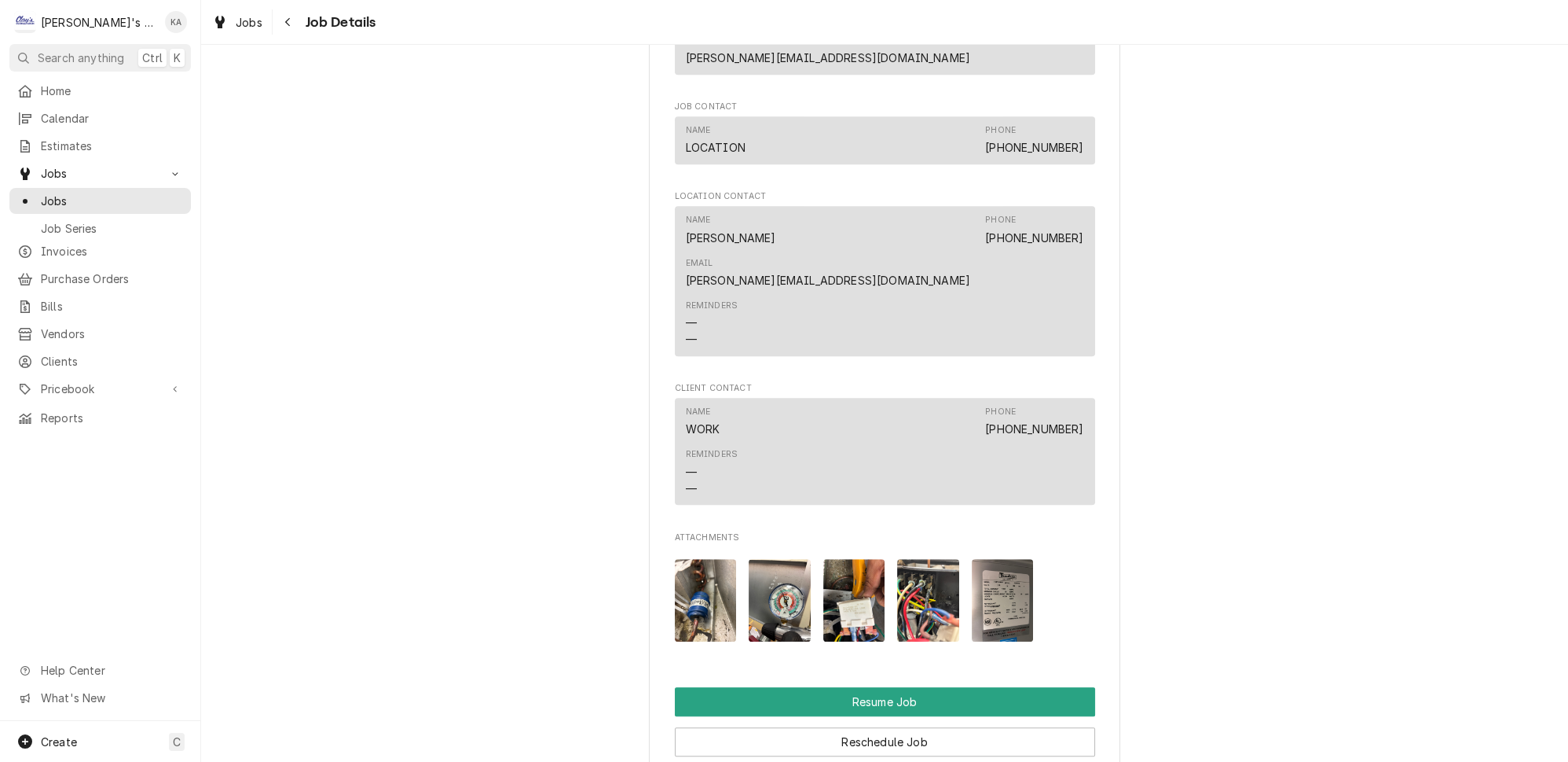
scroll to position [1500, 0]
